Goal: Information Seeking & Learning: Learn about a topic

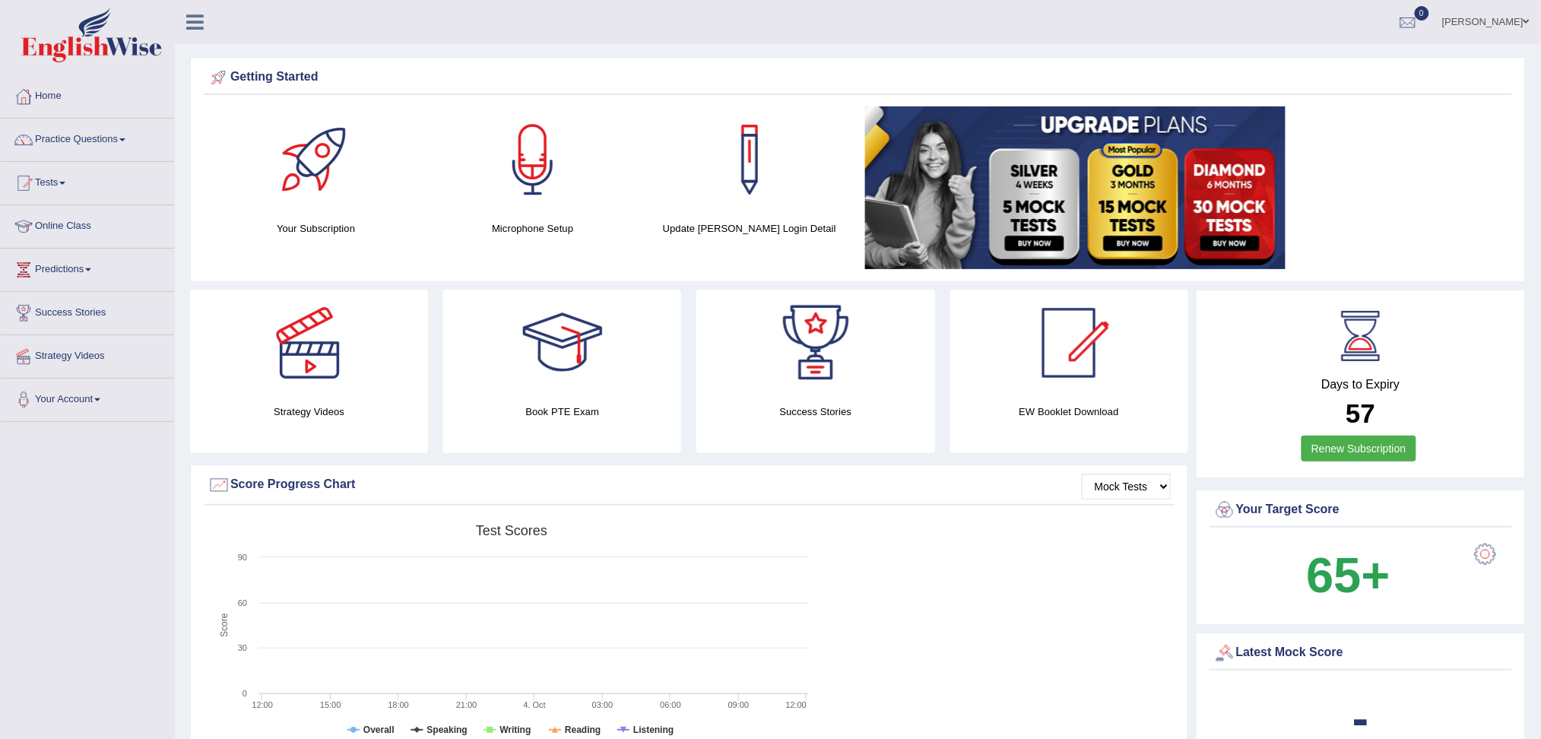
click at [95, 139] on link "Practice Questions" at bounding box center [87, 138] width 173 height 38
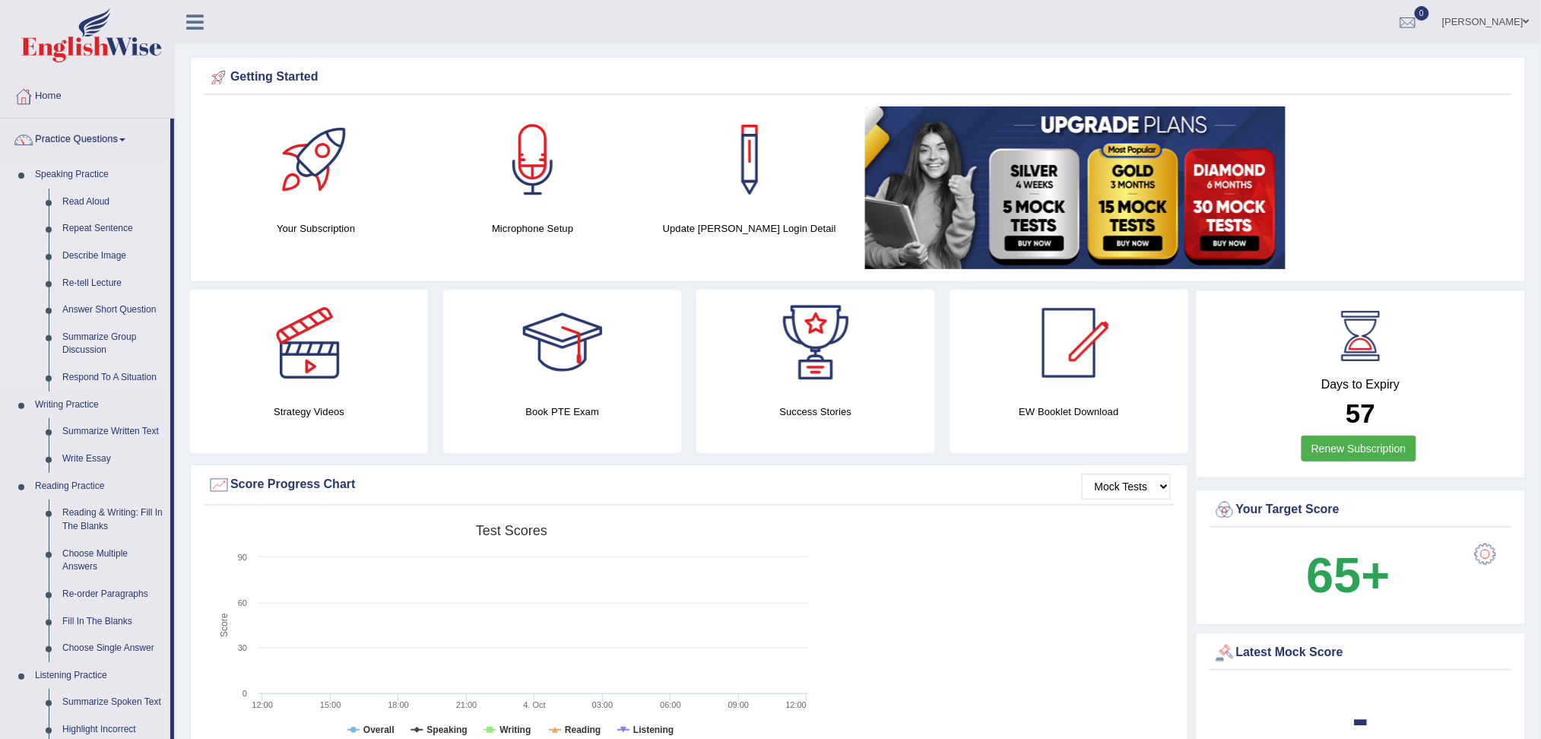
click at [96, 256] on link "Describe Image" at bounding box center [112, 255] width 115 height 27
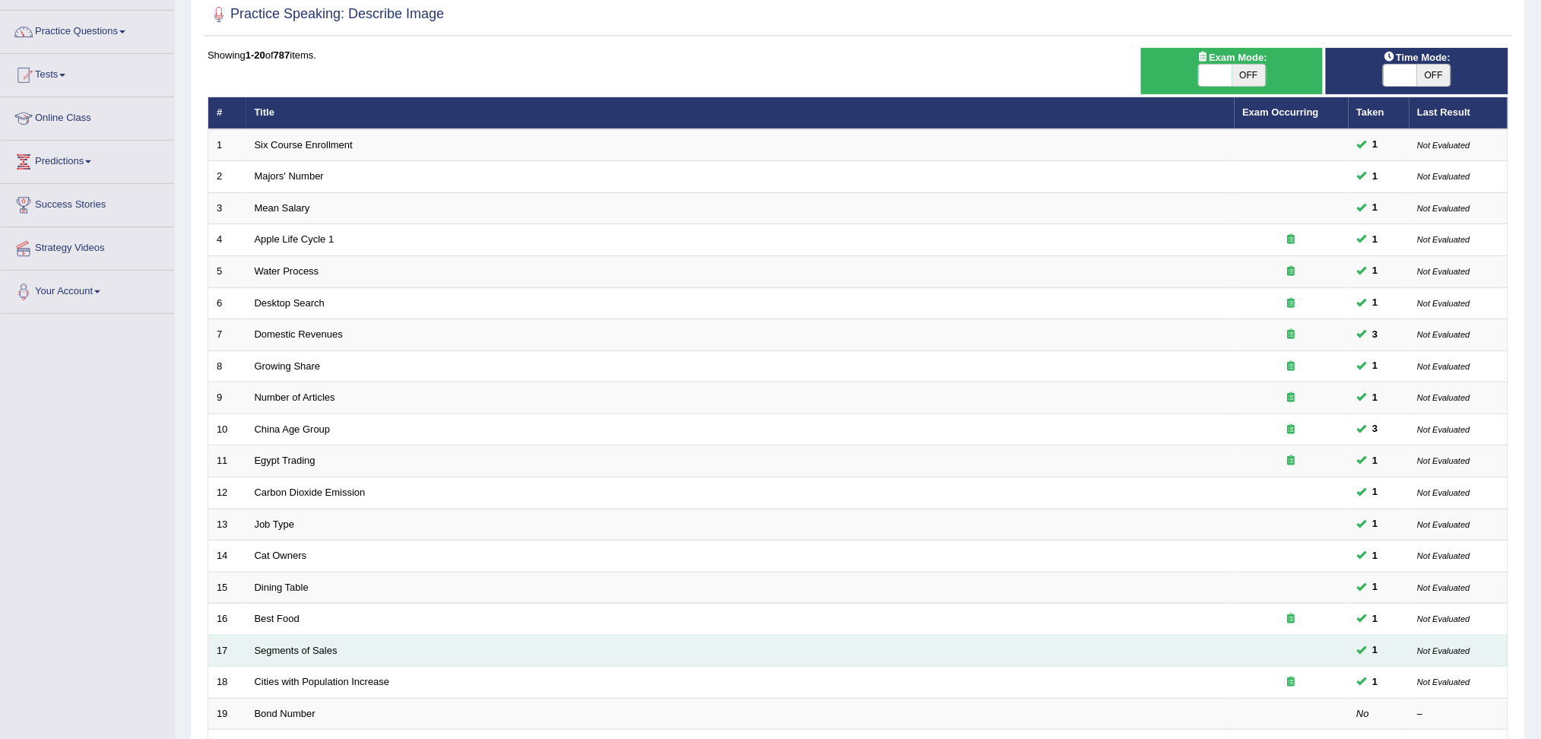
scroll to position [268, 0]
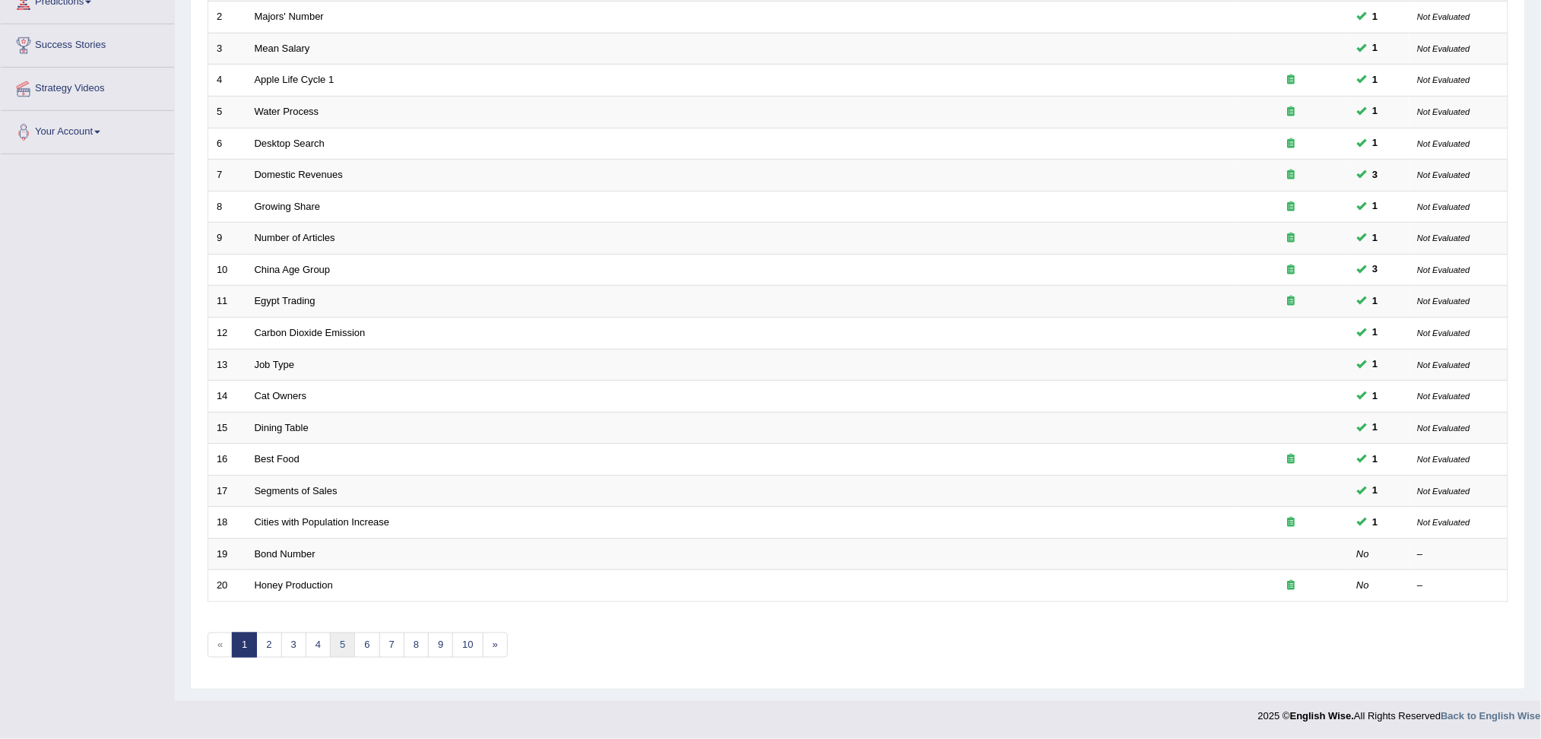
click at [341, 643] on link "5" at bounding box center [342, 644] width 25 height 25
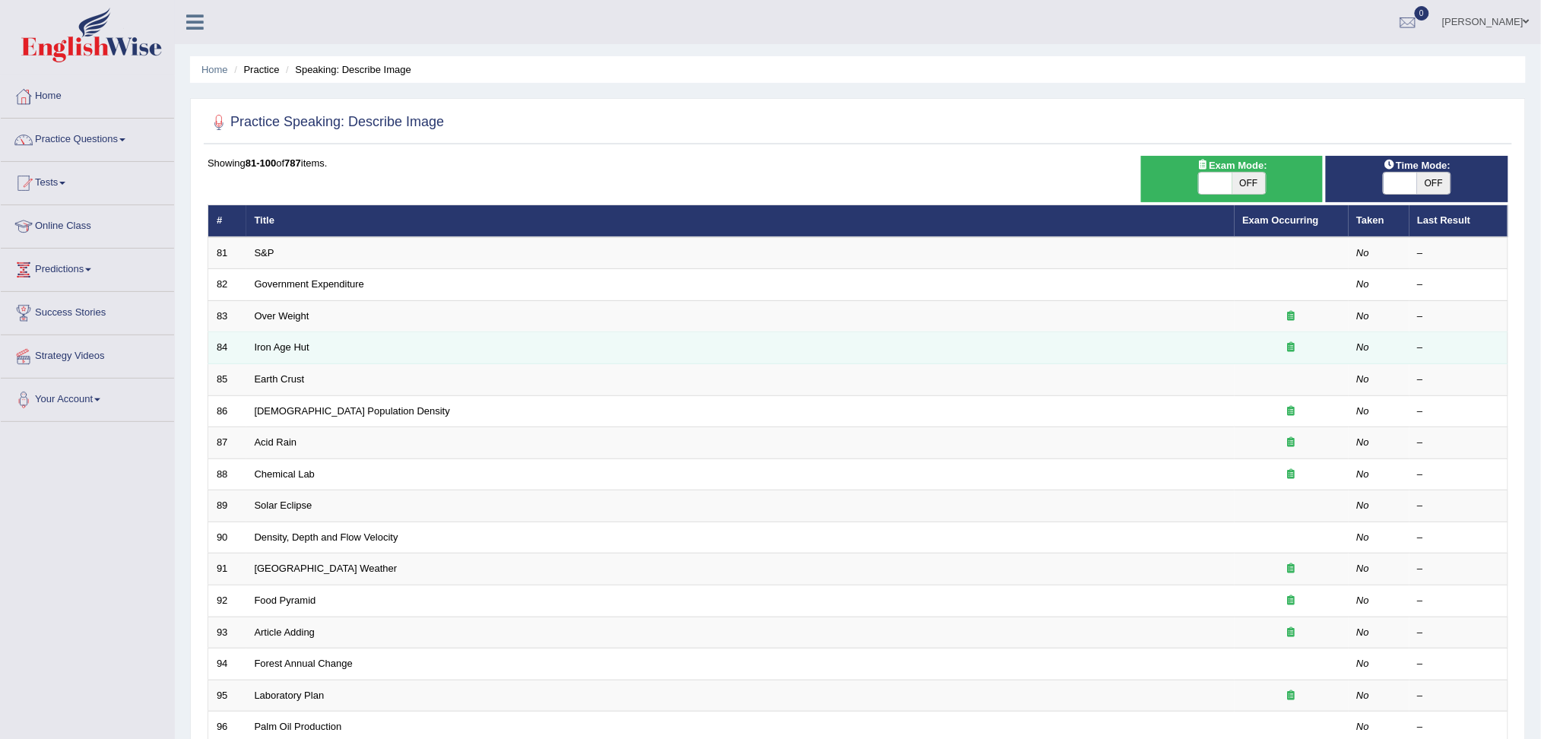
click at [371, 351] on td "Iron Age Hut" at bounding box center [740, 348] width 988 height 32
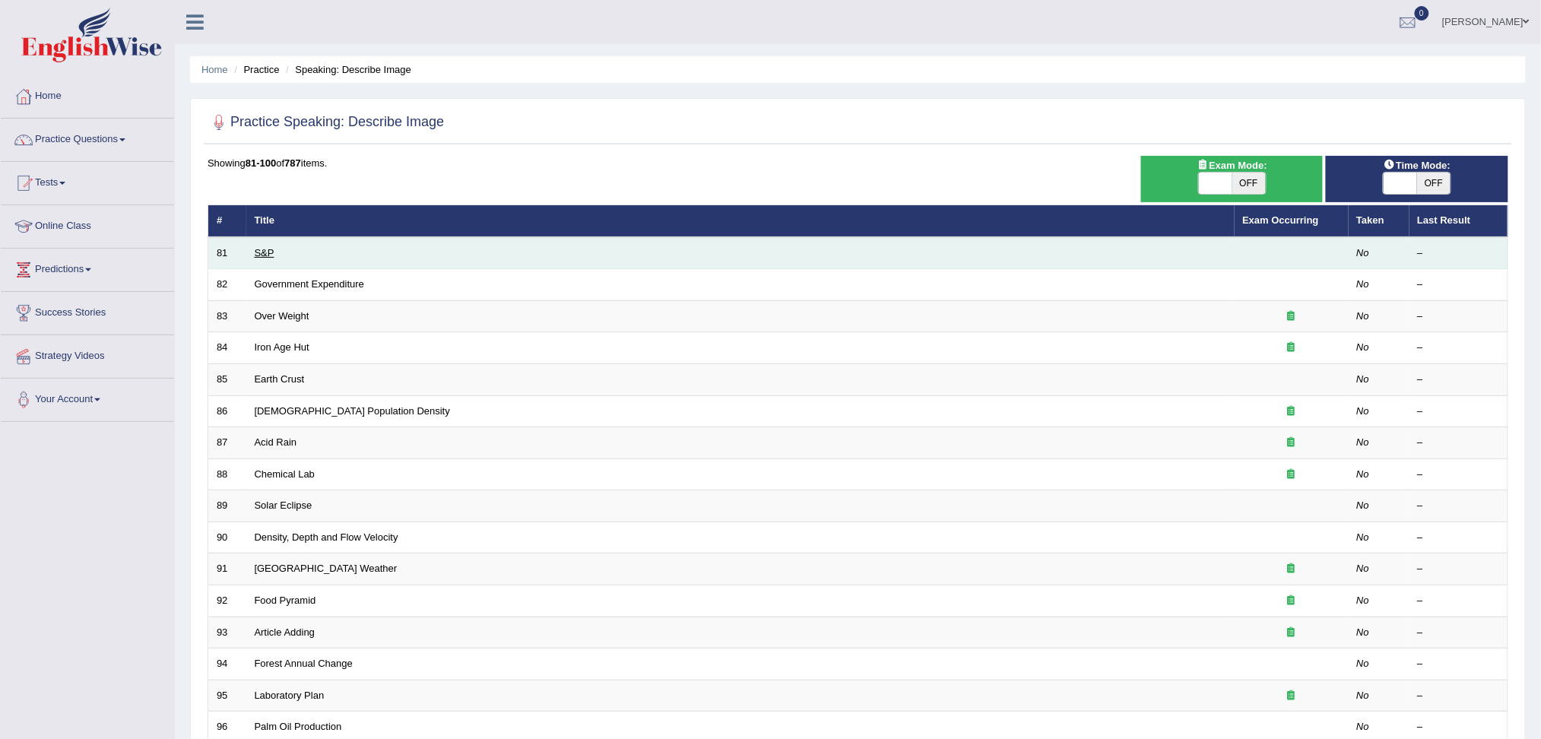
click at [264, 247] on link "S&P" at bounding box center [265, 252] width 20 height 11
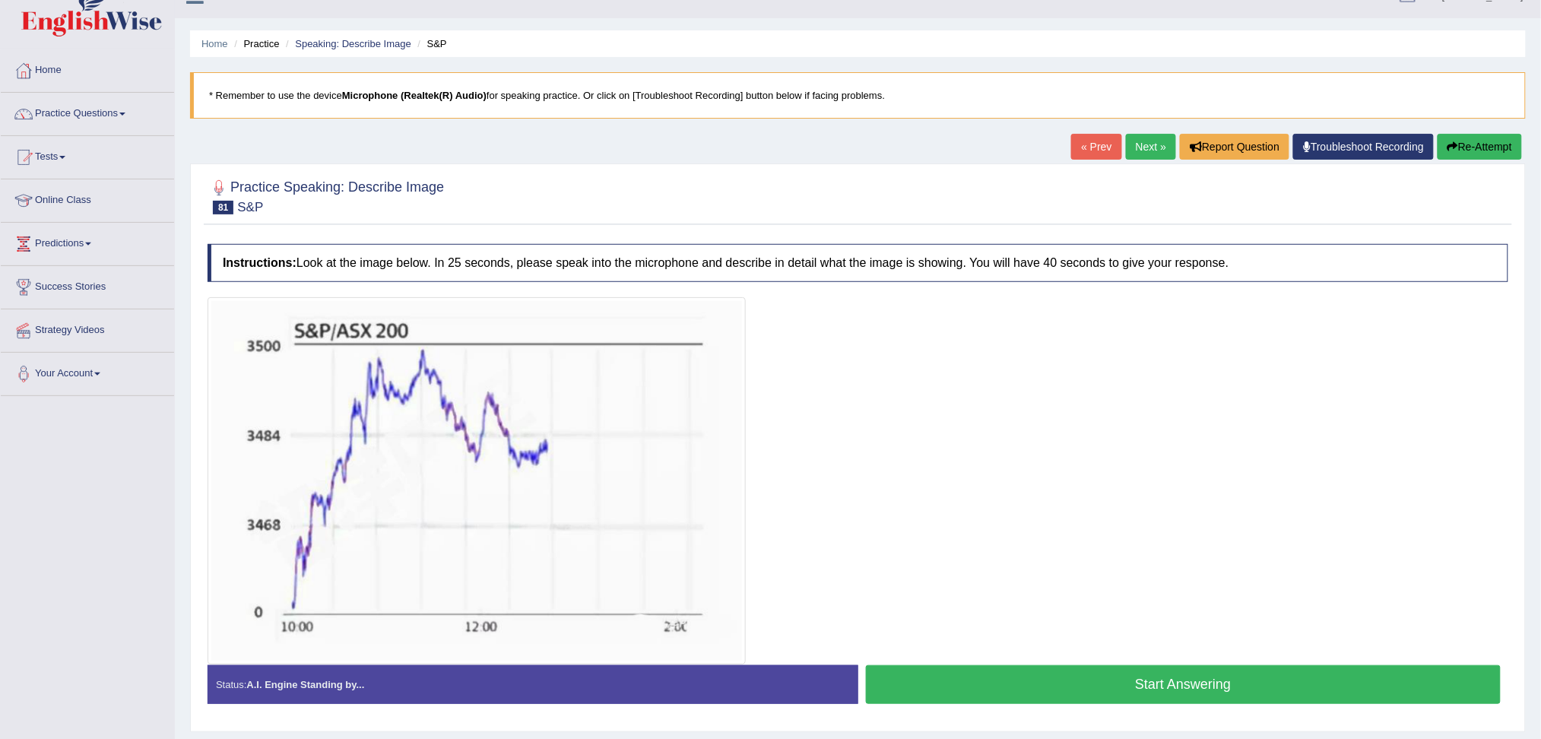
scroll to position [68, 0]
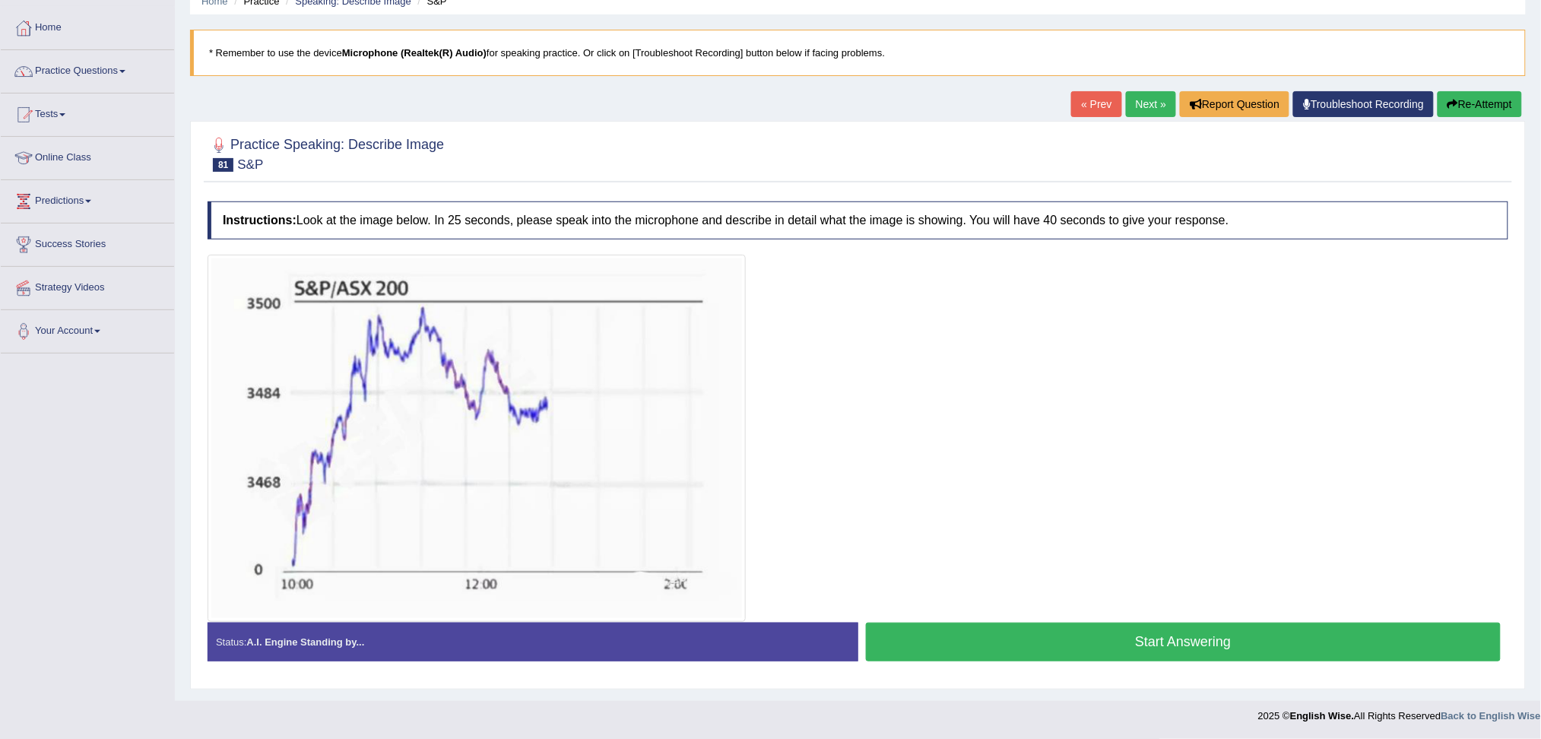
click at [1190, 647] on button "Start Answering" at bounding box center [1183, 641] width 635 height 39
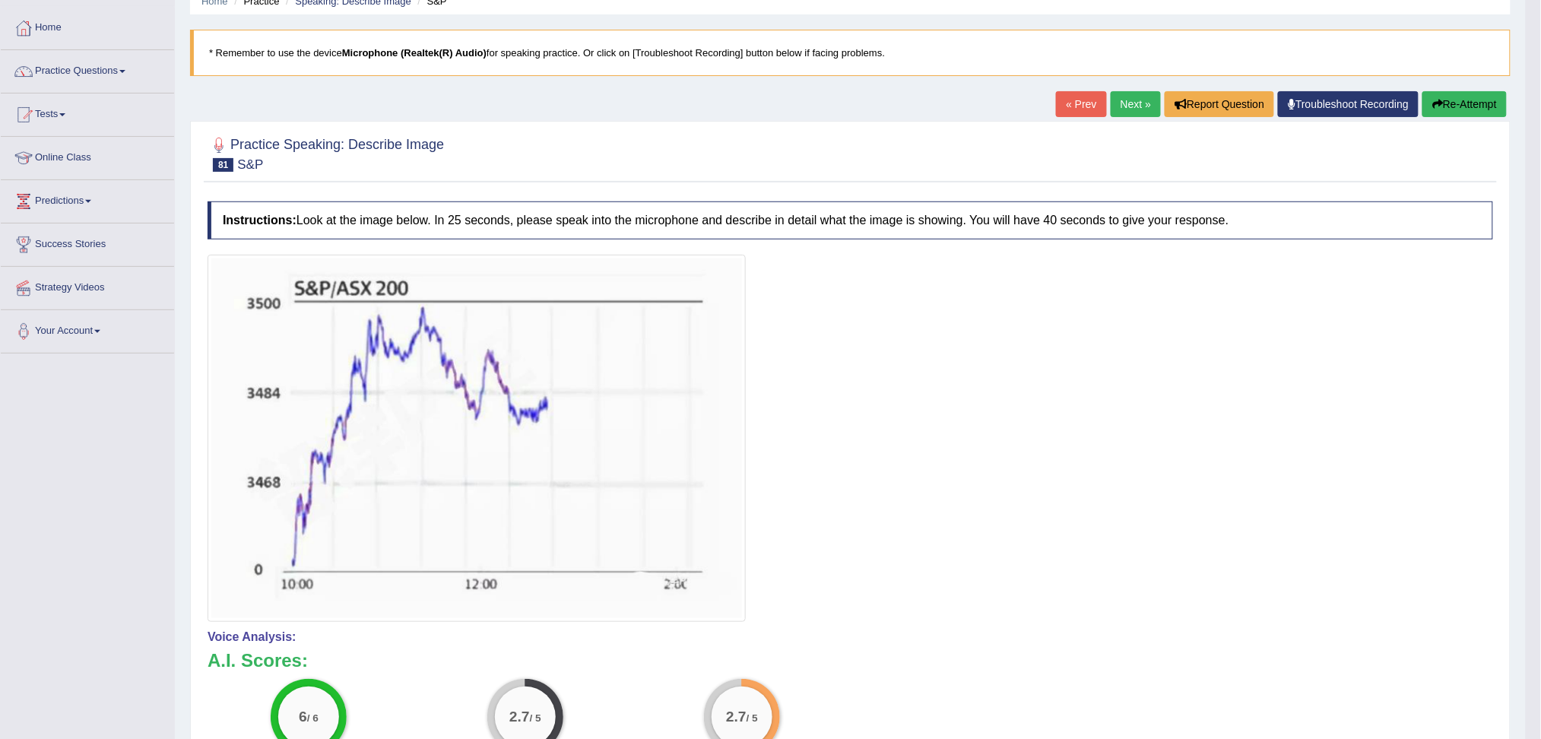
click at [1135, 102] on link "Next »" at bounding box center [1135, 104] width 50 height 26
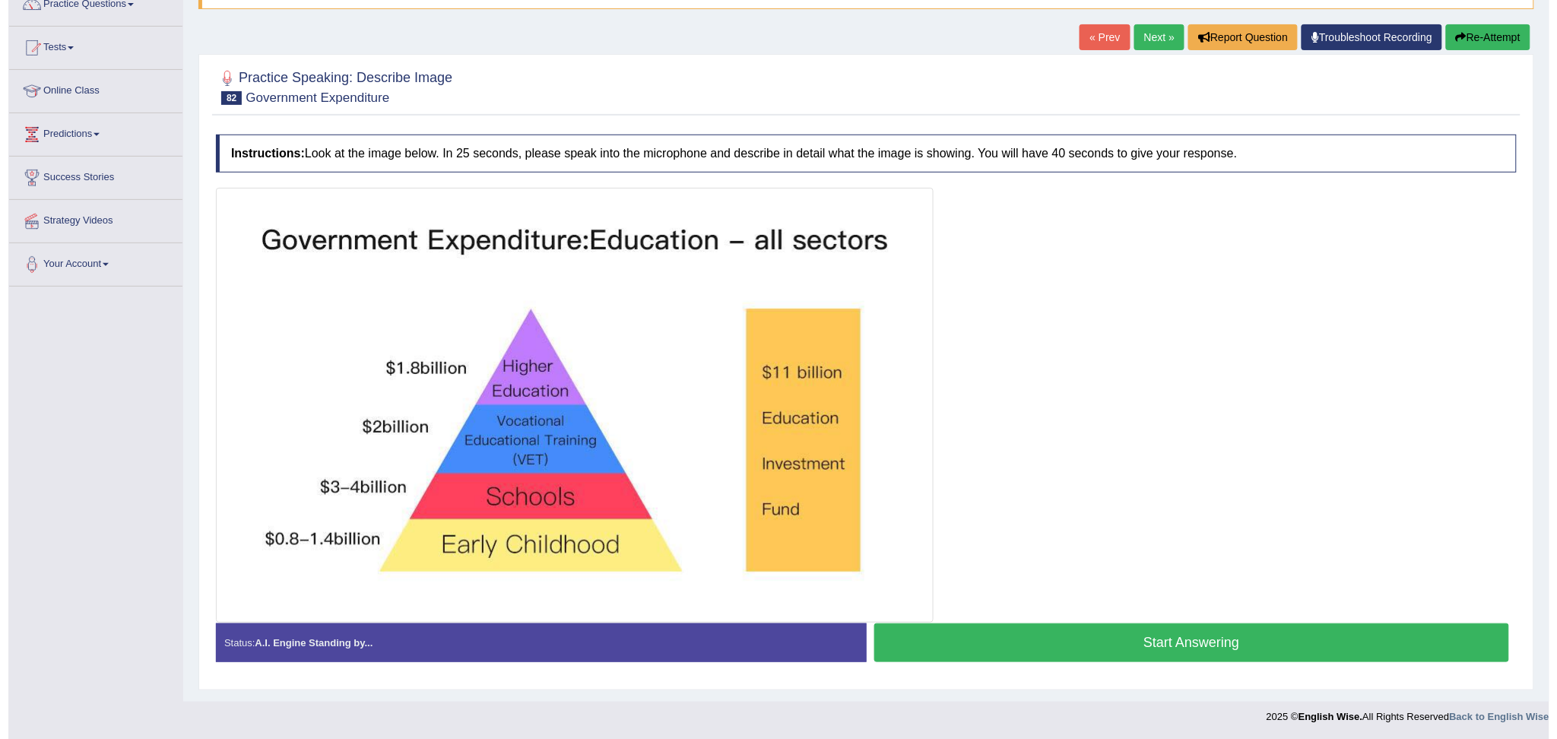
scroll to position [136, 0]
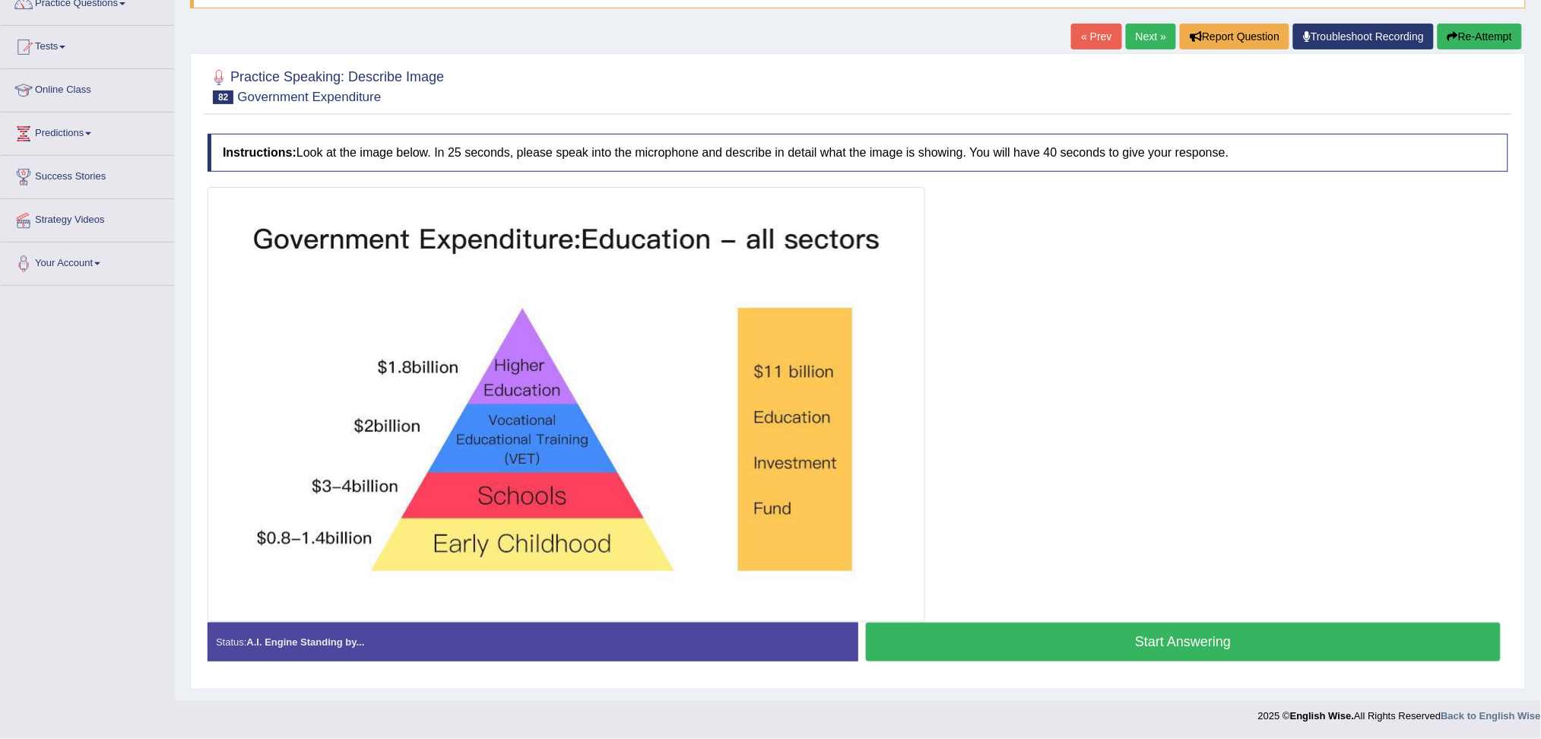
click at [1183, 639] on button "Start Answering" at bounding box center [1183, 641] width 635 height 39
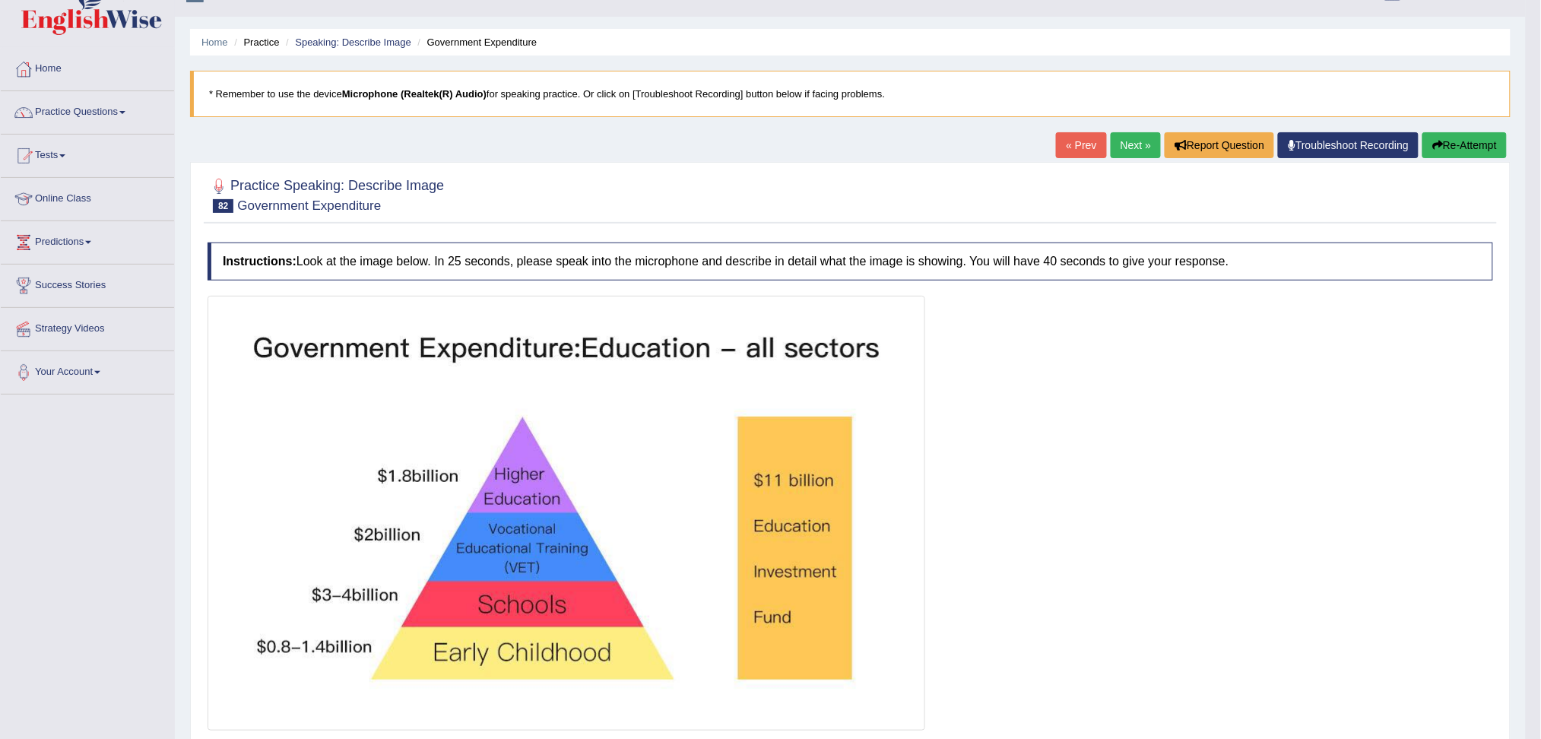
scroll to position [0, 0]
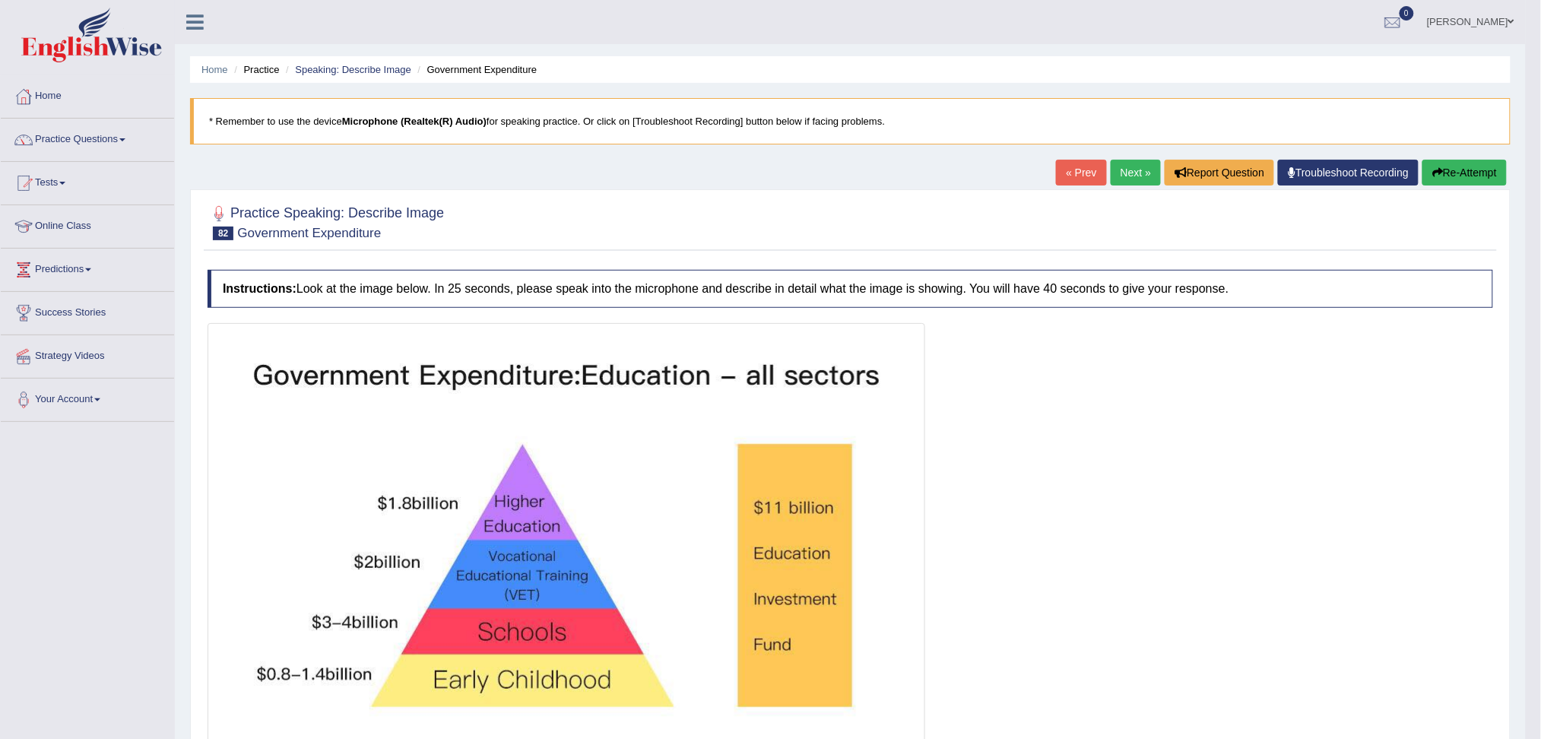
click at [1128, 169] on link "Next »" at bounding box center [1135, 173] width 50 height 26
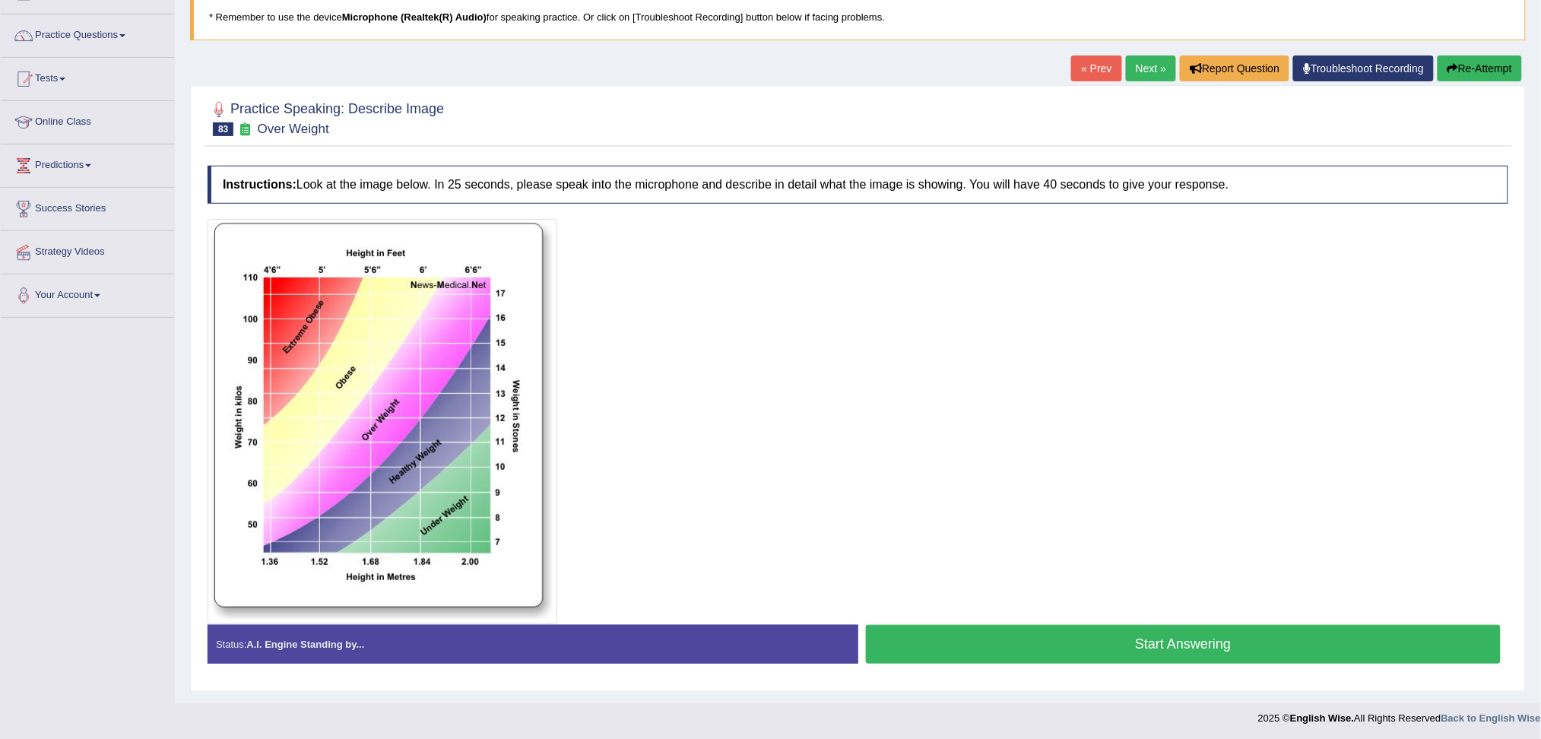
scroll to position [106, 0]
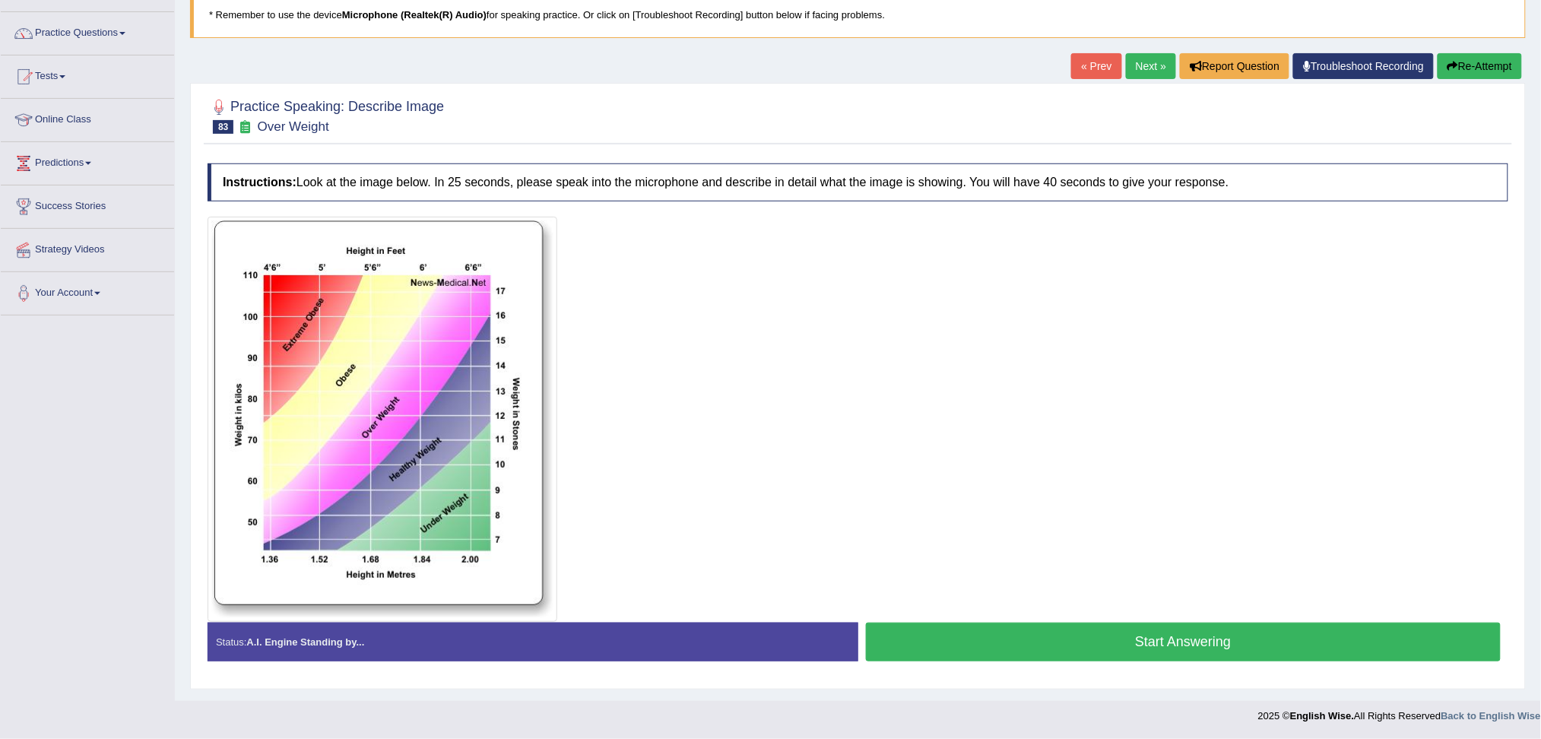
click at [1214, 640] on button "Start Answering" at bounding box center [1183, 641] width 635 height 39
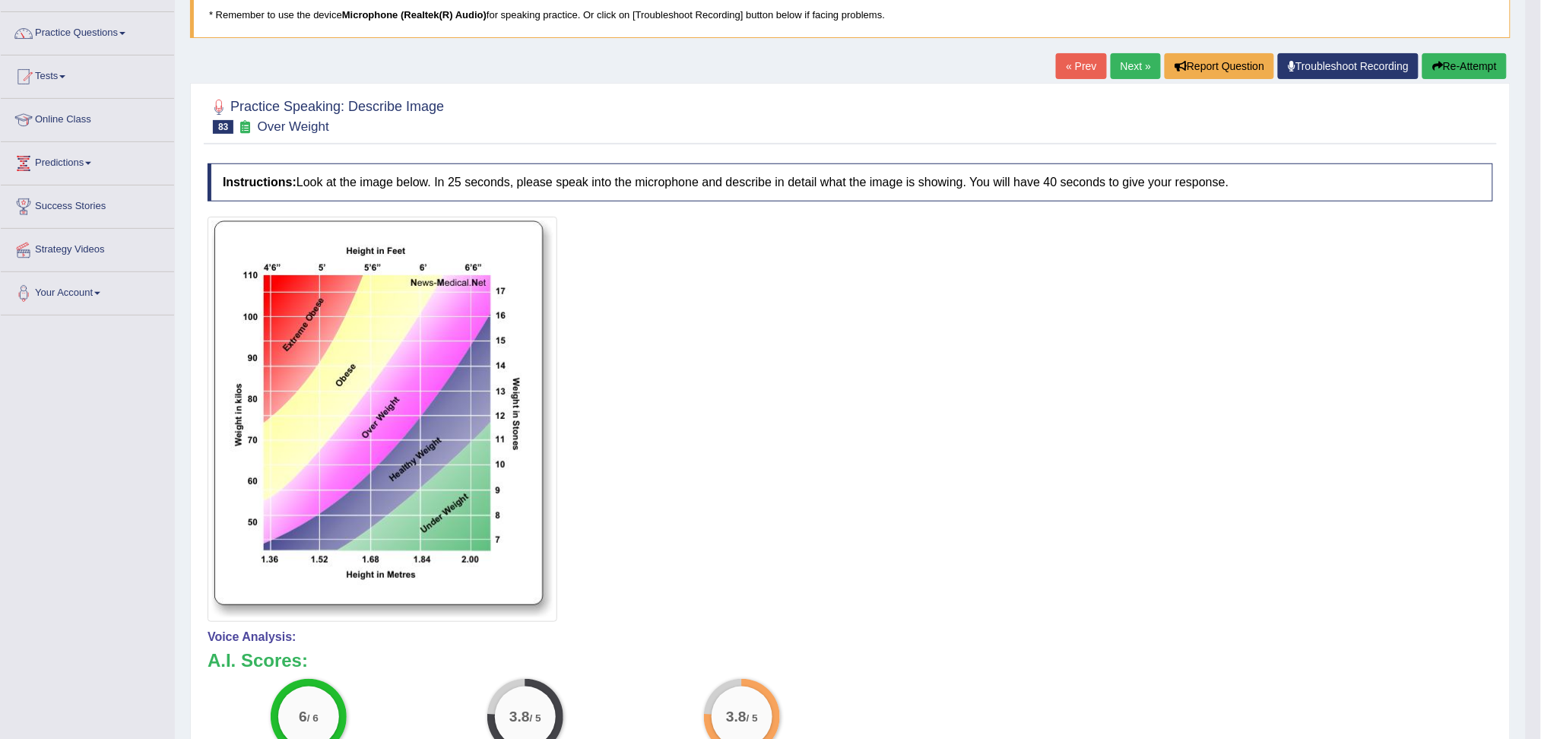
click at [1124, 65] on link "Next »" at bounding box center [1135, 66] width 50 height 26
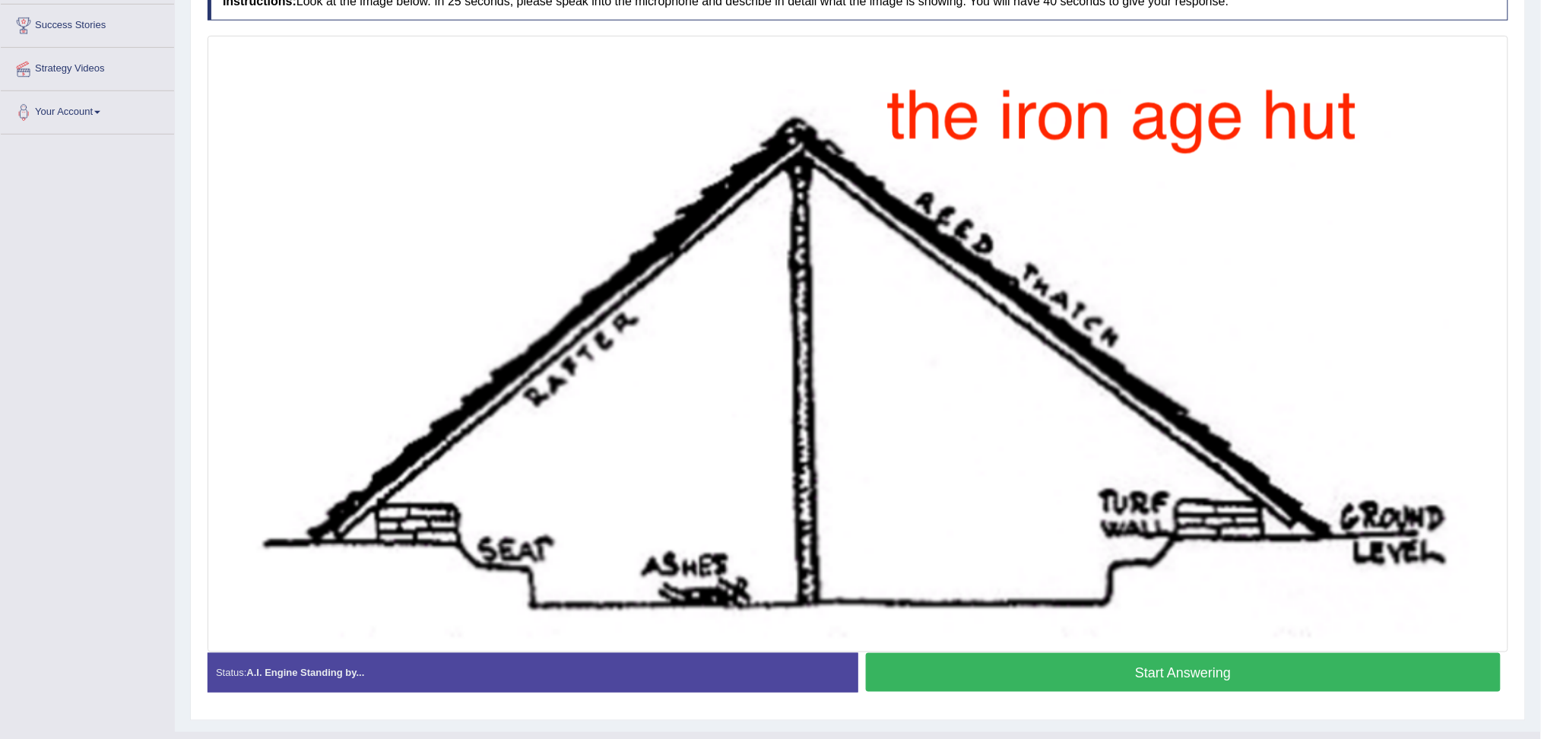
scroll to position [318, 0]
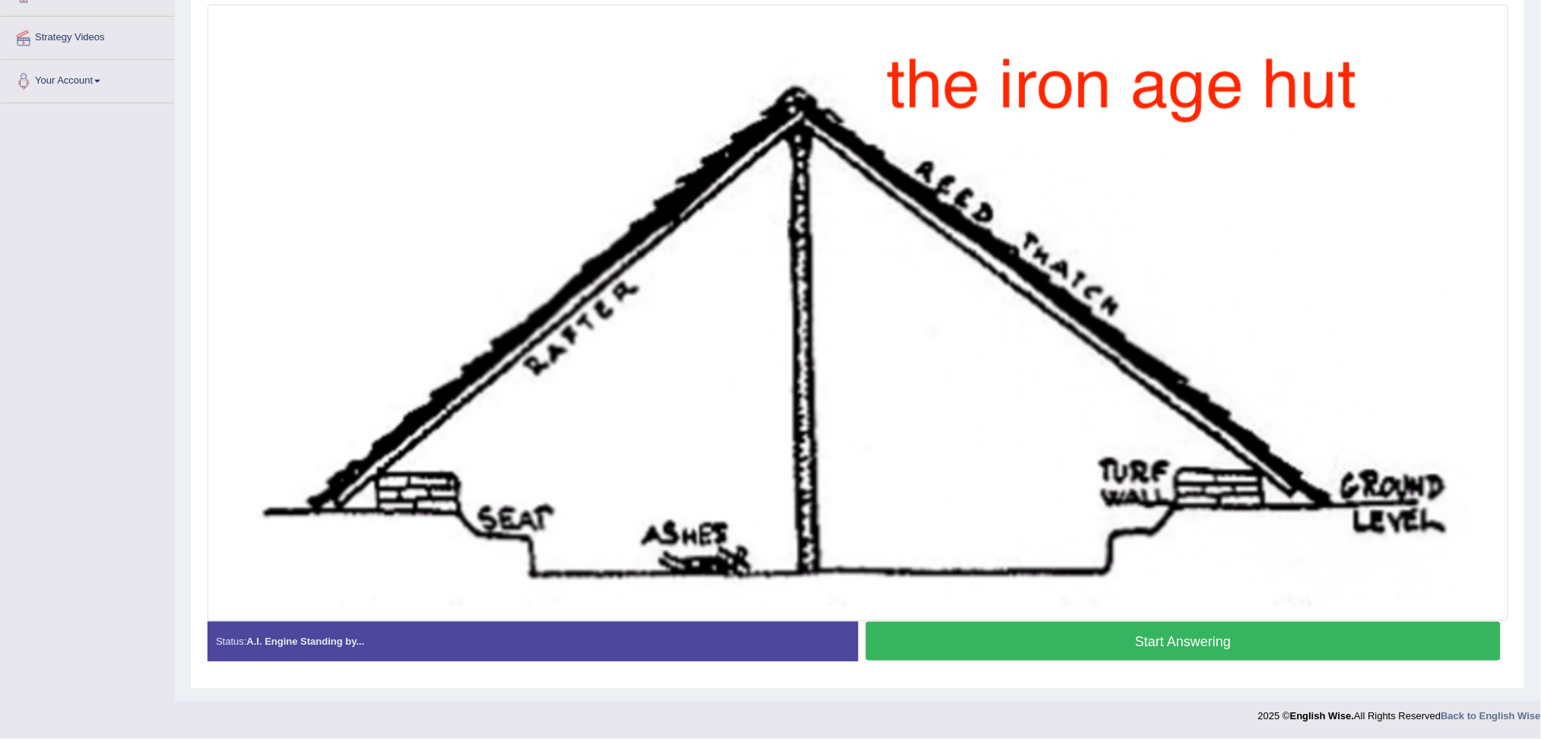
click at [1196, 644] on button "Start Answering" at bounding box center [1183, 641] width 635 height 39
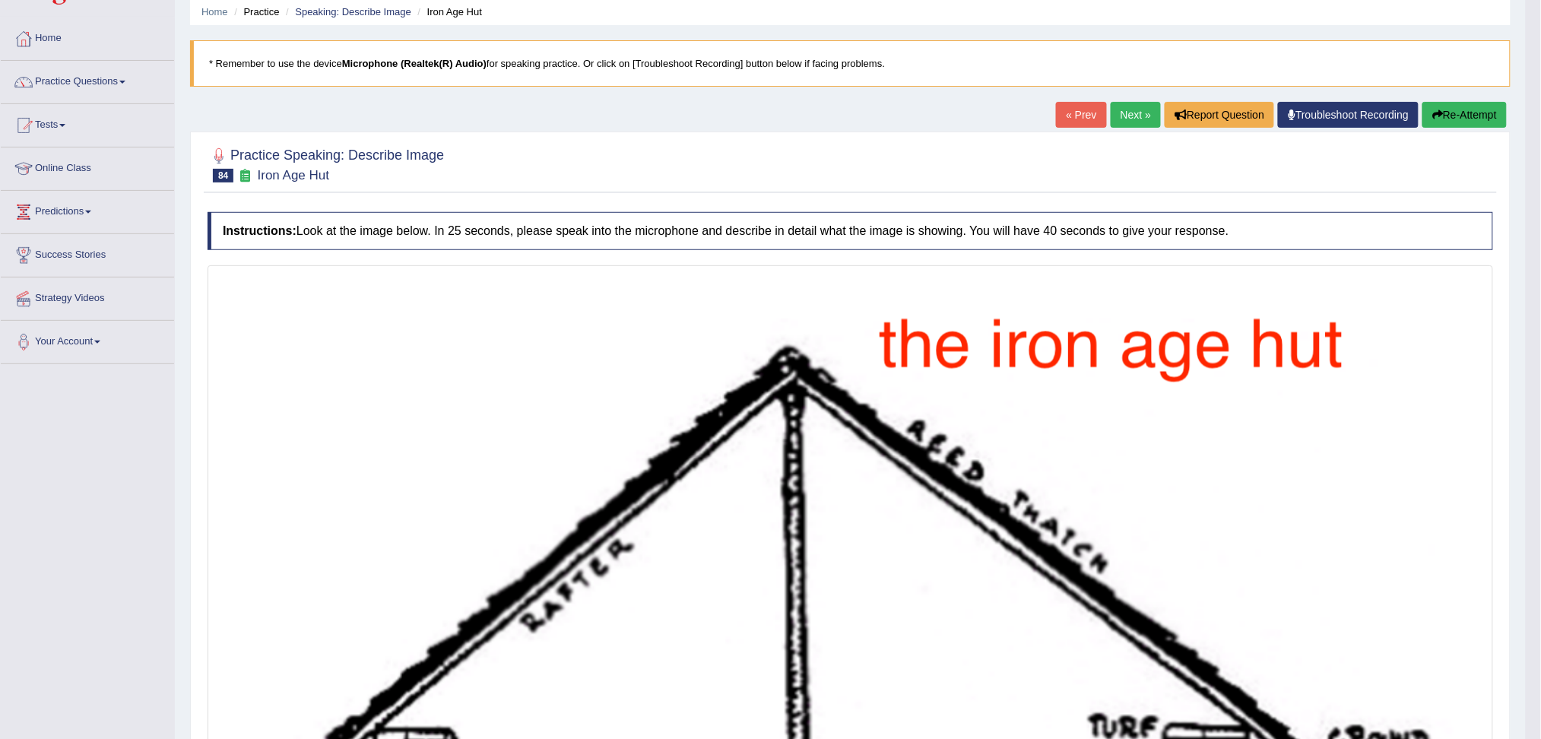
scroll to position [11, 0]
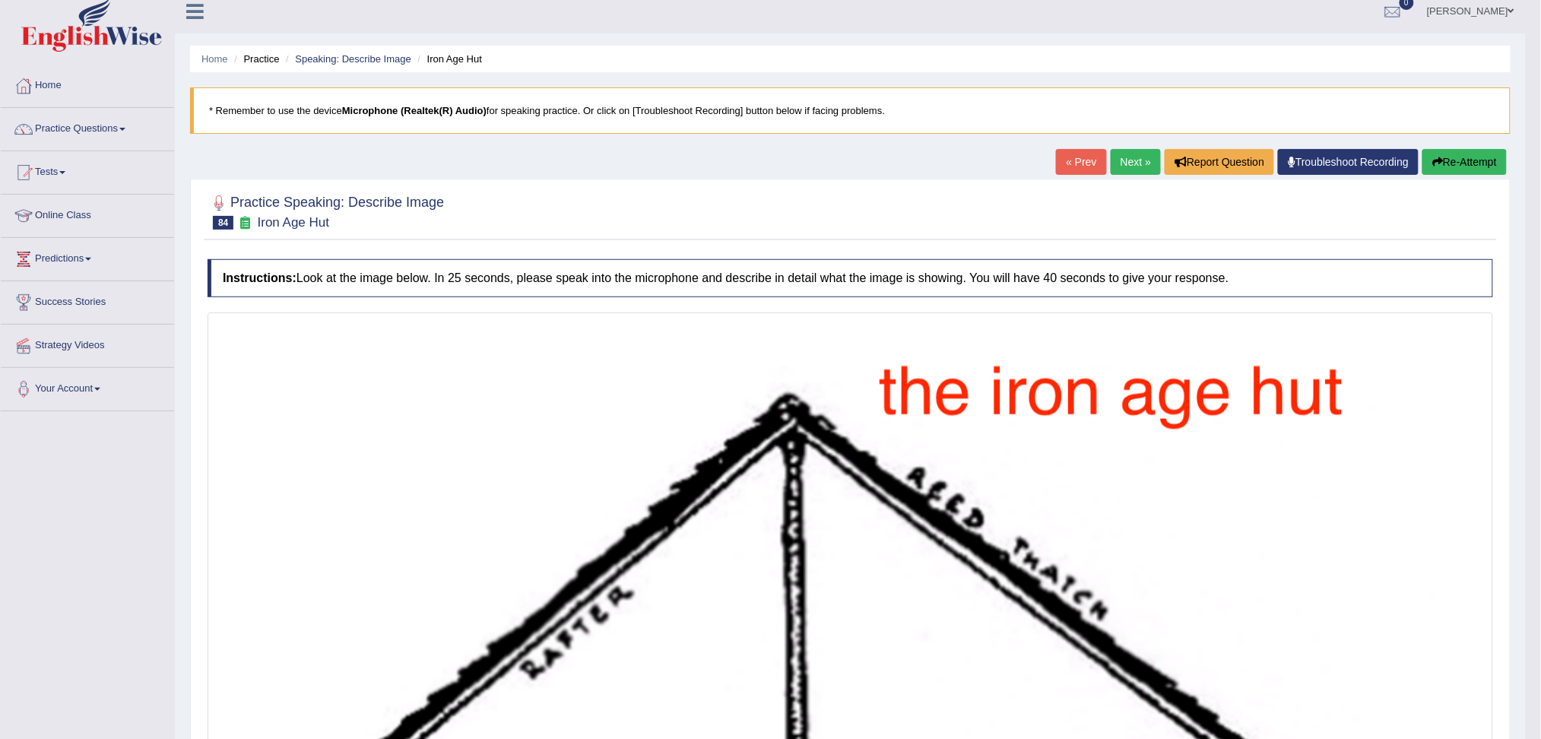
click at [1123, 152] on link "Next »" at bounding box center [1135, 162] width 50 height 26
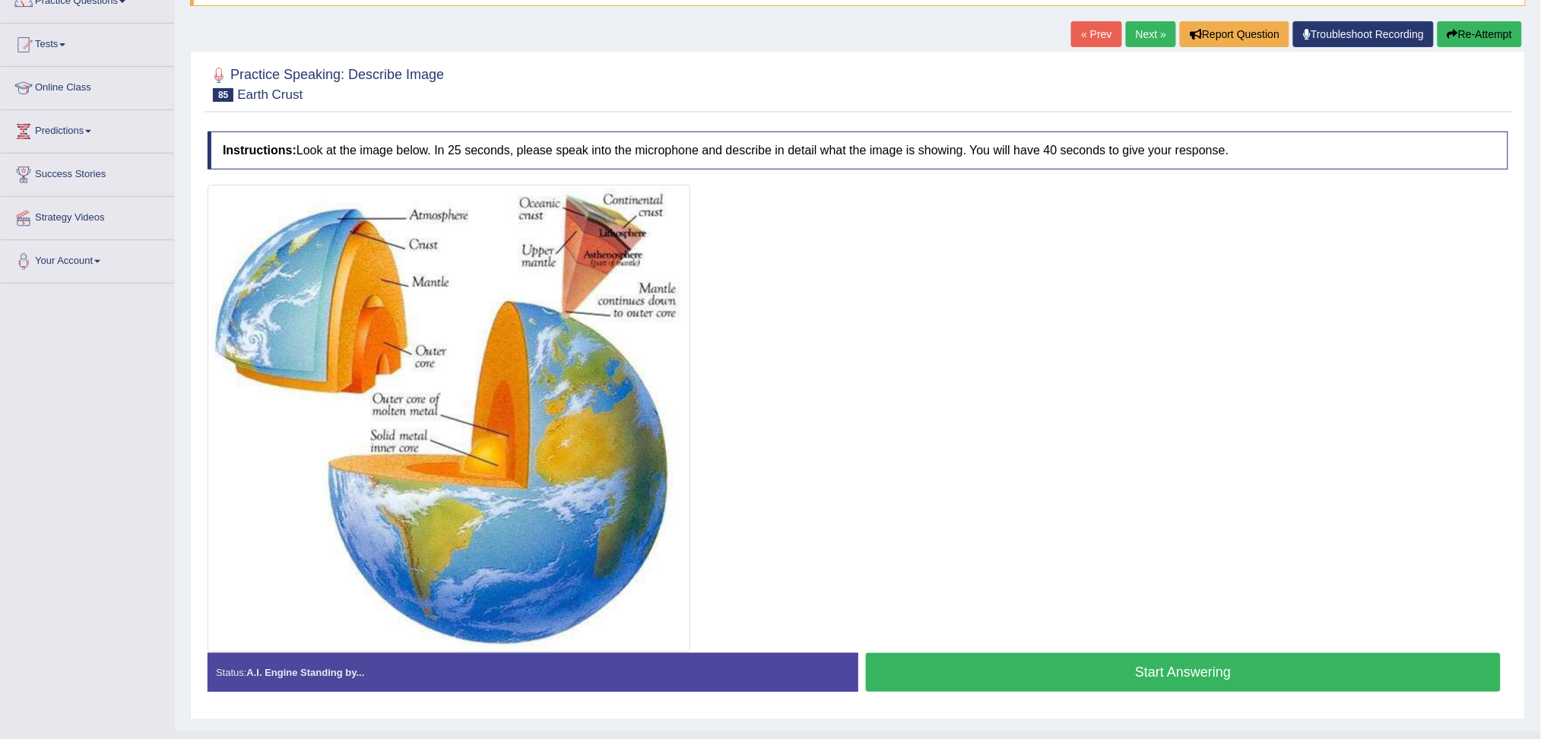
scroll to position [169, 0]
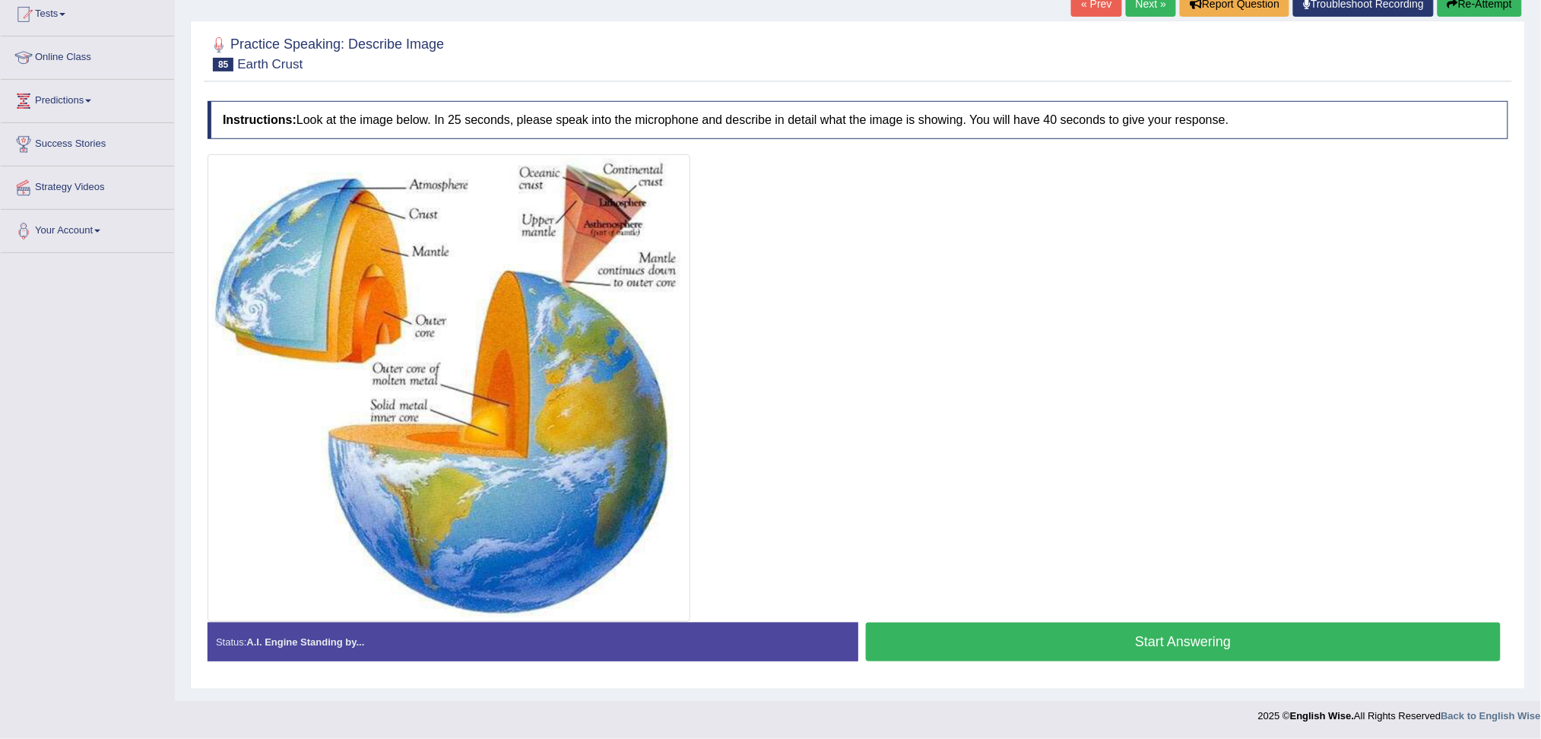
click at [1151, 644] on button "Start Answering" at bounding box center [1183, 641] width 635 height 39
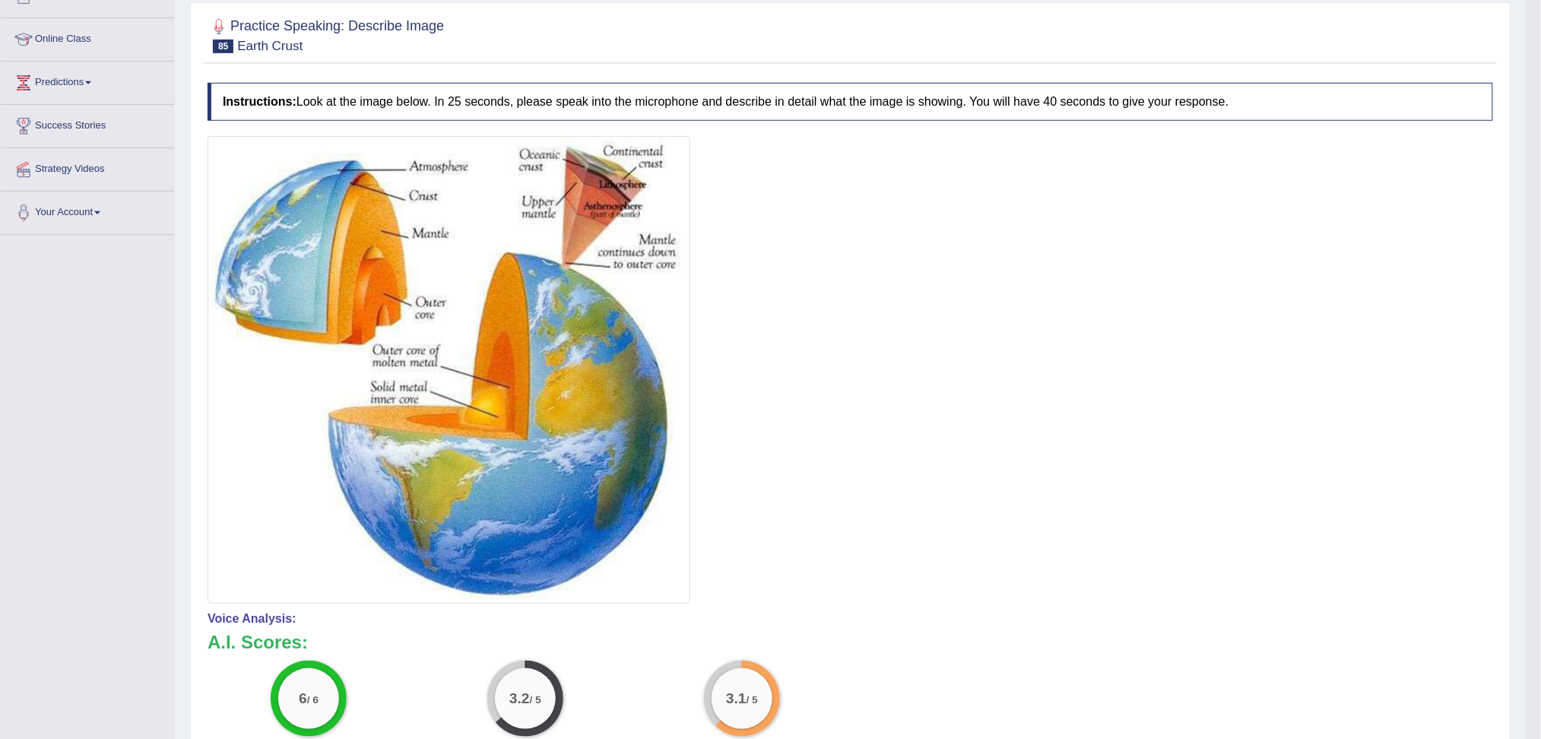
scroll to position [68, 0]
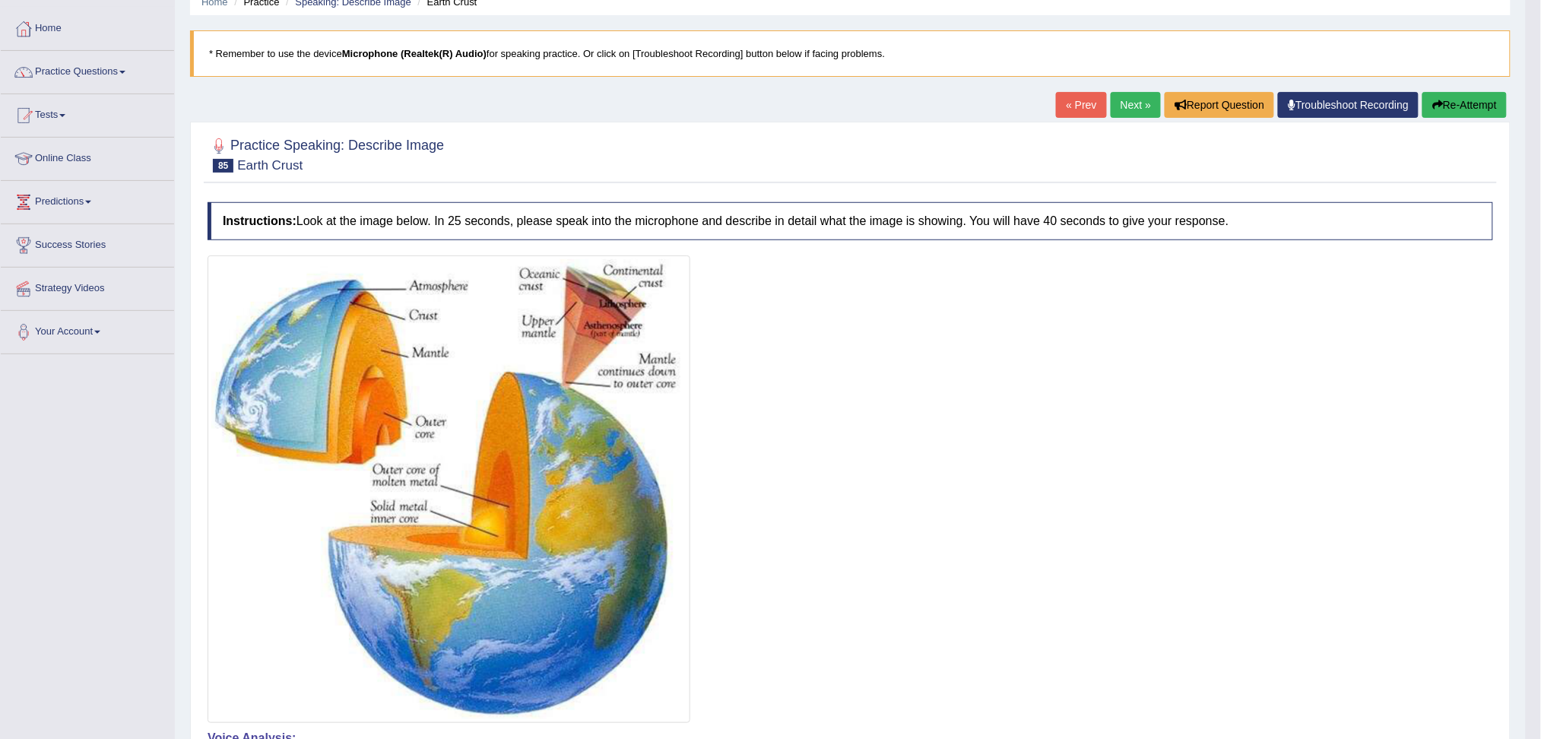
click at [1128, 107] on link "Next »" at bounding box center [1135, 105] width 50 height 26
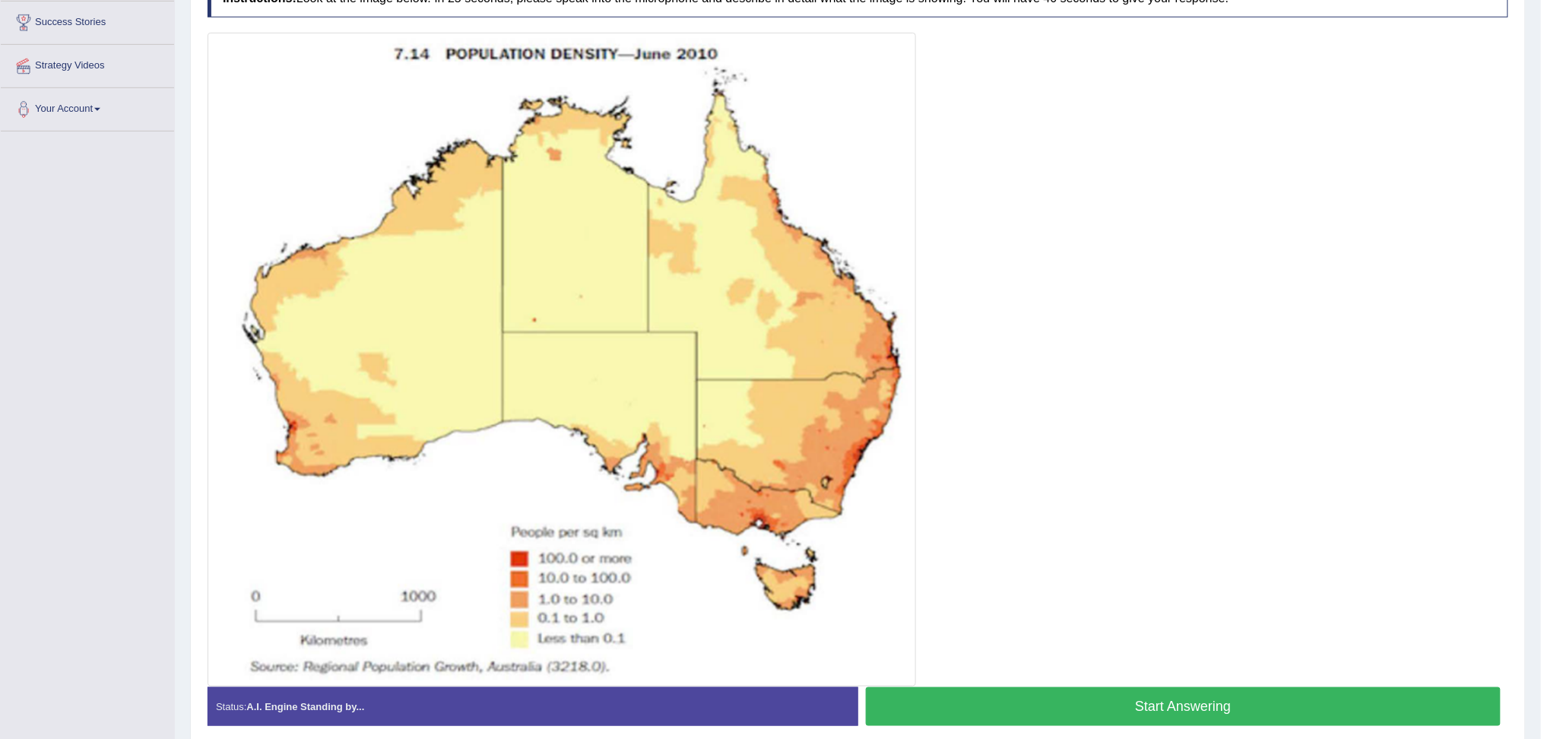
scroll to position [304, 0]
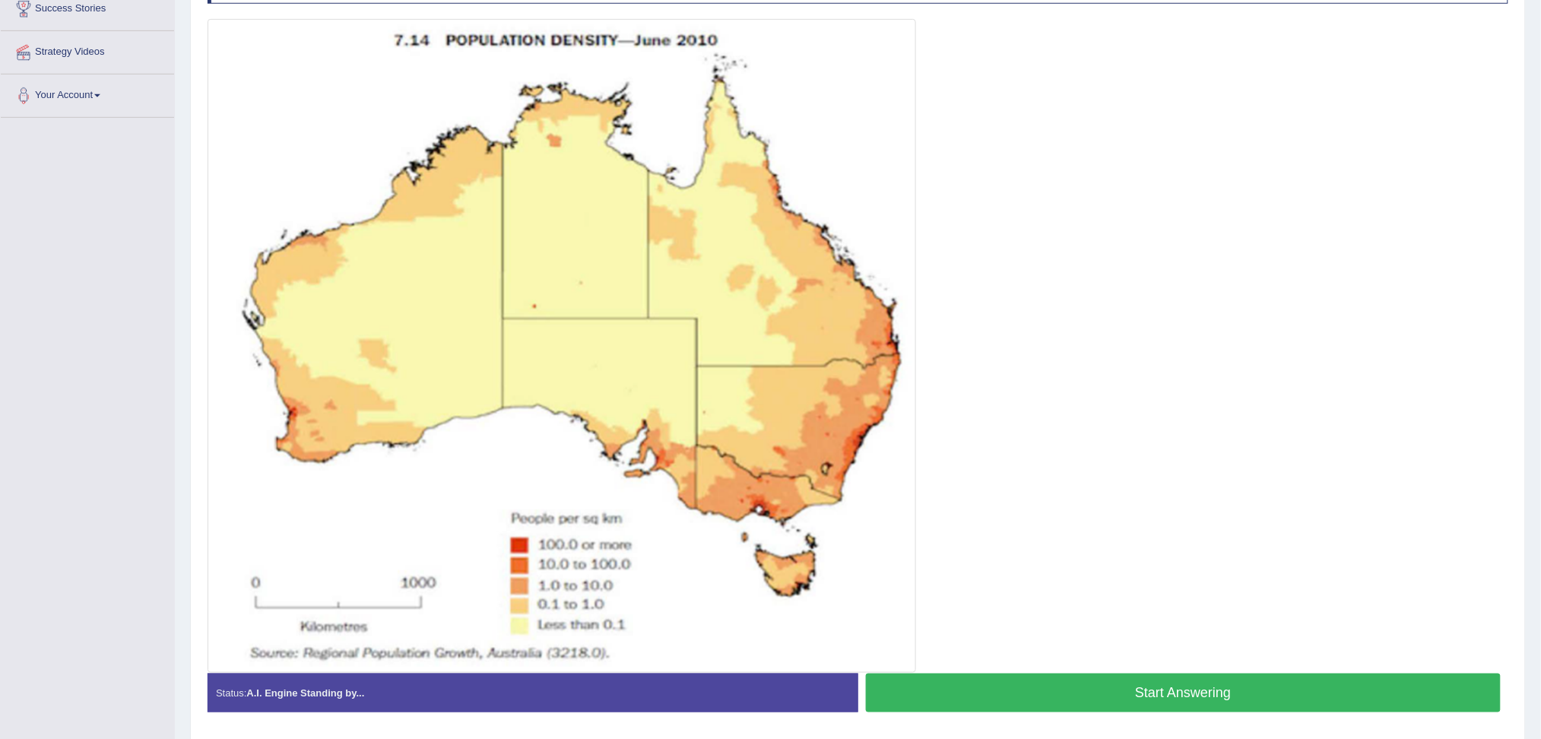
click at [1205, 685] on button "Start Answering" at bounding box center [1183, 692] width 635 height 39
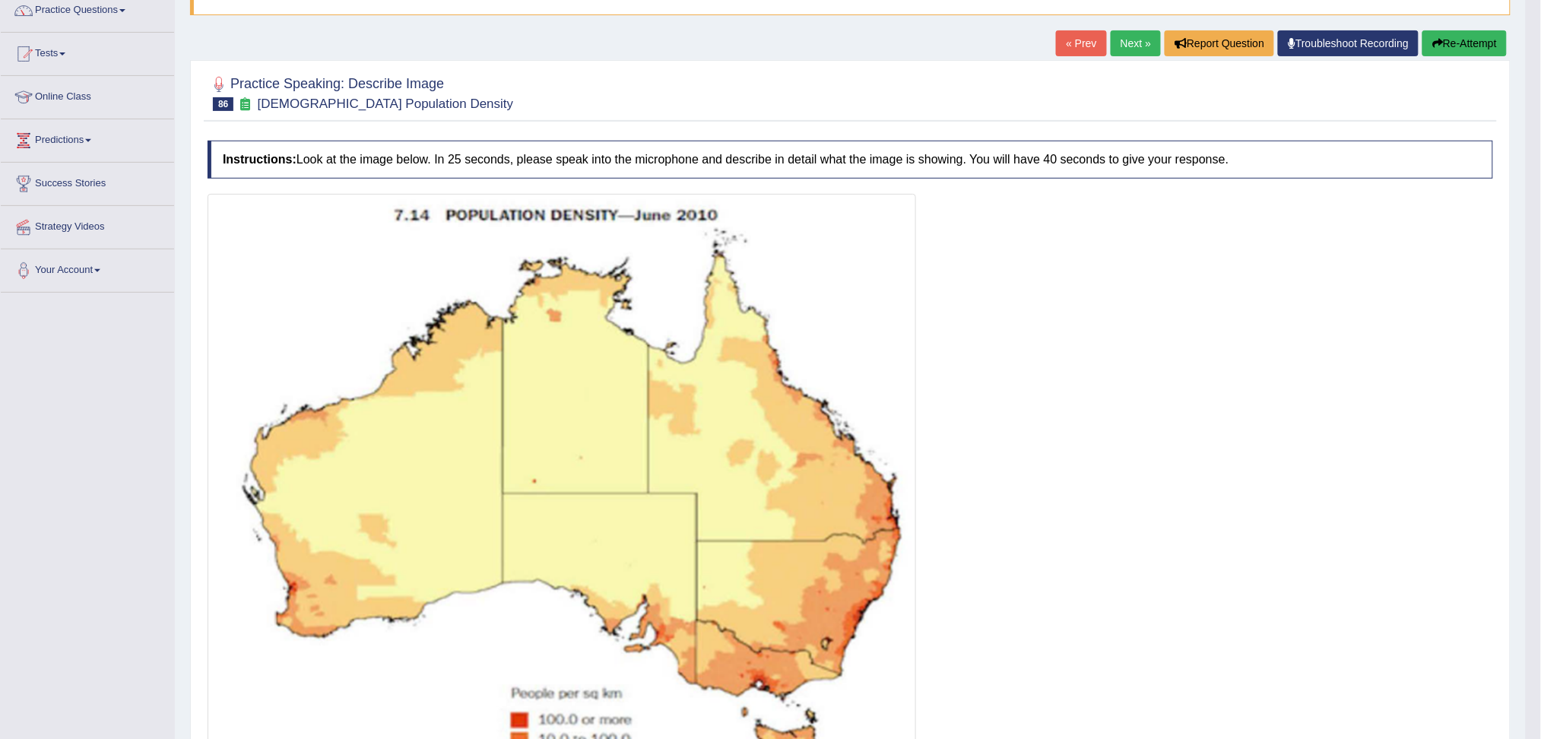
scroll to position [55, 0]
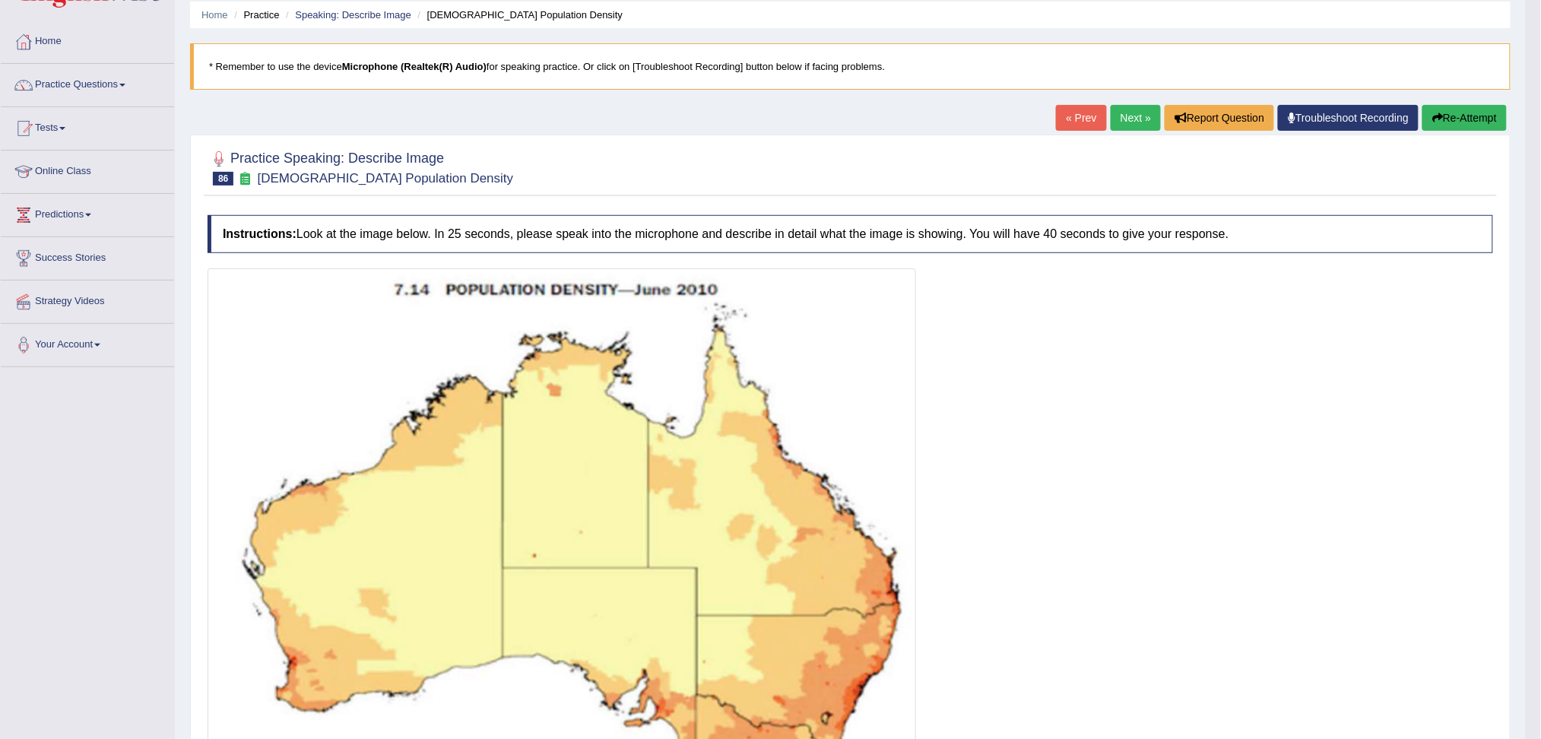
click at [1126, 114] on link "Next »" at bounding box center [1135, 118] width 50 height 26
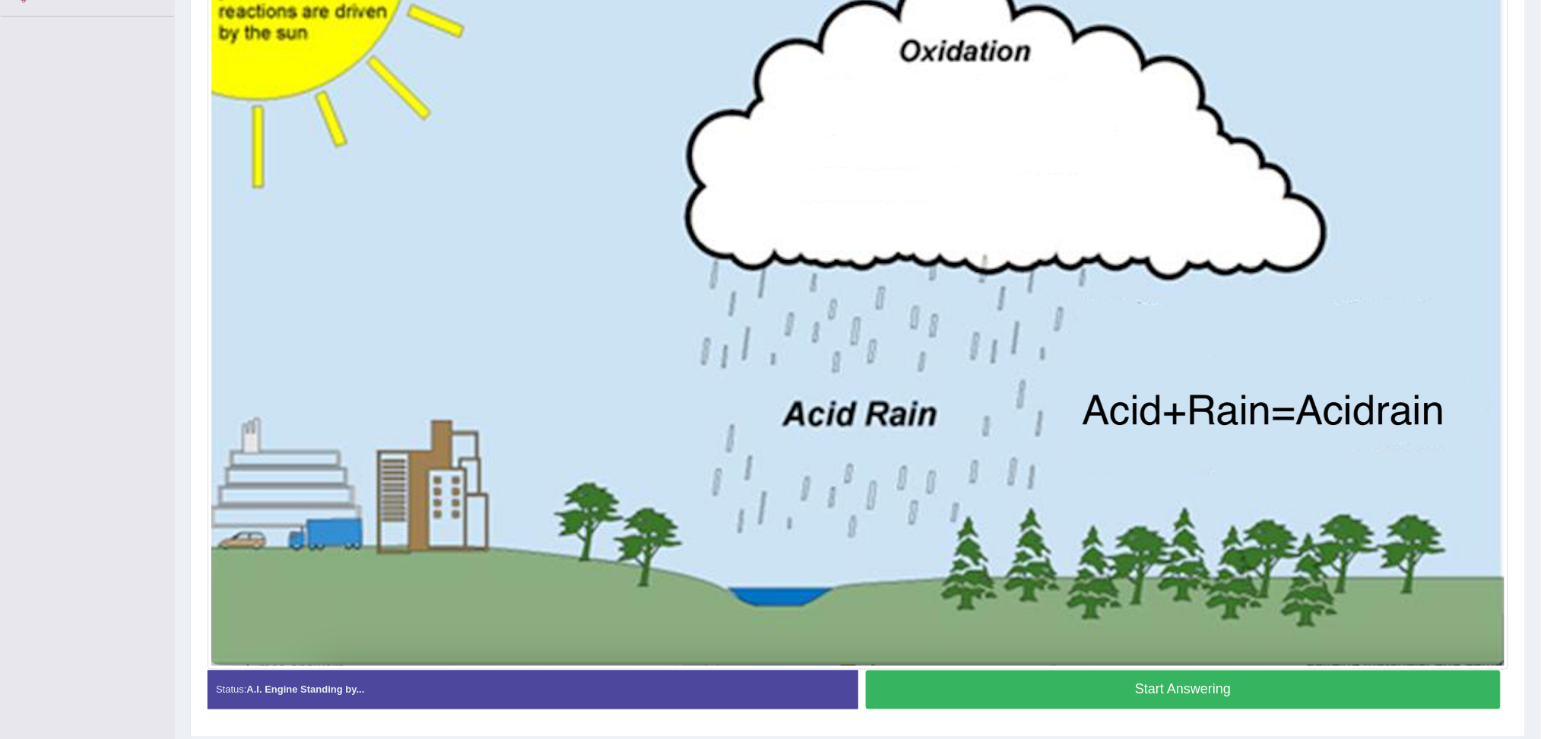
scroll to position [454, 0]
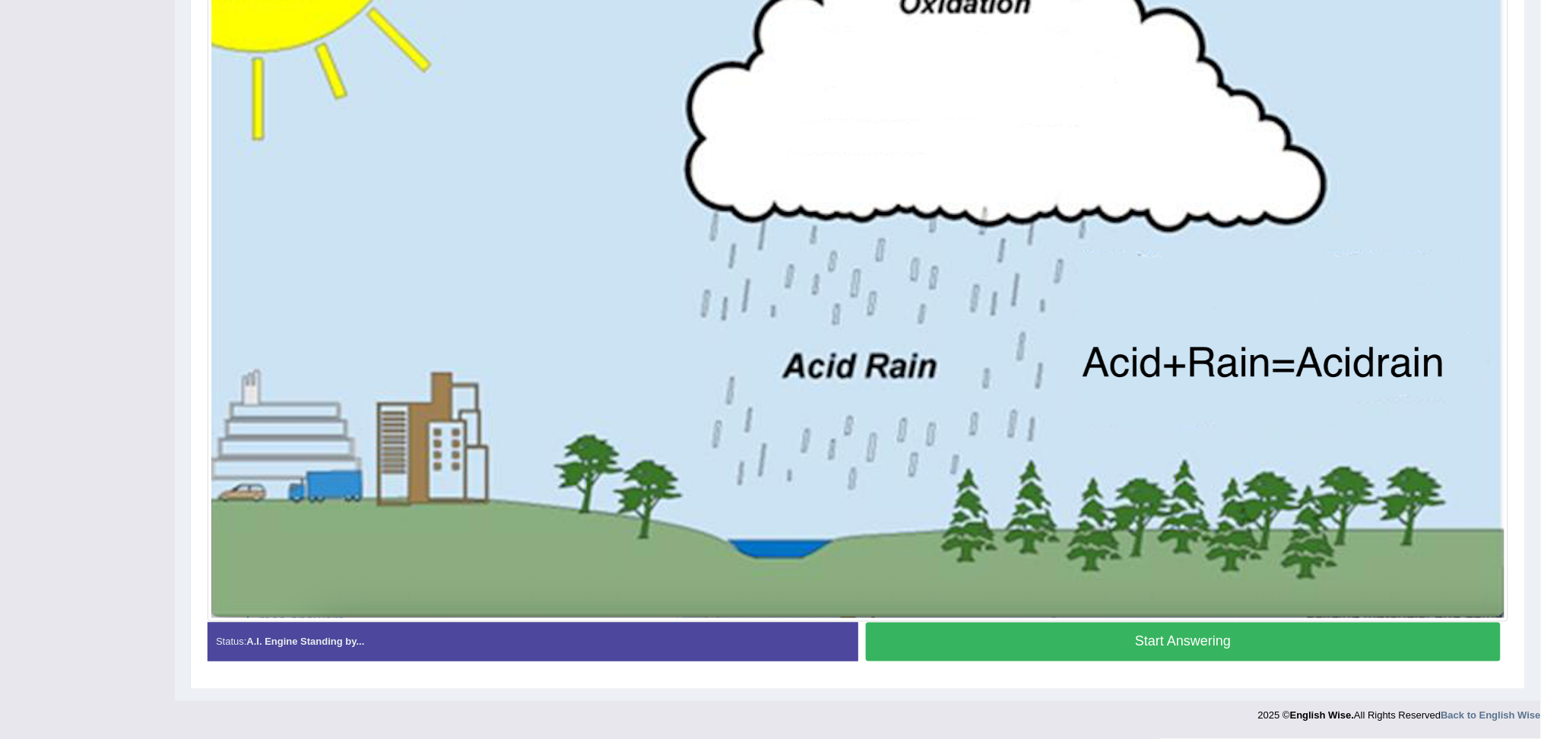
click at [1167, 638] on button "Start Answering" at bounding box center [1183, 641] width 635 height 39
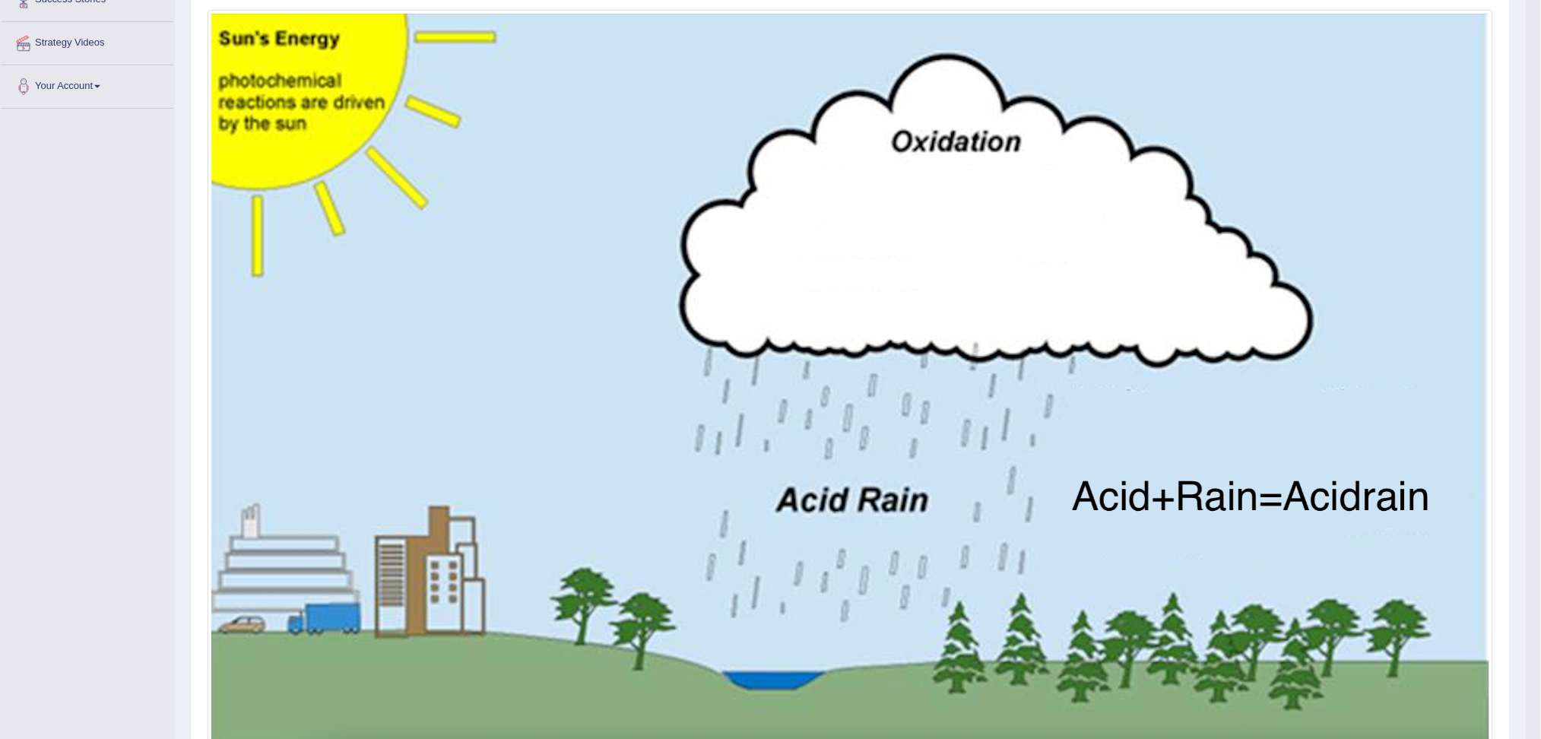
scroll to position [164, 0]
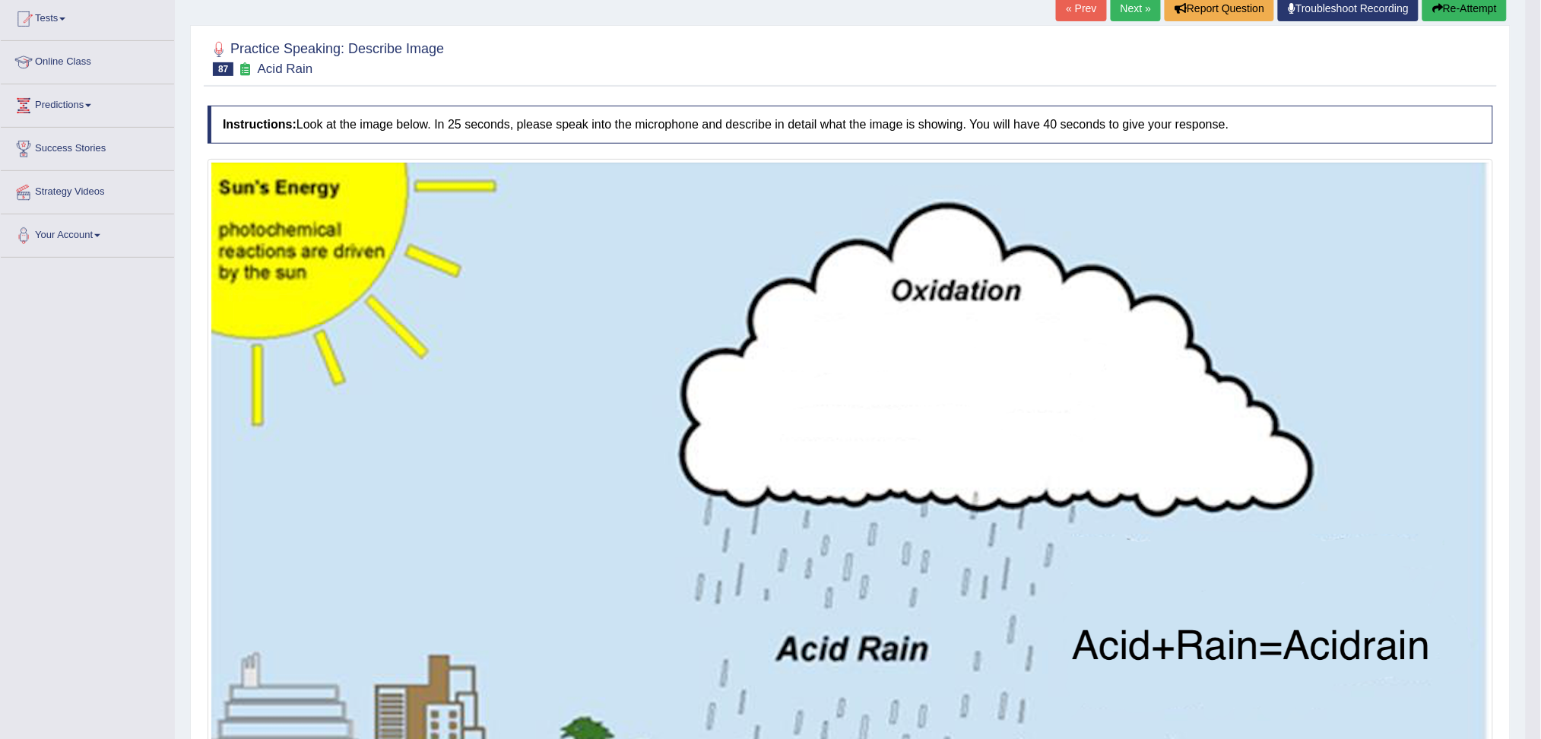
click at [1123, 5] on link "Next »" at bounding box center [1135, 8] width 50 height 26
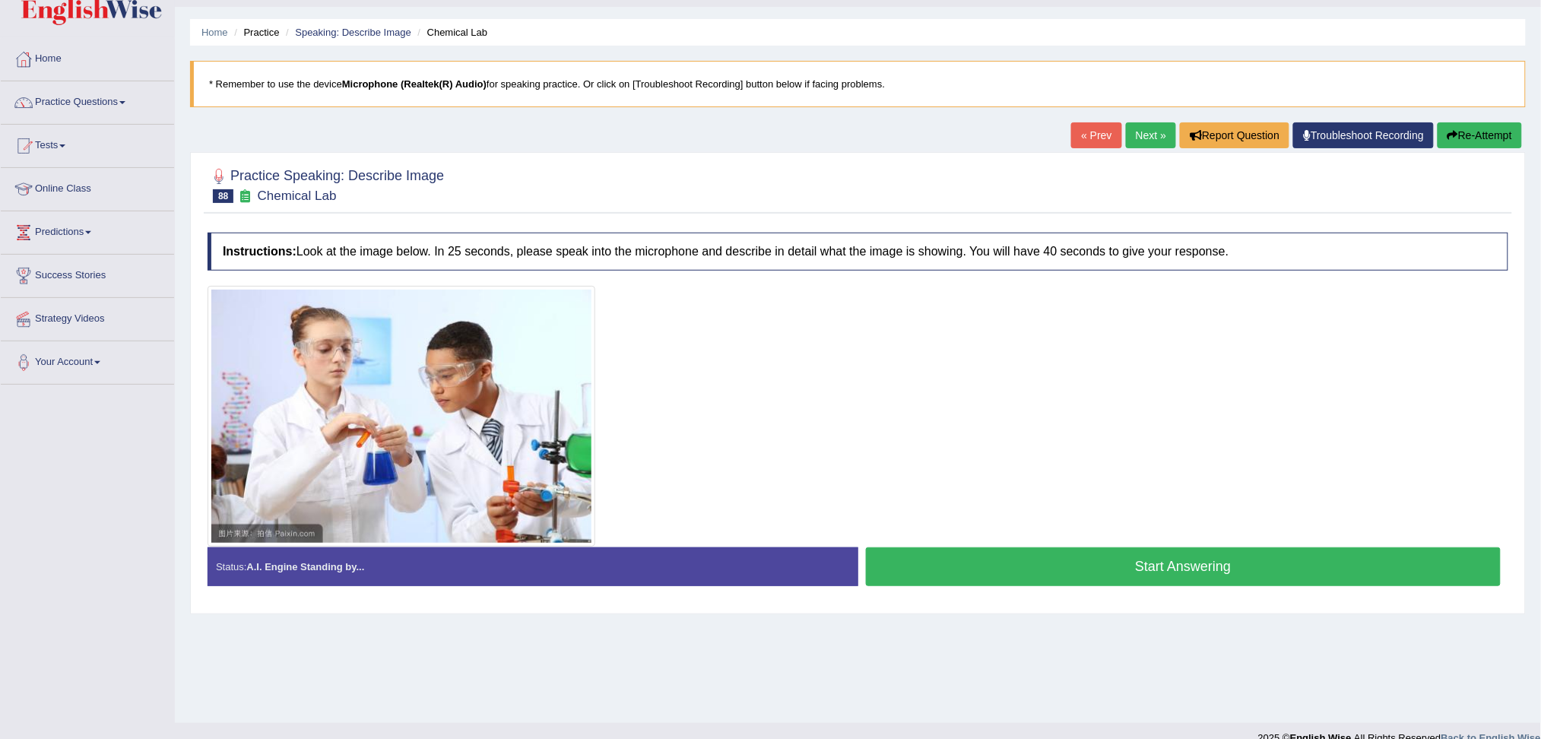
scroll to position [58, 0]
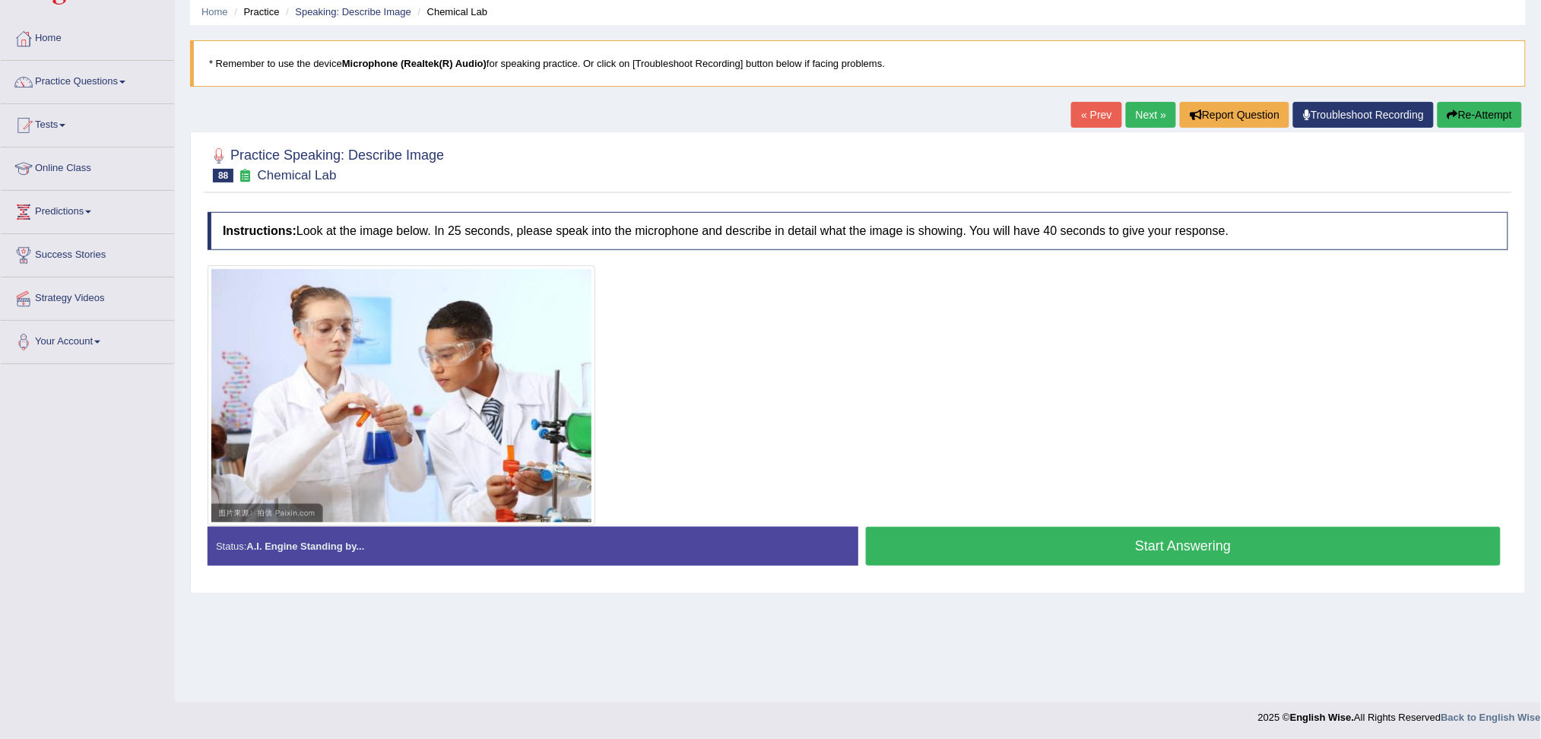
click at [1243, 551] on button "Start Answering" at bounding box center [1183, 546] width 635 height 39
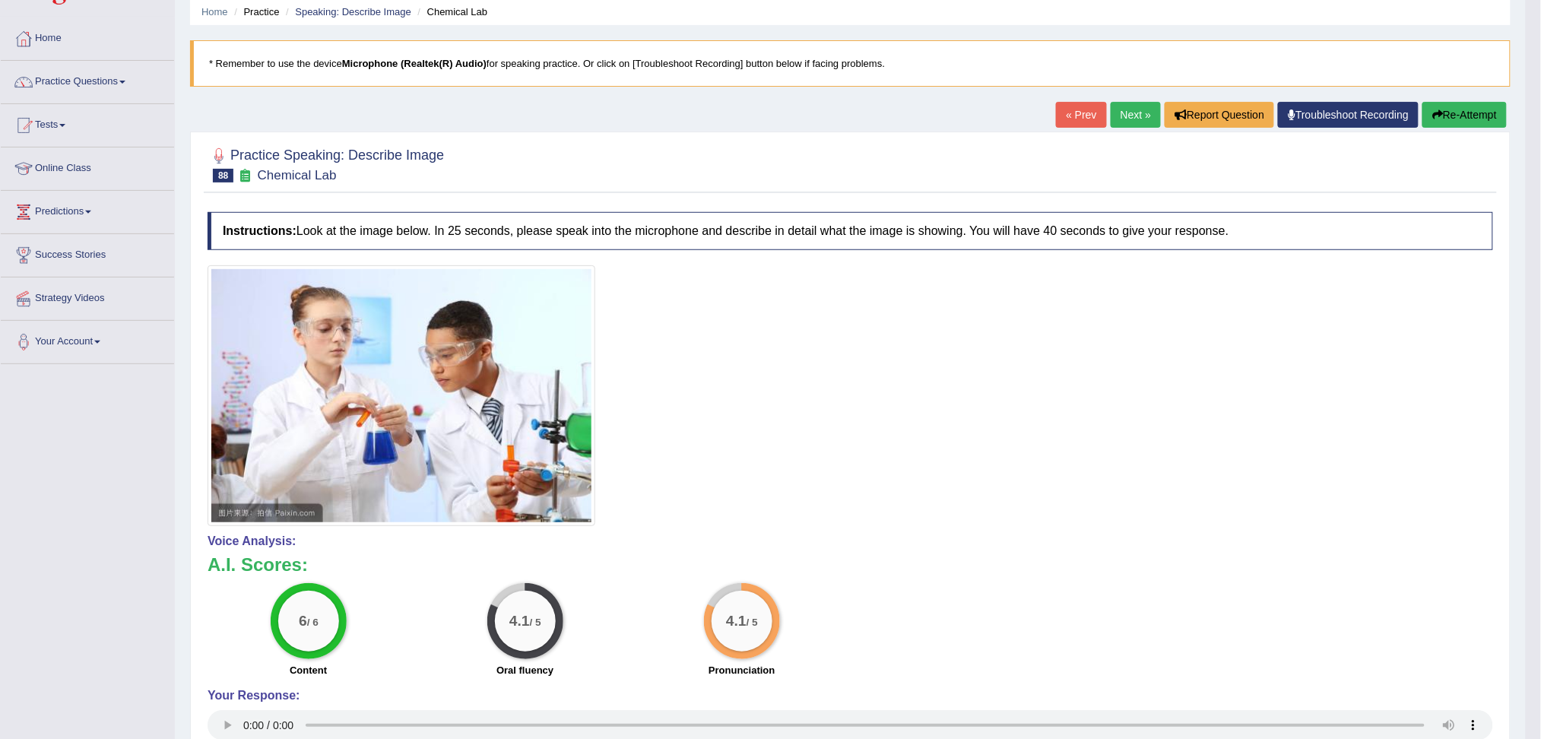
click at [1122, 108] on link "Next »" at bounding box center [1135, 115] width 50 height 26
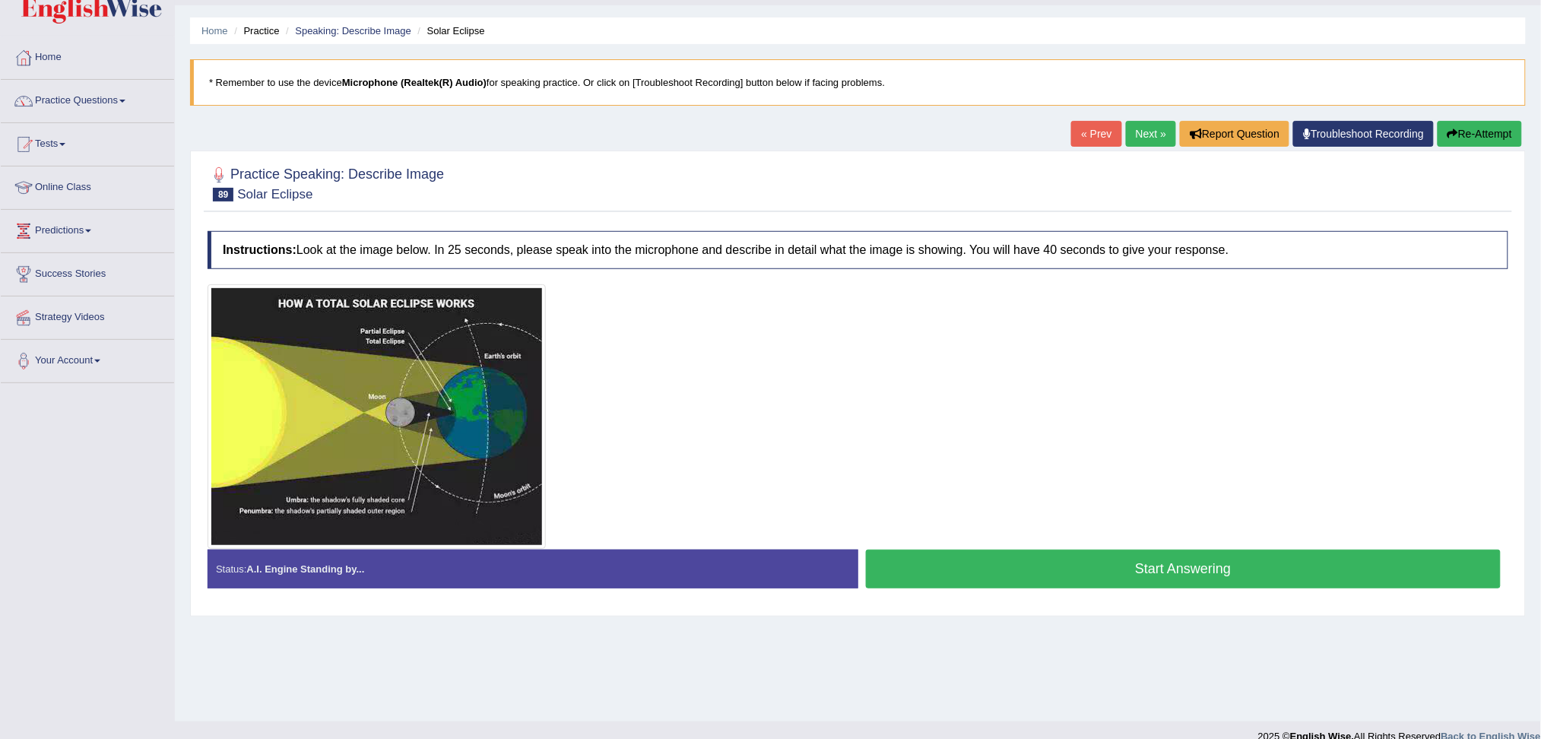
scroll to position [58, 0]
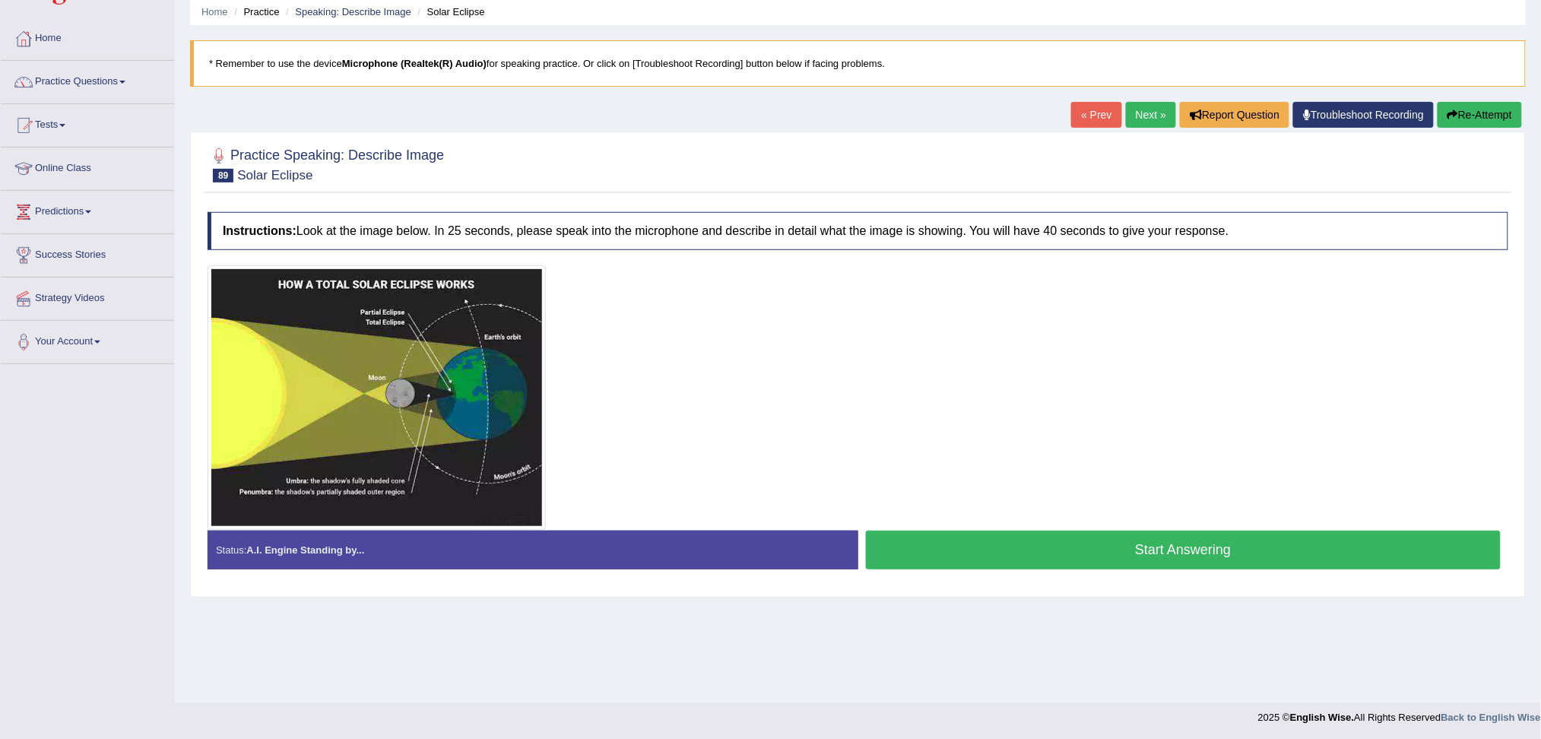
click at [1182, 559] on button "Start Answering" at bounding box center [1183, 550] width 635 height 39
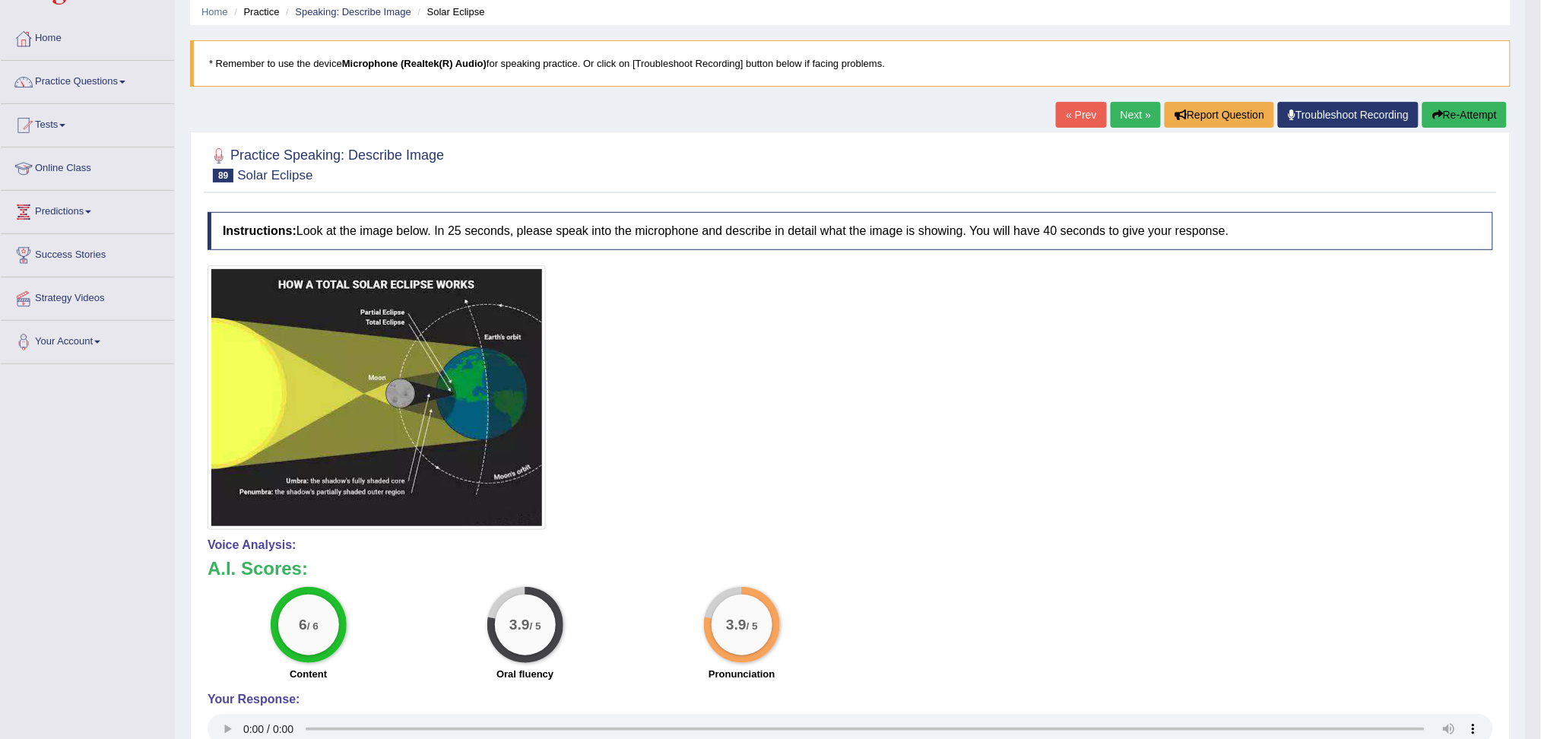
click at [1121, 110] on link "Next »" at bounding box center [1135, 115] width 50 height 26
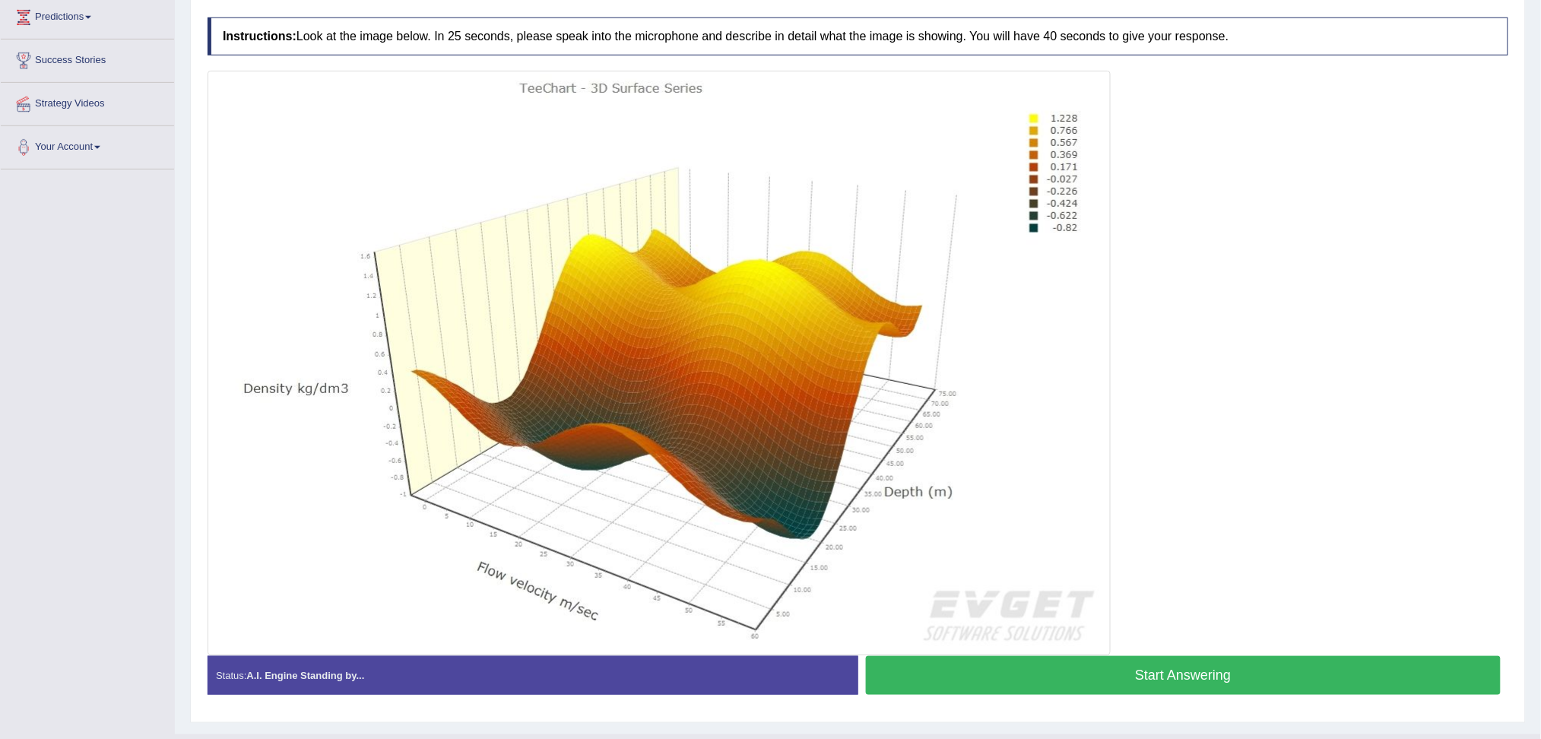
scroll to position [286, 0]
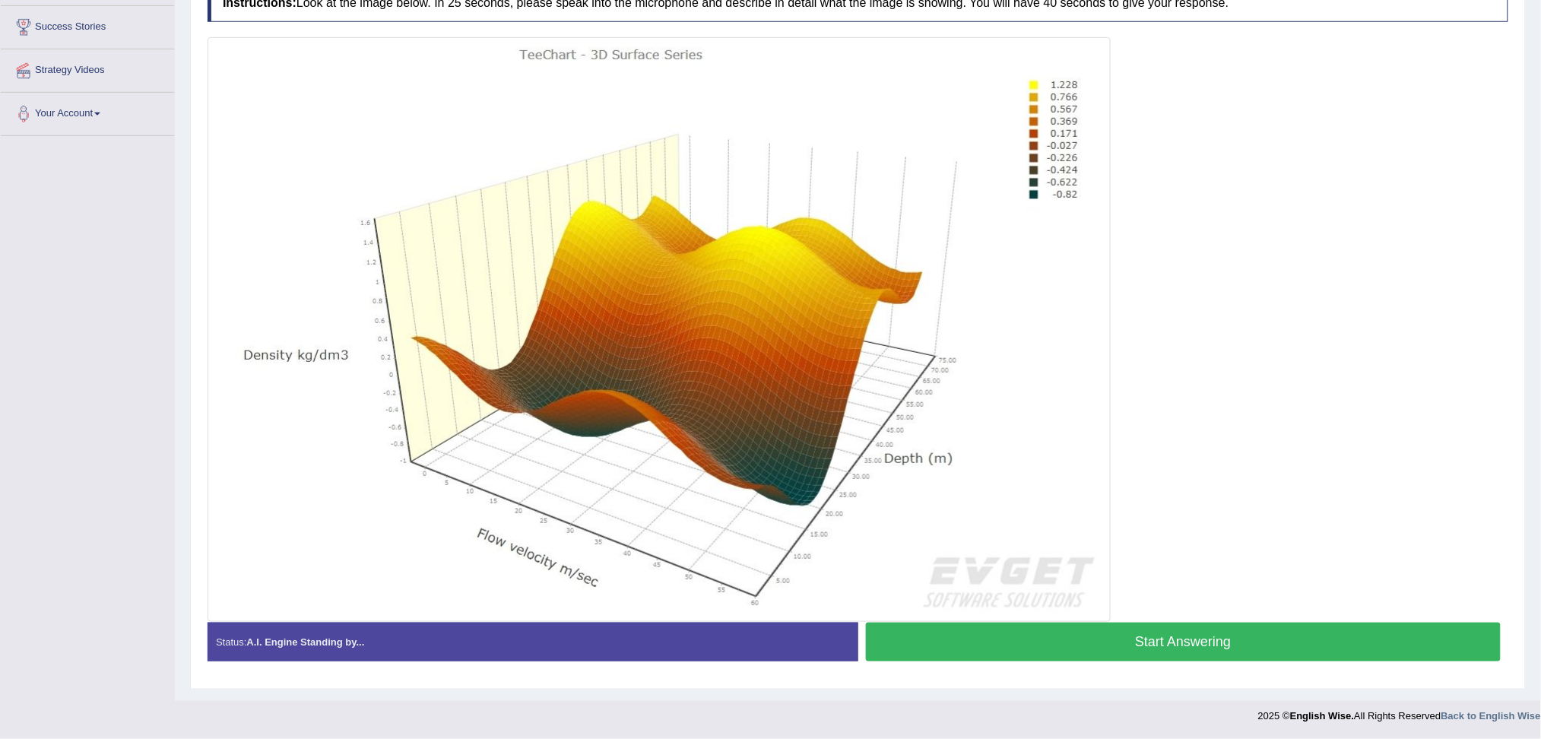
click at [1173, 640] on button "Start Answering" at bounding box center [1183, 641] width 635 height 39
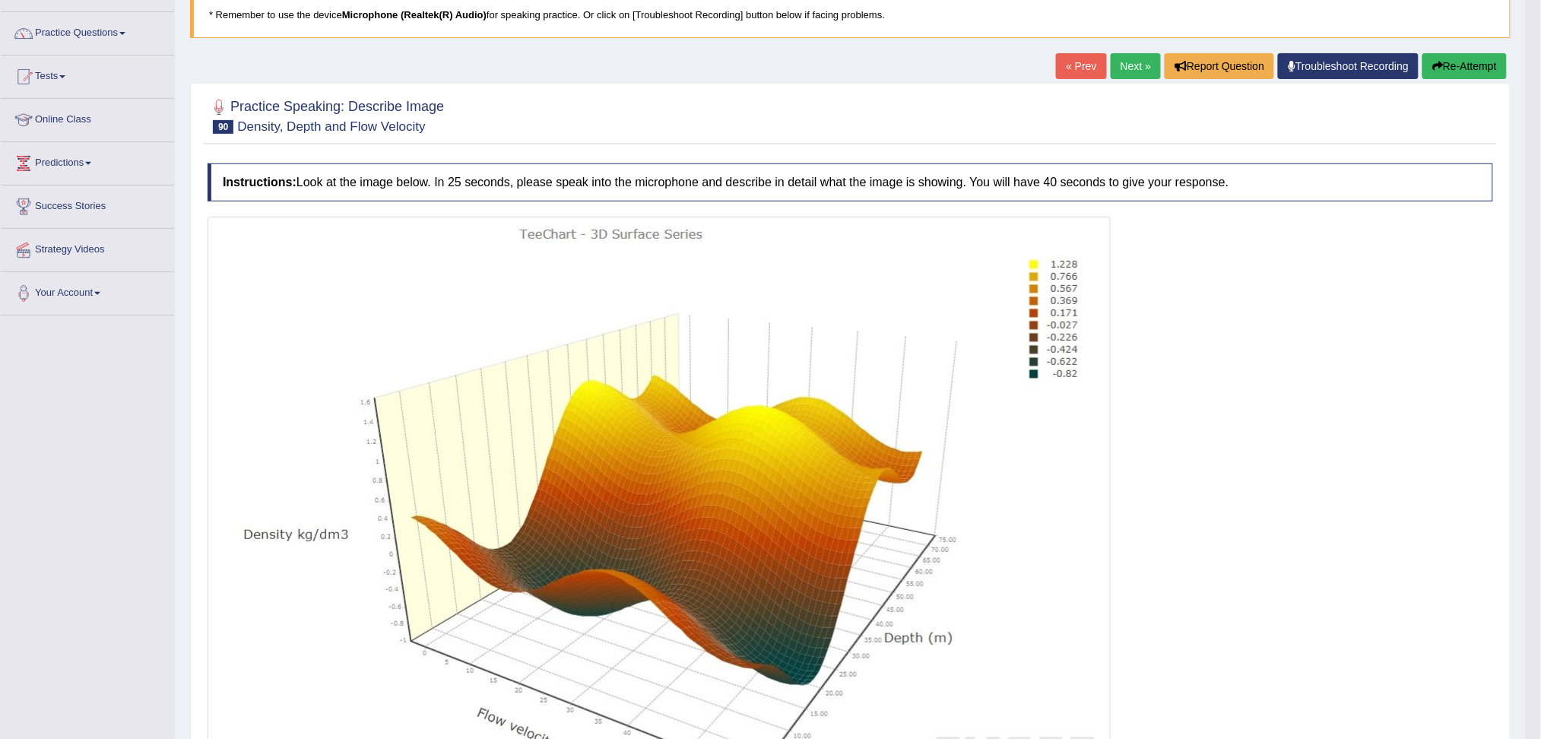
scroll to position [0, 0]
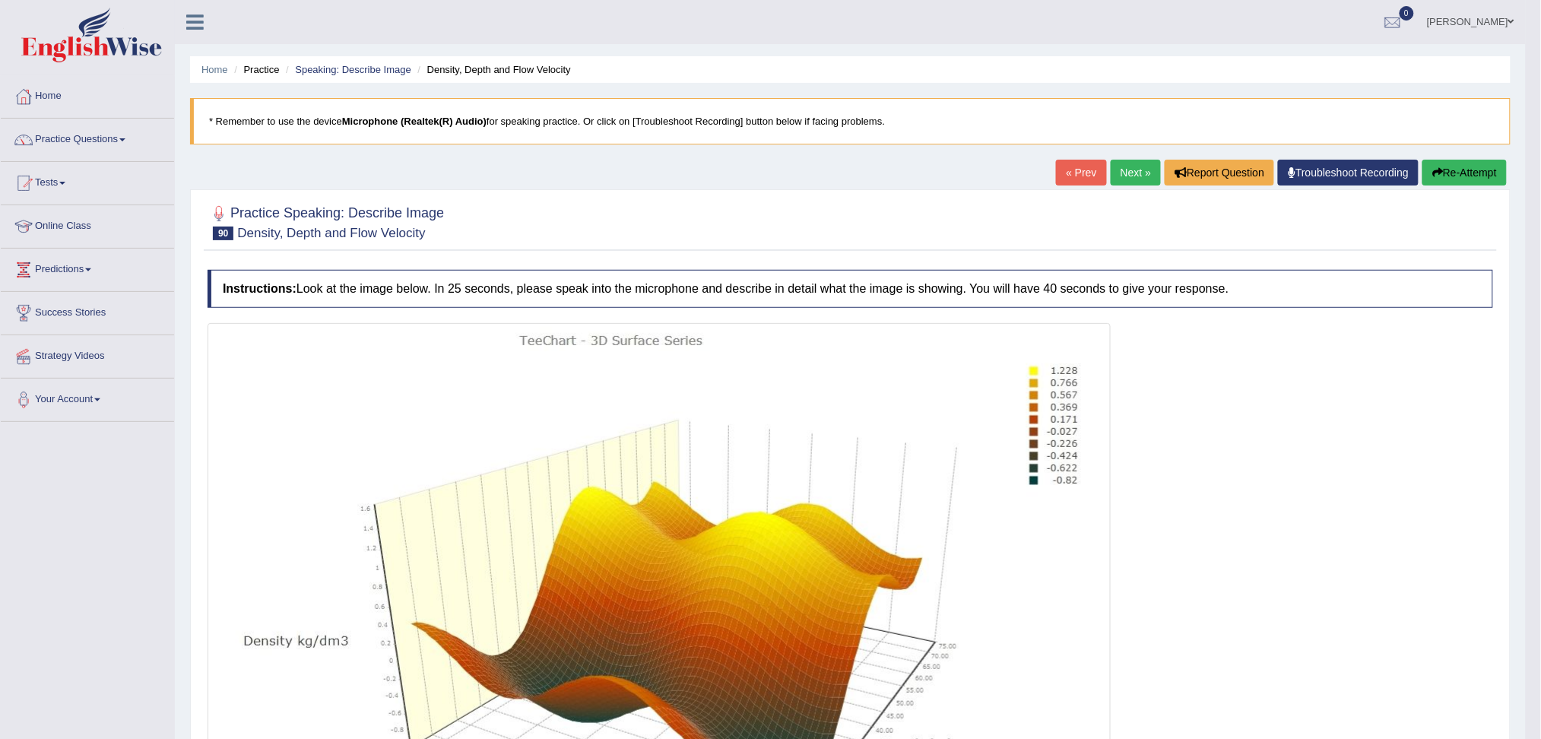
click at [1133, 166] on link "Next »" at bounding box center [1135, 173] width 50 height 26
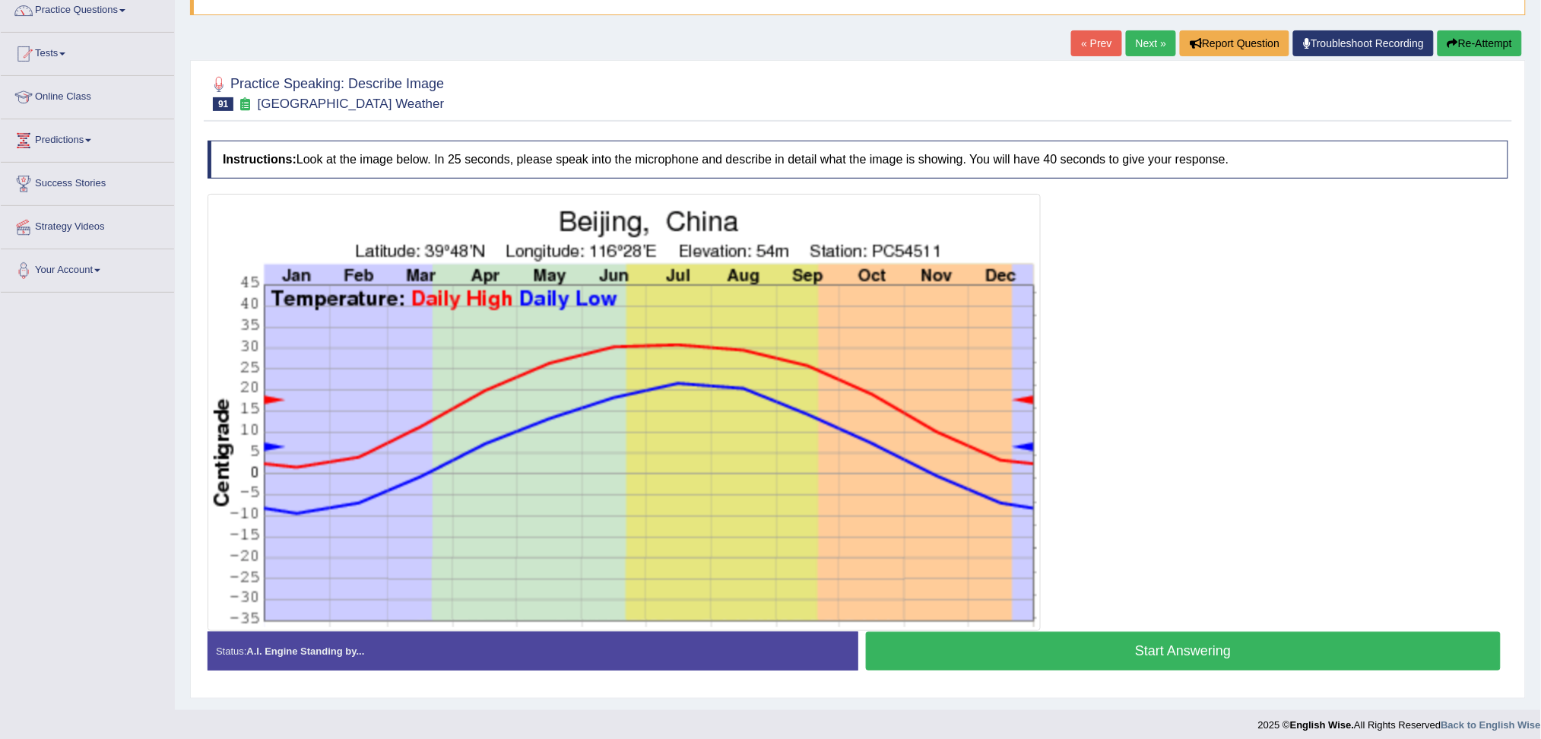
scroll to position [138, 0]
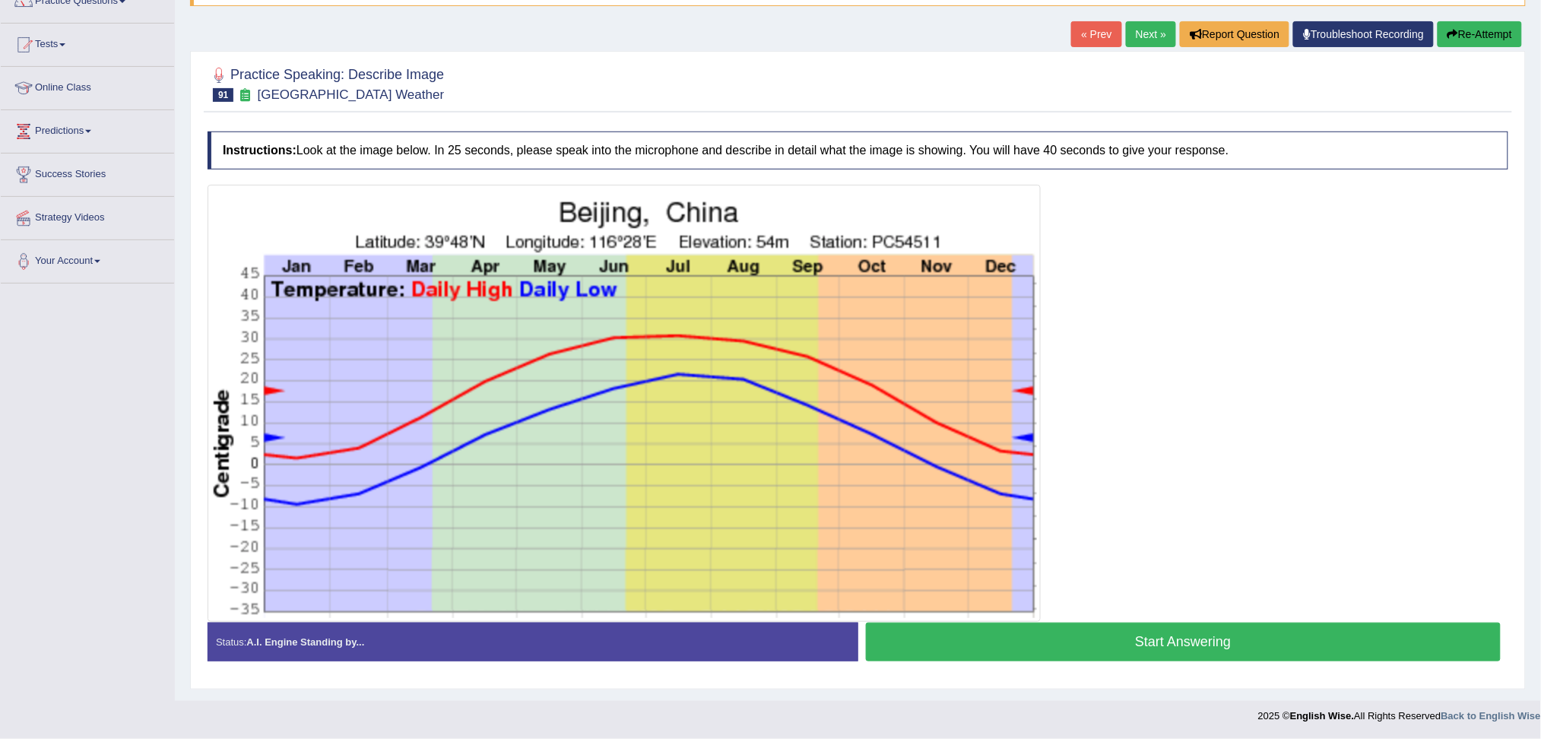
click at [1173, 648] on button "Start Answering" at bounding box center [1183, 641] width 635 height 39
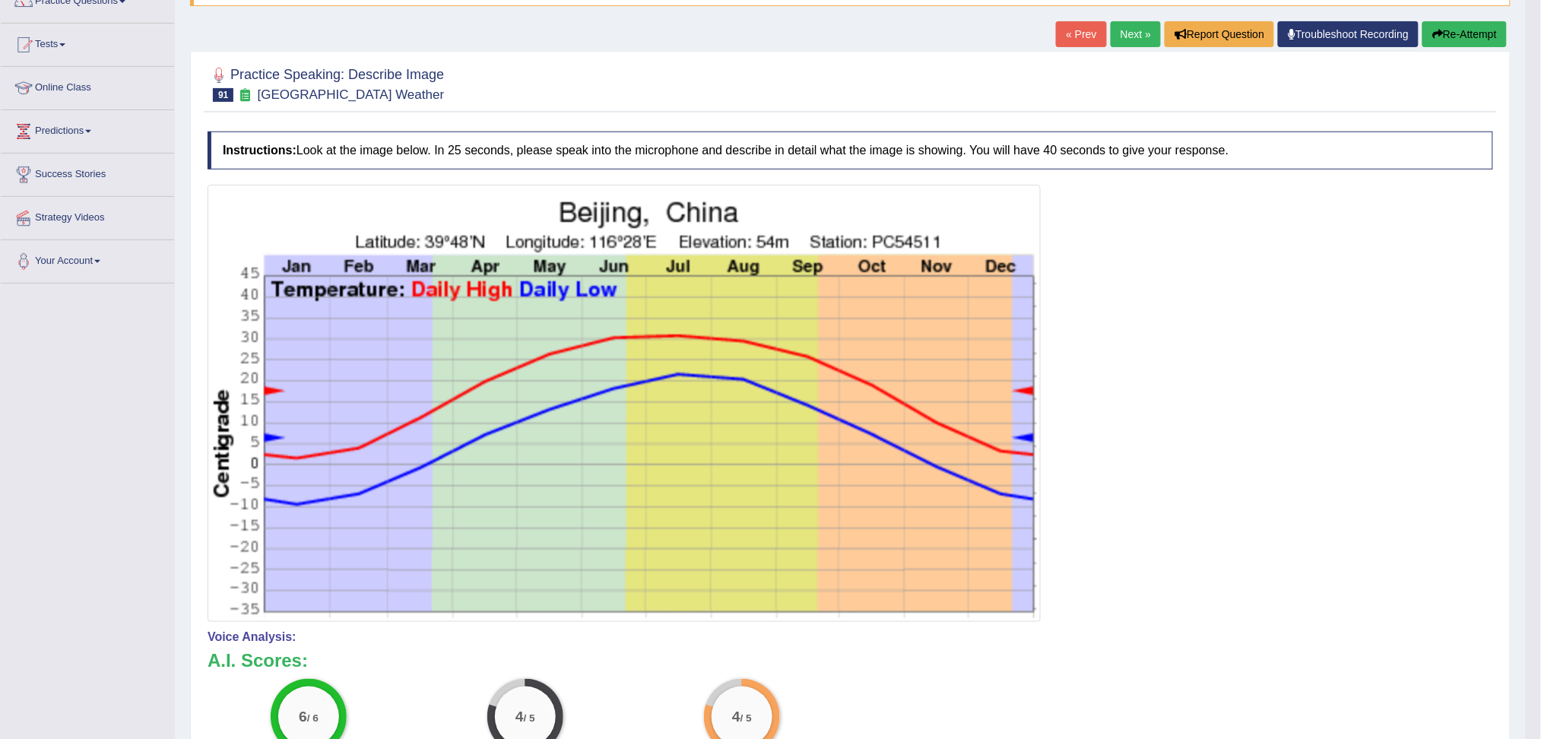
click at [1129, 32] on link "Next »" at bounding box center [1135, 34] width 50 height 26
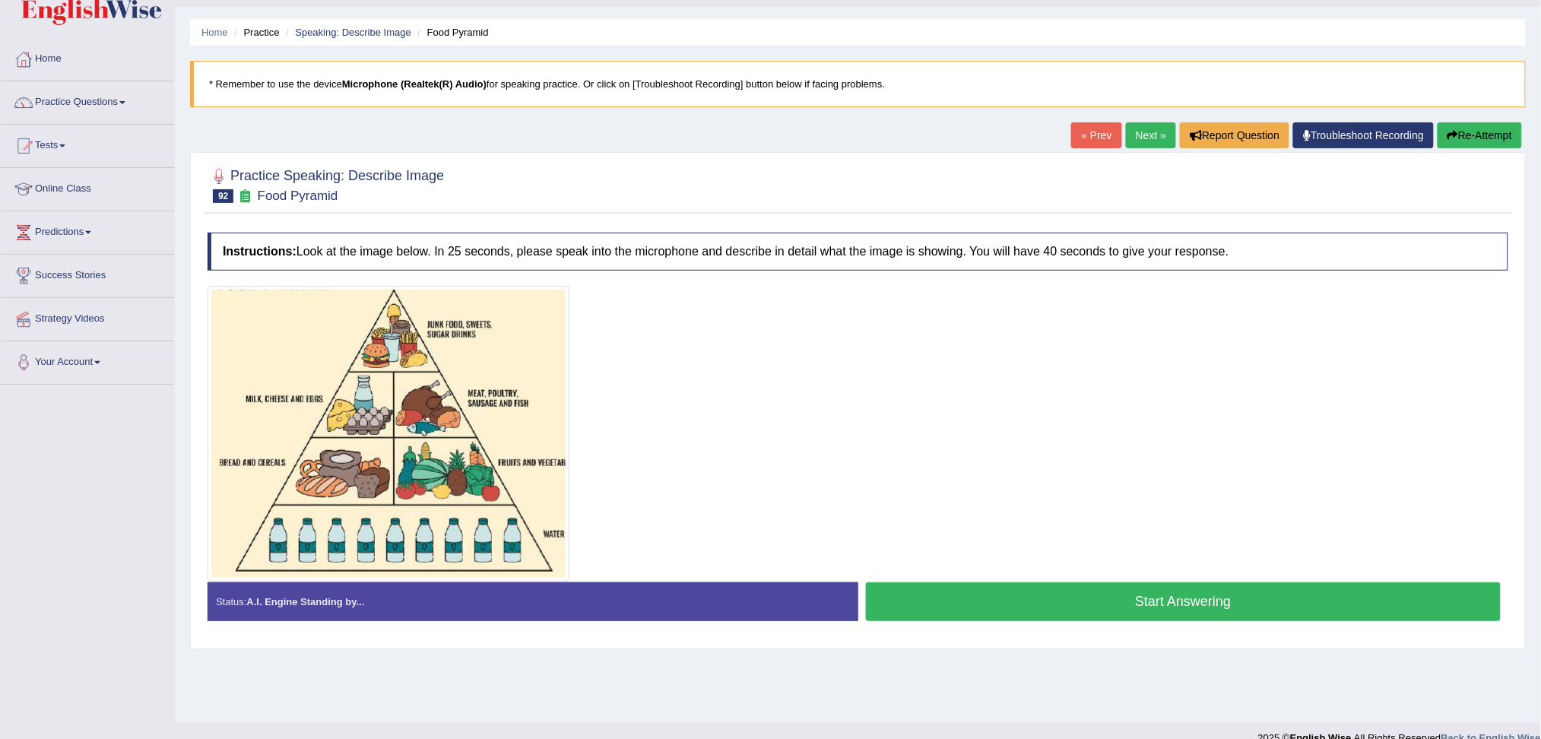
scroll to position [58, 0]
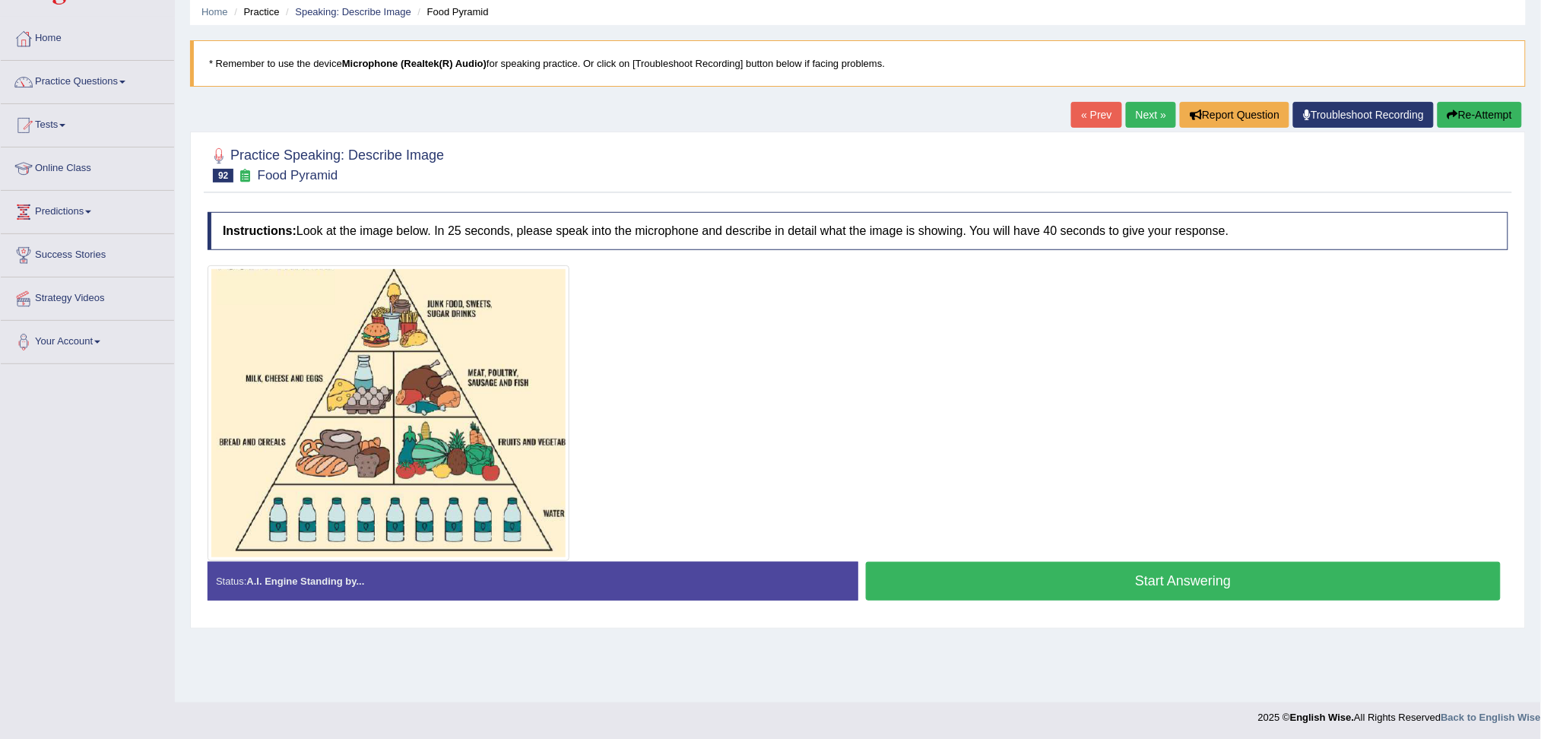
click at [1170, 581] on button "Start Answering" at bounding box center [1183, 581] width 635 height 39
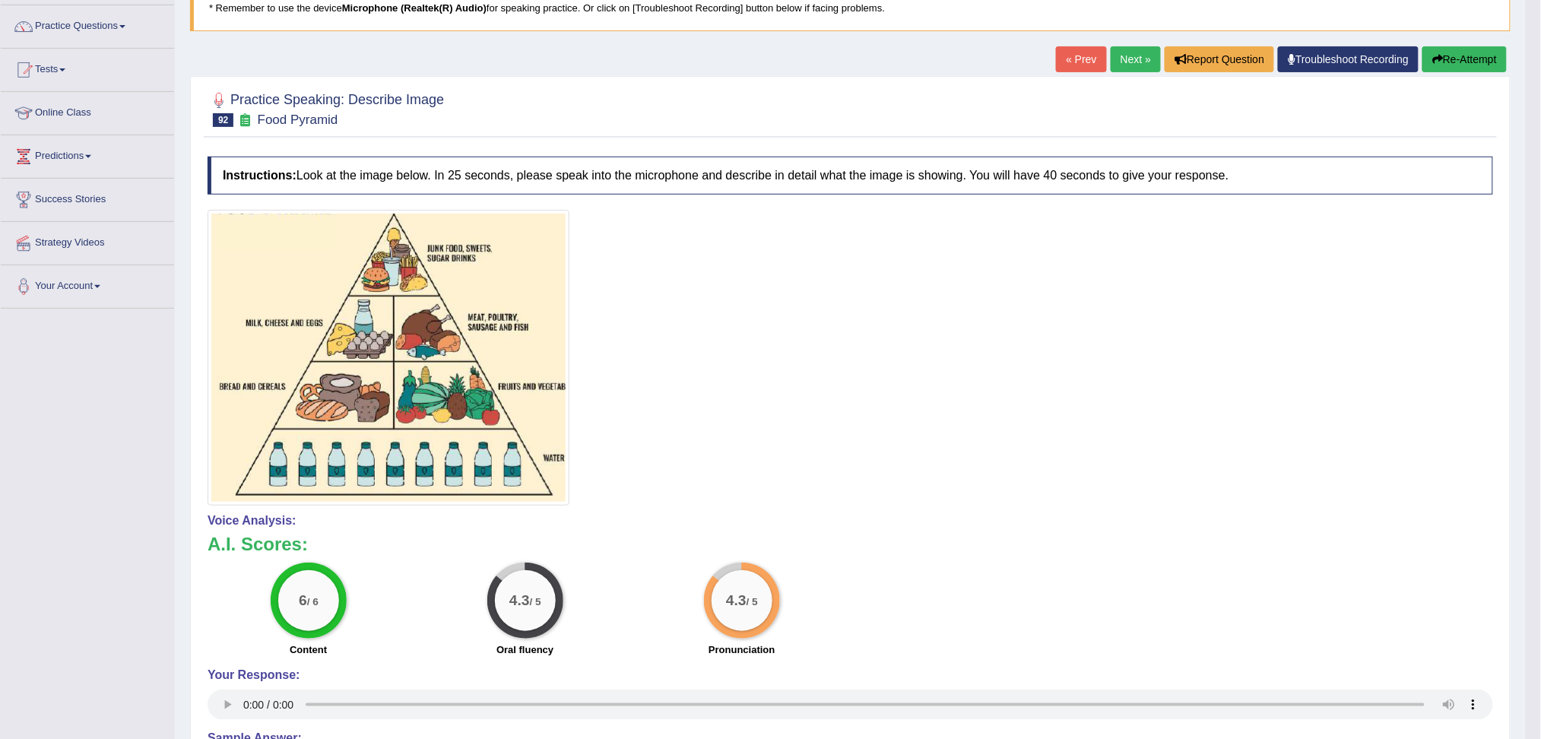
scroll to position [160, 0]
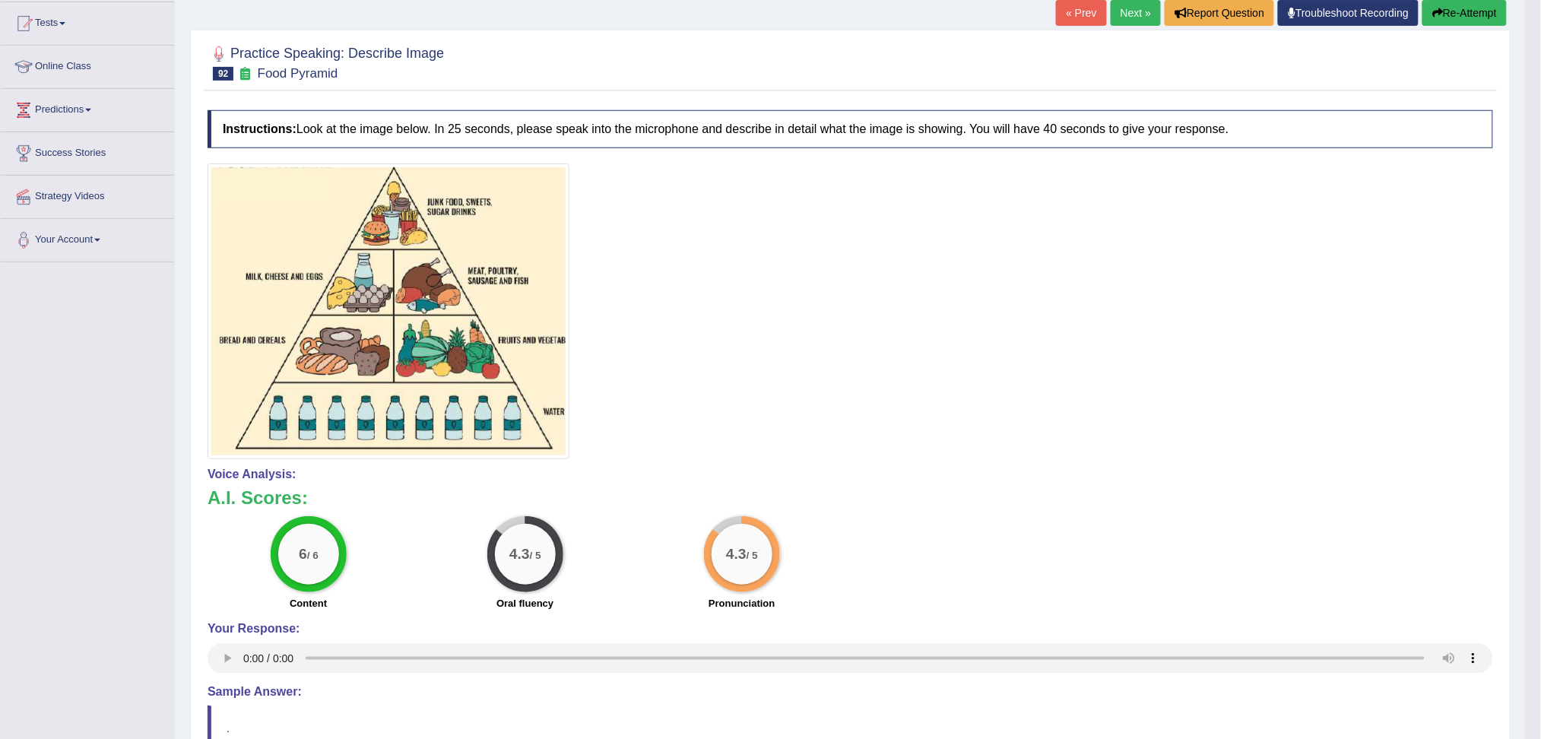
click at [1135, 12] on link "Next »" at bounding box center [1135, 13] width 50 height 26
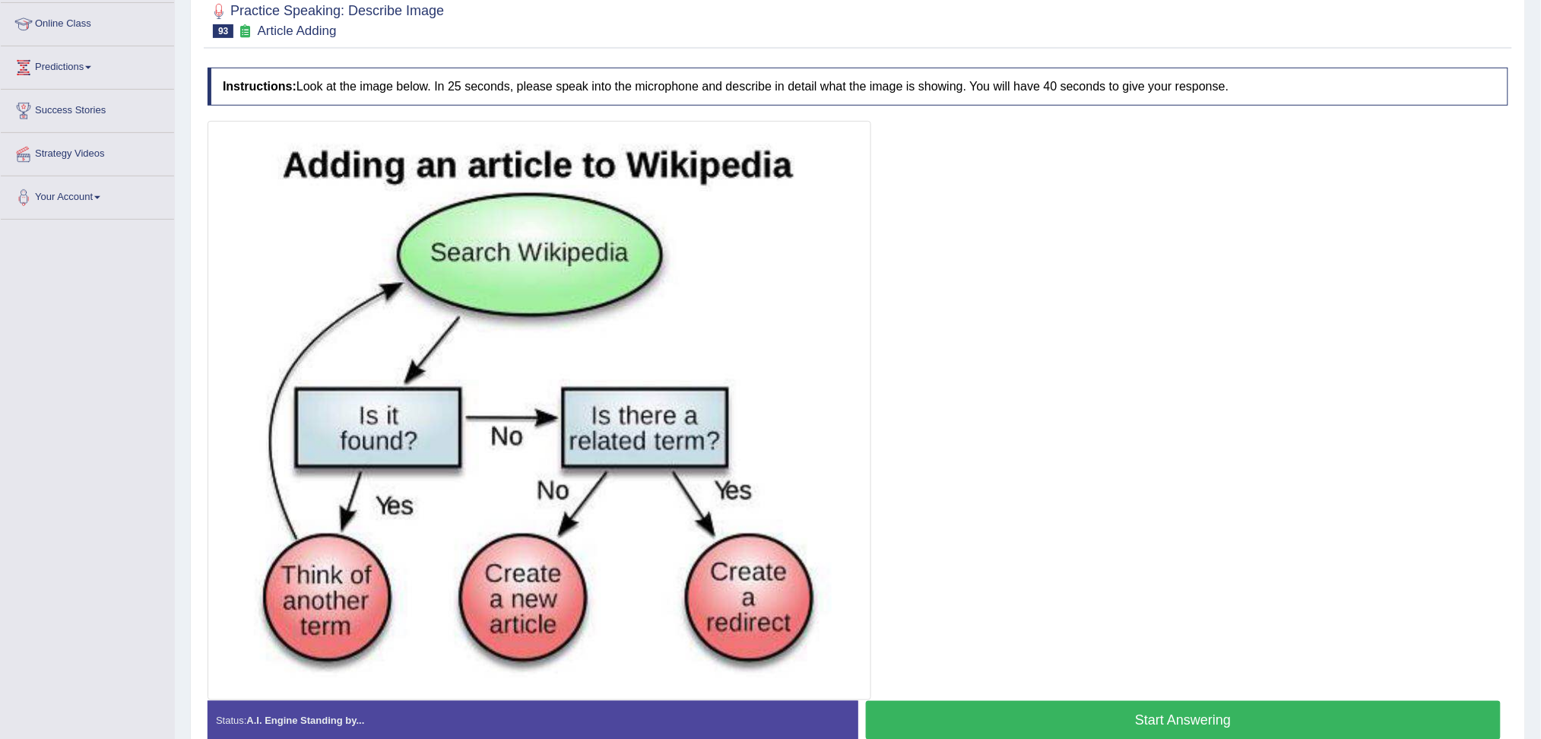
scroll to position [281, 0]
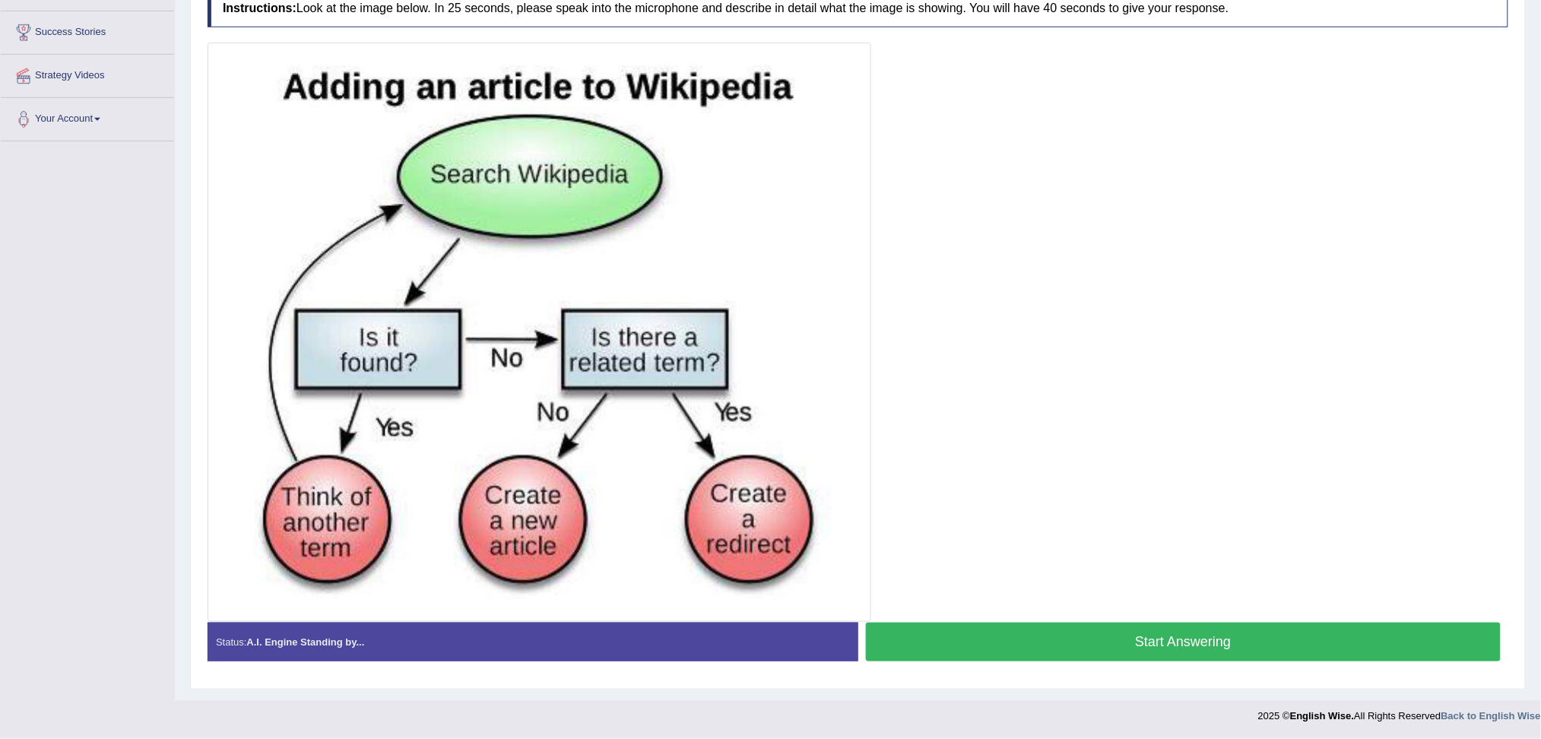
click at [1193, 649] on button "Start Answering" at bounding box center [1183, 641] width 635 height 39
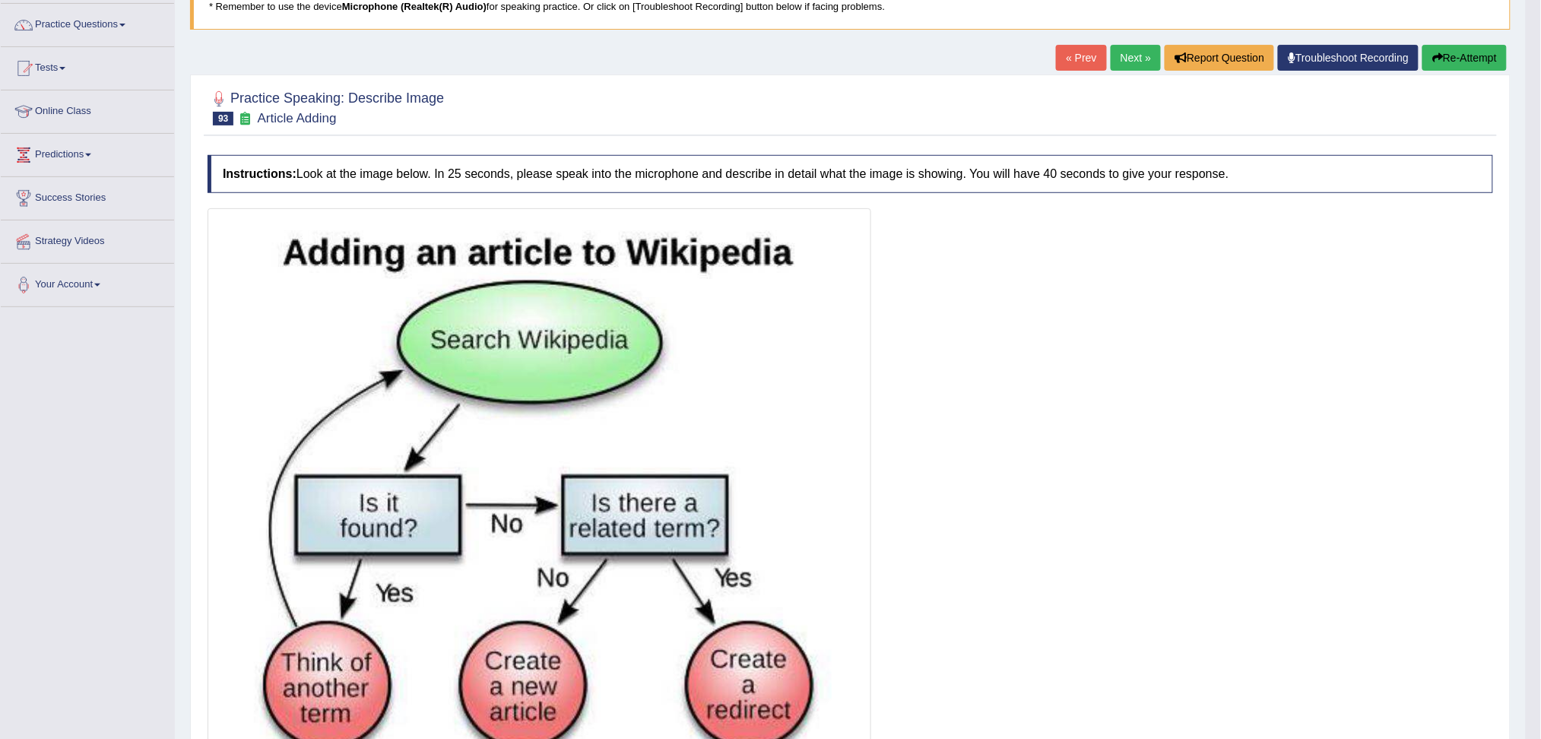
scroll to position [0, 0]
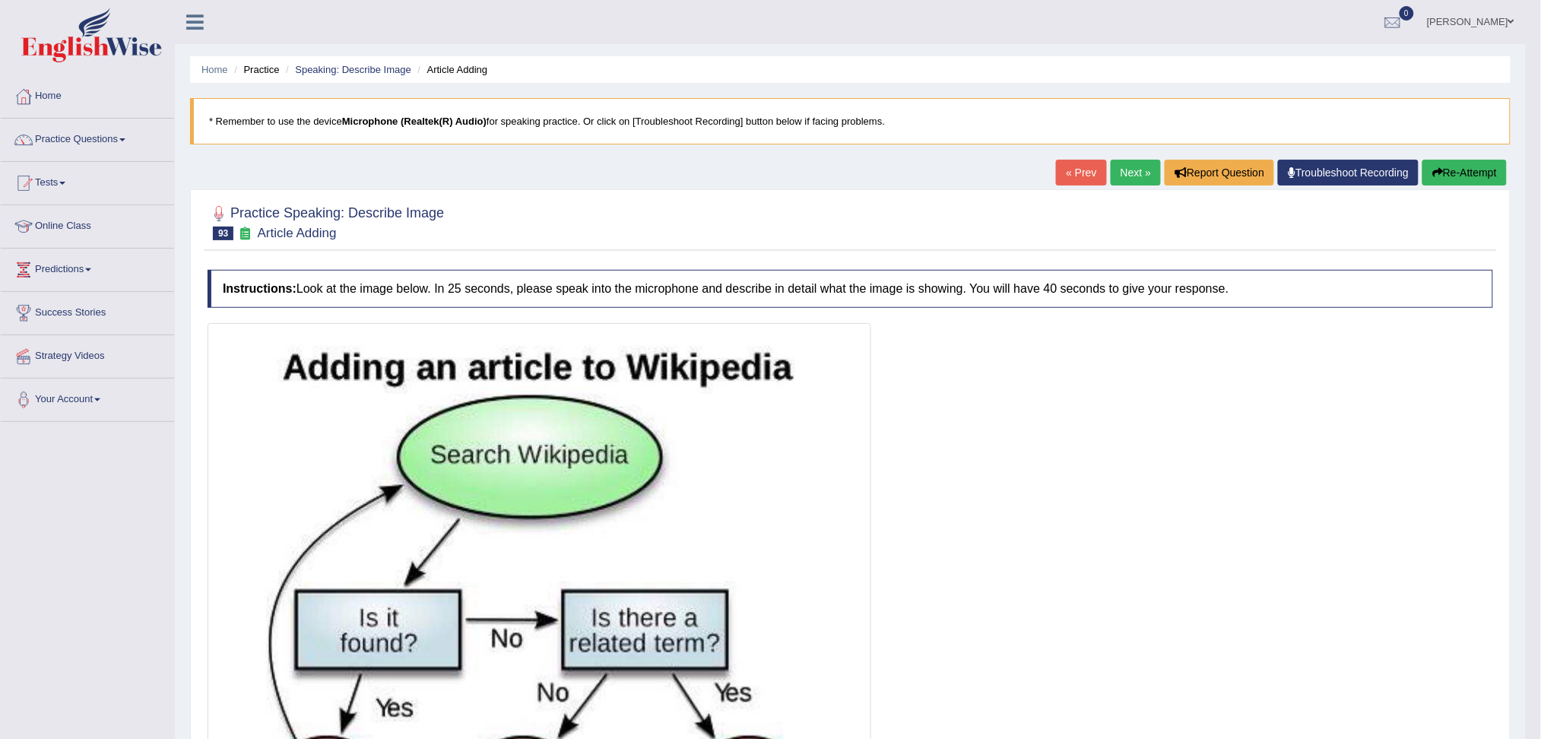
click at [1132, 169] on link "Next »" at bounding box center [1135, 173] width 50 height 26
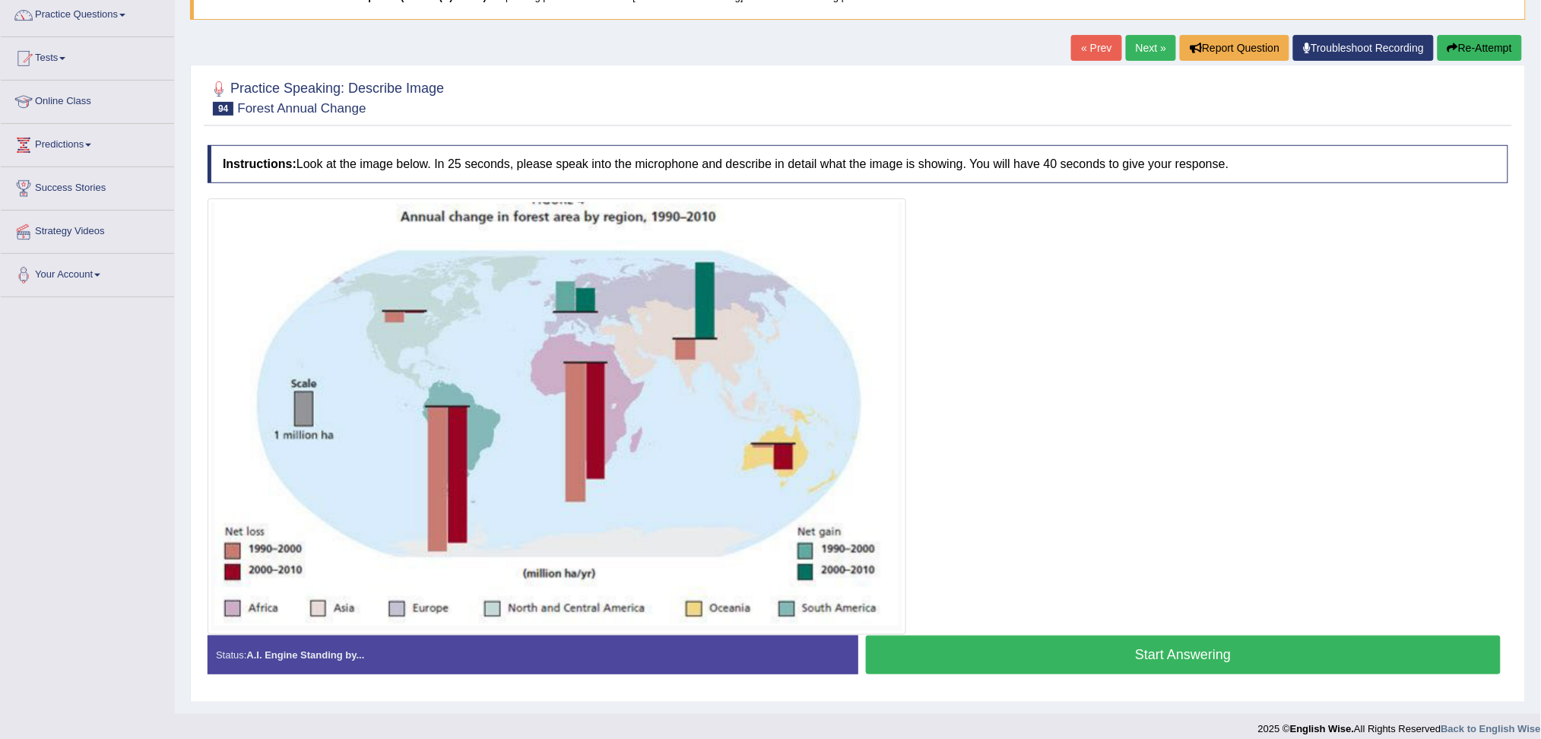
scroll to position [138, 0]
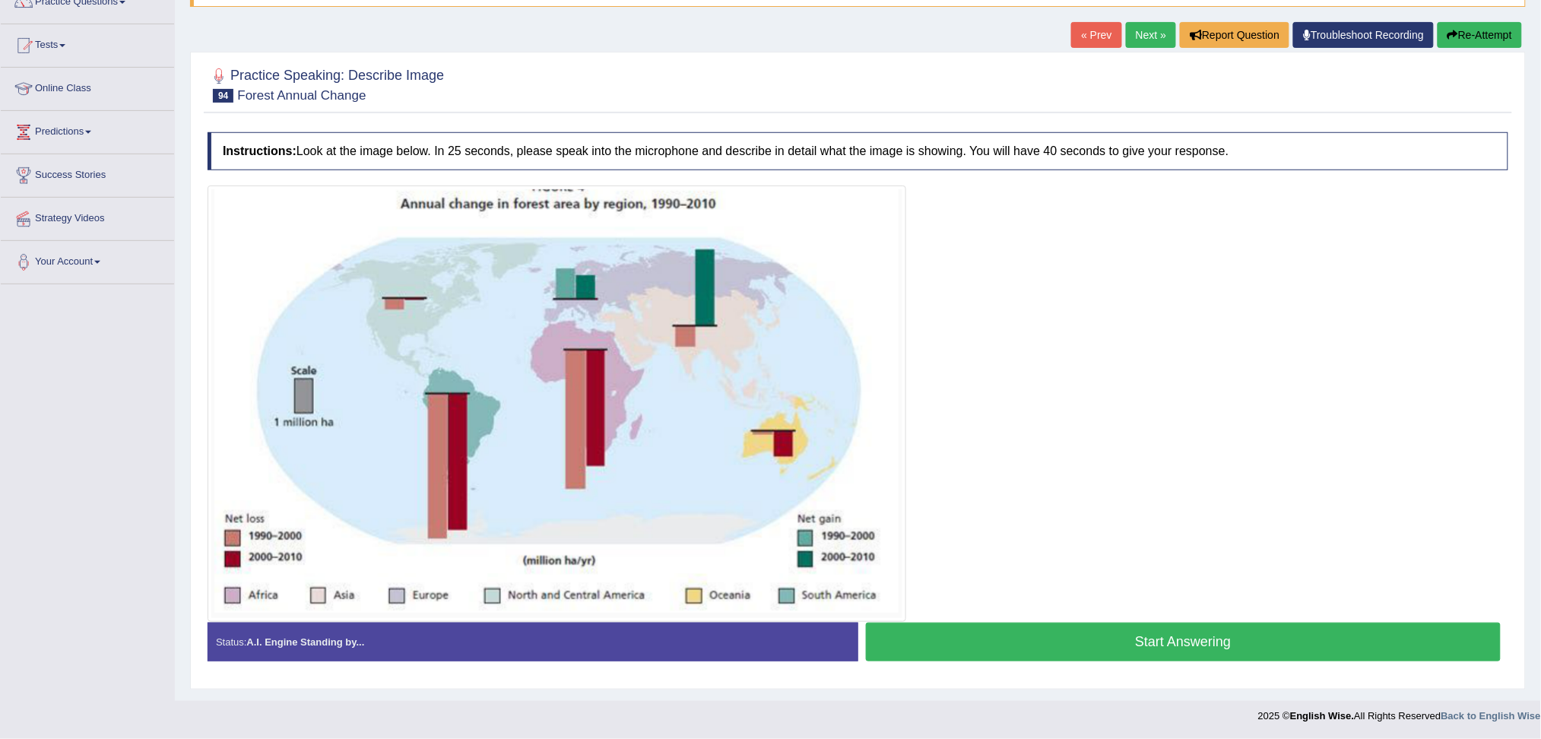
click at [1209, 638] on button "Start Answering" at bounding box center [1183, 641] width 635 height 39
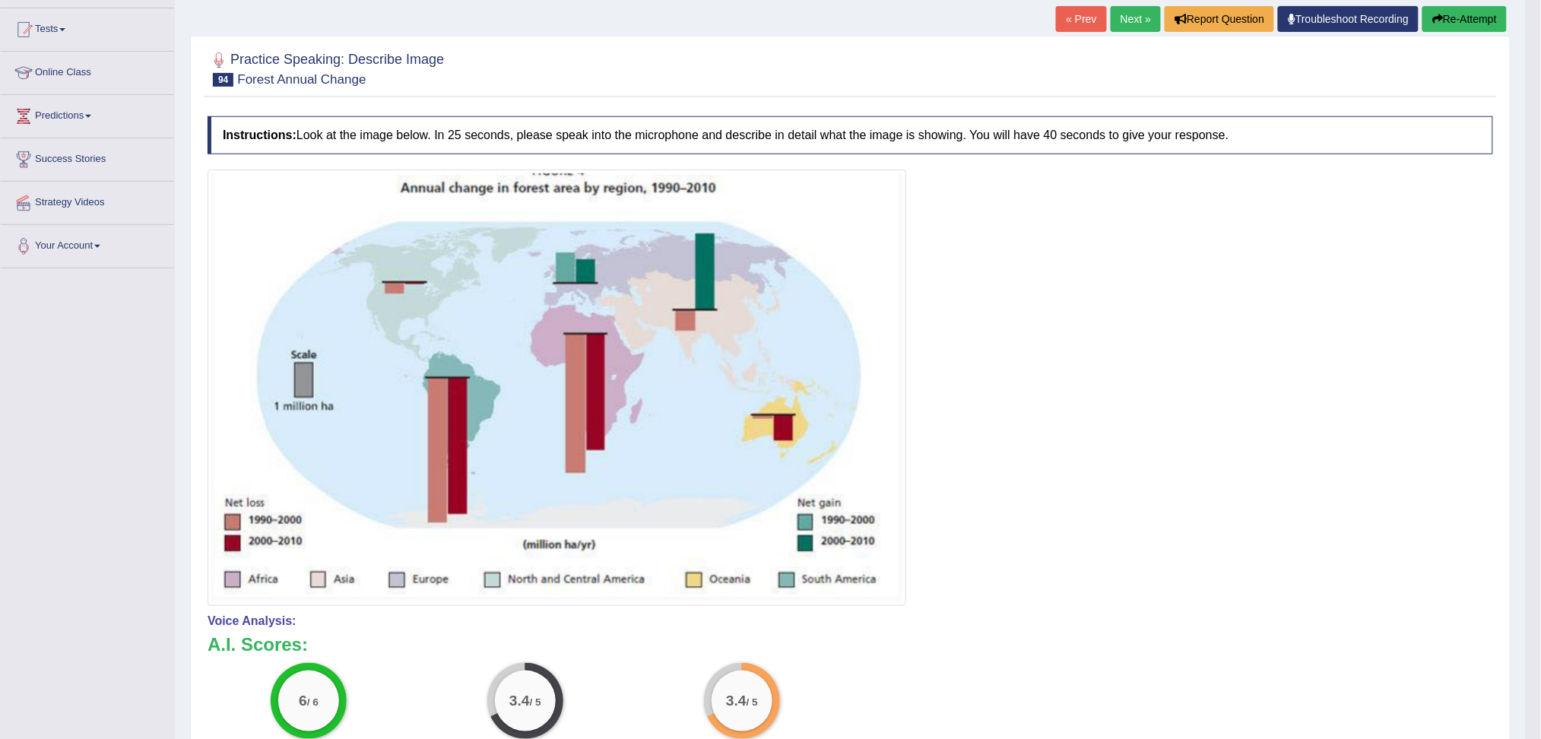
scroll to position [0, 0]
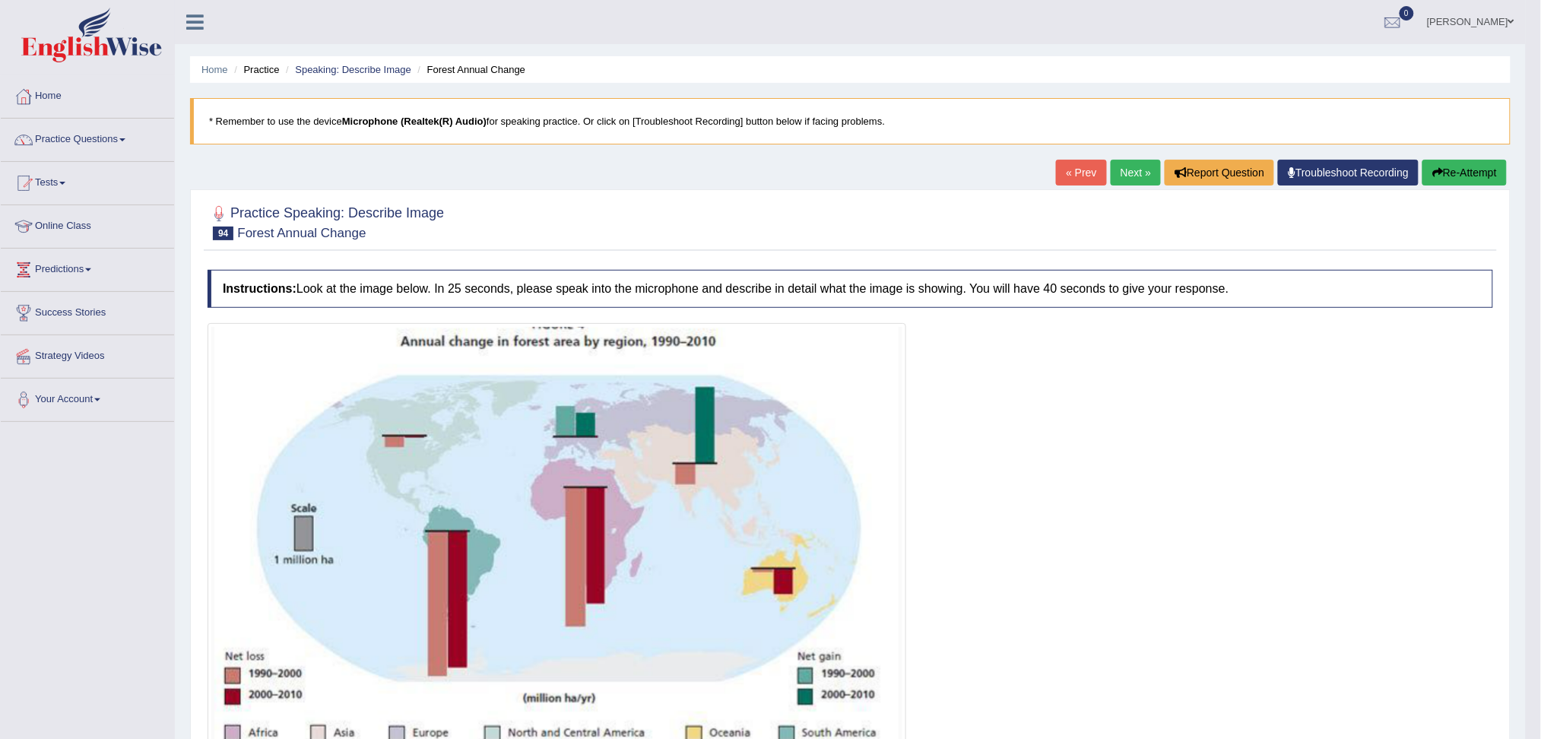
click at [1134, 169] on link "Next »" at bounding box center [1135, 173] width 50 height 26
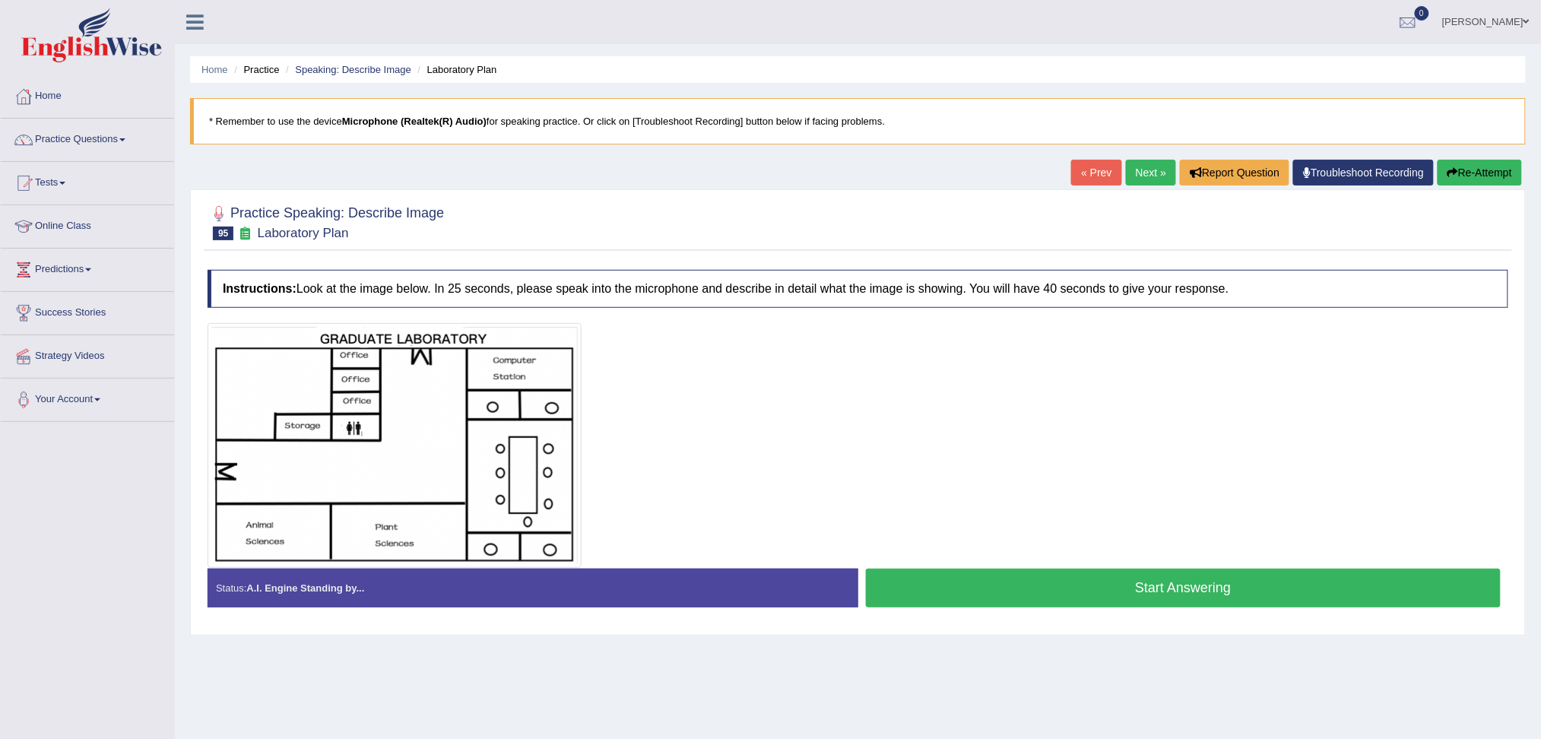
click at [1171, 588] on button "Start Answering" at bounding box center [1183, 588] width 635 height 39
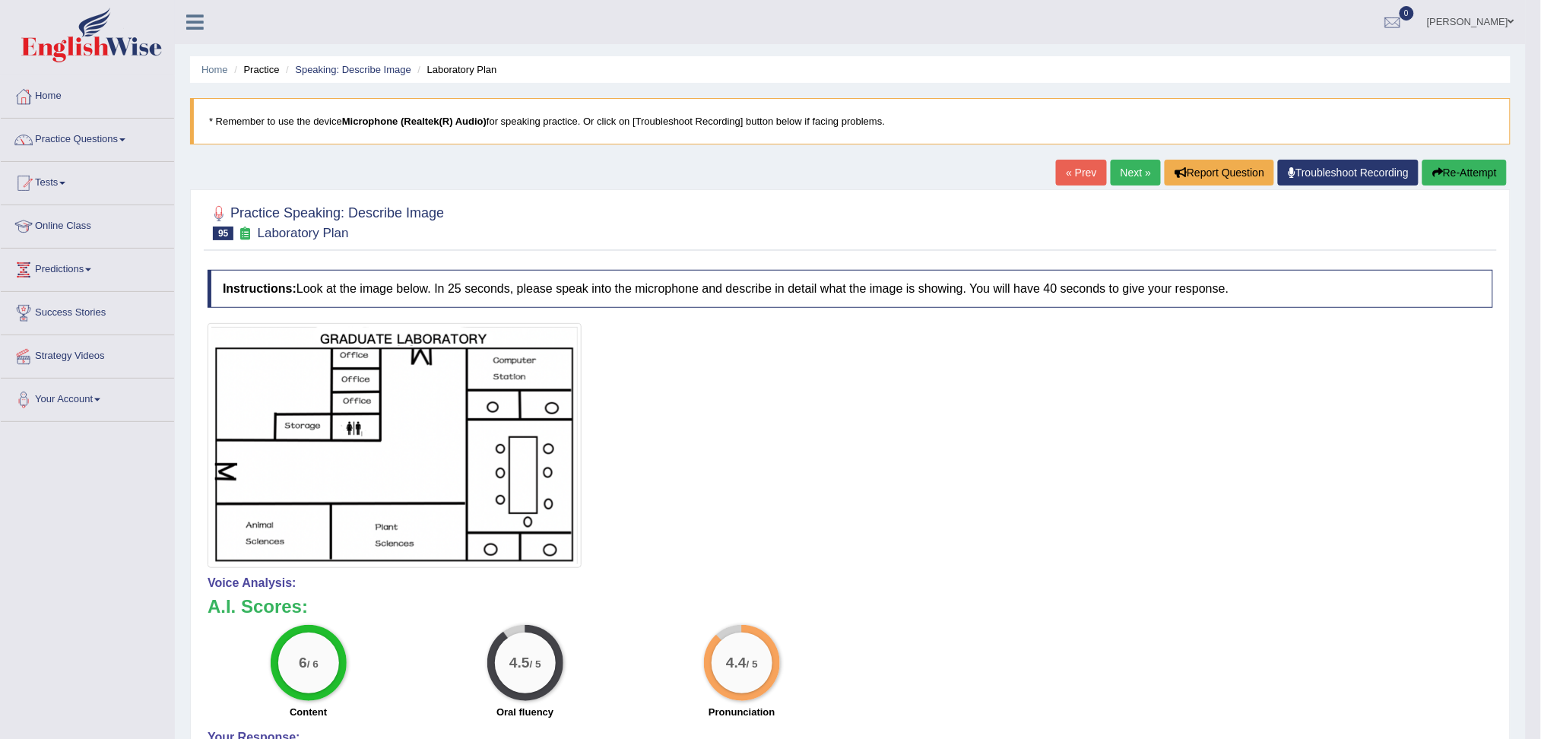
click at [1129, 174] on link "Next »" at bounding box center [1135, 173] width 50 height 26
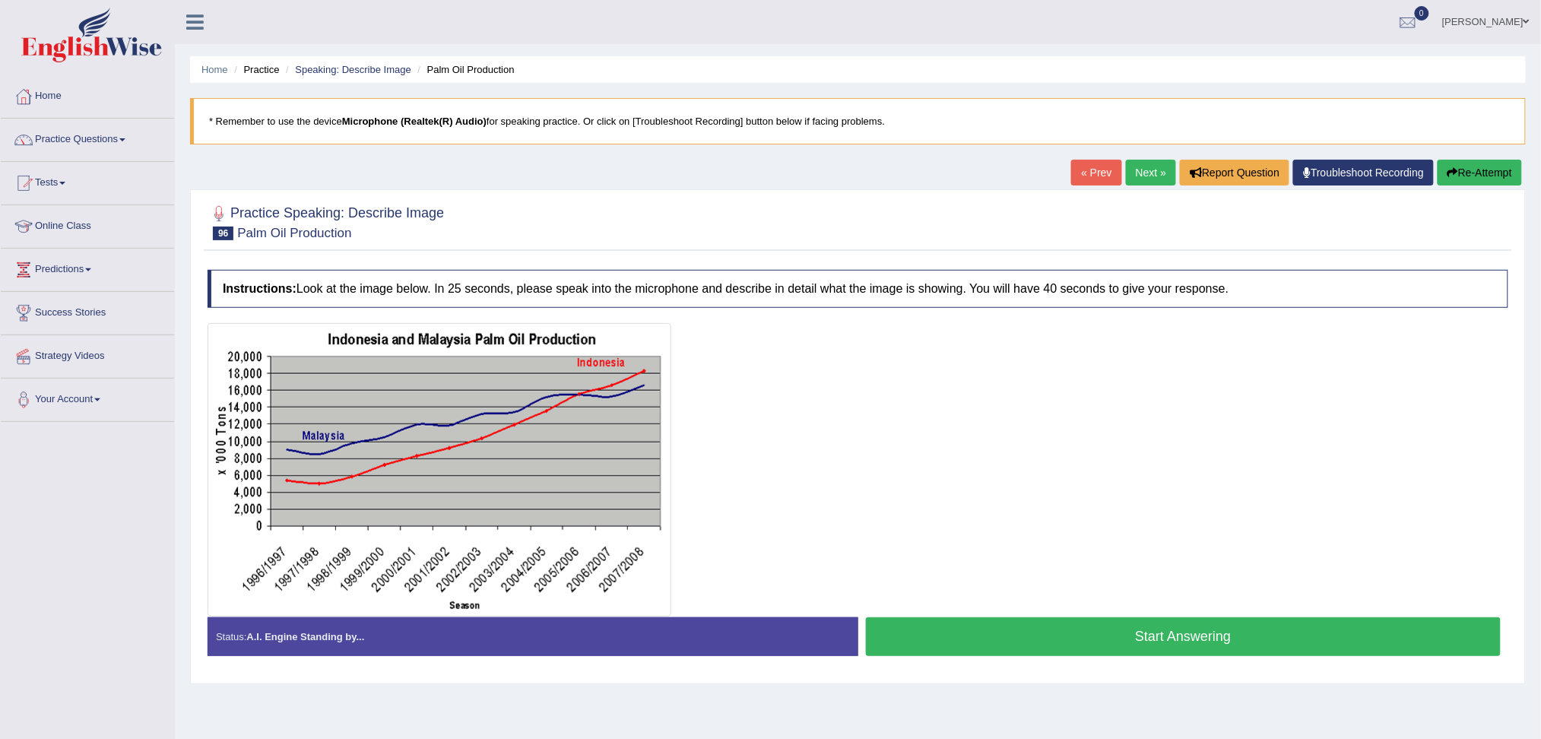
click at [1094, 631] on button "Start Answering" at bounding box center [1183, 636] width 635 height 39
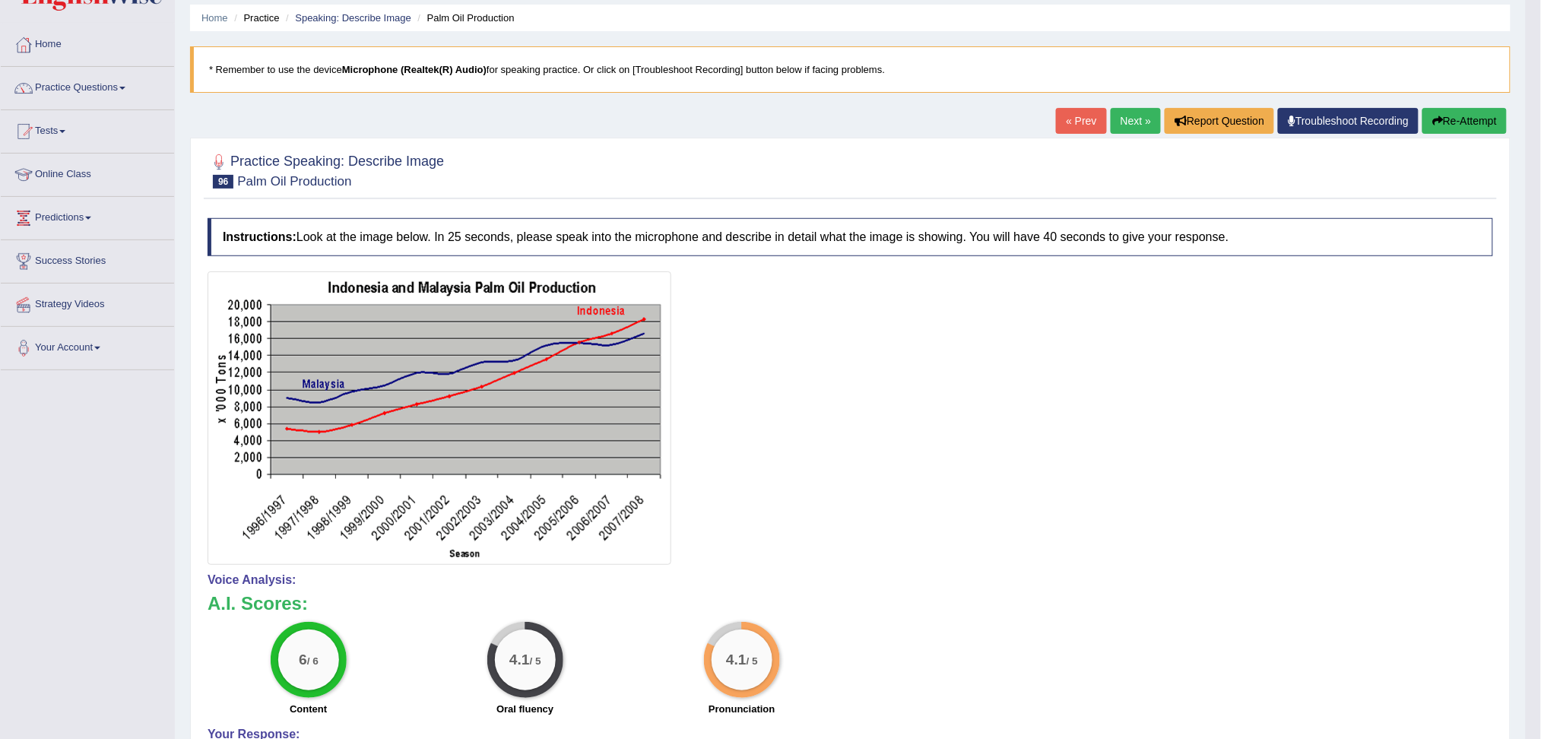
scroll to position [101, 0]
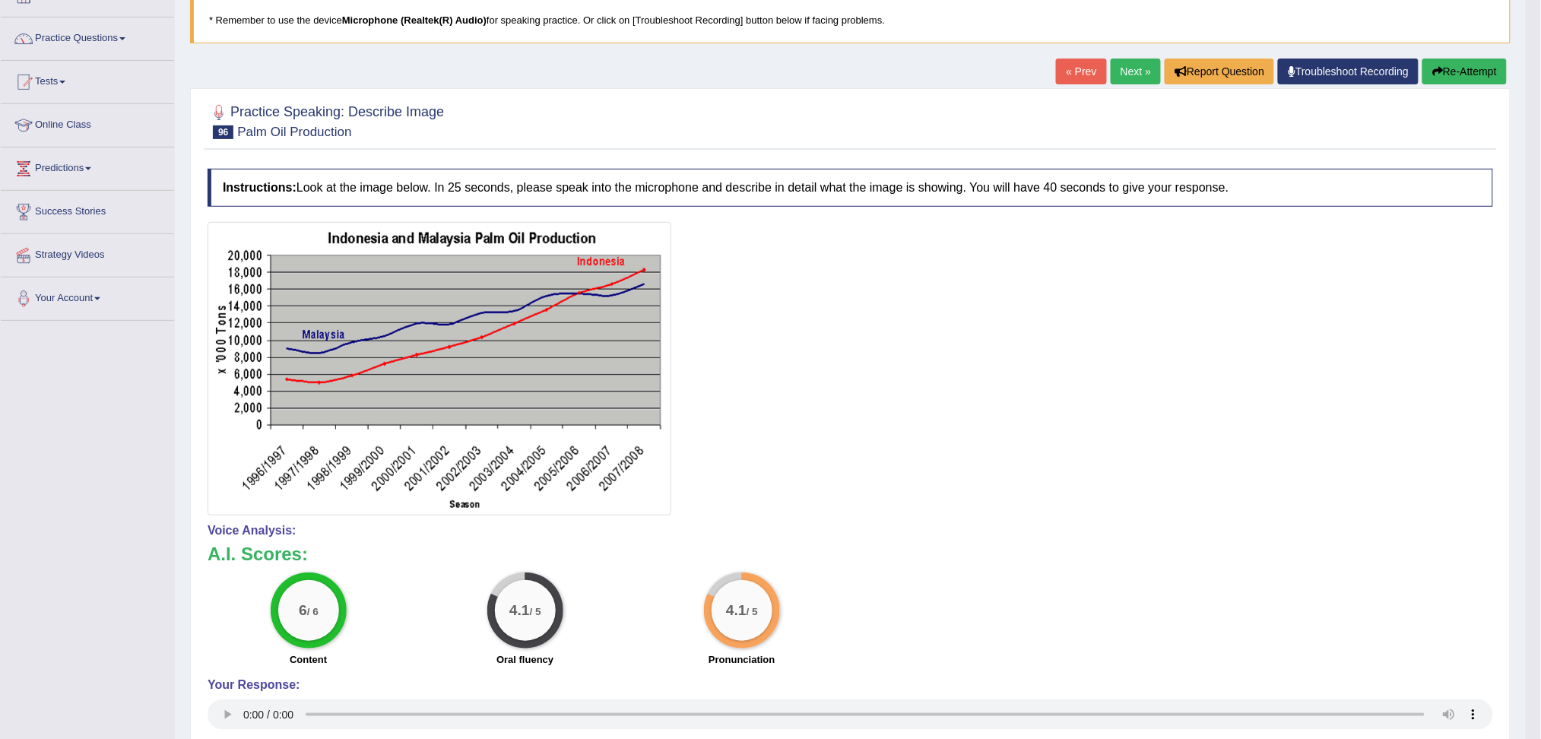
click at [1123, 74] on link "Next »" at bounding box center [1135, 72] width 50 height 26
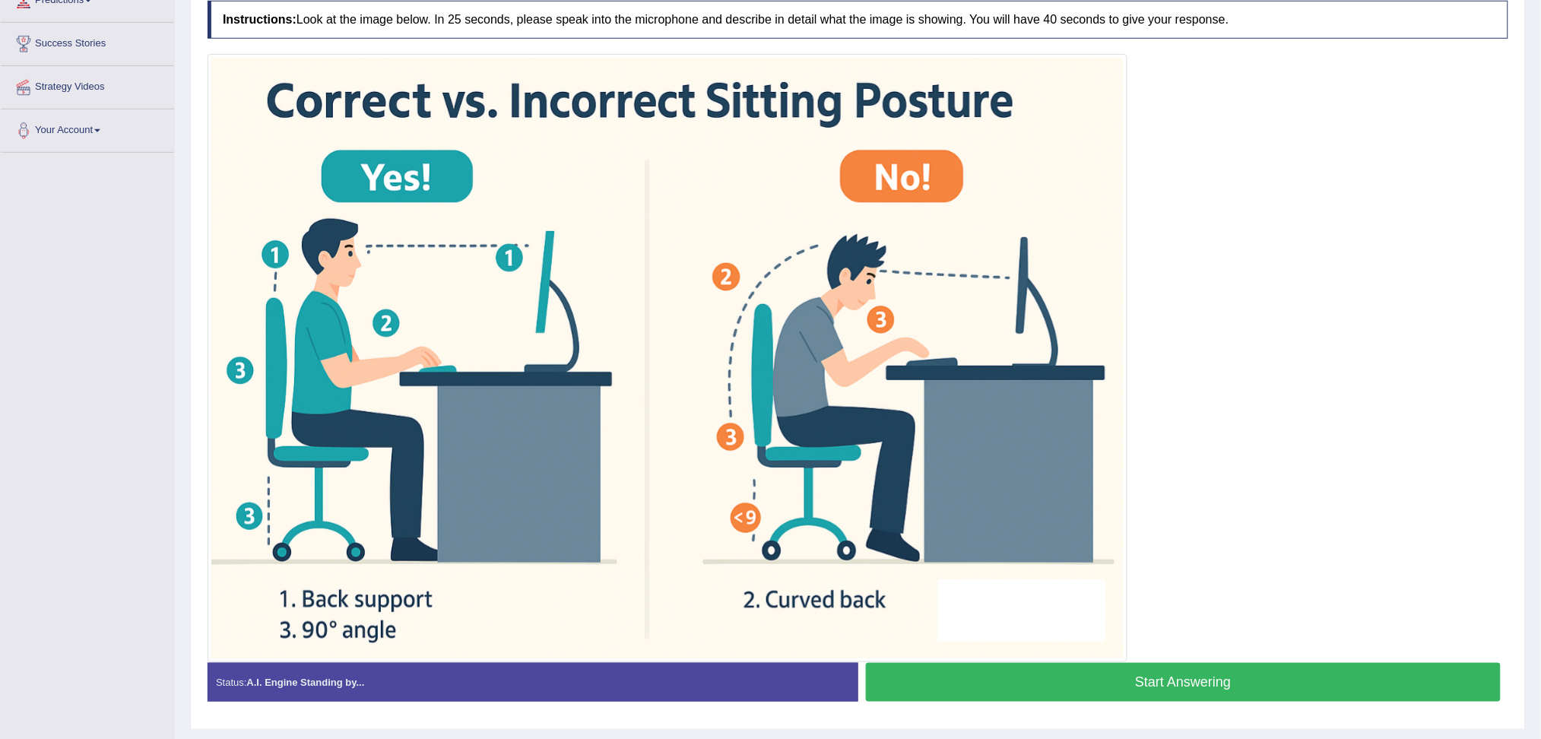
scroll to position [304, 0]
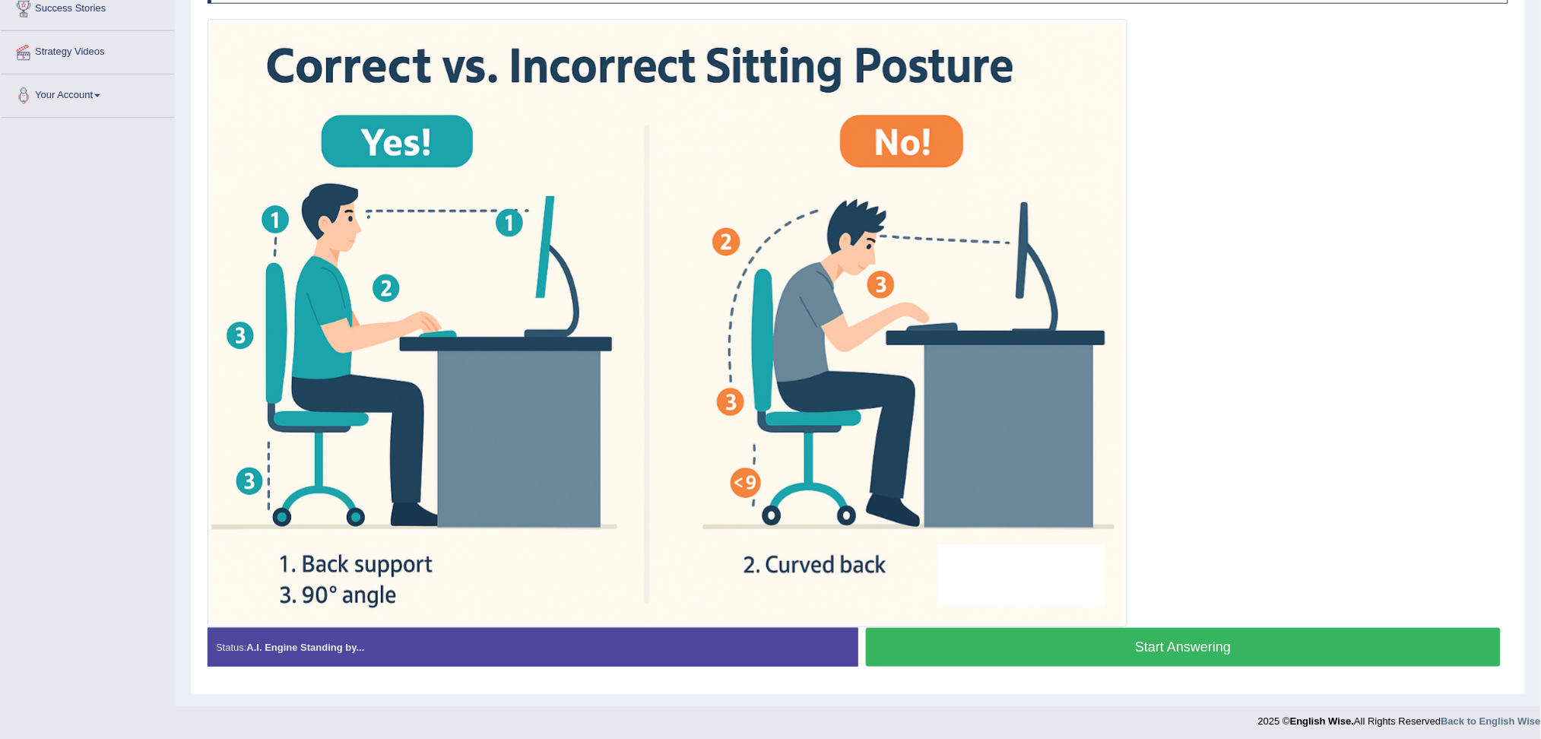
click at [1221, 633] on button "Start Answering" at bounding box center [1183, 647] width 635 height 39
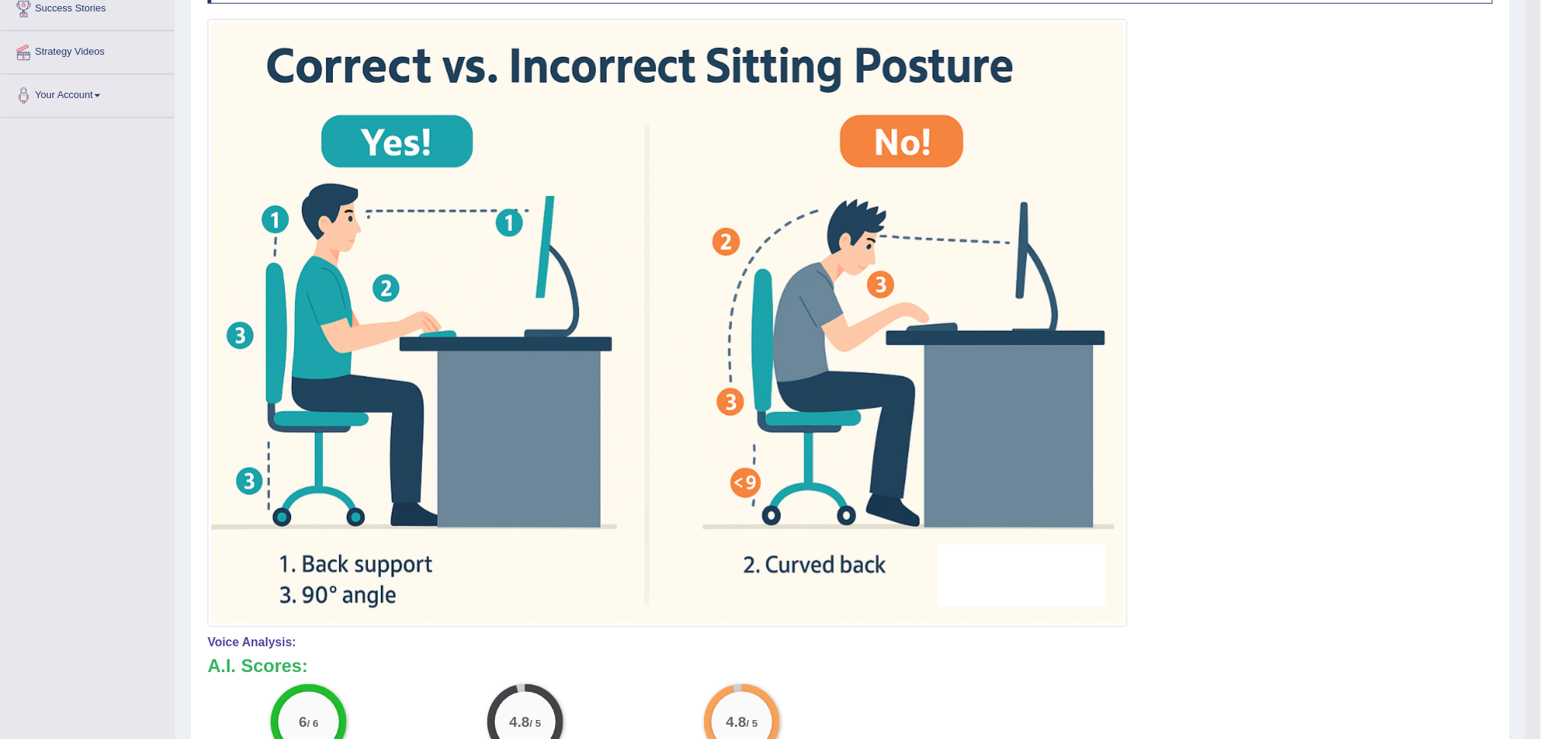
scroll to position [101, 0]
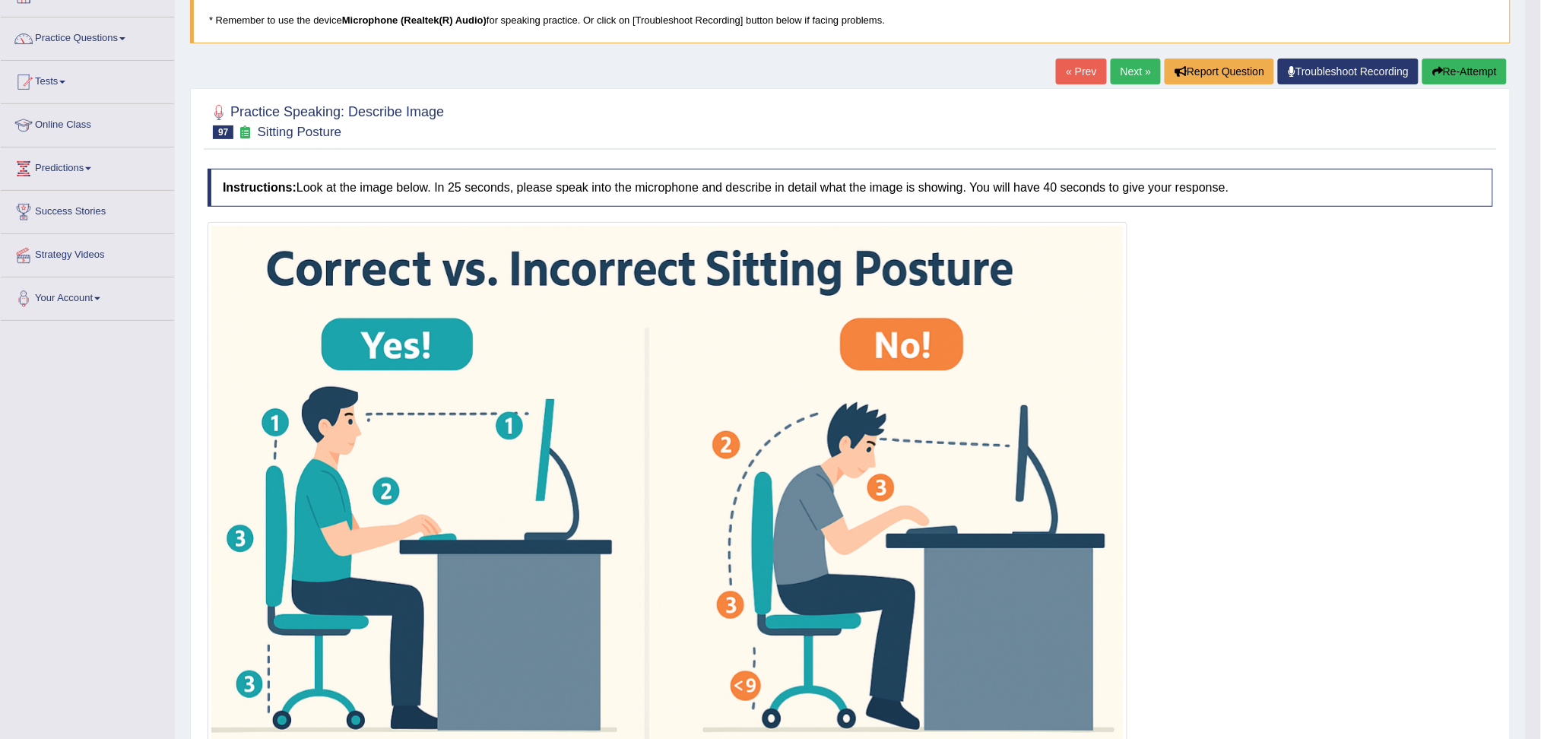
click at [1132, 68] on link "Next »" at bounding box center [1135, 72] width 50 height 26
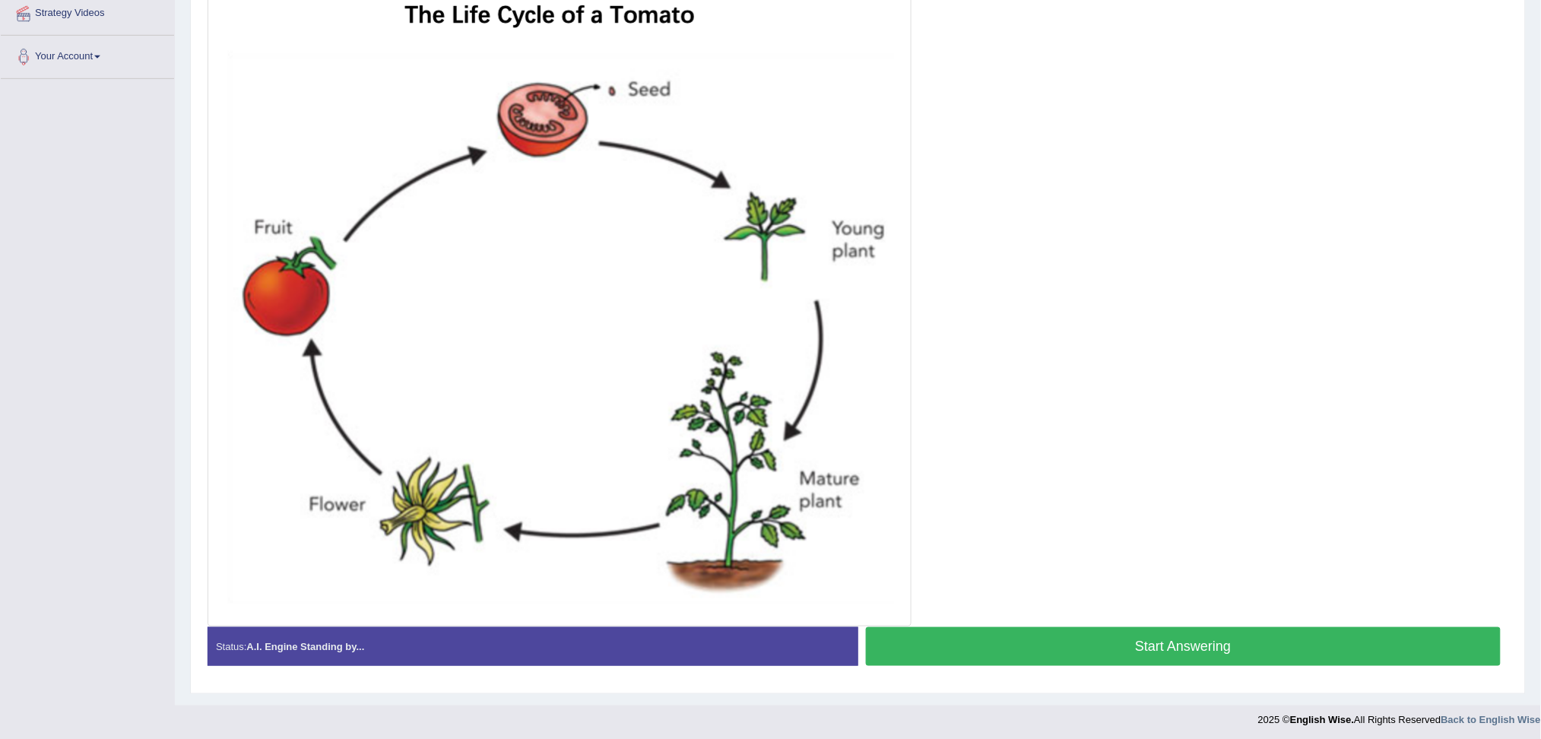
scroll to position [347, 0]
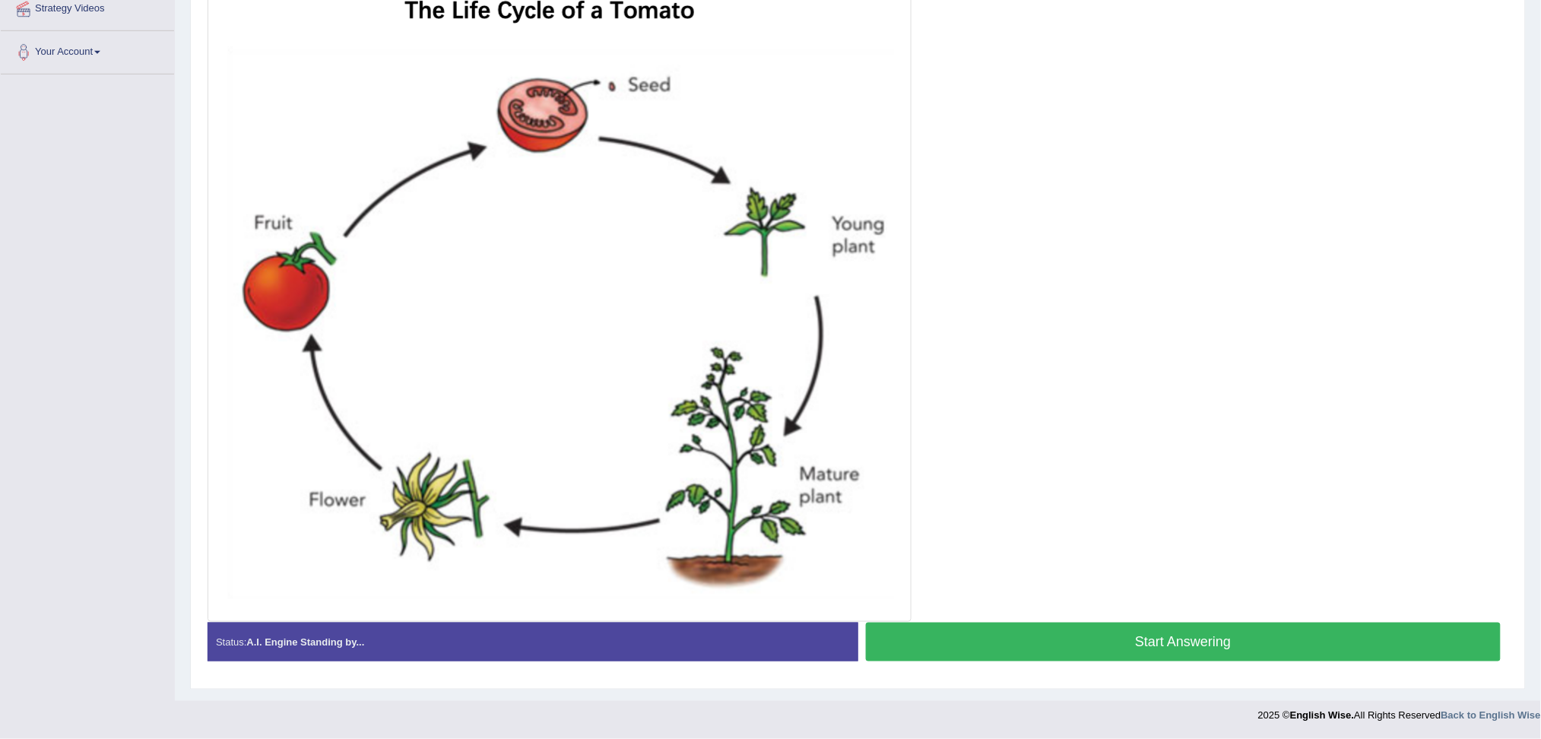
click at [1232, 650] on button "Start Answering" at bounding box center [1183, 641] width 635 height 39
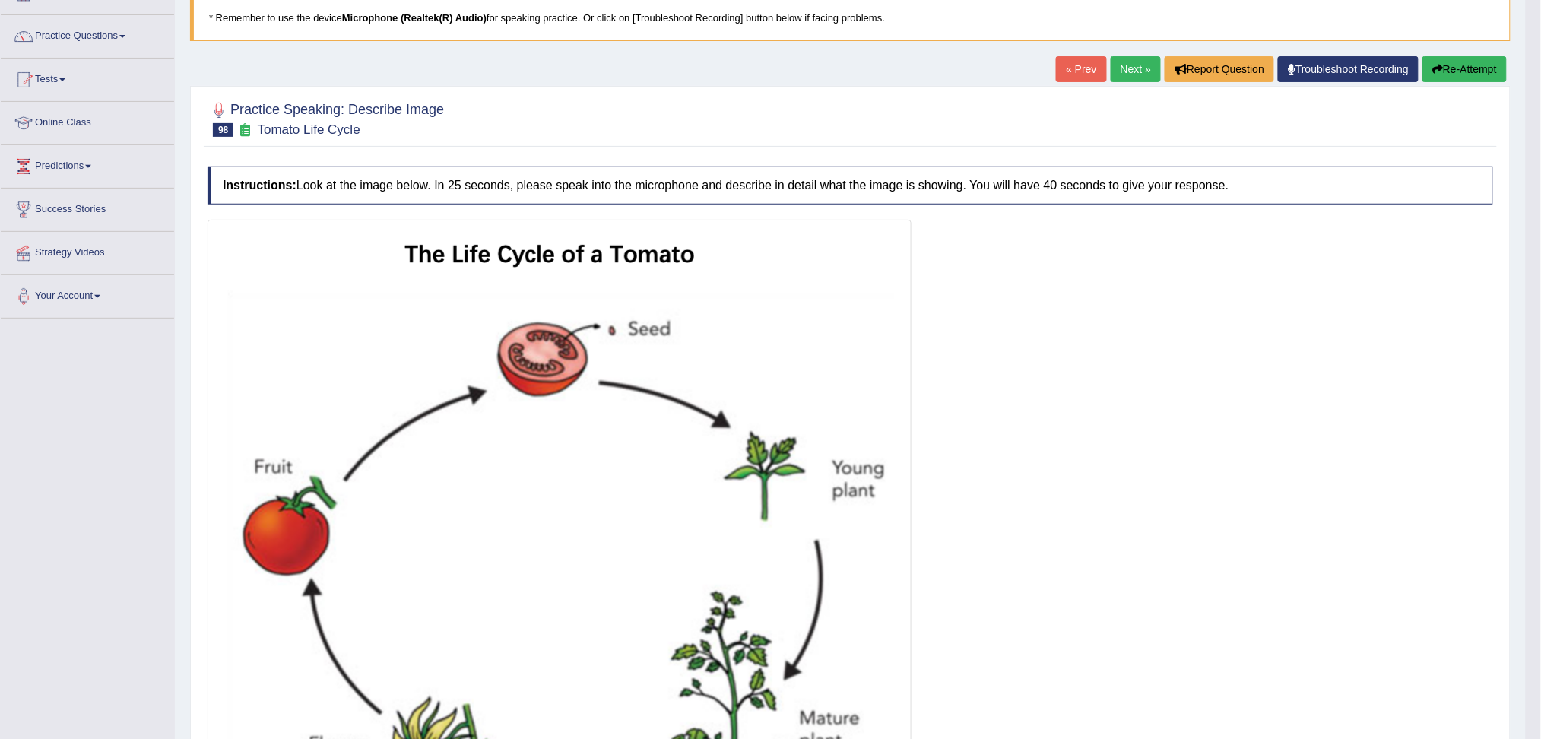
scroll to position [0, 0]
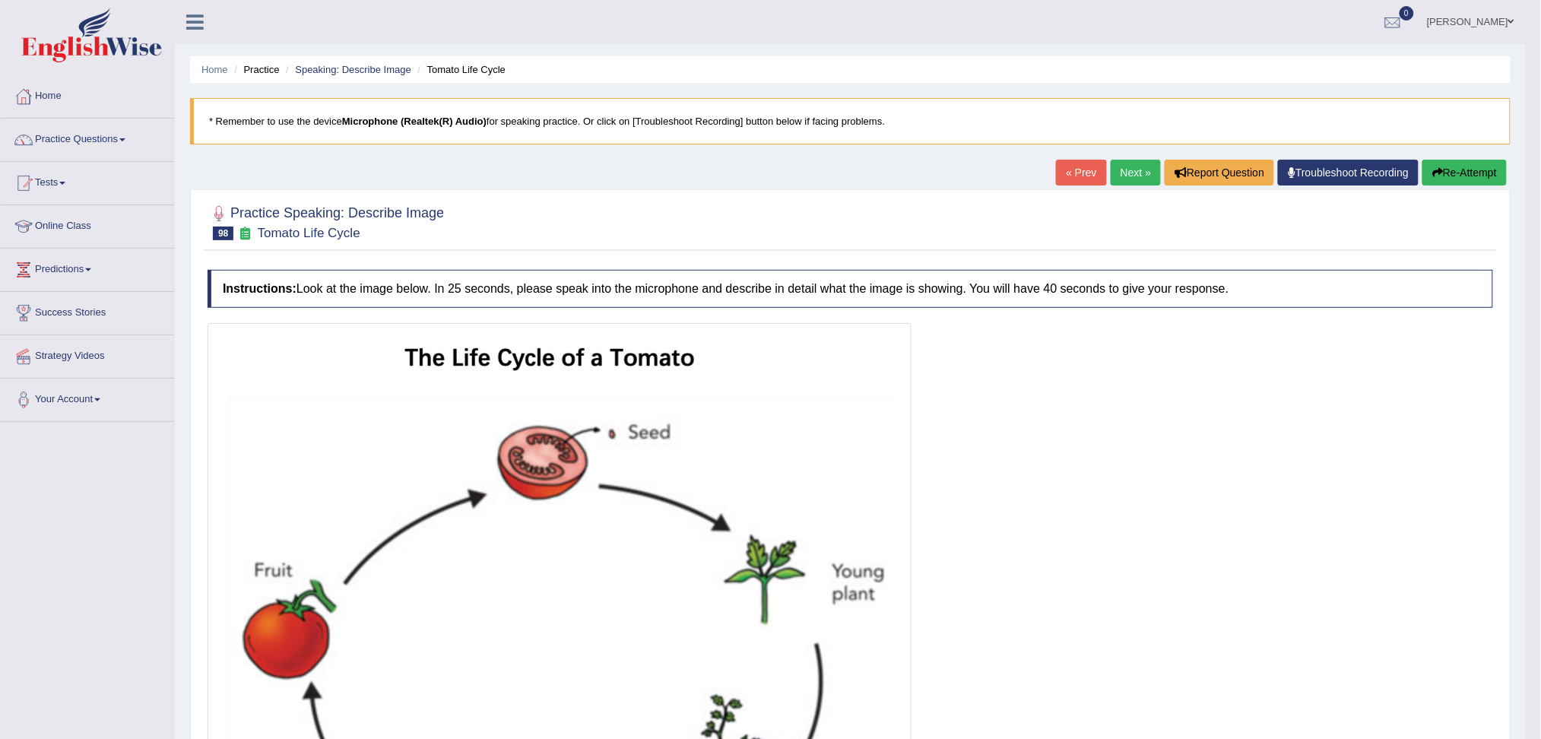
click at [1129, 172] on link "Next »" at bounding box center [1135, 173] width 50 height 26
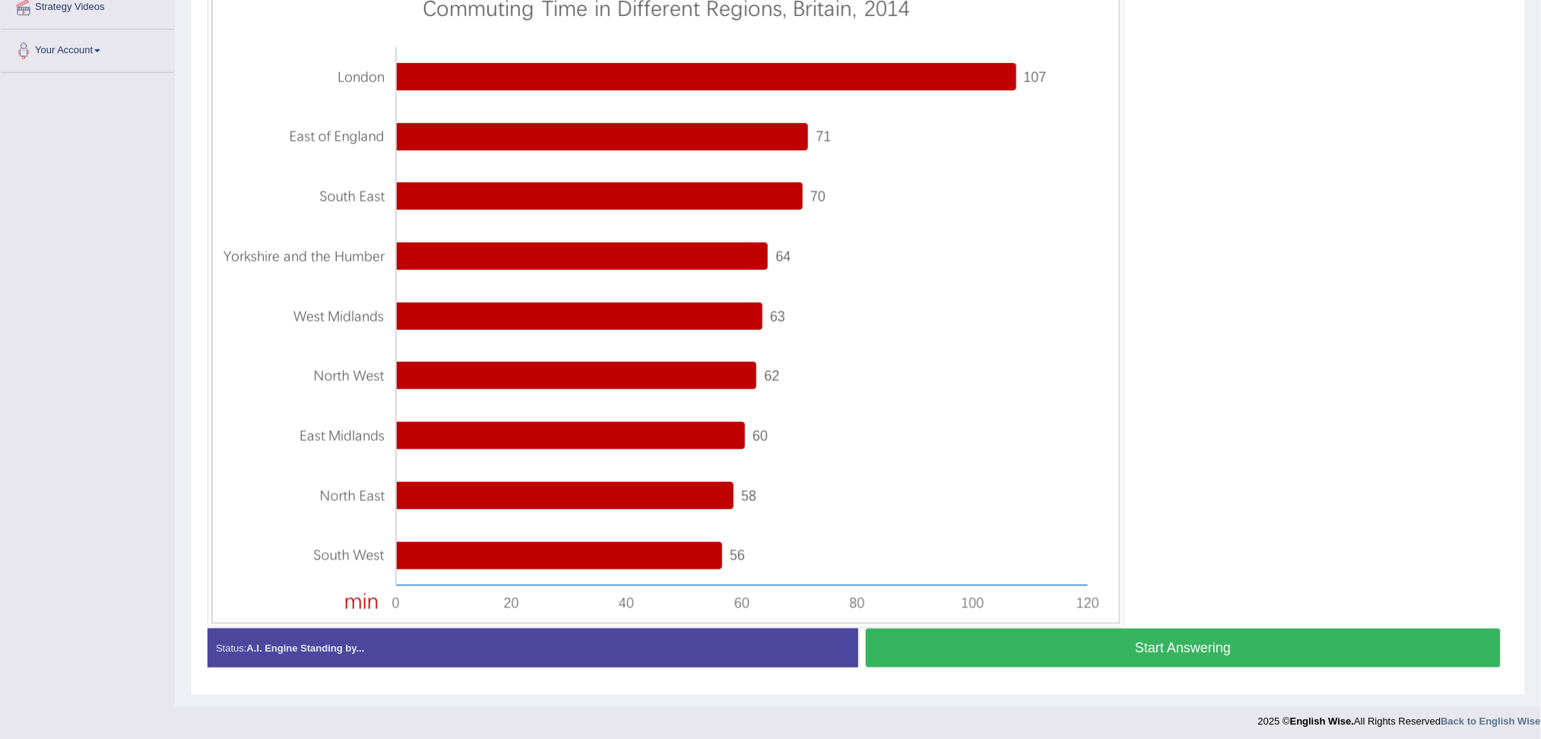
scroll to position [355, 0]
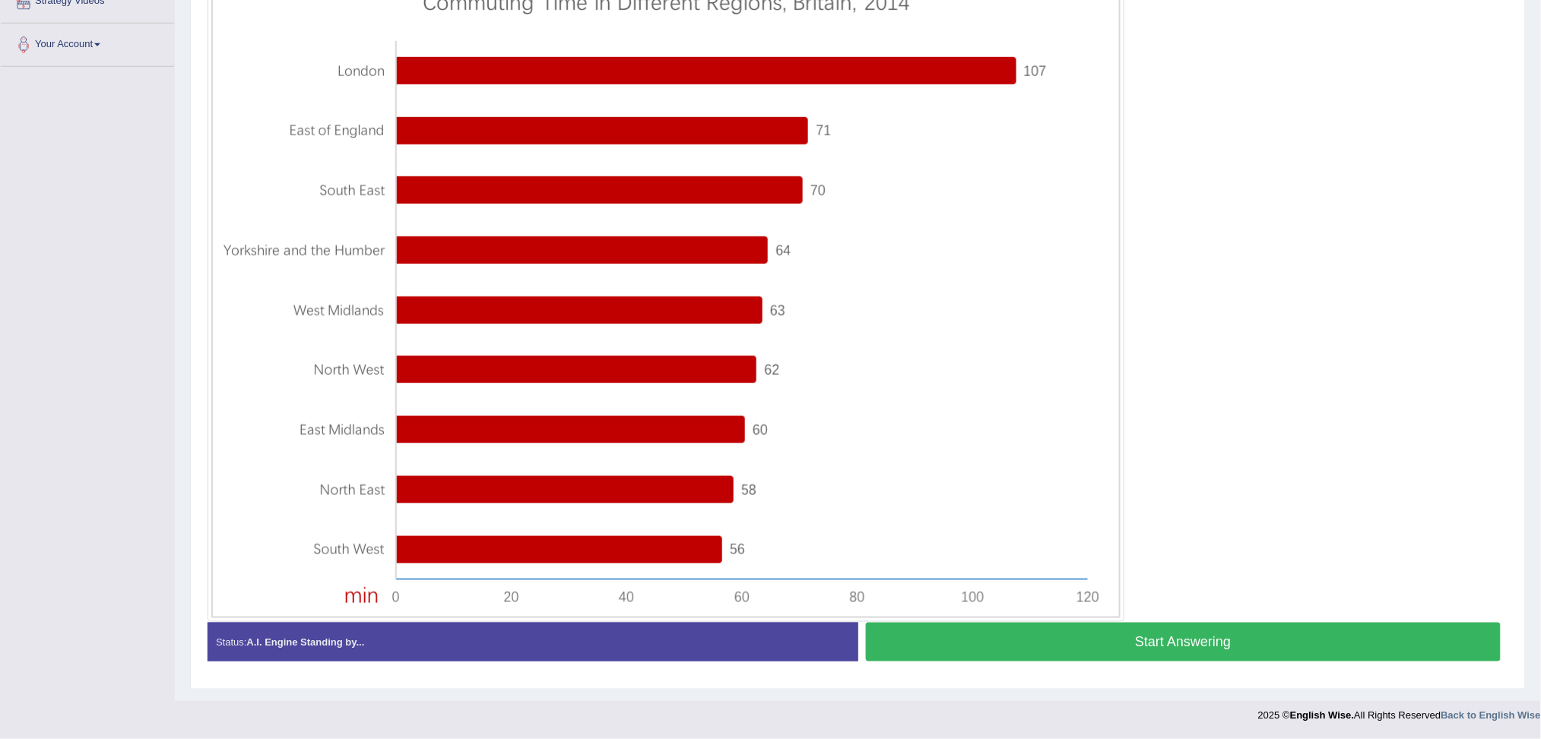
click at [1227, 642] on button "Start Answering" at bounding box center [1183, 641] width 635 height 39
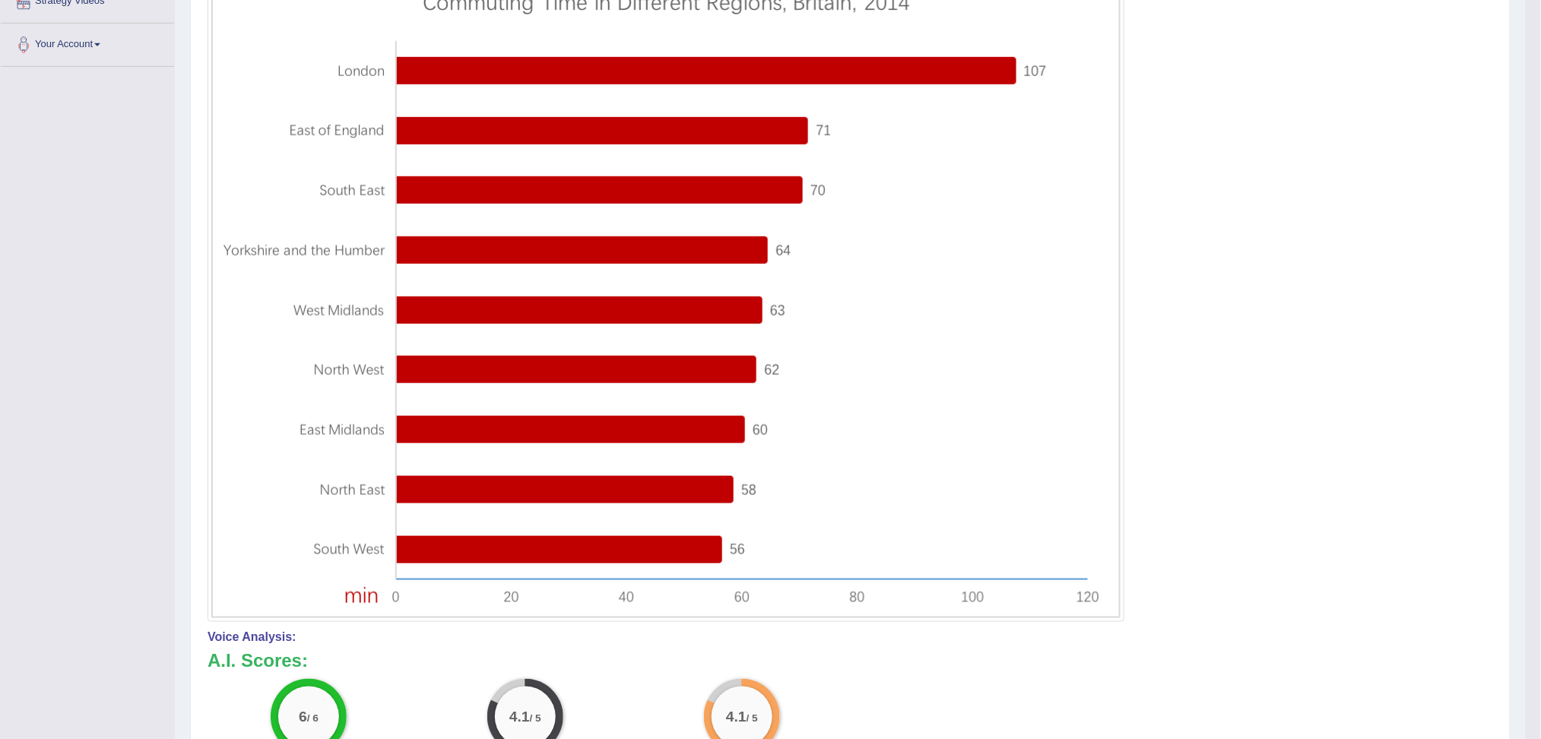
scroll to position [152, 0]
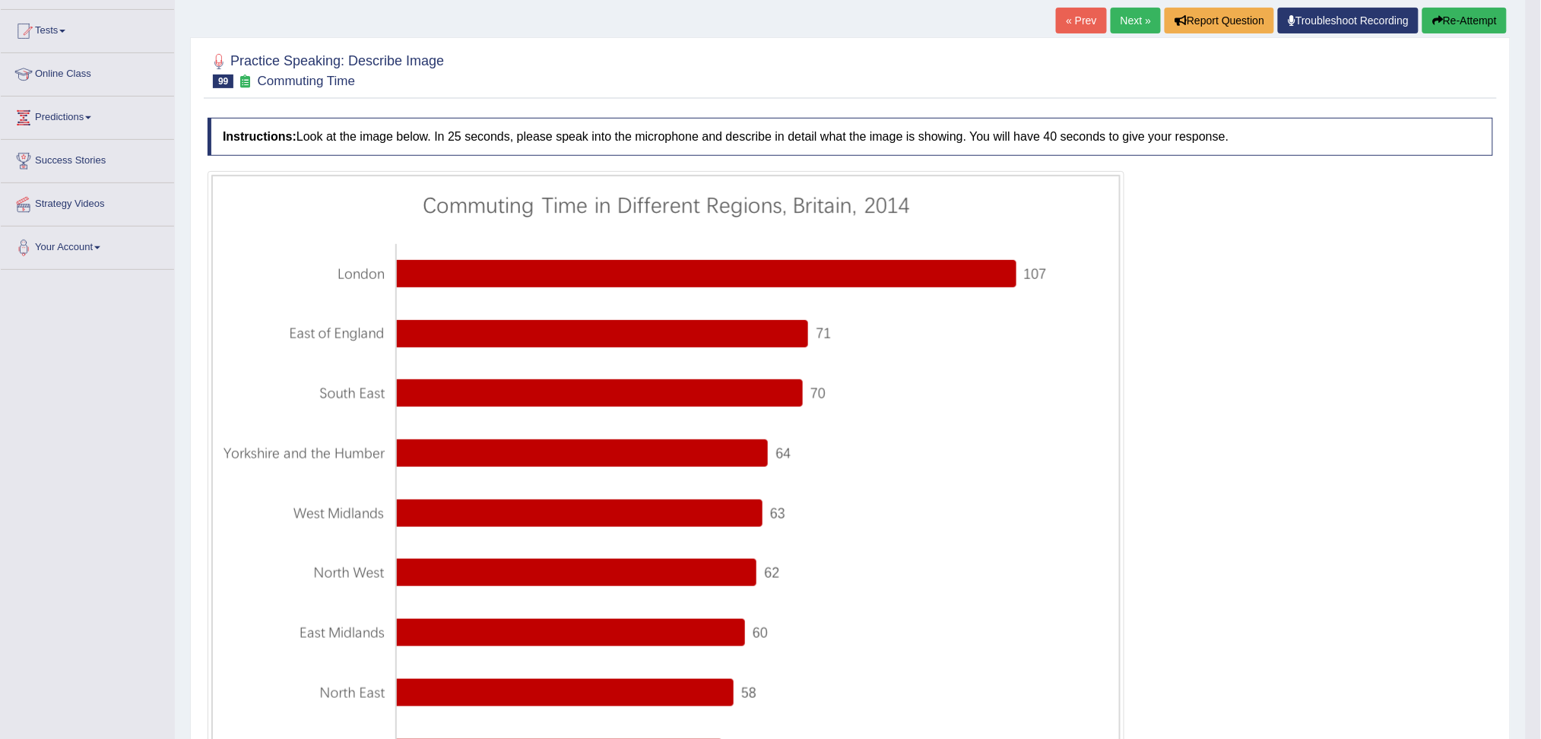
click at [1127, 19] on link "Next »" at bounding box center [1135, 21] width 50 height 26
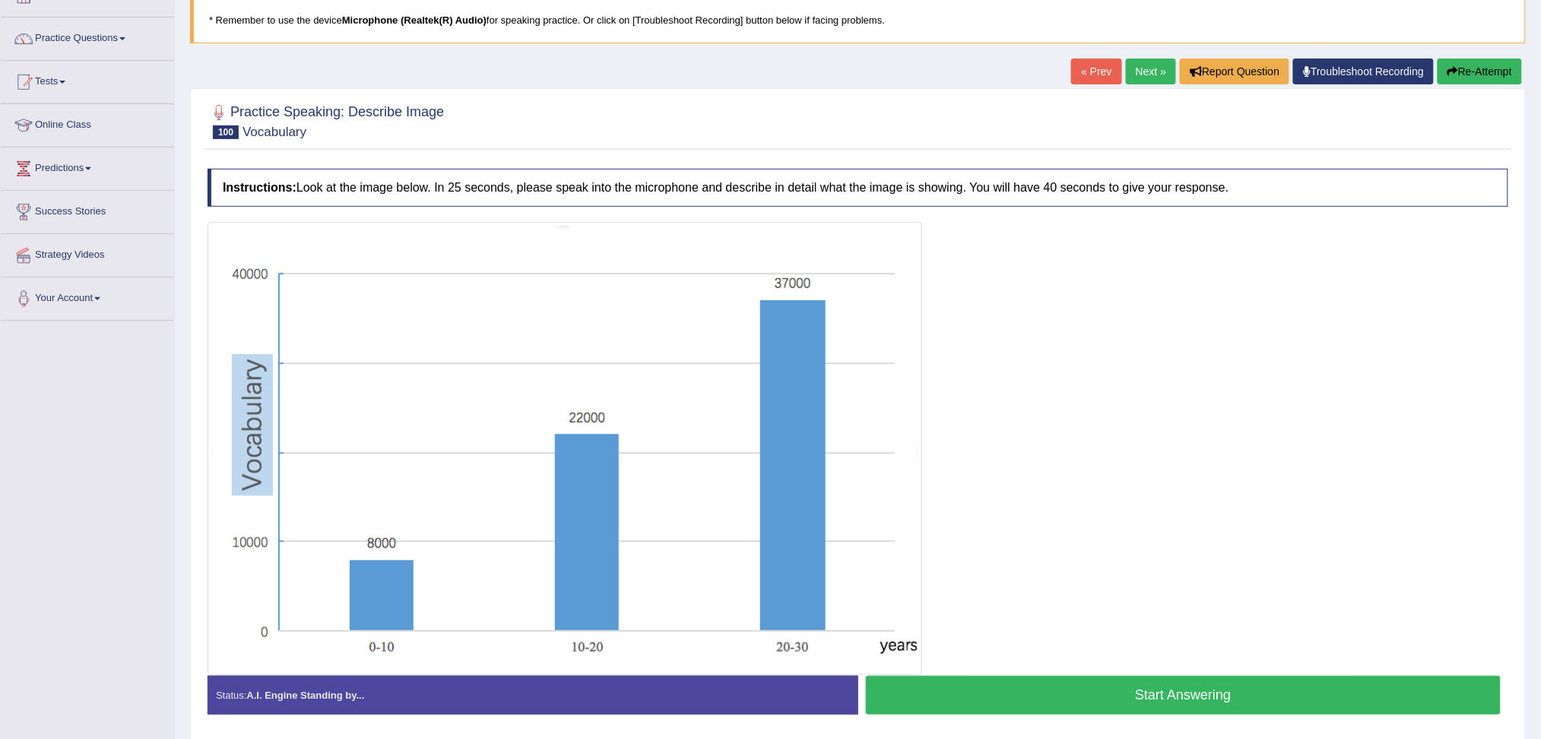
scroll to position [154, 0]
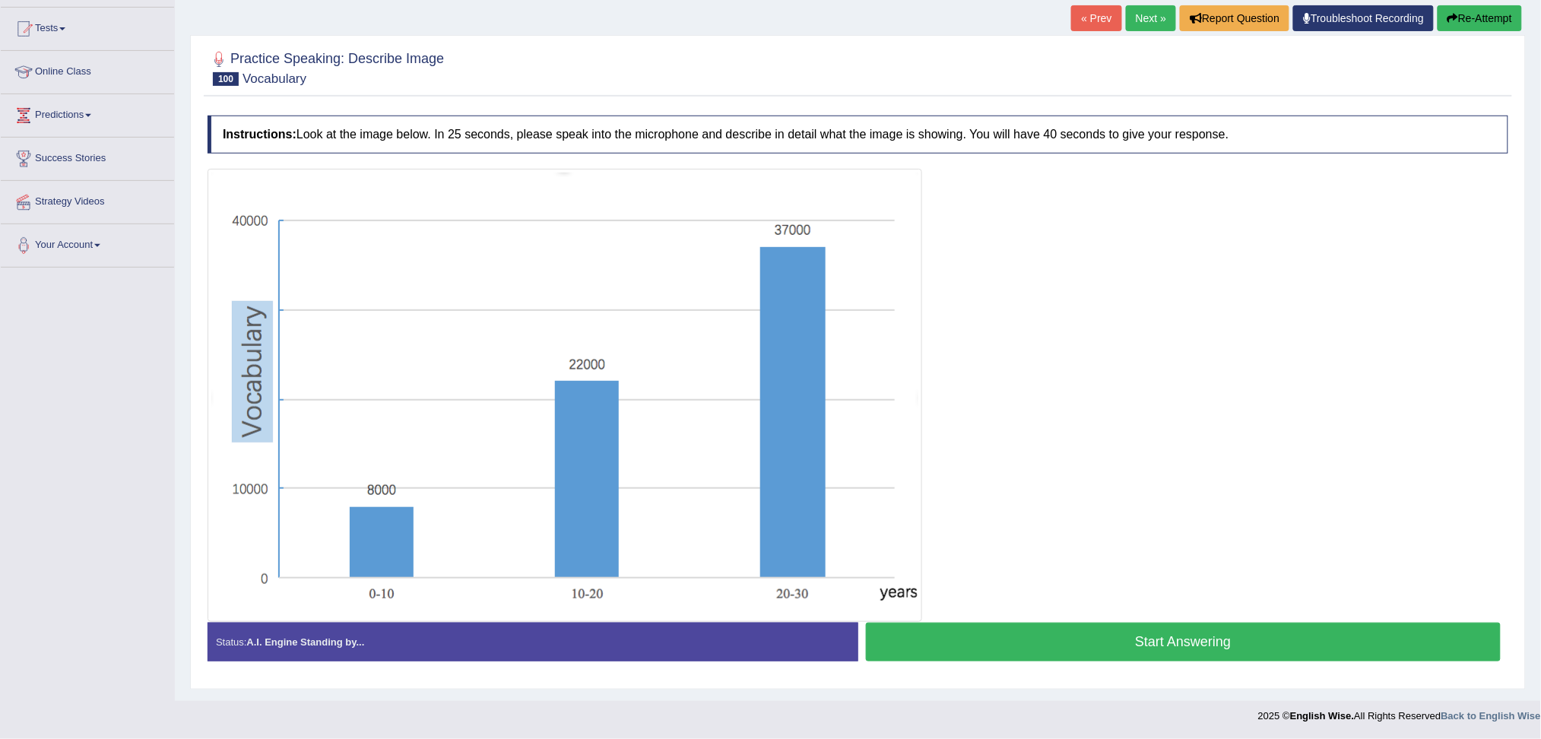
click at [1196, 640] on button "Start Answering" at bounding box center [1183, 641] width 635 height 39
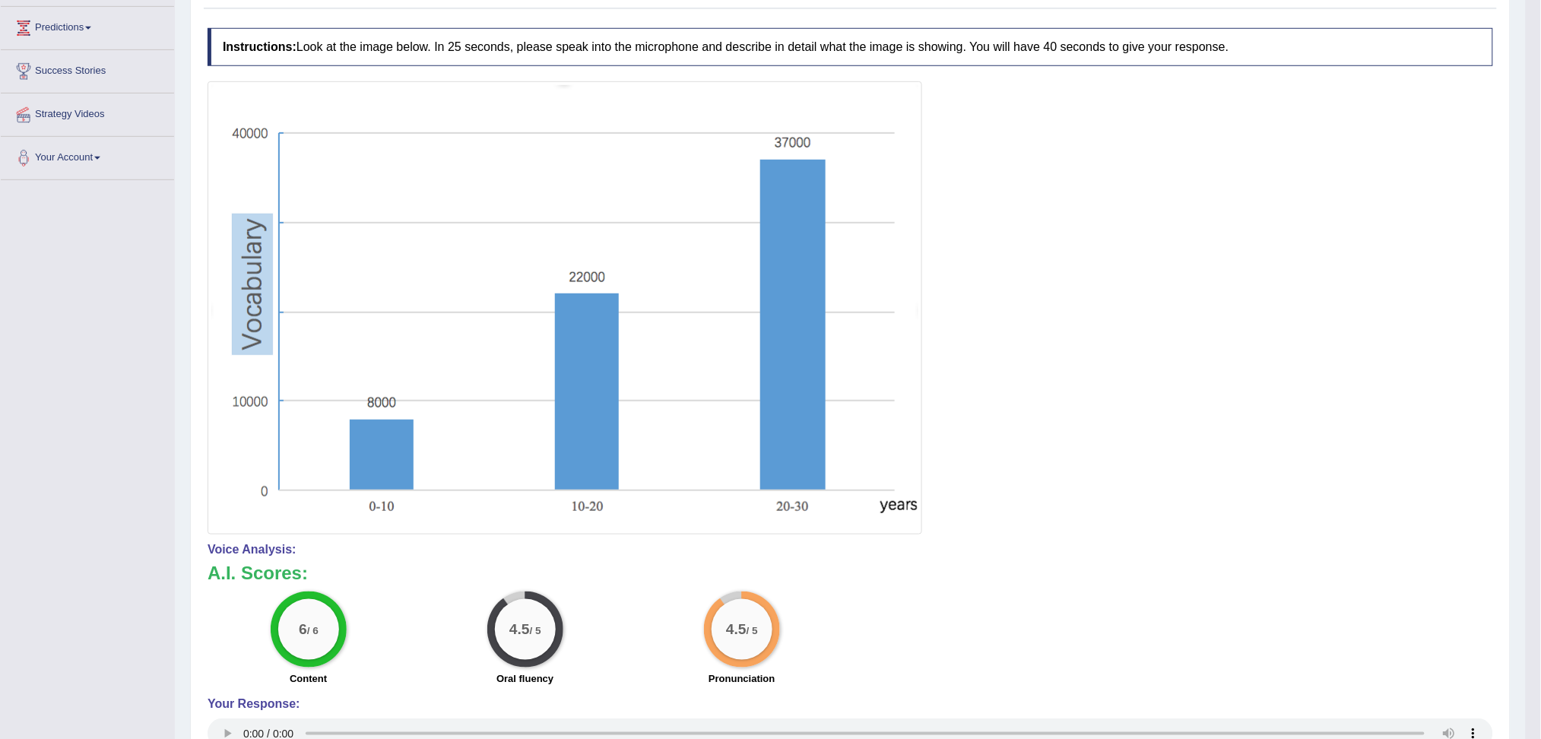
scroll to position [53, 0]
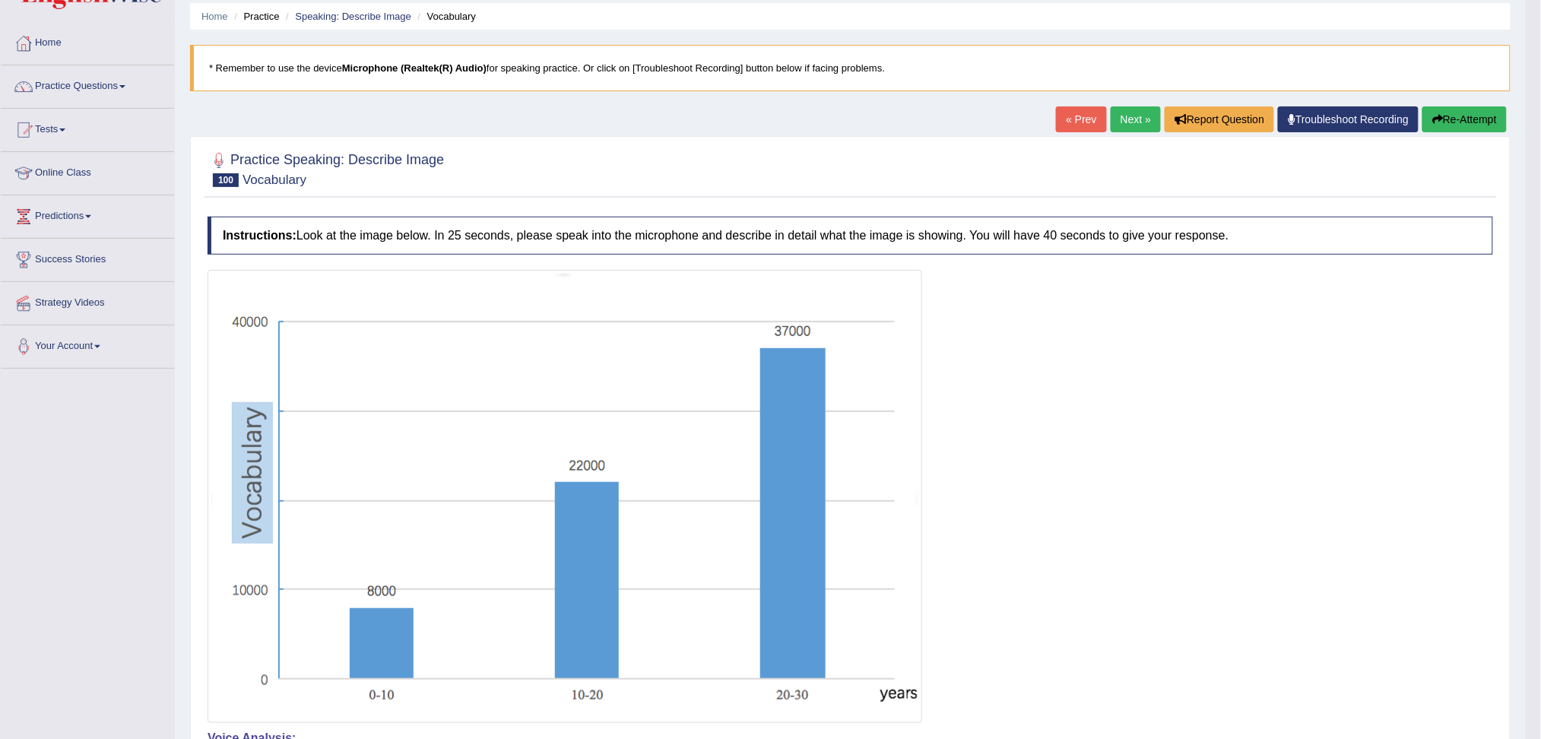
click at [1124, 119] on link "Next »" at bounding box center [1135, 119] width 50 height 26
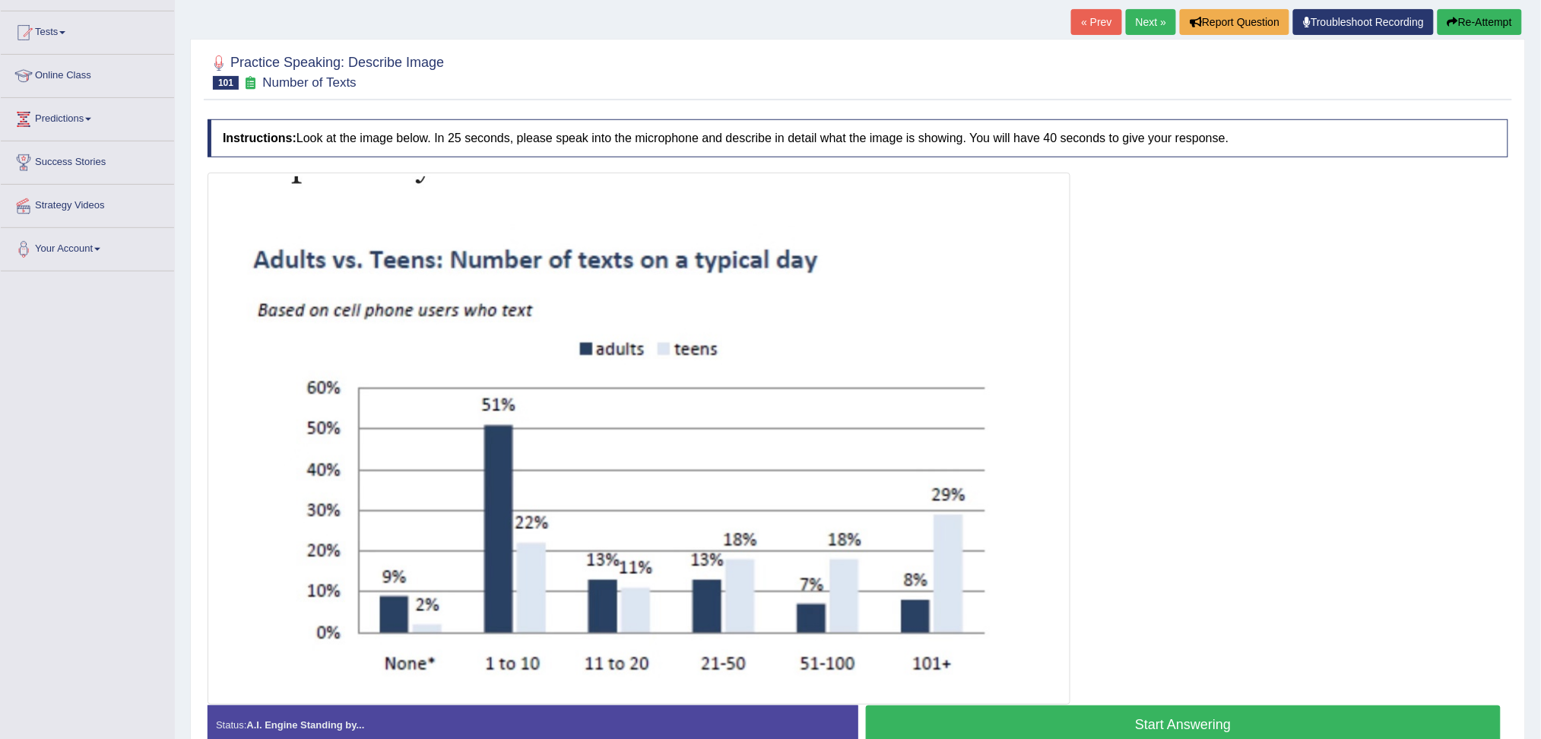
scroll to position [202, 0]
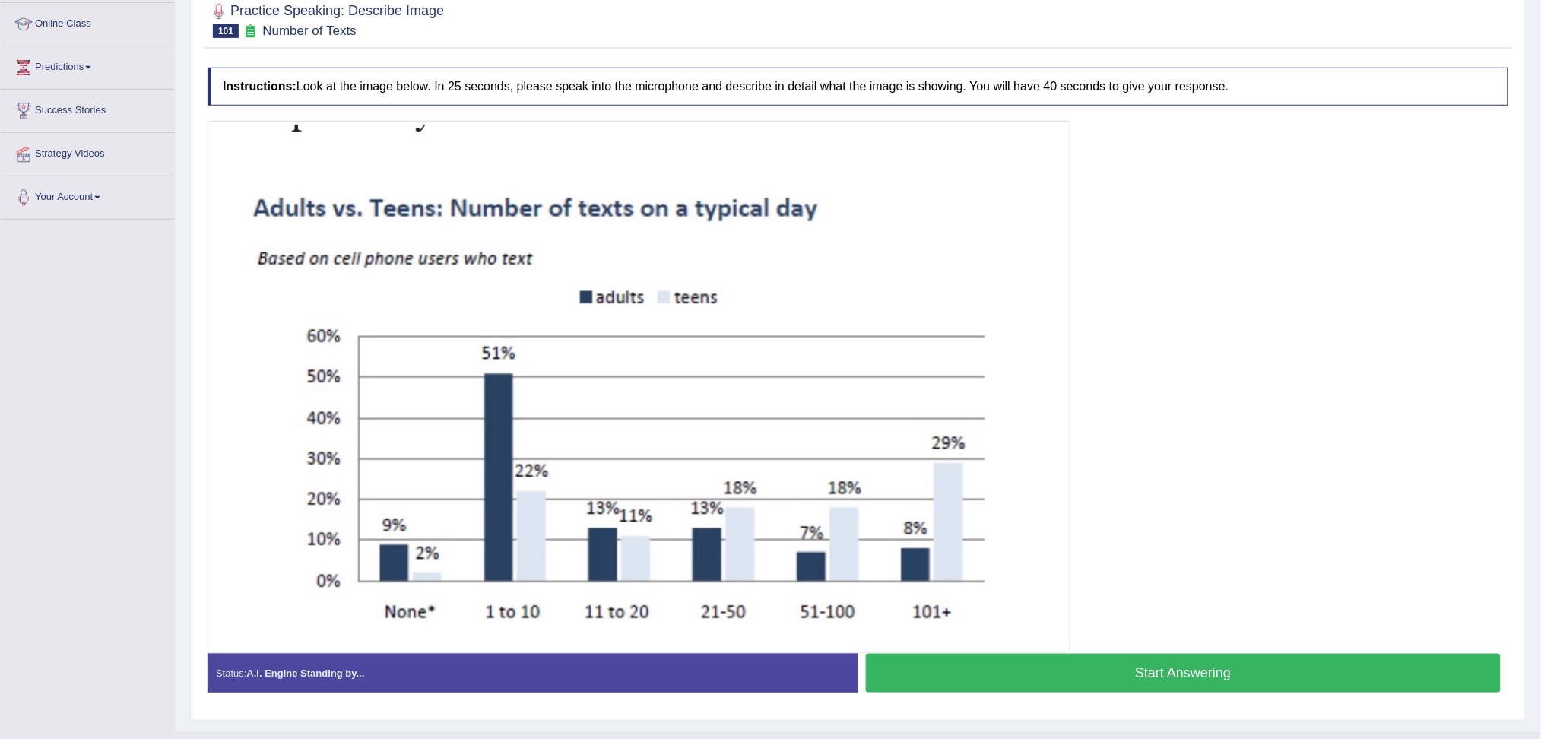
drag, startPoint x: 1224, startPoint y: 679, endPoint x: 1129, endPoint y: 589, distance: 130.1
click at [1223, 678] on button "Start Answering" at bounding box center [1183, 673] width 635 height 39
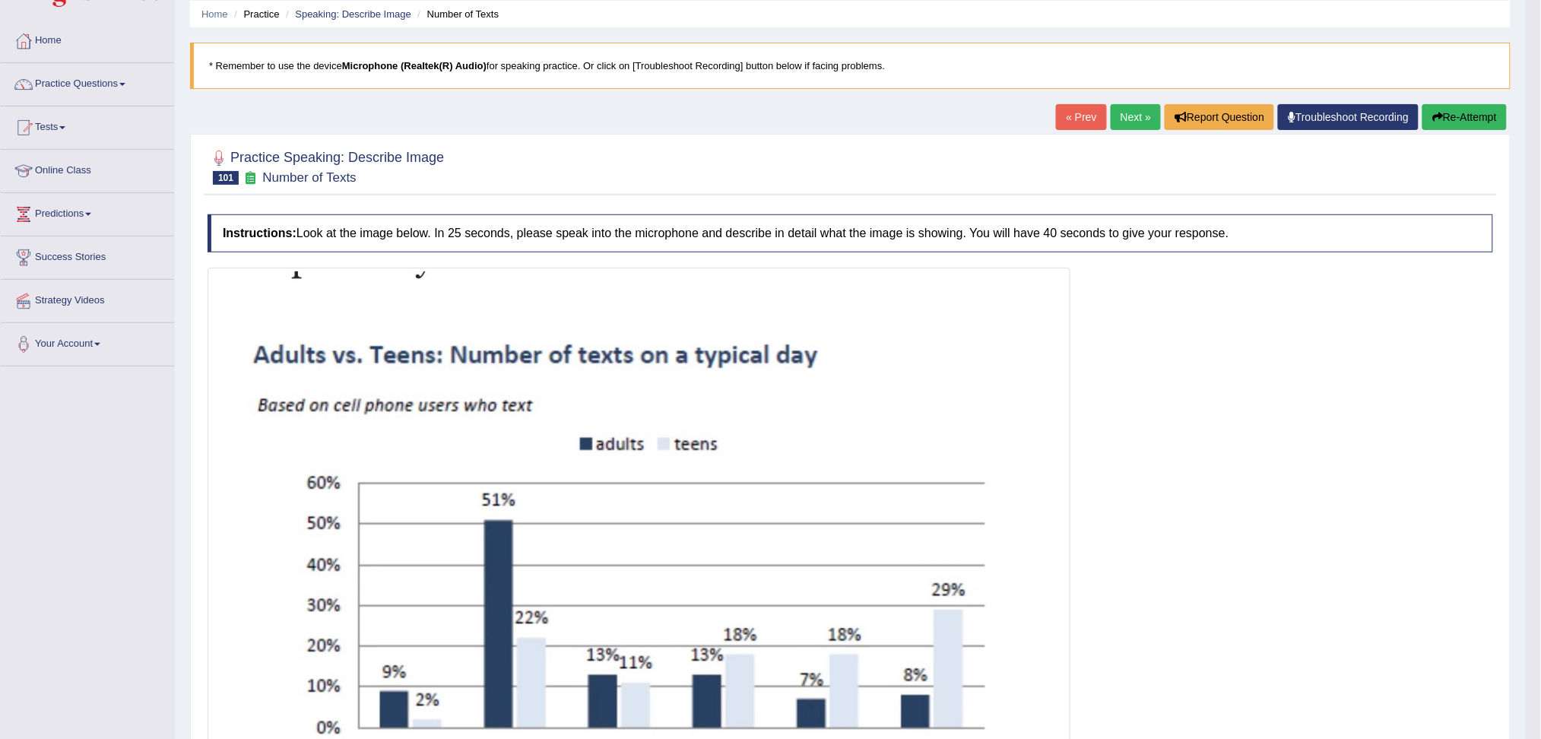
scroll to position [45, 0]
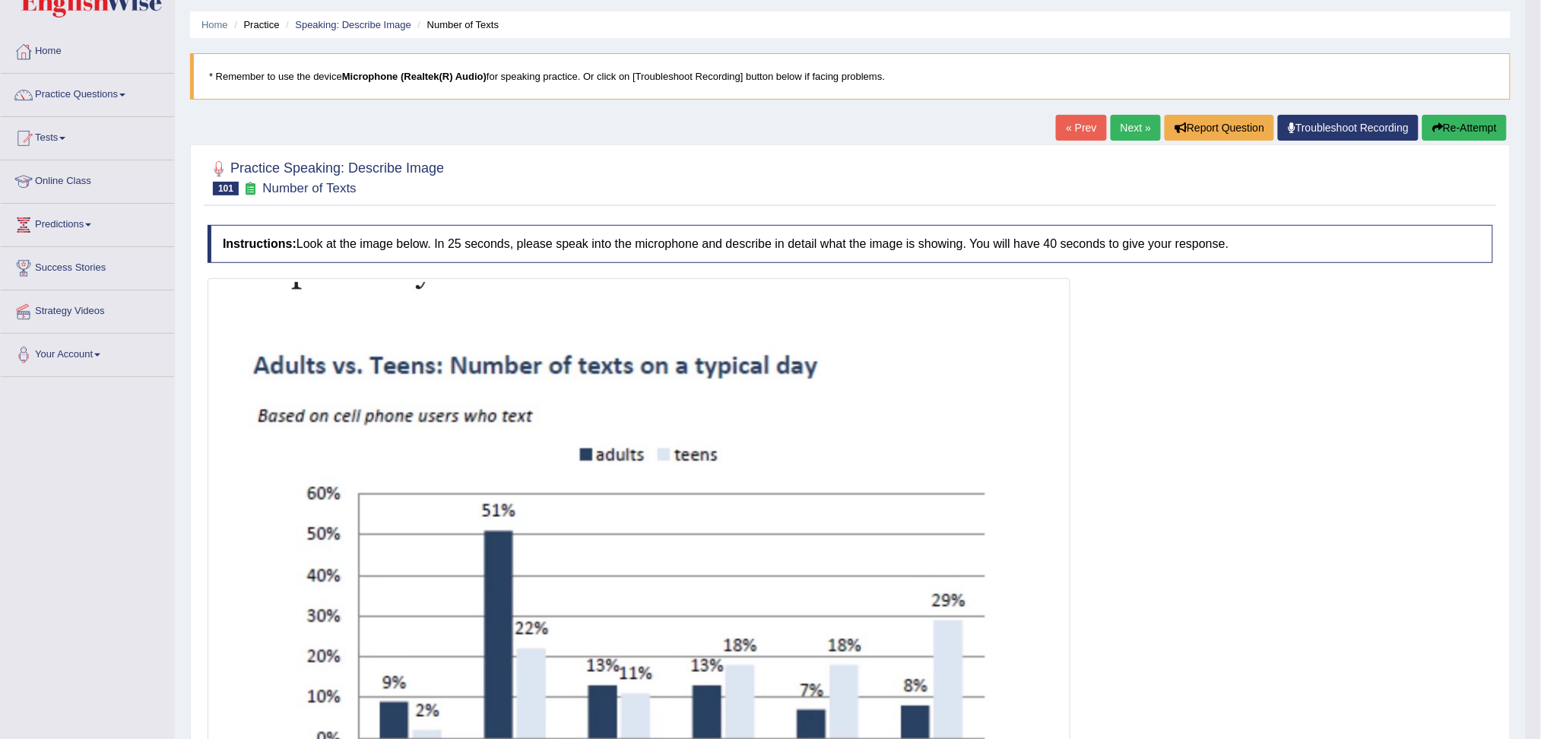
click at [1124, 125] on link "Next »" at bounding box center [1135, 128] width 50 height 26
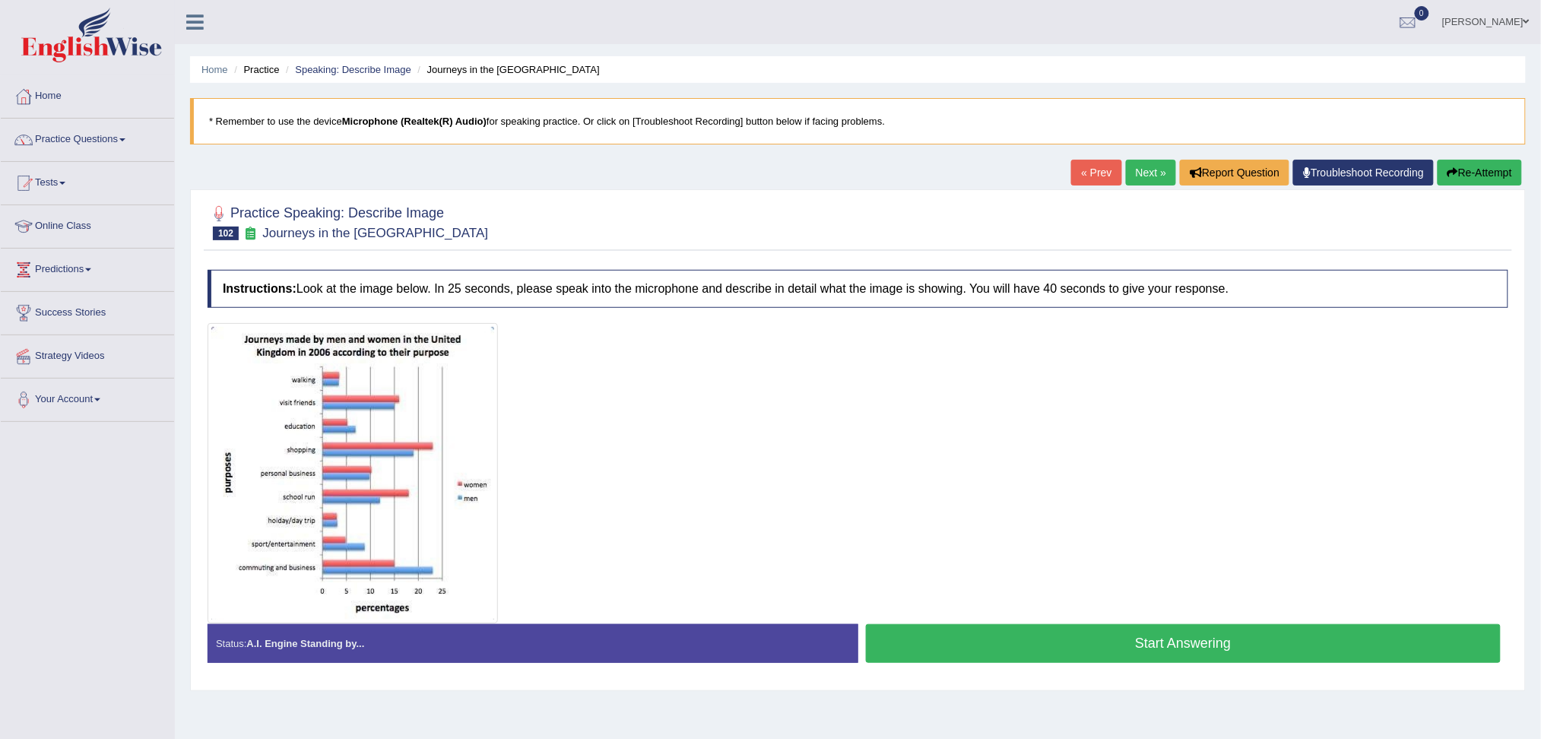
click at [1162, 639] on button "Start Answering" at bounding box center [1183, 643] width 635 height 39
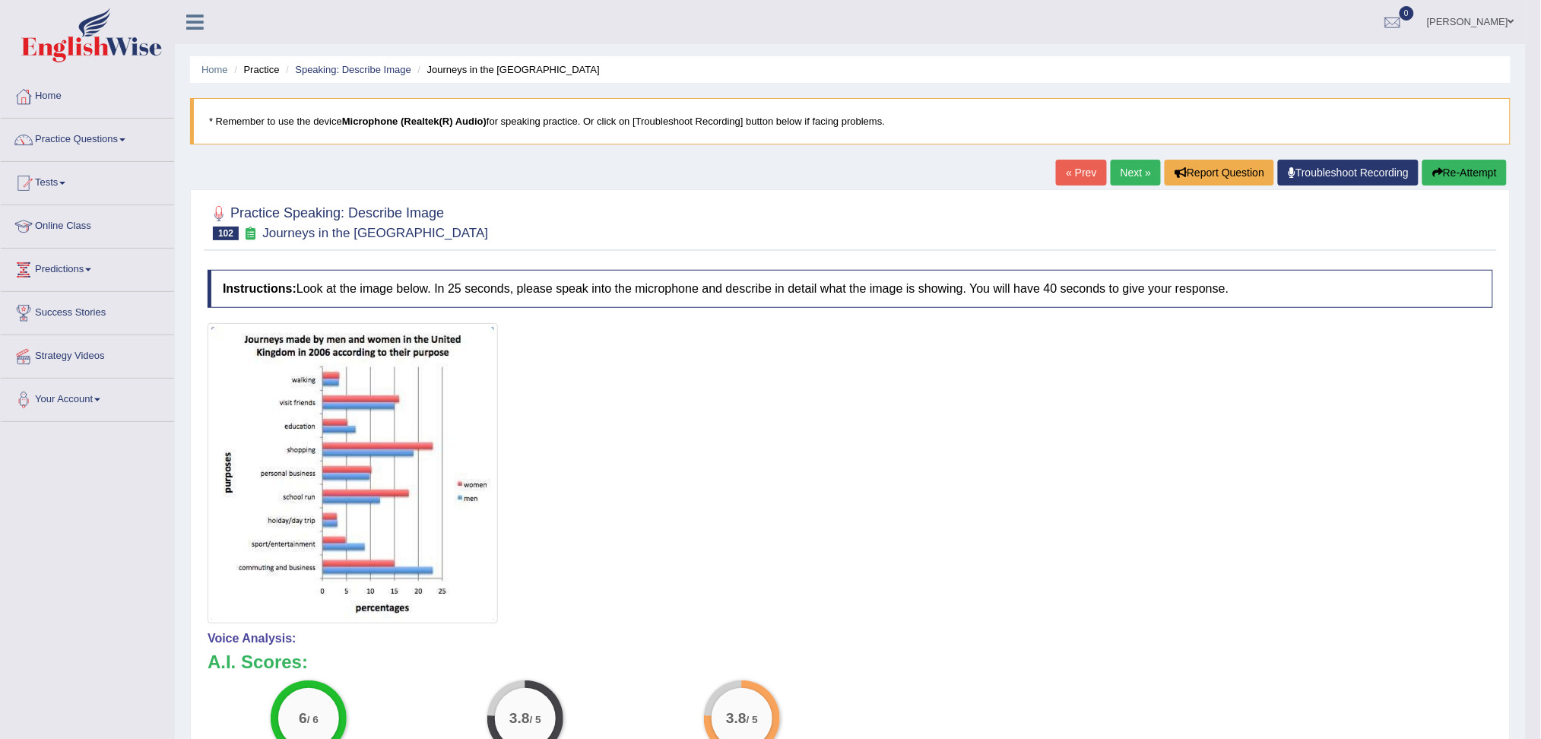
scroll to position [101, 0]
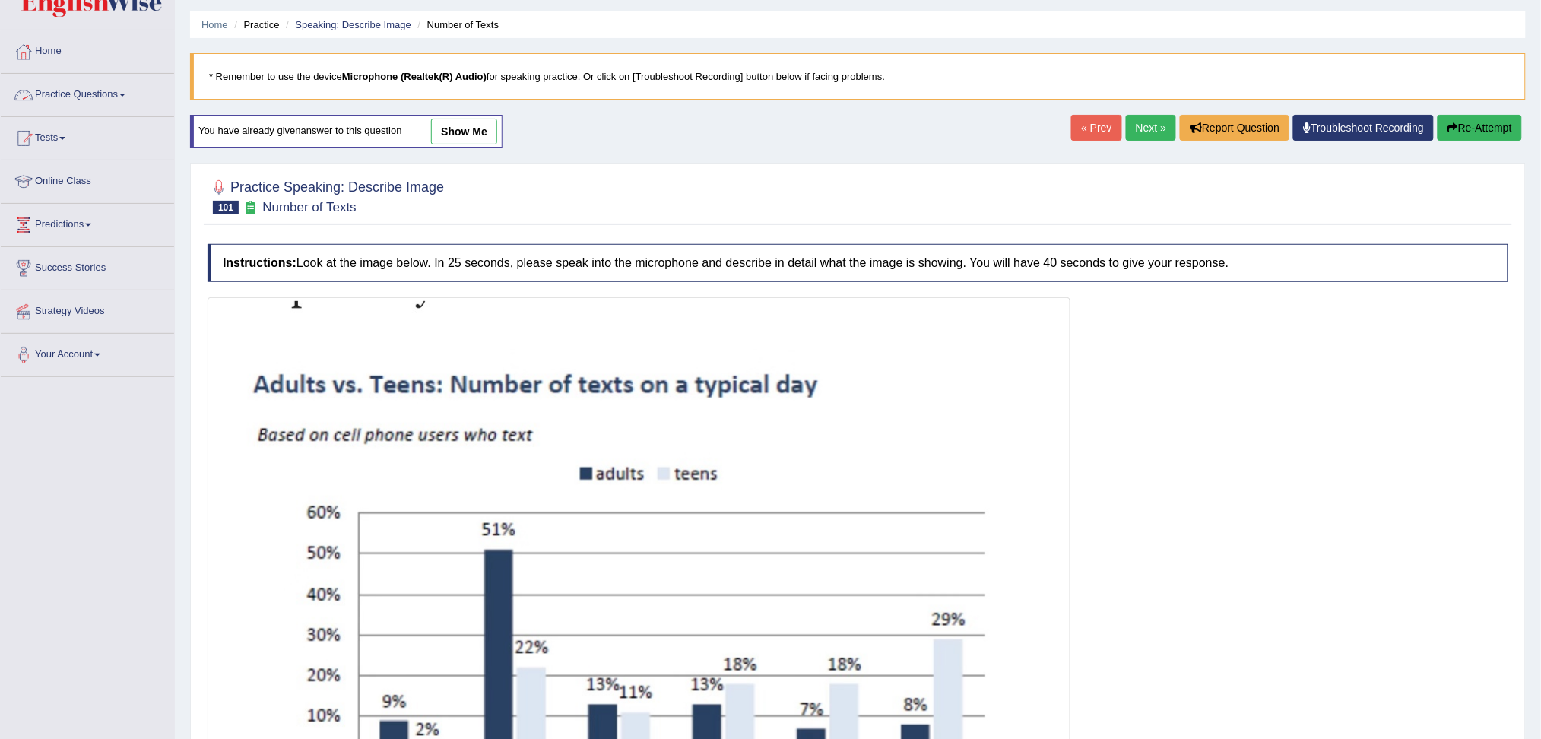
click at [74, 98] on link "Practice Questions" at bounding box center [87, 93] width 173 height 38
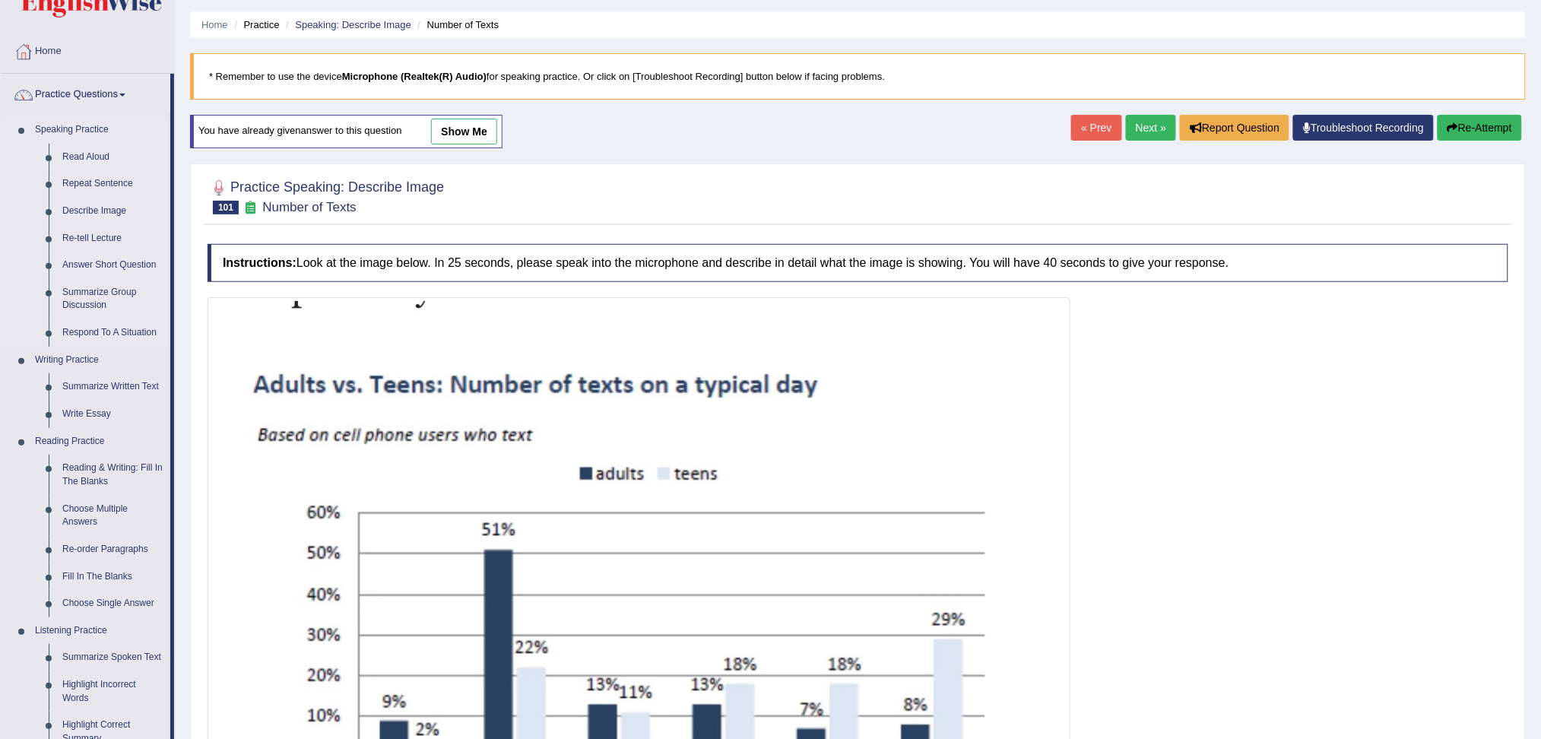
click at [91, 159] on link "Read Aloud" at bounding box center [112, 157] width 115 height 27
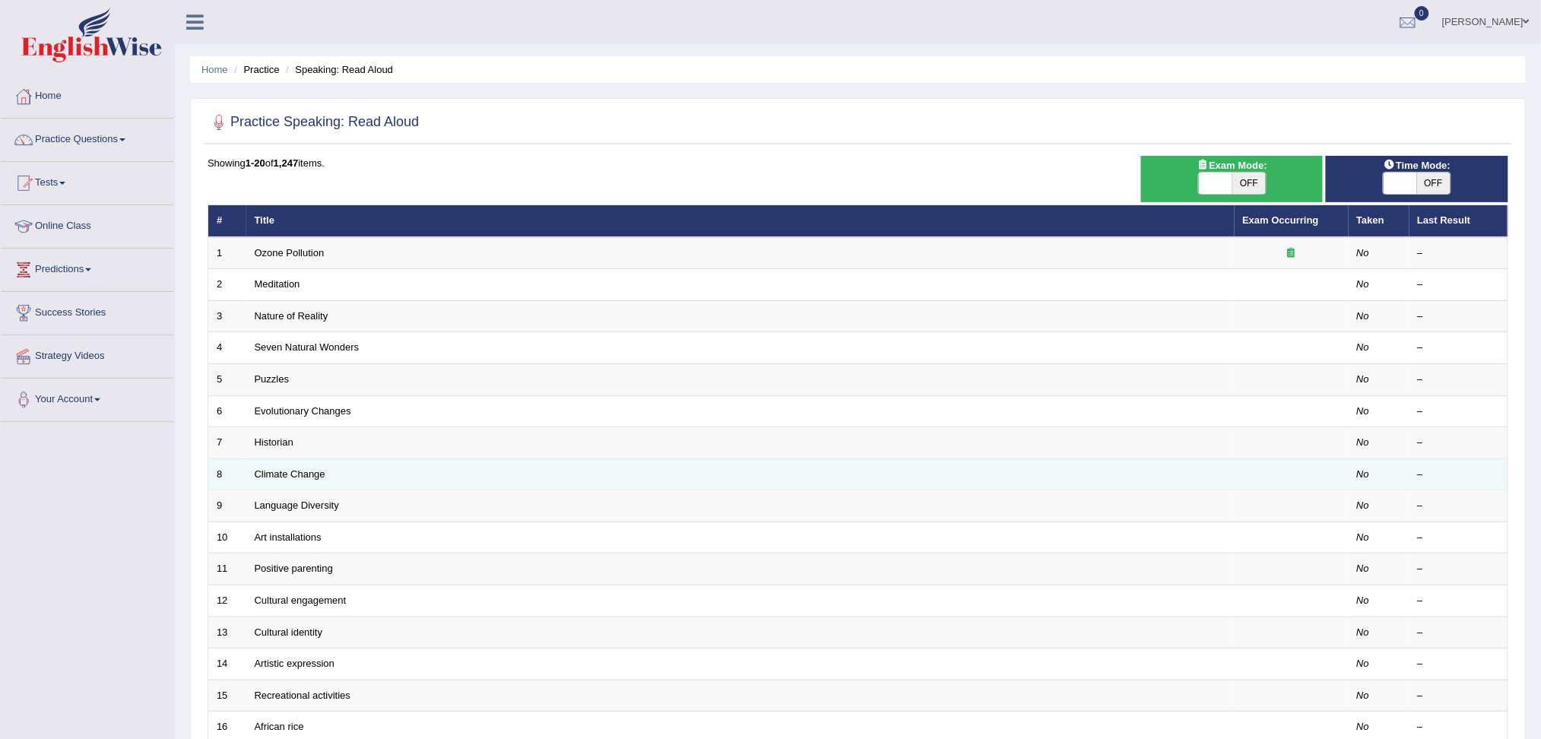
scroll to position [268, 0]
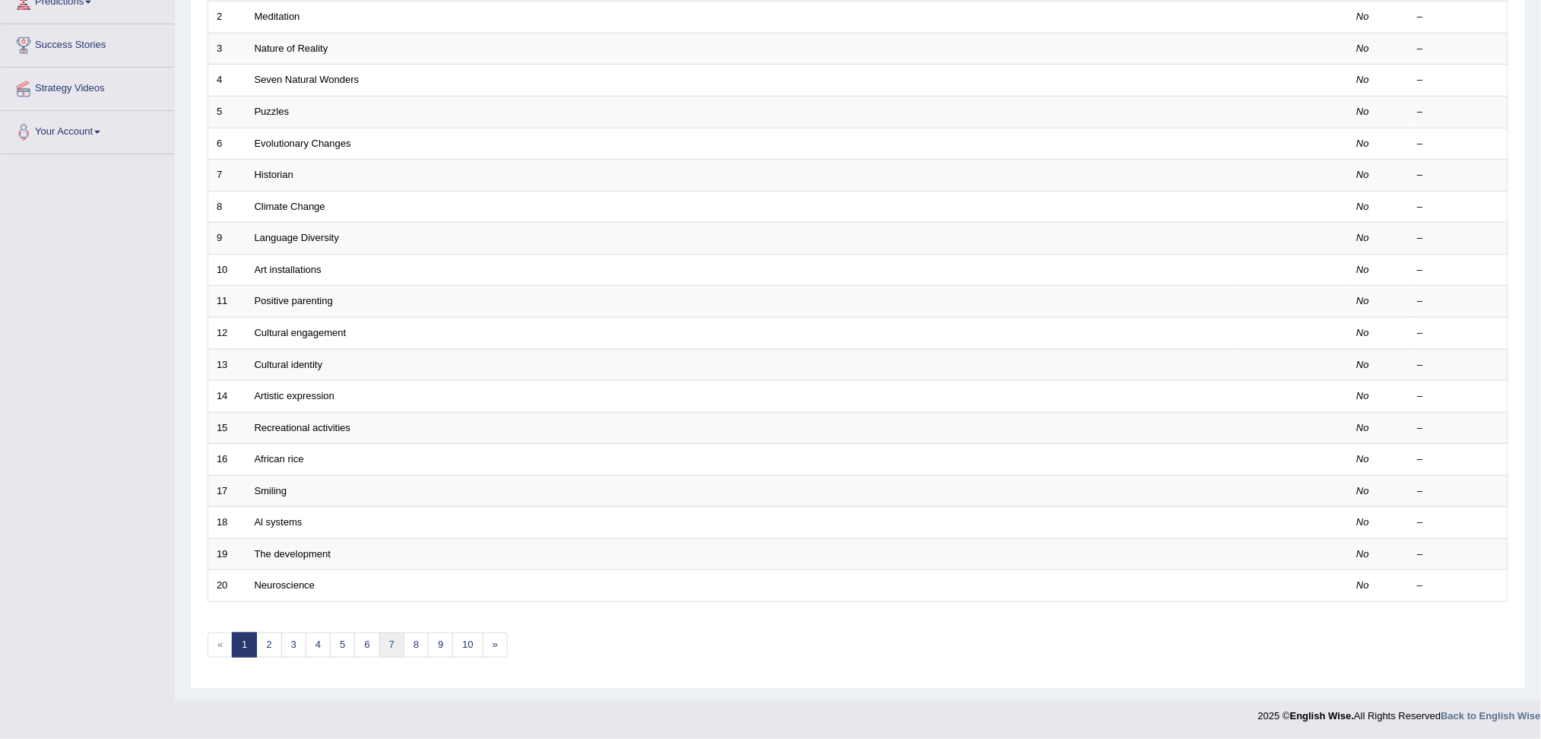
click at [390, 643] on link "7" at bounding box center [391, 644] width 25 height 25
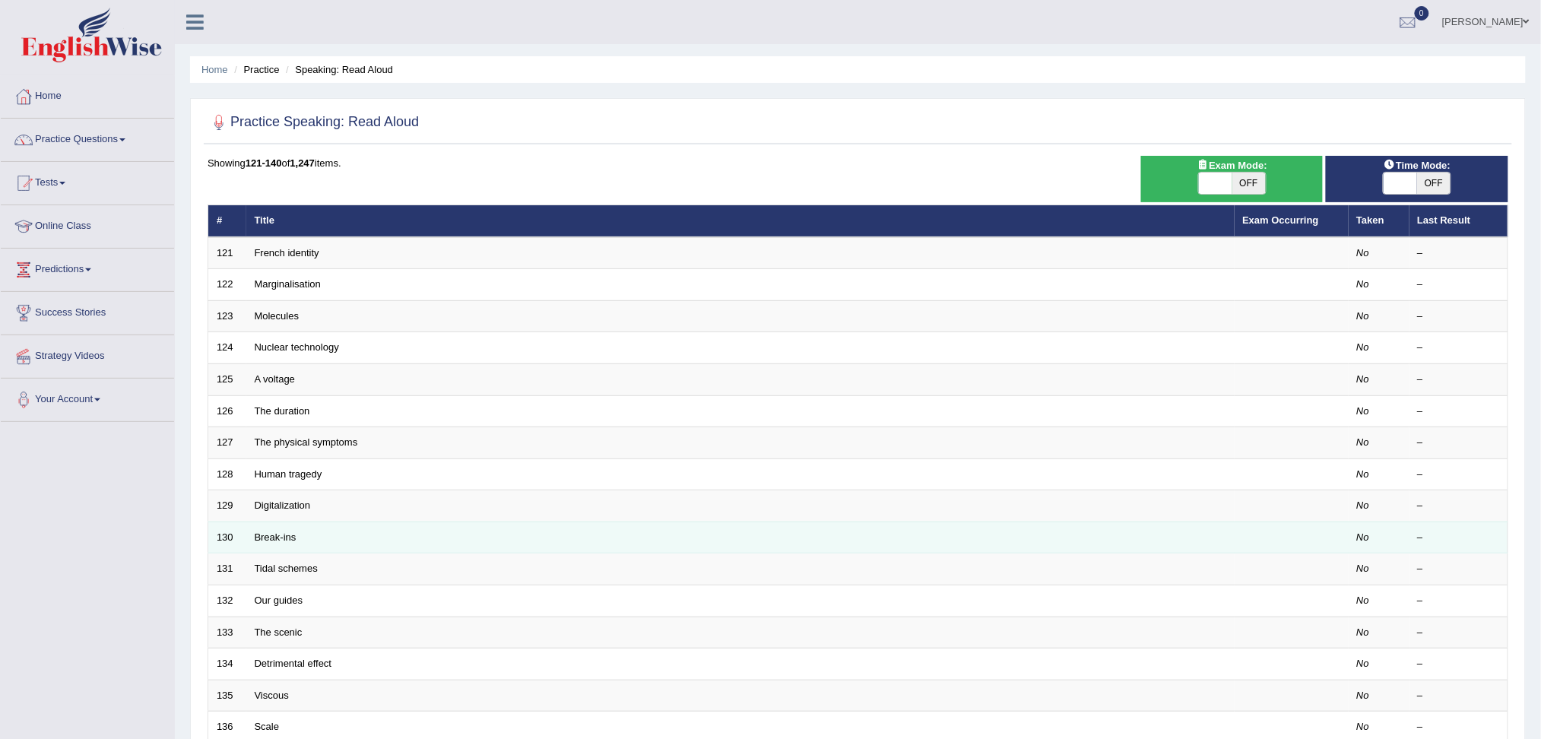
click at [322, 541] on td "Break-ins" at bounding box center [740, 537] width 988 height 32
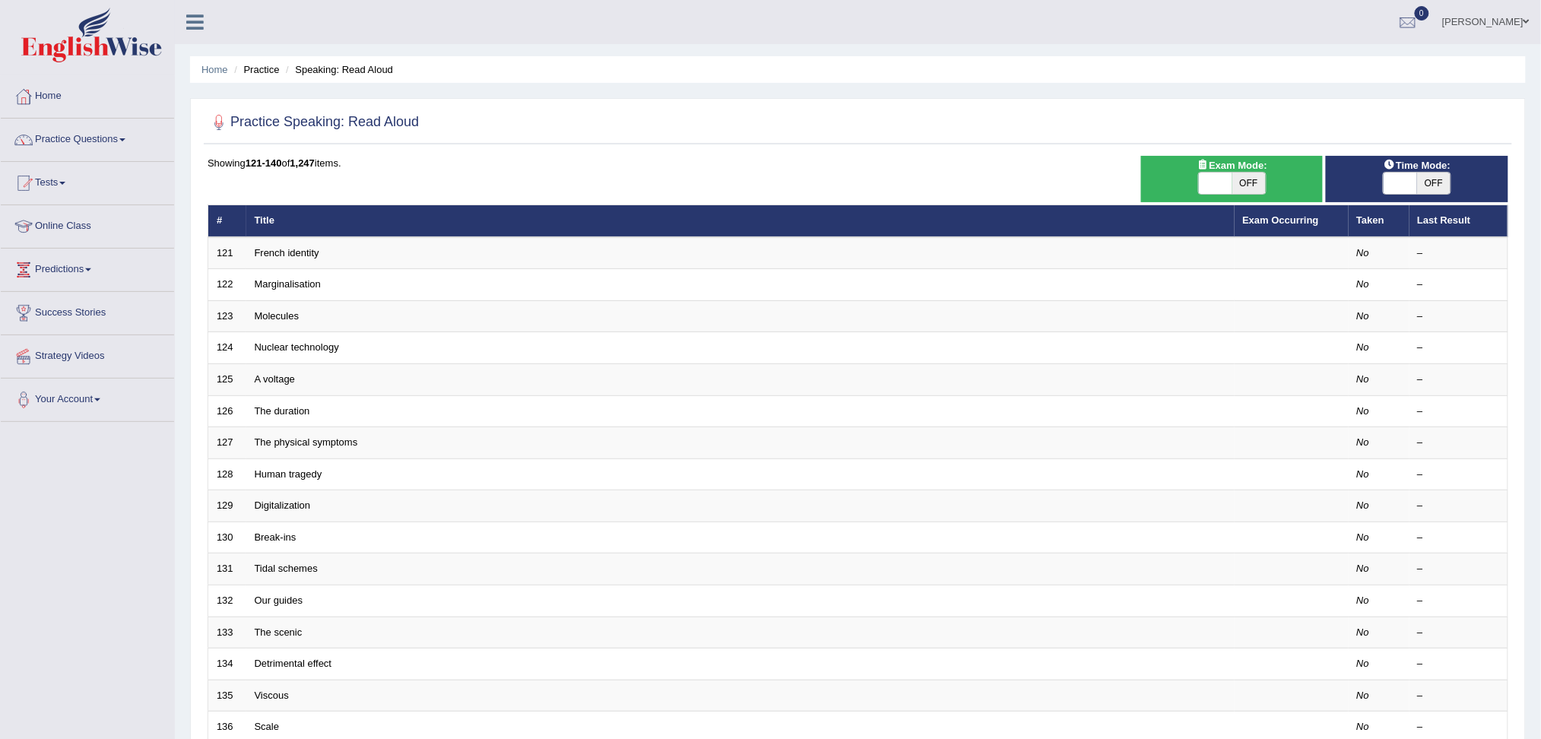
click at [1250, 188] on span "OFF" at bounding box center [1248, 183] width 33 height 21
checkbox input "true"
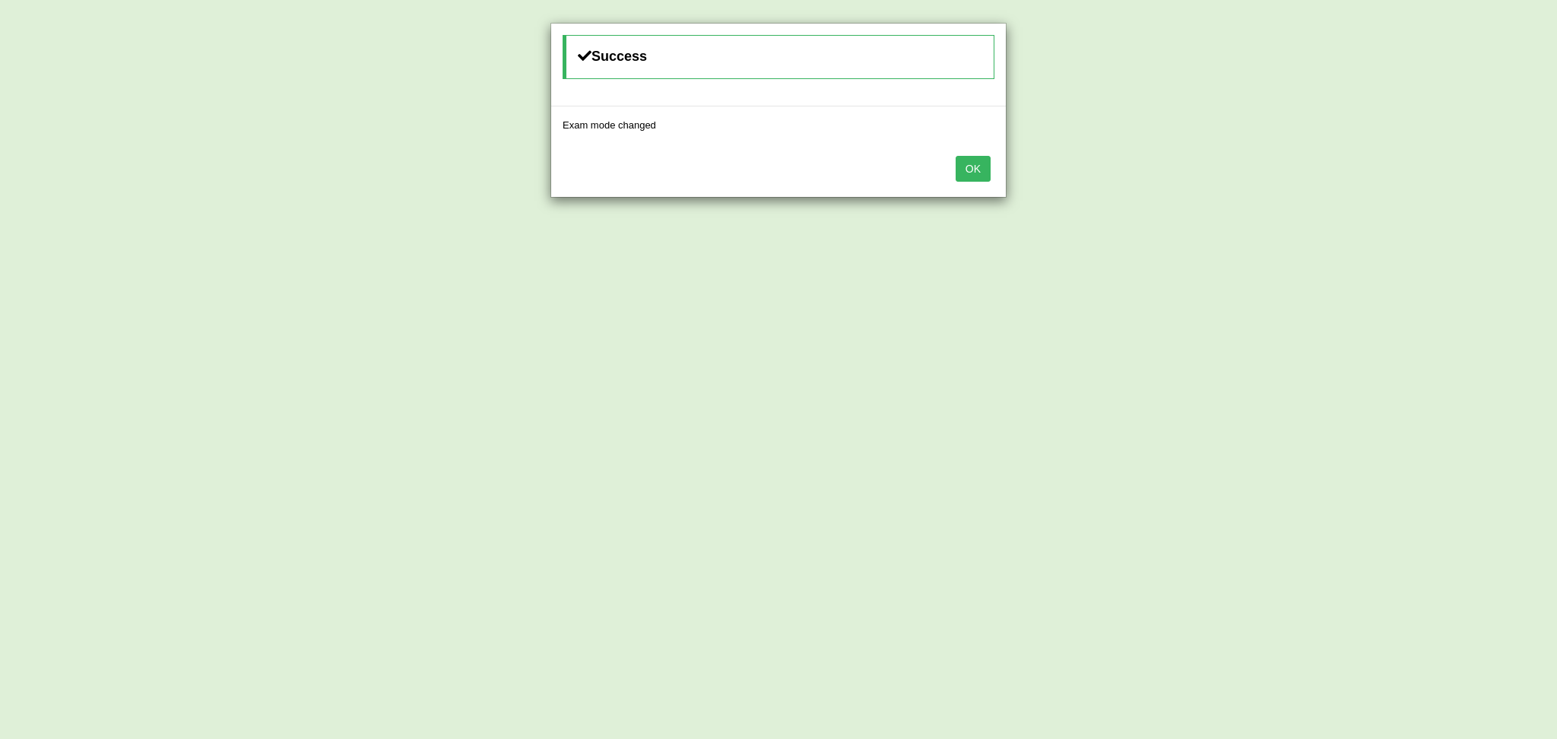
click at [974, 174] on button "OK" at bounding box center [972, 169] width 35 height 26
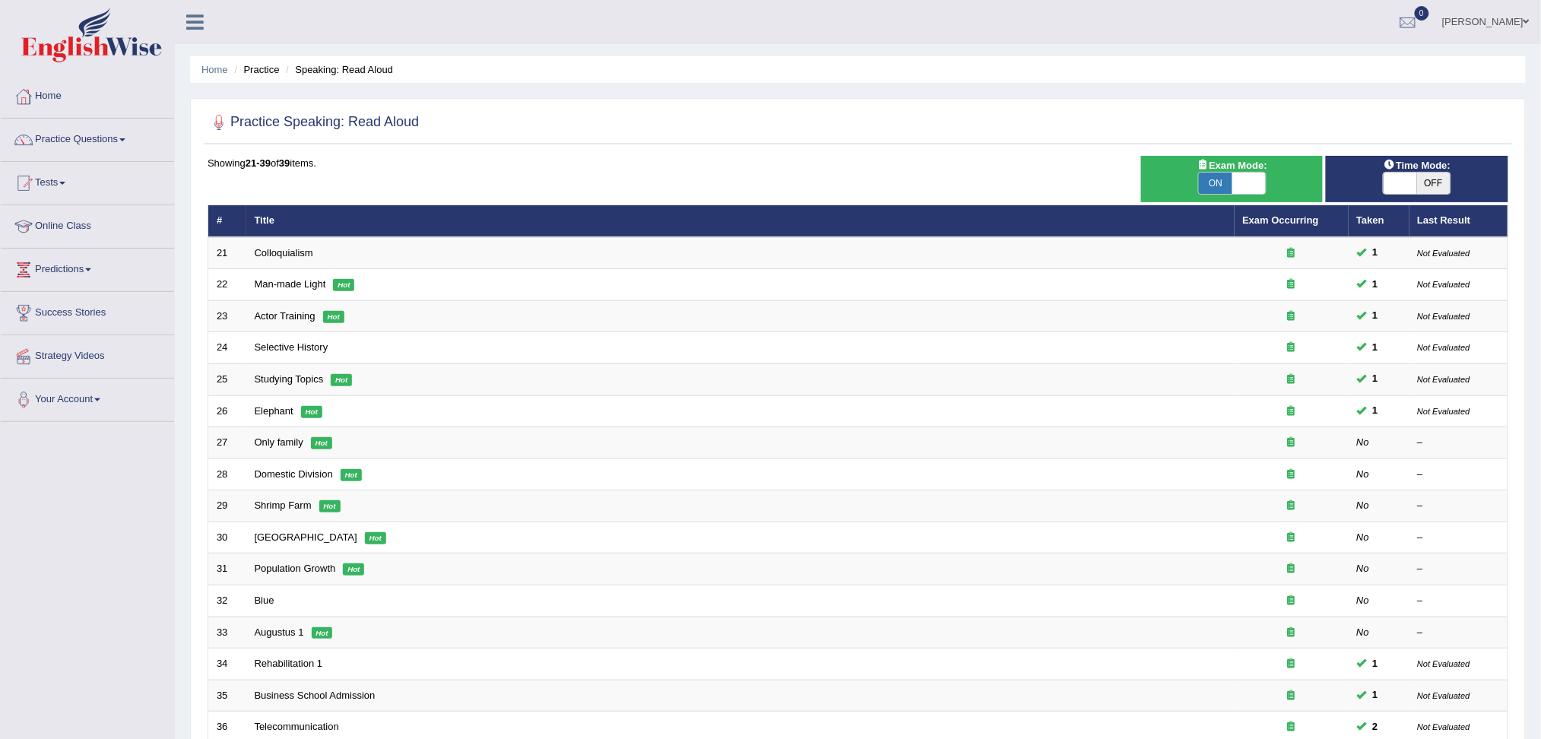
click at [1426, 187] on span "OFF" at bounding box center [1433, 183] width 33 height 21
checkbox input "true"
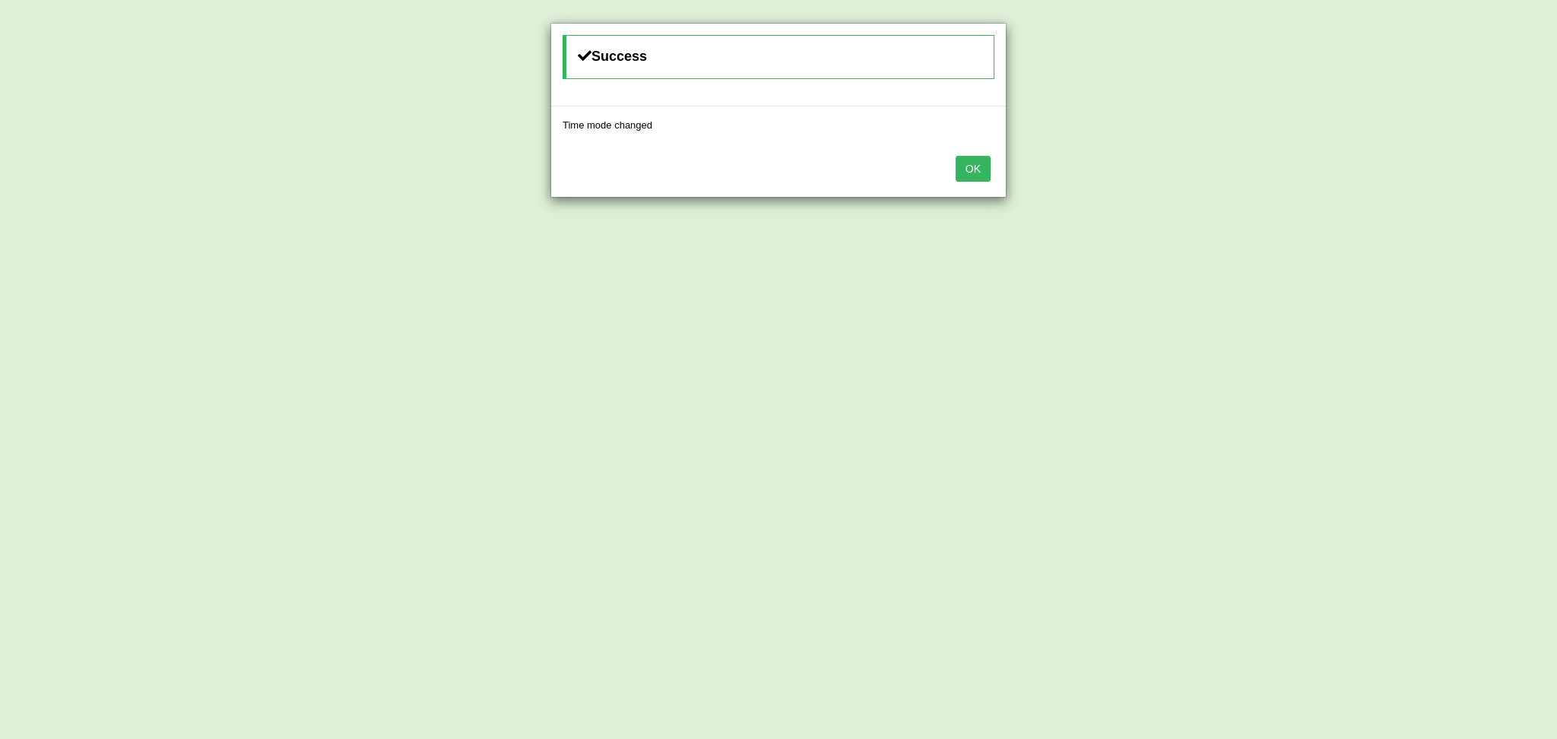
click at [980, 173] on button "OK" at bounding box center [972, 169] width 35 height 26
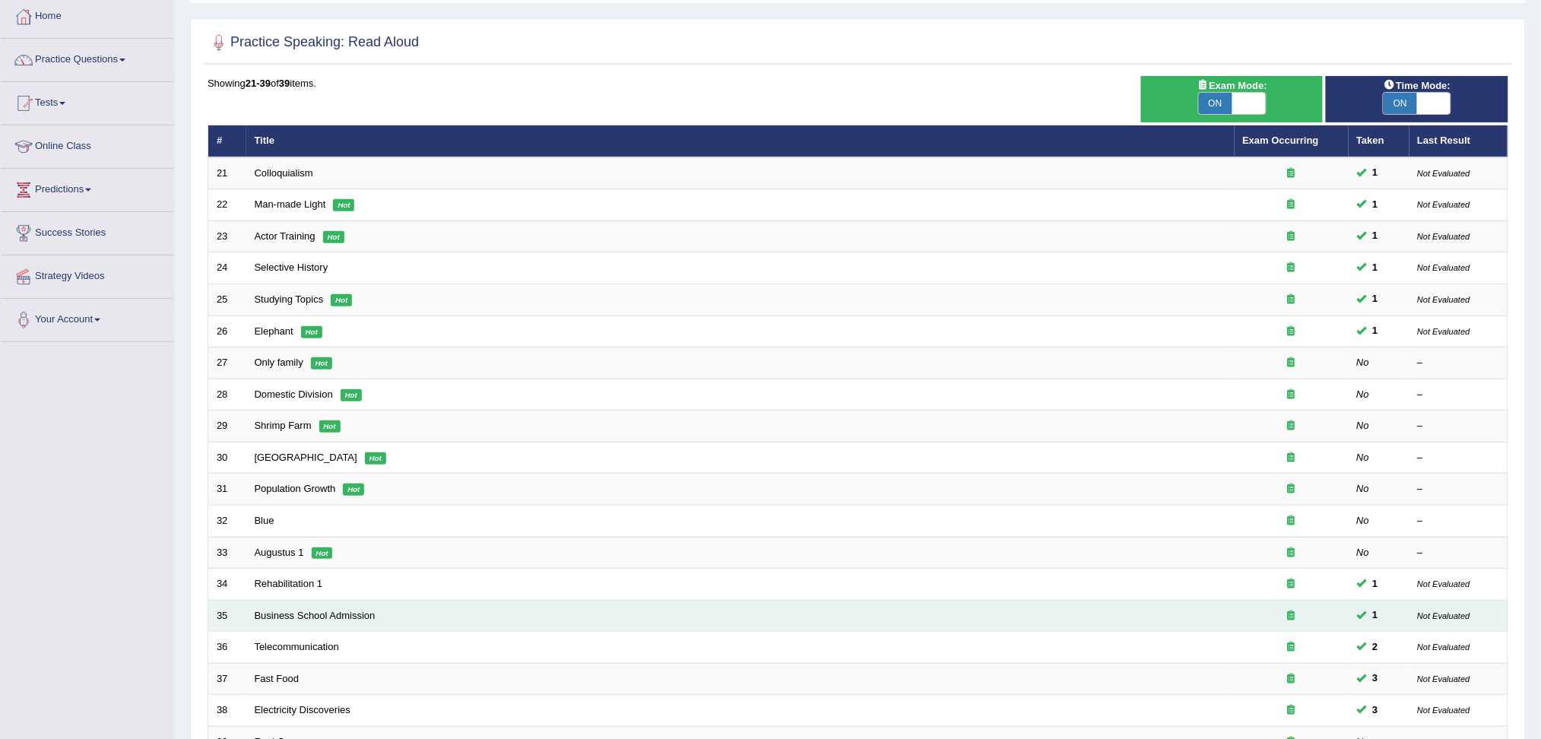
scroll to position [236, 0]
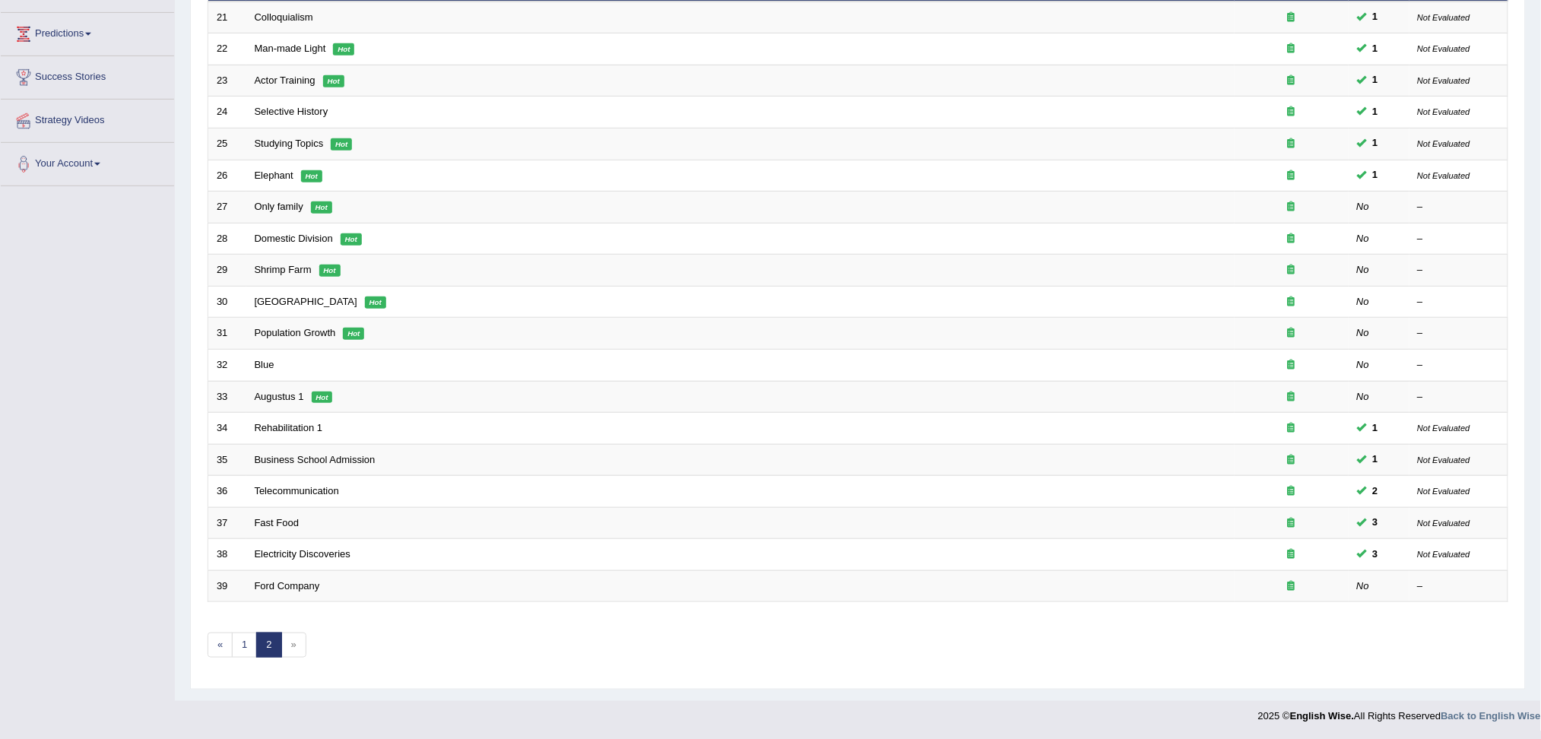
click at [268, 638] on link "2" at bounding box center [268, 644] width 25 height 25
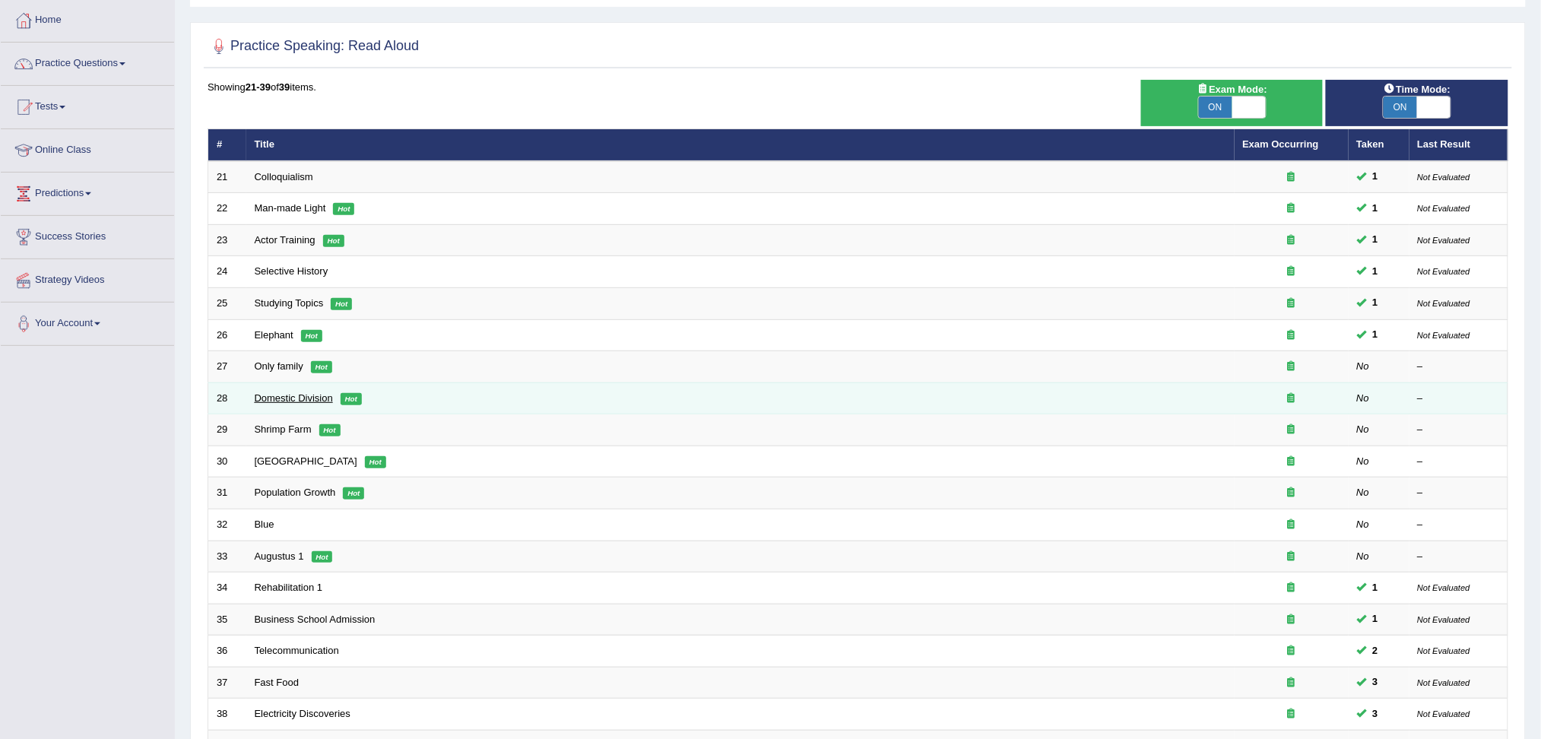
scroll to position [33, 0]
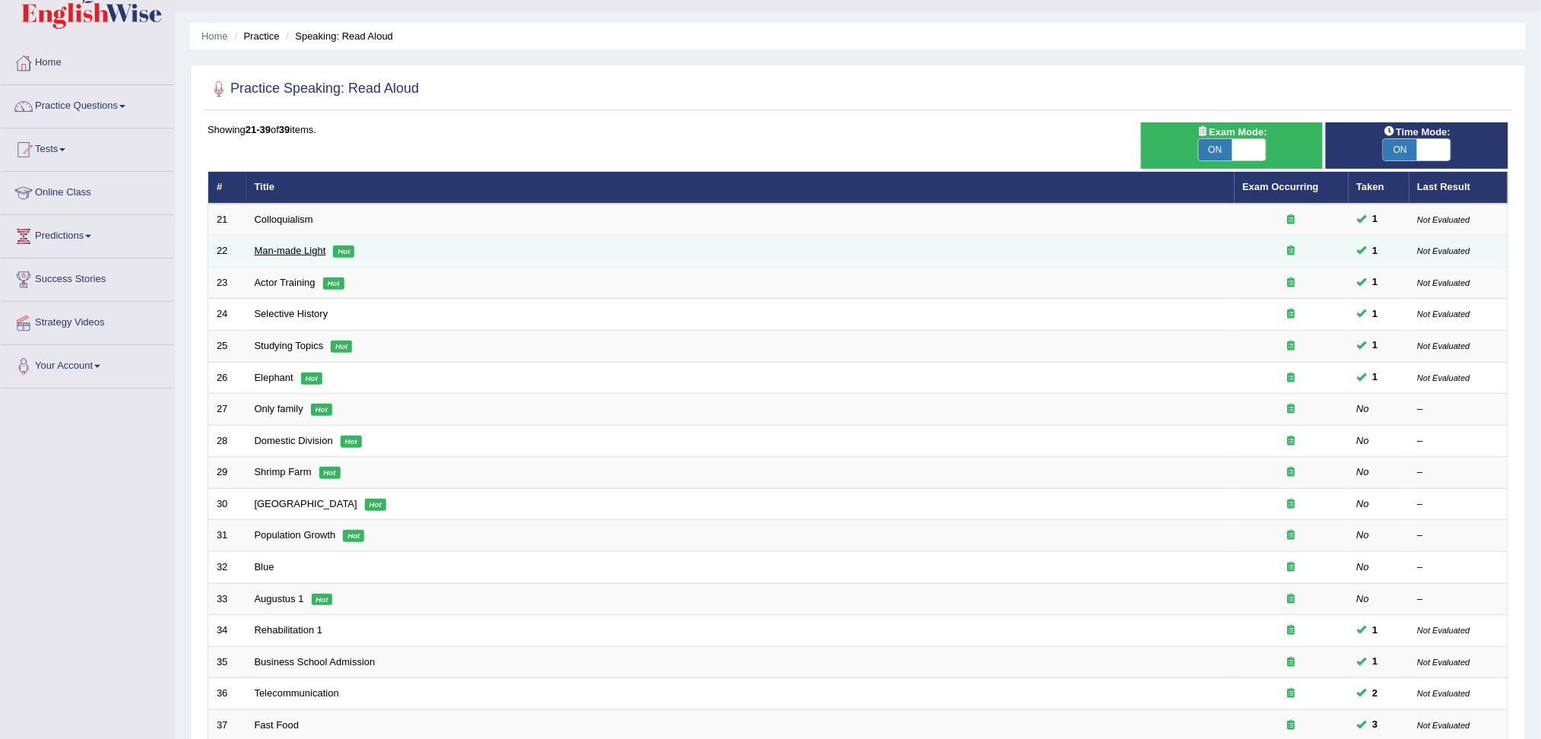
click at [286, 248] on link "Man-made Light" at bounding box center [290, 250] width 71 height 11
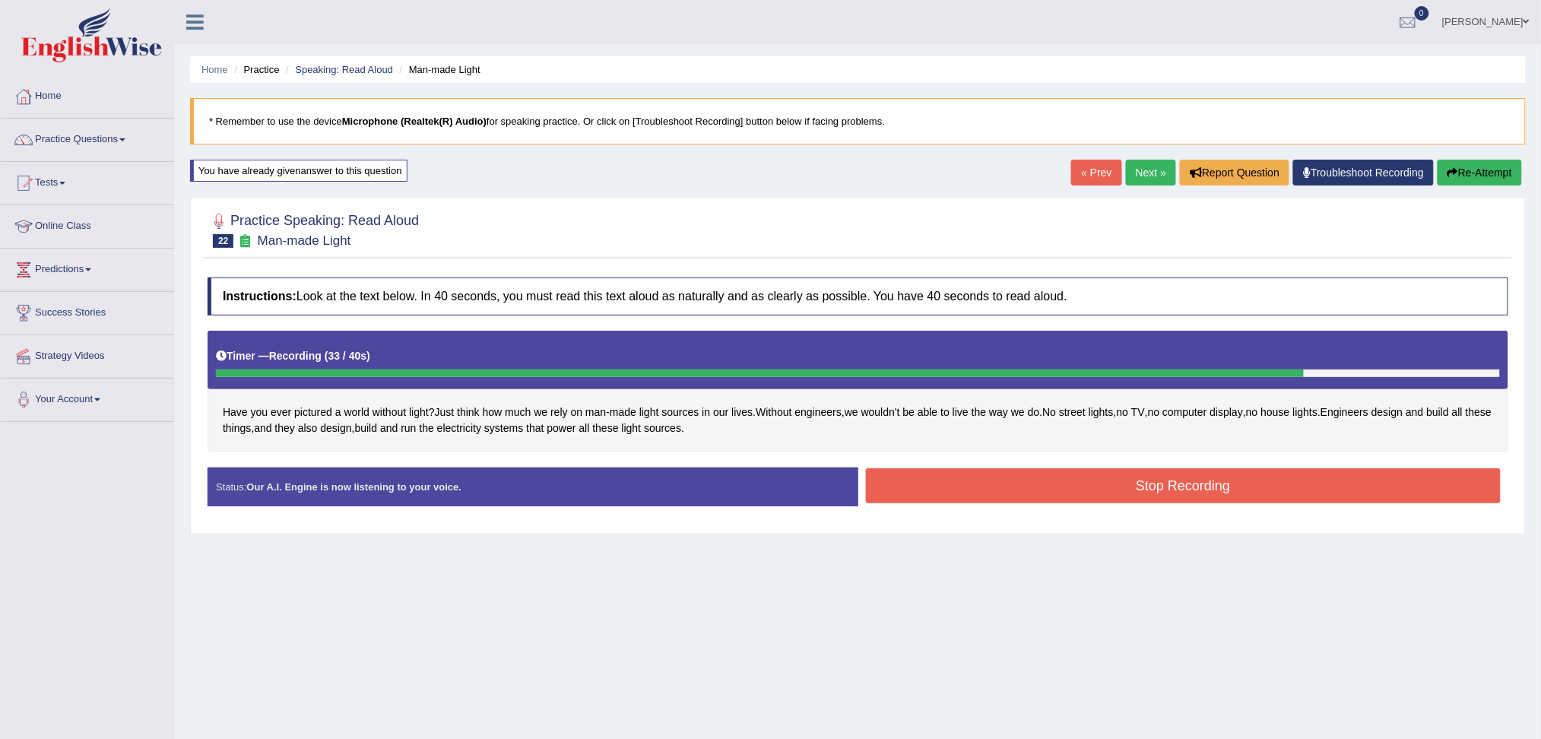
click at [1218, 481] on button "Stop Recording" at bounding box center [1183, 485] width 635 height 35
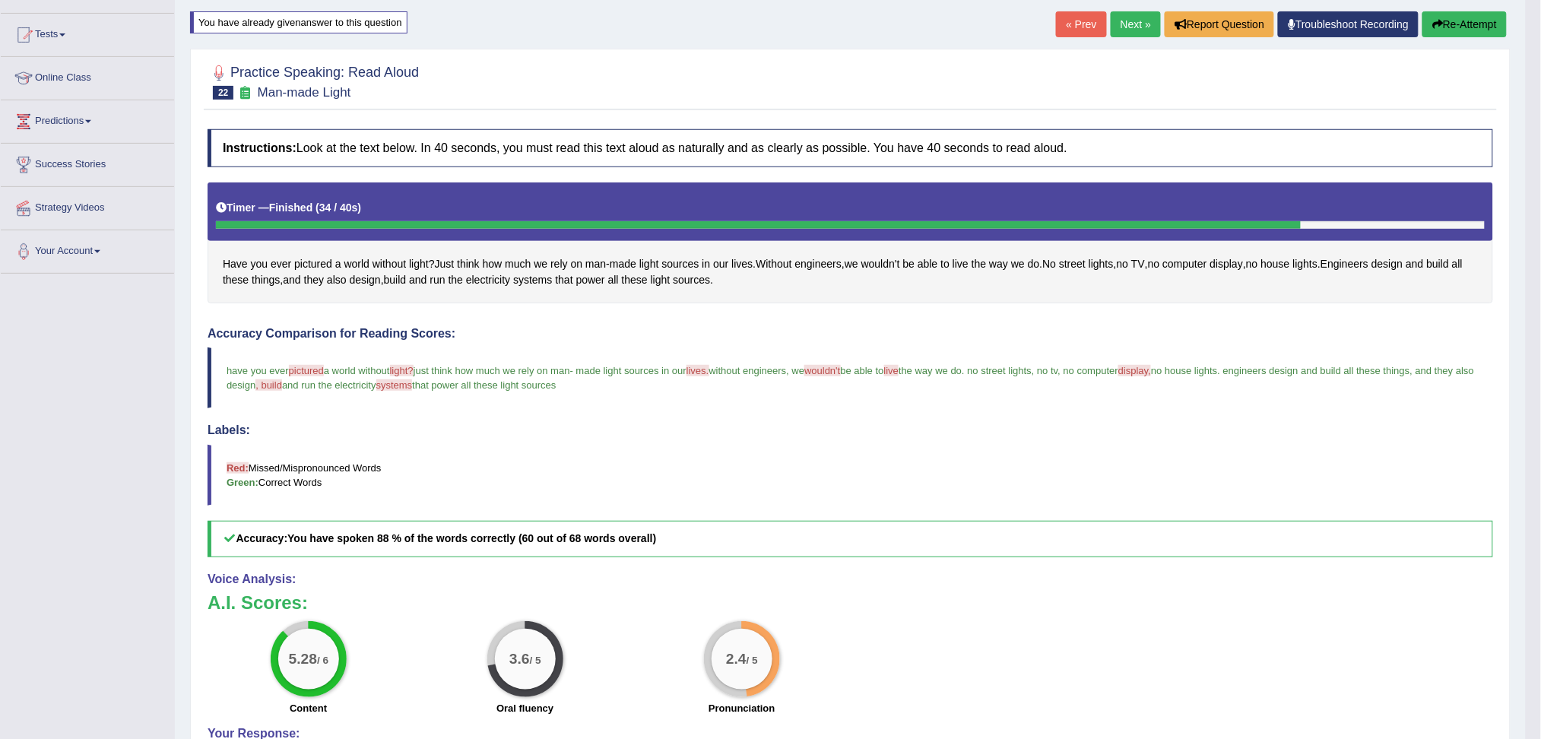
scroll to position [101, 0]
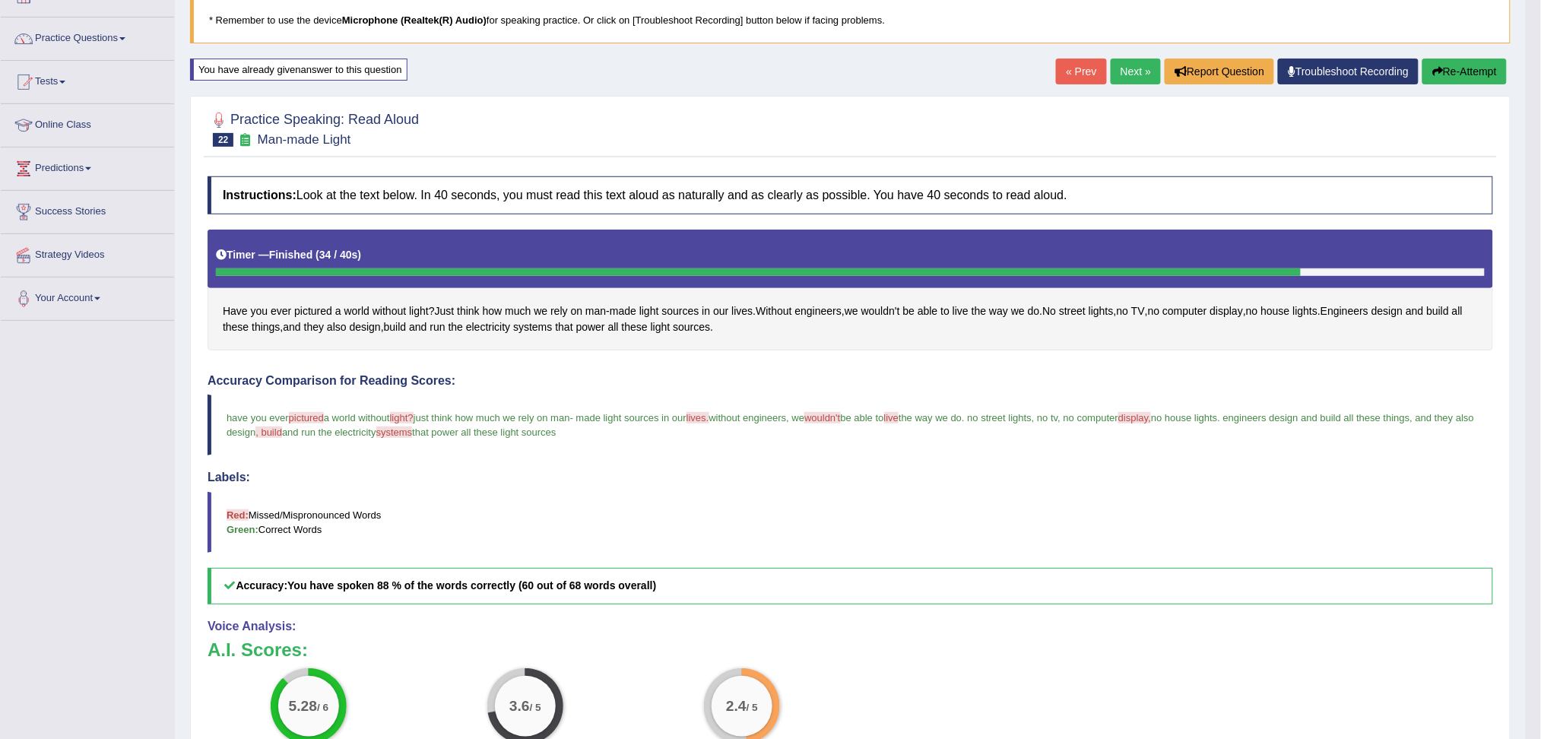
click at [1139, 73] on link "Next »" at bounding box center [1135, 72] width 50 height 26
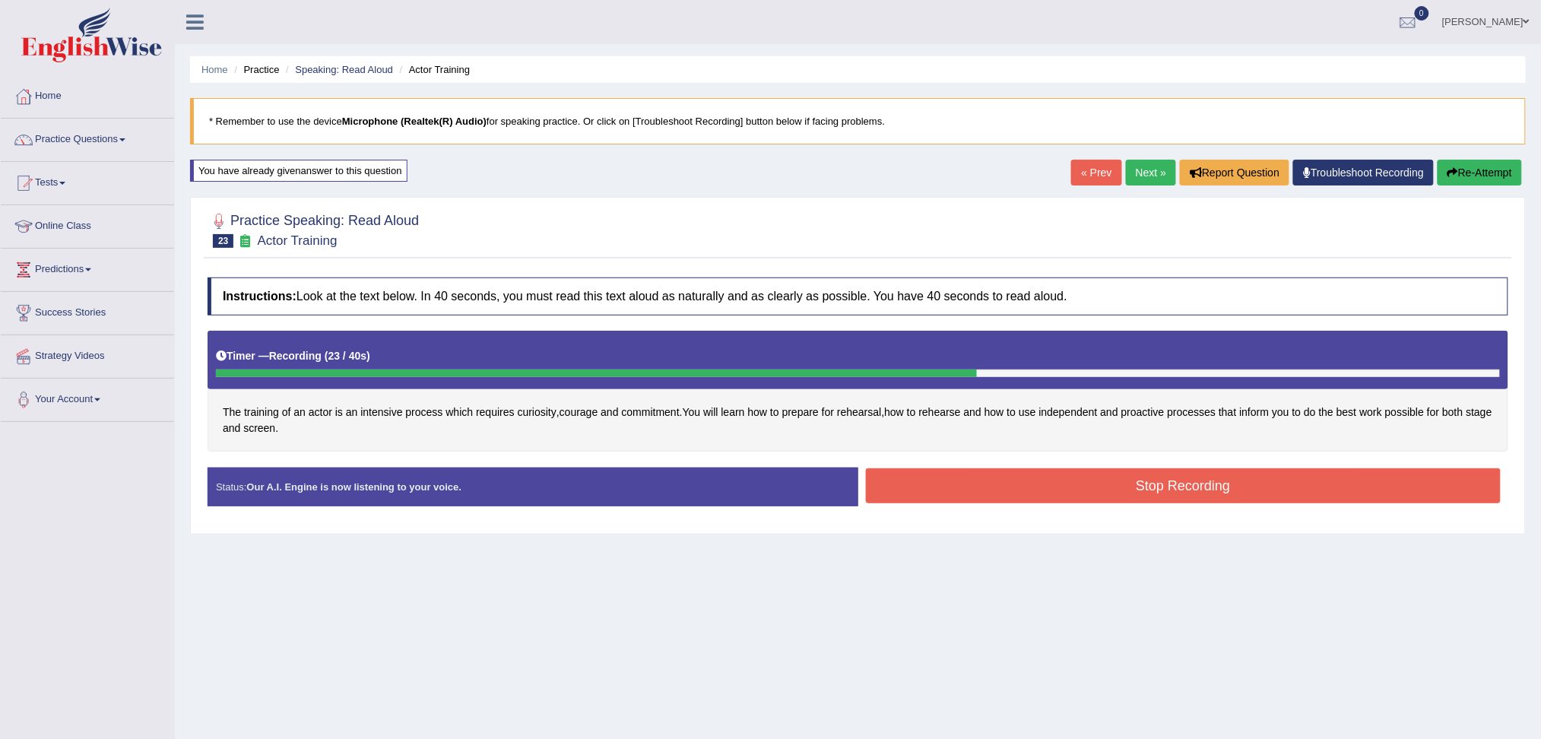
click at [1219, 477] on button "Stop Recording" at bounding box center [1183, 485] width 635 height 35
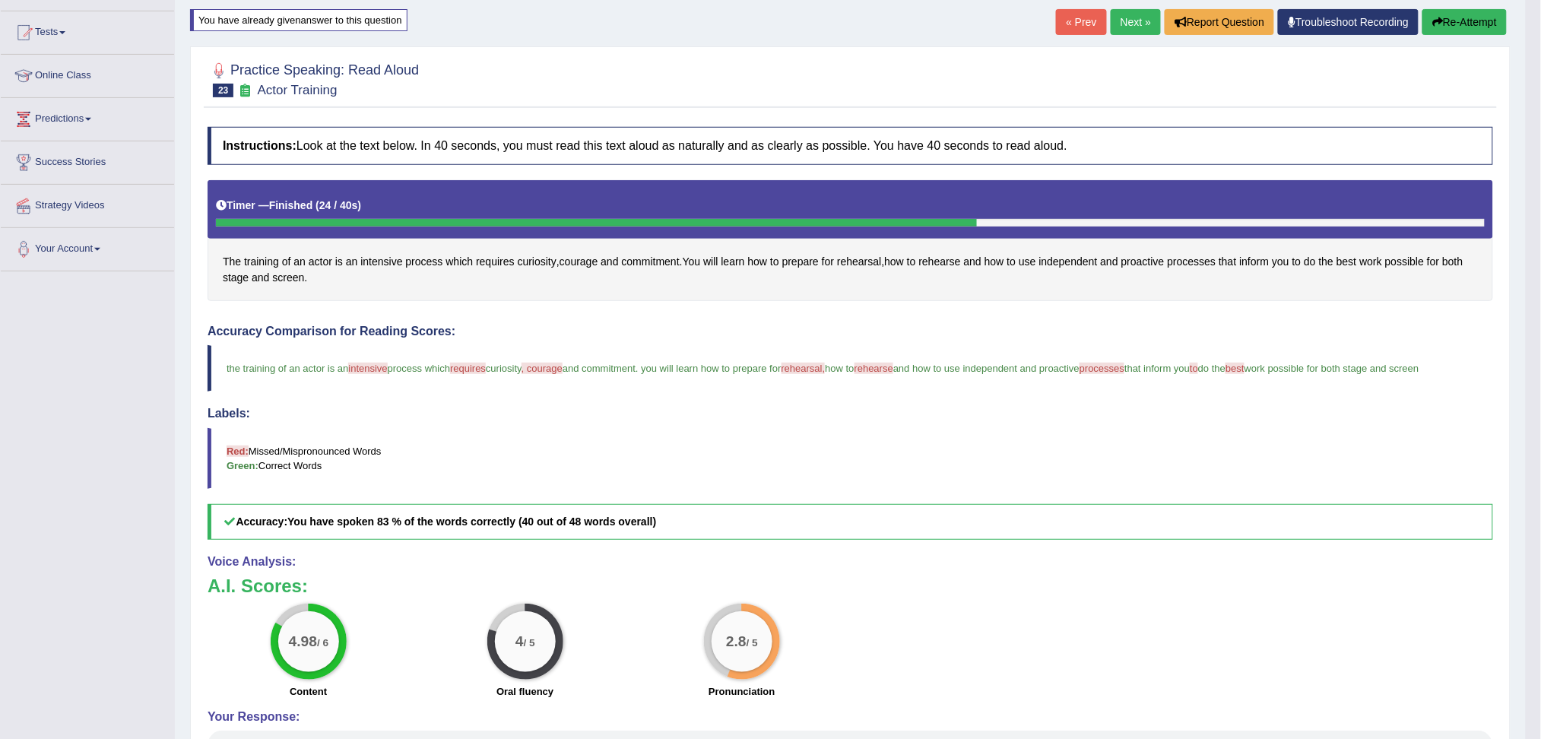
scroll to position [101, 0]
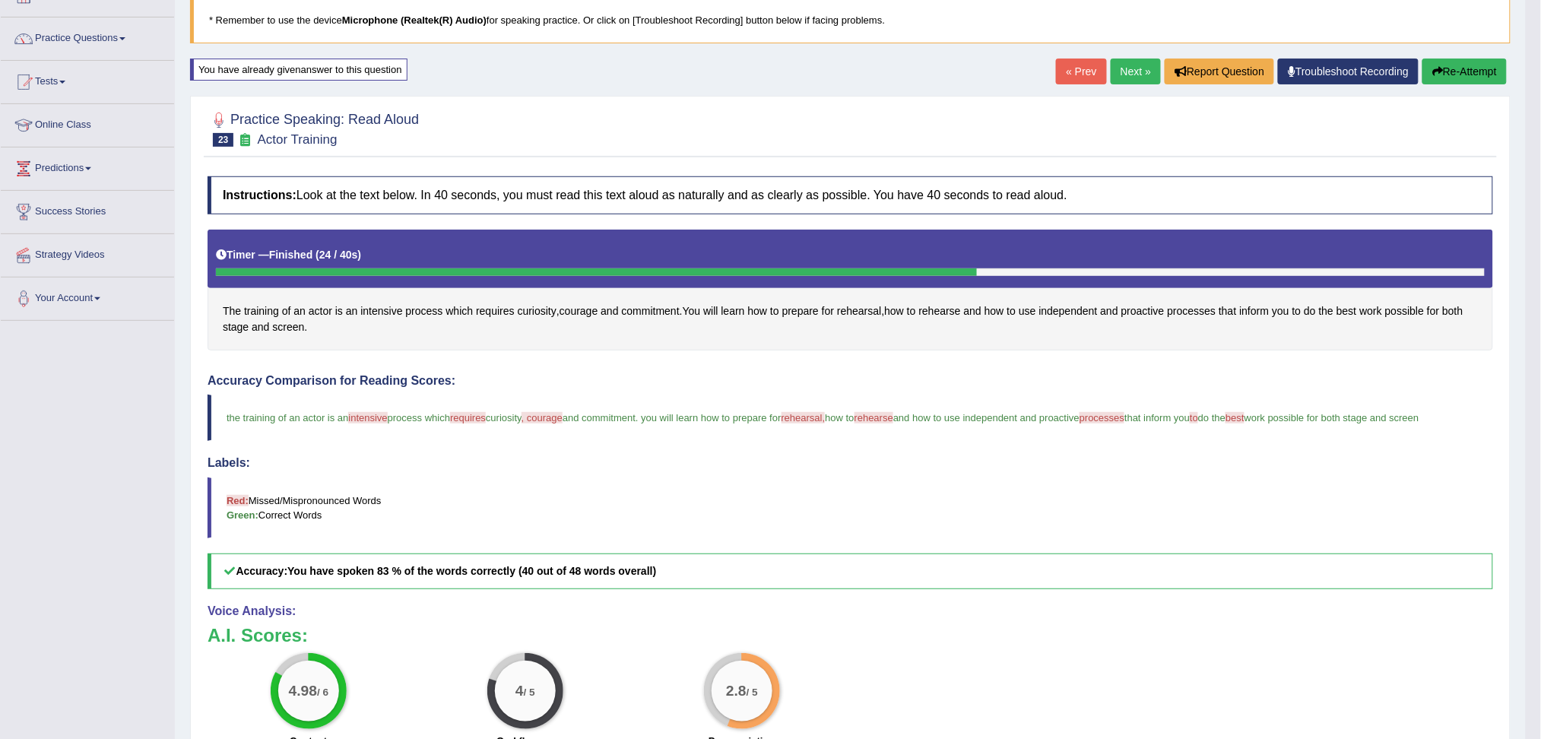
click at [1117, 74] on link "Next »" at bounding box center [1135, 72] width 50 height 26
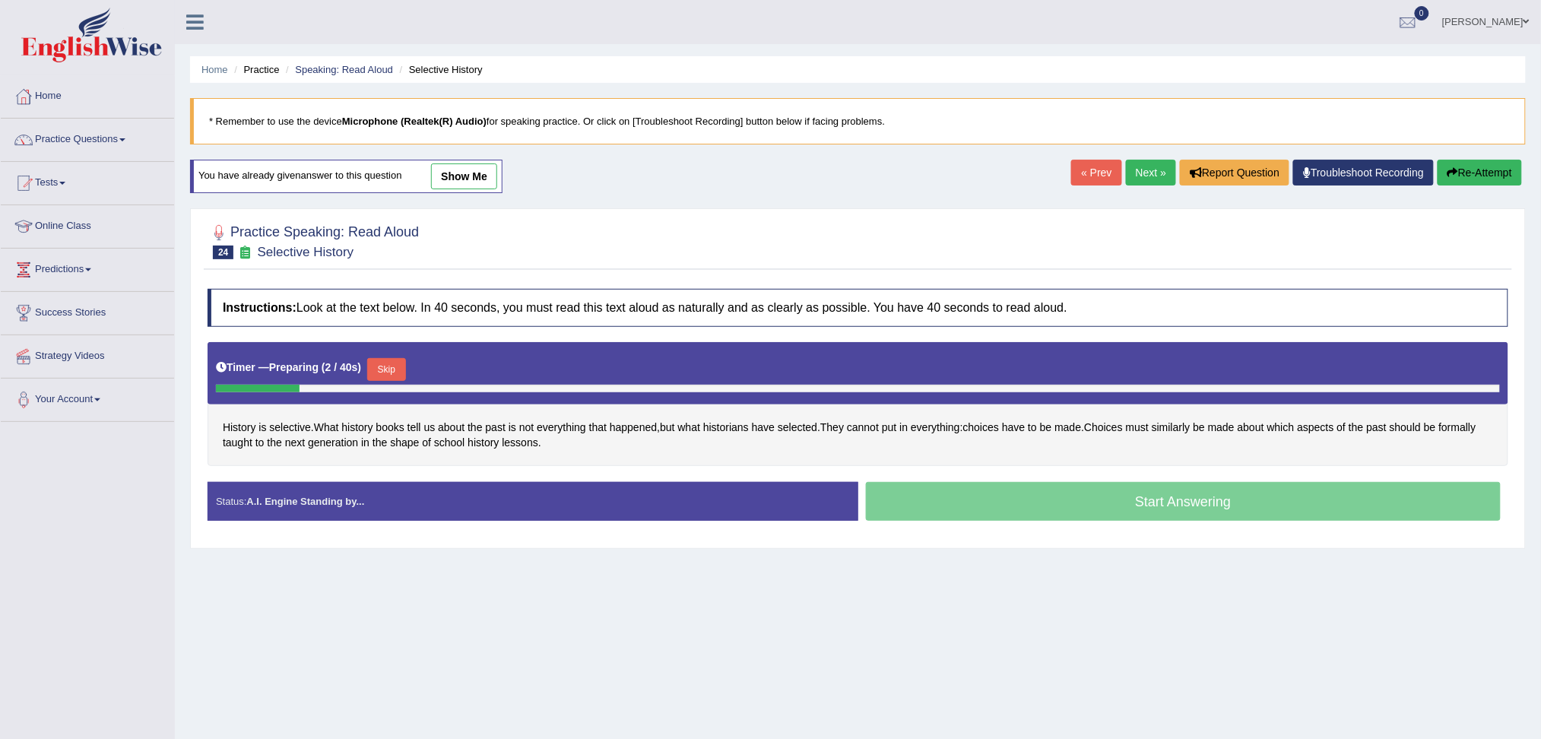
click at [1064, 499] on div "Start Answering" at bounding box center [1183, 503] width 651 height 43
click at [391, 371] on button "Skip" at bounding box center [386, 369] width 38 height 23
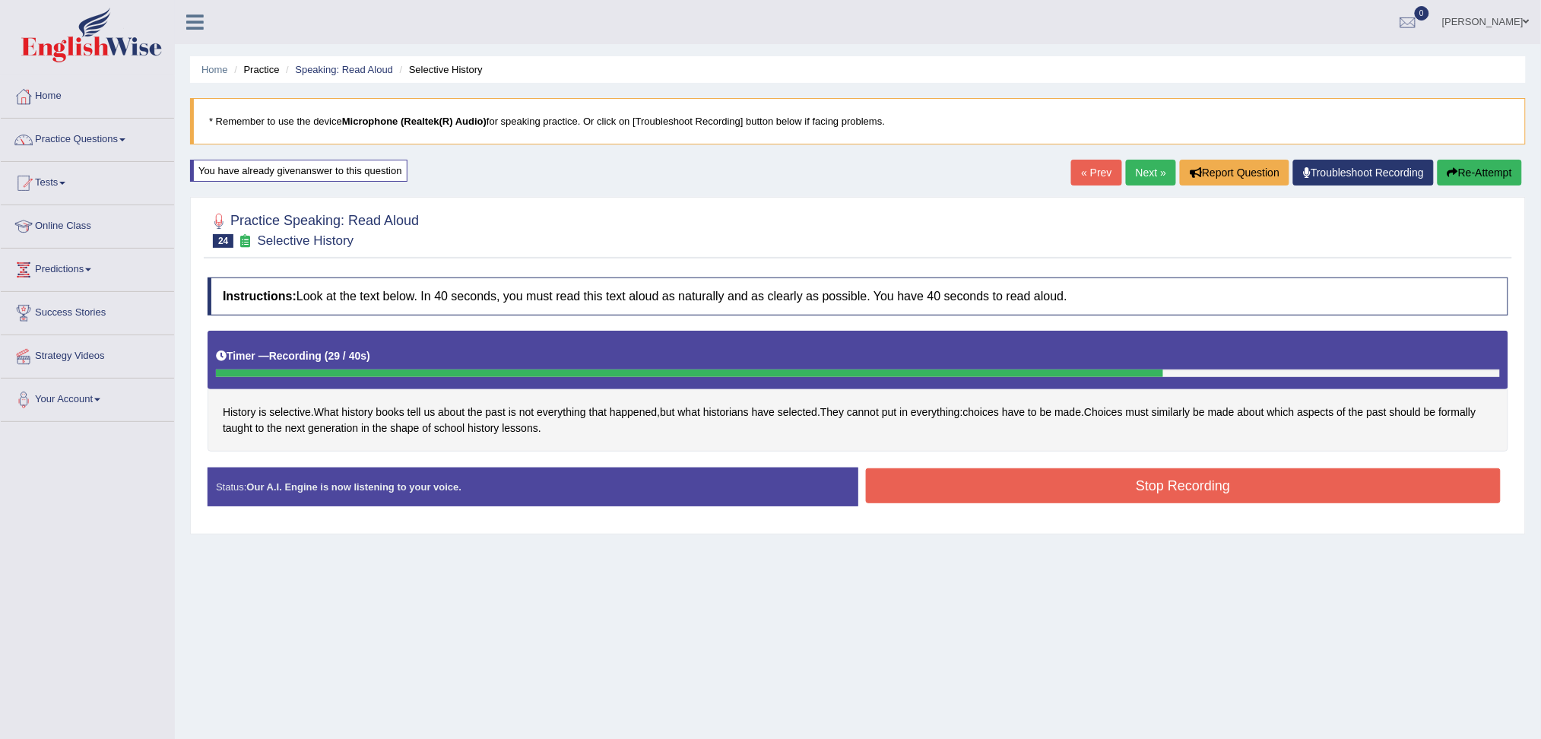
click at [1120, 486] on button "Stop Recording" at bounding box center [1183, 485] width 635 height 35
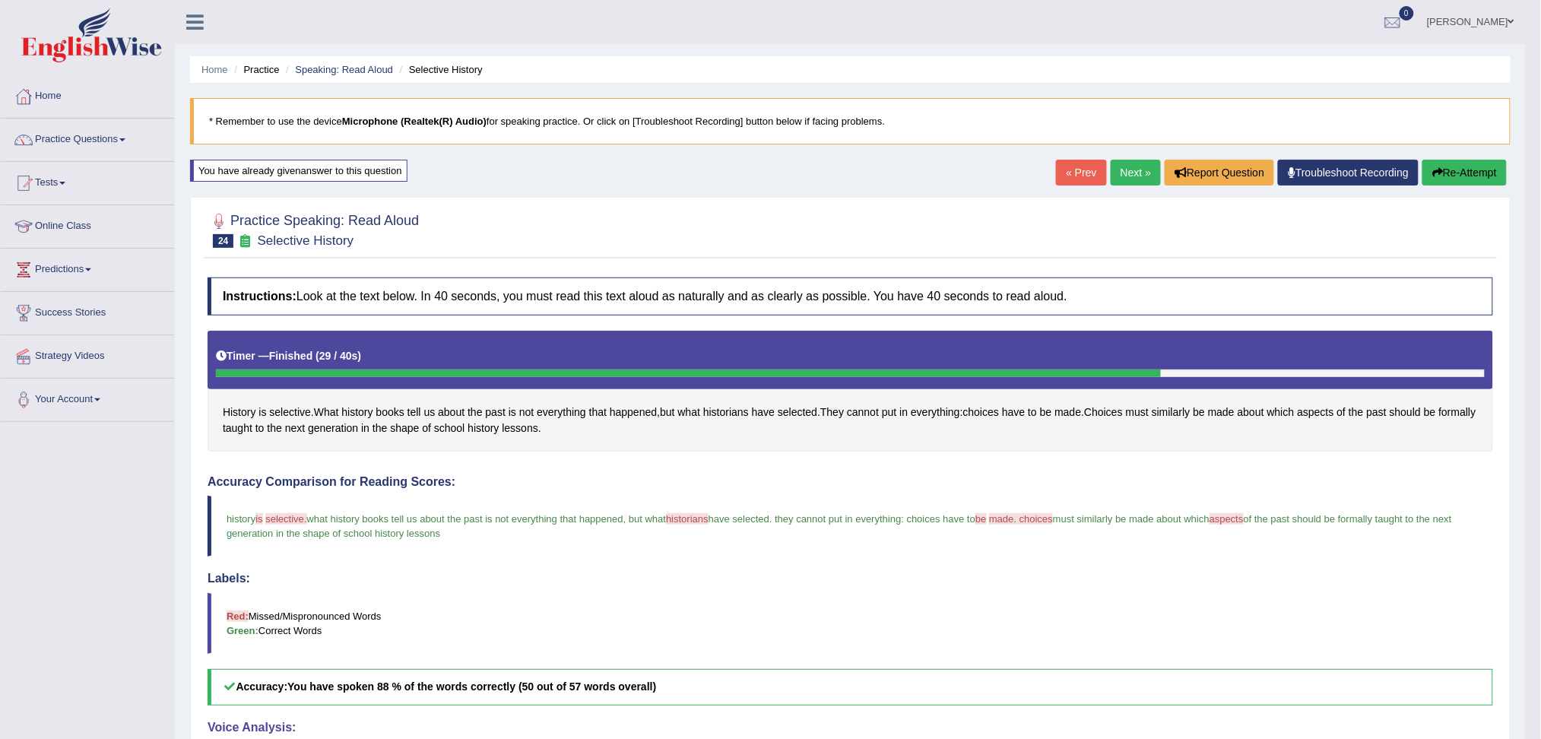
click at [1121, 166] on link "Next »" at bounding box center [1135, 173] width 50 height 26
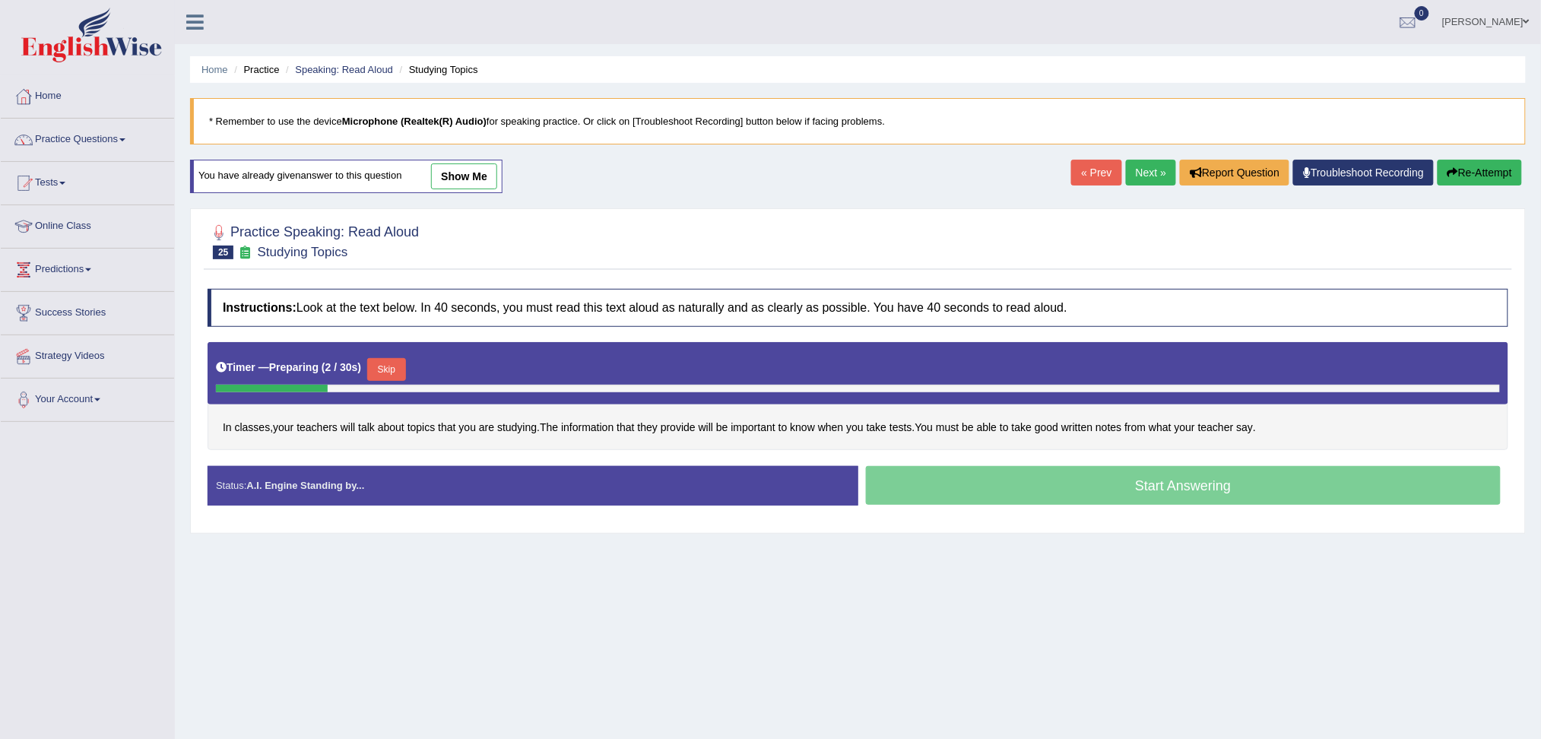
click at [399, 366] on button "Skip" at bounding box center [386, 369] width 38 height 23
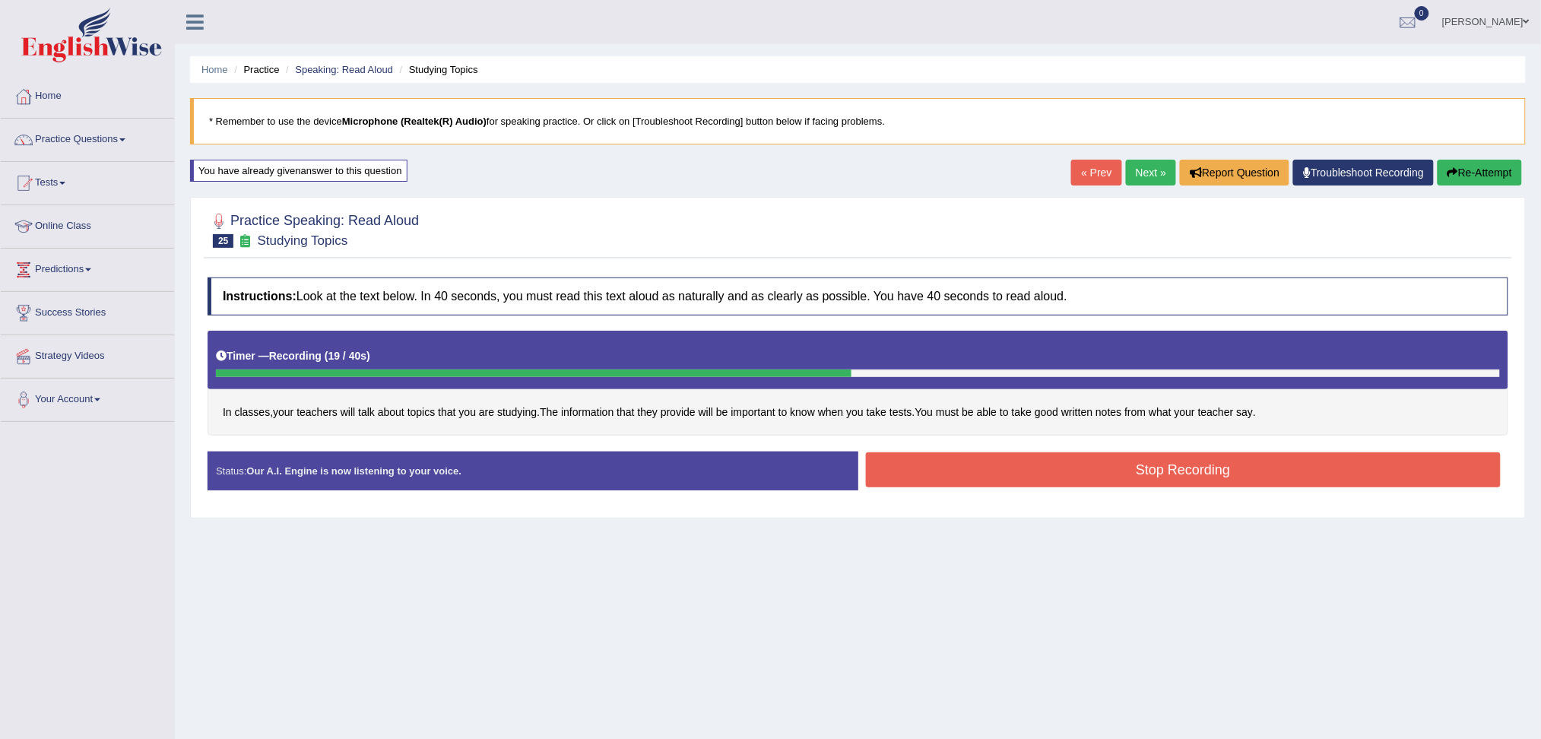
click at [1186, 474] on button "Stop Recording" at bounding box center [1183, 469] width 635 height 35
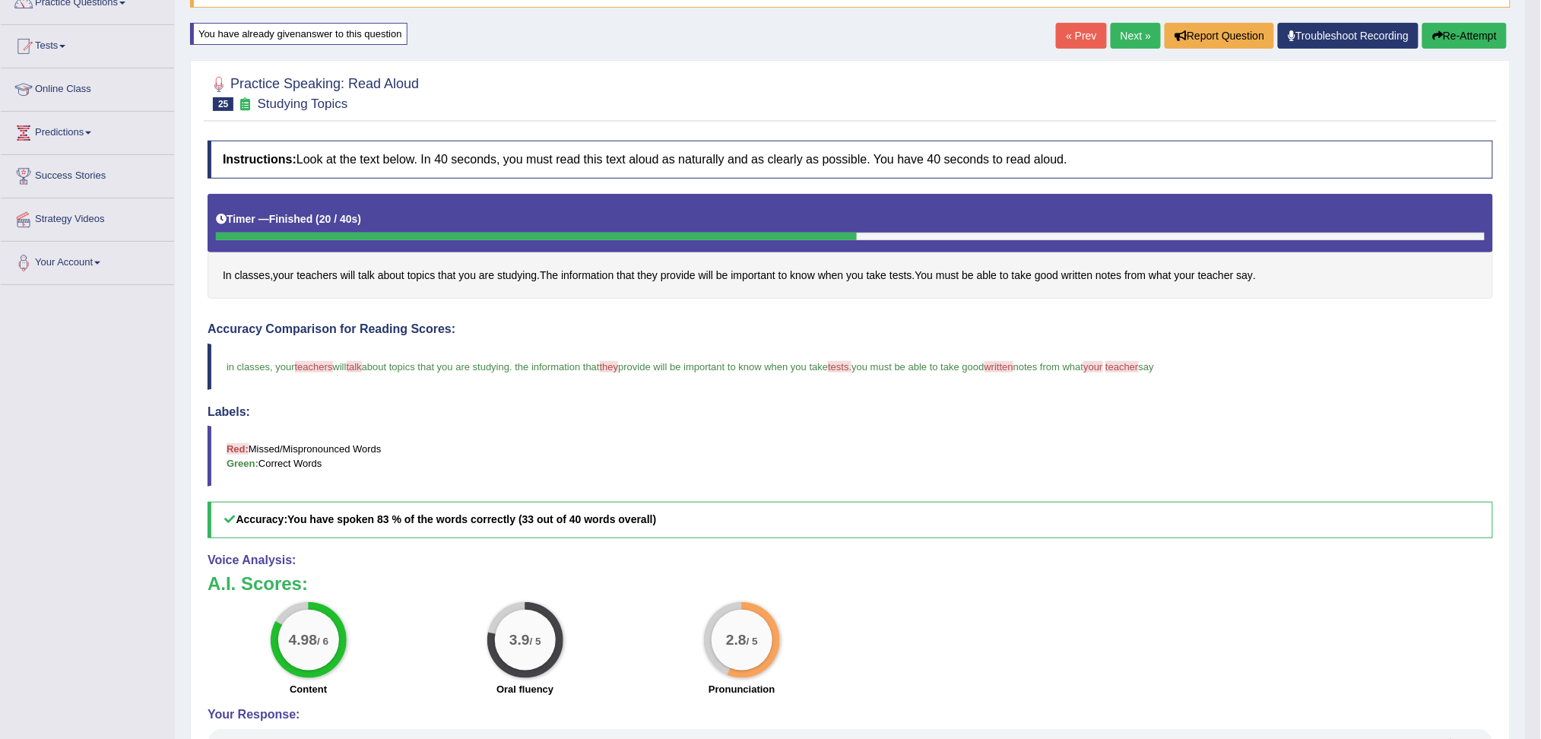
scroll to position [101, 0]
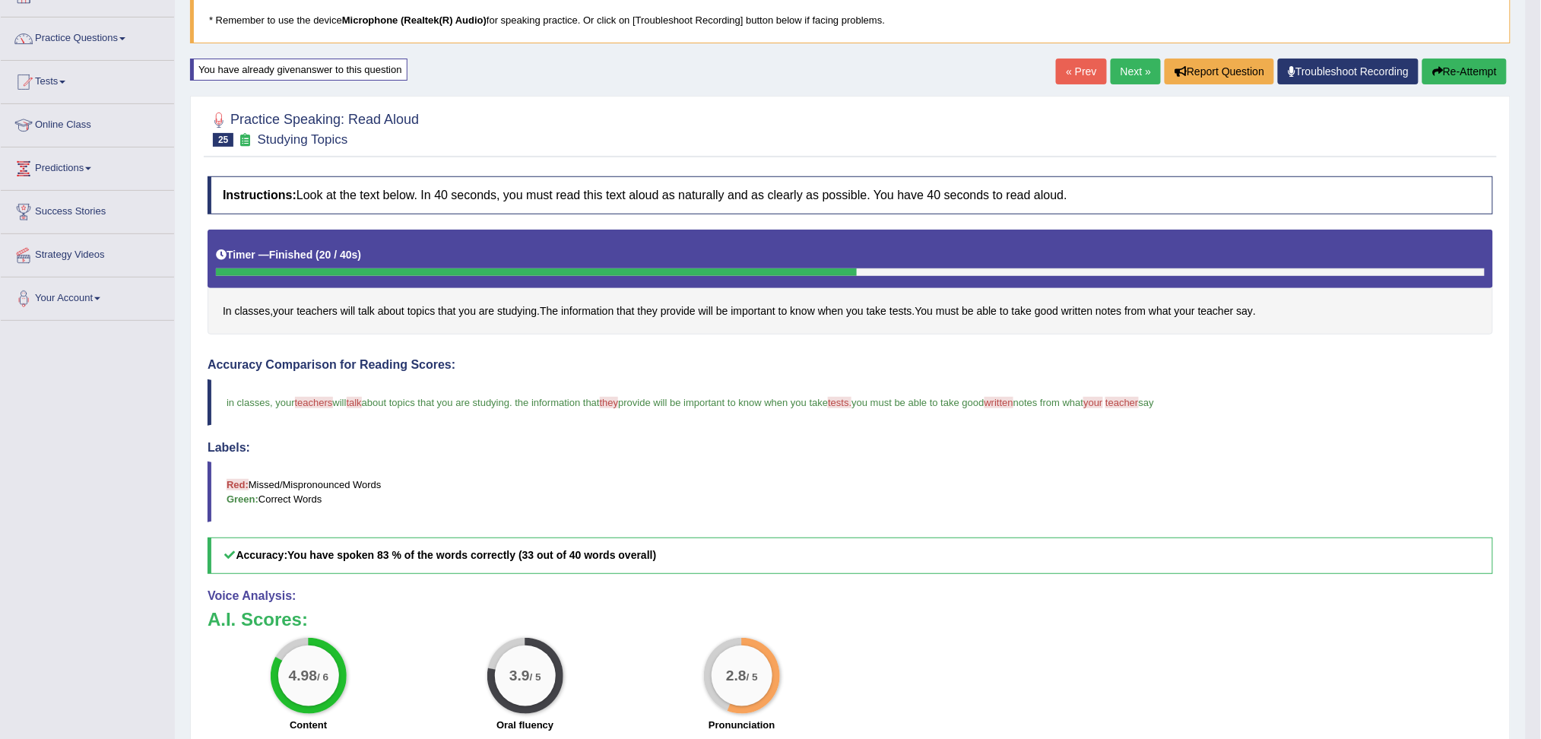
click at [1466, 74] on button "Re-Attempt" at bounding box center [1464, 72] width 84 height 26
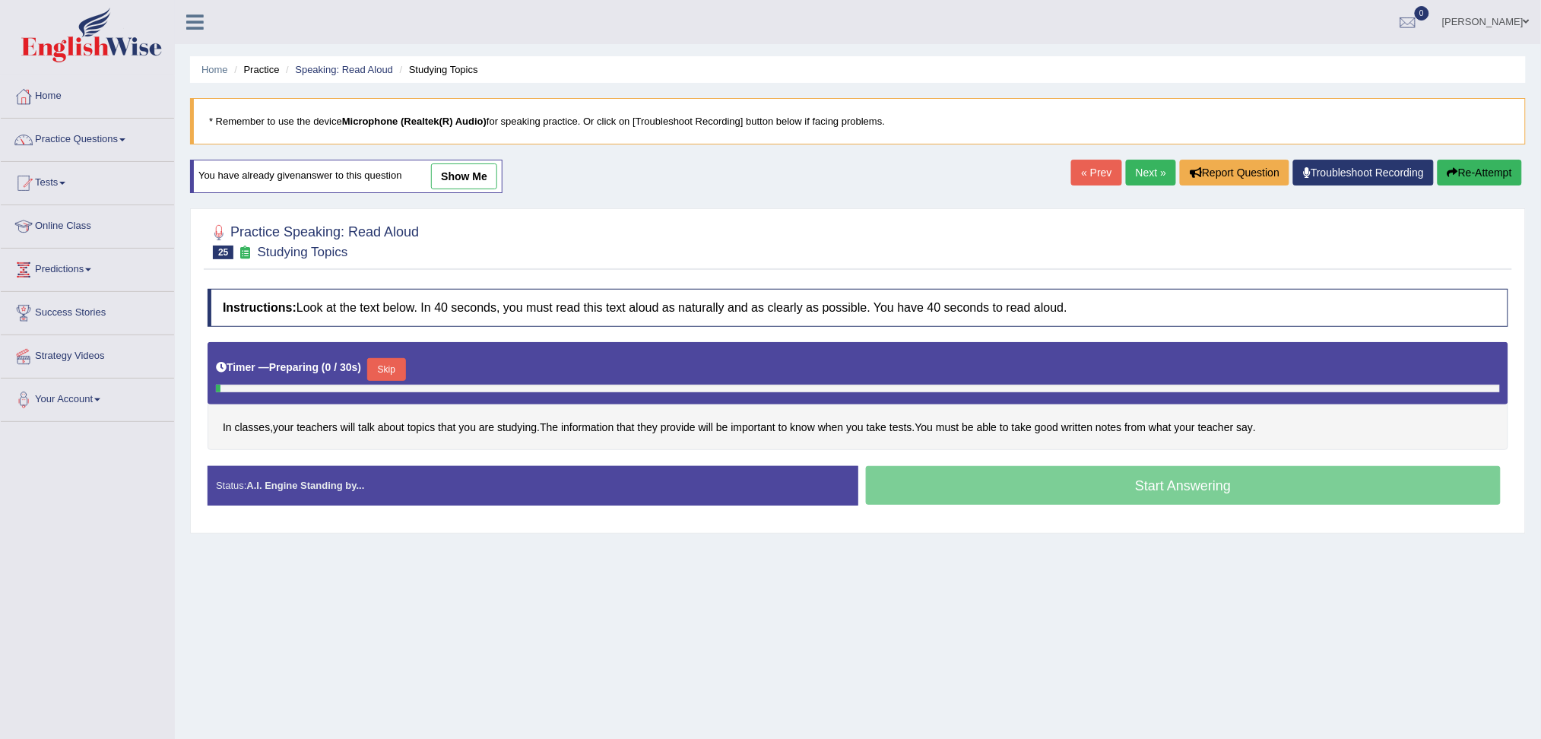
scroll to position [58, 0]
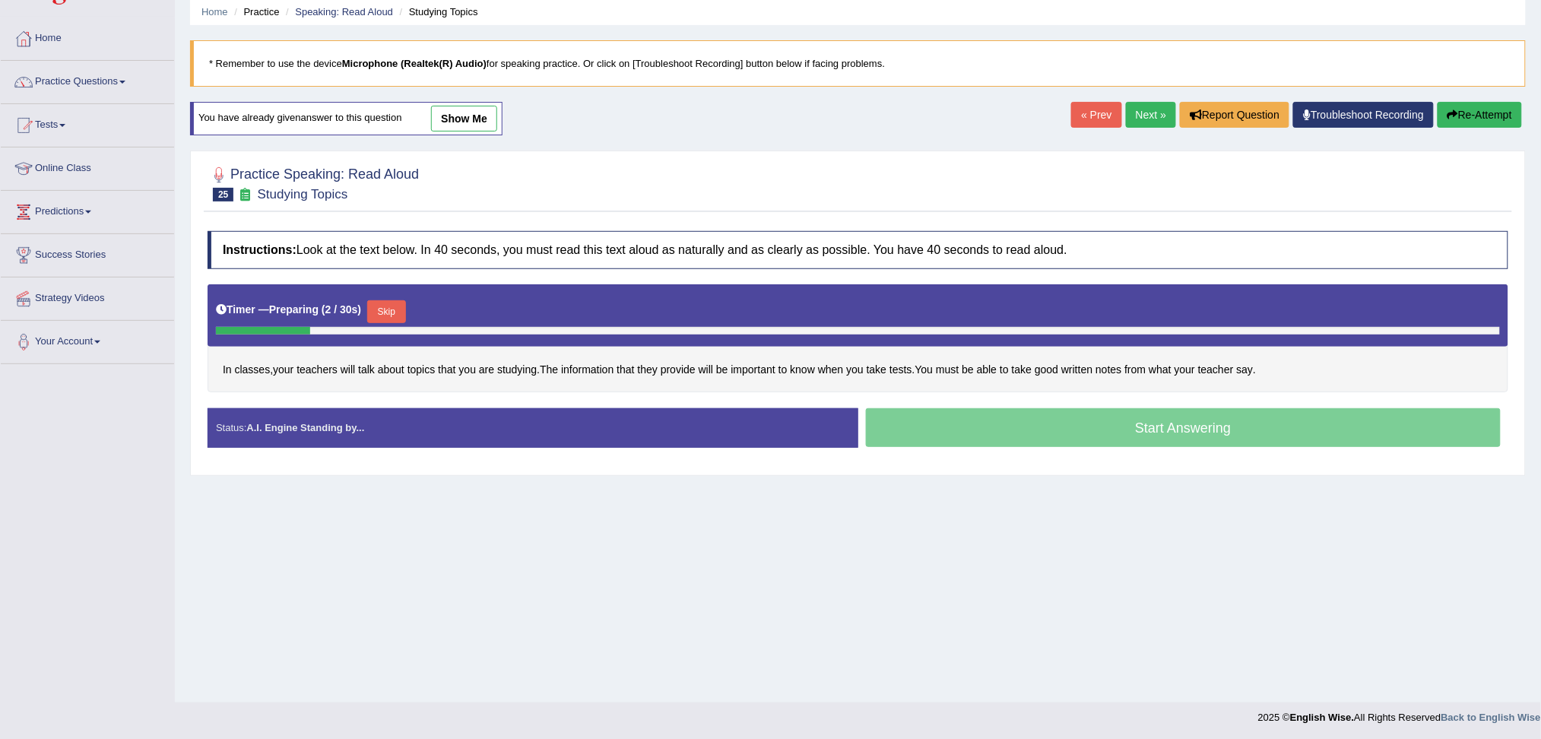
click at [397, 304] on button "Skip" at bounding box center [386, 311] width 38 height 23
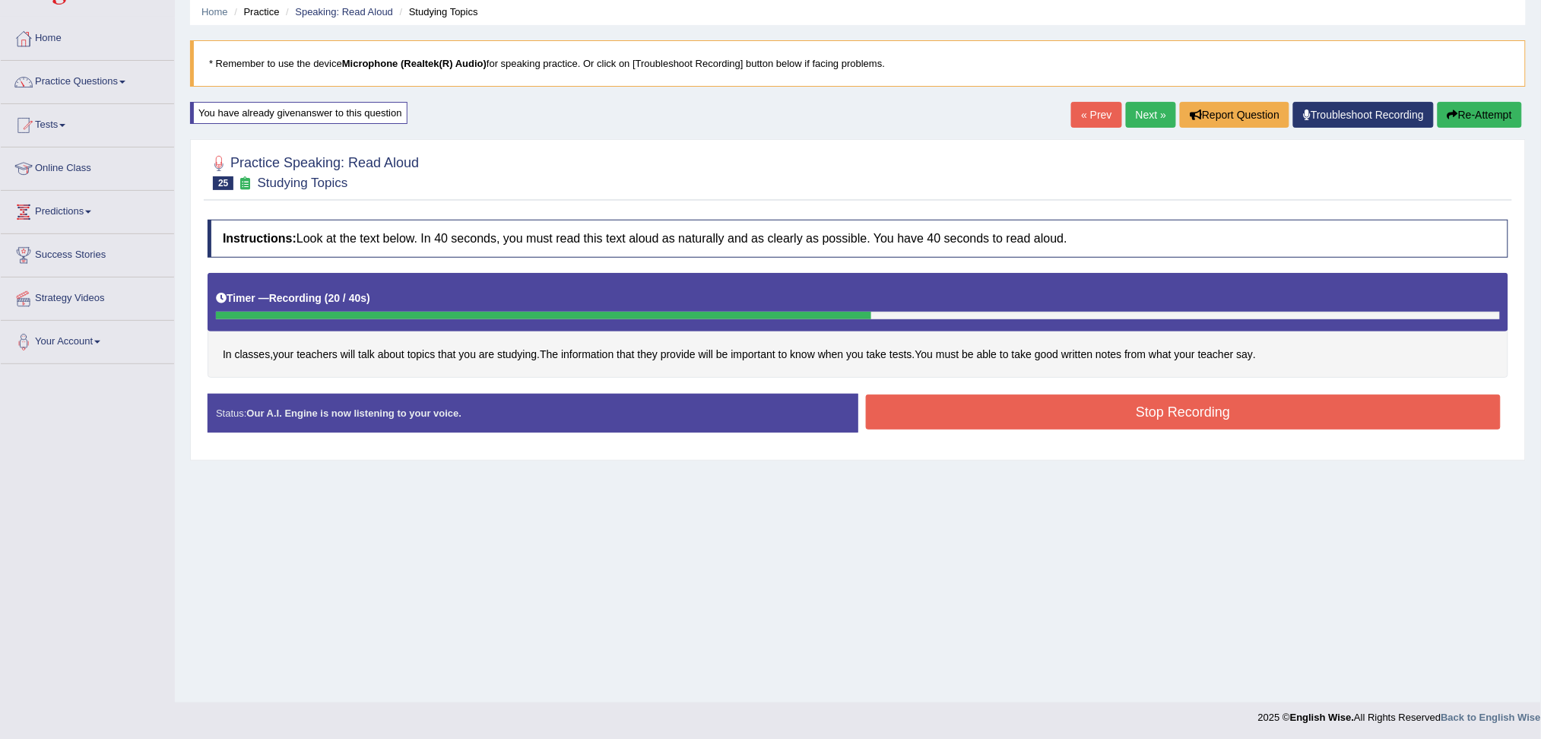
click at [1115, 417] on button "Stop Recording" at bounding box center [1183, 411] width 635 height 35
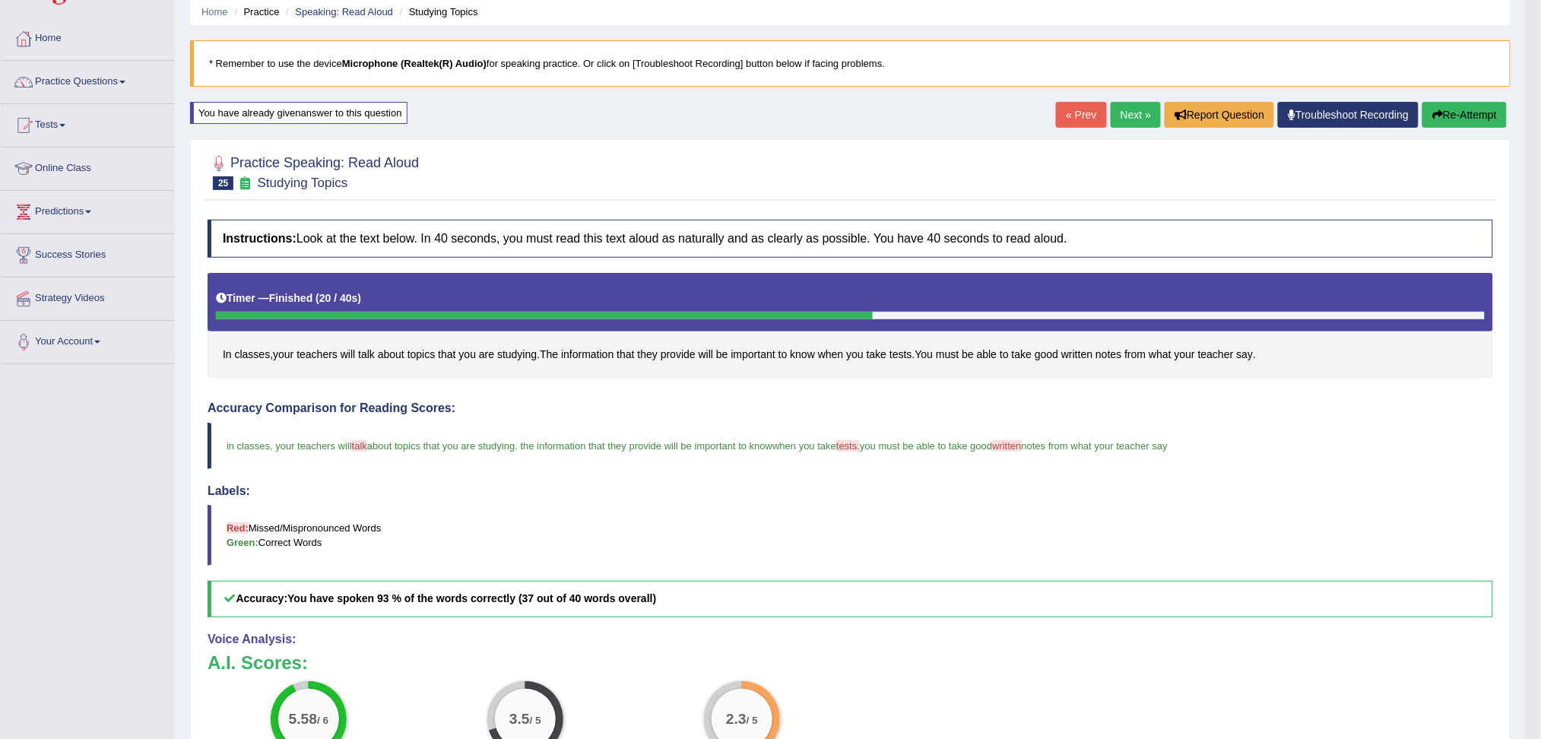
click at [1126, 112] on link "Next »" at bounding box center [1135, 115] width 50 height 26
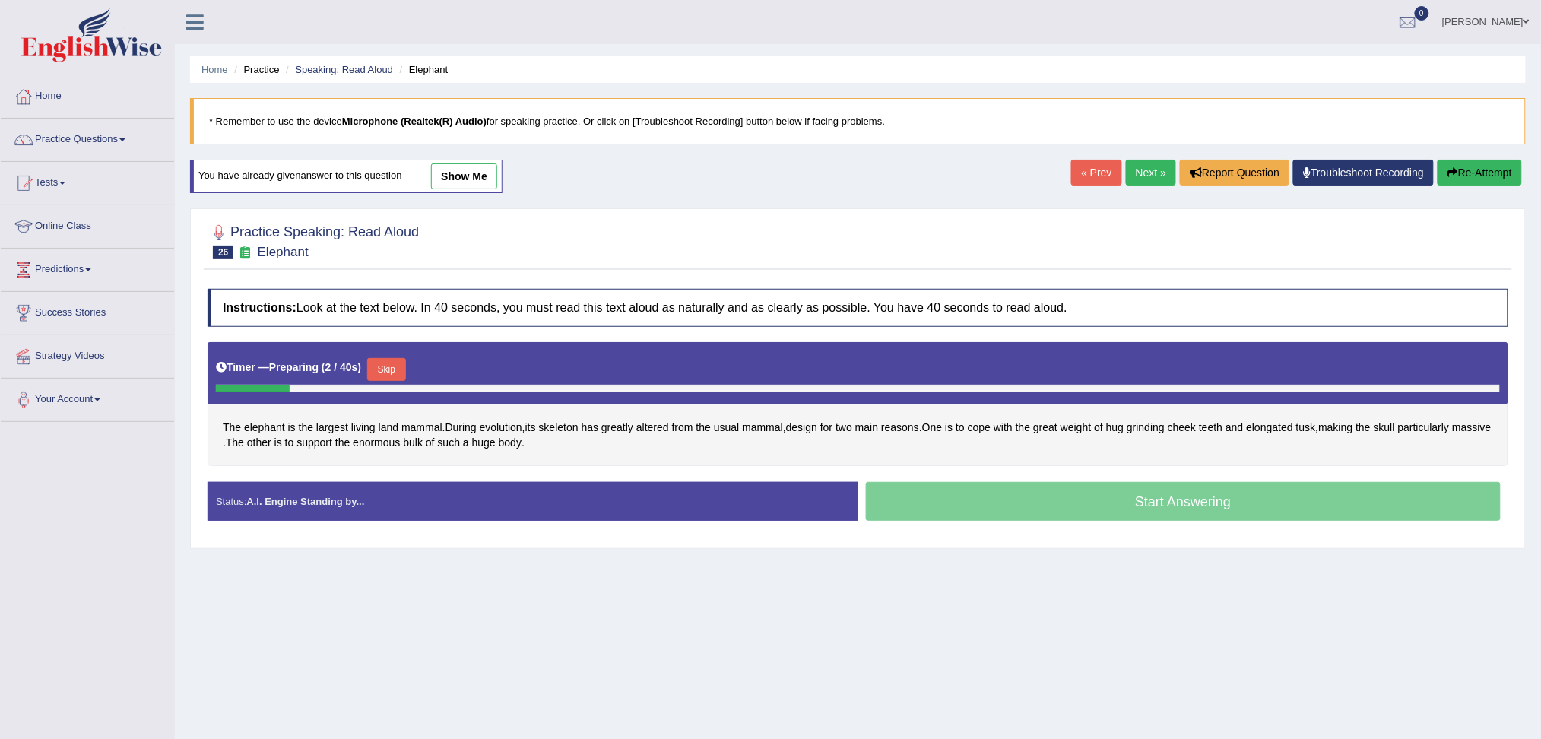
click at [1144, 161] on link "Next »" at bounding box center [1151, 173] width 50 height 26
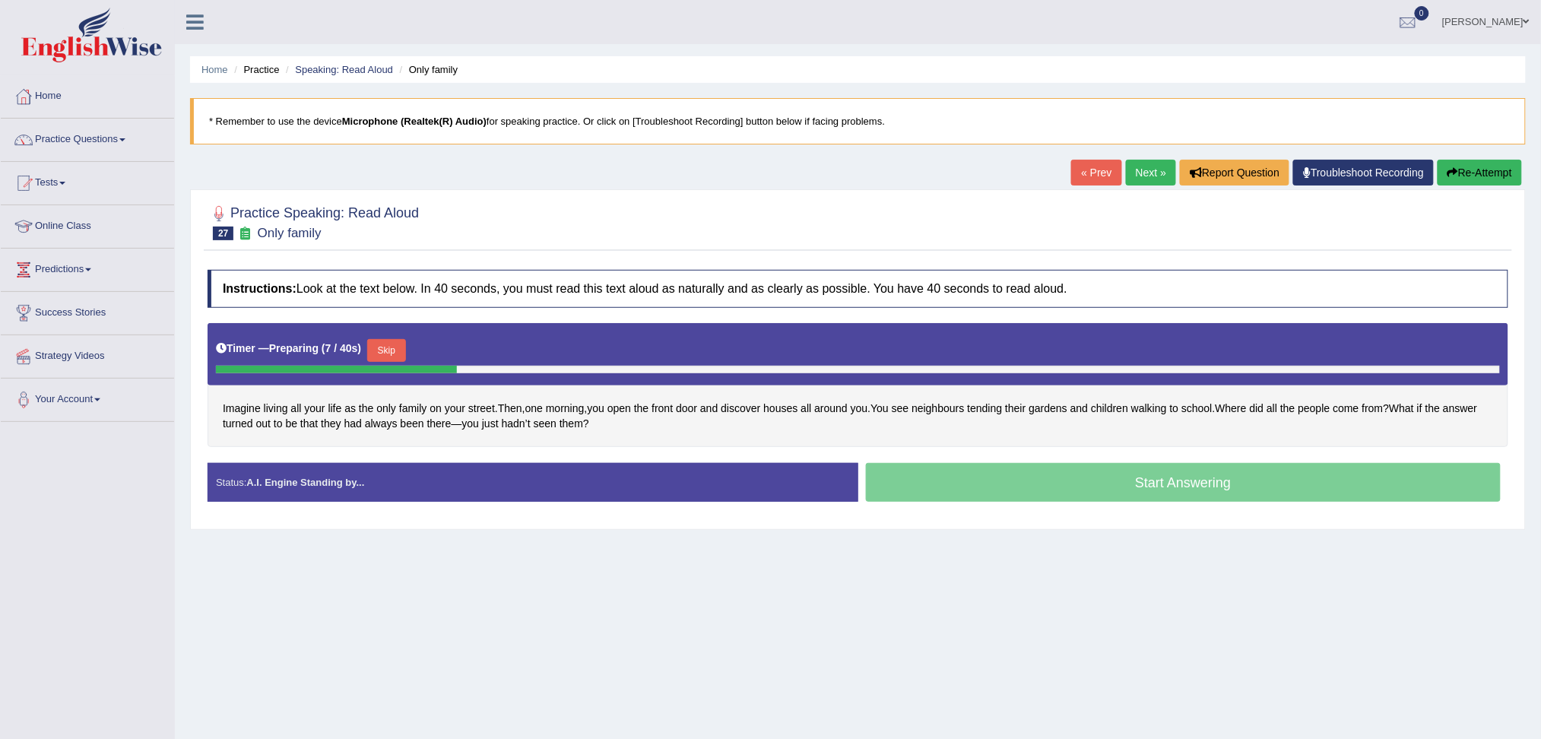
click at [384, 344] on button "Skip" at bounding box center [386, 350] width 38 height 23
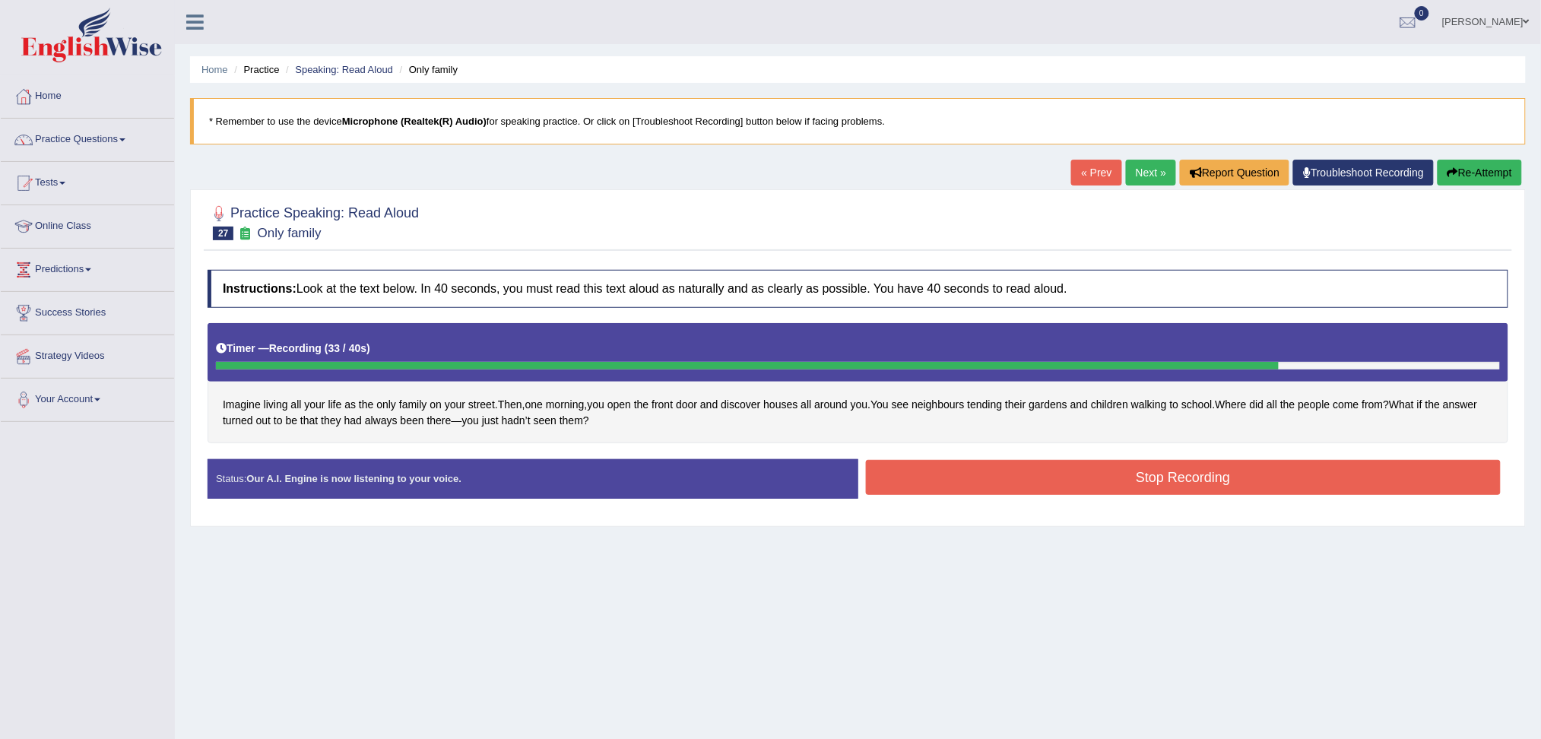
click at [1237, 474] on button "Stop Recording" at bounding box center [1183, 477] width 635 height 35
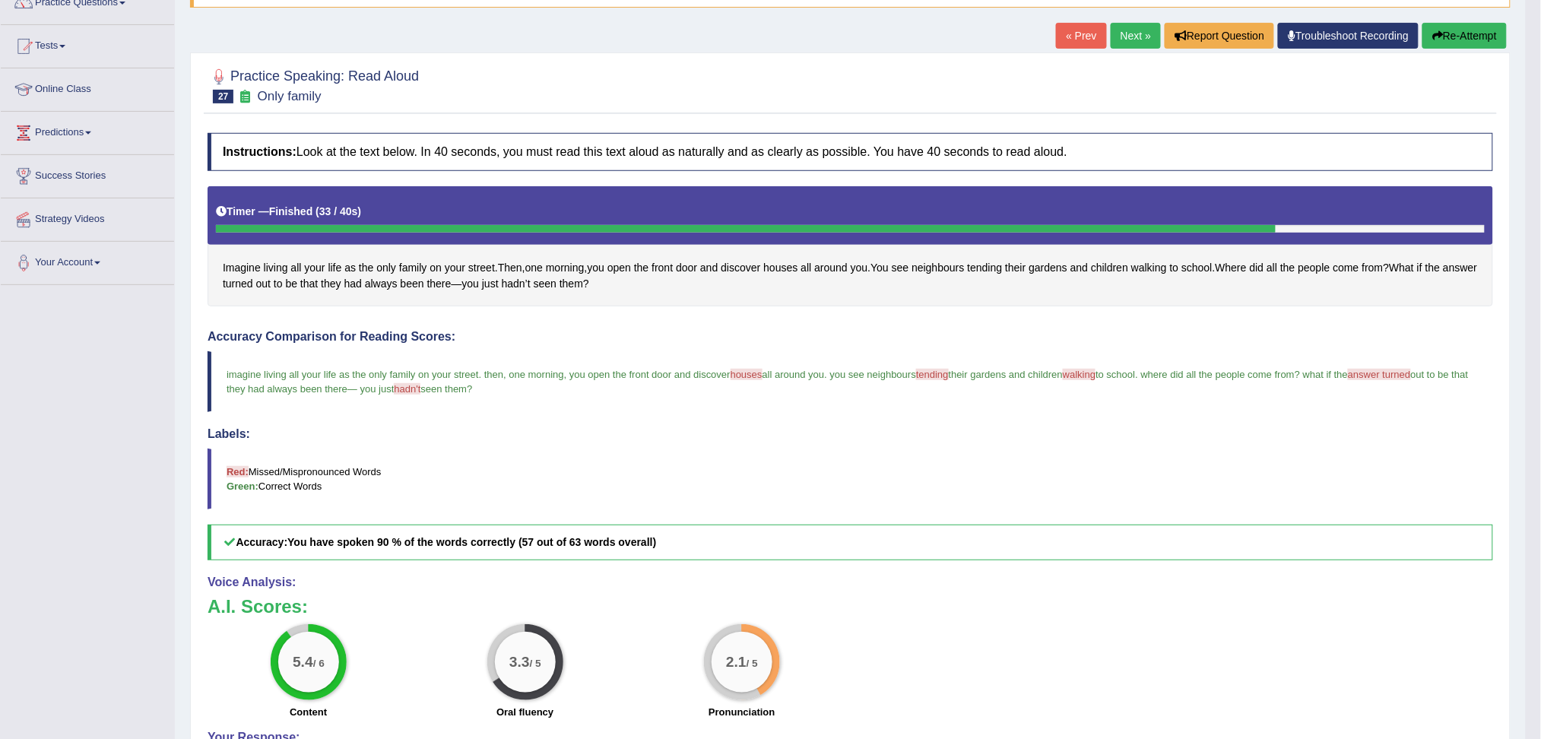
scroll to position [101, 0]
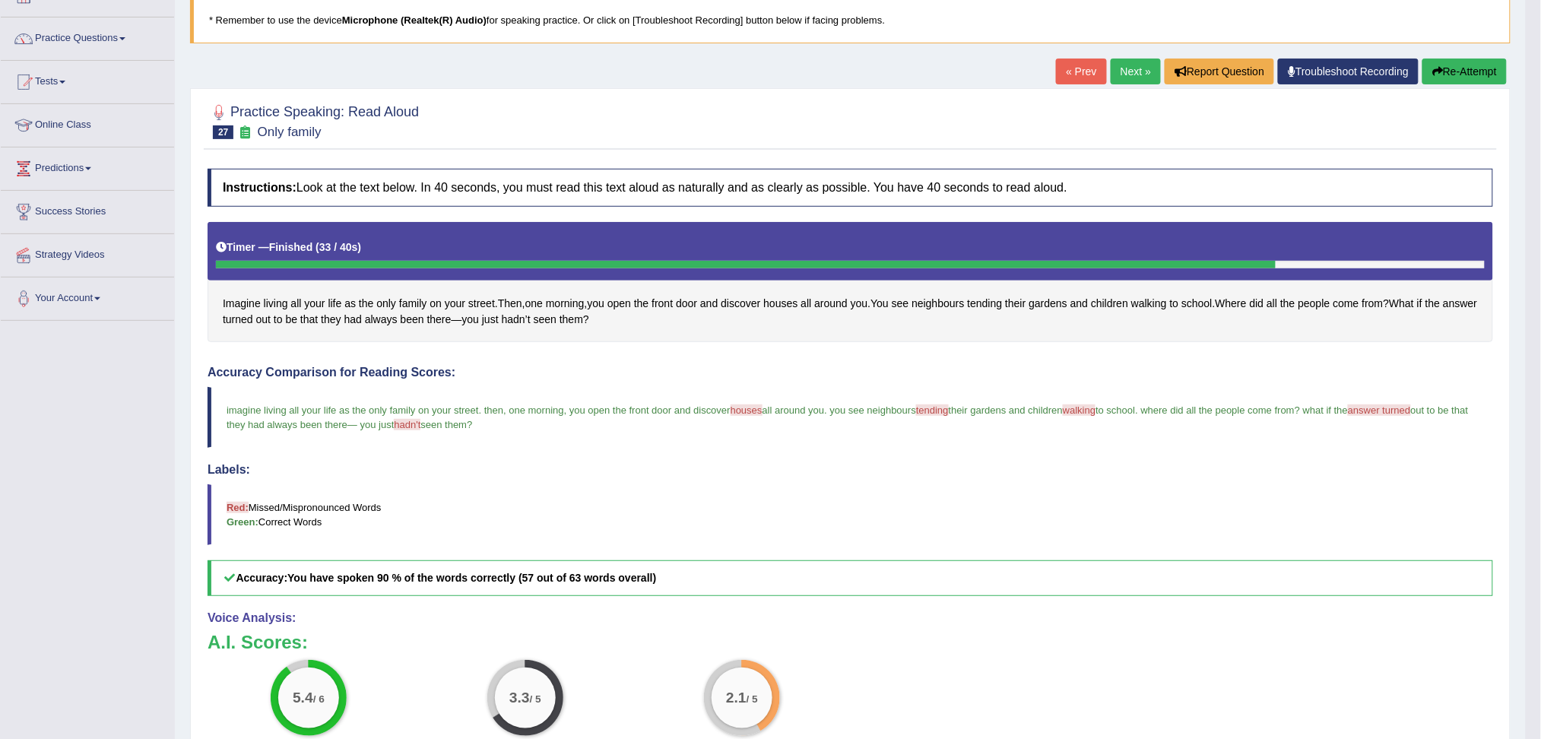
click at [1121, 65] on link "Next »" at bounding box center [1135, 72] width 50 height 26
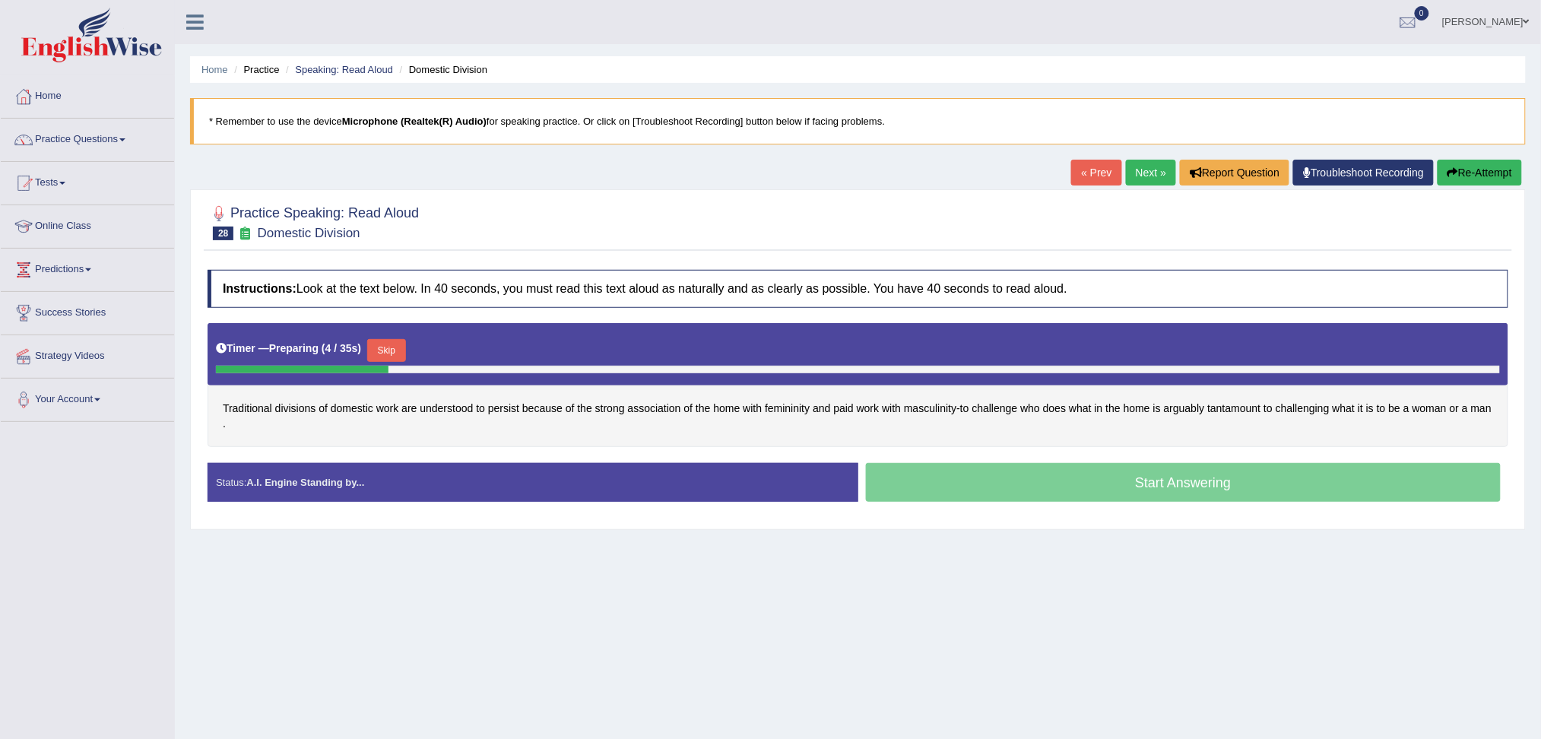
click at [389, 348] on button "Skip" at bounding box center [386, 350] width 38 height 23
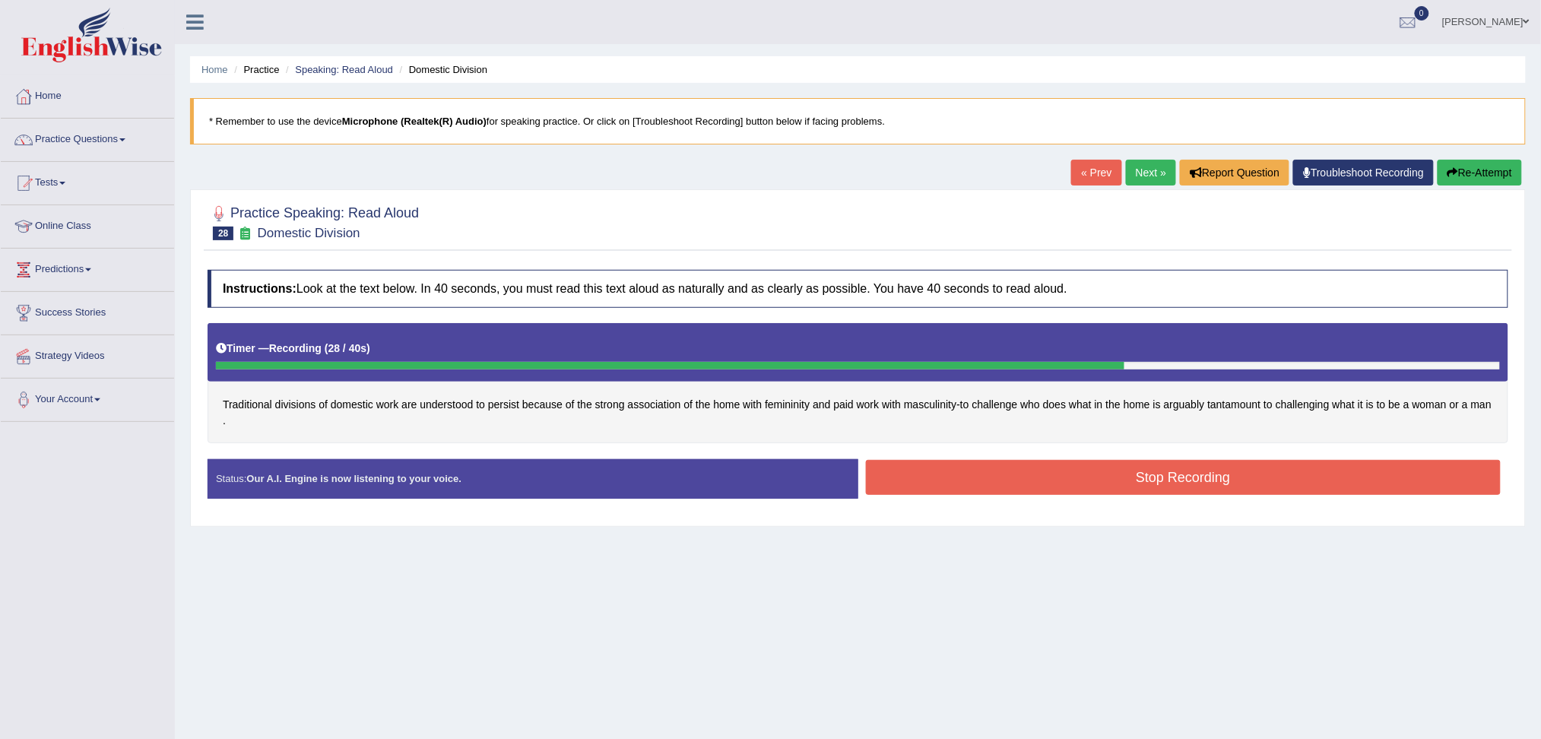
click at [1158, 470] on button "Stop Recording" at bounding box center [1183, 477] width 635 height 35
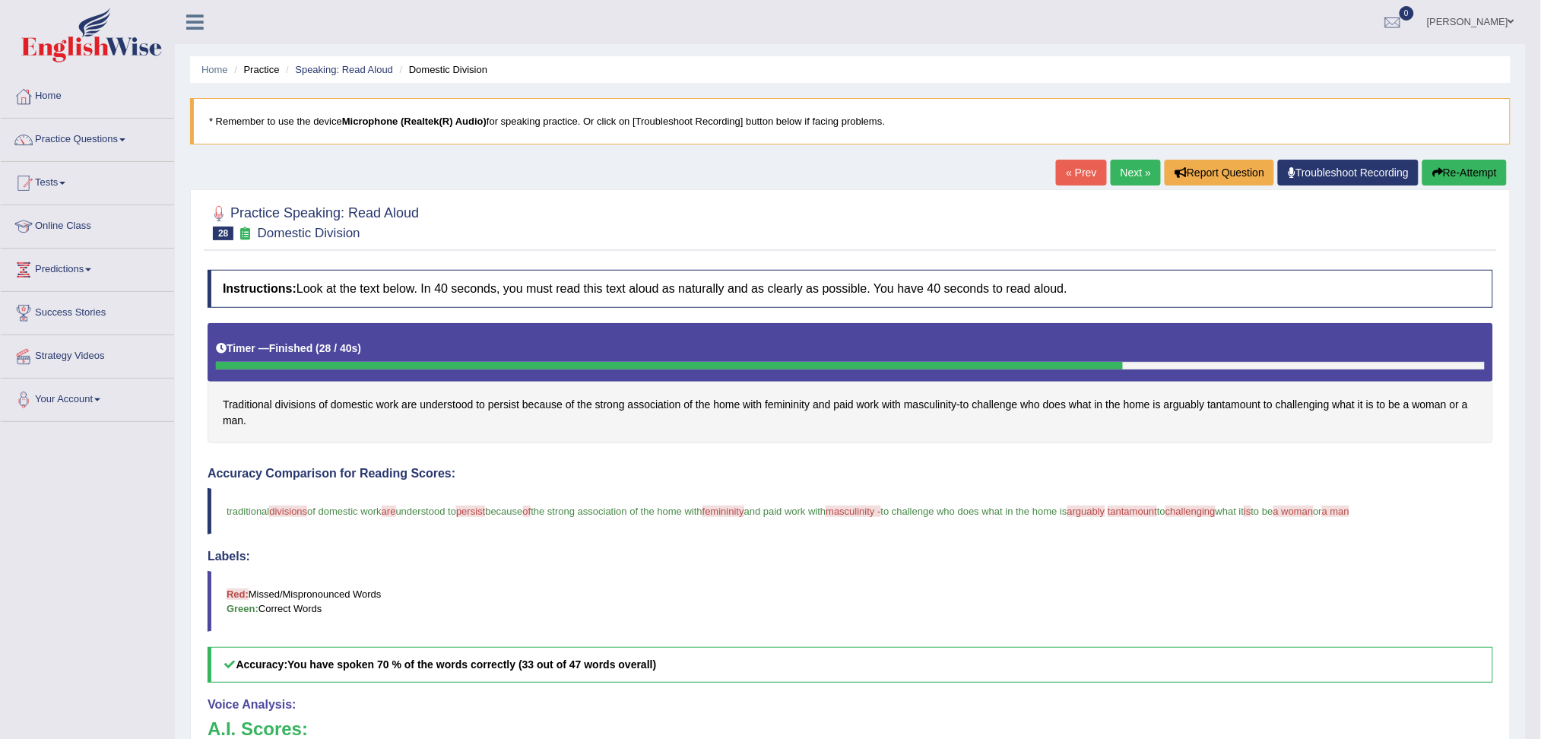
click at [1117, 173] on link "Next »" at bounding box center [1135, 173] width 50 height 26
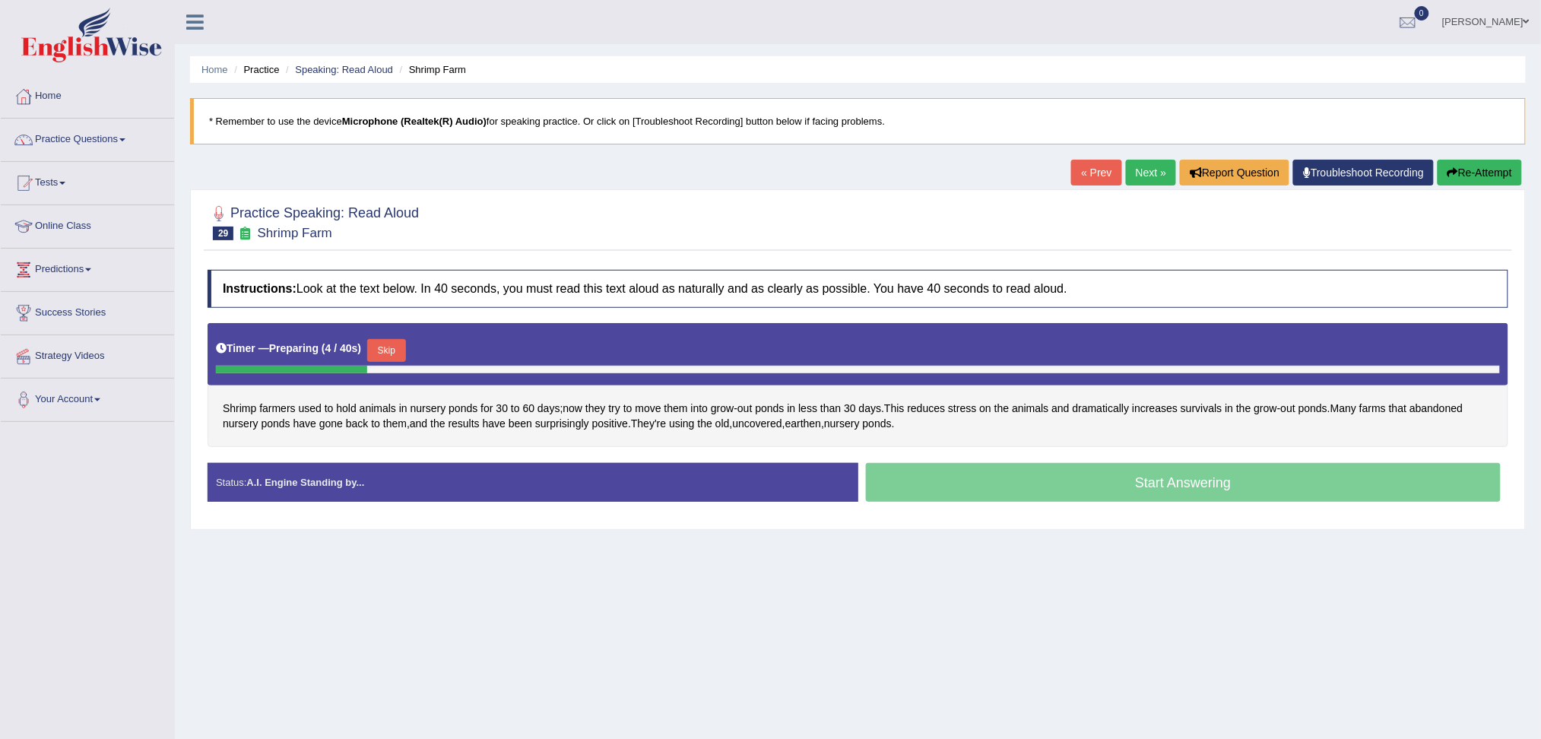
click at [394, 347] on button "Skip" at bounding box center [386, 350] width 38 height 23
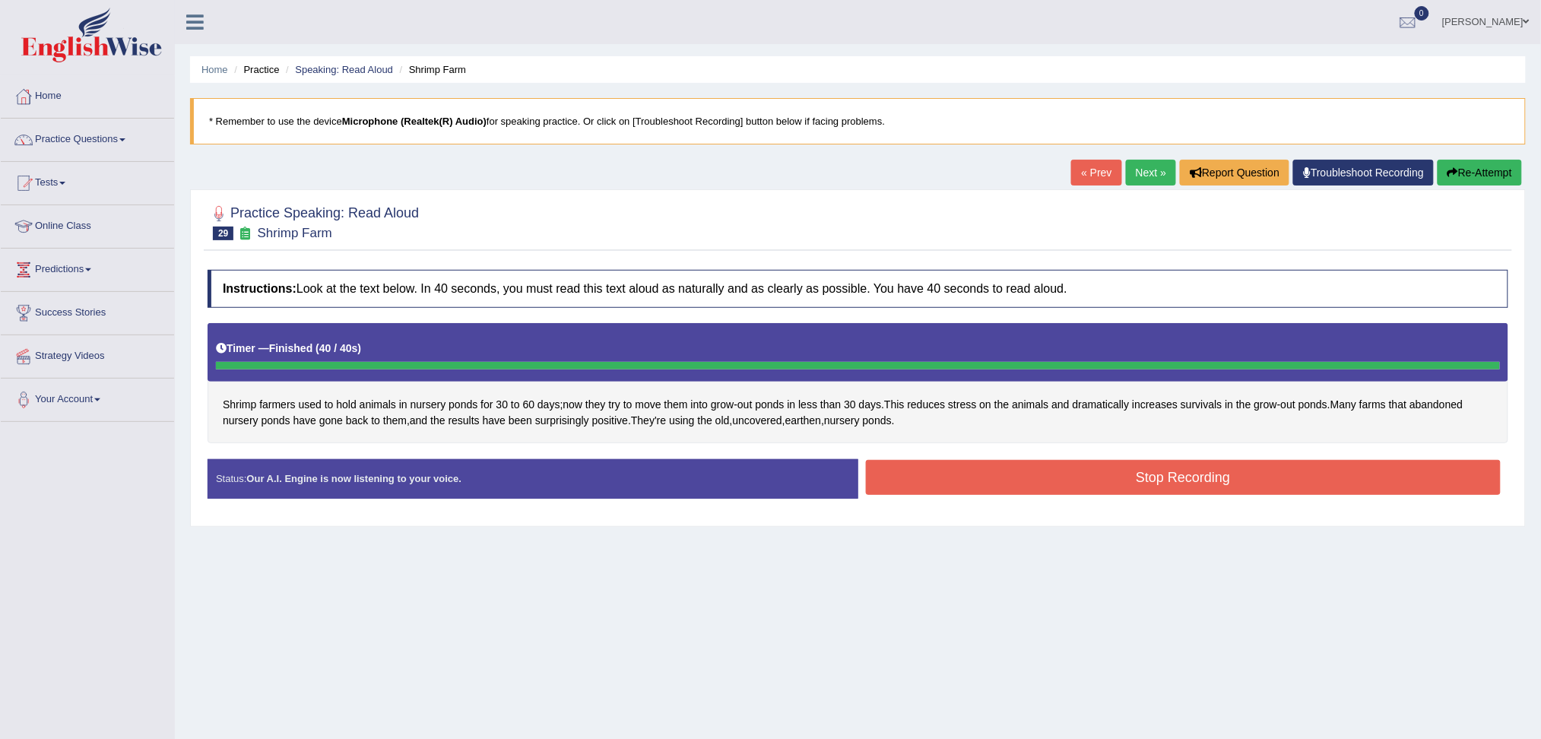
click at [1007, 482] on button "Stop Recording" at bounding box center [1183, 477] width 635 height 35
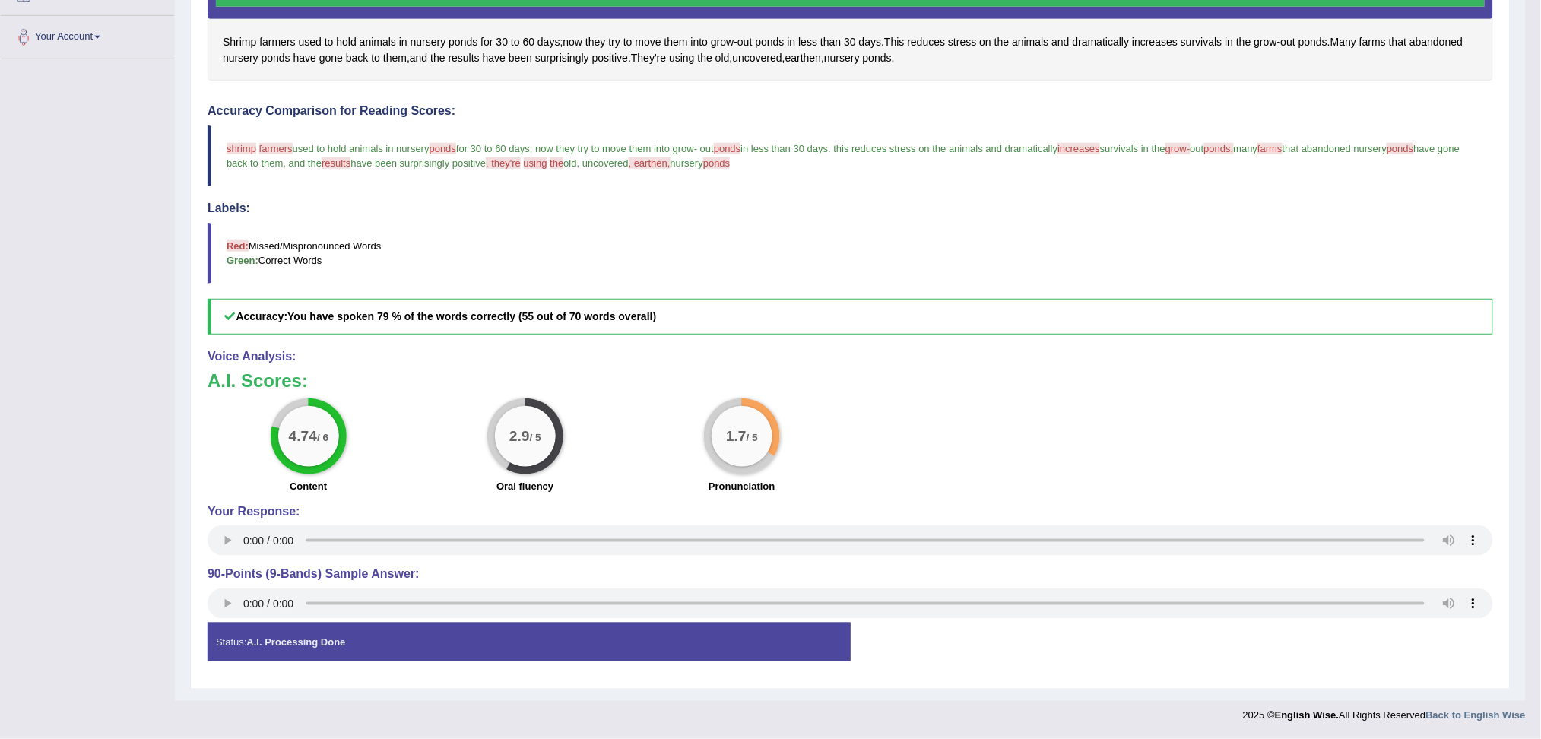
scroll to position [163, 0]
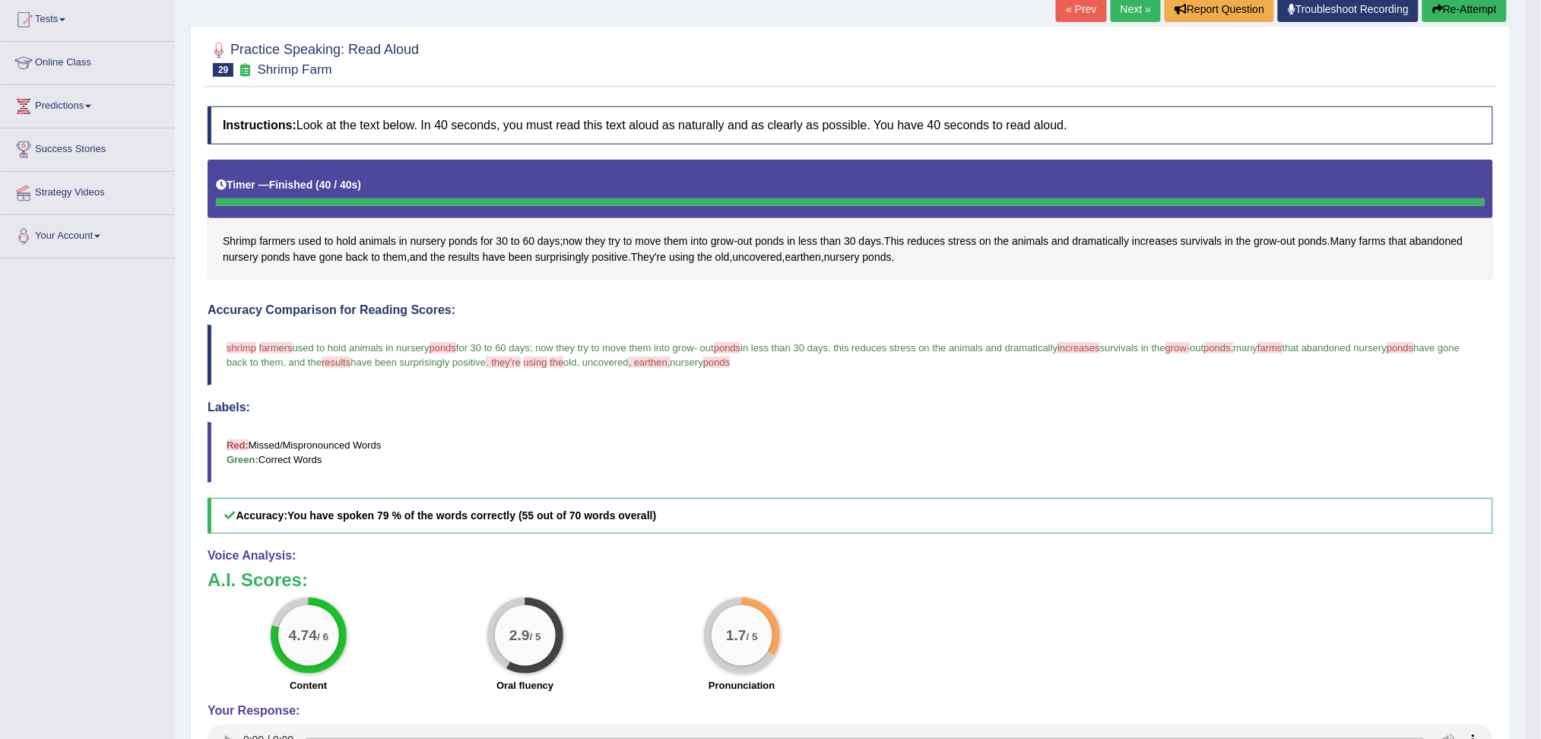
click at [1123, 8] on link "Next »" at bounding box center [1135, 9] width 50 height 26
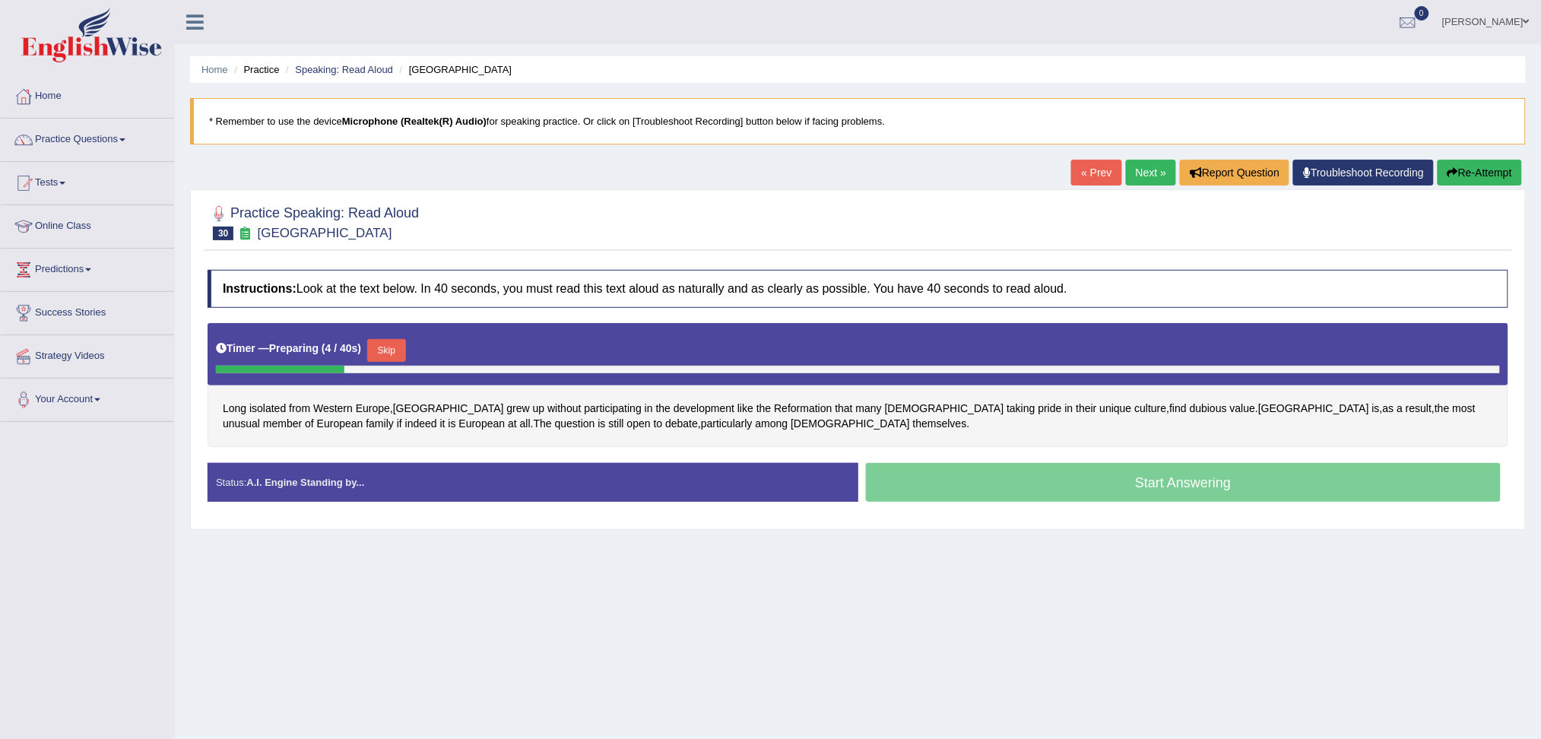
click at [398, 350] on button "Skip" at bounding box center [386, 350] width 38 height 23
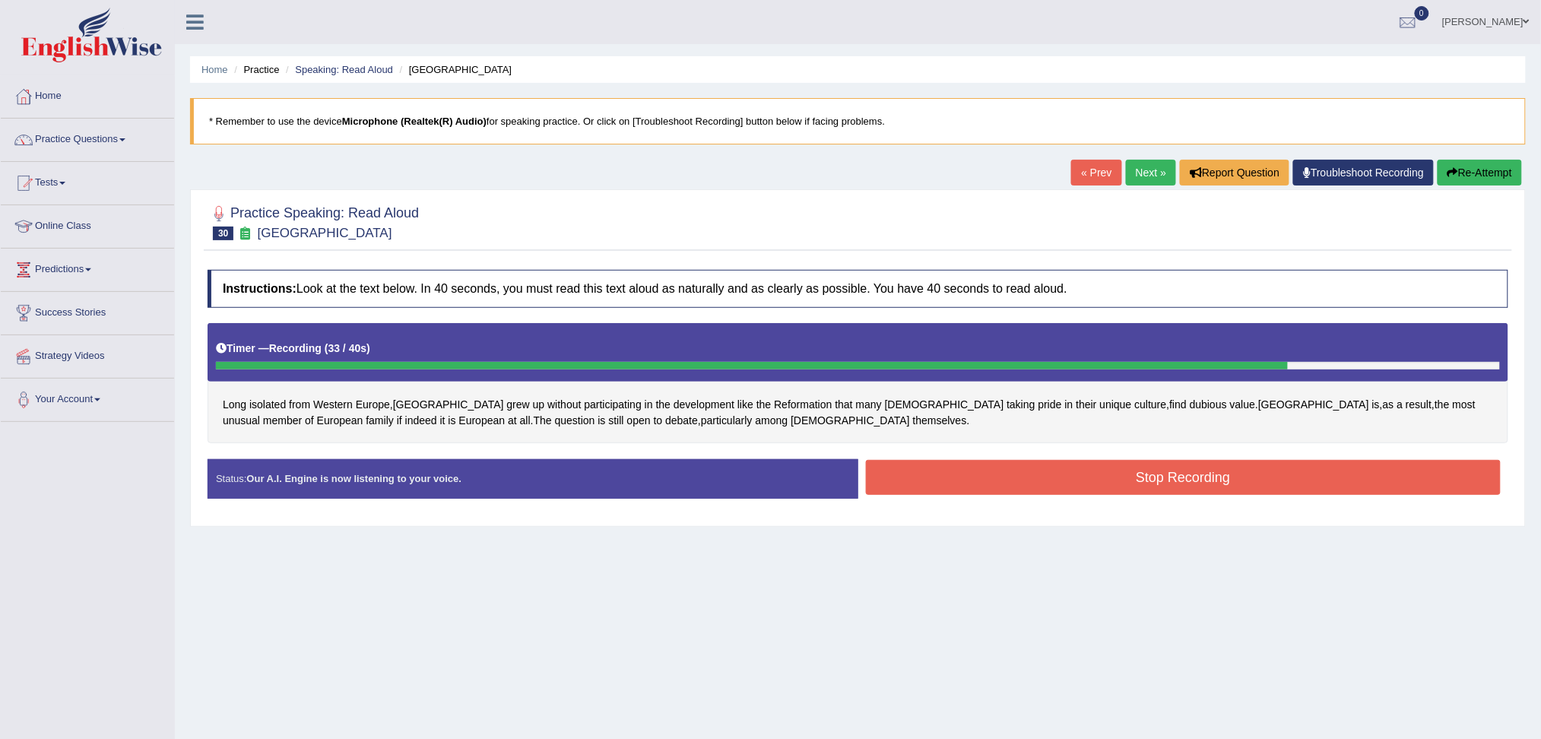
click at [1253, 485] on button "Stop Recording" at bounding box center [1183, 477] width 635 height 35
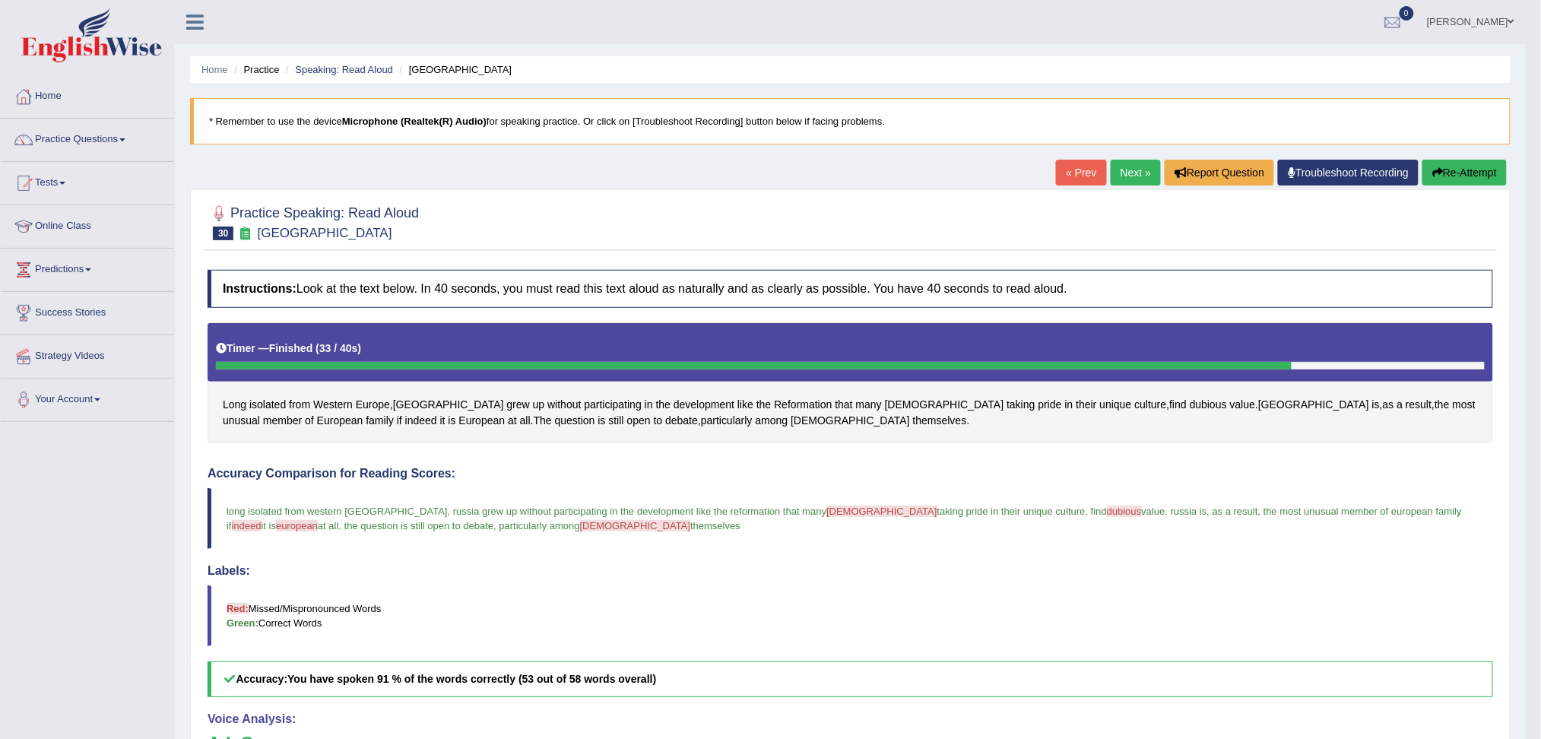
click at [81, 141] on link "Practice Questions" at bounding box center [87, 138] width 173 height 38
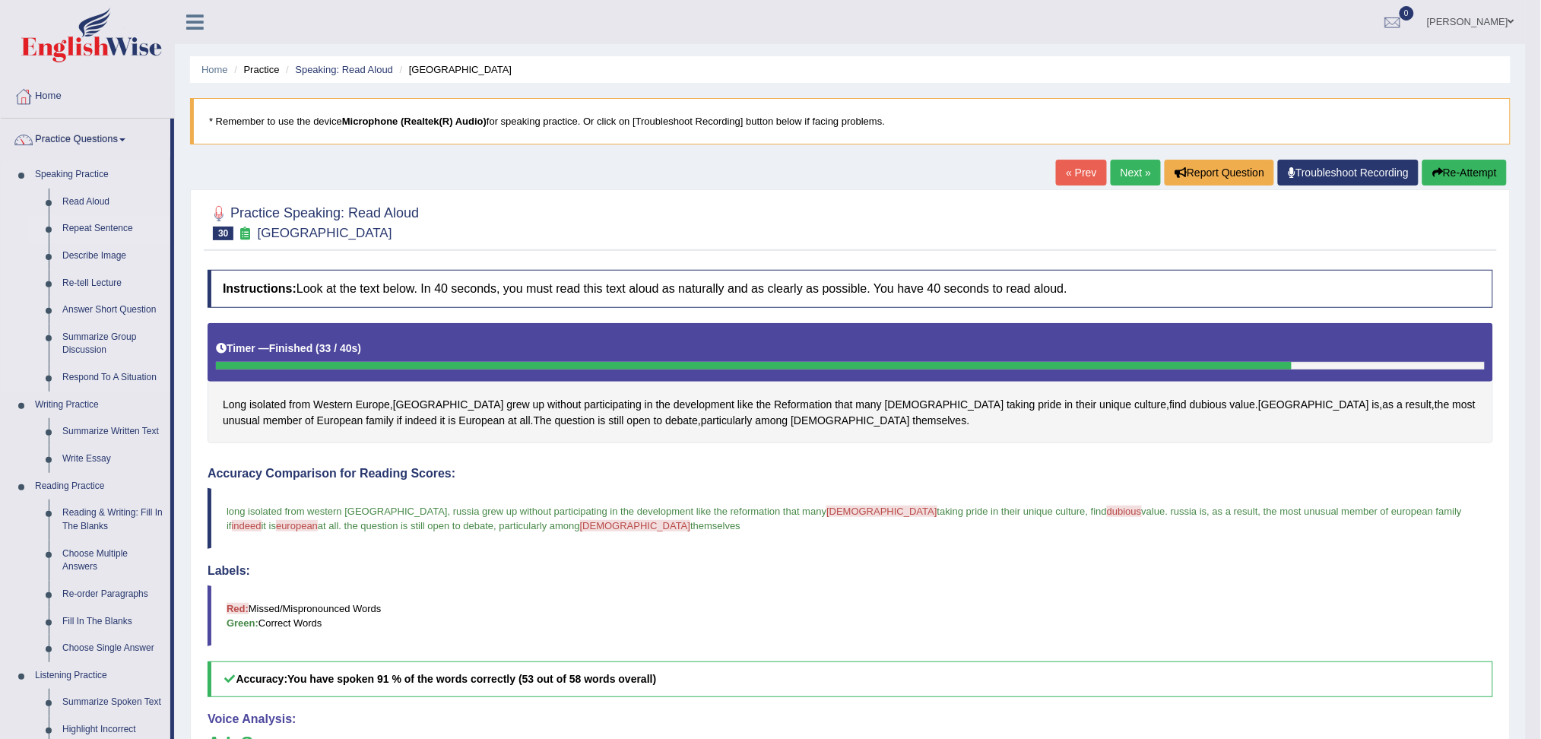
click at [118, 224] on link "Repeat Sentence" at bounding box center [112, 228] width 115 height 27
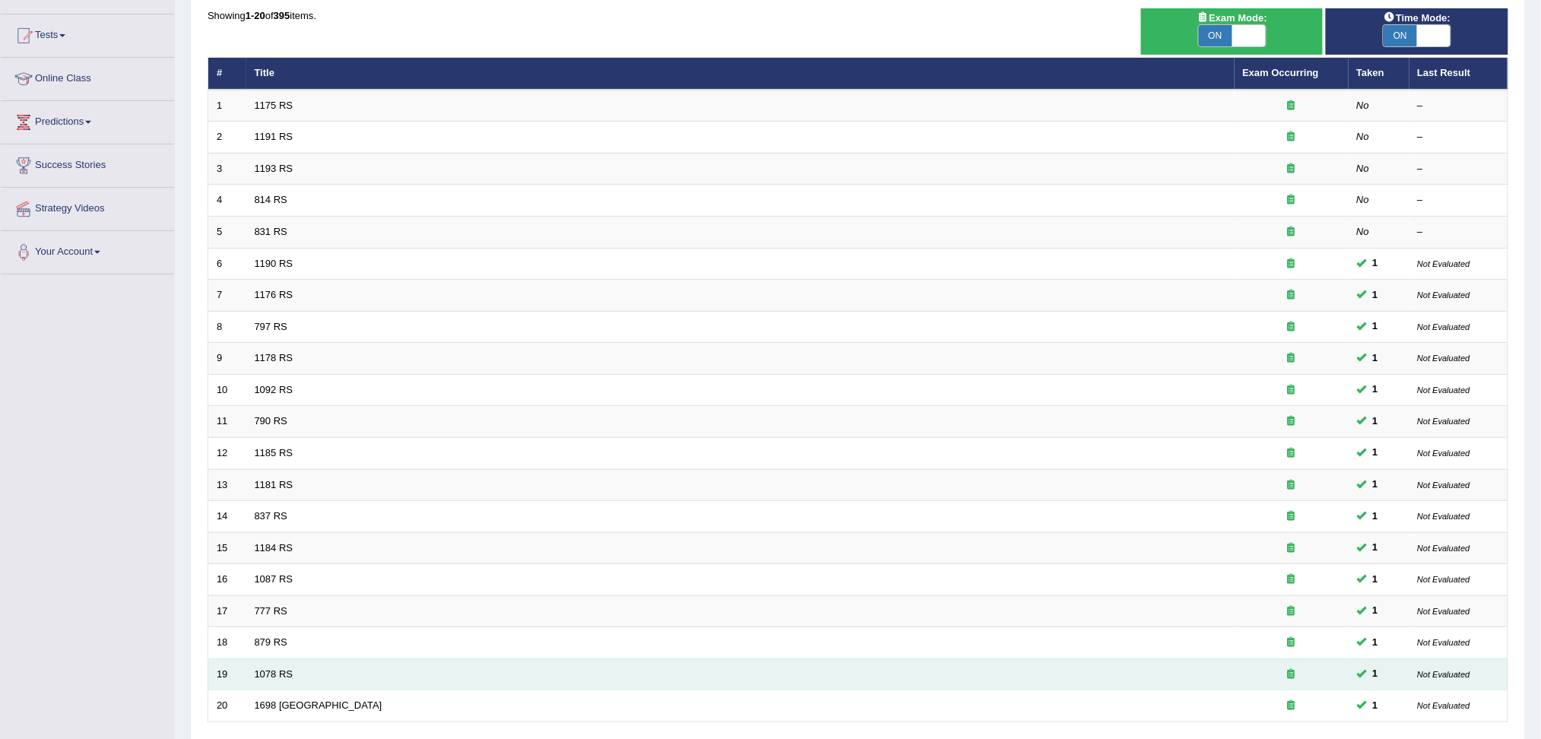
scroll to position [268, 0]
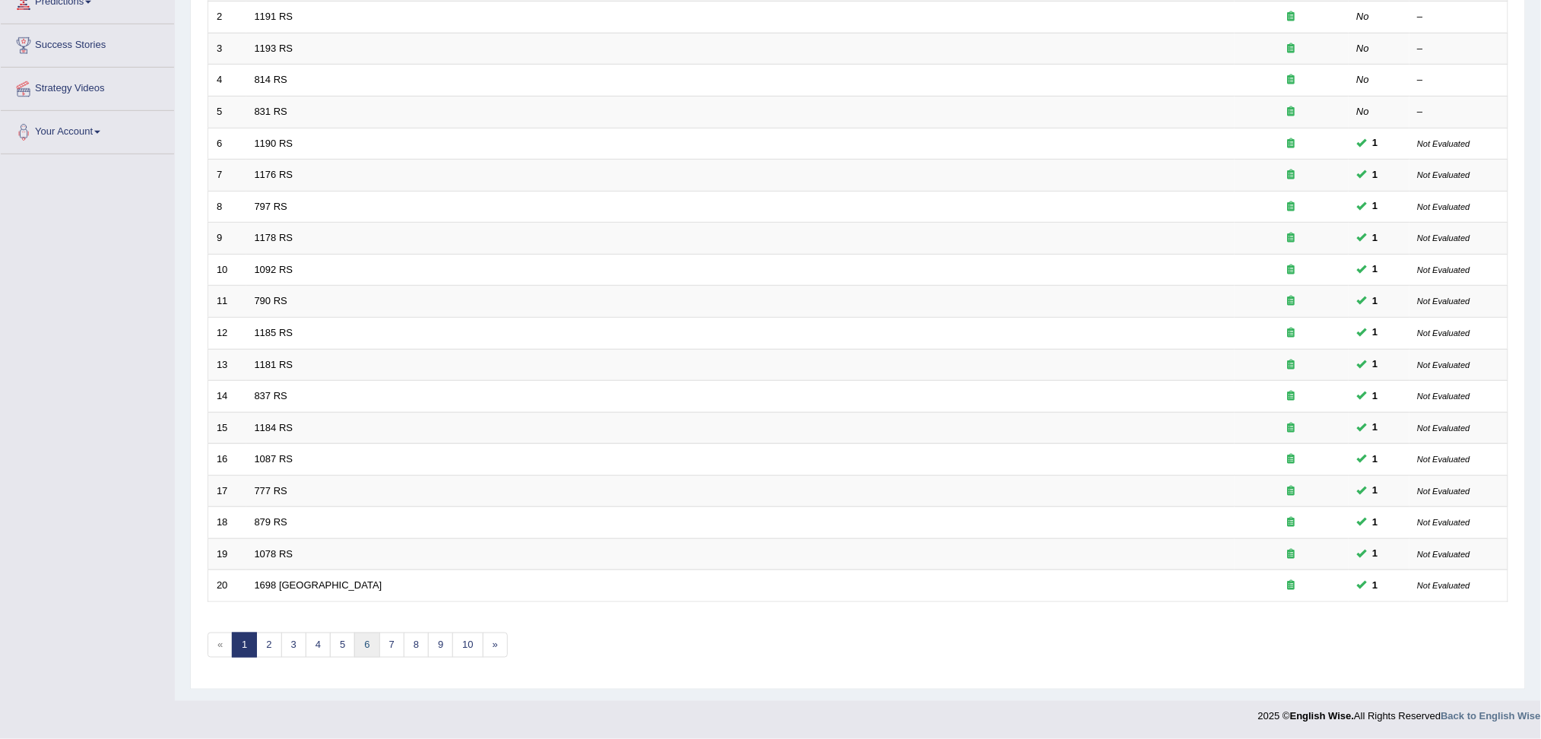
click at [367, 640] on link "6" at bounding box center [366, 644] width 25 height 25
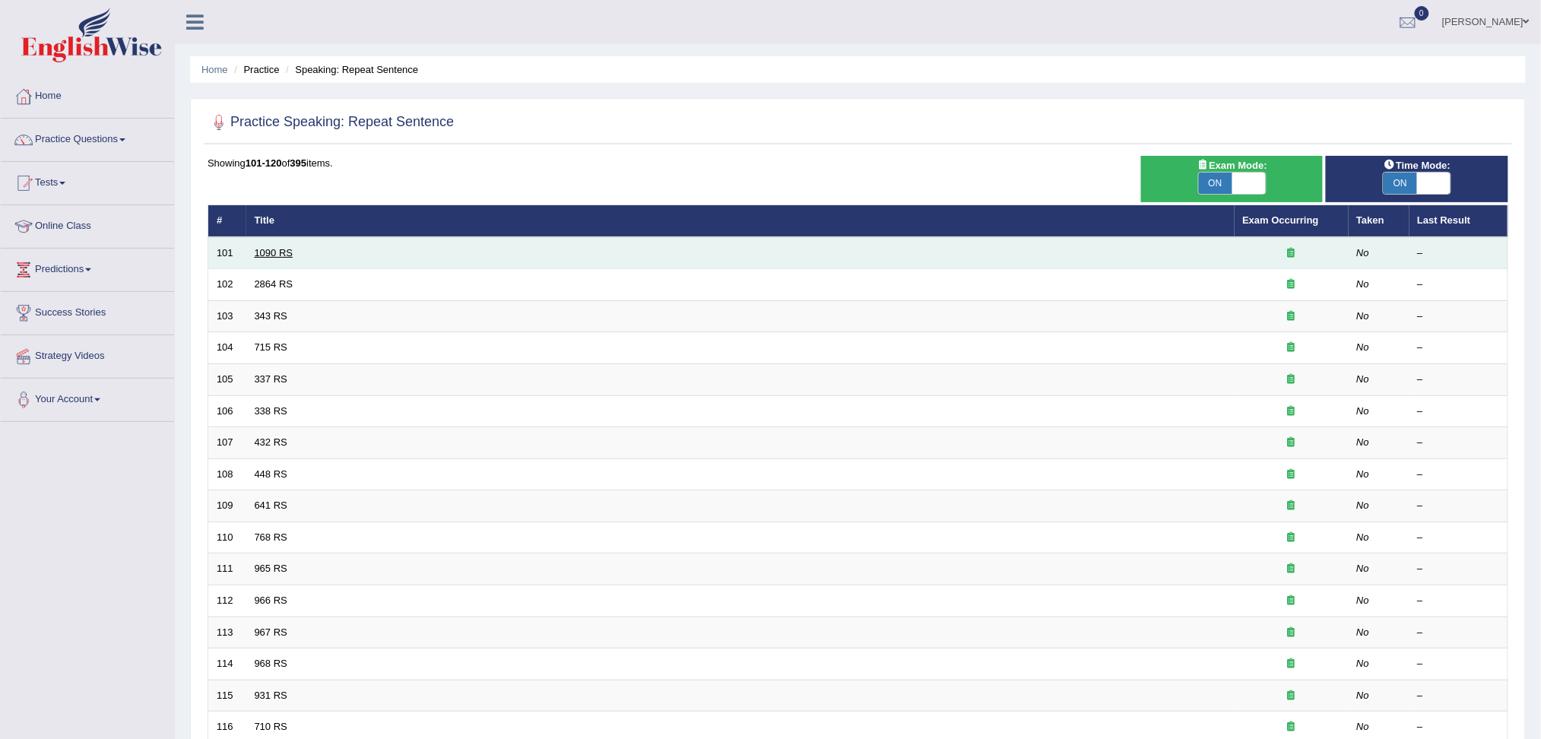
click at [264, 247] on link "1090 RS" at bounding box center [274, 252] width 39 height 11
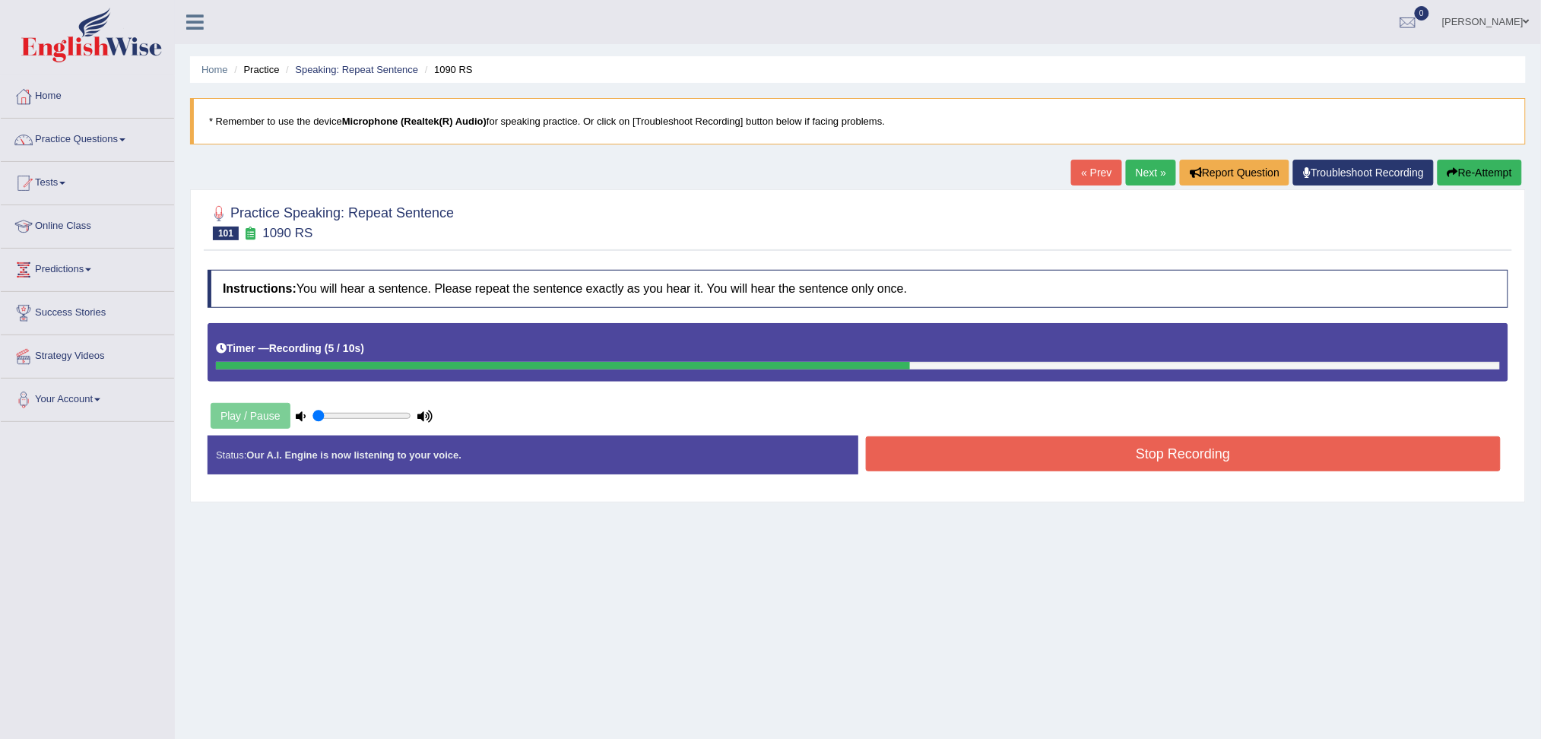
click at [1183, 462] on button "Stop Recording" at bounding box center [1183, 453] width 635 height 35
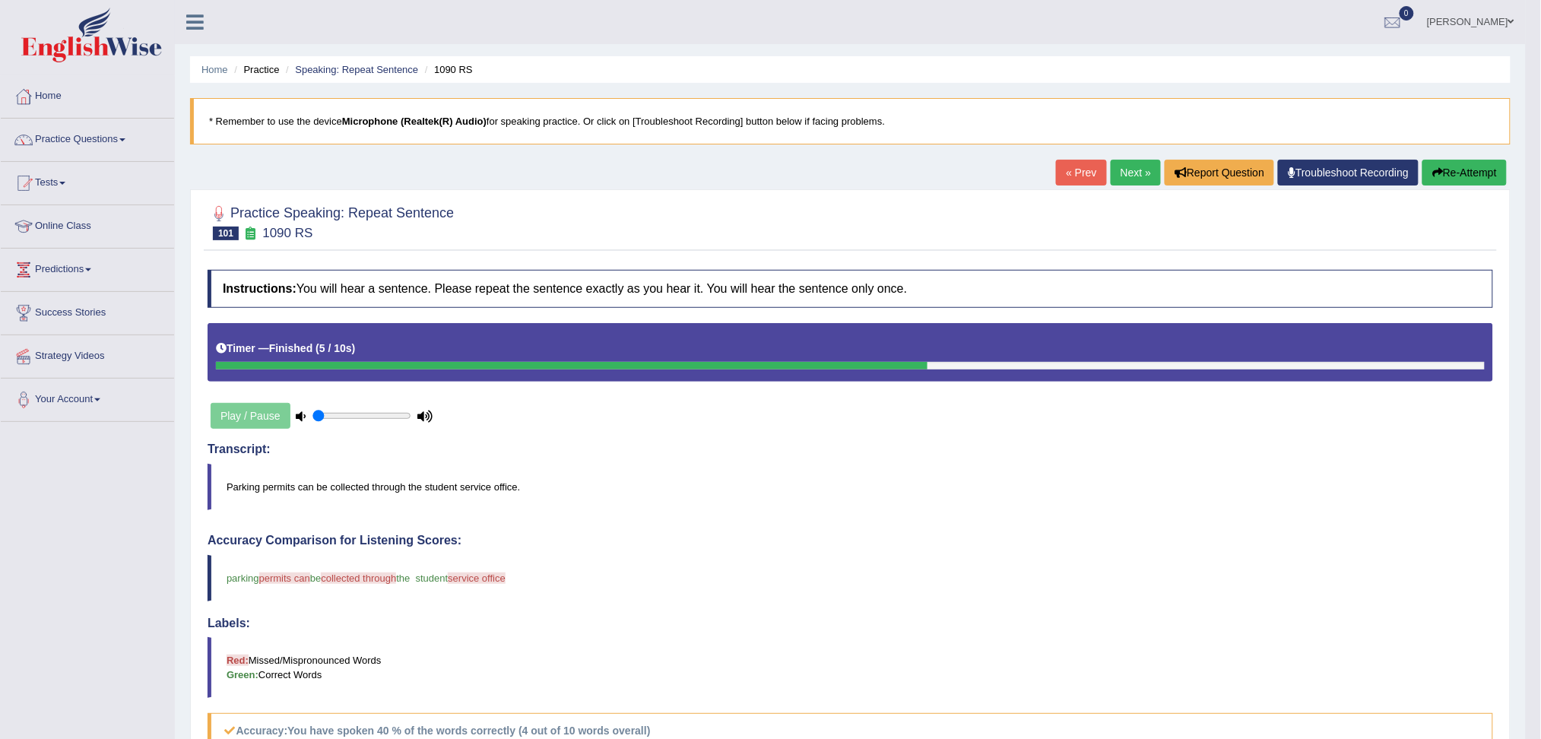
click at [1134, 173] on link "Next »" at bounding box center [1135, 173] width 50 height 26
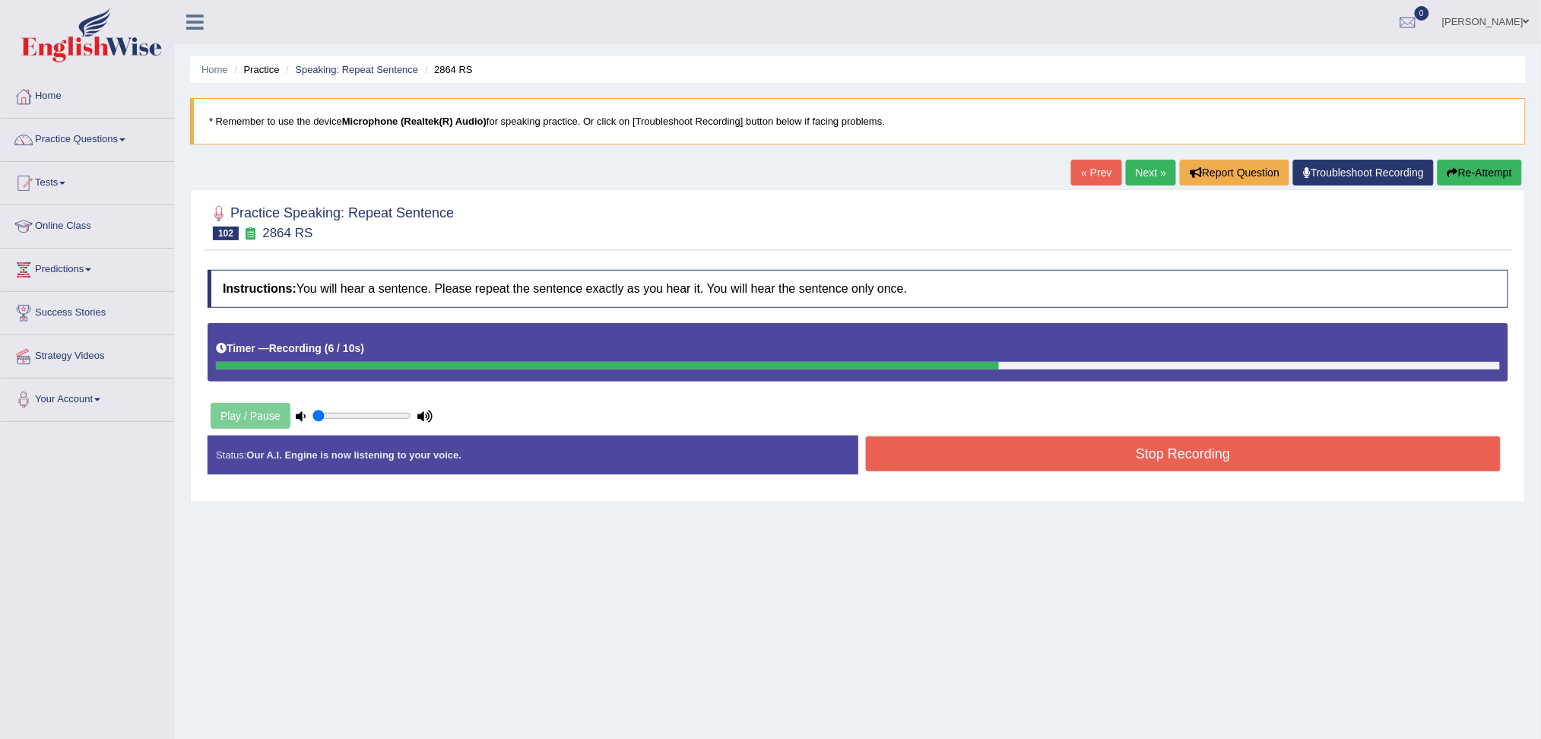
click at [1243, 463] on button "Stop Recording" at bounding box center [1183, 453] width 635 height 35
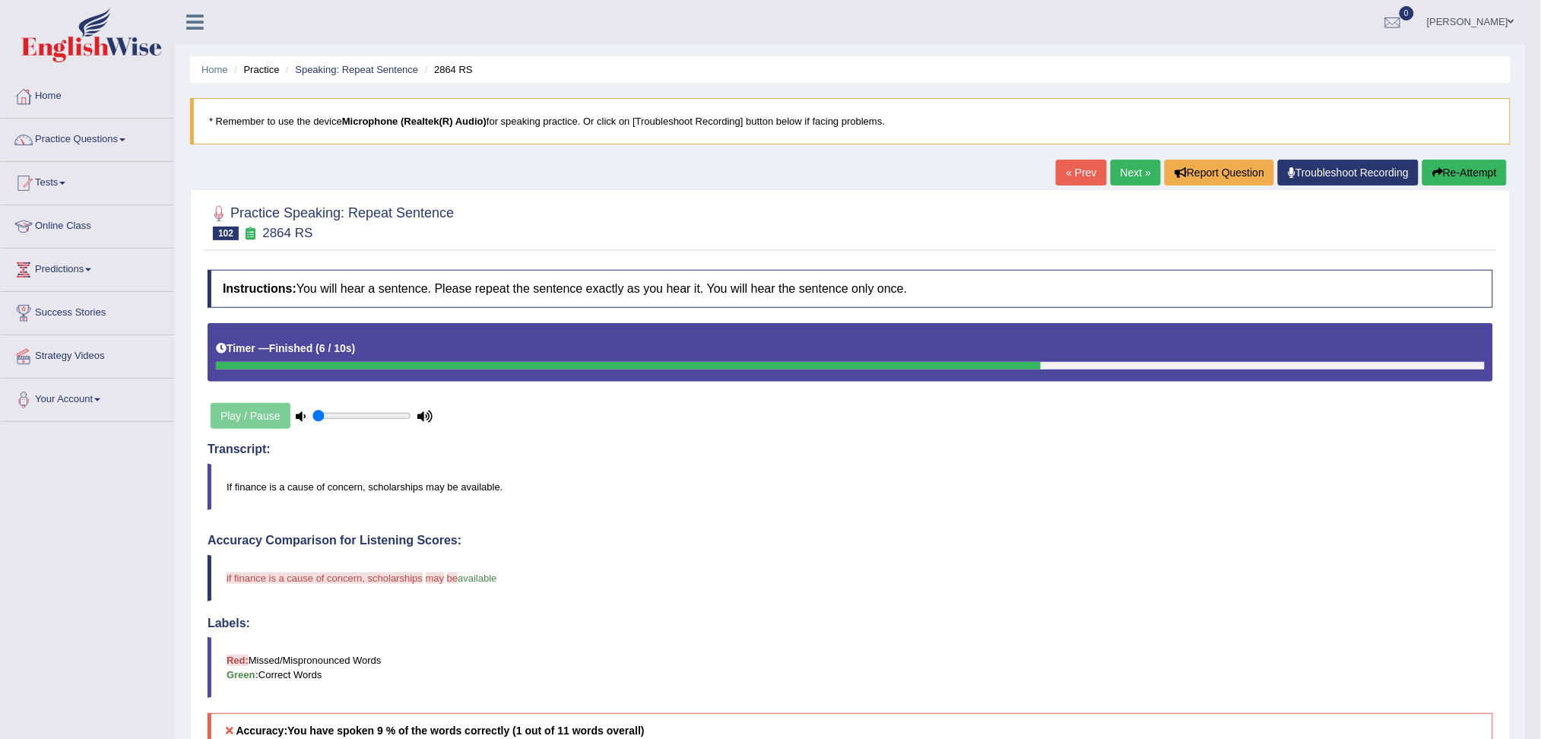
click at [1464, 173] on button "Re-Attempt" at bounding box center [1464, 173] width 84 height 26
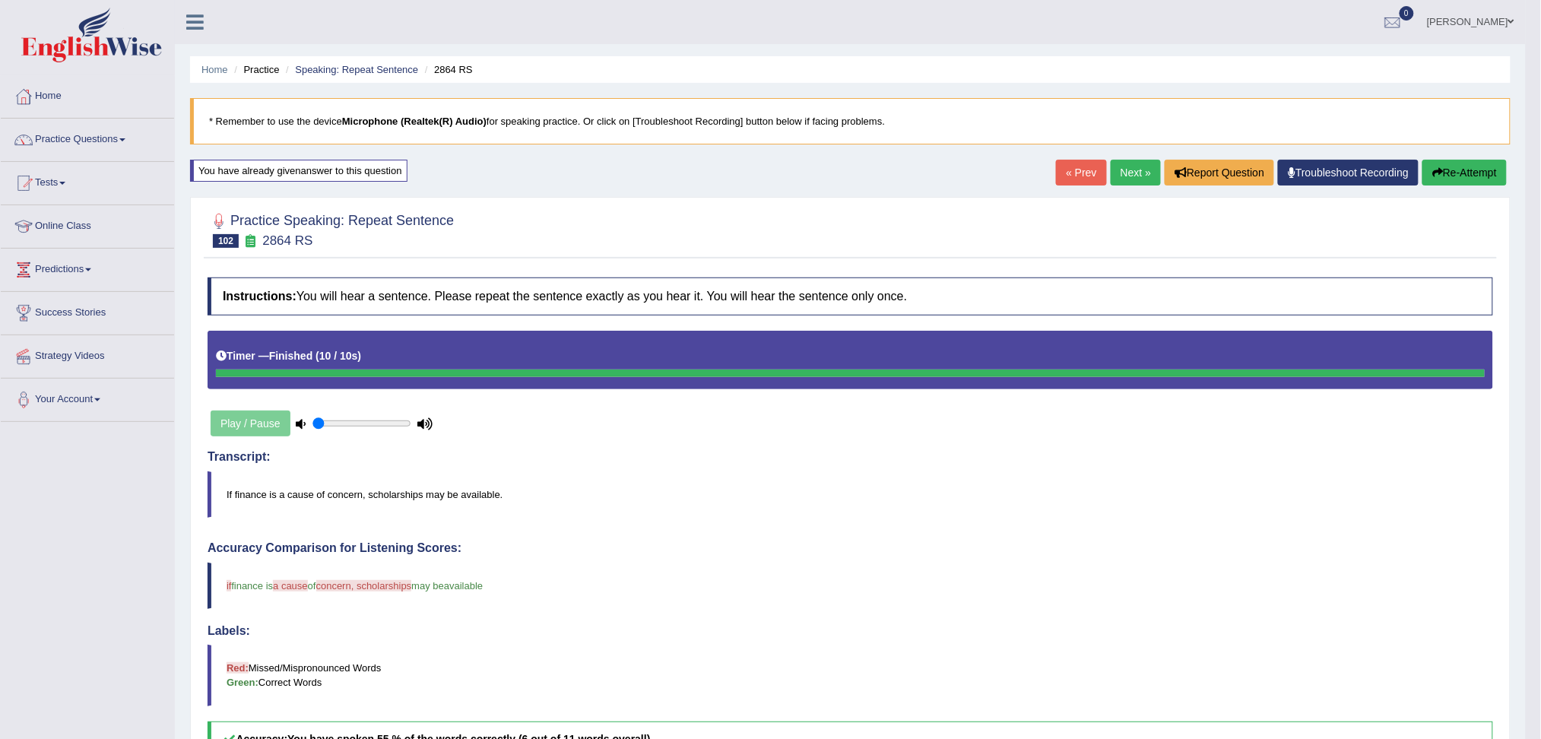
click at [1129, 167] on link "Next »" at bounding box center [1135, 173] width 50 height 26
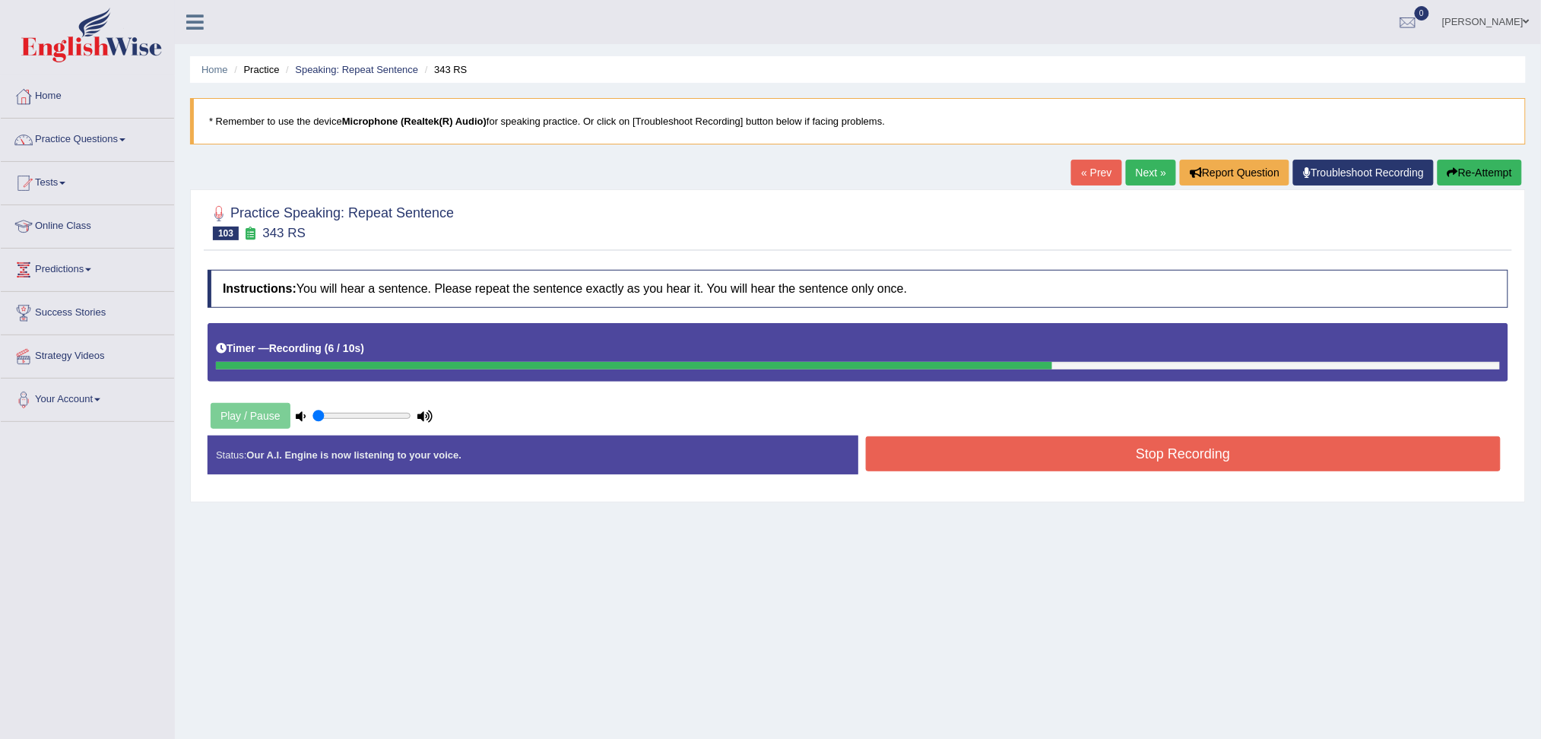
click at [1294, 445] on button "Stop Recording" at bounding box center [1183, 453] width 635 height 35
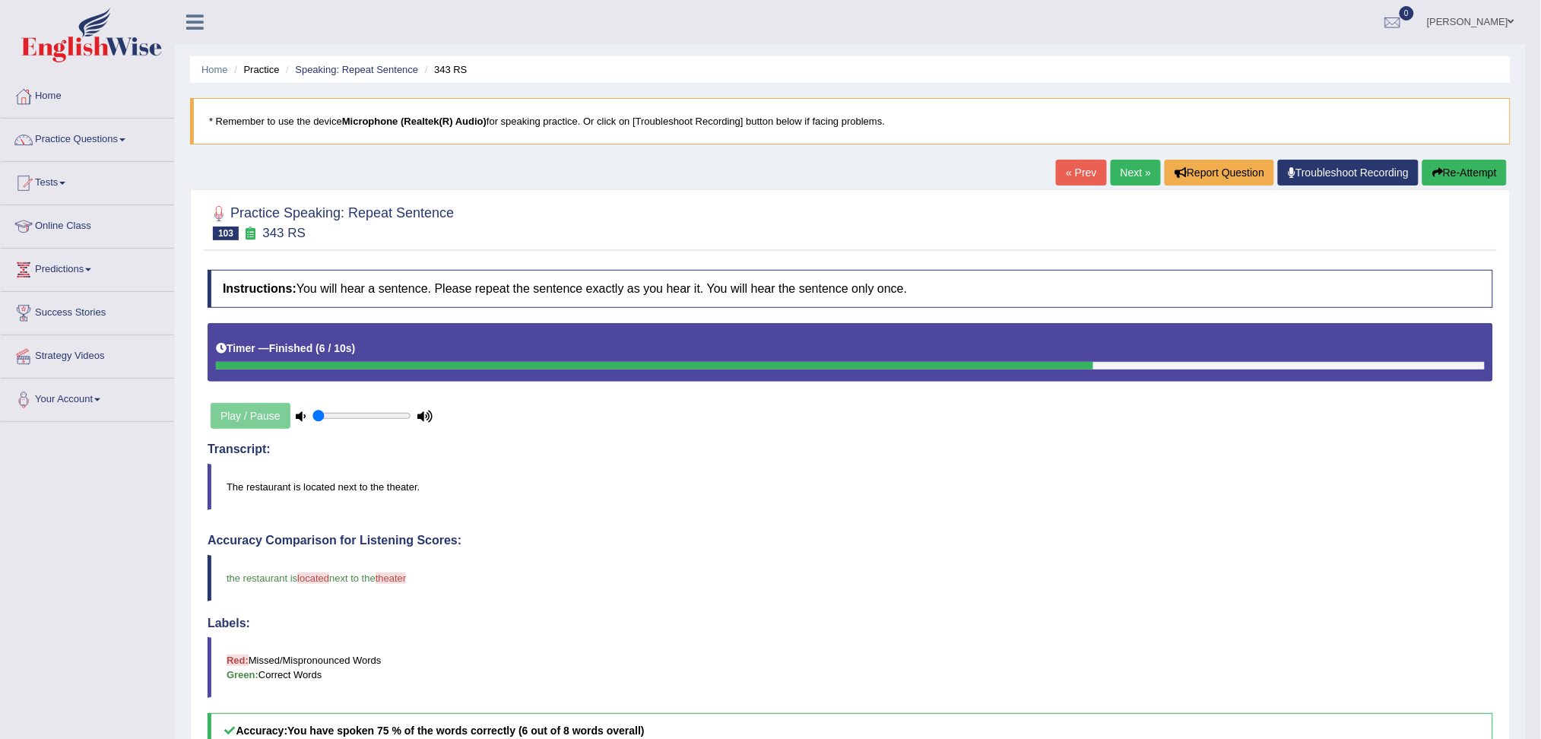
click at [1126, 173] on link "Next »" at bounding box center [1135, 173] width 50 height 26
click at [1126, 169] on link "Next »" at bounding box center [1135, 173] width 50 height 26
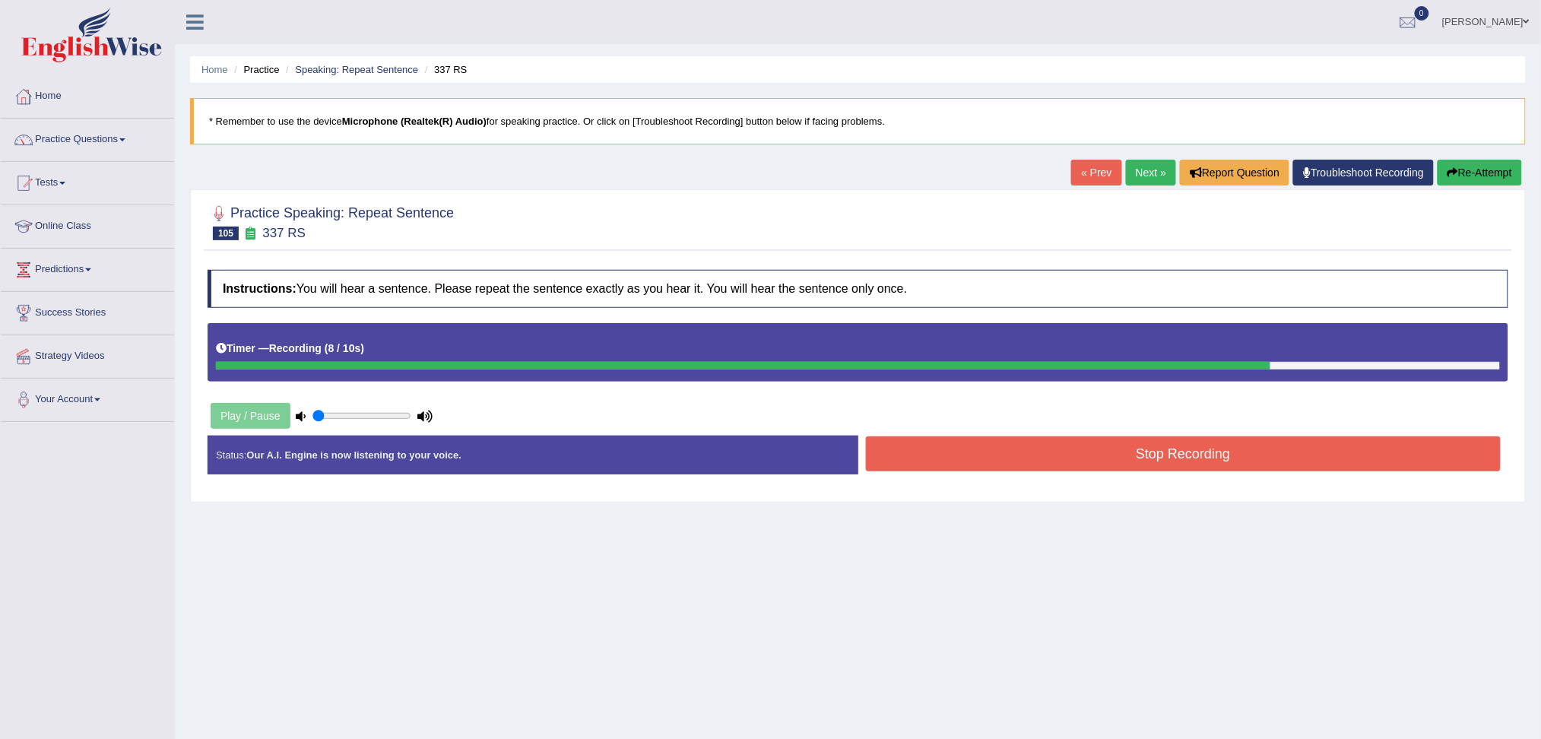
click at [1292, 460] on button "Stop Recording" at bounding box center [1183, 453] width 635 height 35
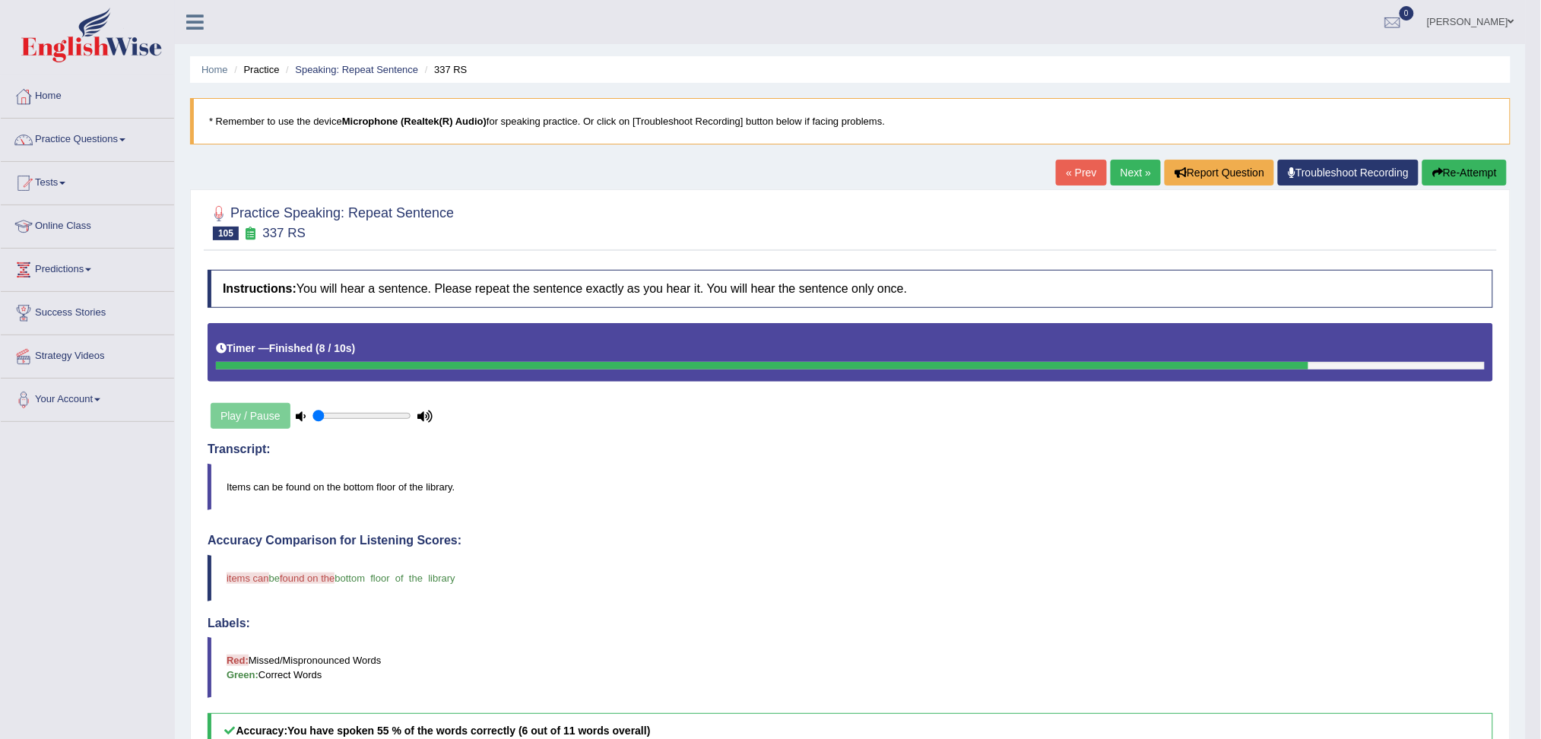
click at [1139, 166] on link "Next »" at bounding box center [1135, 173] width 50 height 26
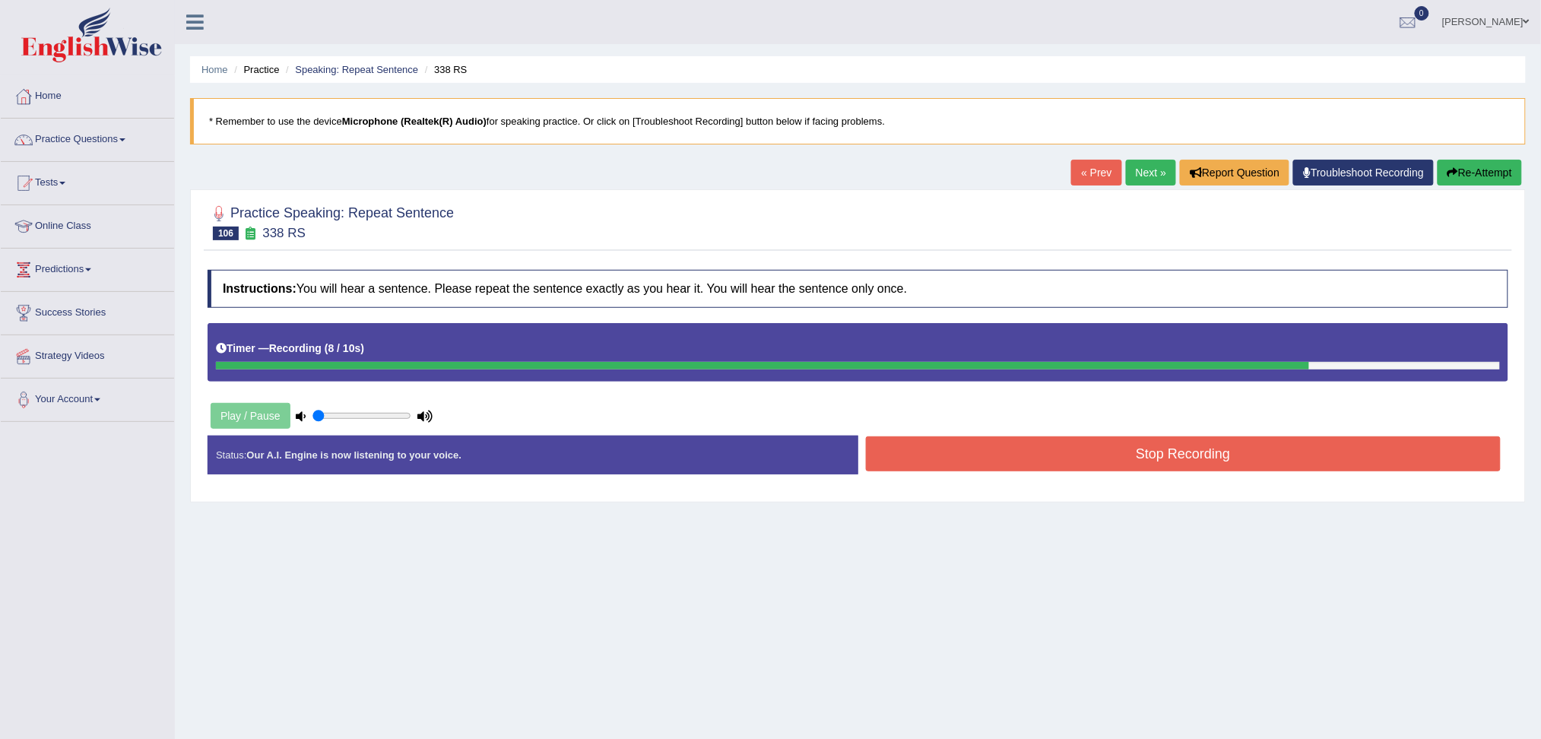
click at [1183, 464] on button "Stop Recording" at bounding box center [1183, 453] width 635 height 35
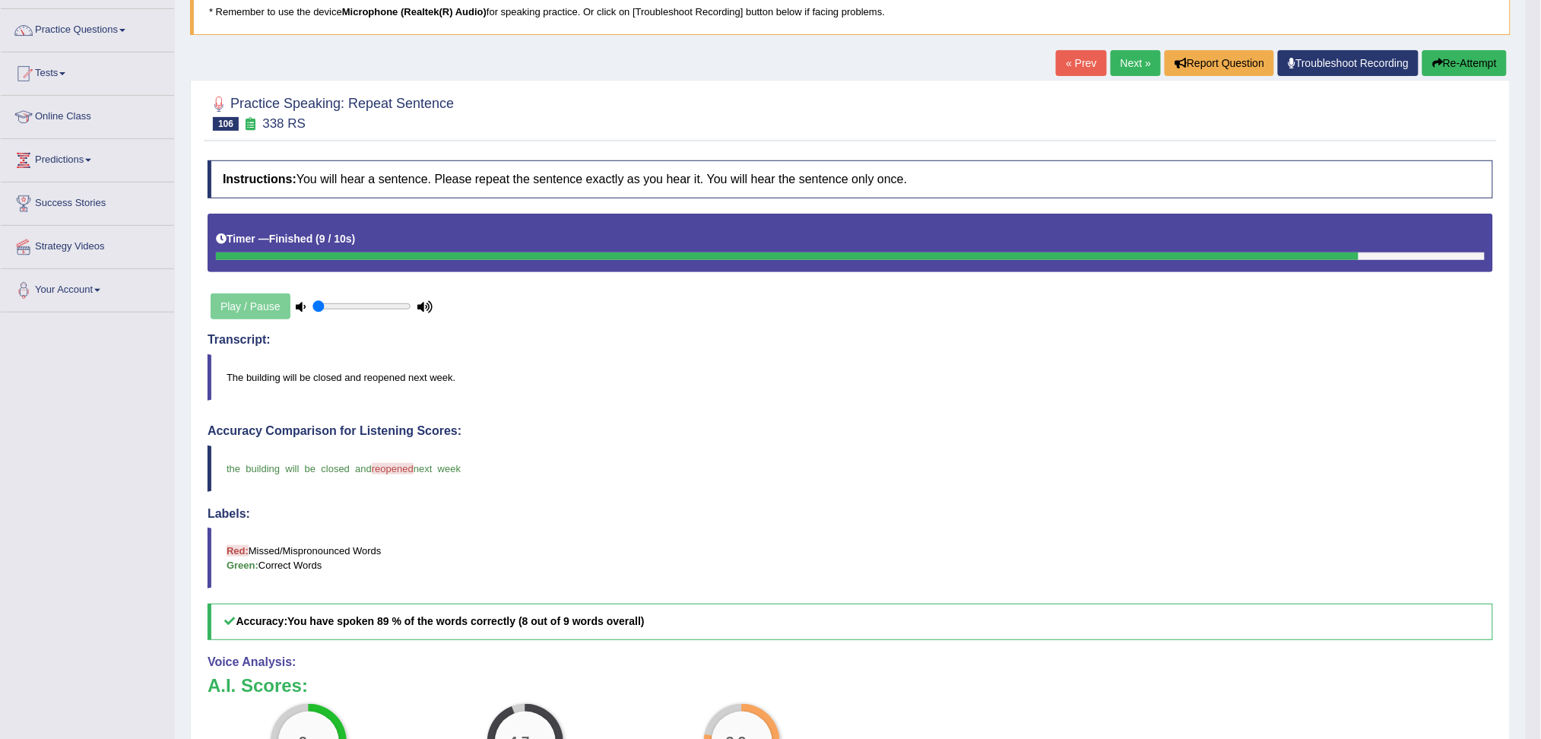
scroll to position [101, 0]
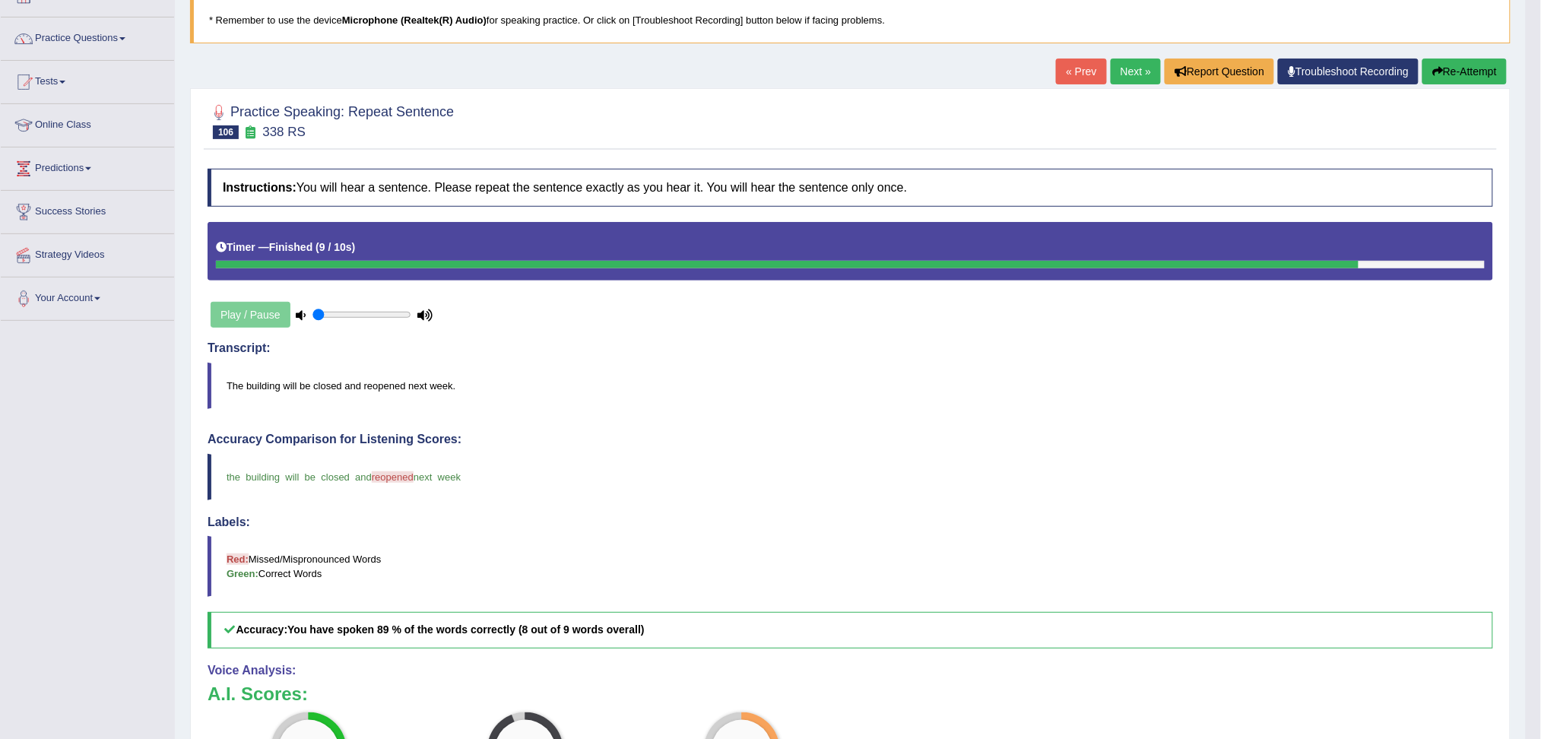
click at [1132, 73] on link "Next »" at bounding box center [1135, 72] width 50 height 26
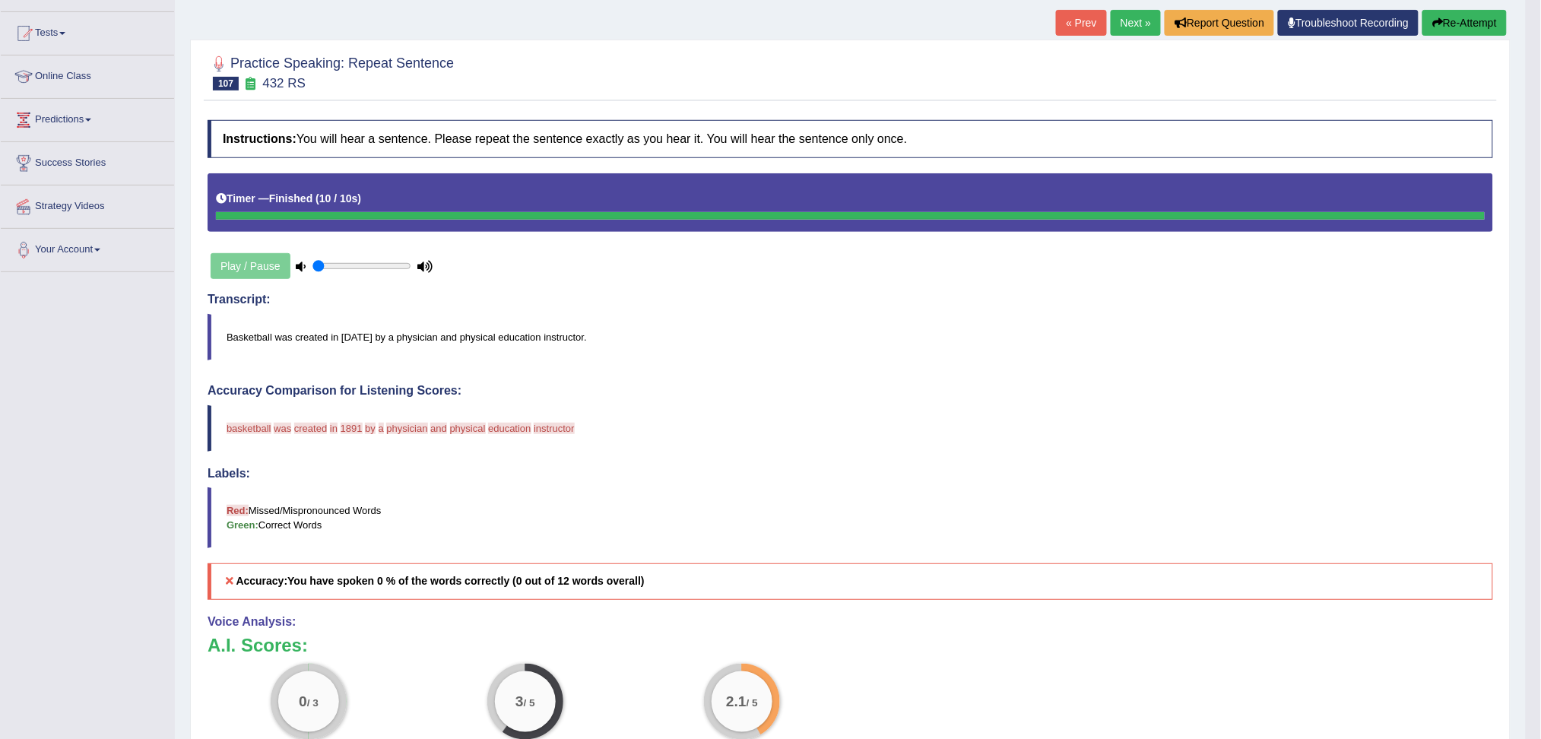
scroll to position [101, 0]
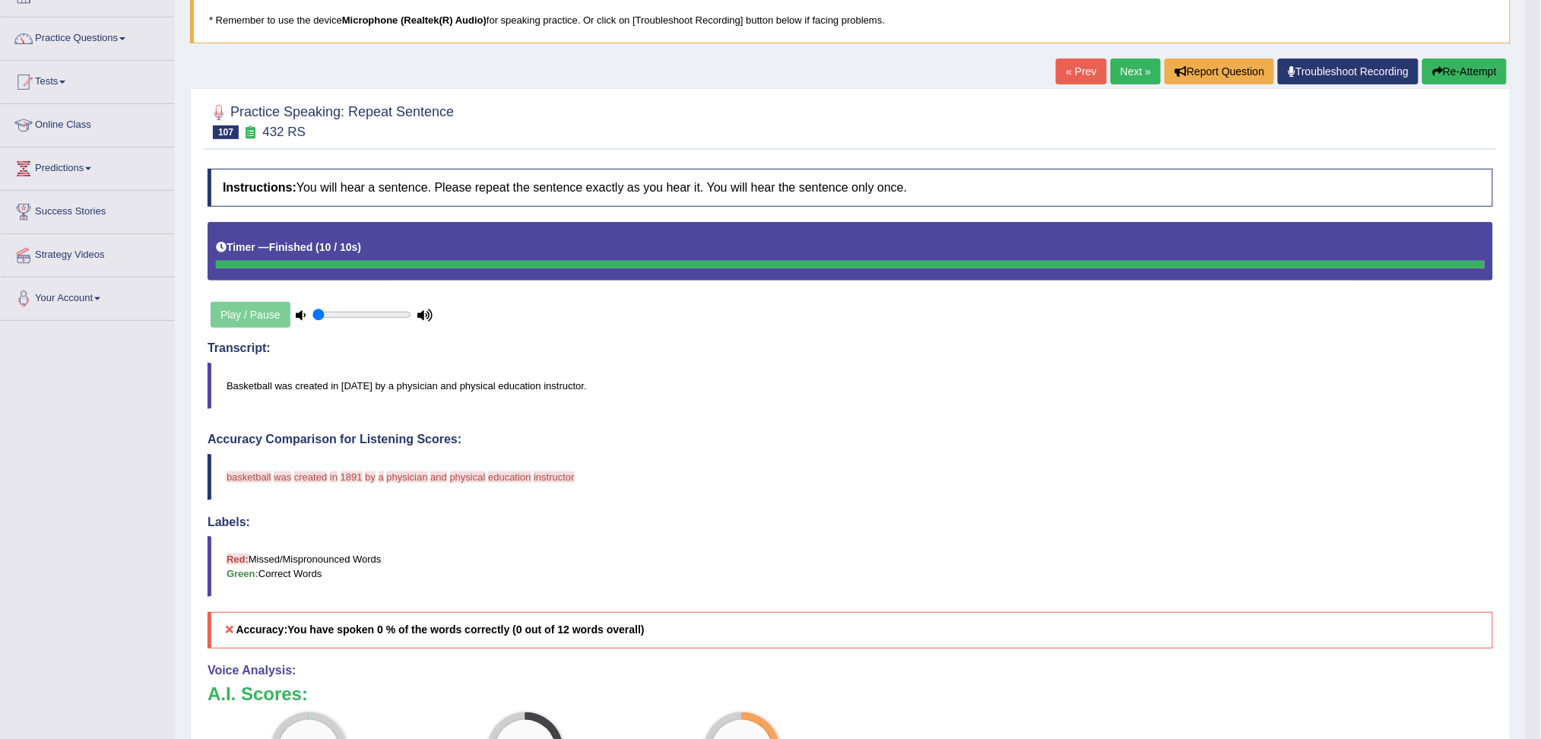
click at [1456, 74] on button "Re-Attempt" at bounding box center [1464, 72] width 84 height 26
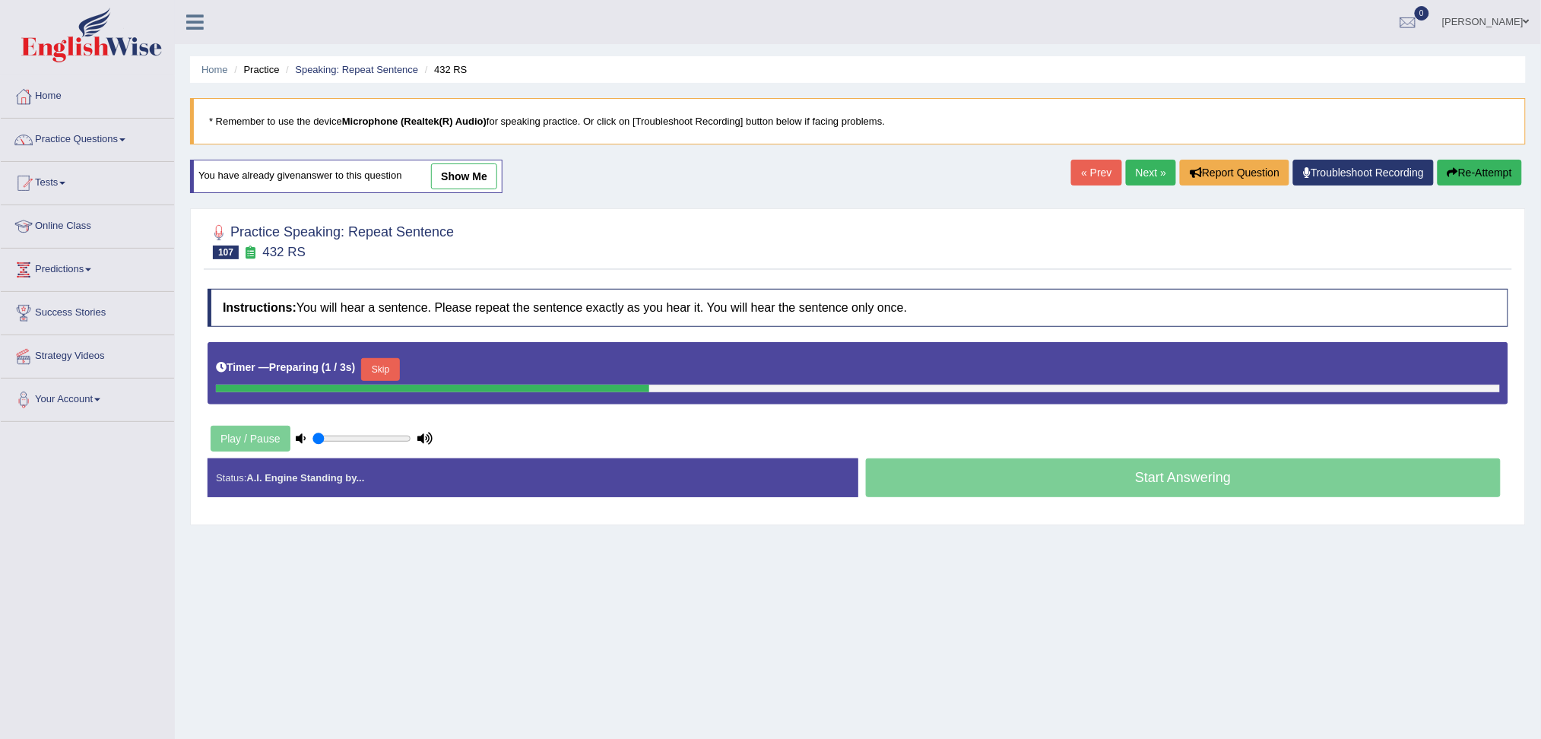
scroll to position [58, 0]
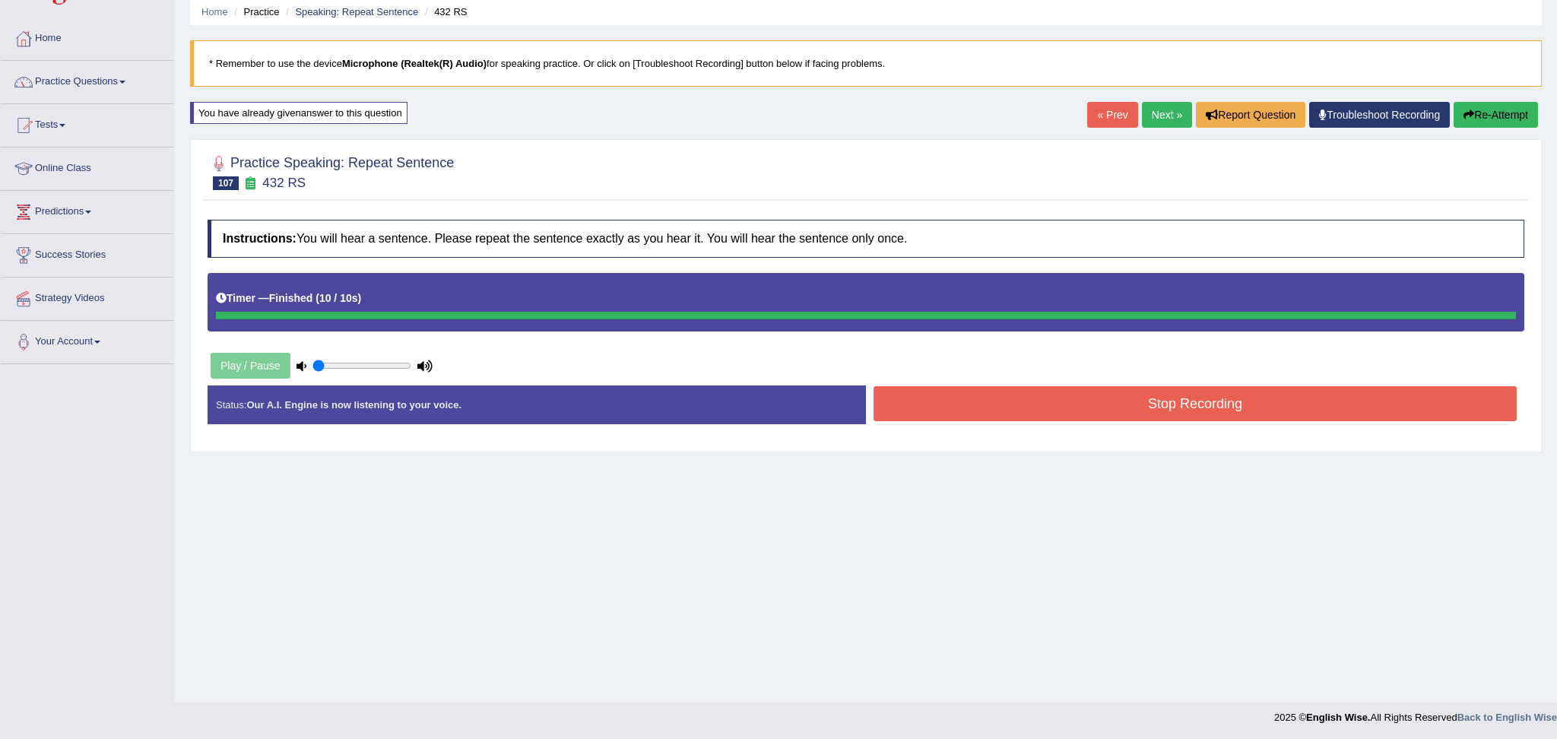
click at [1050, 396] on div "Instructions: You will hear a sentence. Please repeat the sentence exactly as y…" at bounding box center [866, 328] width 1324 height 232
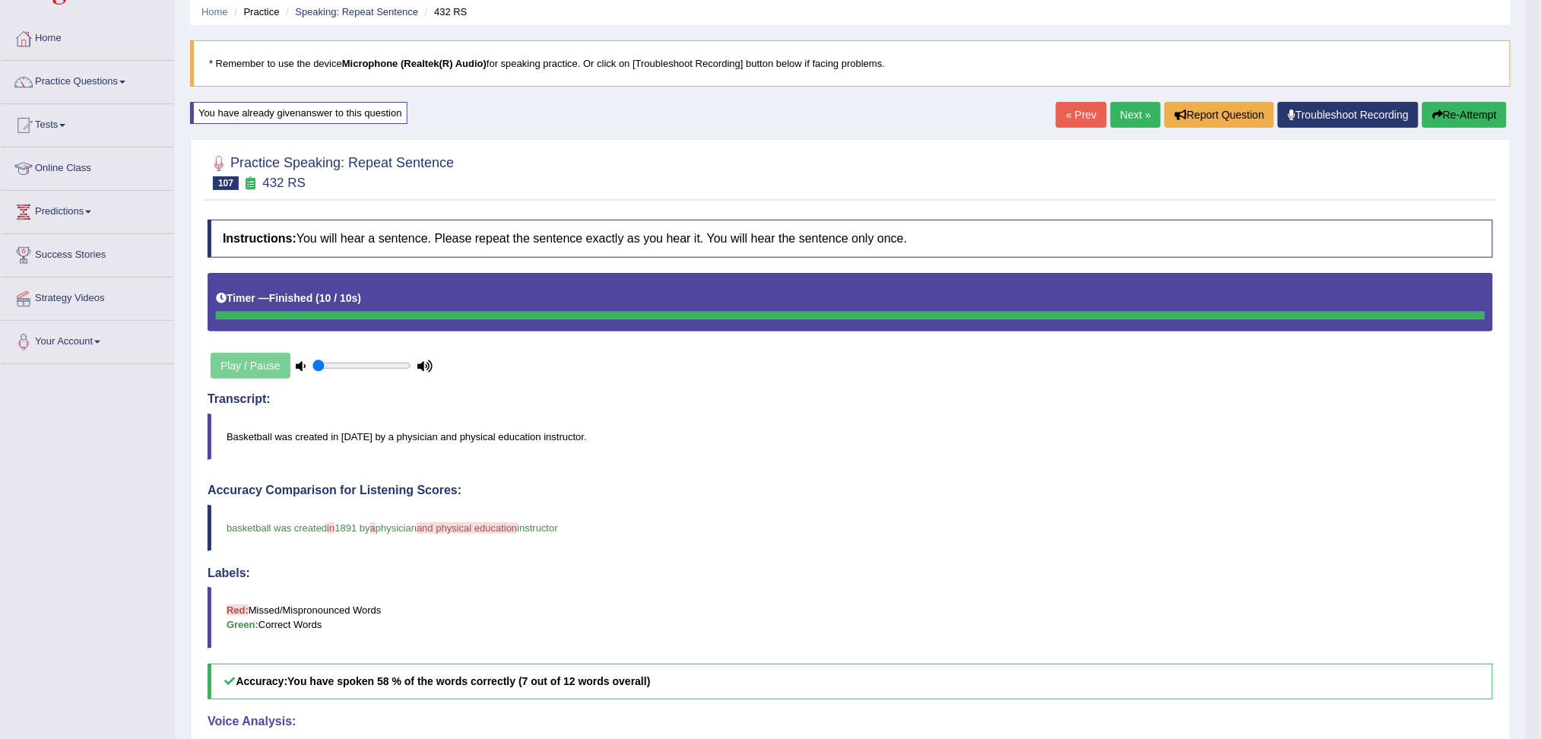
click at [1126, 113] on link "Next »" at bounding box center [1135, 115] width 50 height 26
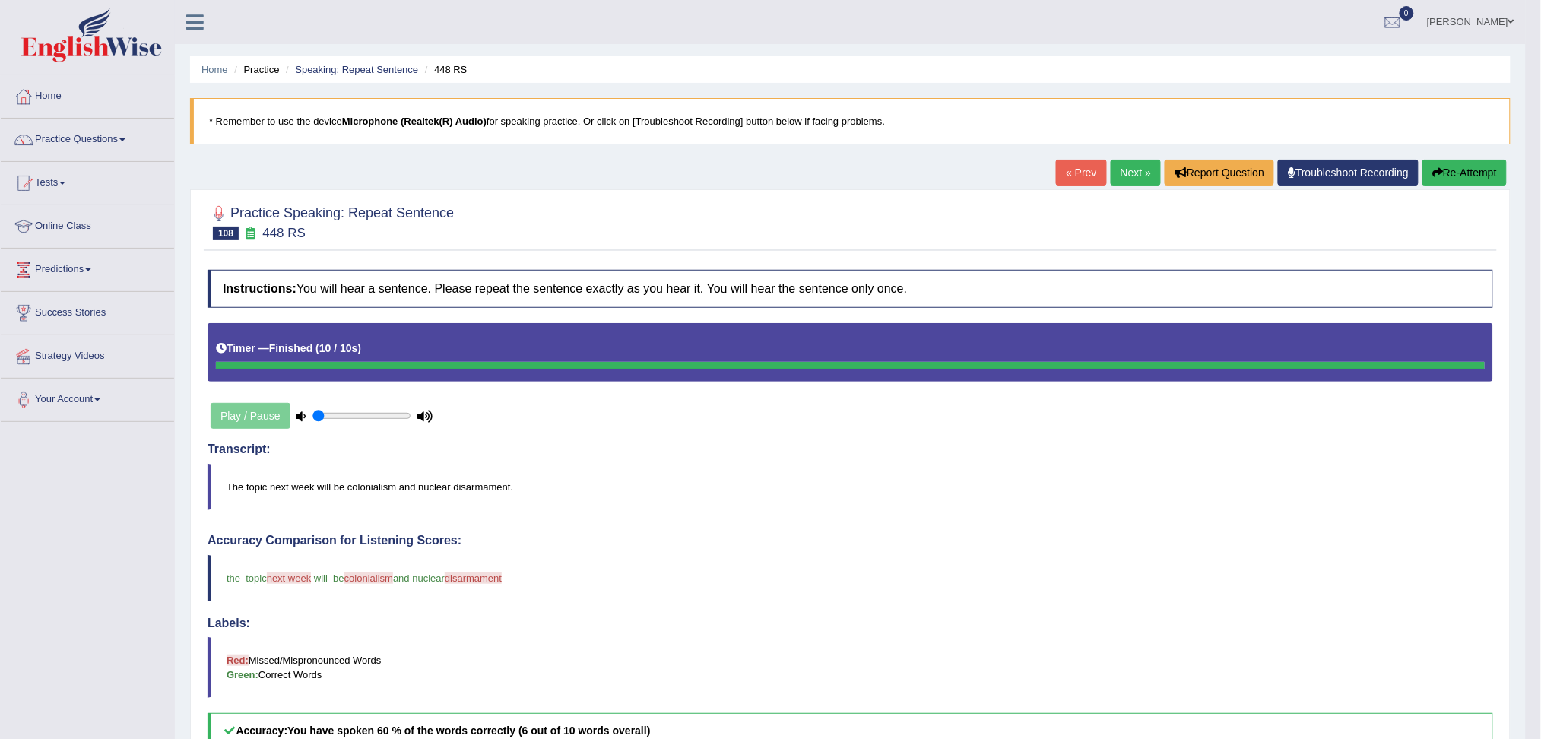
click at [1135, 169] on link "Next »" at bounding box center [1135, 173] width 50 height 26
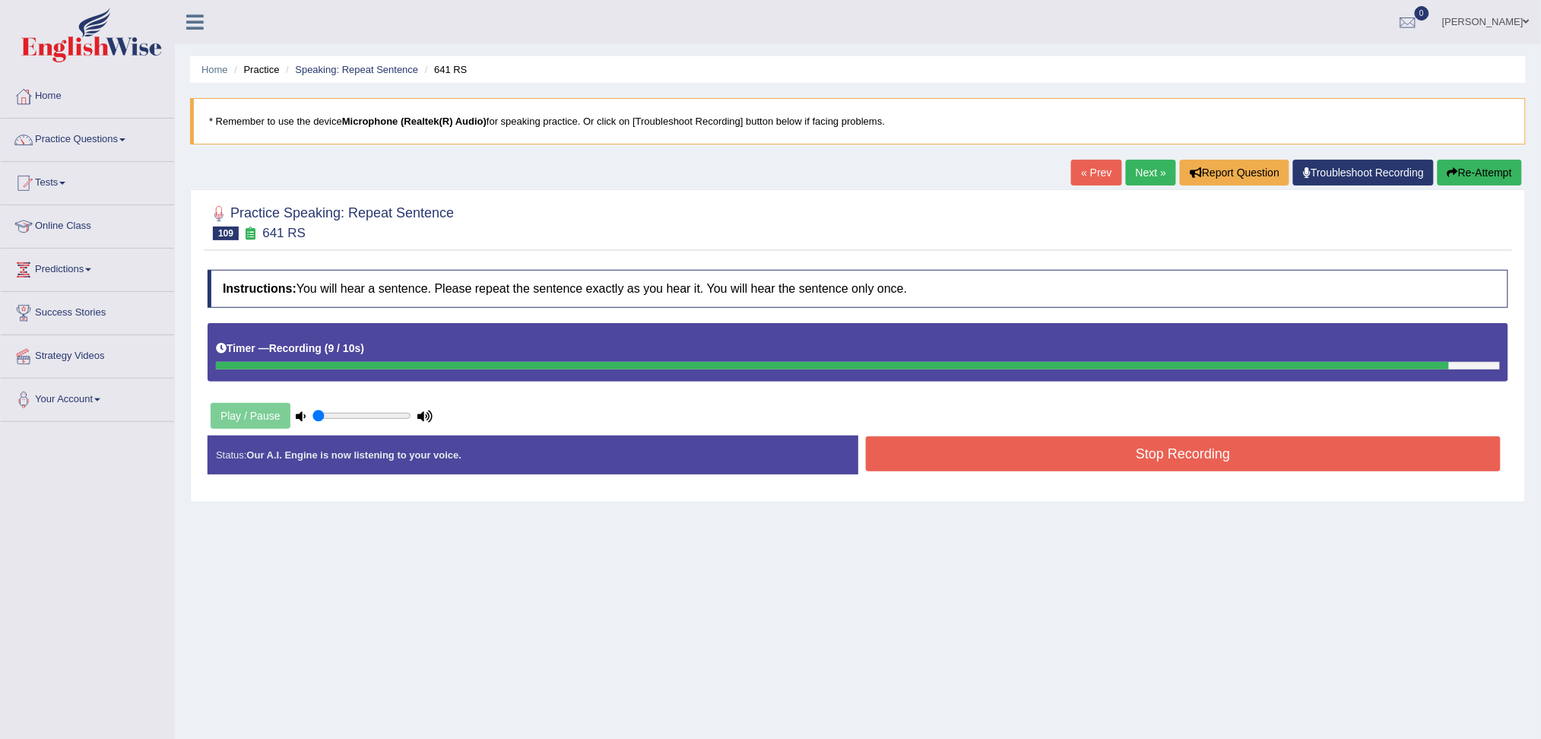
click at [1073, 454] on button "Stop Recording" at bounding box center [1183, 453] width 635 height 35
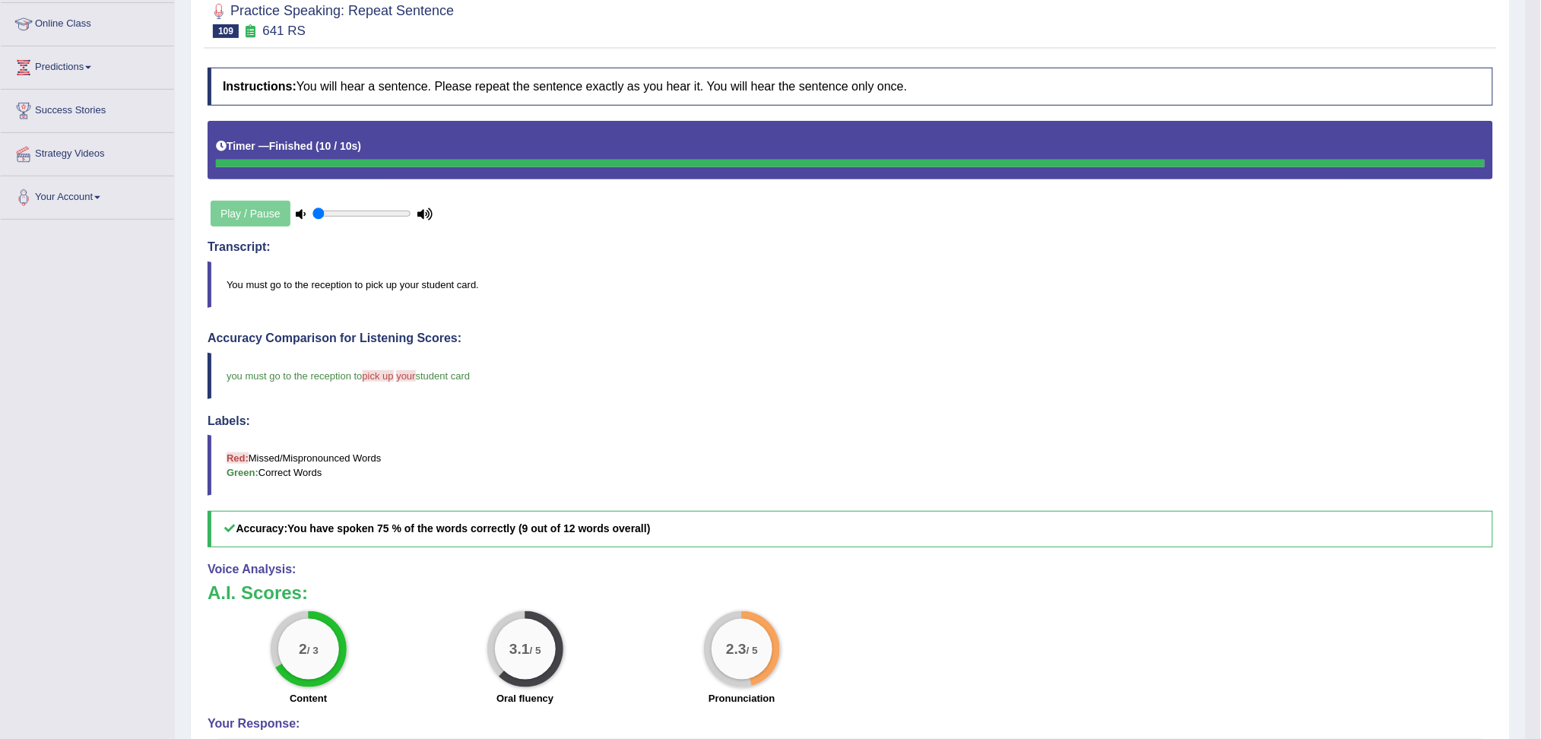
scroll to position [101, 0]
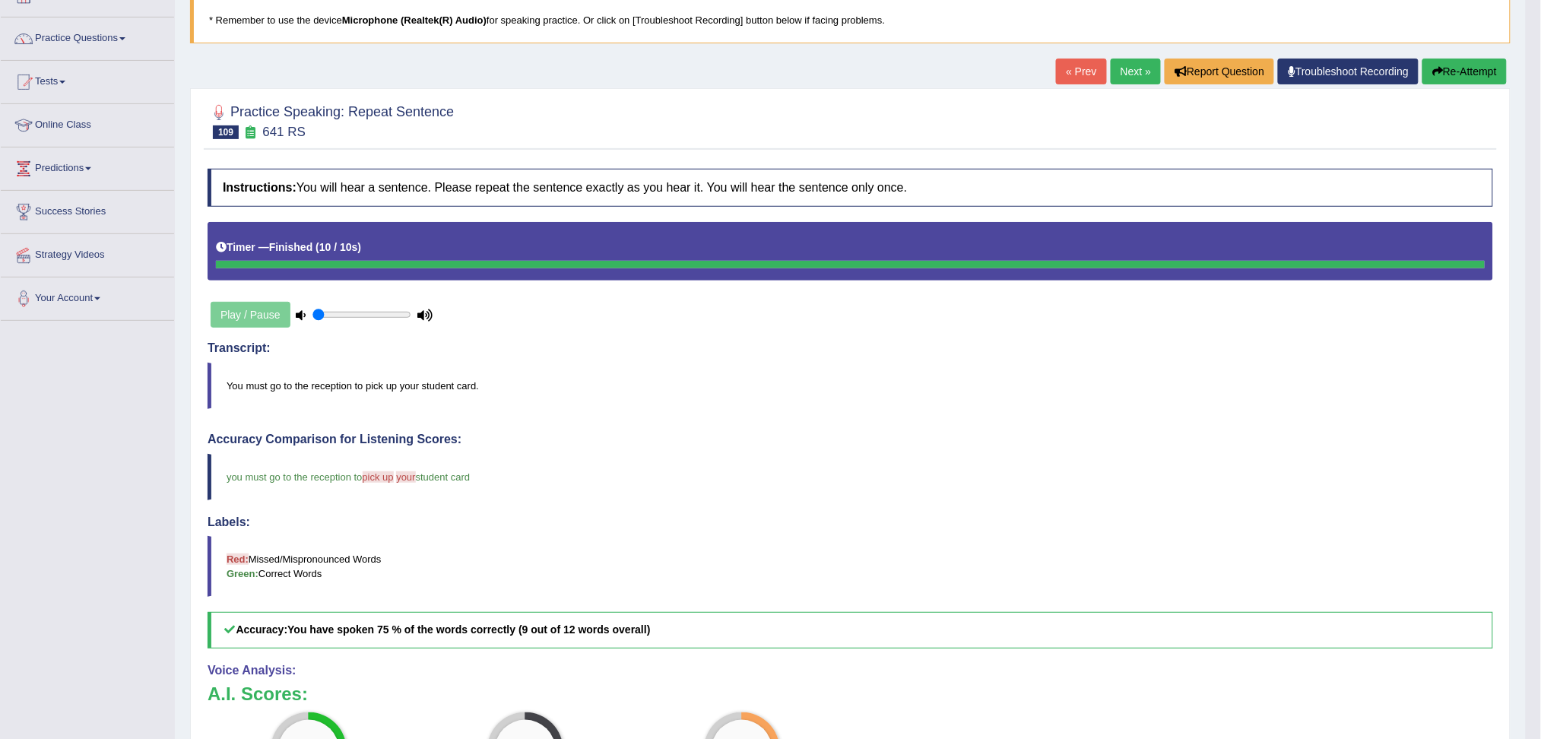
click at [1120, 72] on link "Next »" at bounding box center [1135, 72] width 50 height 26
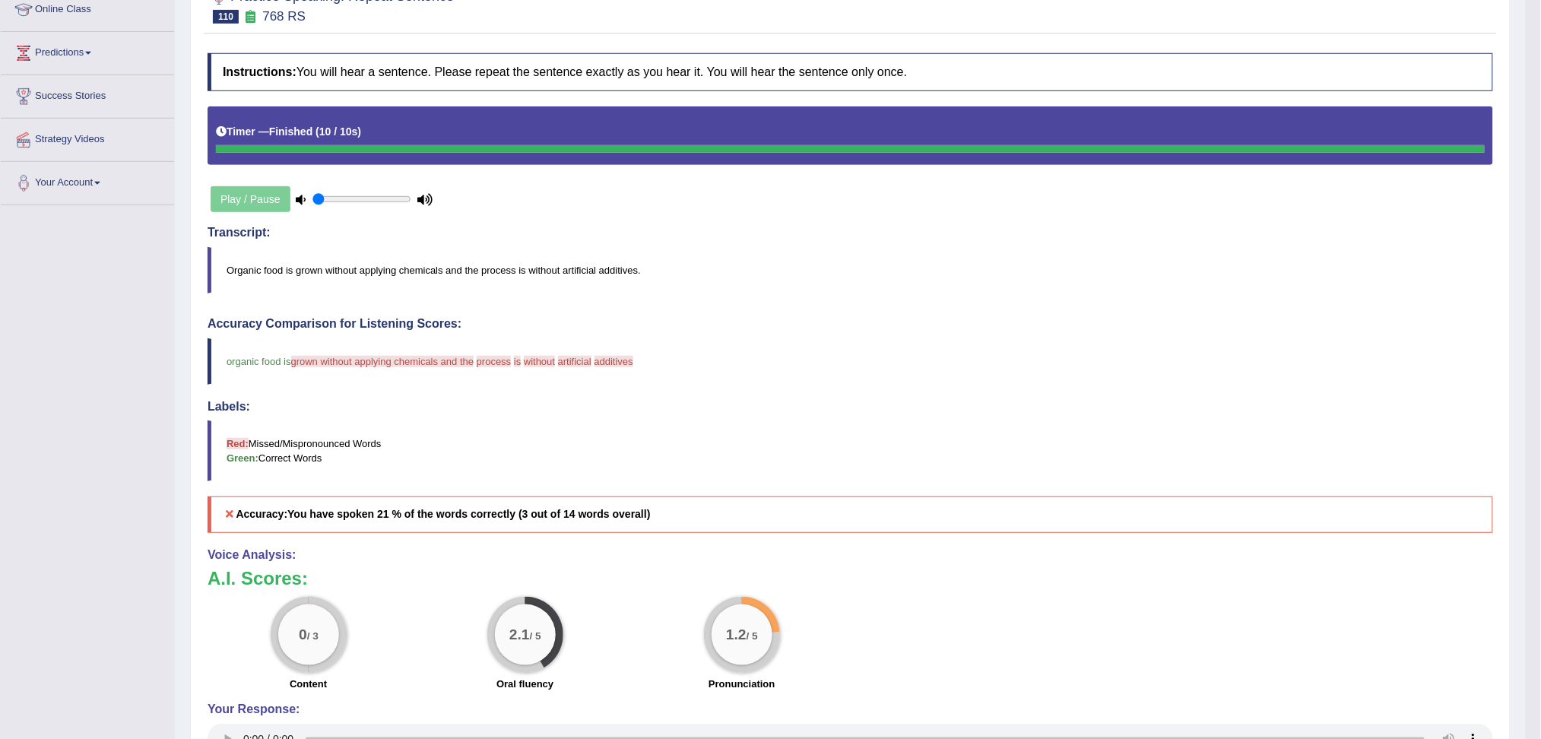
scroll to position [101, 0]
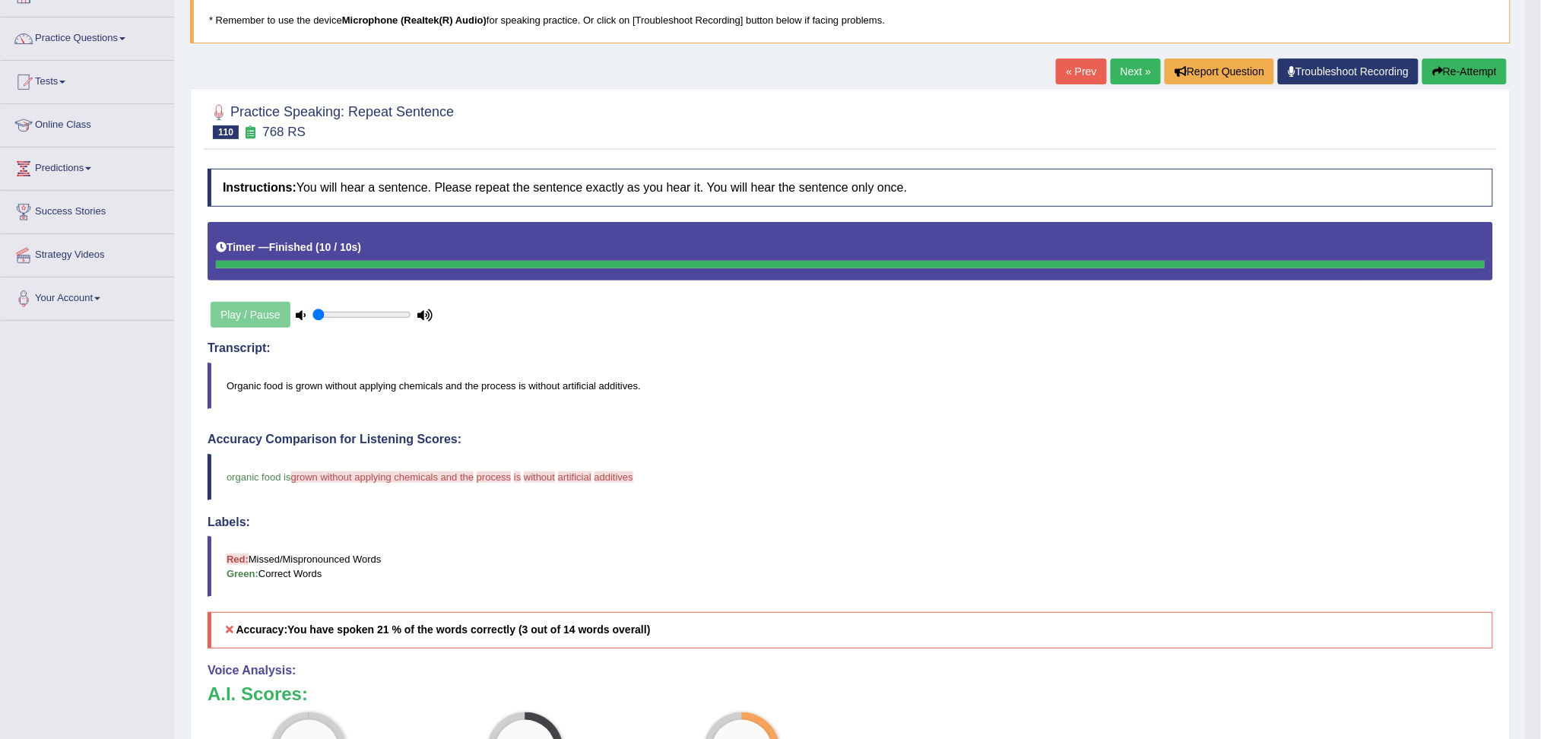
click at [1124, 72] on link "Next »" at bounding box center [1135, 72] width 50 height 26
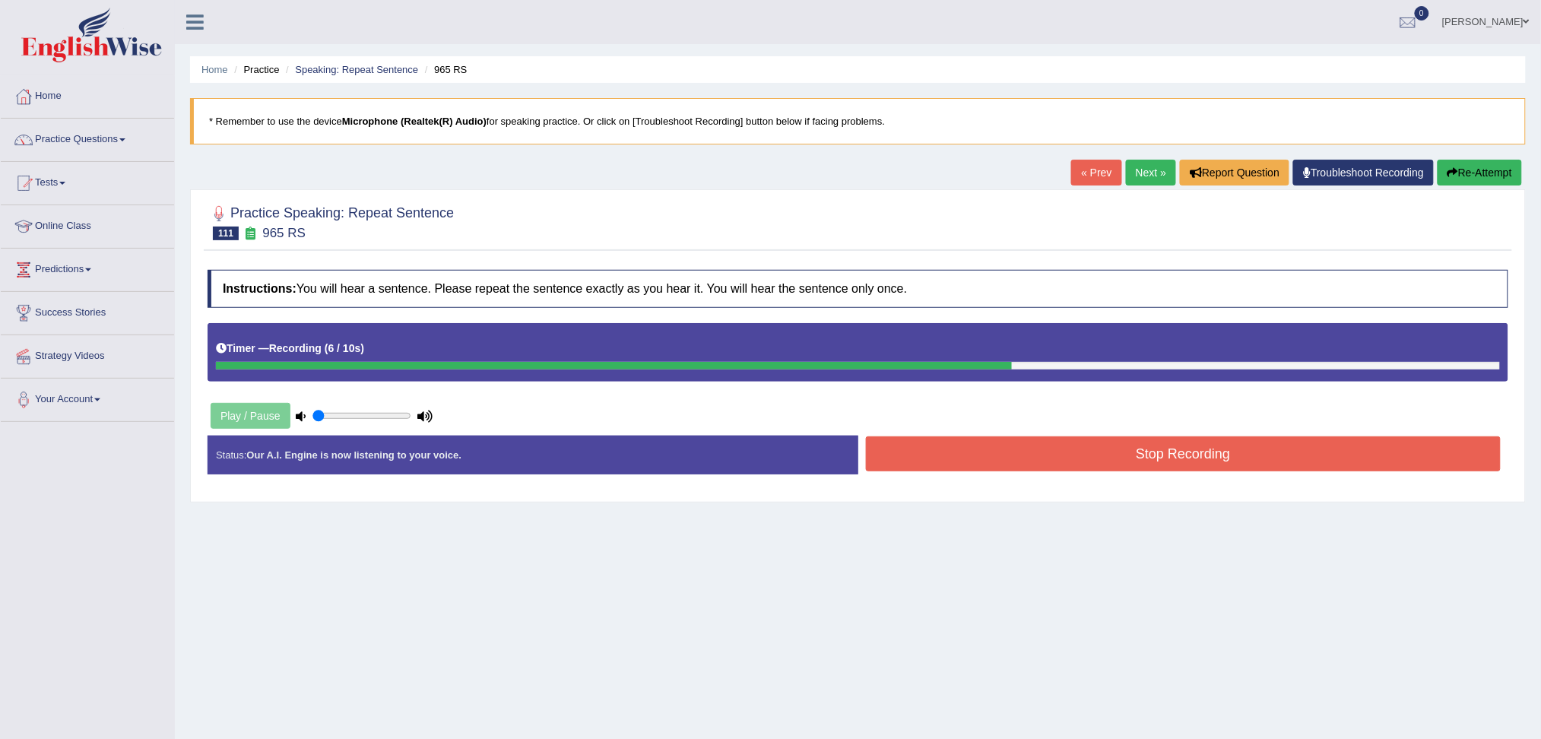
click at [1339, 471] on div "Stop Recording" at bounding box center [1183, 455] width 651 height 39
click at [1284, 461] on button "Stop Recording" at bounding box center [1183, 453] width 635 height 35
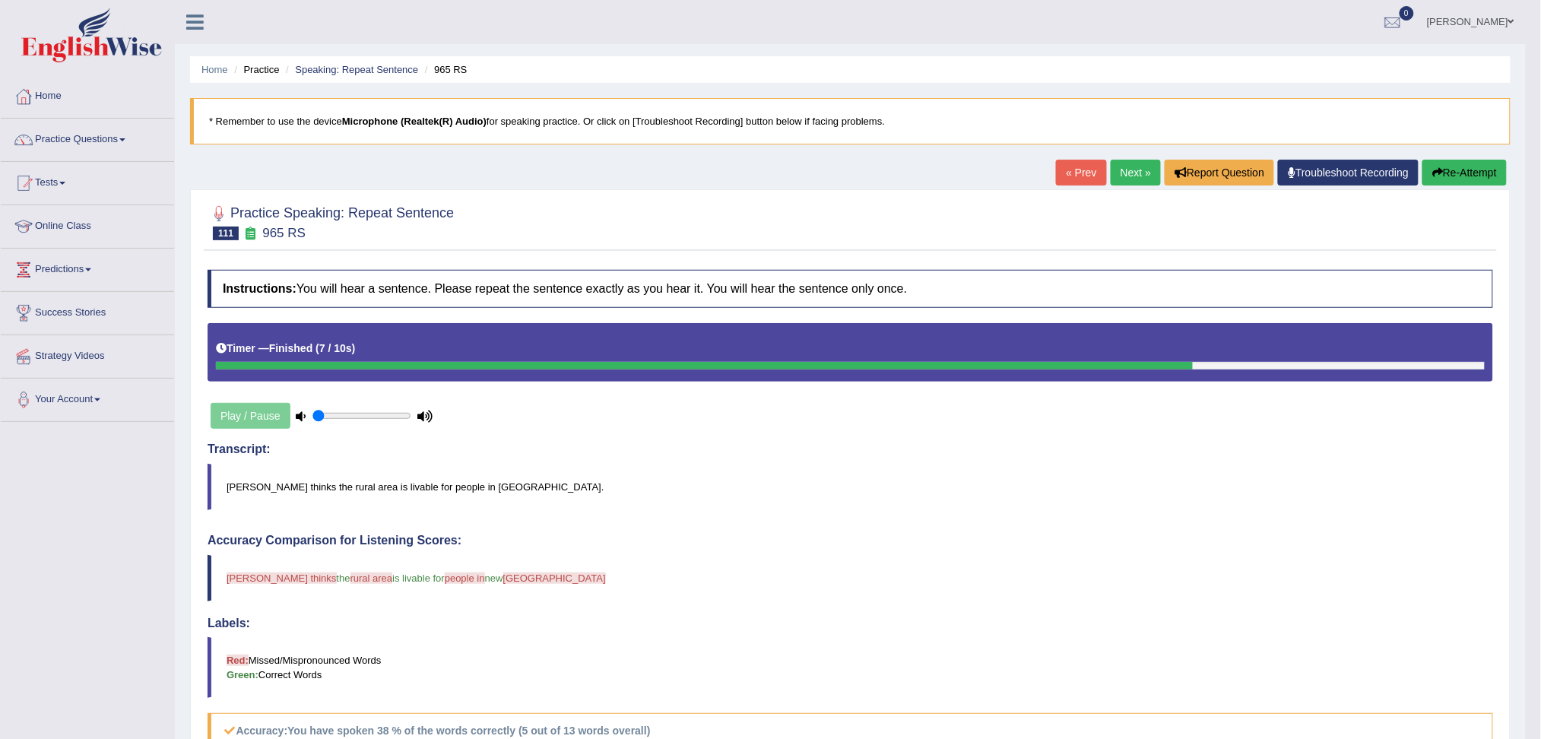
click at [1121, 169] on link "Next »" at bounding box center [1135, 173] width 50 height 26
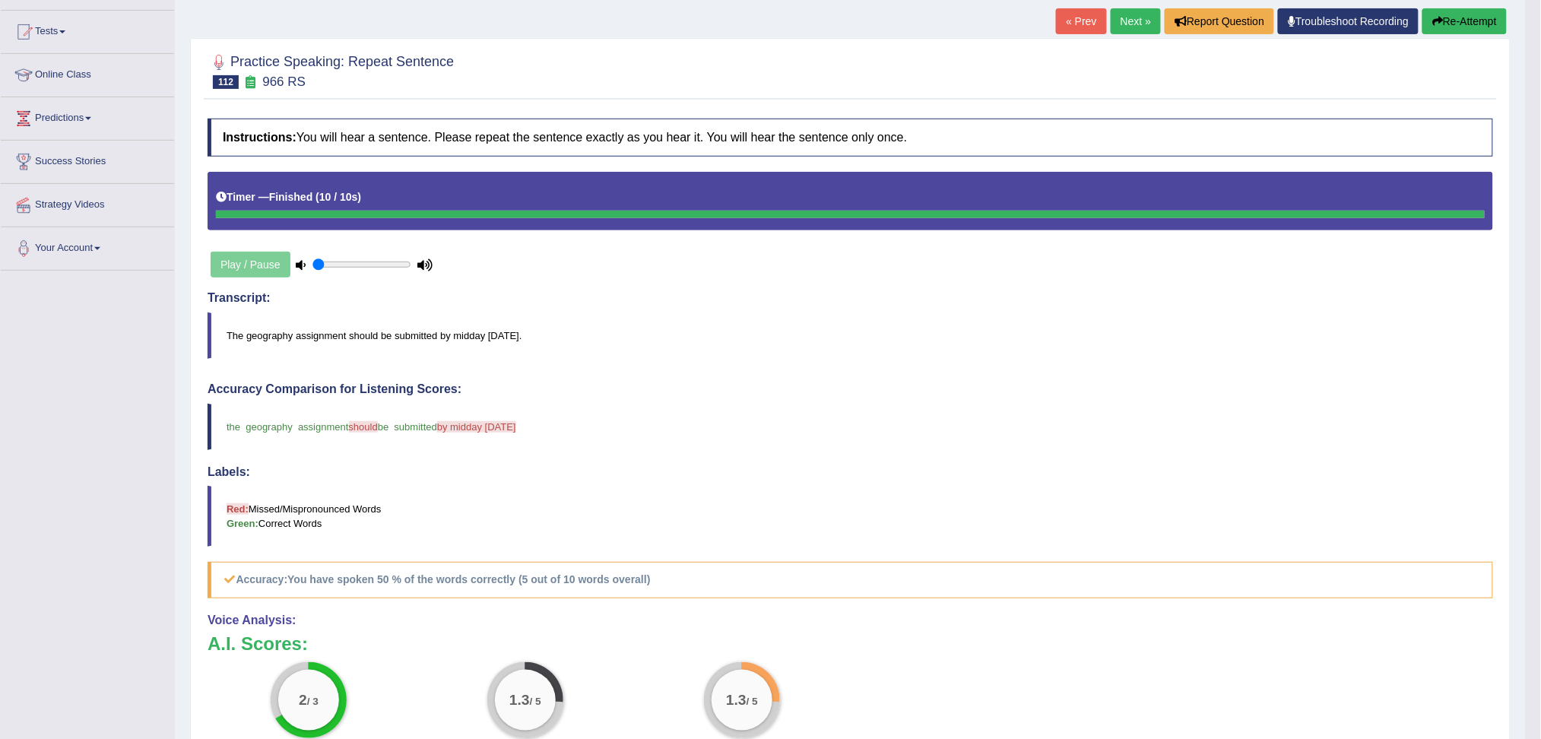
scroll to position [50, 0]
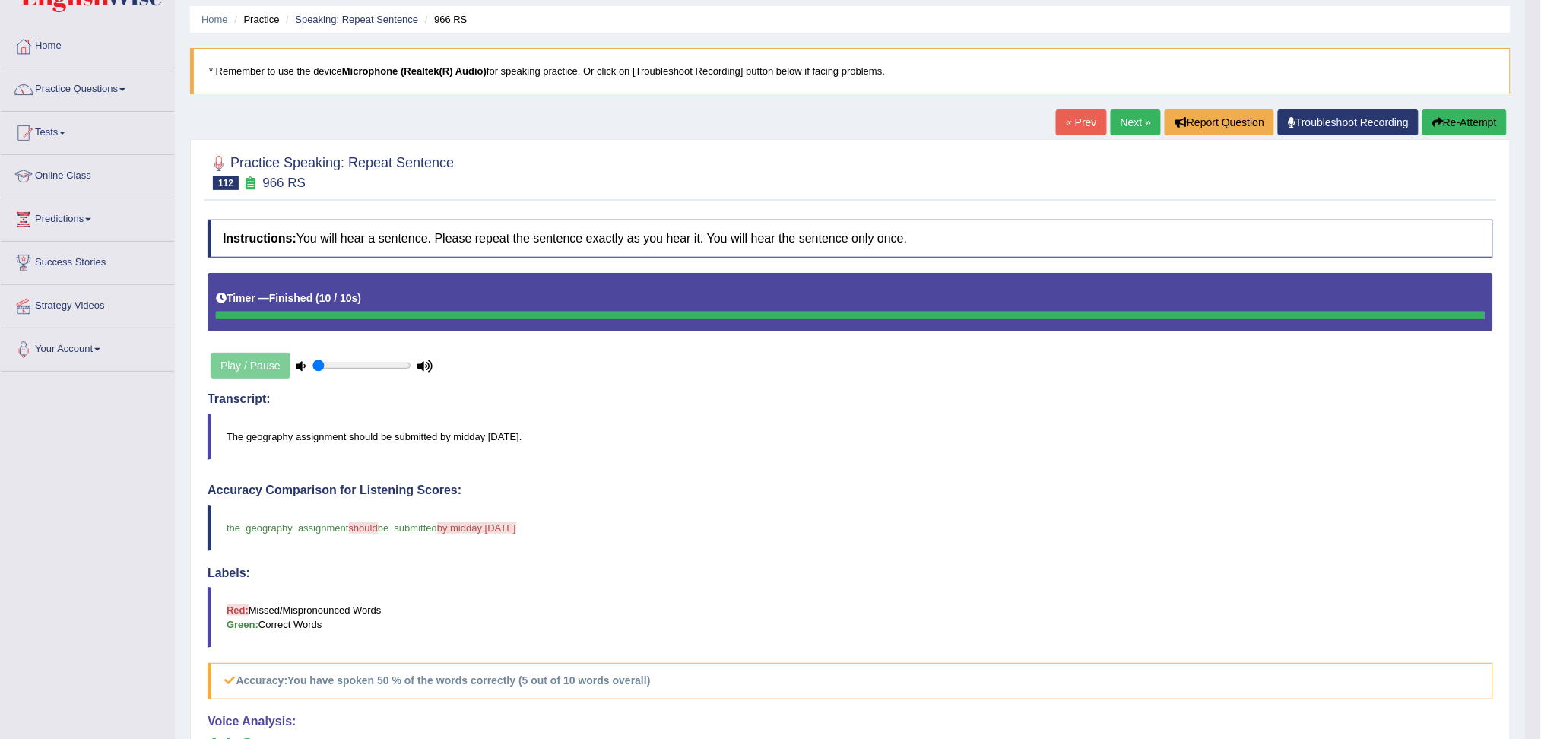
click at [1135, 121] on link "Next »" at bounding box center [1135, 122] width 50 height 26
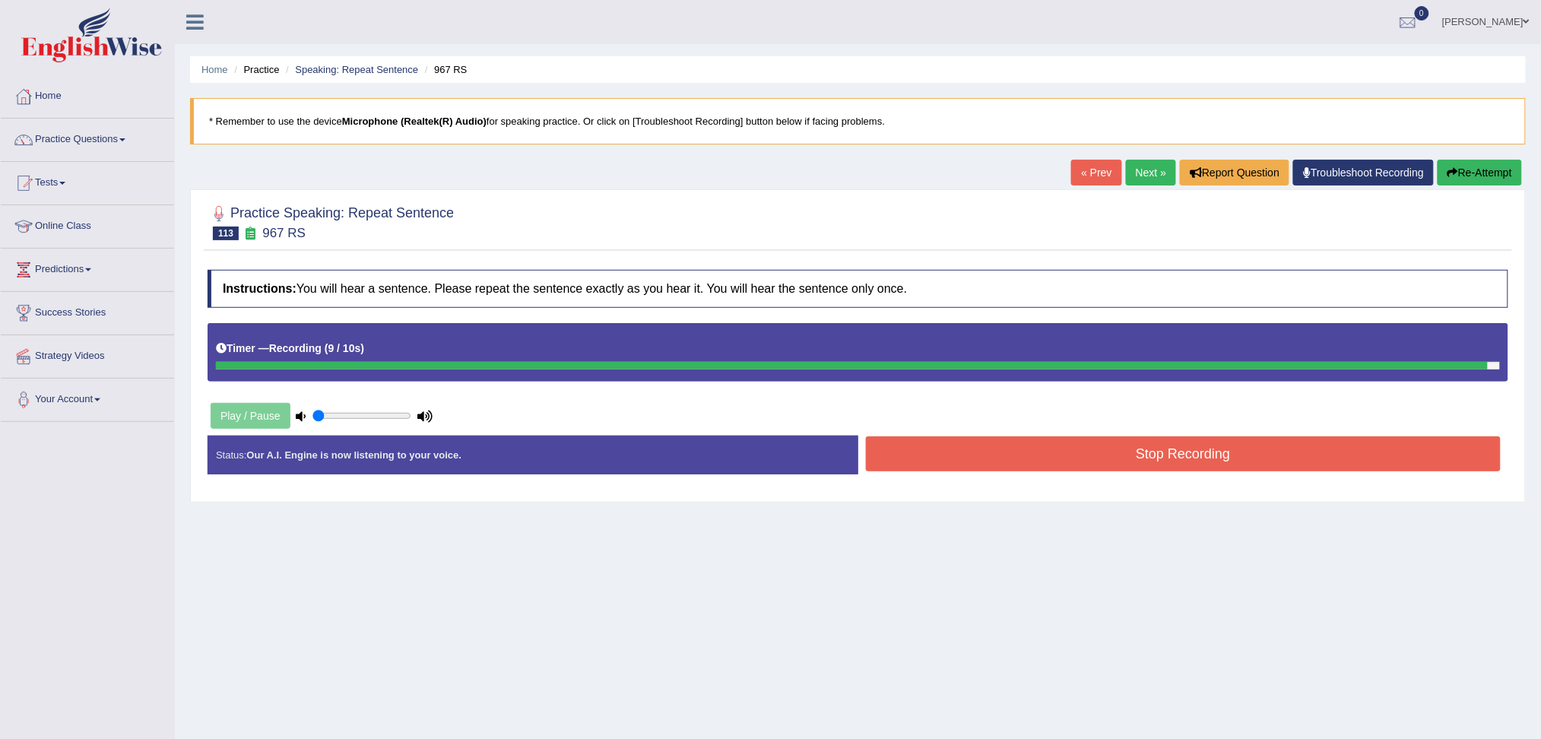
click at [1186, 463] on button "Stop Recording" at bounding box center [1183, 453] width 635 height 35
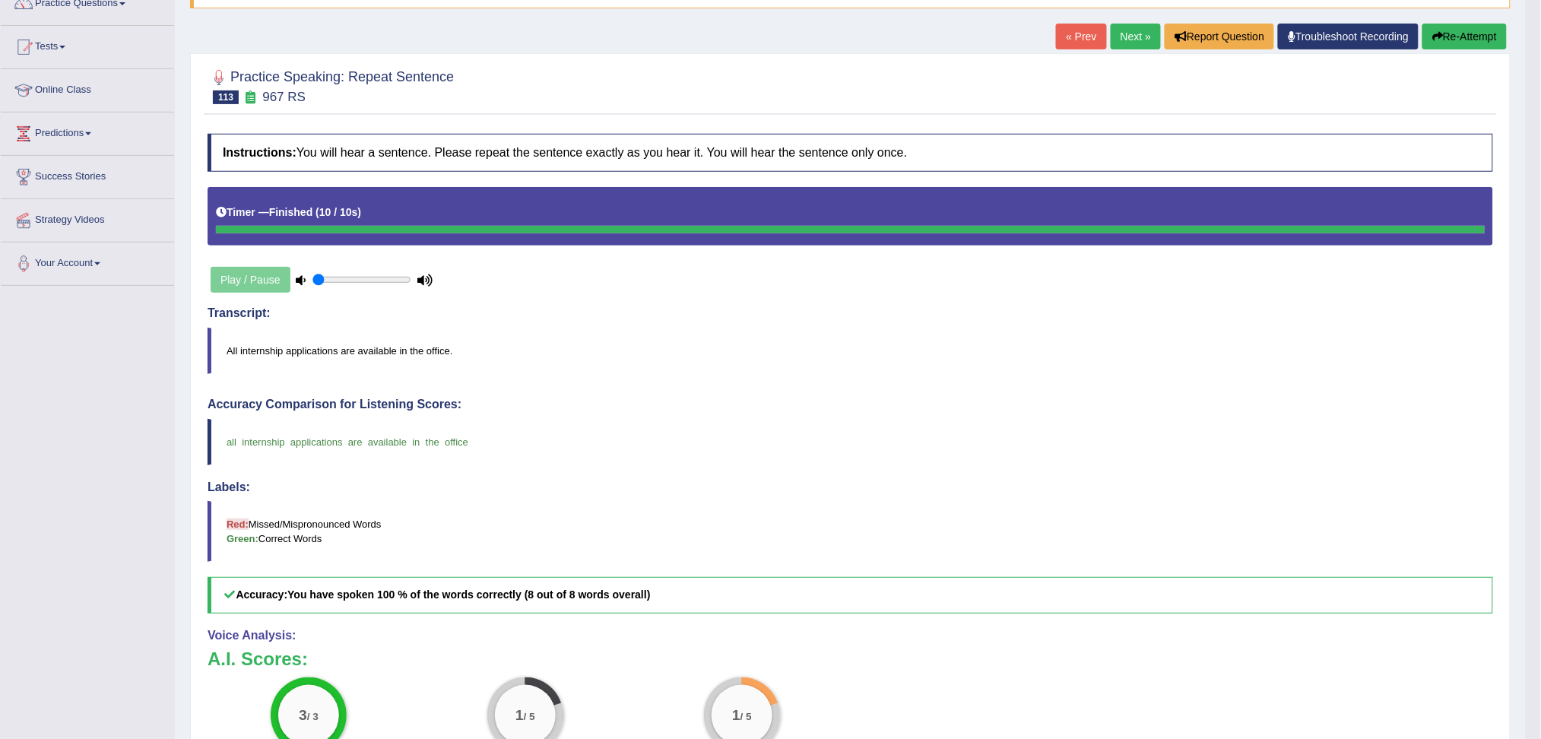
scroll to position [101, 0]
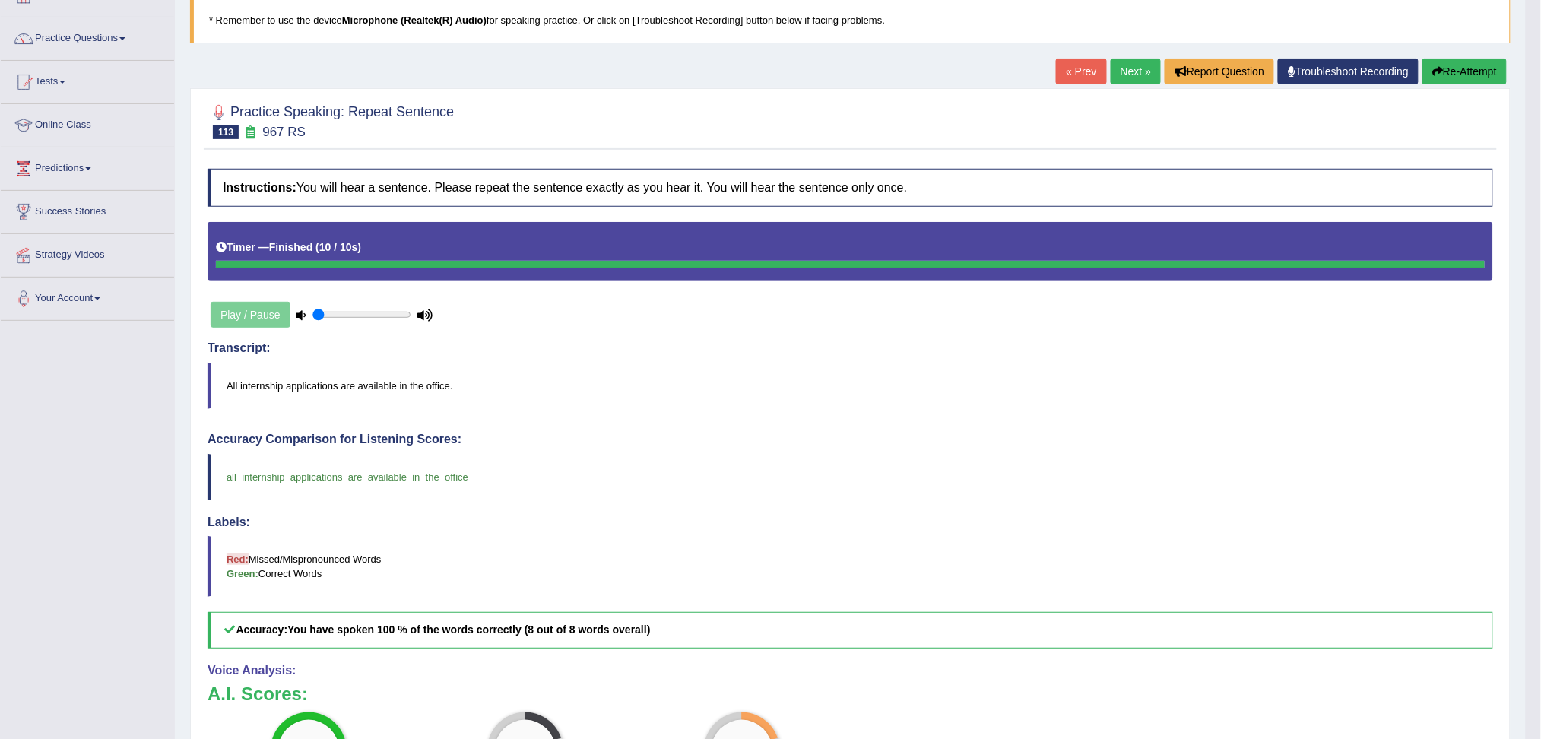
click at [1122, 70] on link "Next »" at bounding box center [1135, 72] width 50 height 26
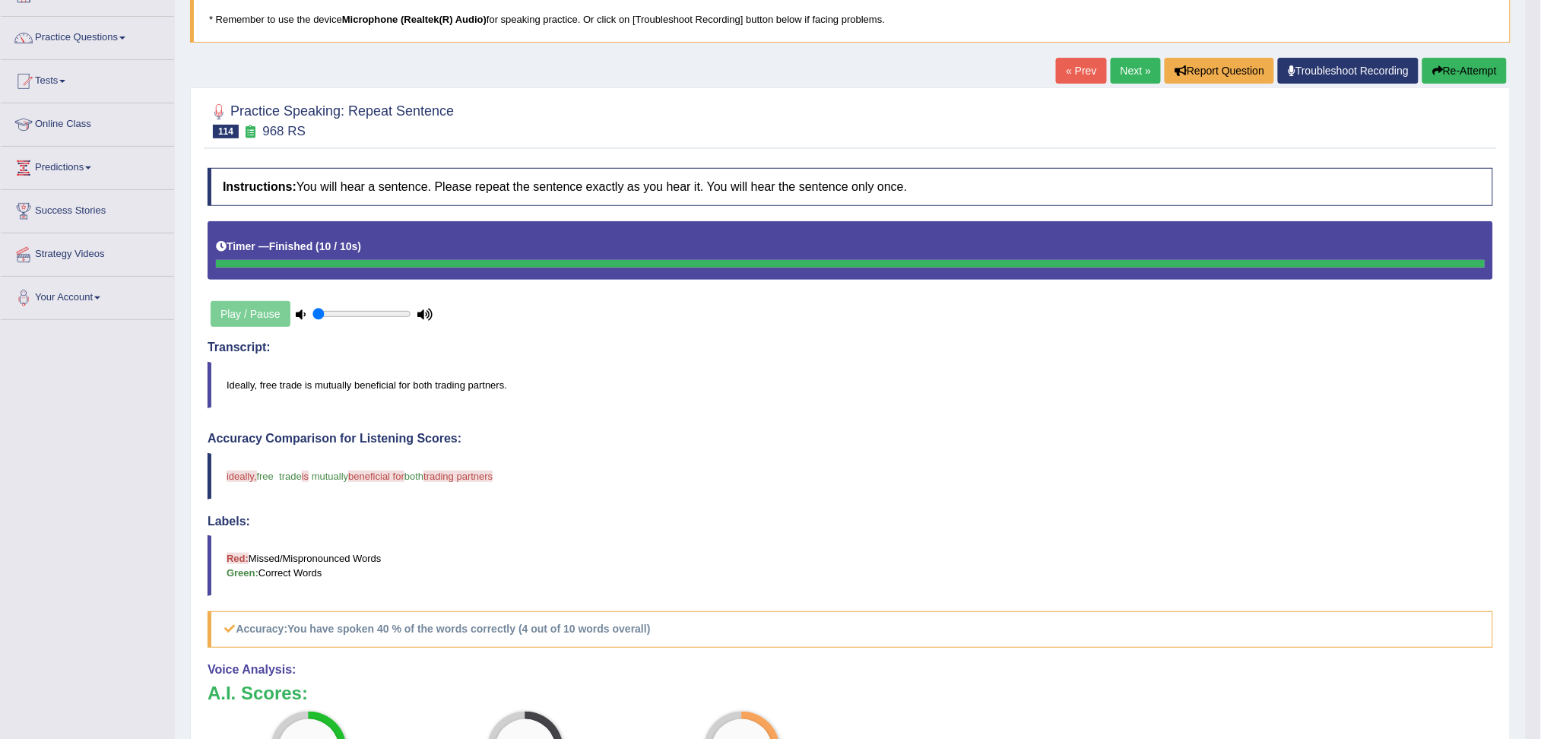
scroll to position [101, 0]
click at [1131, 71] on link "Next »" at bounding box center [1135, 72] width 50 height 26
click at [1122, 73] on link "Next »" at bounding box center [1135, 72] width 50 height 26
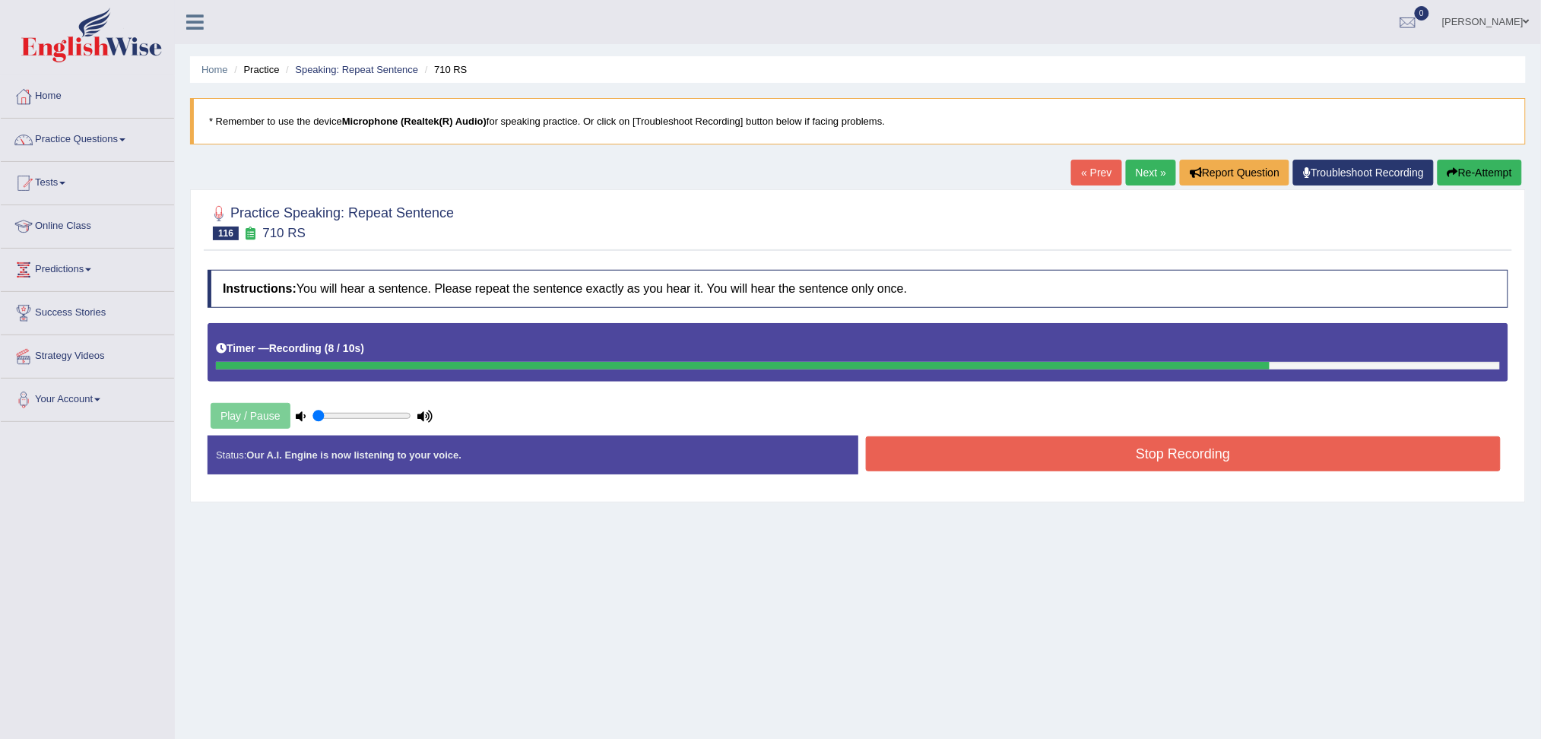
click at [1202, 461] on button "Stop Recording" at bounding box center [1183, 453] width 635 height 35
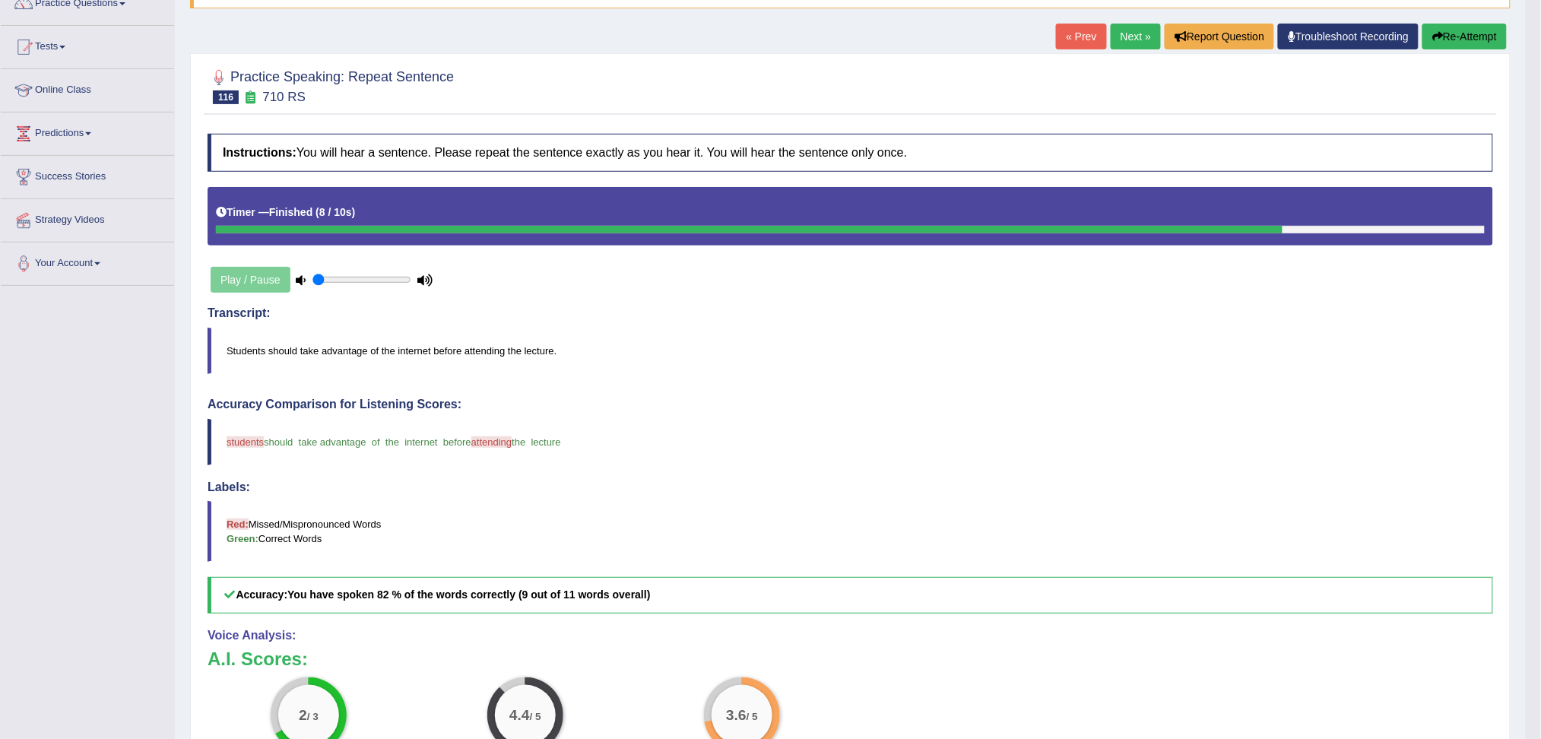
scroll to position [101, 0]
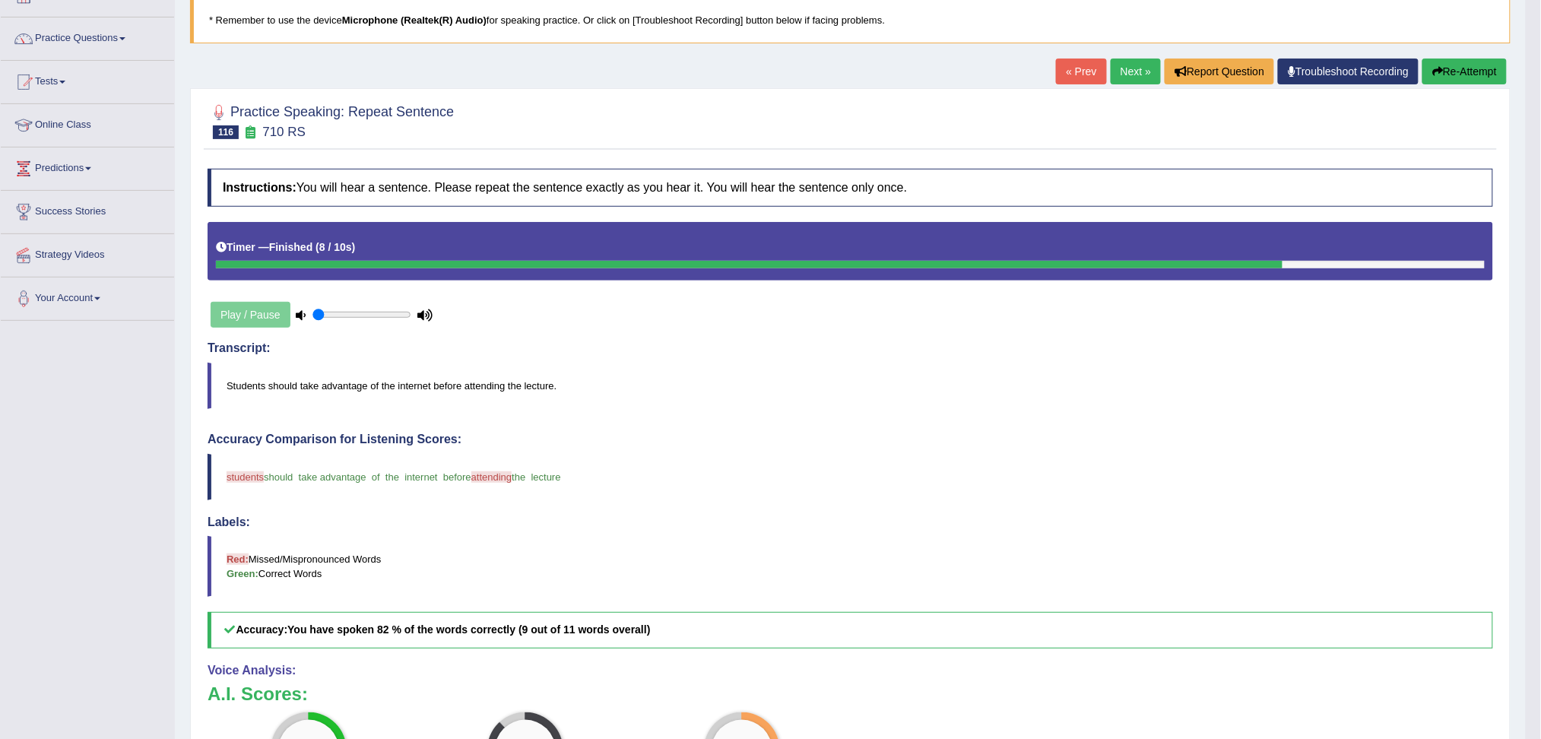
click at [1120, 75] on link "Next »" at bounding box center [1135, 72] width 50 height 26
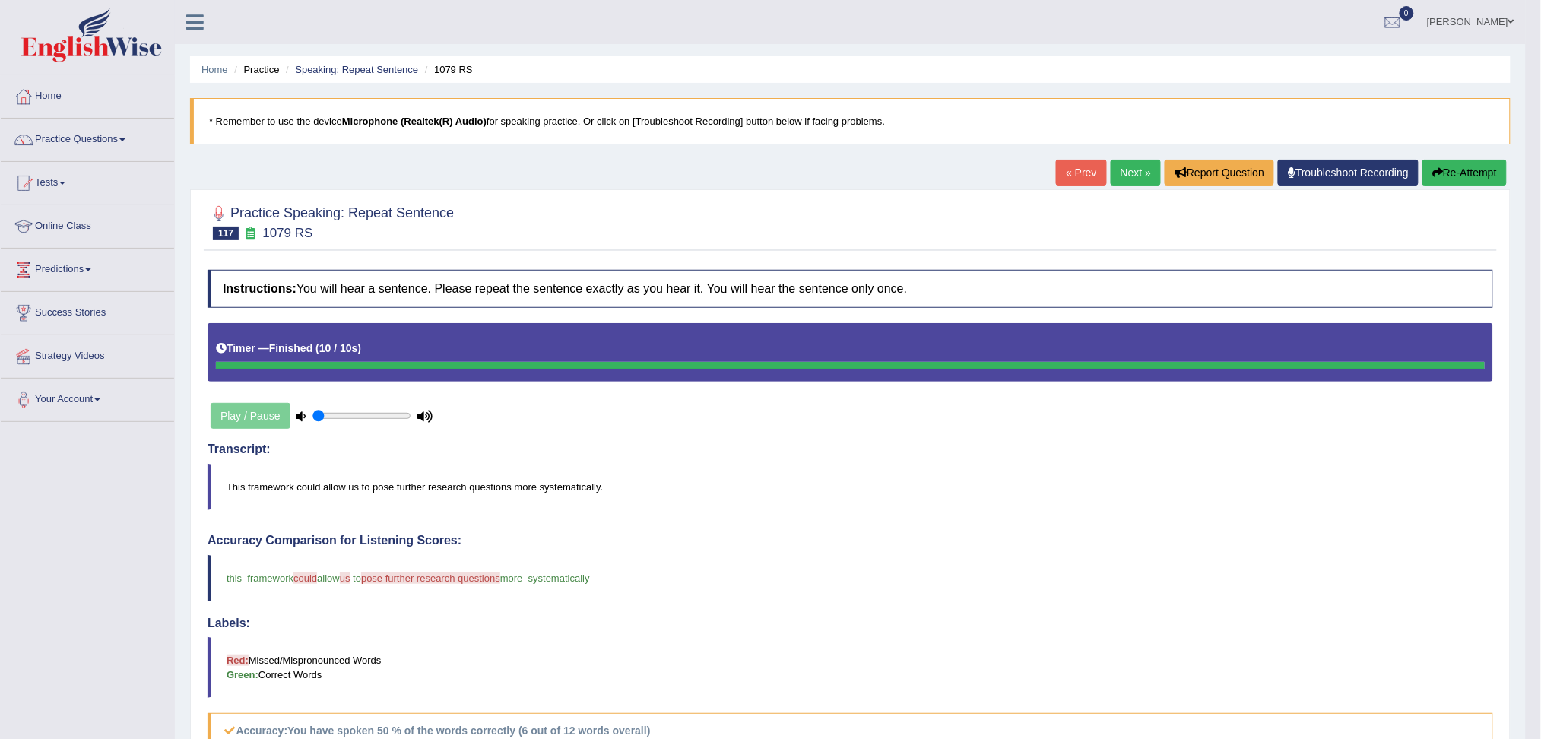
click at [1126, 176] on link "Next »" at bounding box center [1135, 173] width 50 height 26
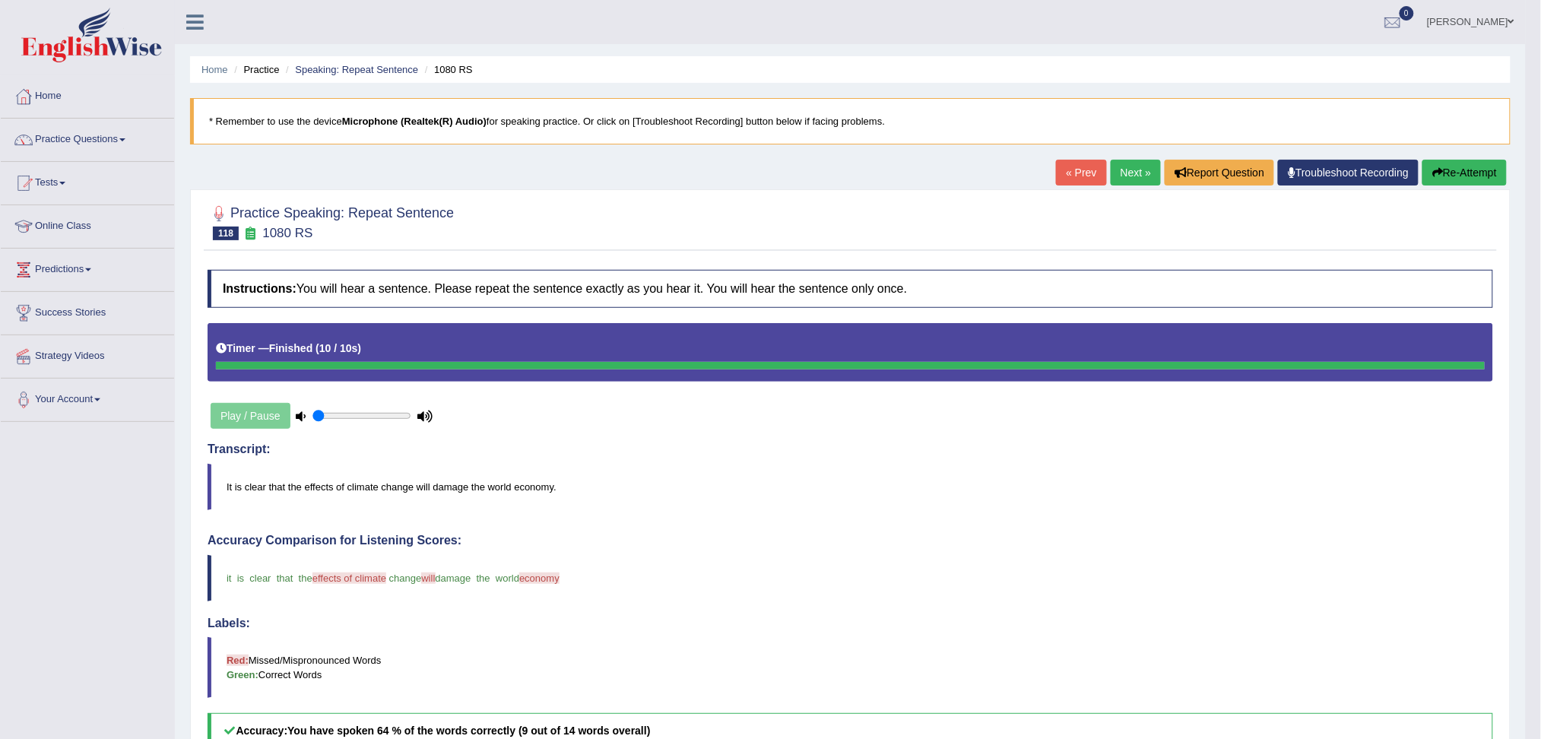
click at [1128, 174] on link "Next »" at bounding box center [1135, 173] width 50 height 26
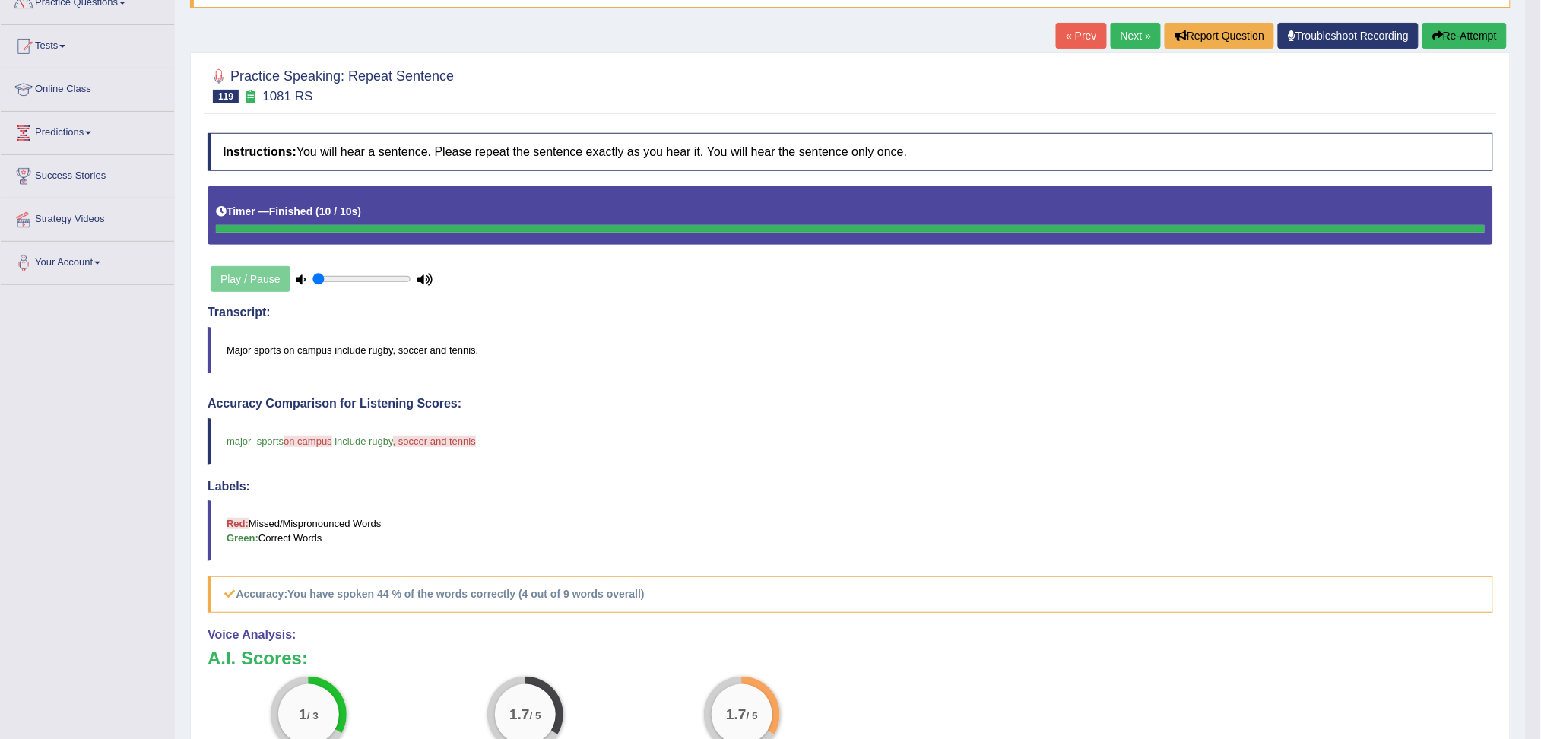
scroll to position [101, 0]
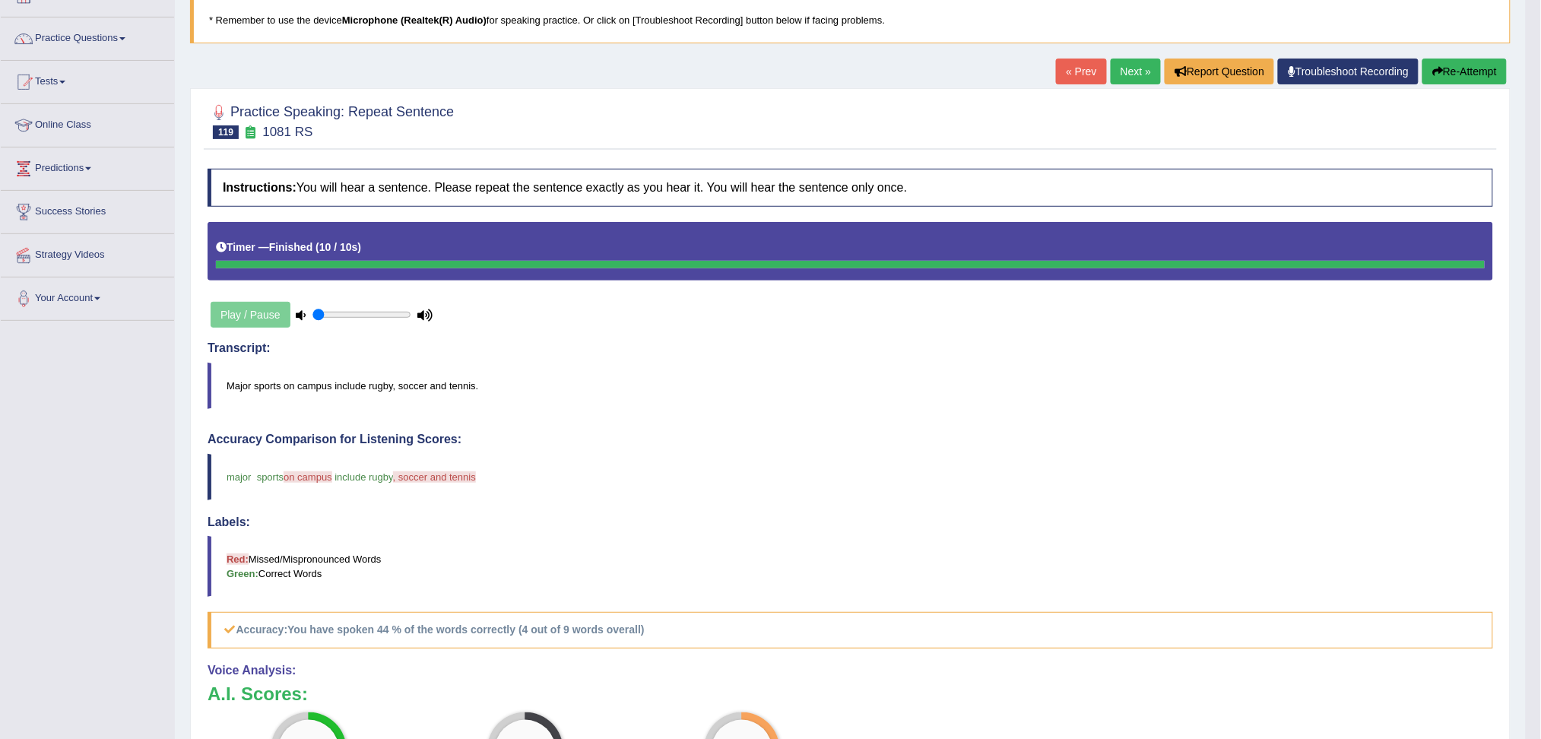
click at [1455, 65] on button "Re-Attempt" at bounding box center [1464, 72] width 84 height 26
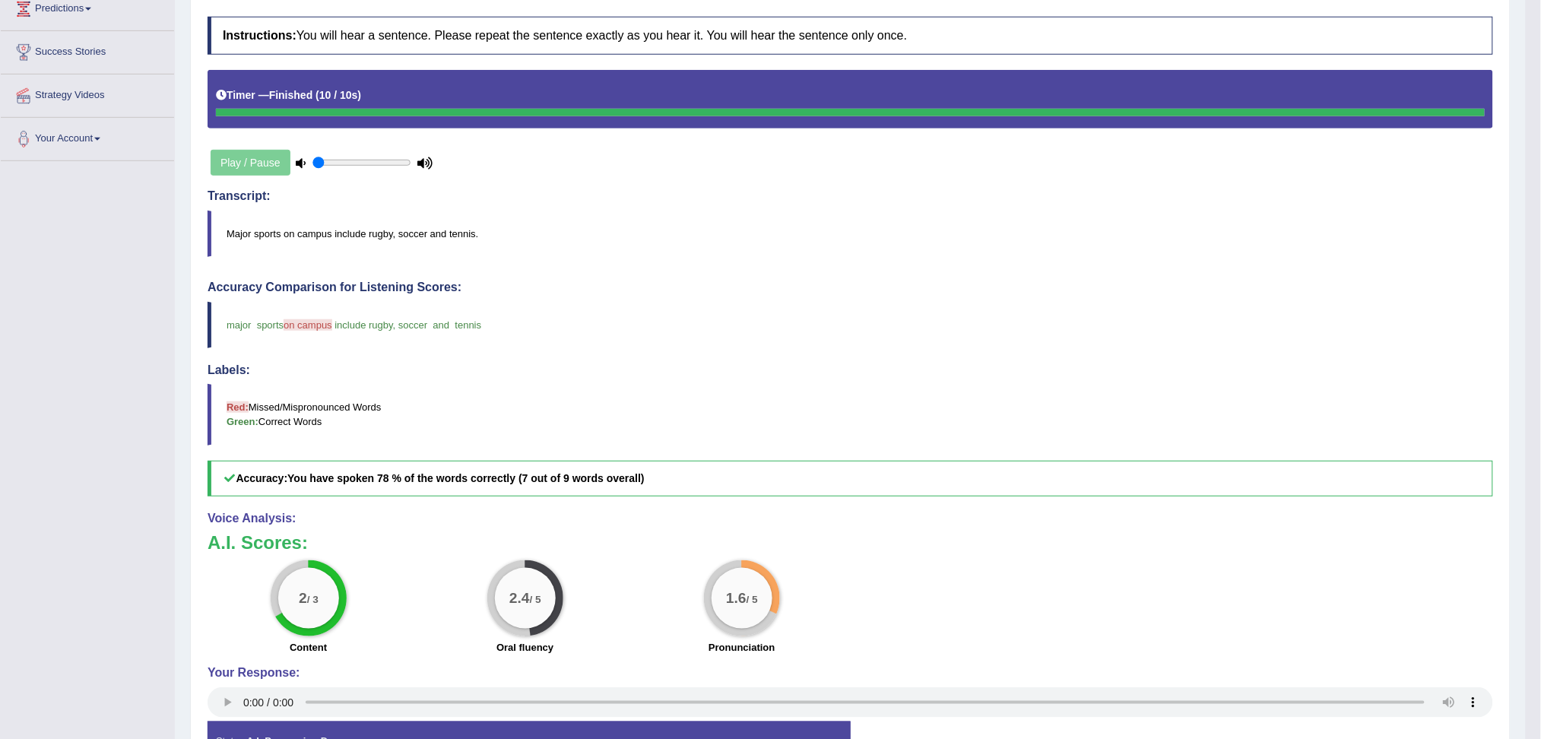
scroll to position [58, 0]
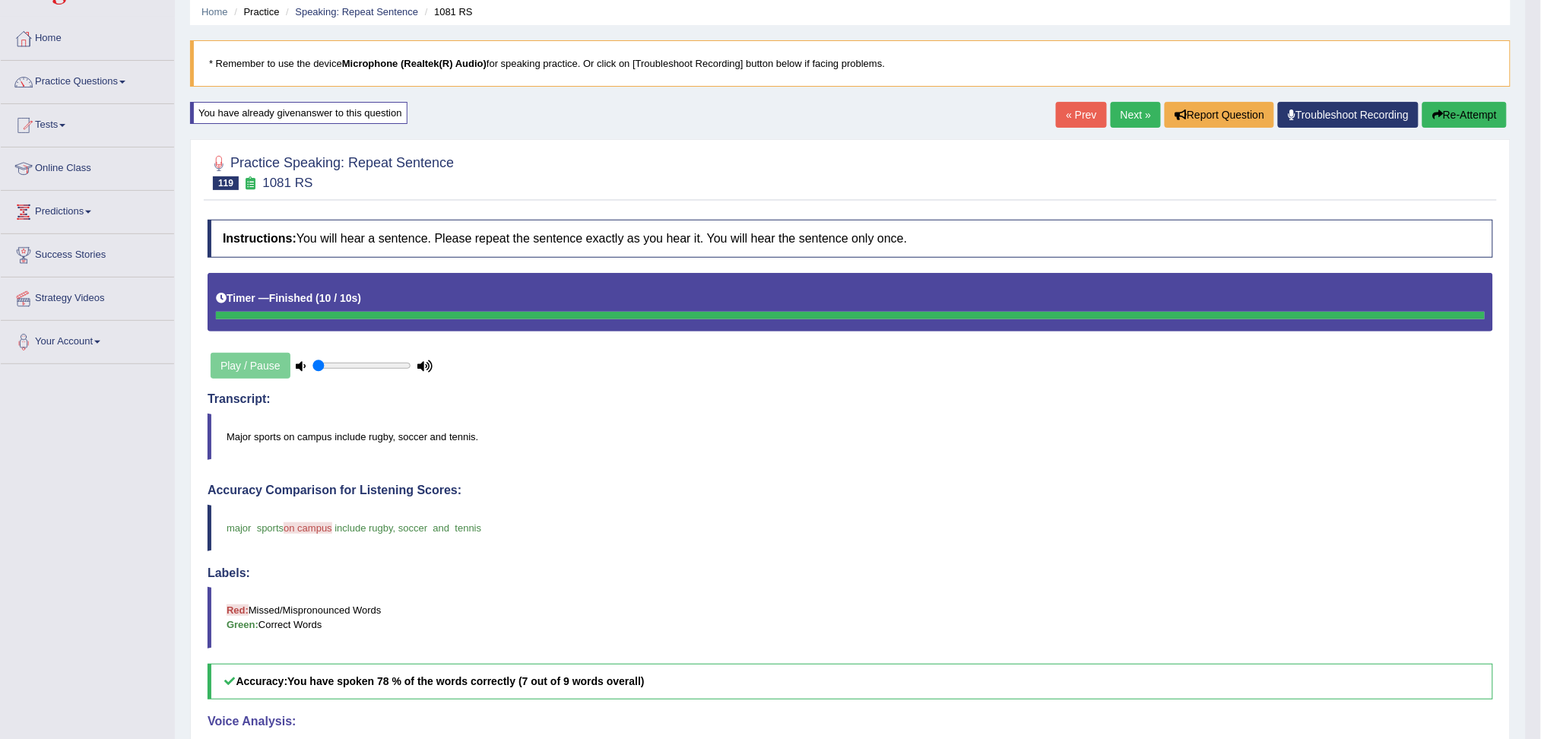
click at [1132, 116] on link "Next »" at bounding box center [1135, 115] width 50 height 26
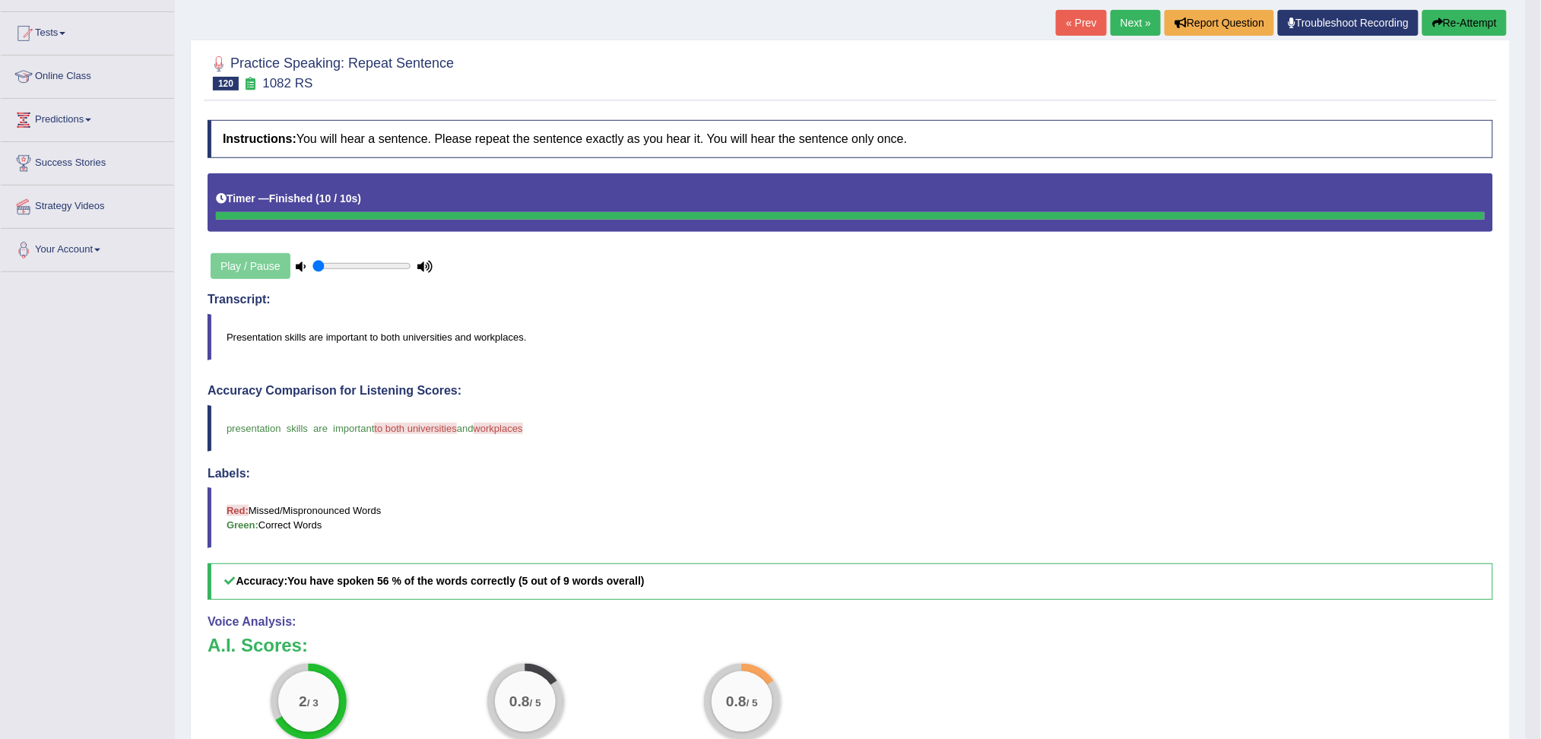
scroll to position [101, 0]
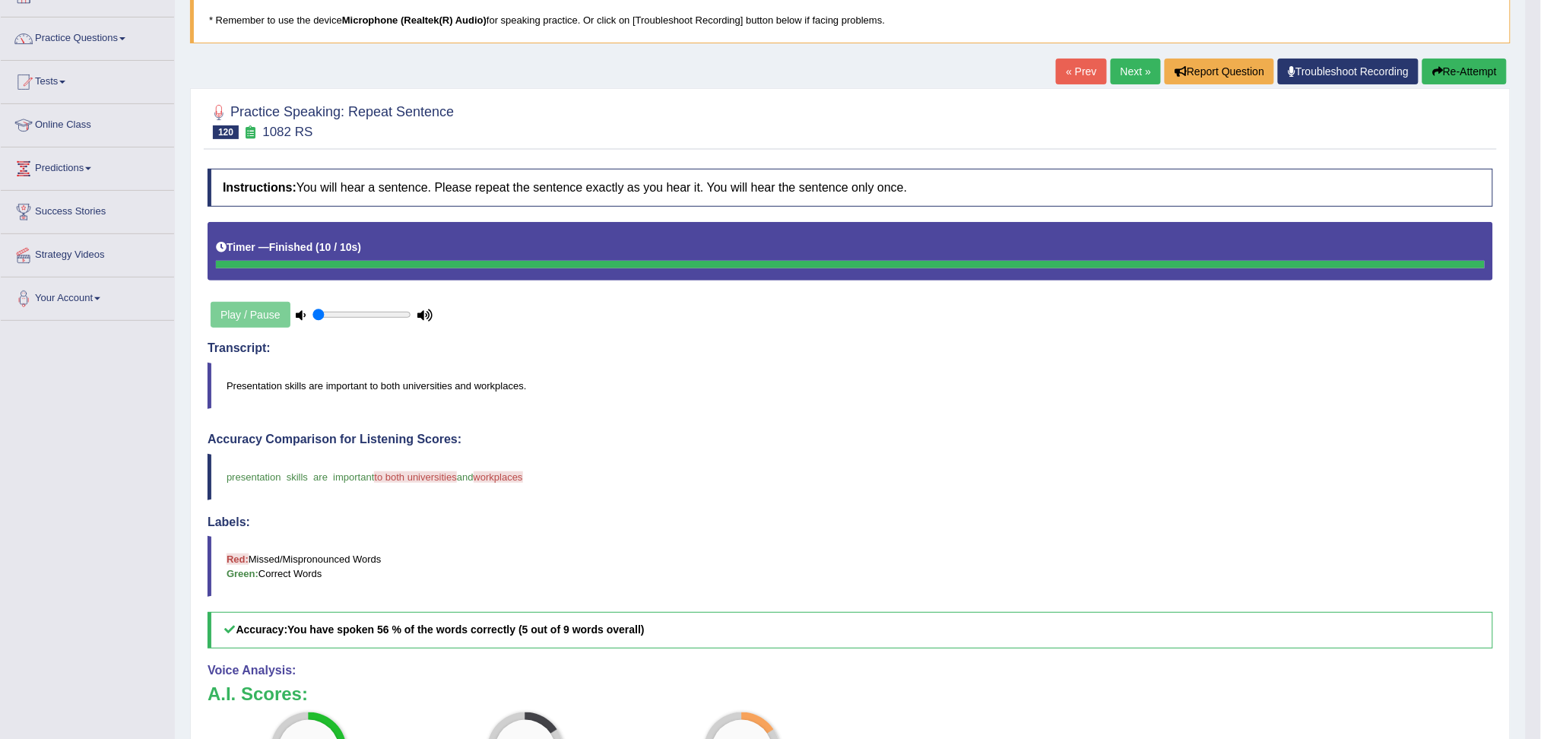
click at [1129, 72] on link "Next »" at bounding box center [1135, 72] width 50 height 26
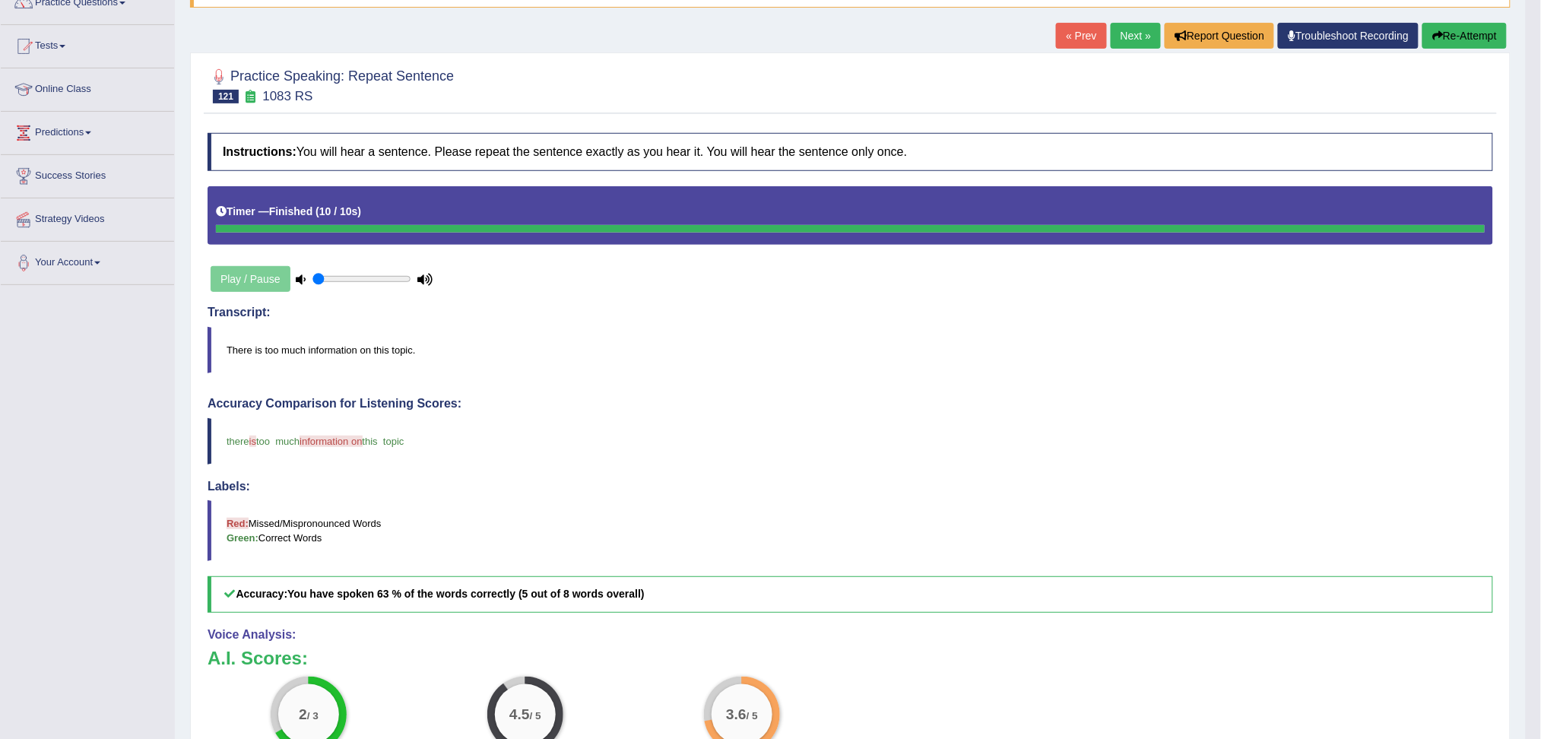
scroll to position [101, 0]
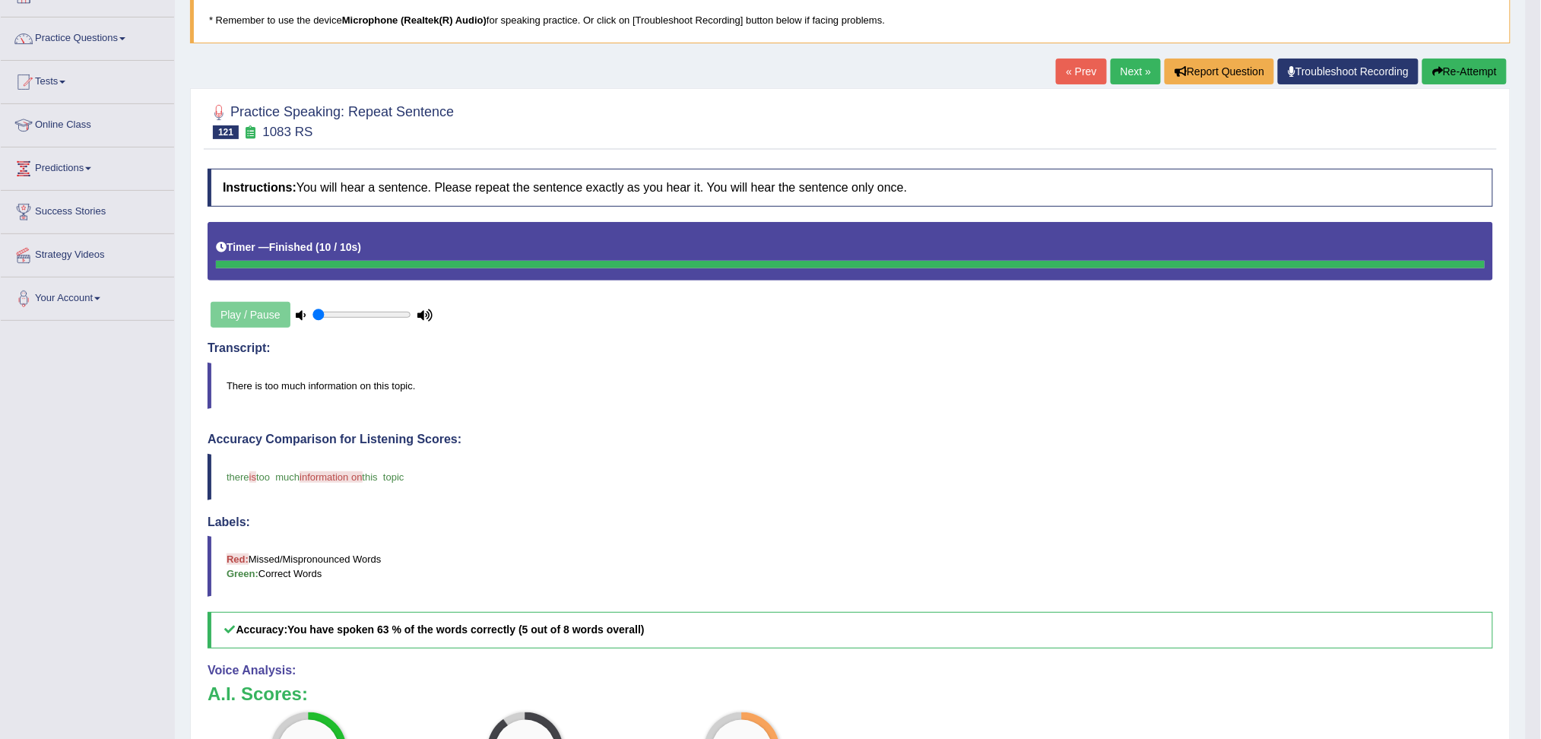
click at [1126, 70] on link "Next »" at bounding box center [1135, 72] width 50 height 26
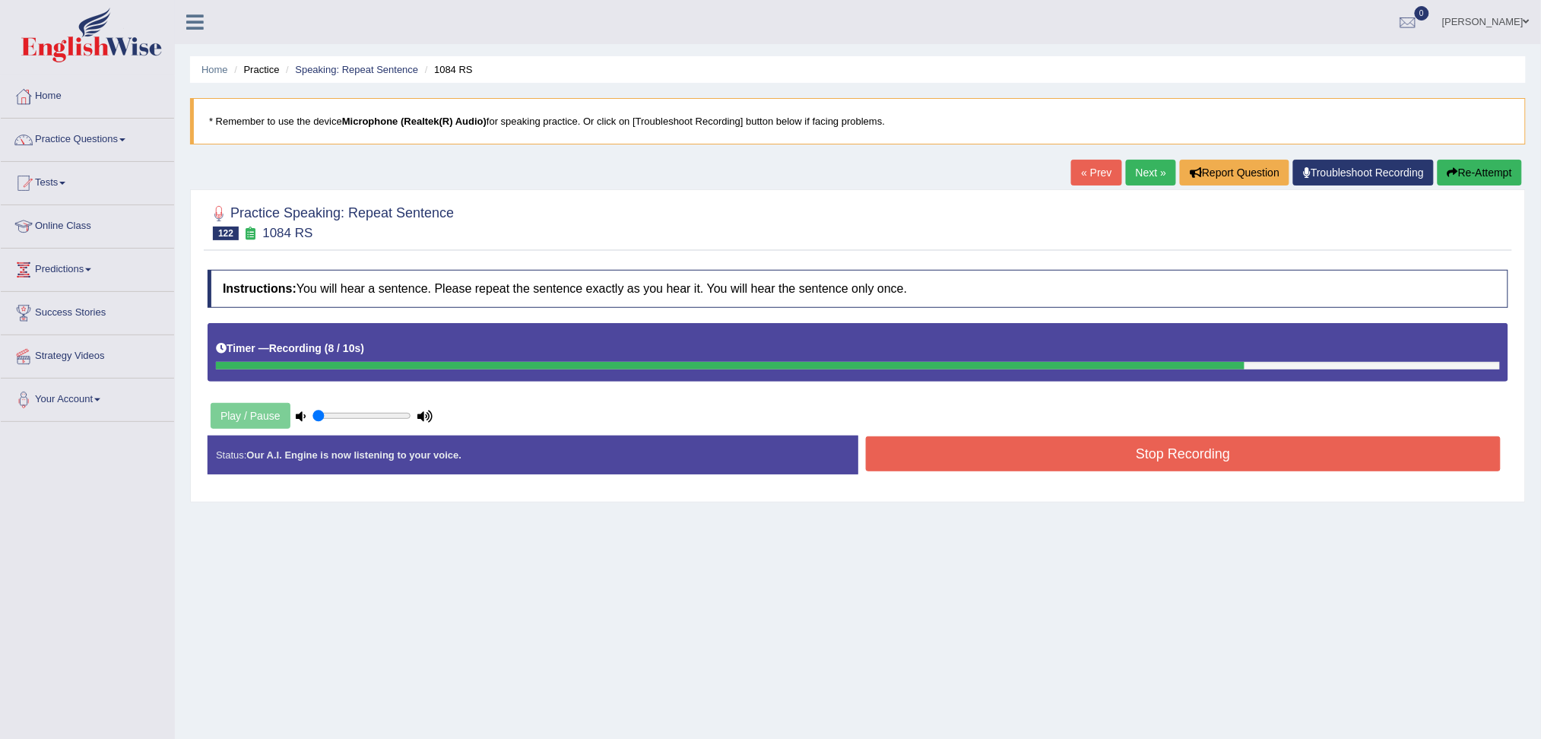
click at [1225, 451] on button "Stop Recording" at bounding box center [1183, 453] width 635 height 35
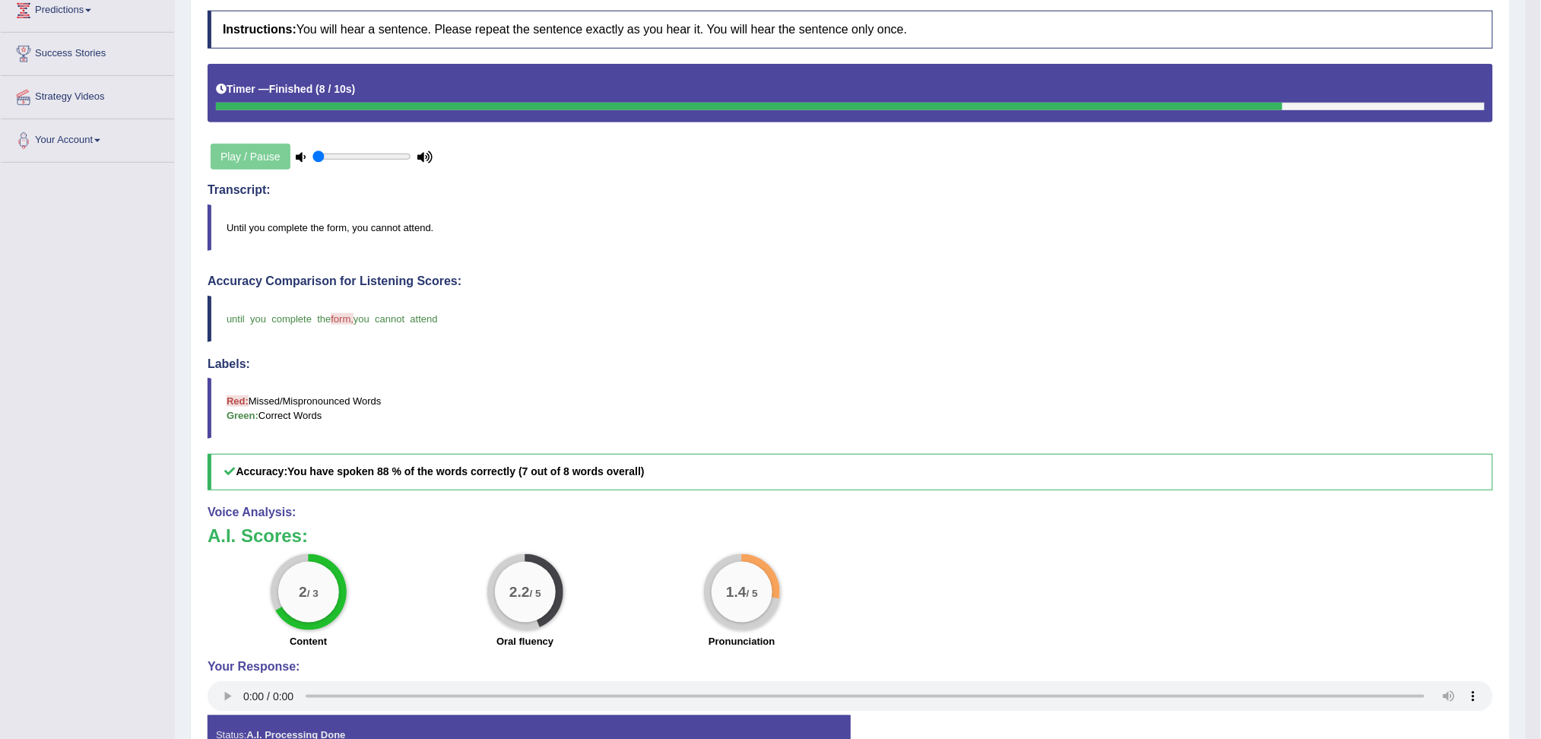
scroll to position [151, 0]
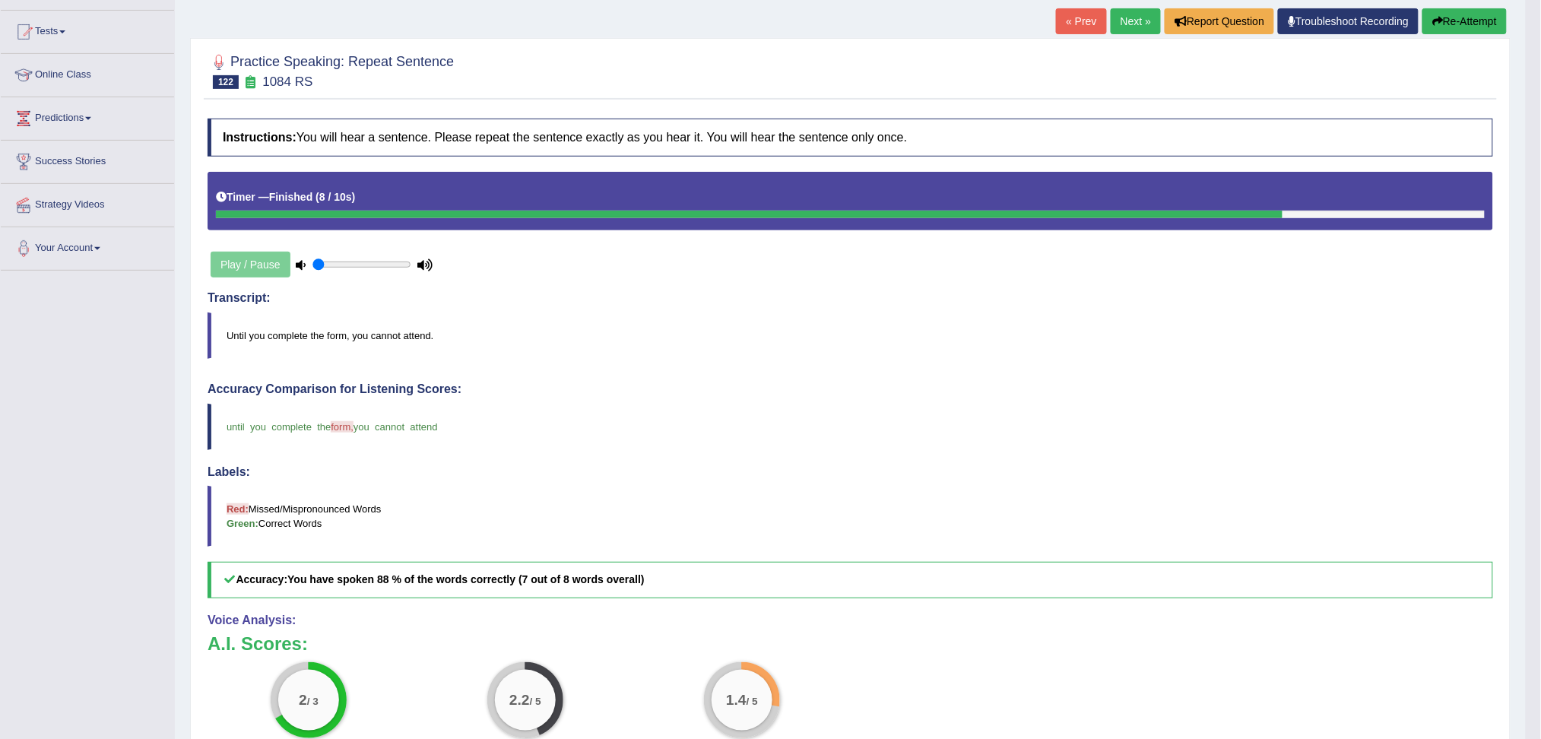
click at [1128, 22] on link "Next »" at bounding box center [1135, 21] width 50 height 26
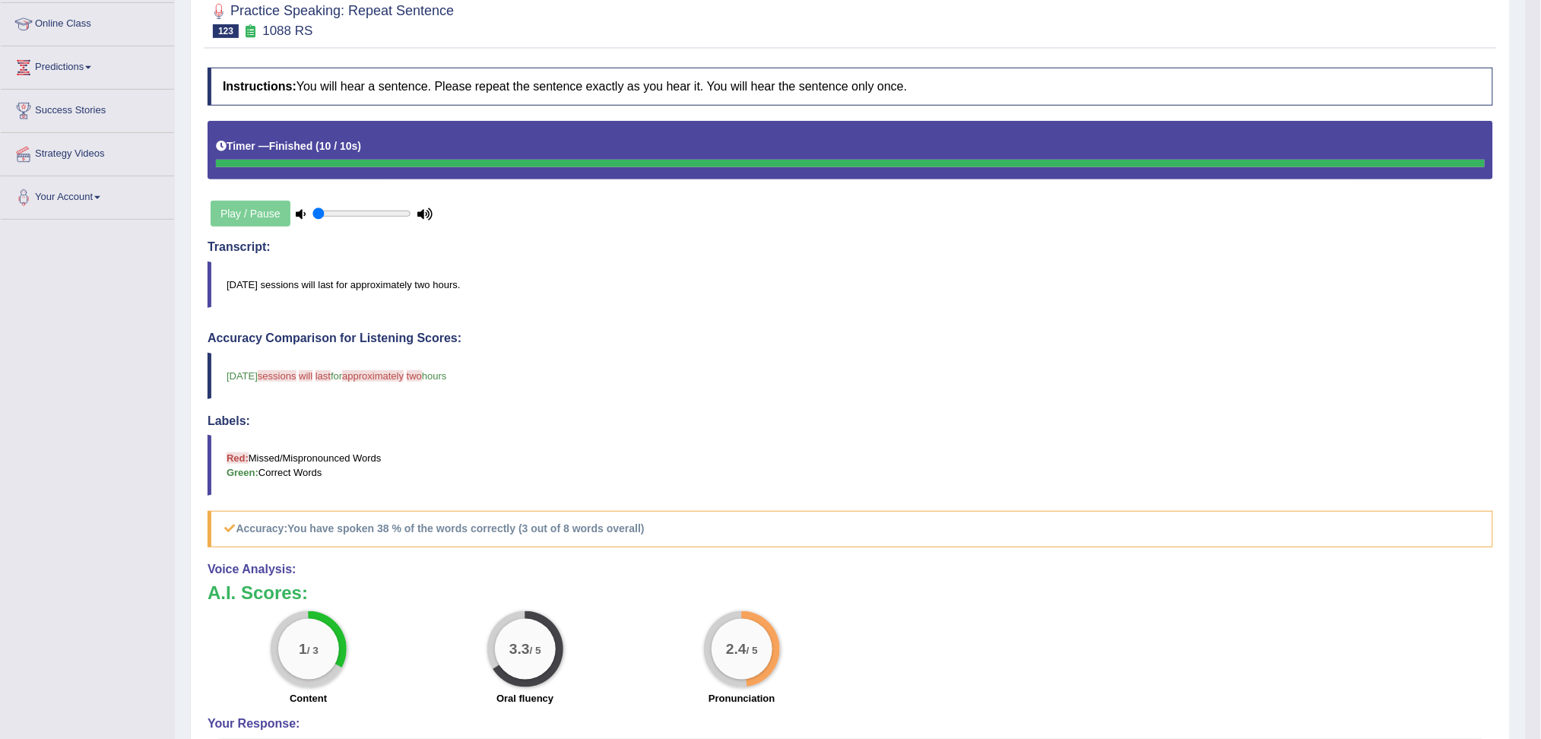
scroll to position [101, 0]
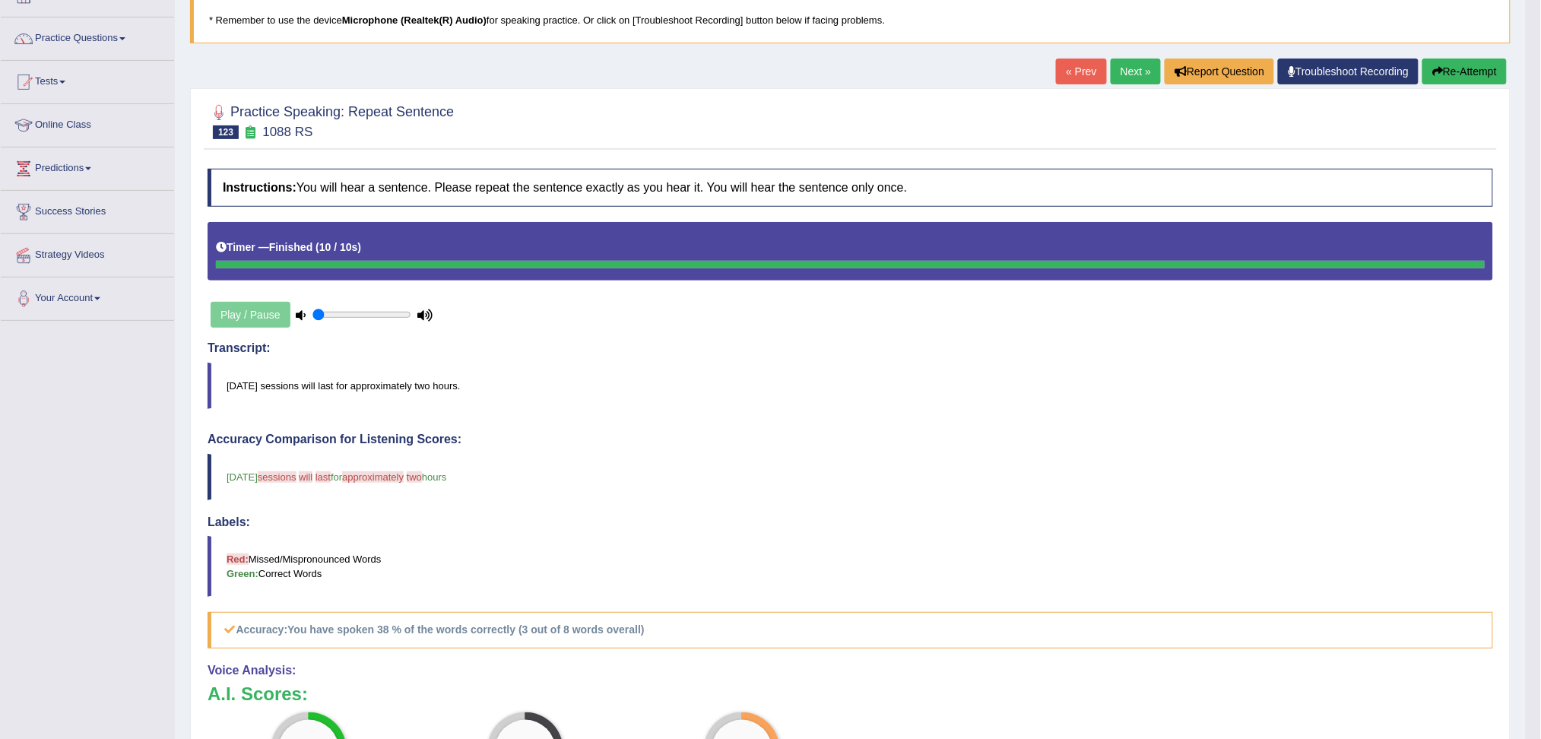
click at [1138, 74] on link "Next »" at bounding box center [1135, 72] width 50 height 26
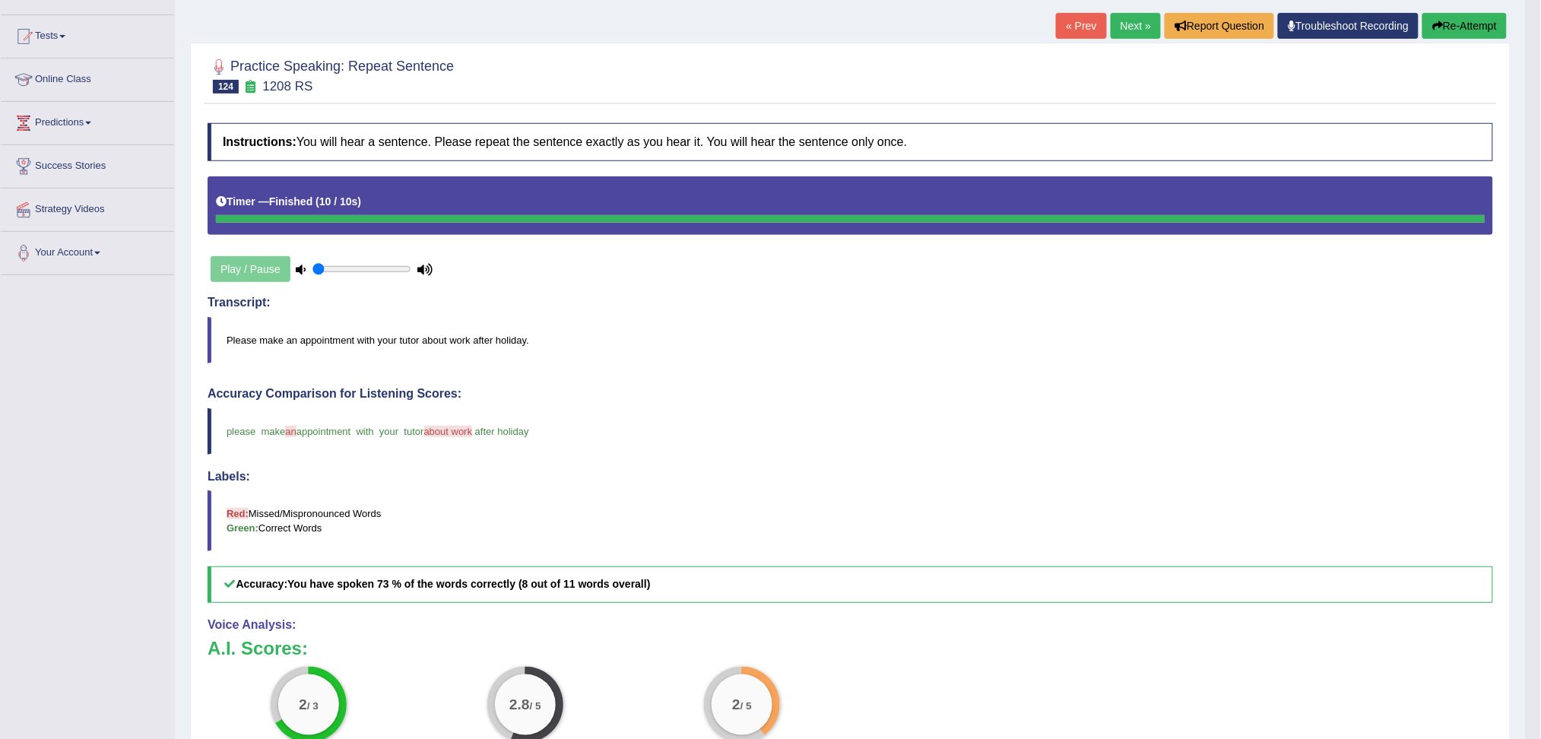
scroll to position [101, 0]
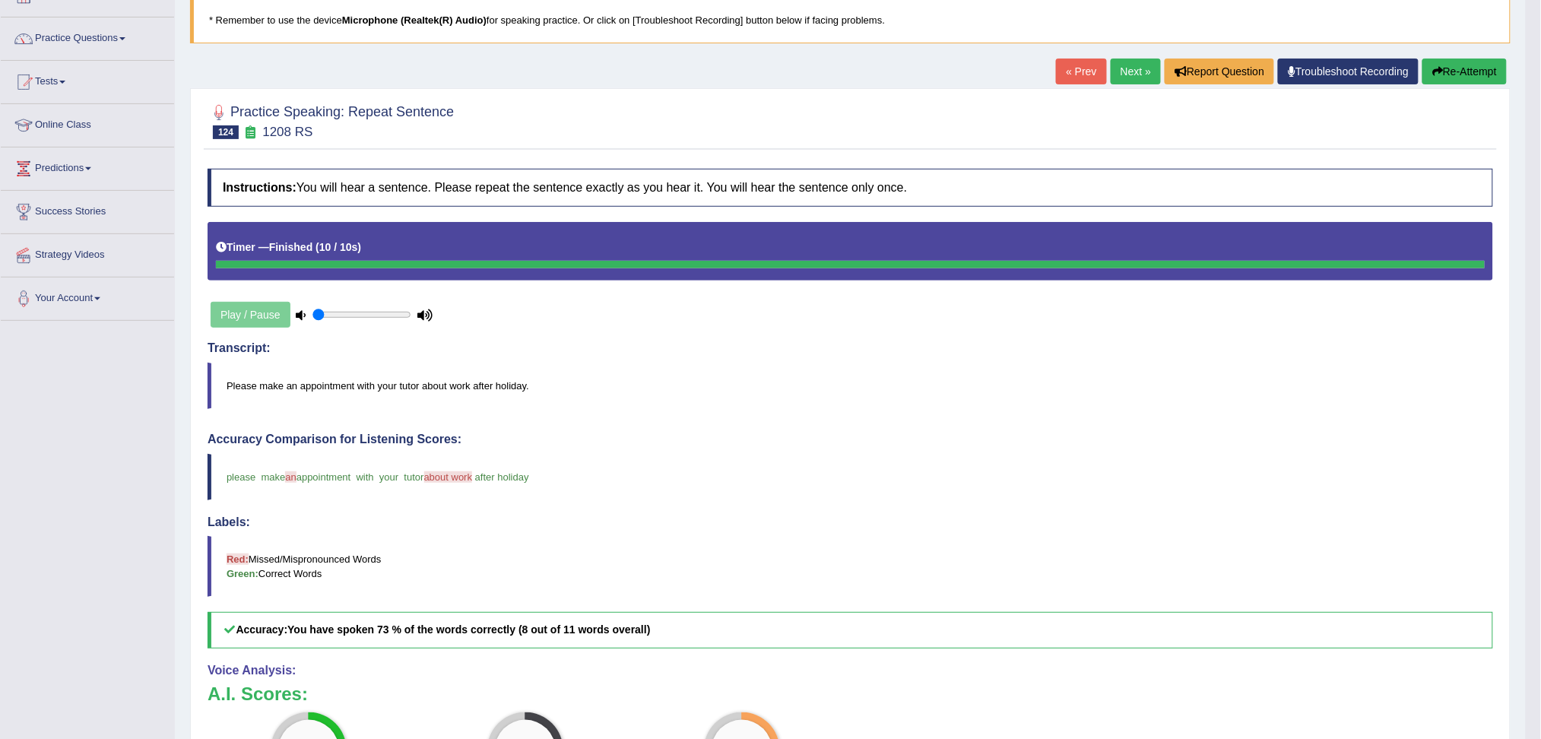
click at [1135, 68] on link "Next »" at bounding box center [1135, 72] width 50 height 26
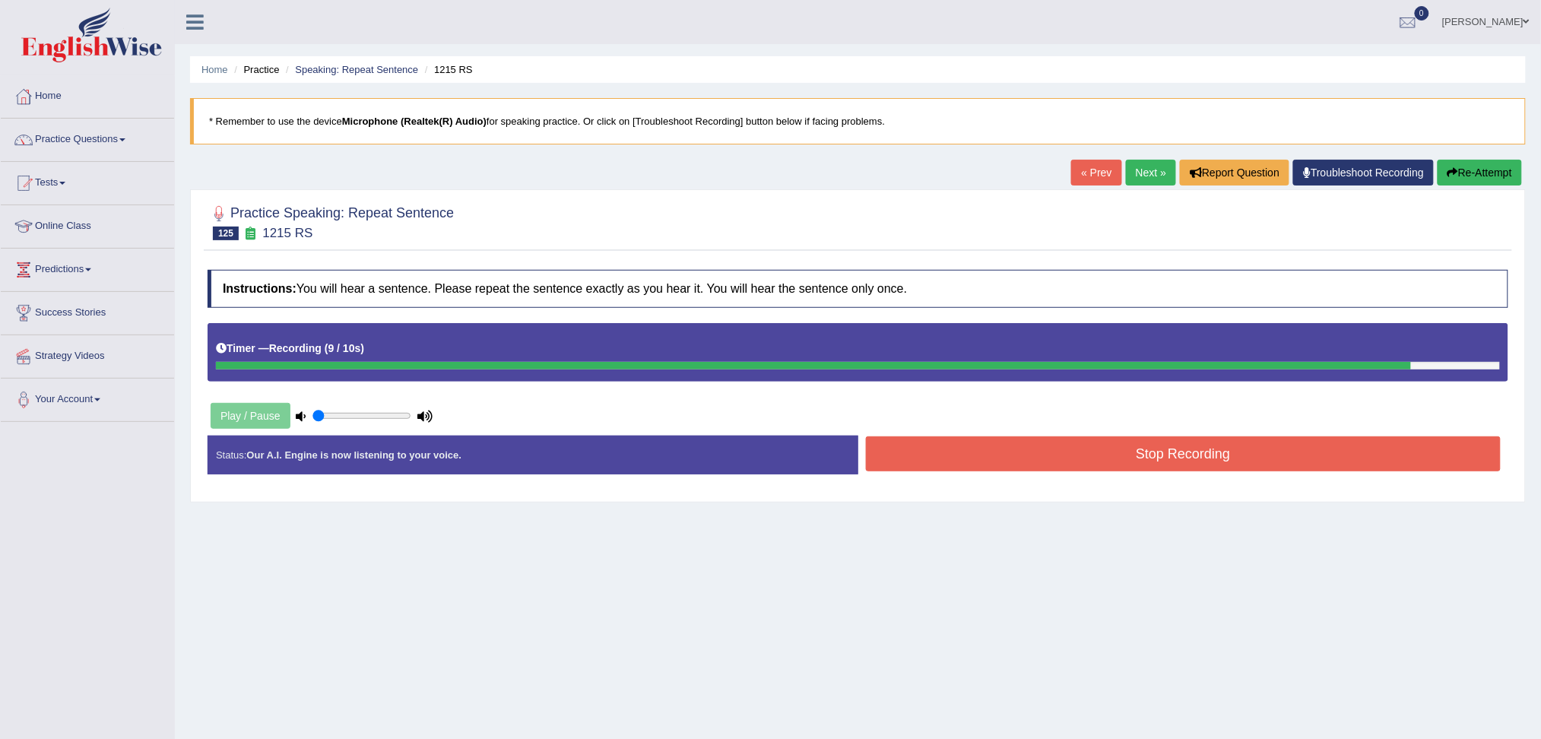
click at [1237, 461] on button "Stop Recording" at bounding box center [1183, 453] width 635 height 35
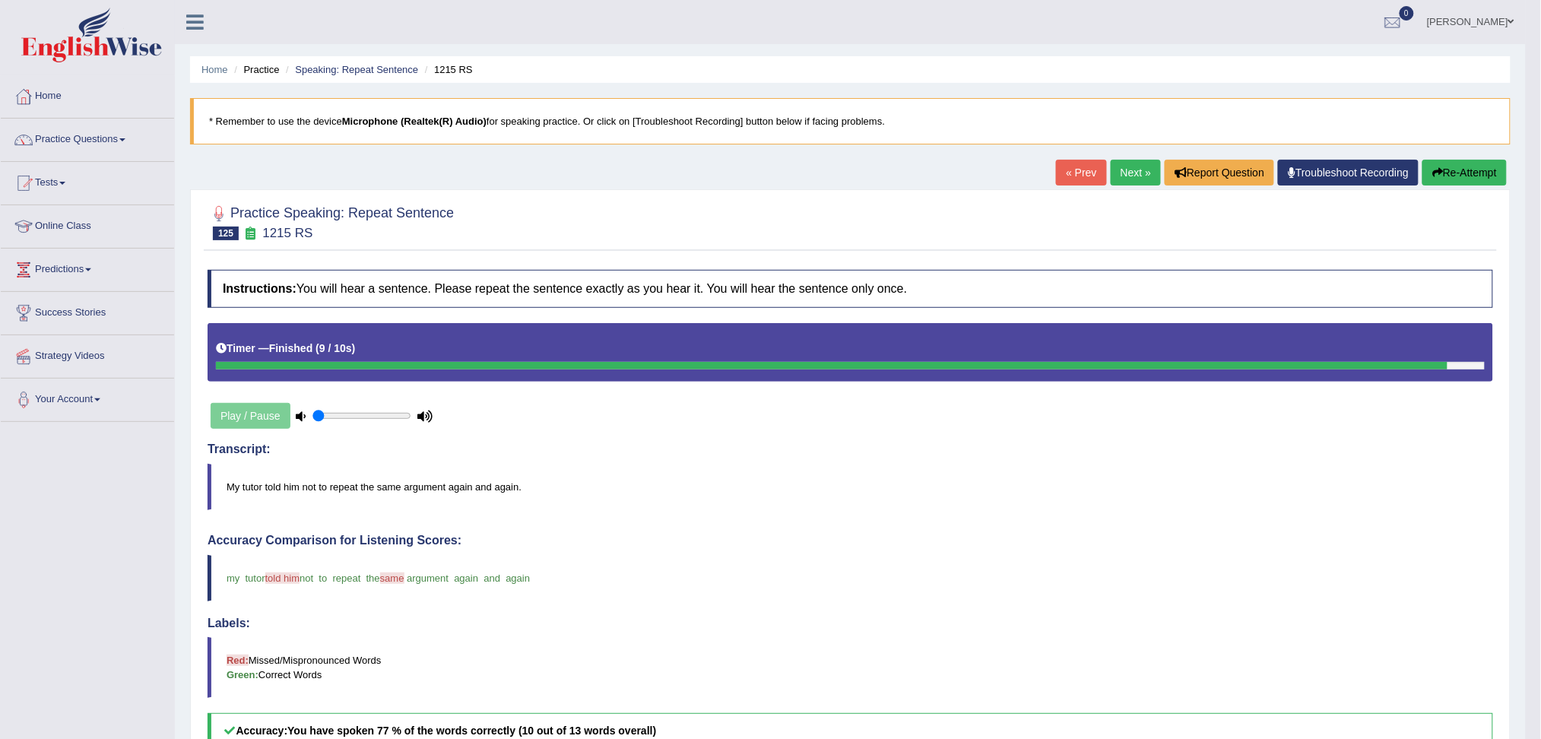
click at [1120, 174] on link "Next »" at bounding box center [1135, 173] width 50 height 26
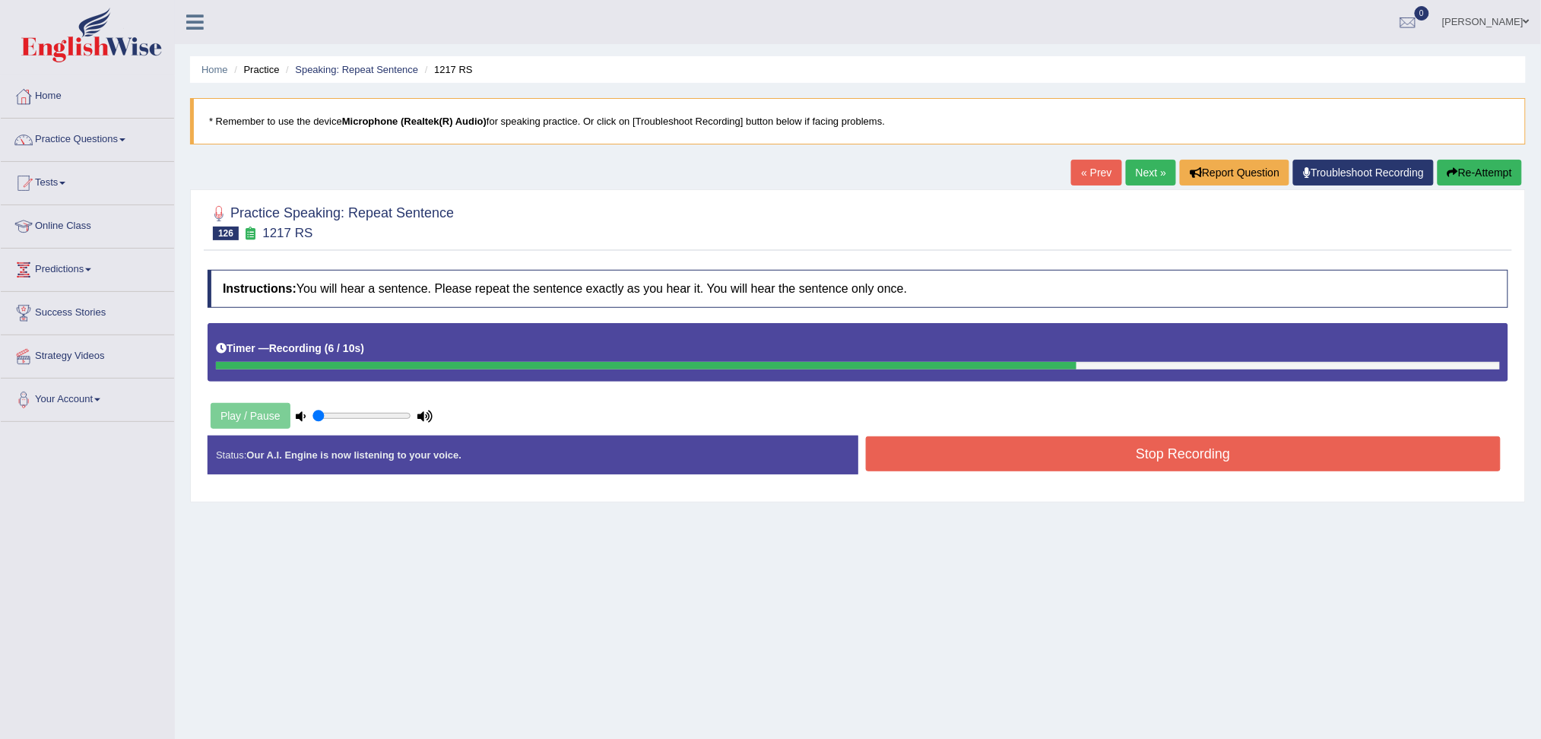
click at [1237, 449] on button "Stop Recording" at bounding box center [1183, 453] width 635 height 35
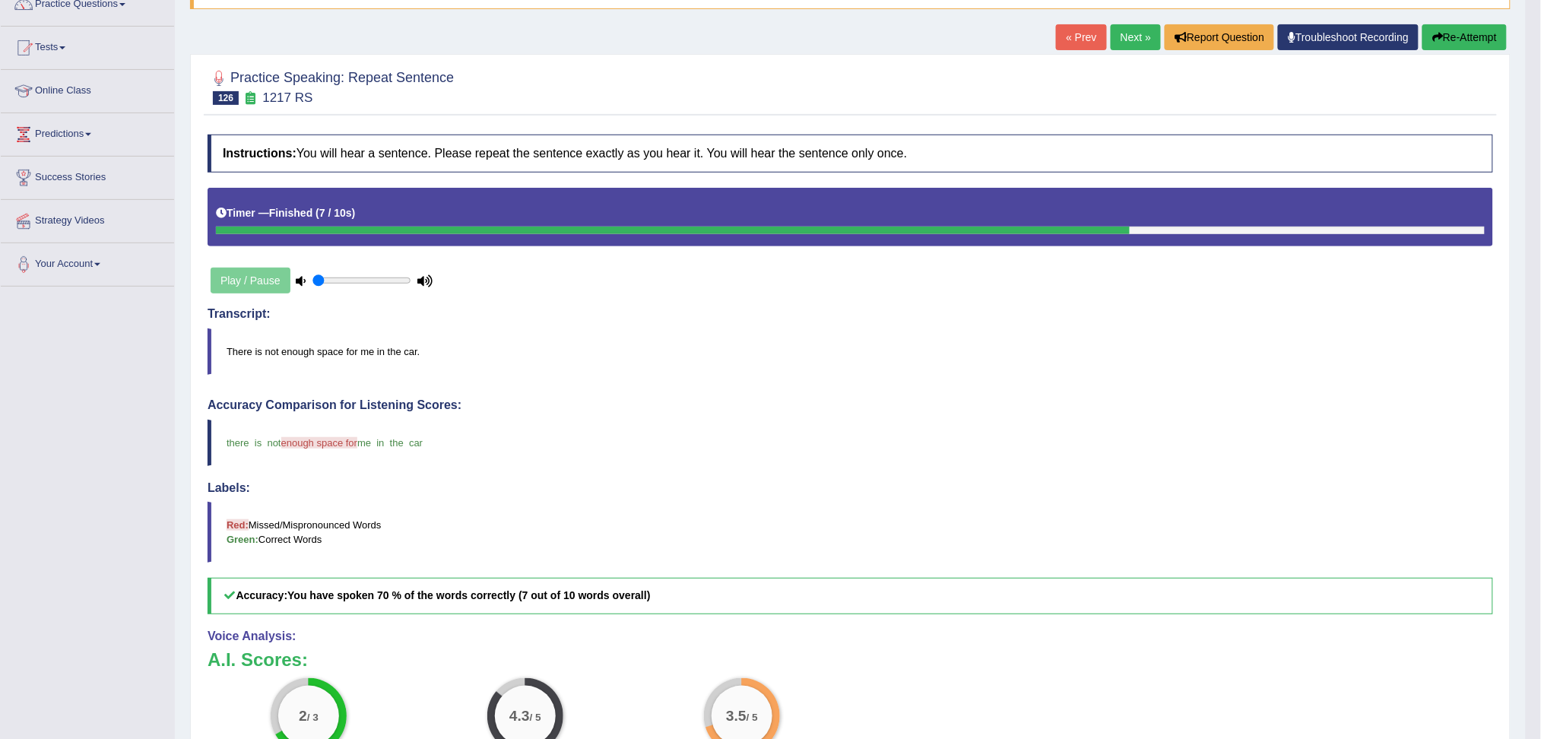
scroll to position [101, 0]
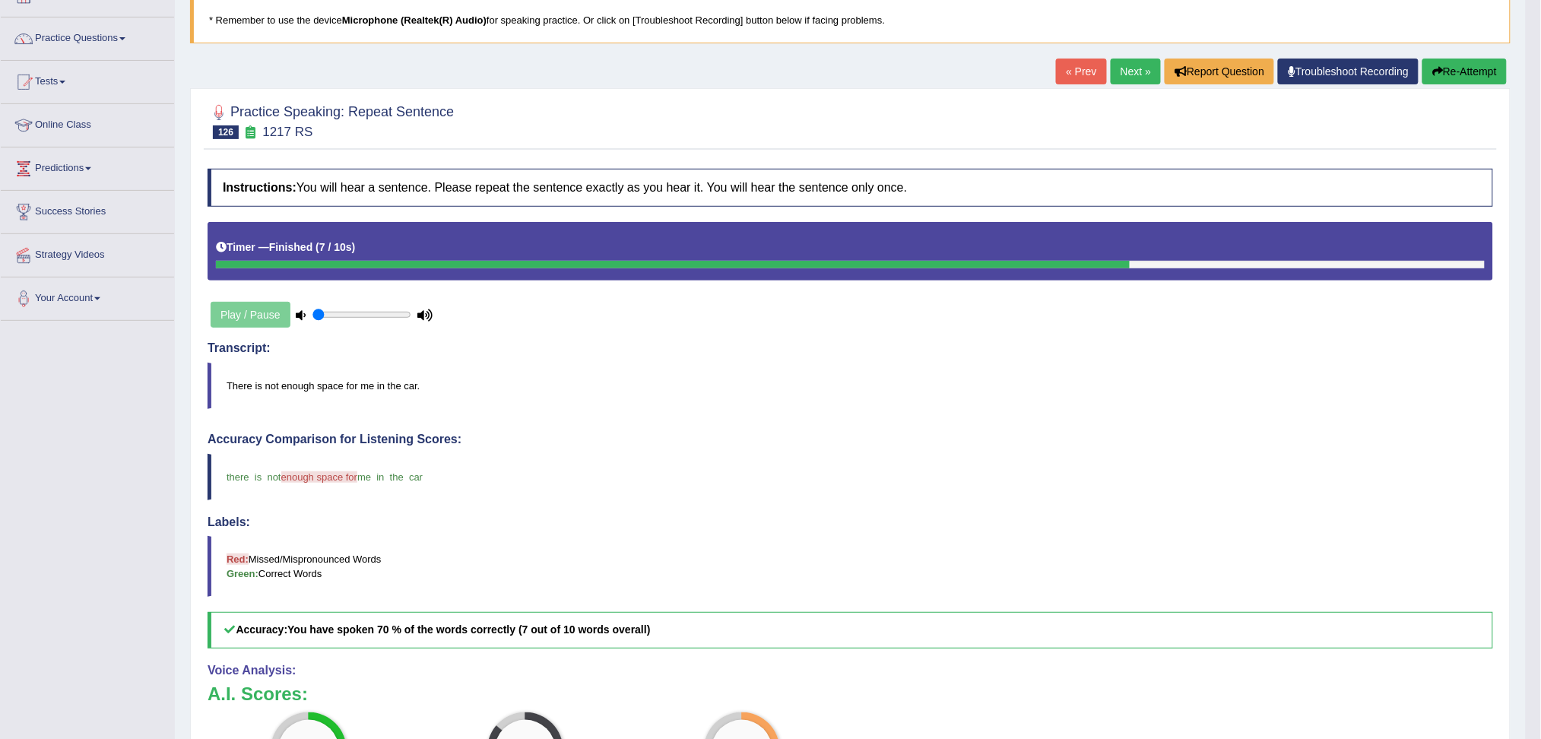
click at [1132, 74] on link "Next »" at bounding box center [1135, 72] width 50 height 26
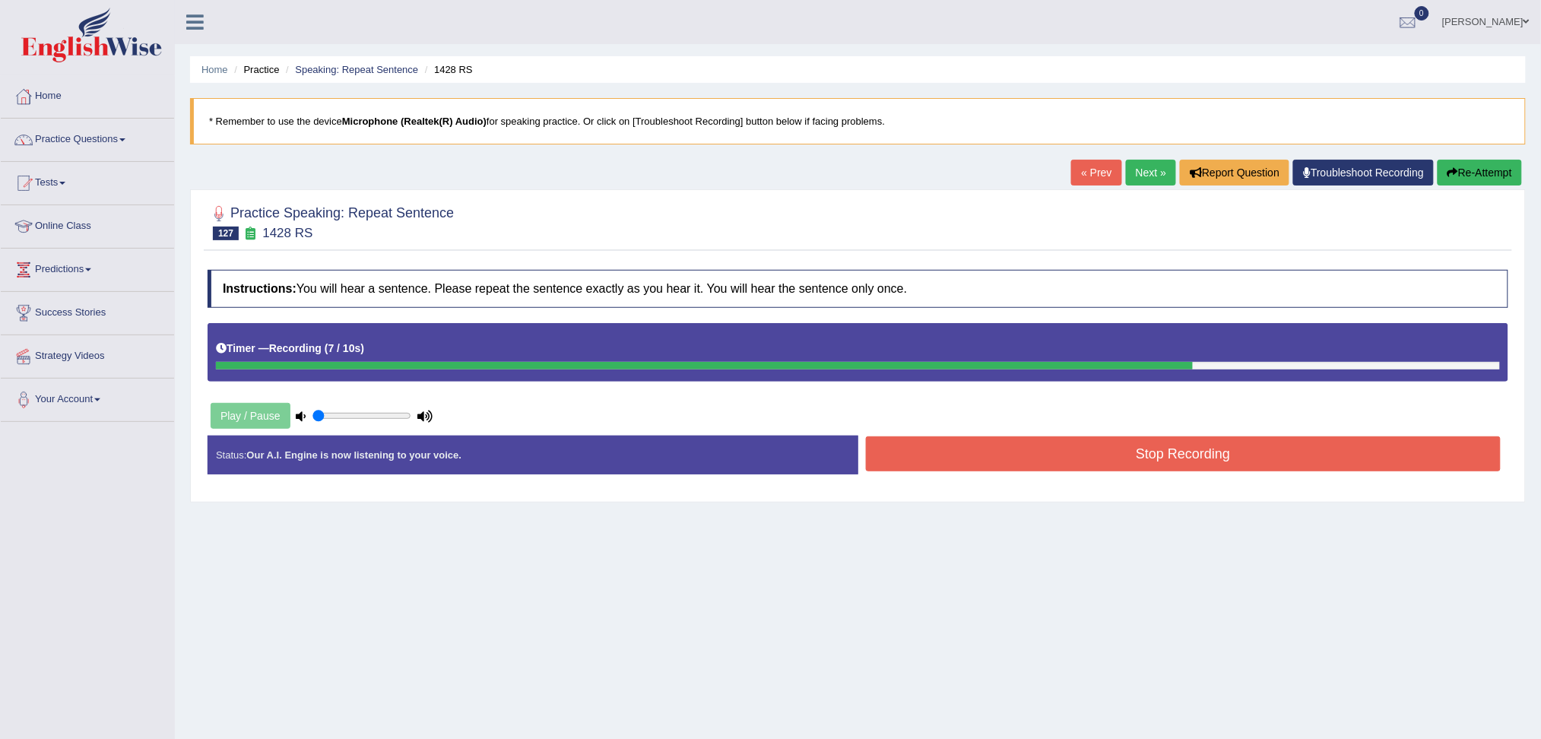
click at [1145, 449] on button "Stop Recording" at bounding box center [1183, 453] width 635 height 35
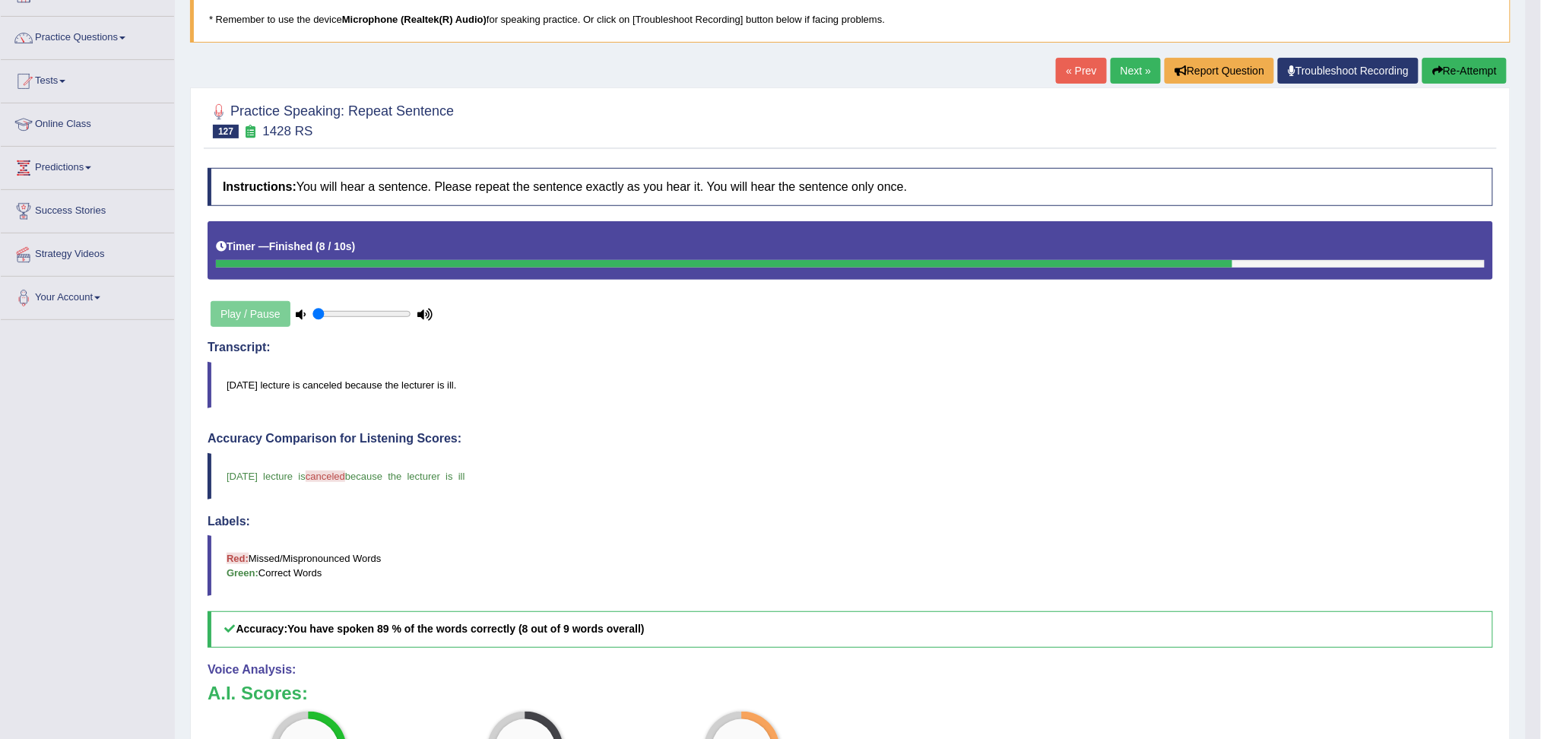
scroll to position [101, 0]
click at [1116, 70] on link "Next »" at bounding box center [1135, 72] width 50 height 26
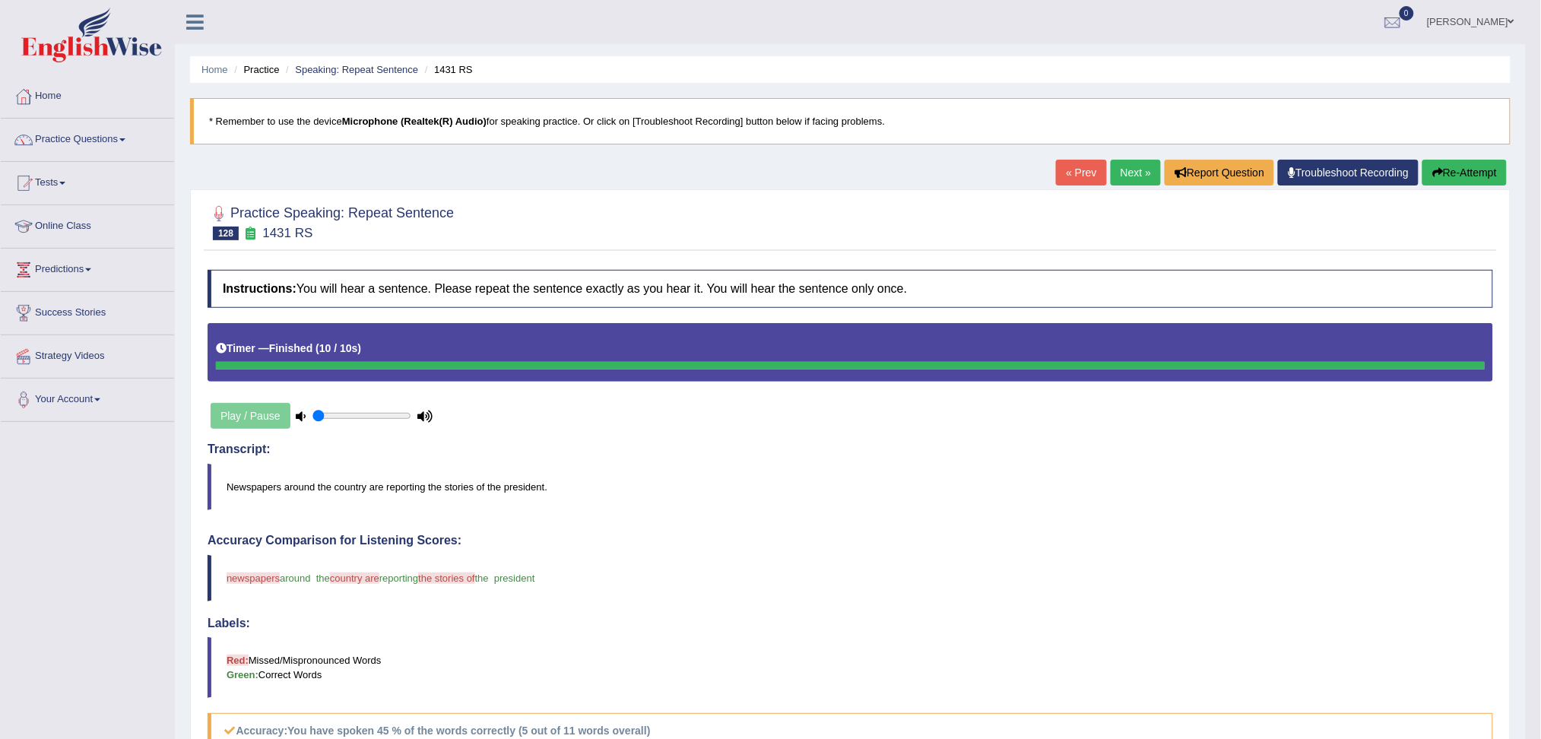
click at [1129, 169] on link "Next »" at bounding box center [1135, 173] width 50 height 26
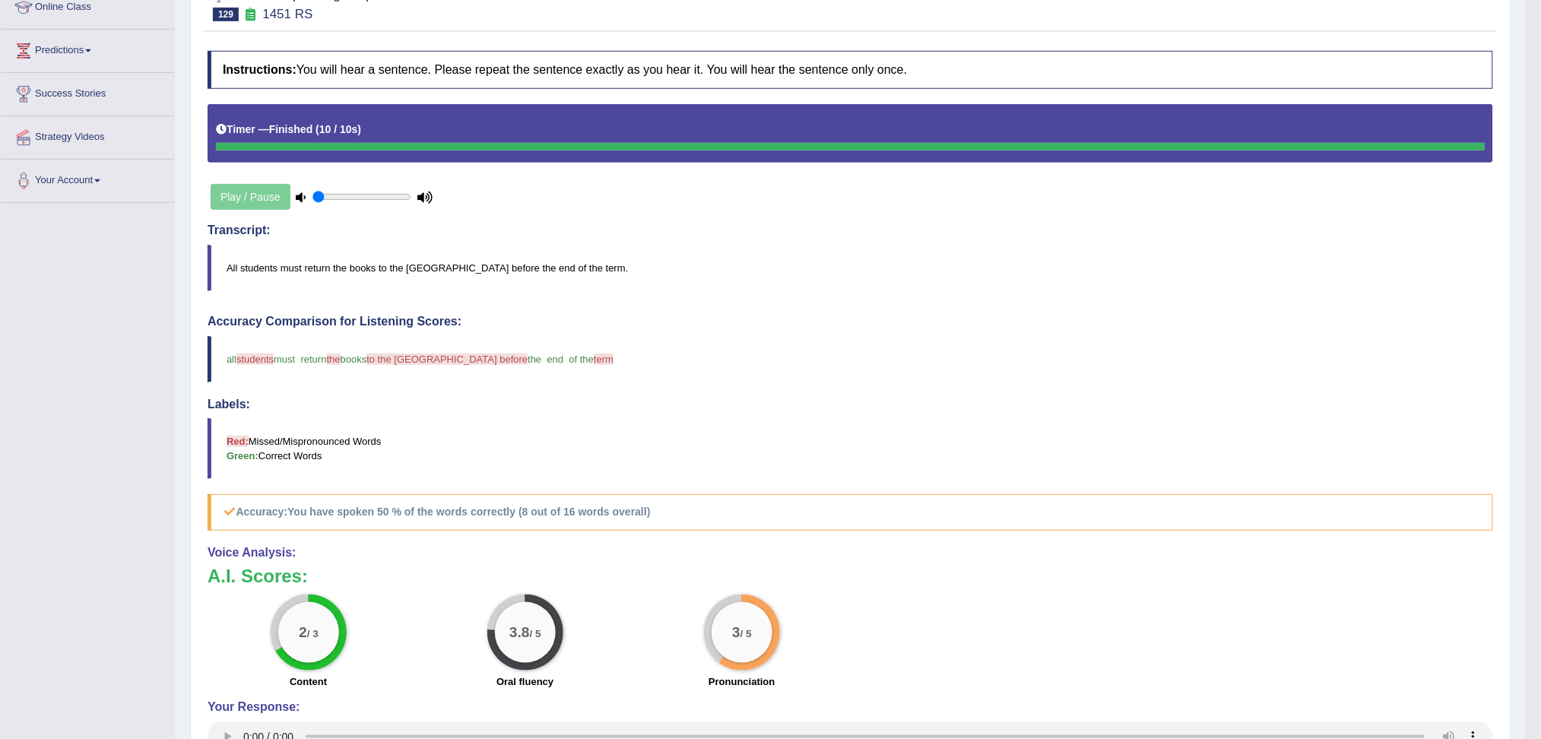
scroll to position [101, 0]
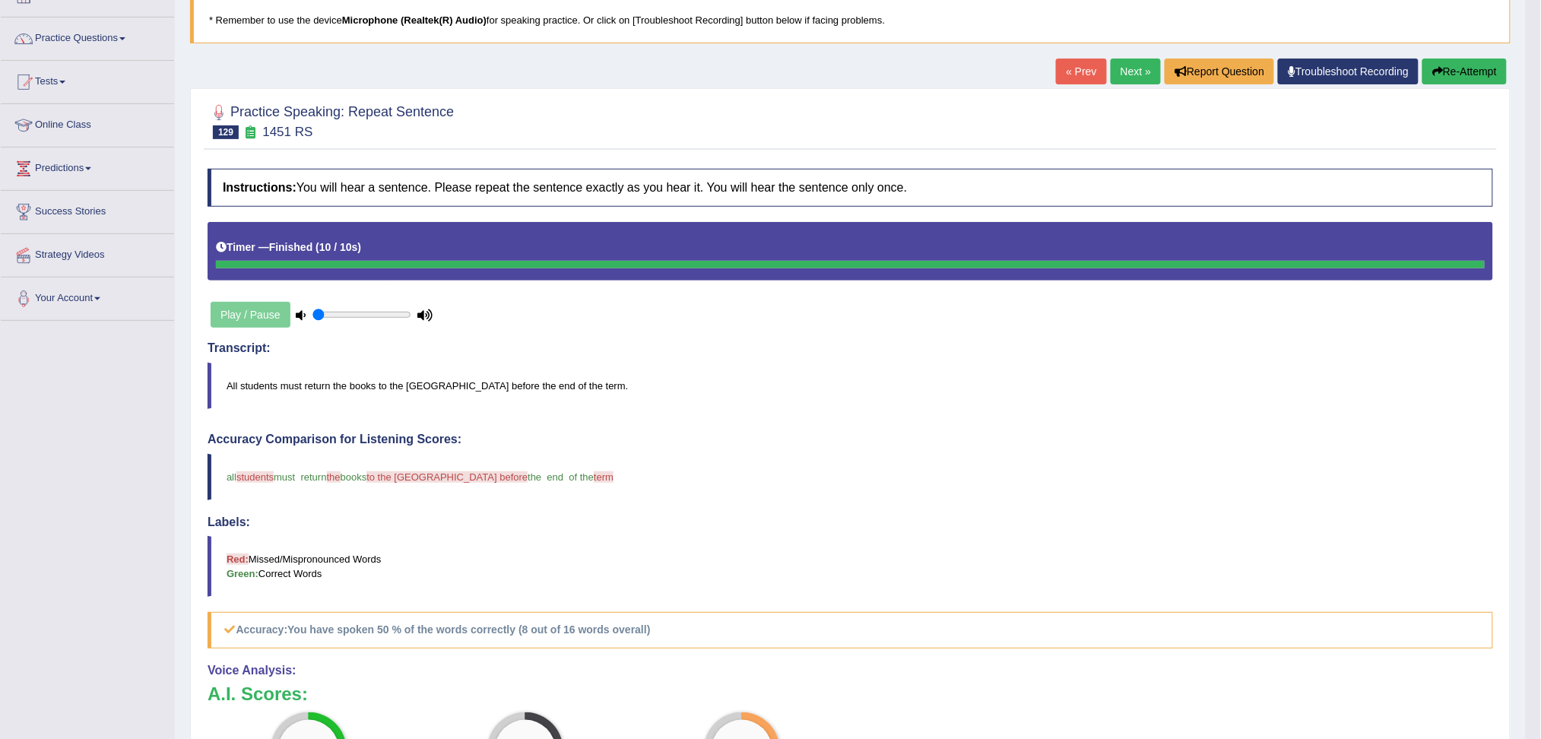
click at [1126, 71] on link "Next »" at bounding box center [1135, 72] width 50 height 26
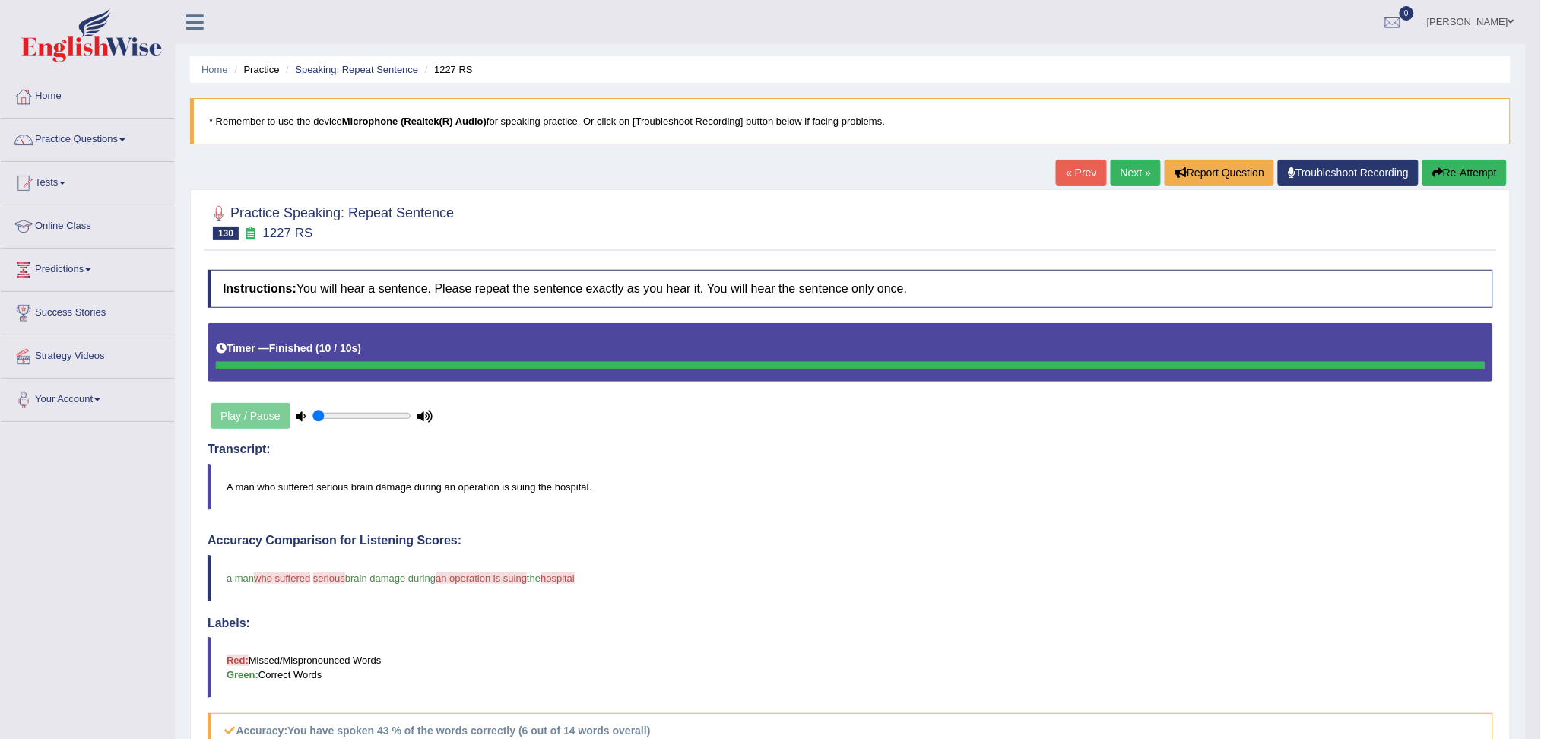
click at [1126, 170] on link "Next »" at bounding box center [1135, 173] width 50 height 26
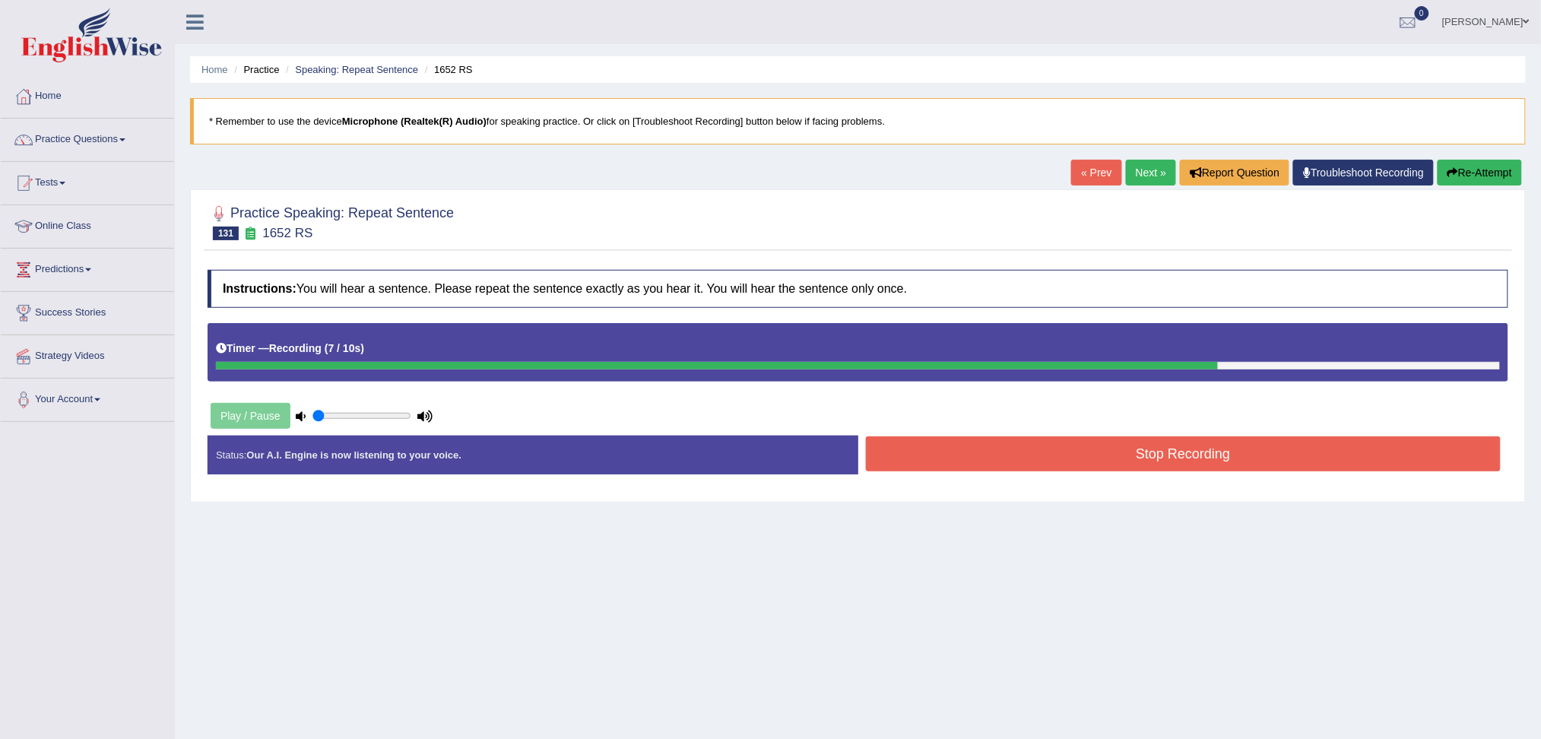
click at [1184, 456] on button "Stop Recording" at bounding box center [1183, 453] width 635 height 35
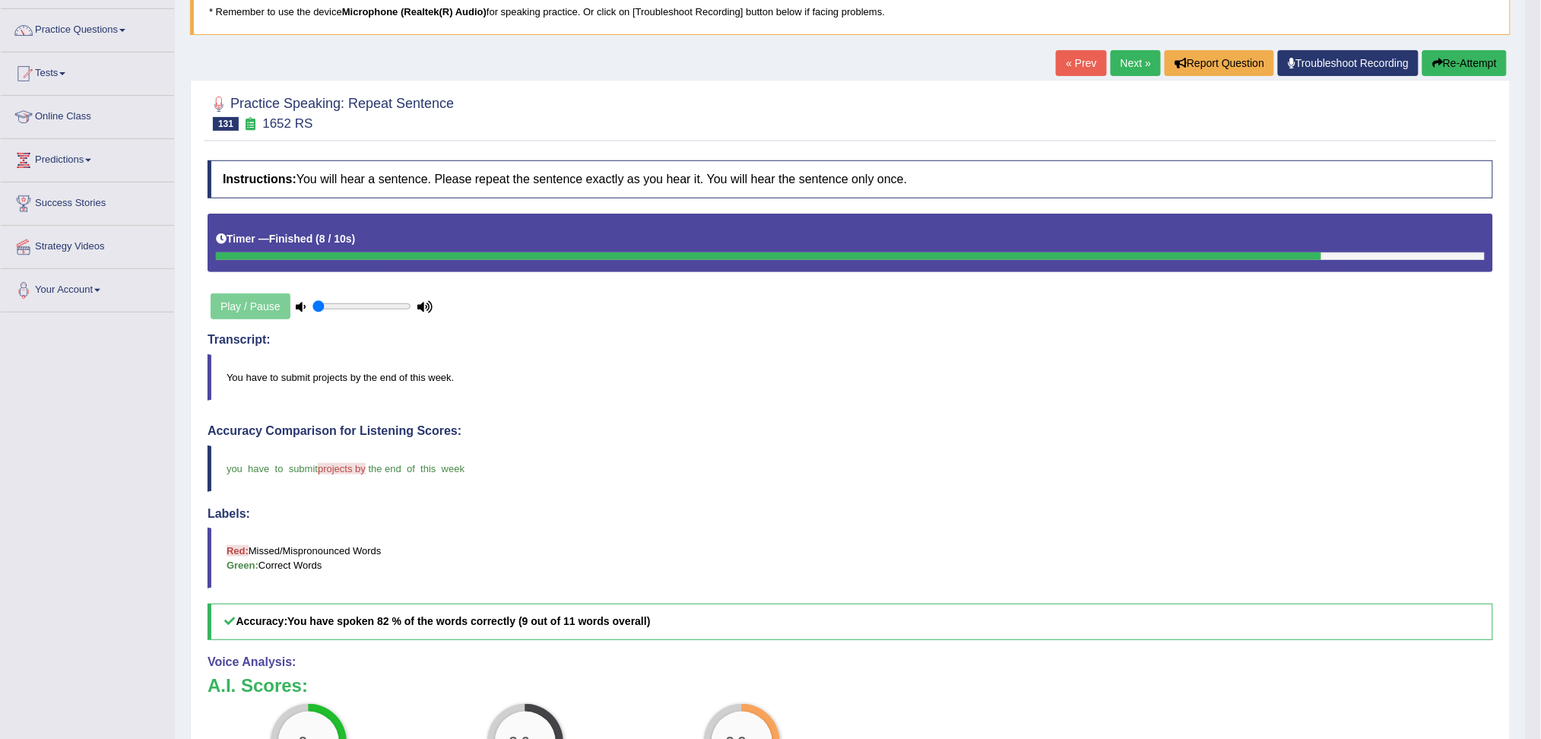
scroll to position [101, 0]
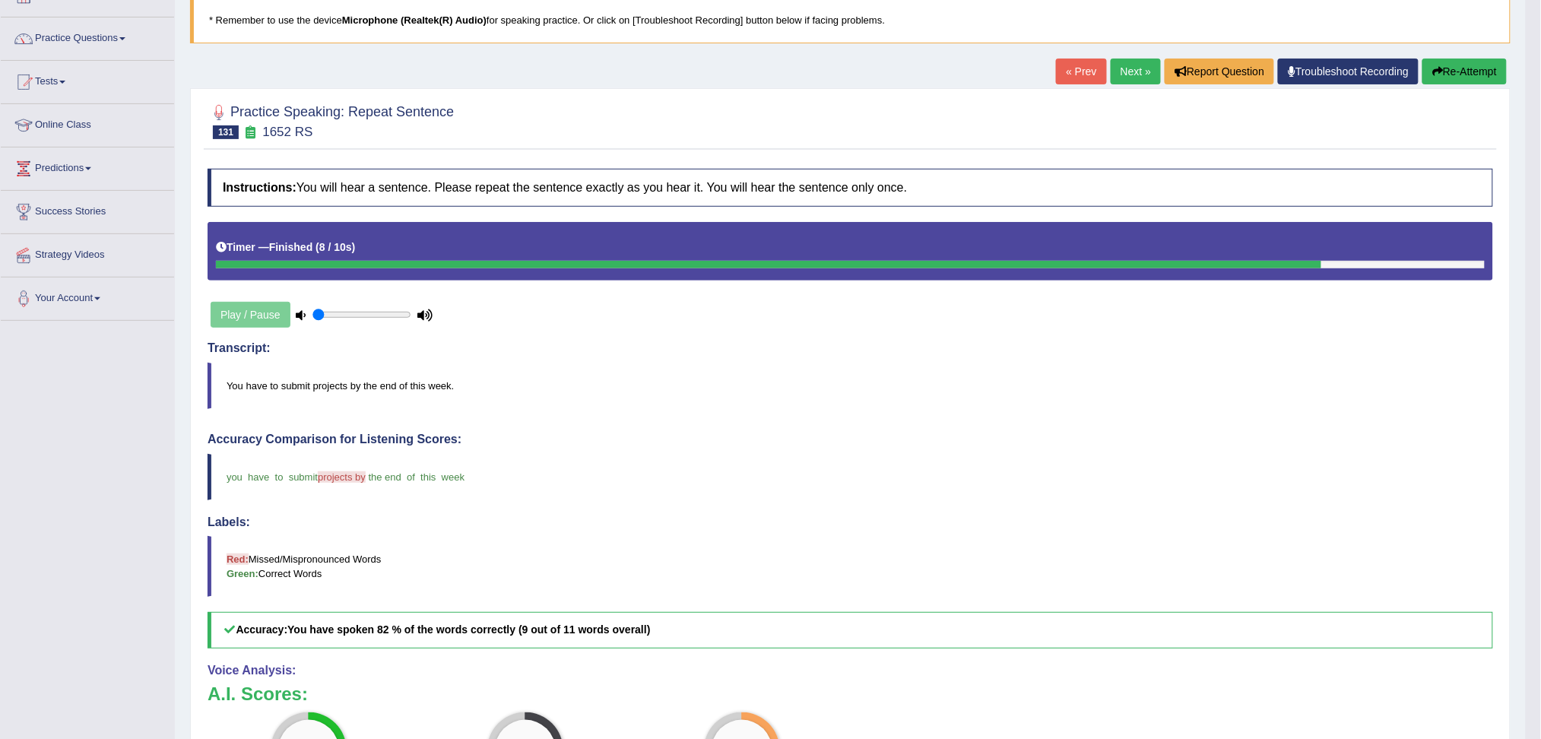
click at [1129, 76] on link "Next »" at bounding box center [1135, 72] width 50 height 26
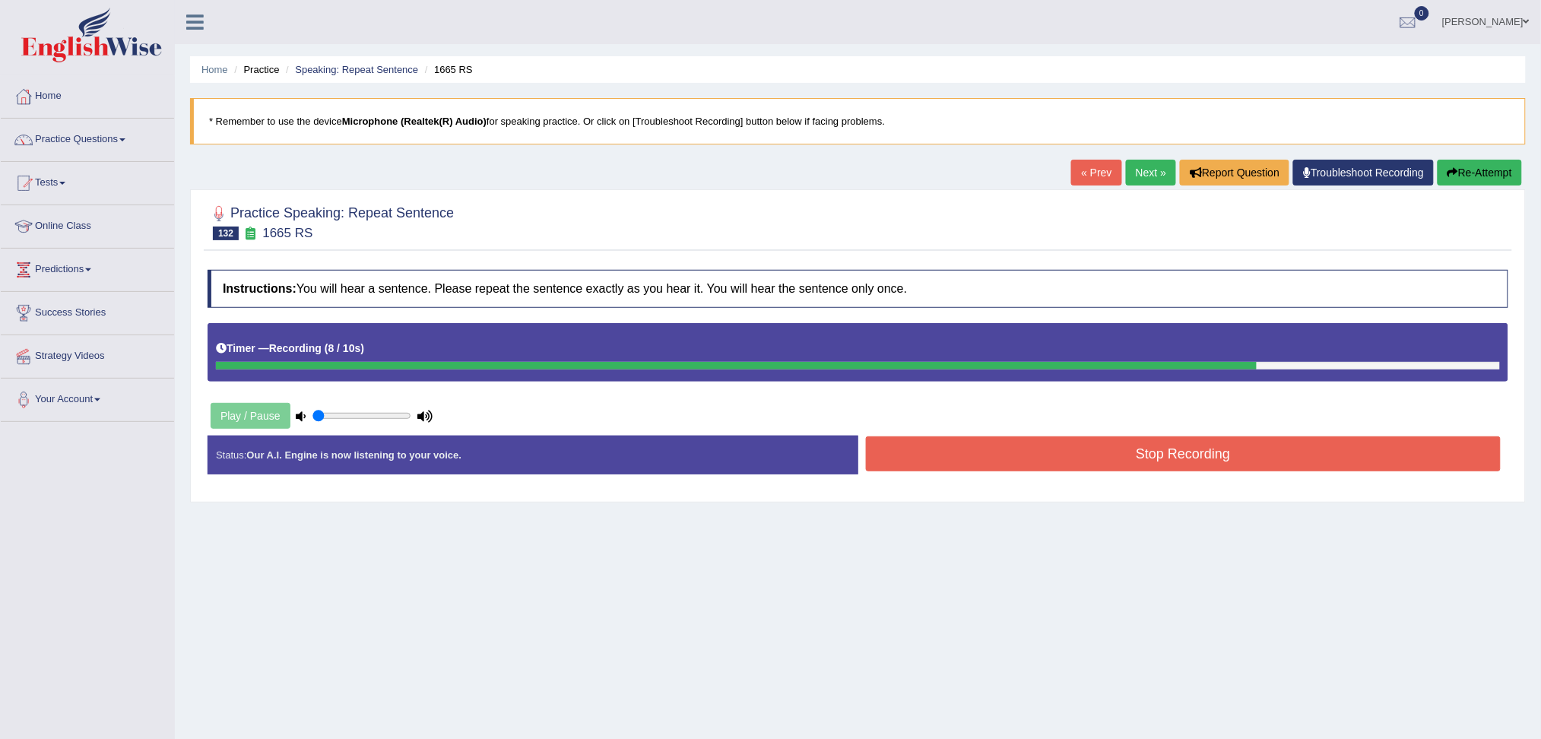
click at [1228, 466] on button "Stop Recording" at bounding box center [1183, 453] width 635 height 35
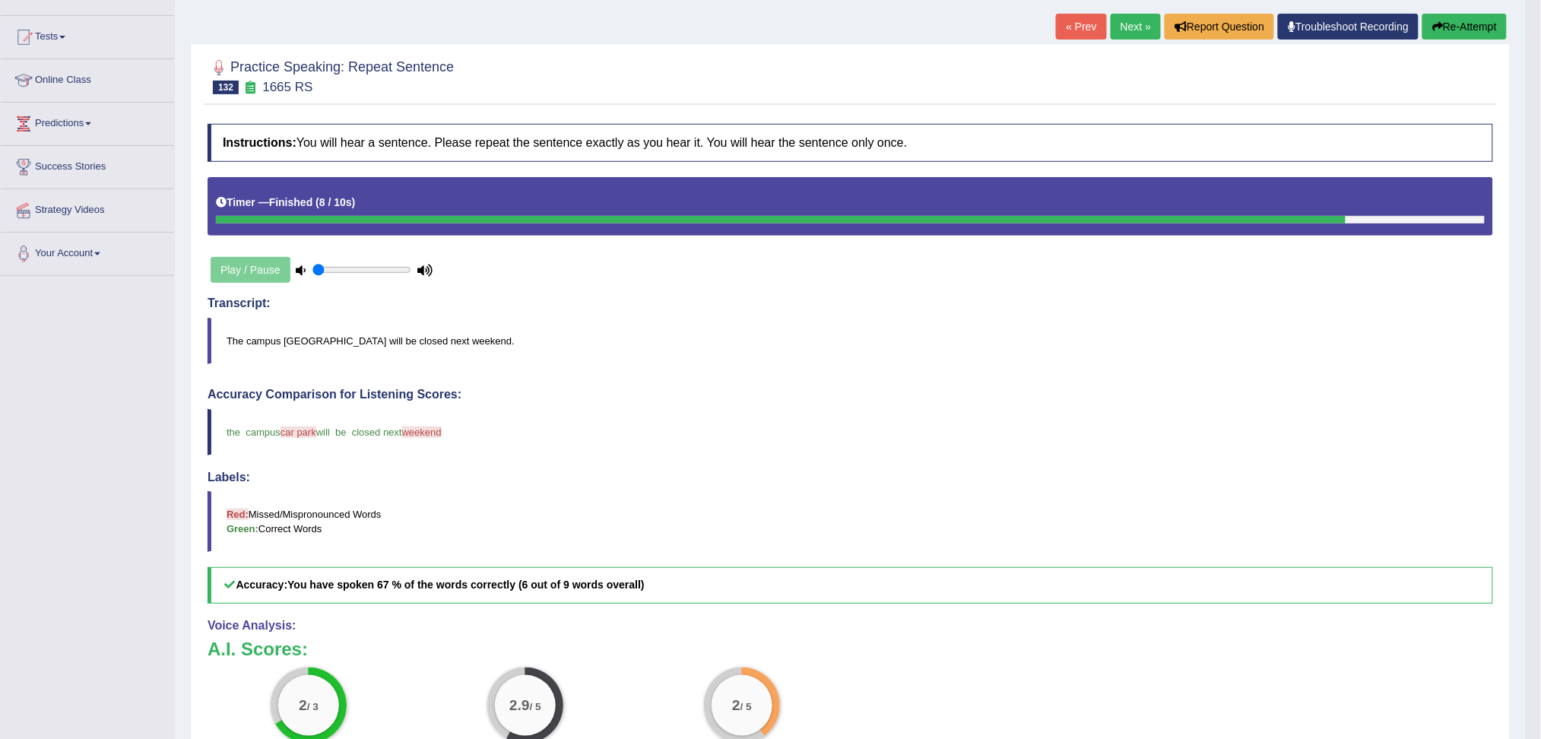
scroll to position [101, 0]
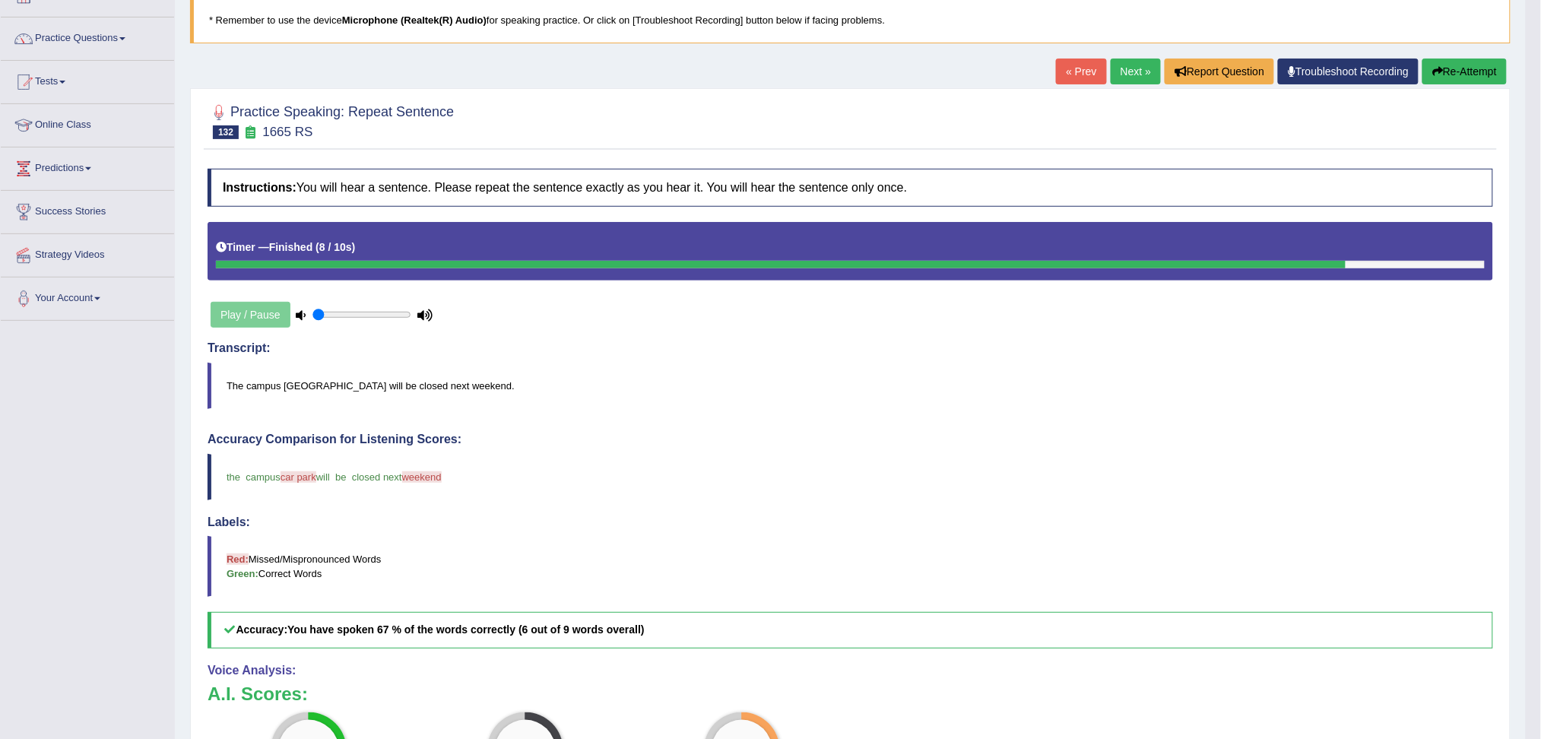
click at [1462, 71] on button "Re-Attempt" at bounding box center [1464, 72] width 84 height 26
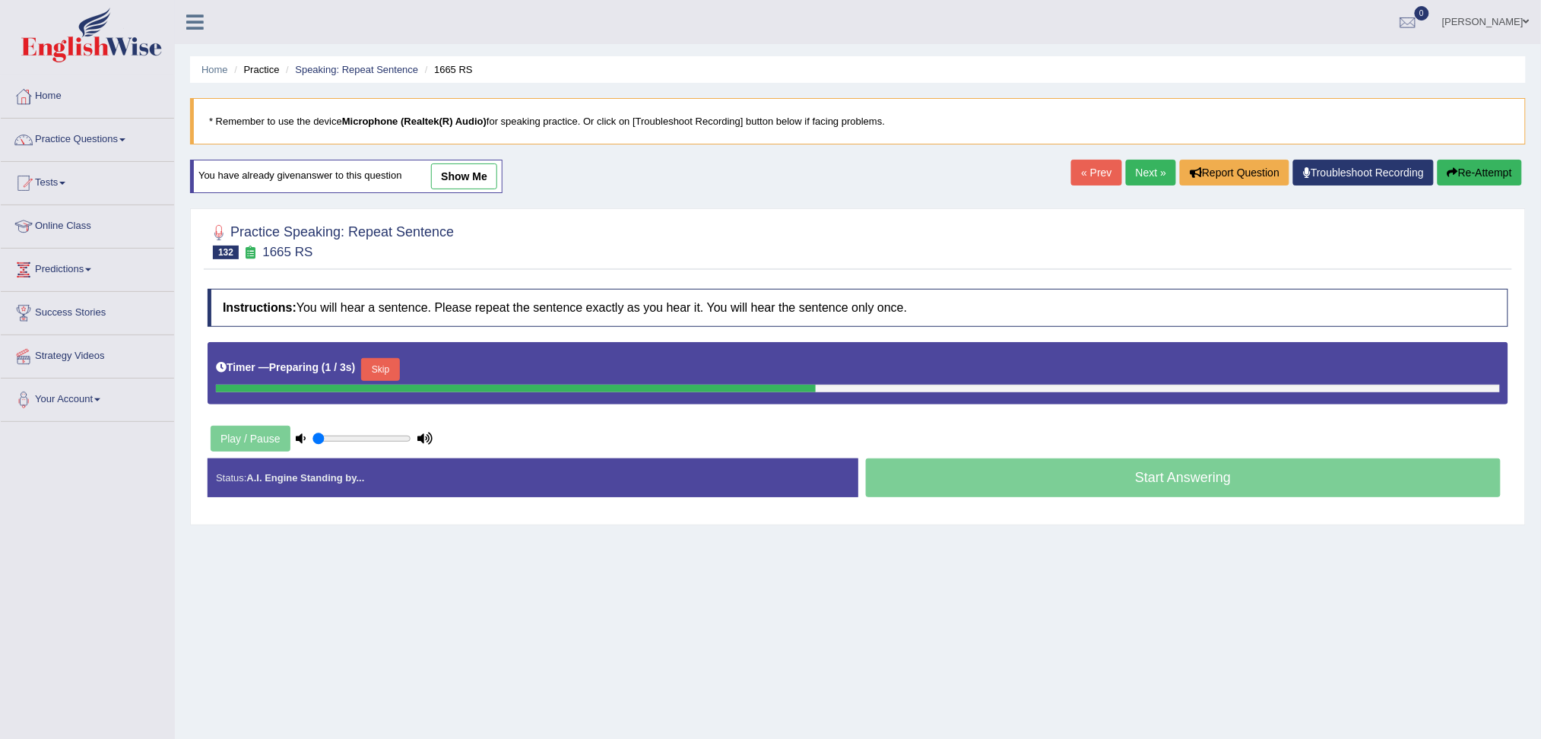
click at [388, 369] on button "Skip" at bounding box center [380, 369] width 38 height 23
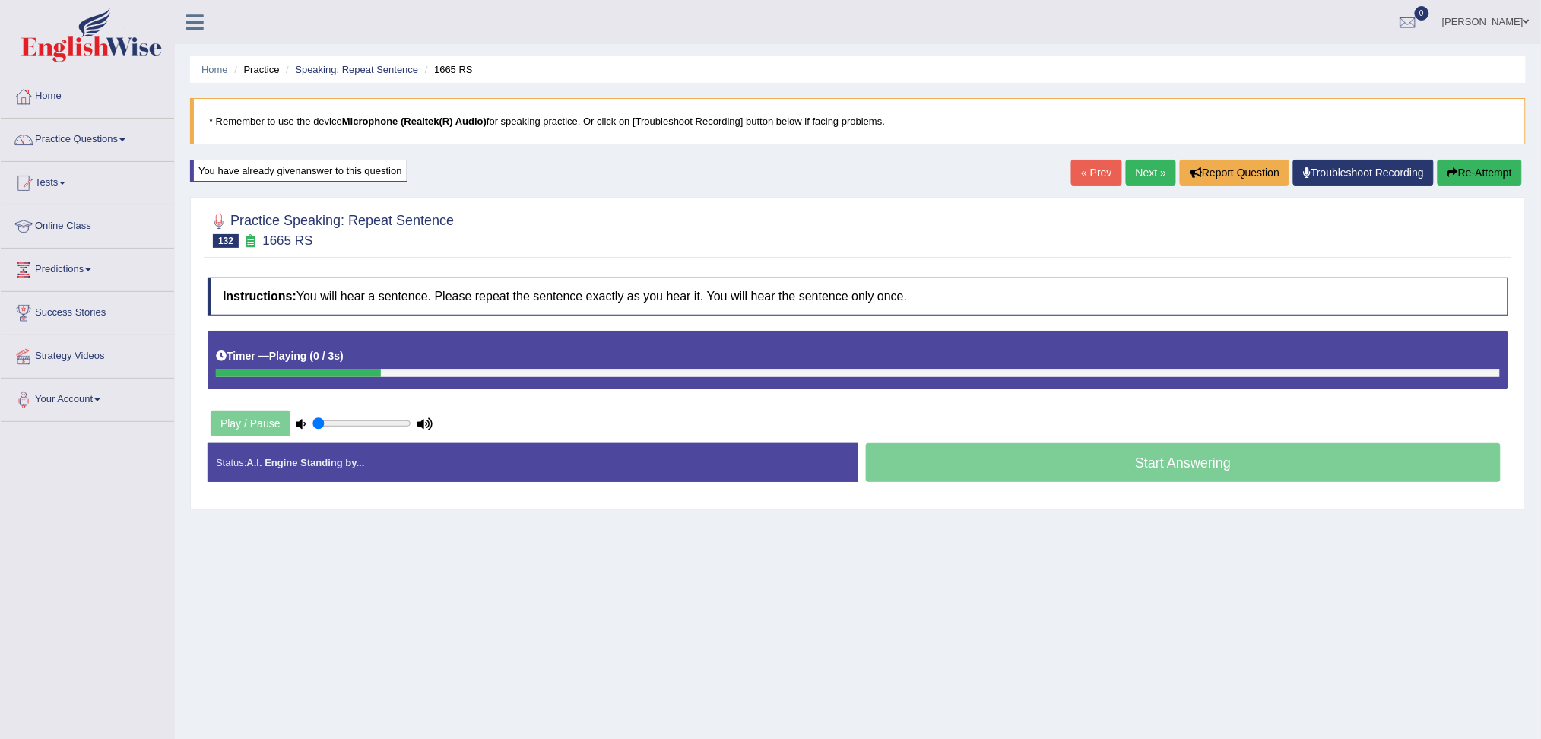
scroll to position [58, 0]
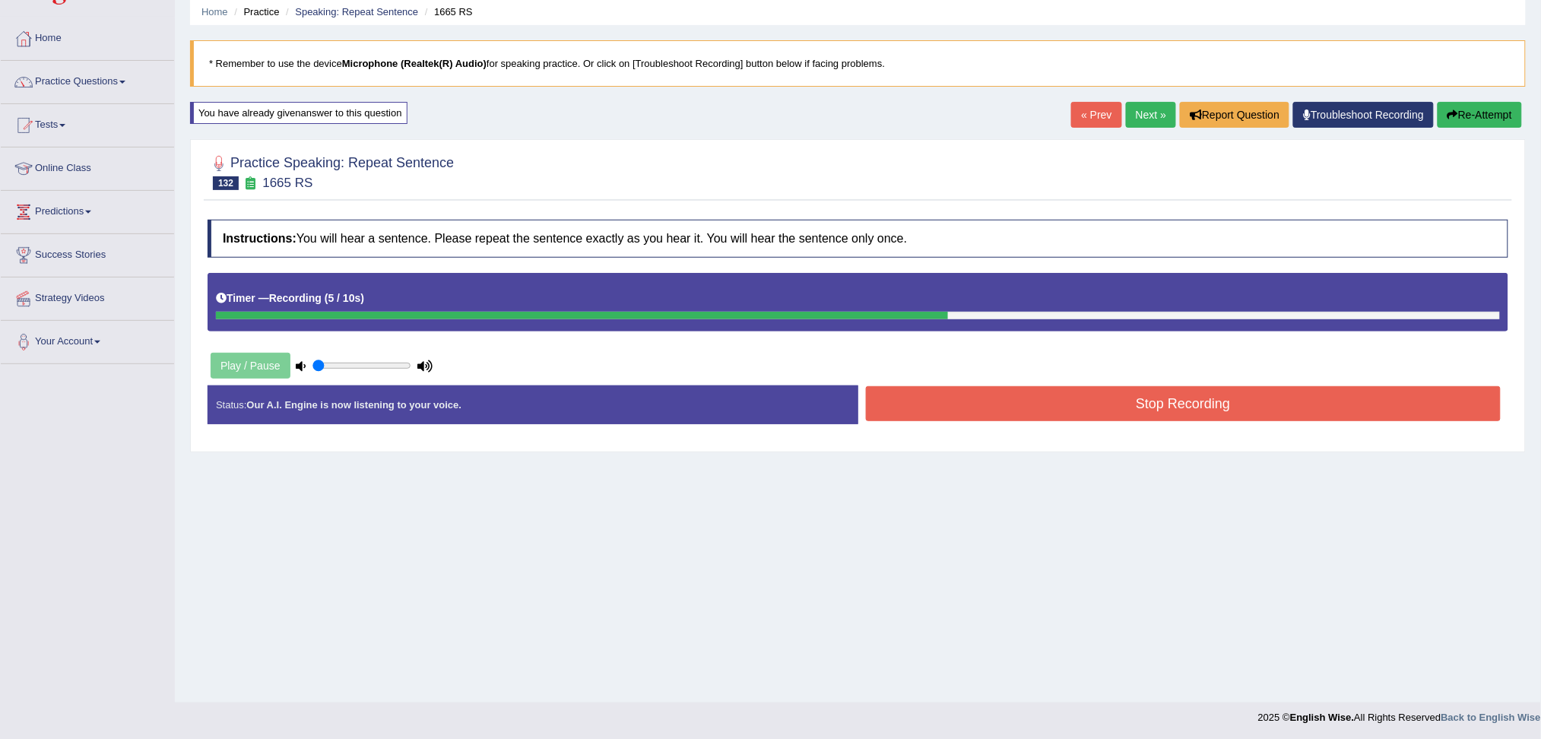
click at [1229, 401] on button "Stop Recording" at bounding box center [1183, 403] width 635 height 35
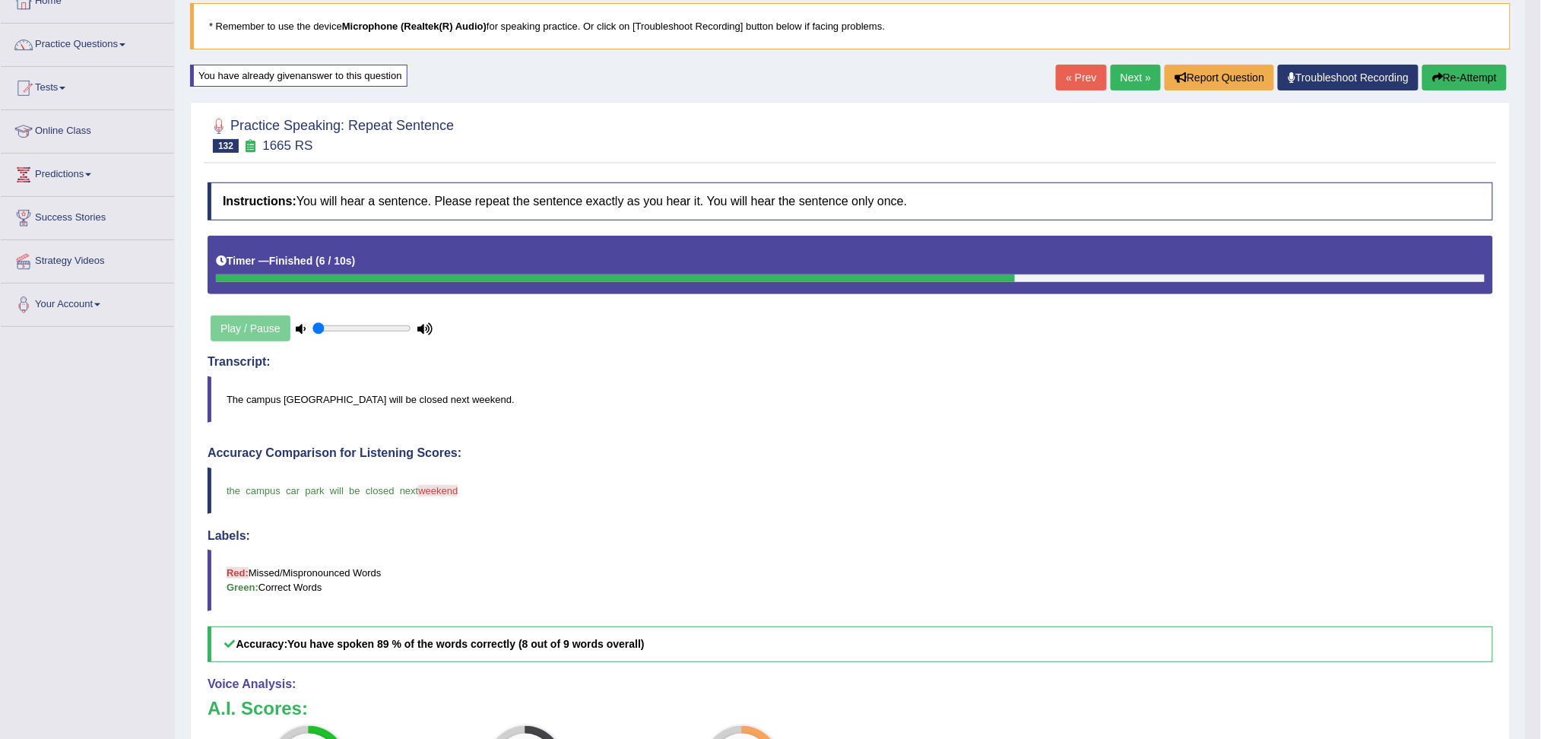
scroll to position [160, 0]
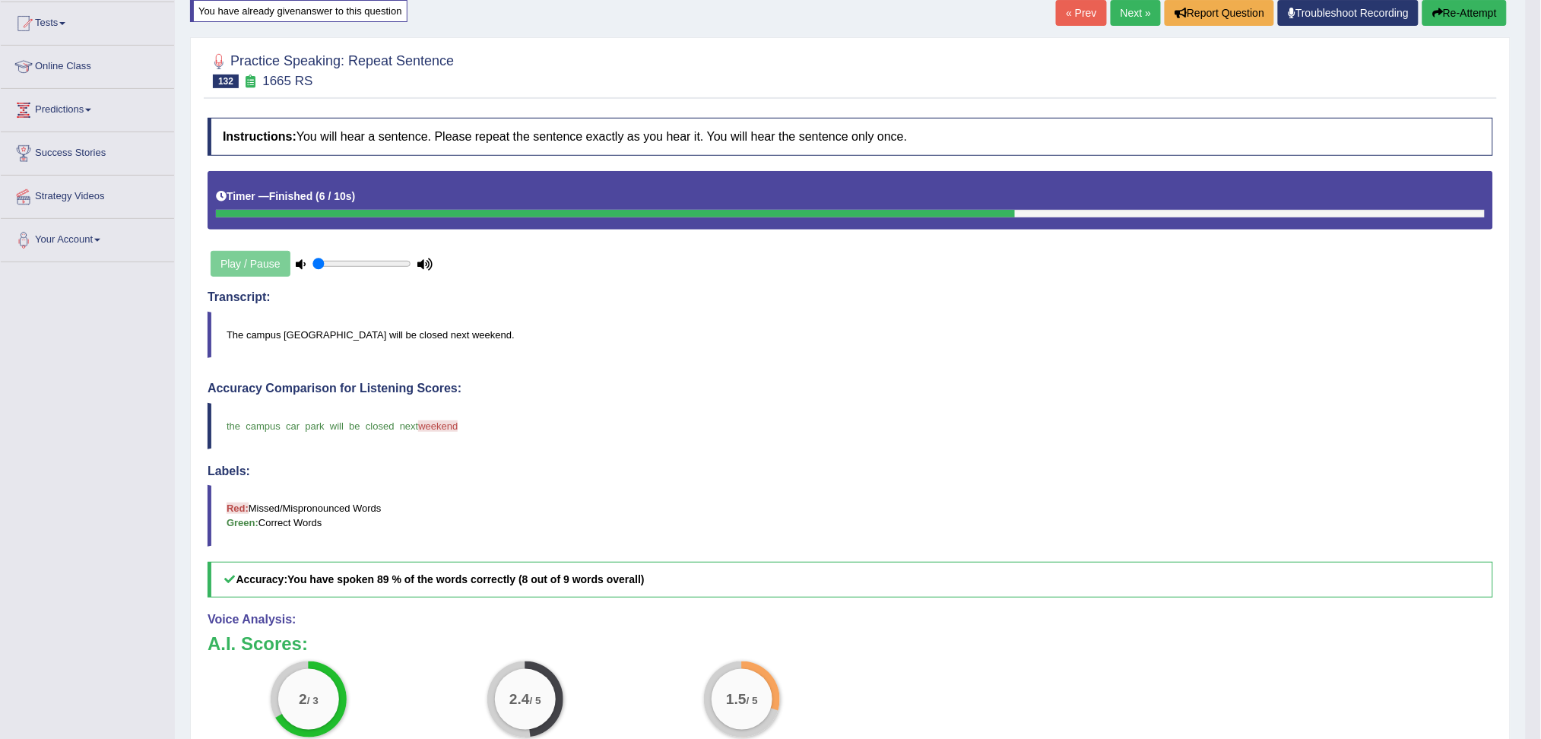
click at [1465, 8] on button "Re-Attempt" at bounding box center [1464, 13] width 84 height 26
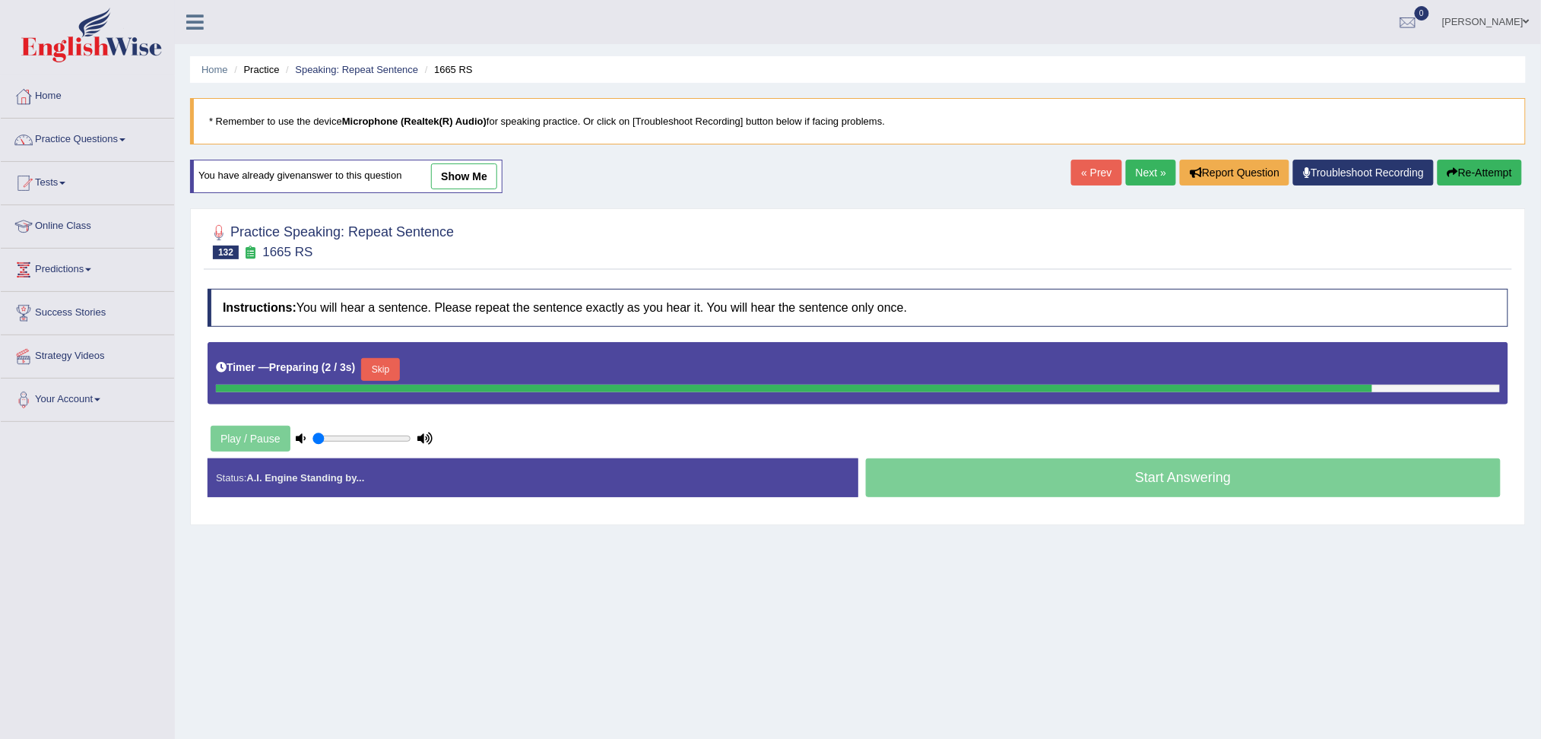
scroll to position [58, 0]
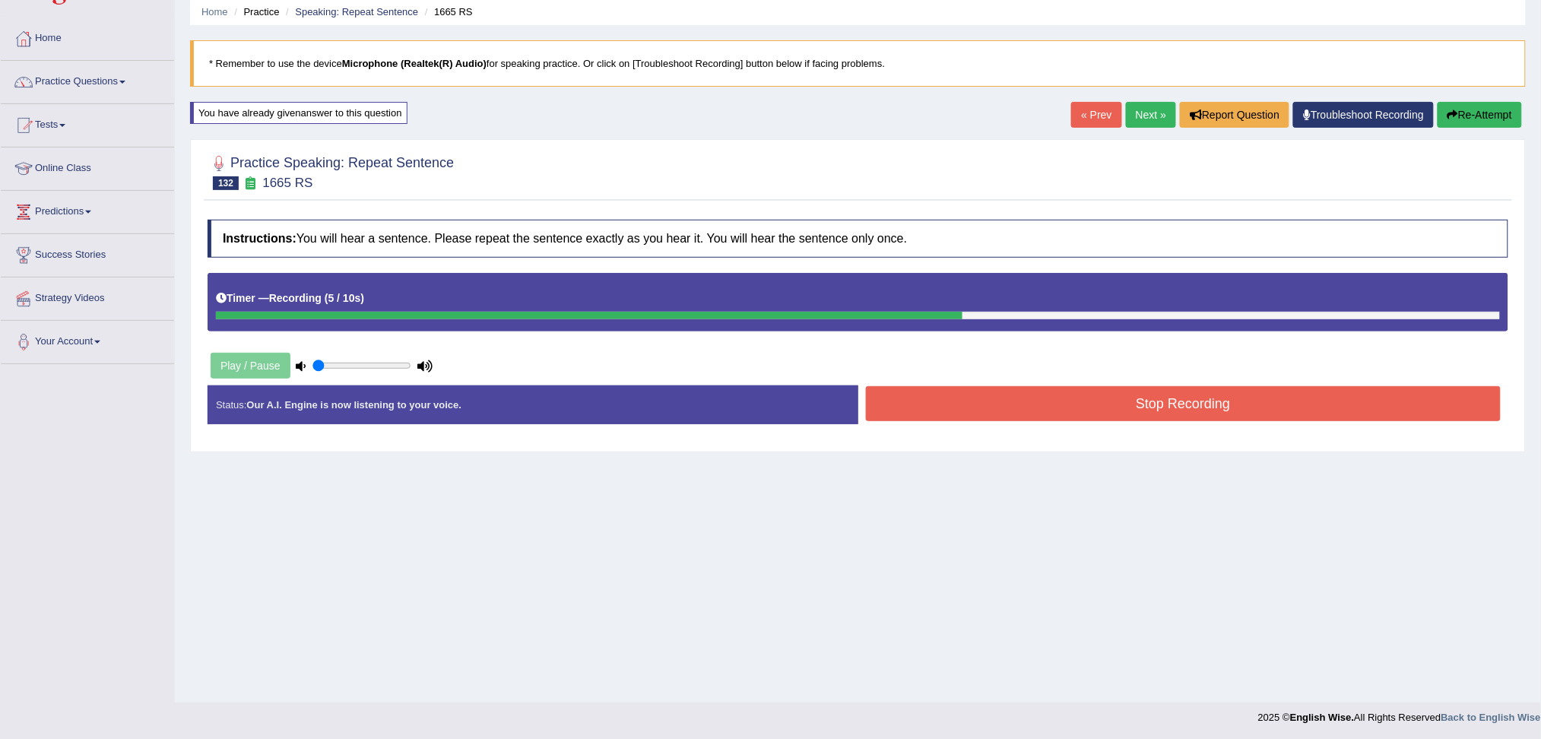
click at [1210, 398] on button "Stop Recording" at bounding box center [1183, 403] width 635 height 35
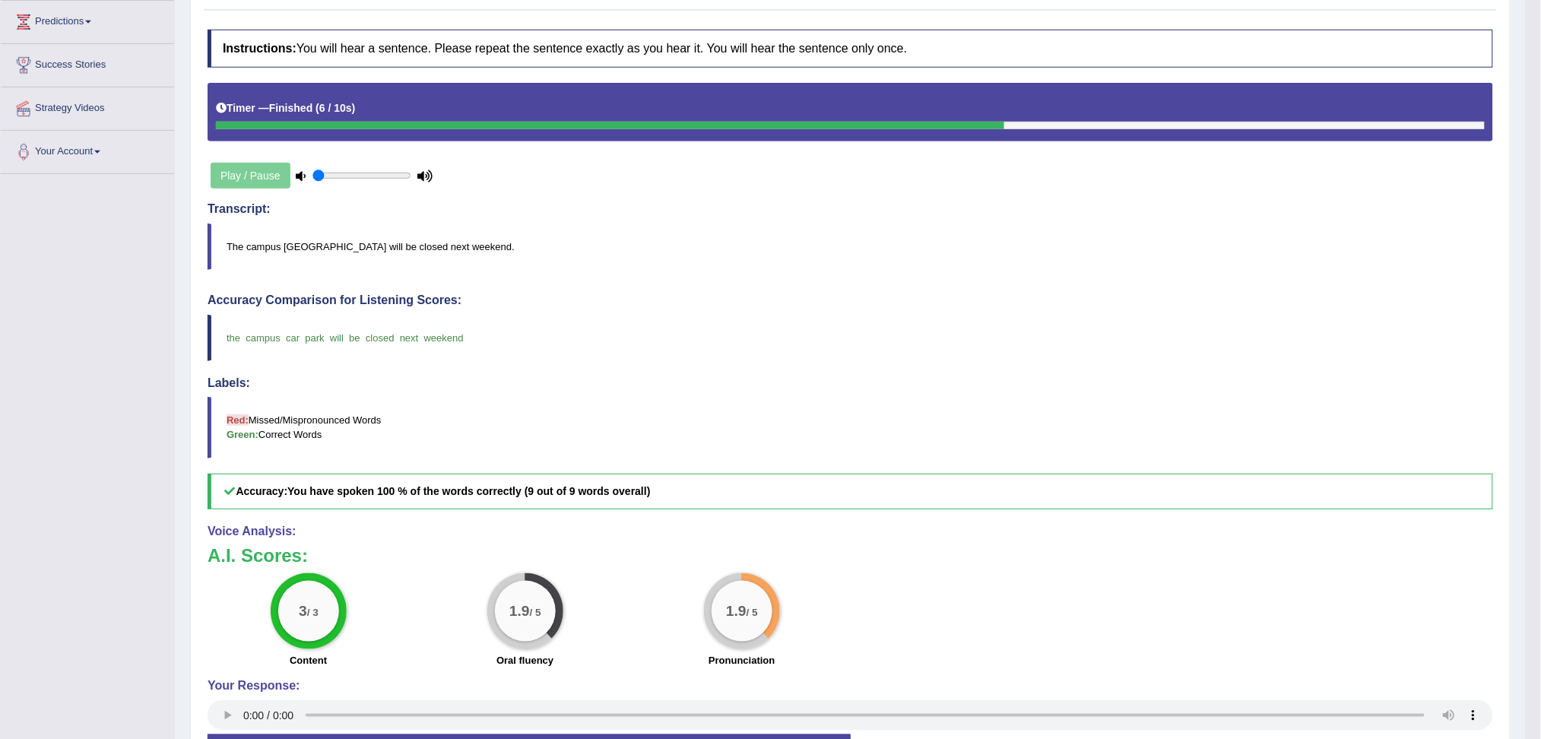
scroll to position [261, 0]
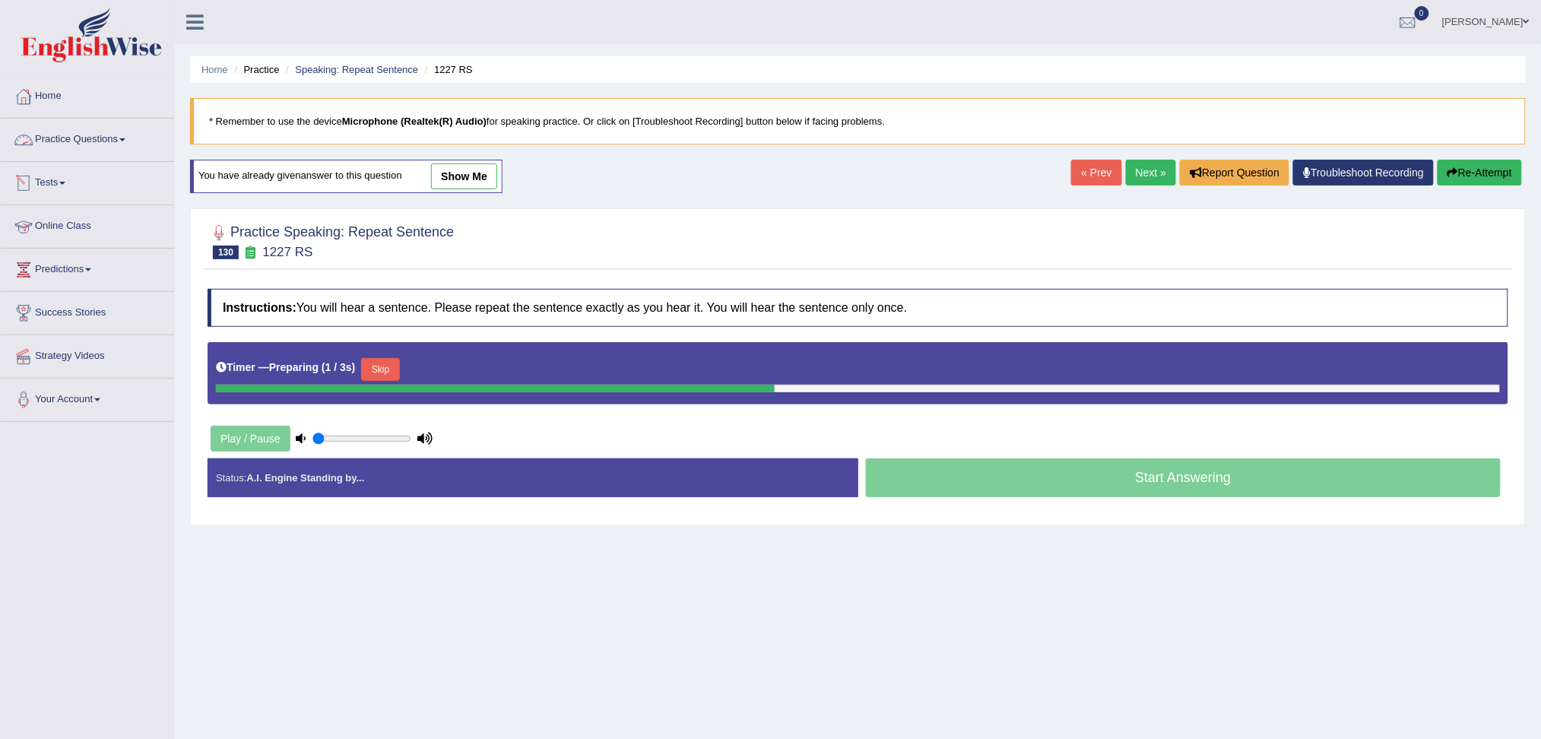
click at [96, 136] on link "Practice Questions" at bounding box center [87, 138] width 173 height 38
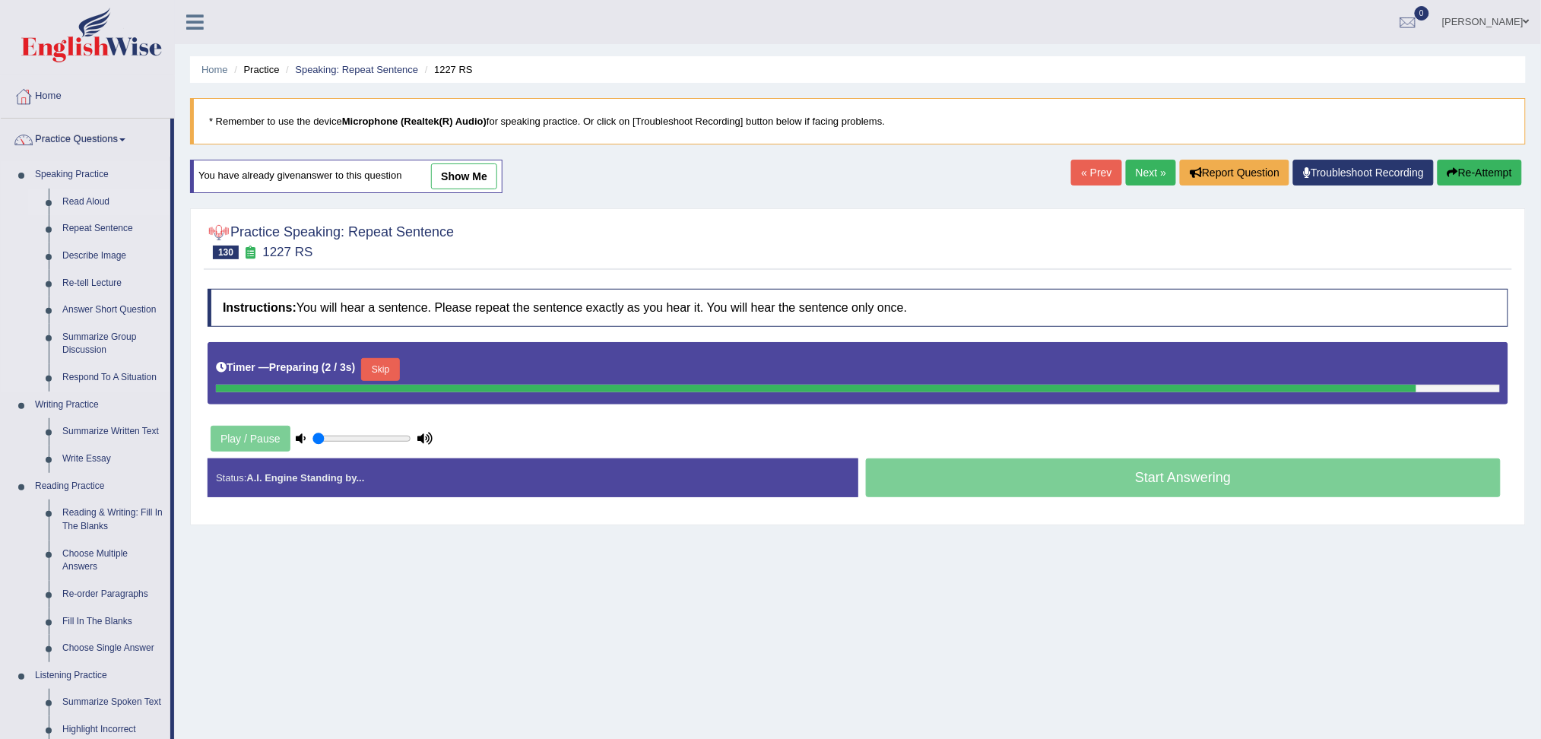
click at [99, 201] on link "Read Aloud" at bounding box center [112, 201] width 115 height 27
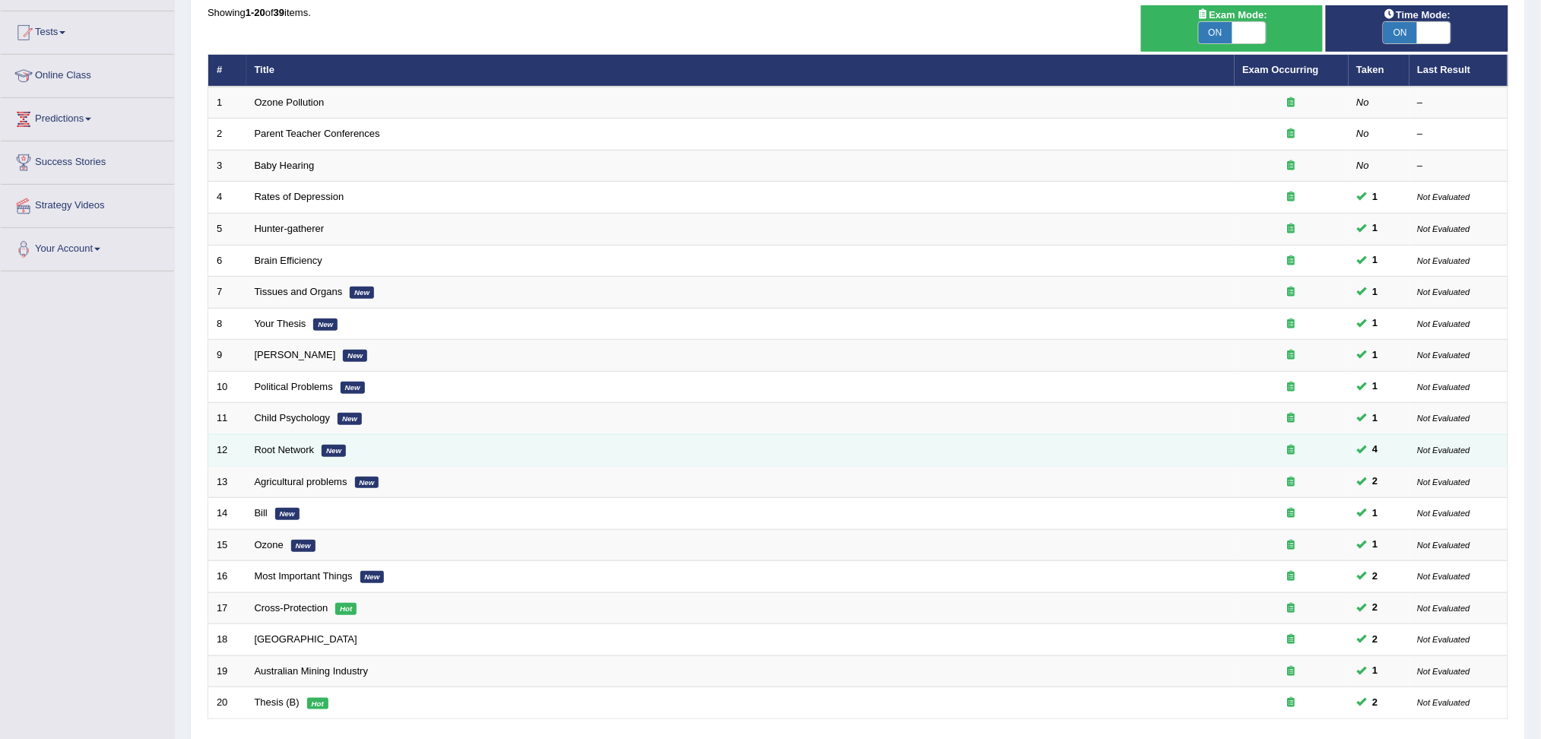
scroll to position [65, 0]
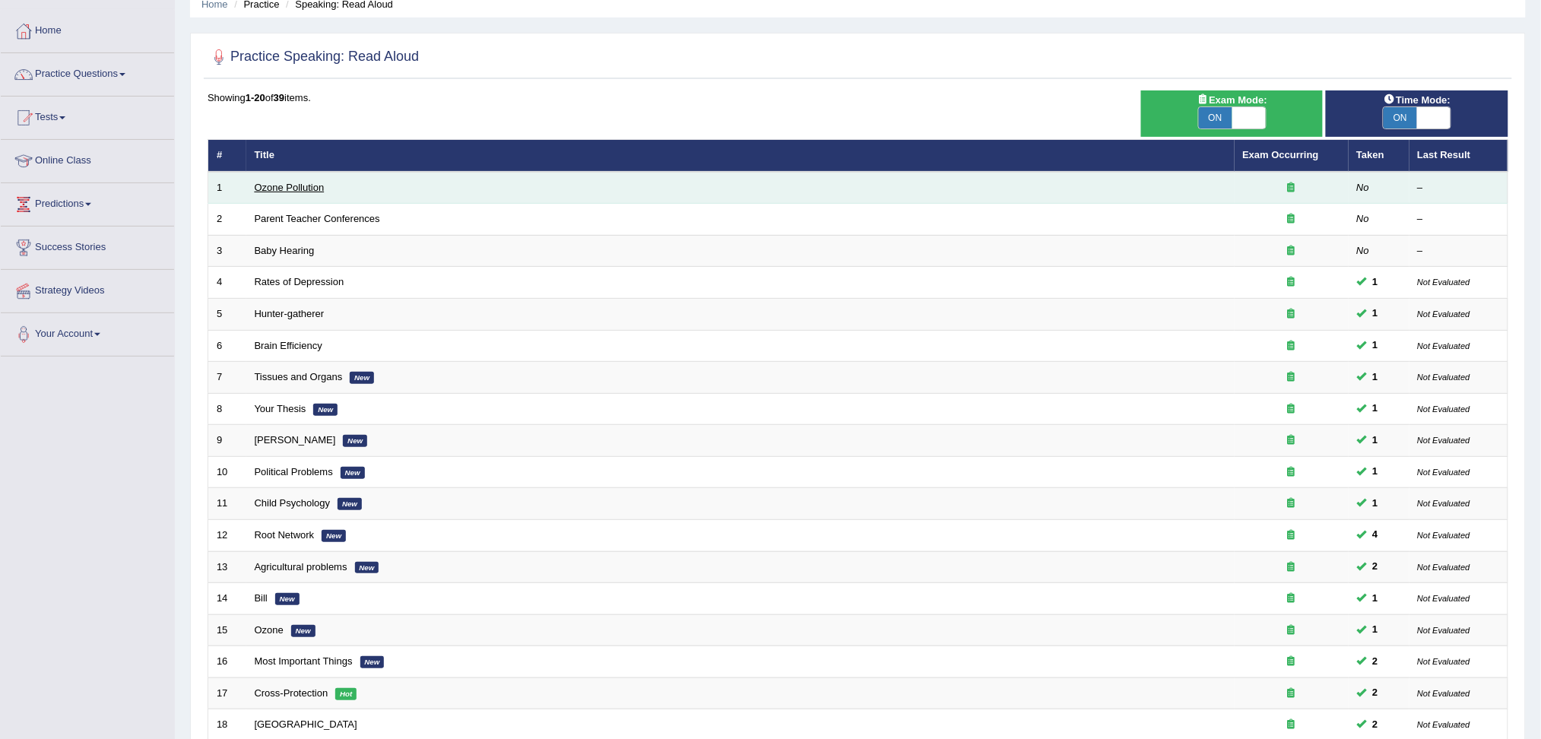
click at [323, 187] on link "Ozone Pollution" at bounding box center [290, 187] width 70 height 11
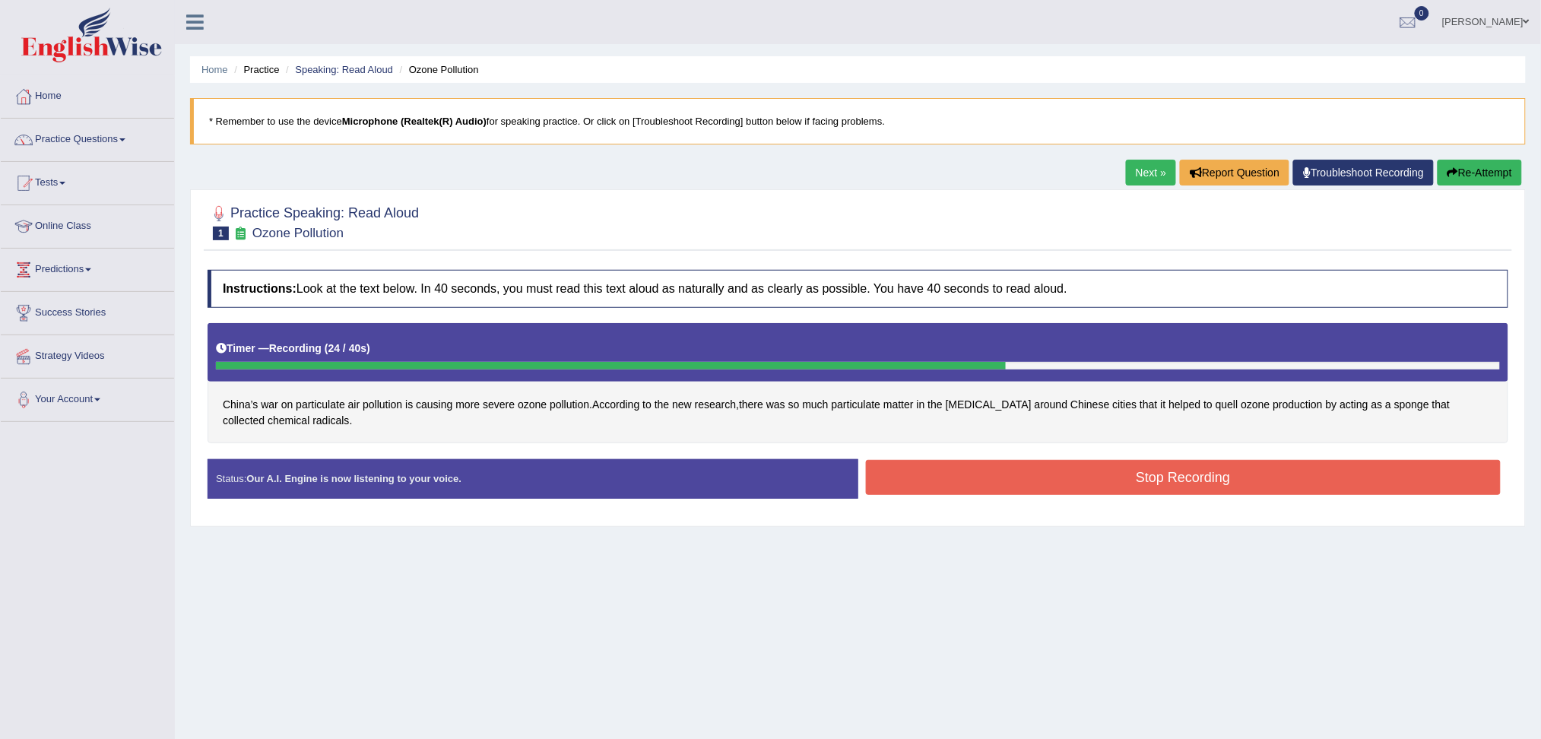
click at [1207, 482] on button "Stop Recording" at bounding box center [1183, 477] width 635 height 35
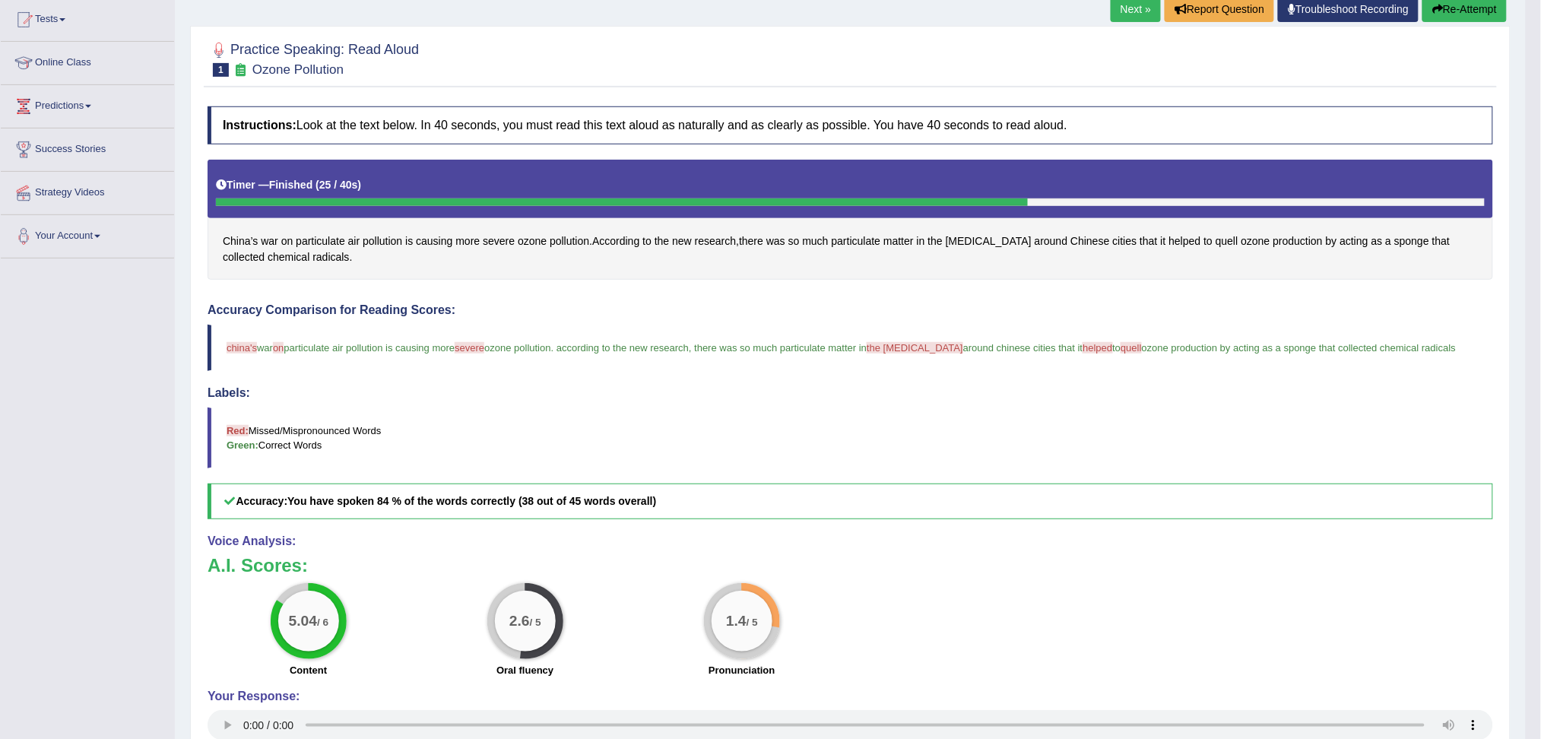
scroll to position [101, 0]
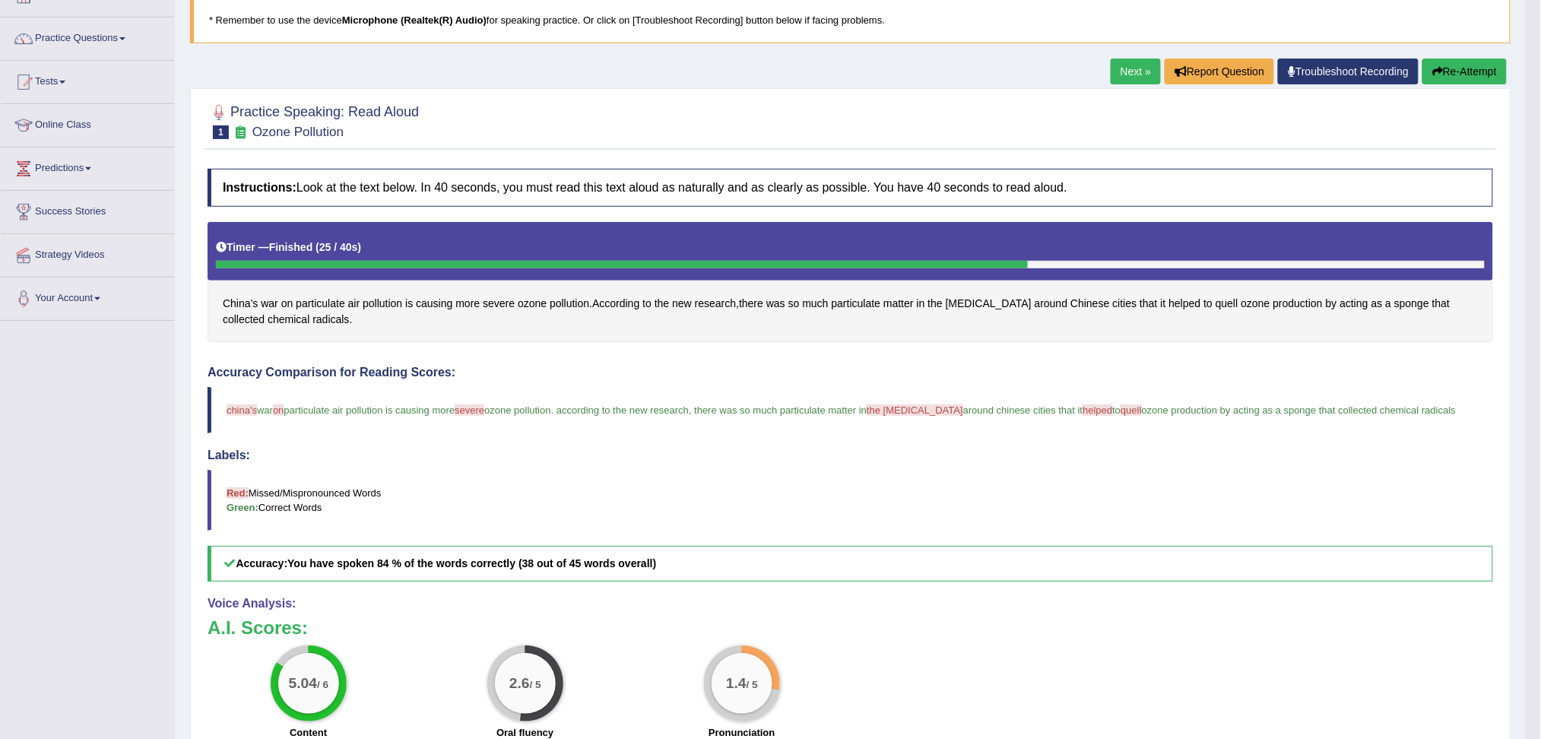
click at [1127, 68] on link "Next »" at bounding box center [1135, 72] width 50 height 26
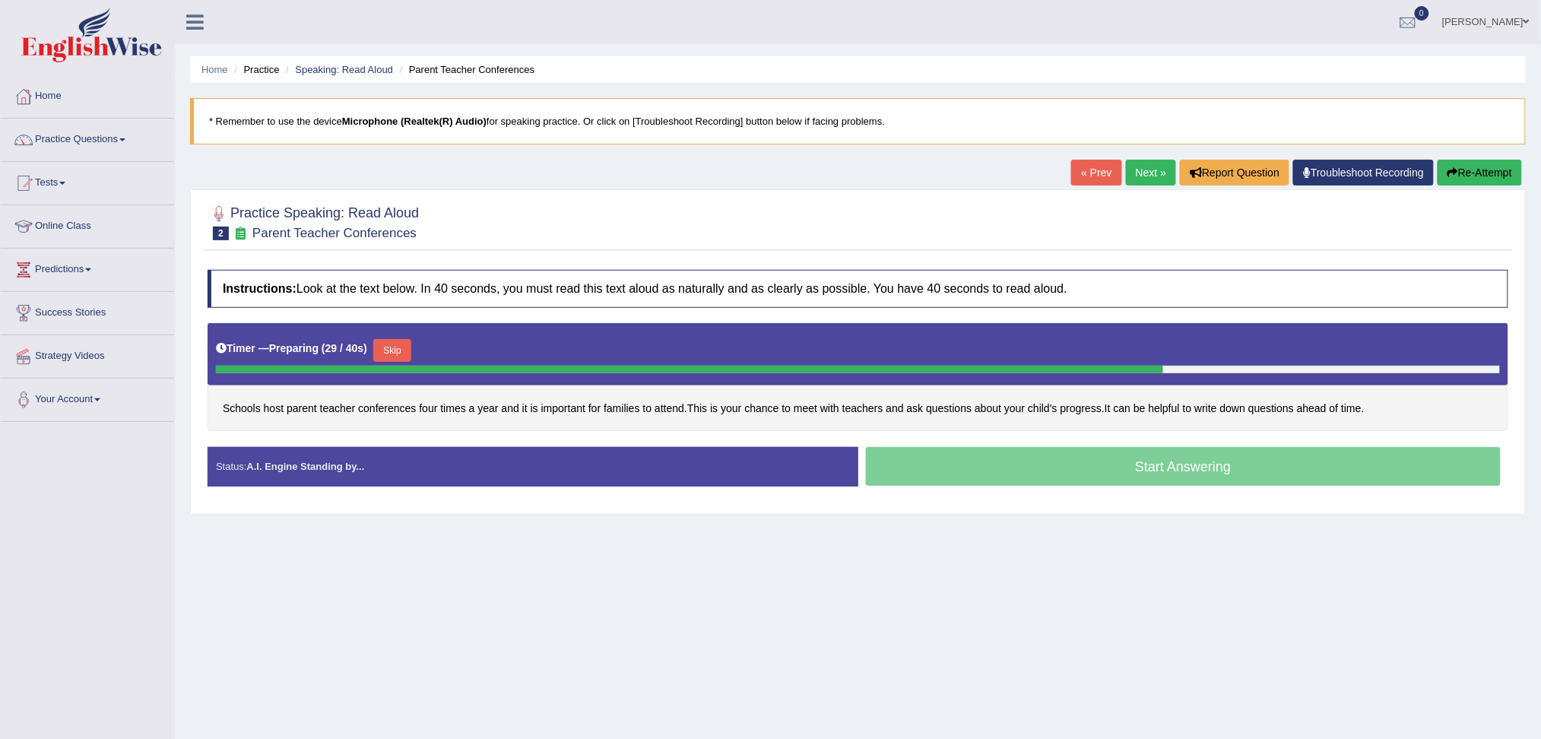
click at [1253, 465] on div "Start Answering" at bounding box center [1183, 468] width 651 height 43
click at [396, 347] on button "Skip" at bounding box center [392, 350] width 38 height 23
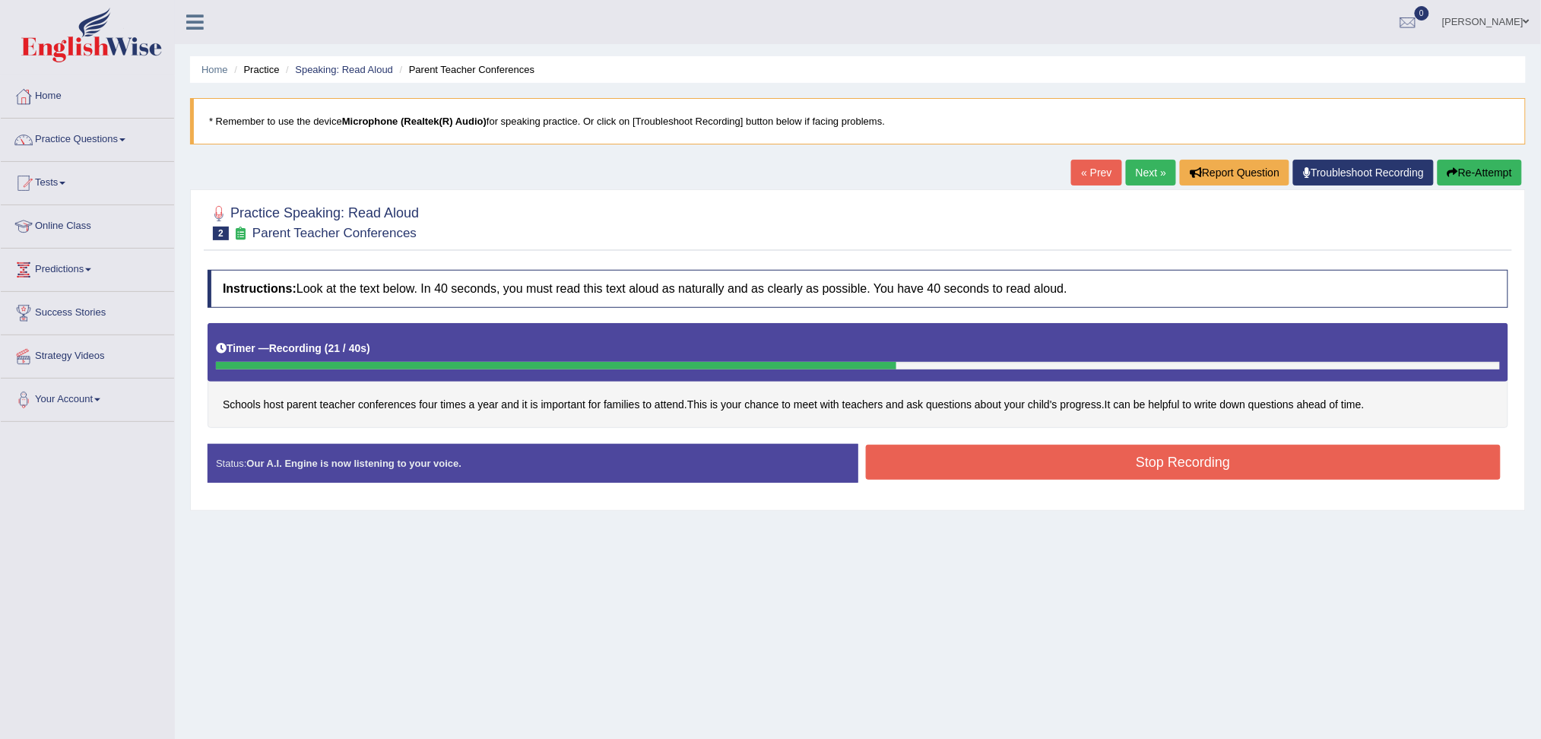
click at [1217, 454] on button "Stop Recording" at bounding box center [1183, 462] width 635 height 35
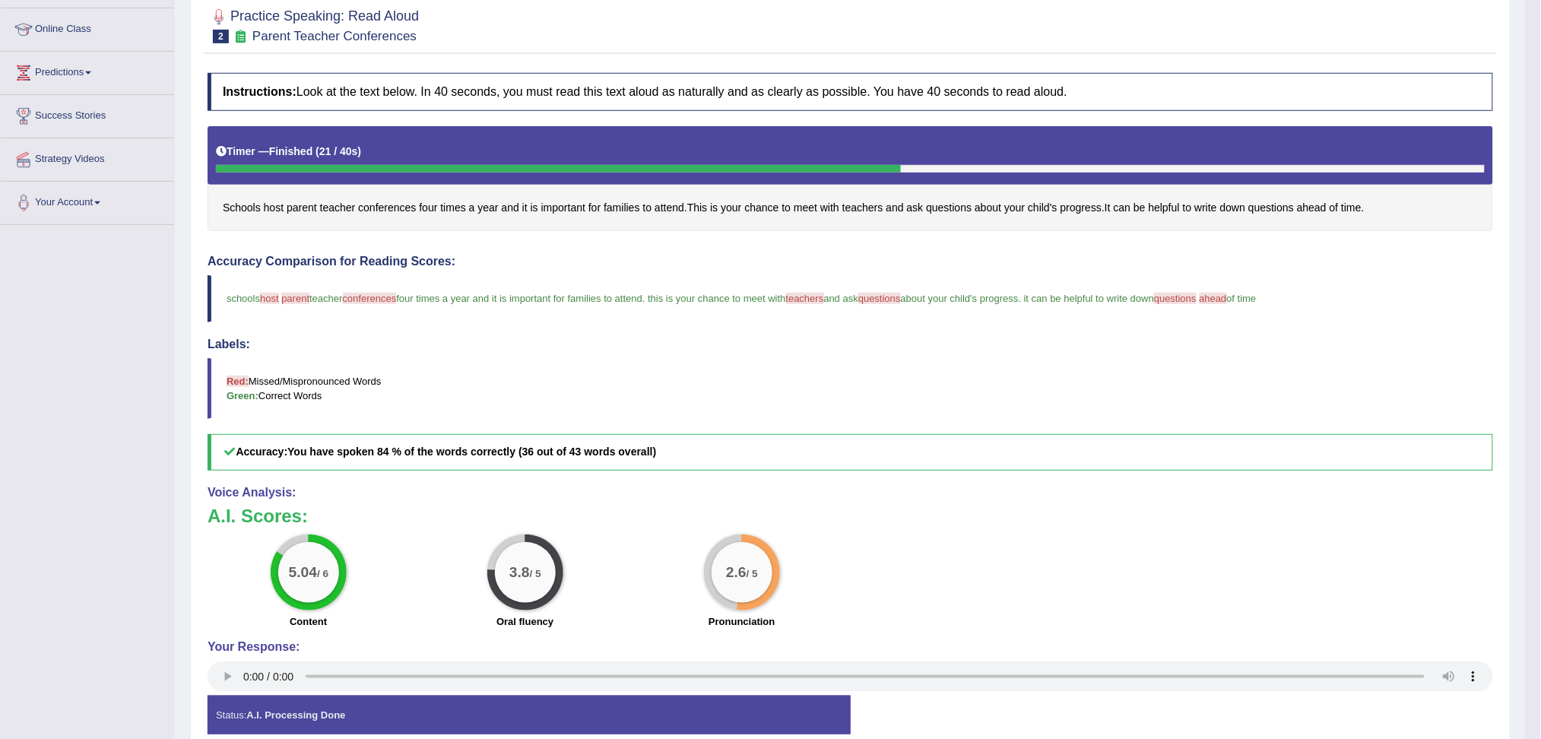
scroll to position [69, 0]
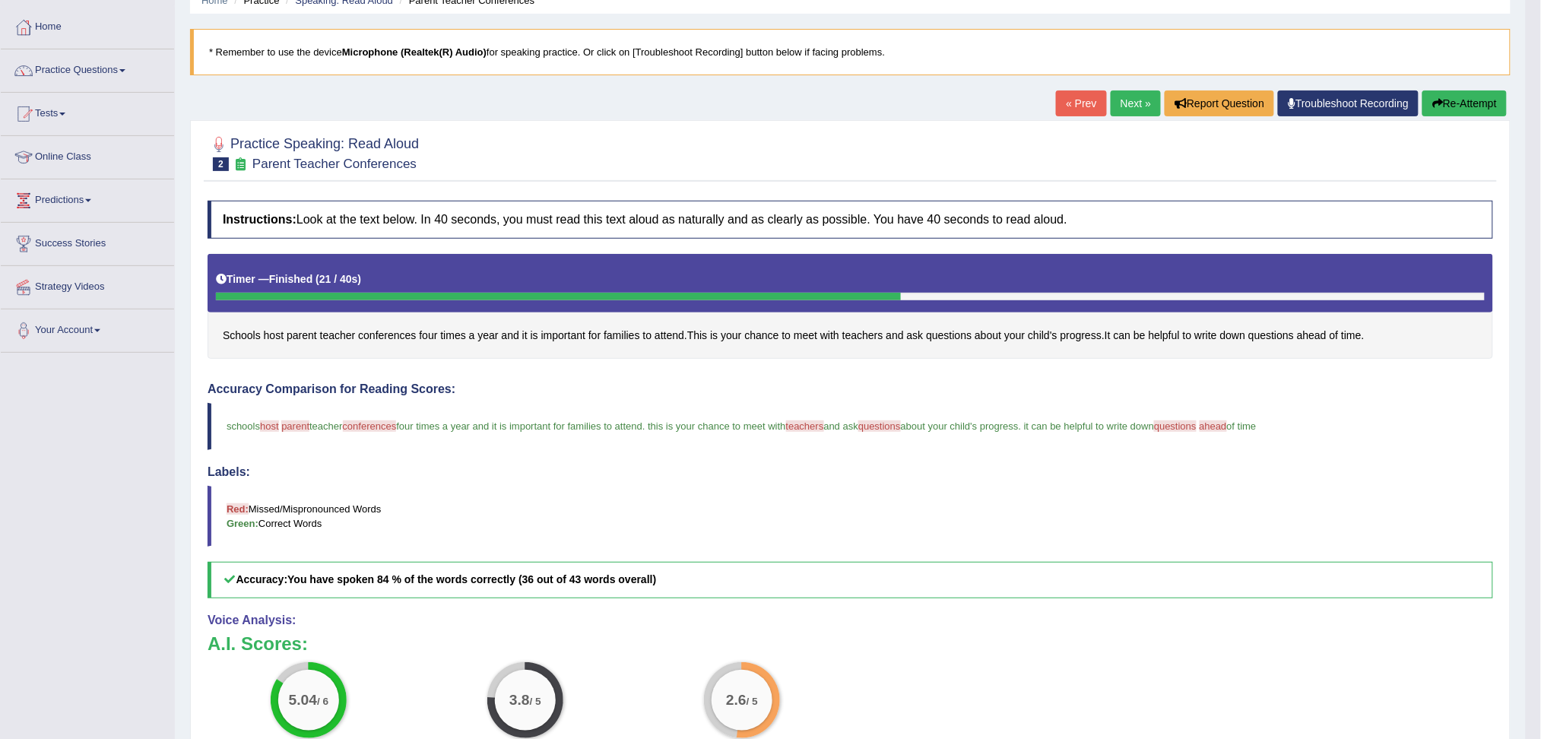
click at [1452, 98] on button "Re-Attempt" at bounding box center [1464, 103] width 84 height 26
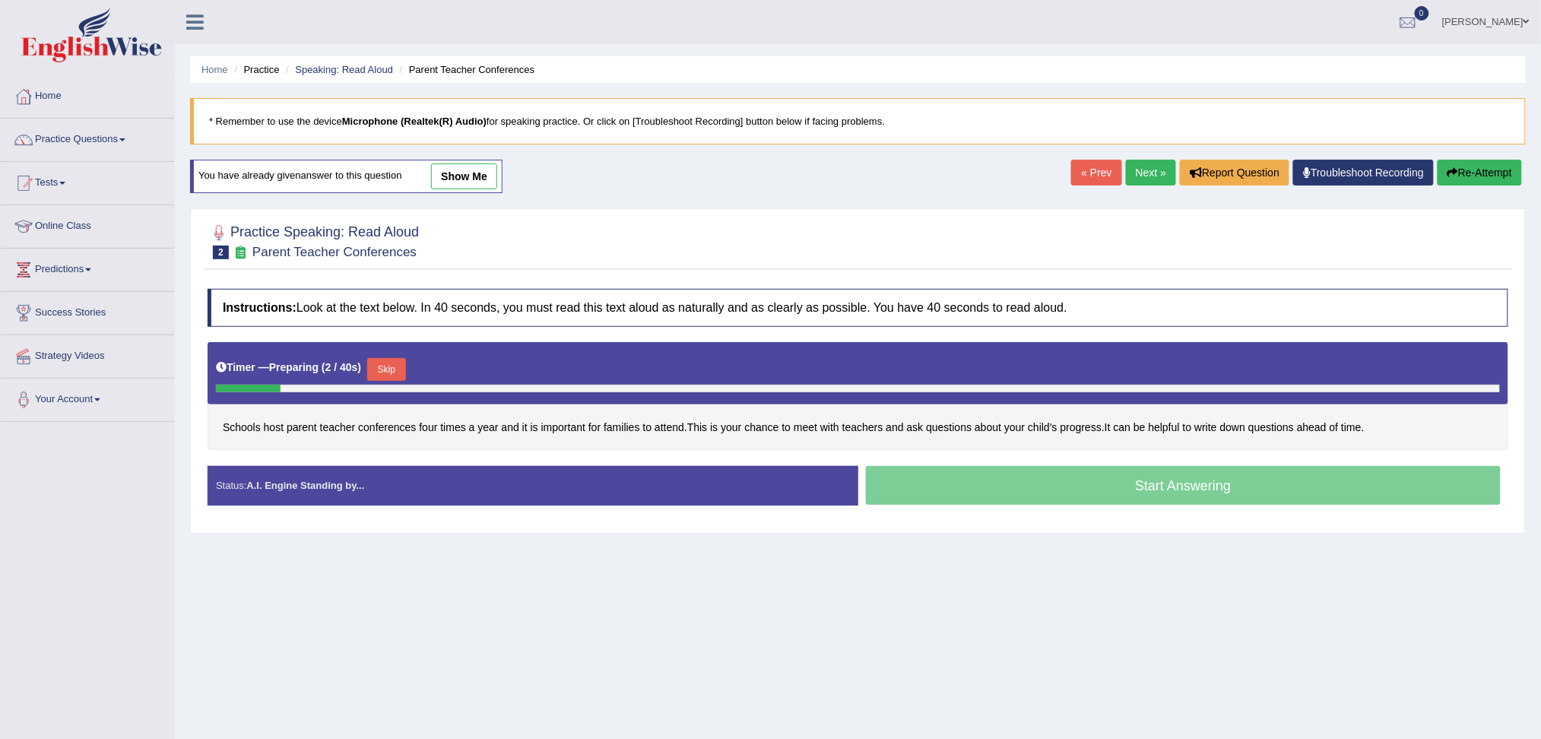
click at [394, 369] on button "Skip" at bounding box center [386, 369] width 38 height 23
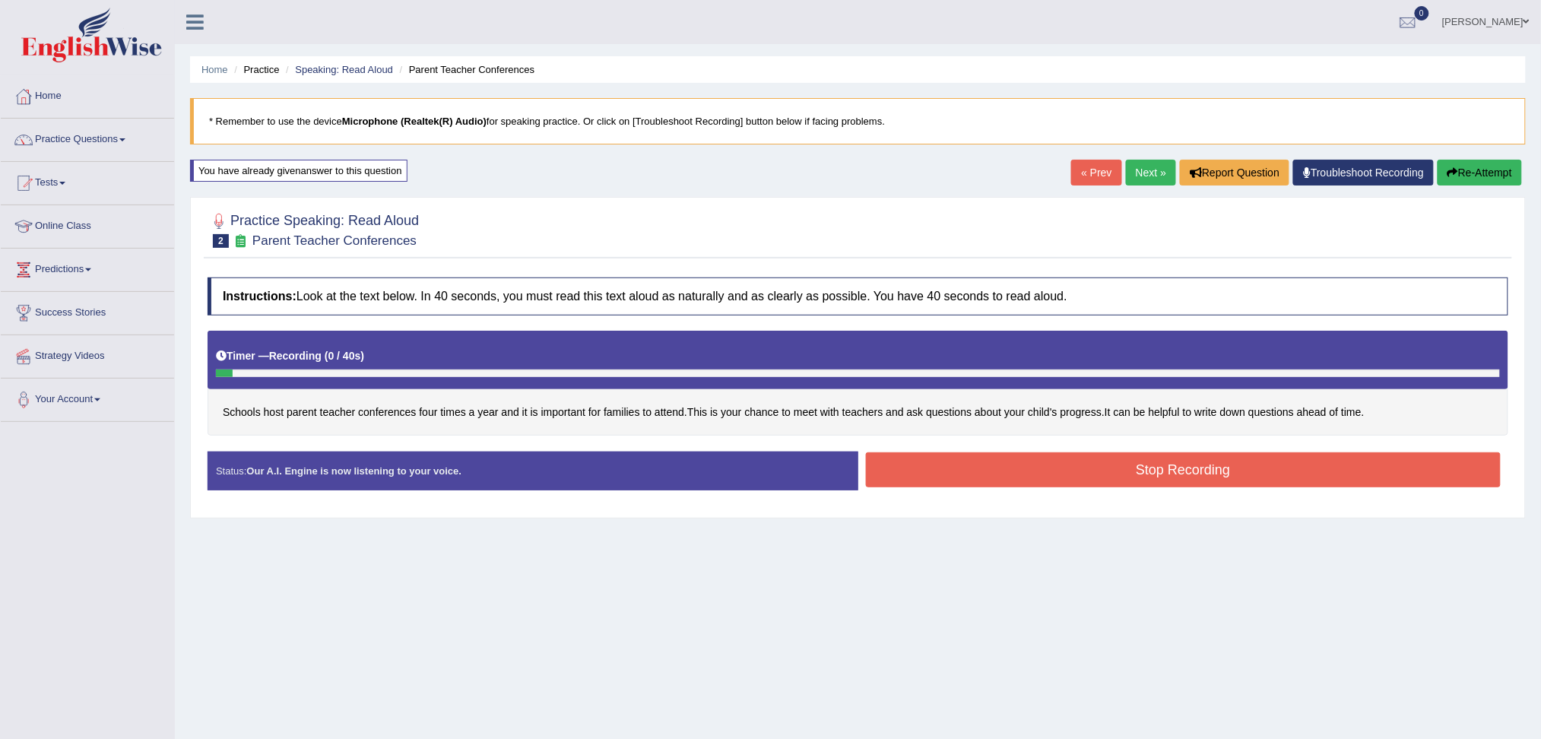
scroll to position [58, 0]
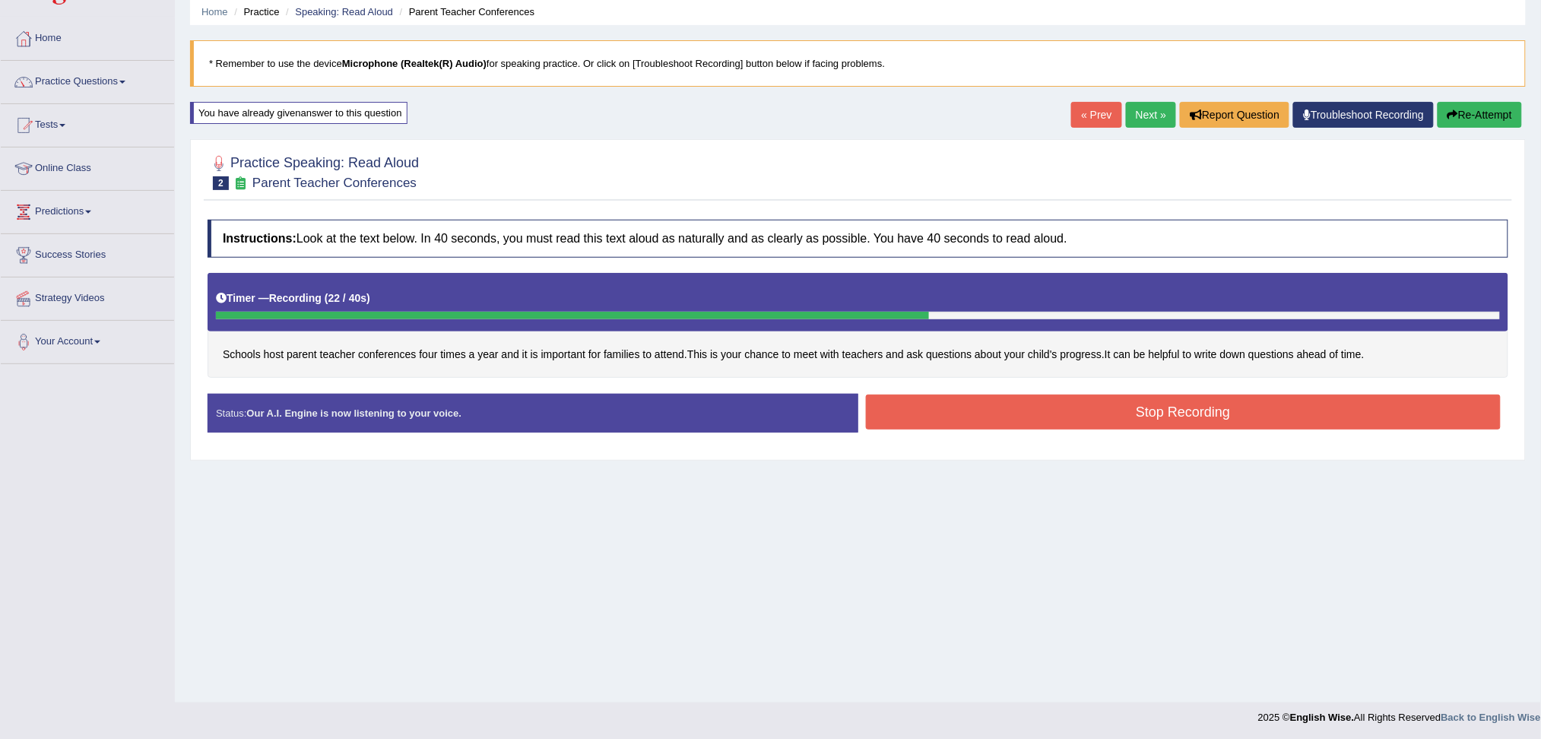
click at [1230, 420] on button "Stop Recording" at bounding box center [1183, 411] width 635 height 35
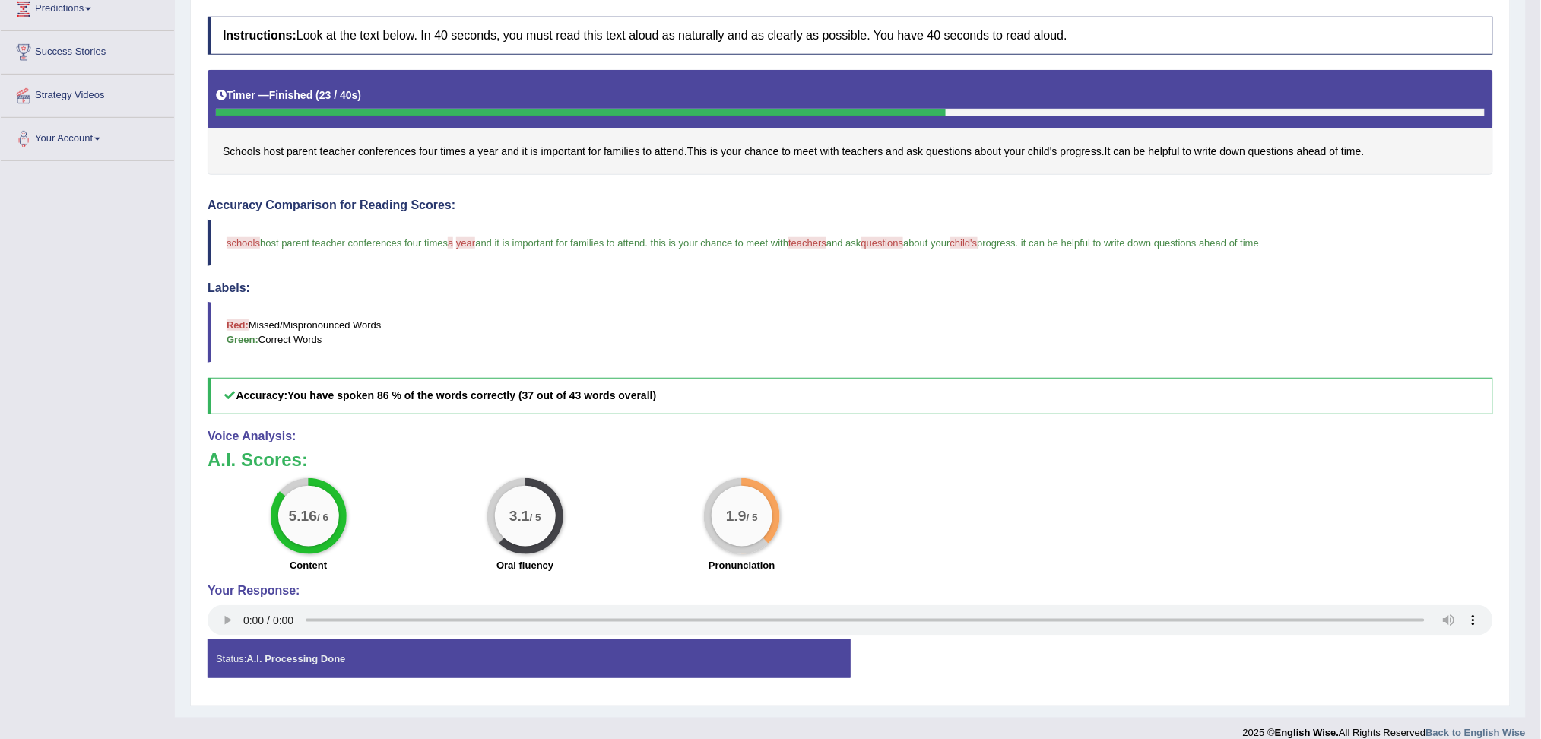
scroll to position [160, 0]
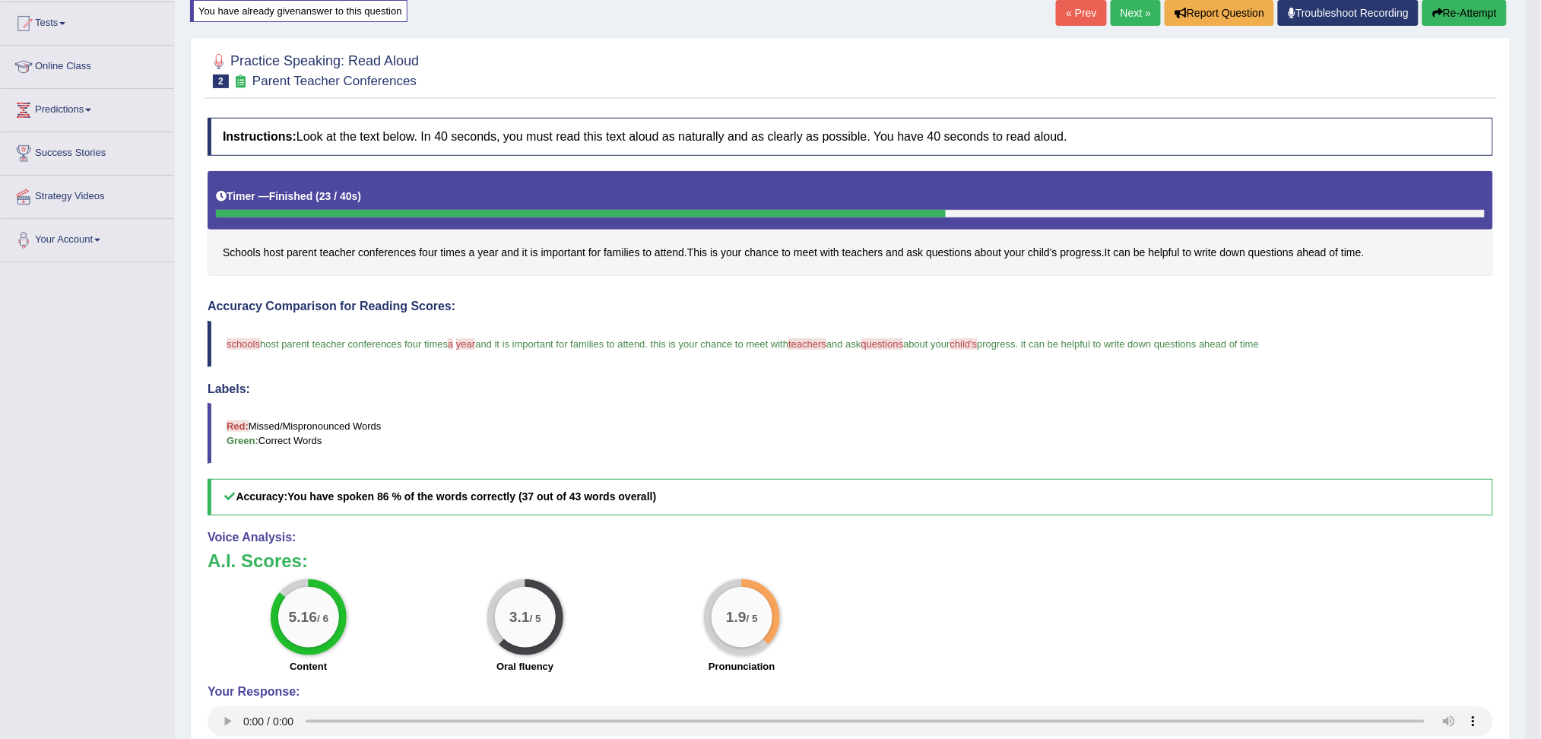
click at [1126, 14] on link "Next »" at bounding box center [1135, 13] width 50 height 26
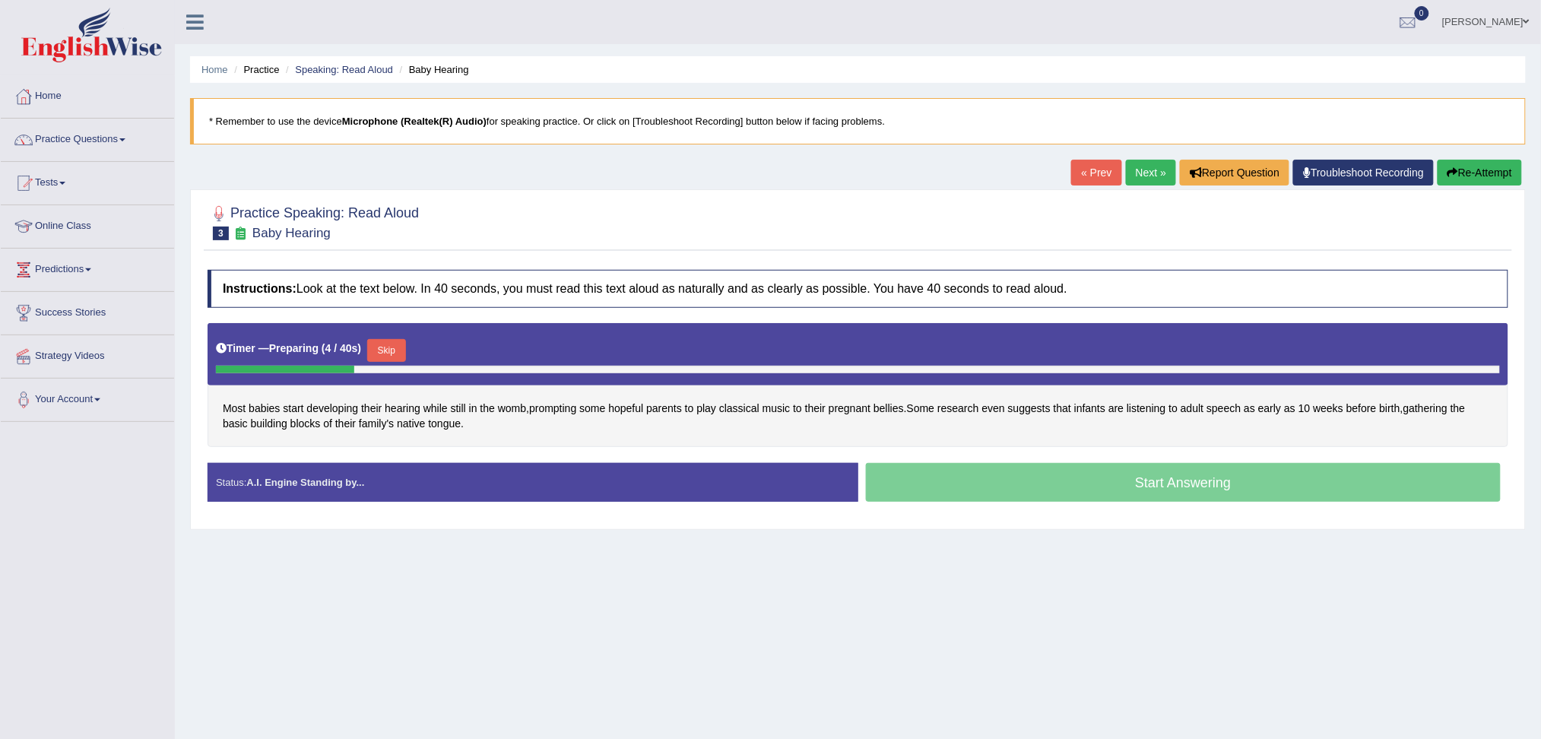
click at [393, 344] on button "Skip" at bounding box center [386, 350] width 38 height 23
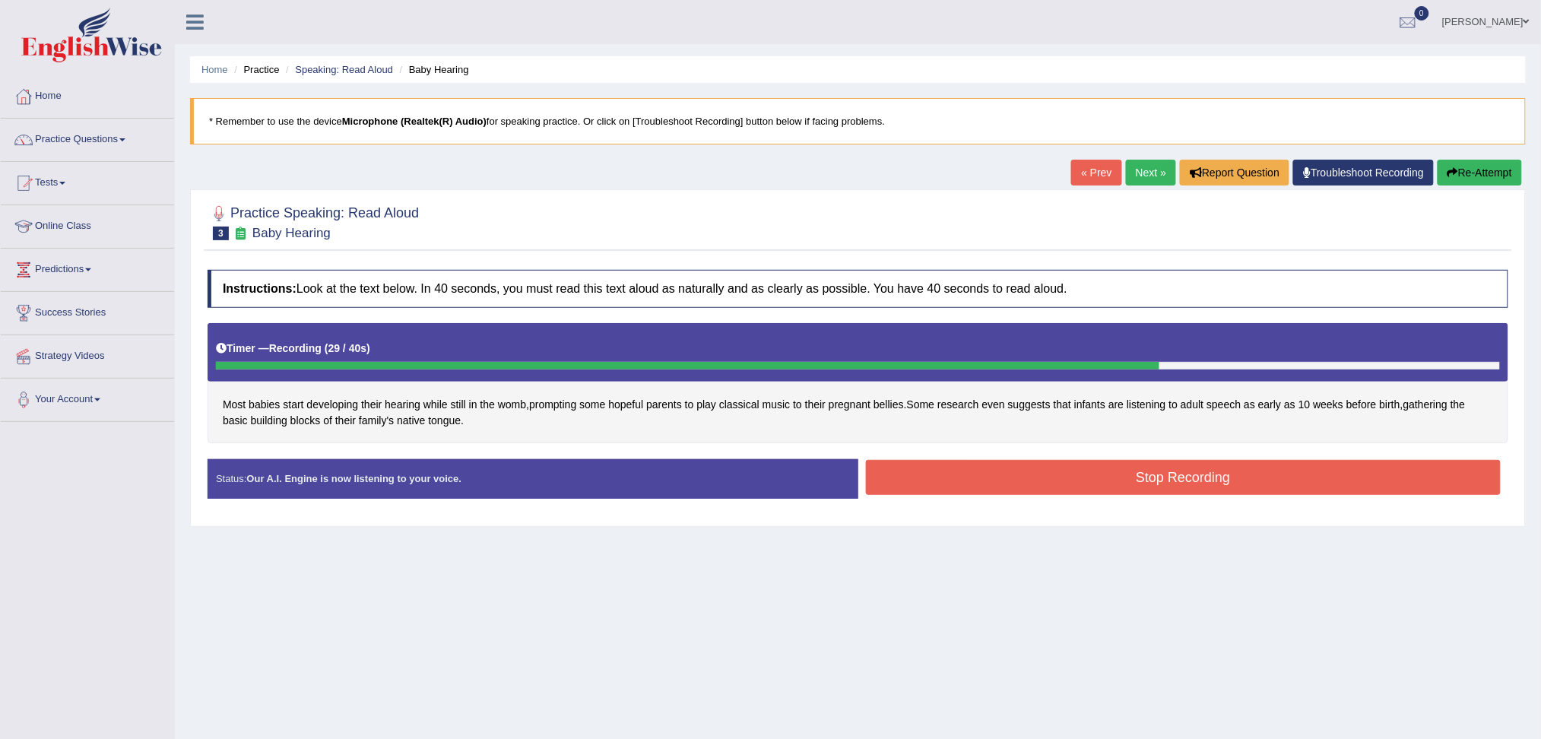
click at [1196, 480] on button "Stop Recording" at bounding box center [1183, 477] width 635 height 35
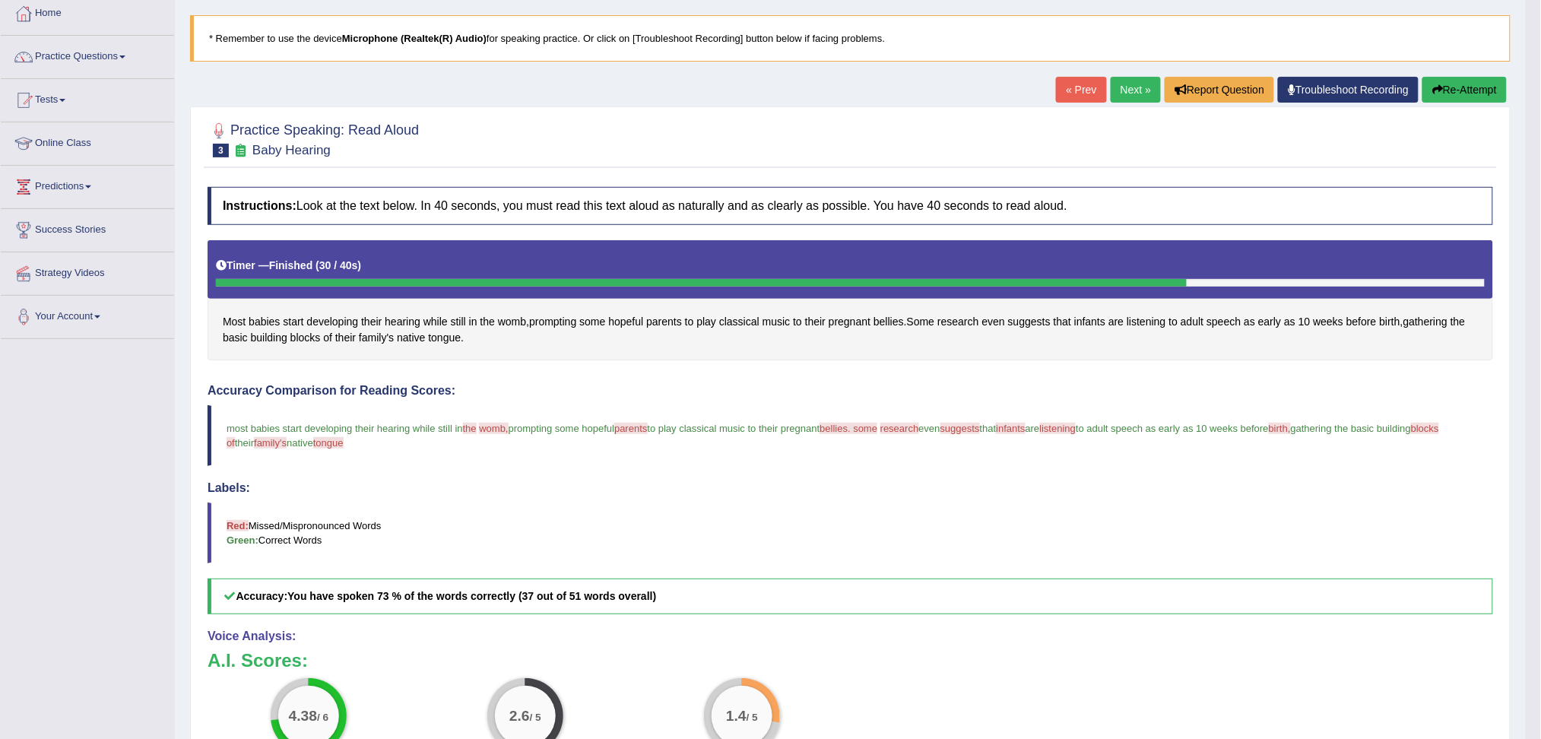
scroll to position [202, 0]
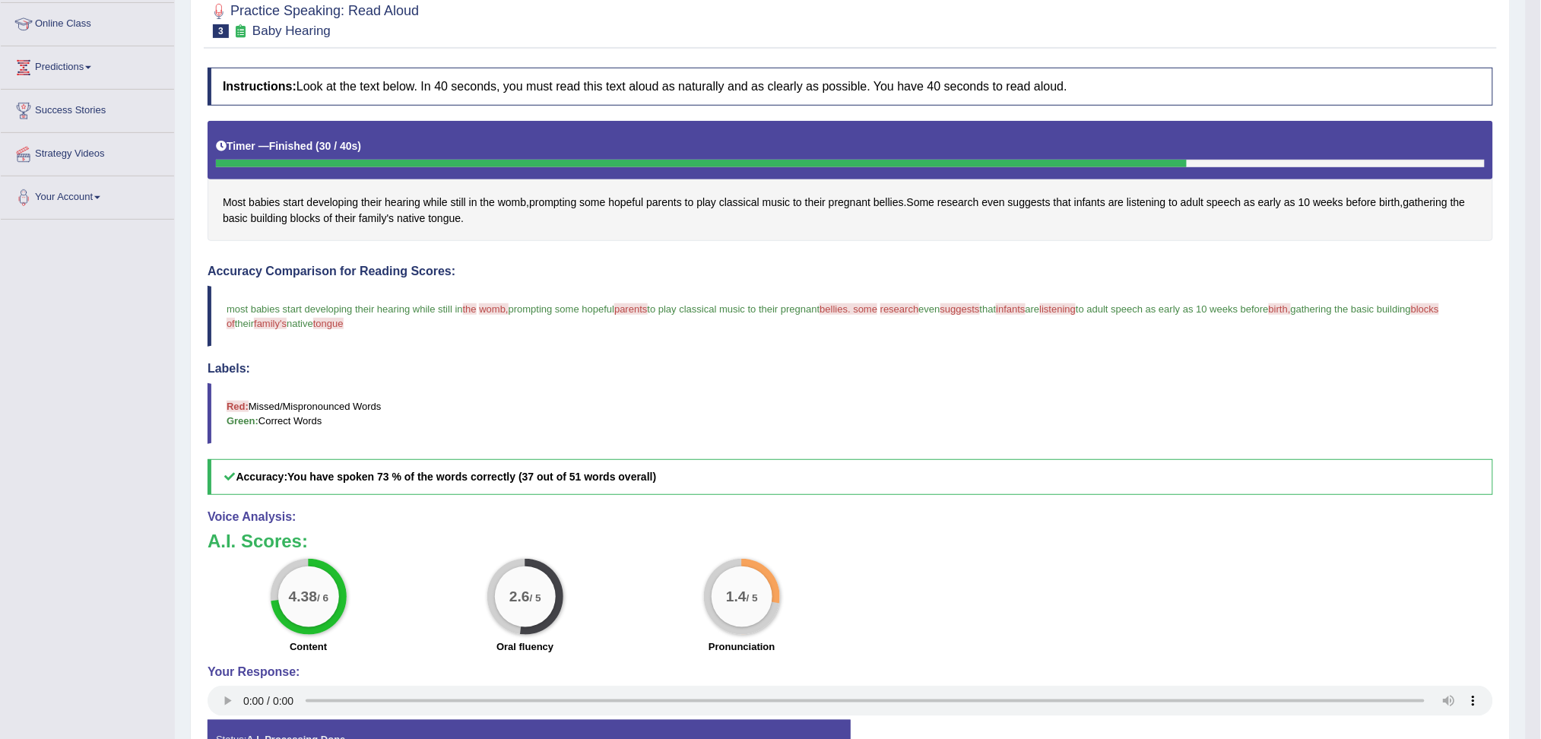
click at [74, 65] on link "Predictions" at bounding box center [87, 65] width 173 height 38
click at [87, 68] on link "Predictions" at bounding box center [85, 65] width 169 height 38
click at [59, 65] on link "Predictions" at bounding box center [87, 65] width 173 height 38
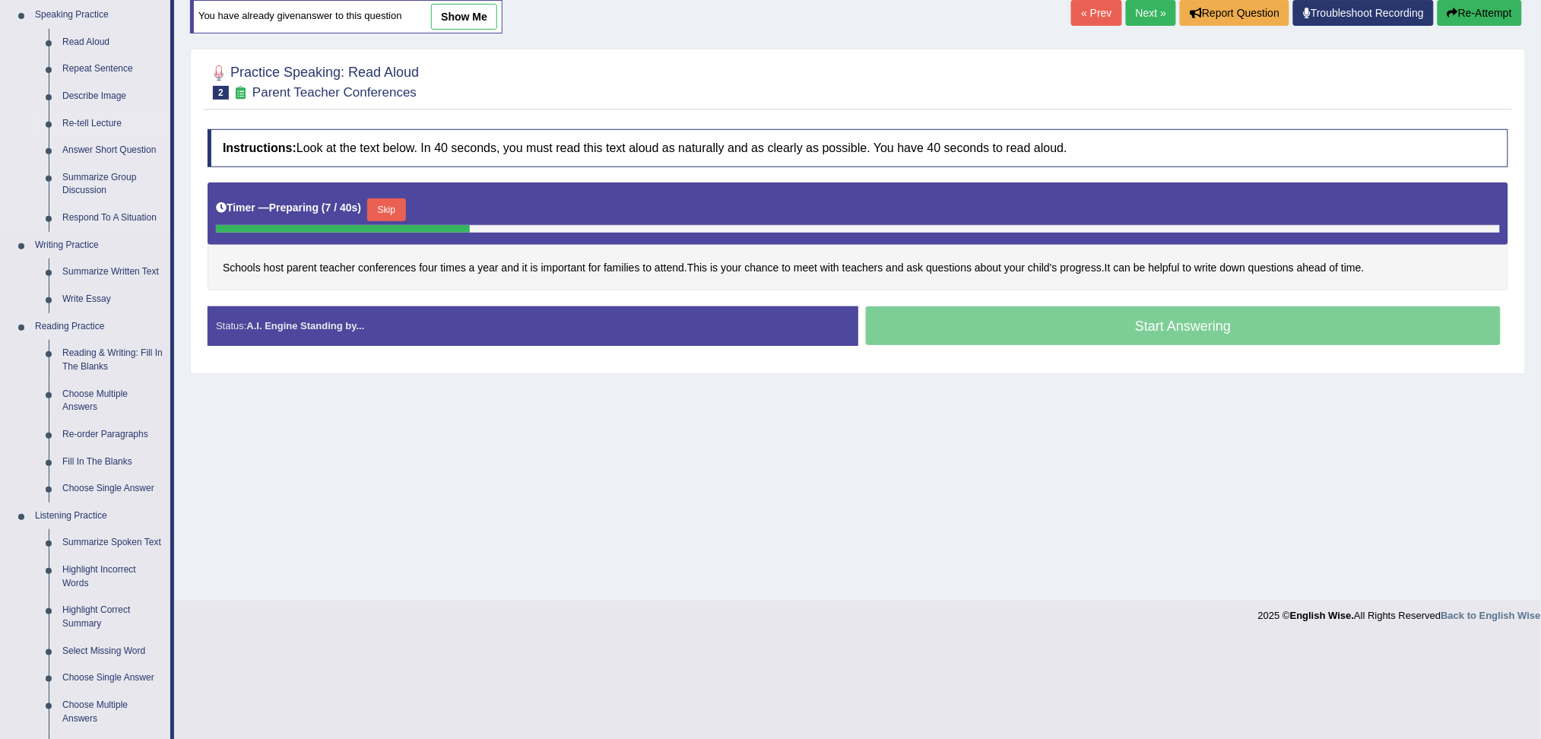
click at [98, 122] on link "Re-tell Lecture" at bounding box center [112, 123] width 115 height 27
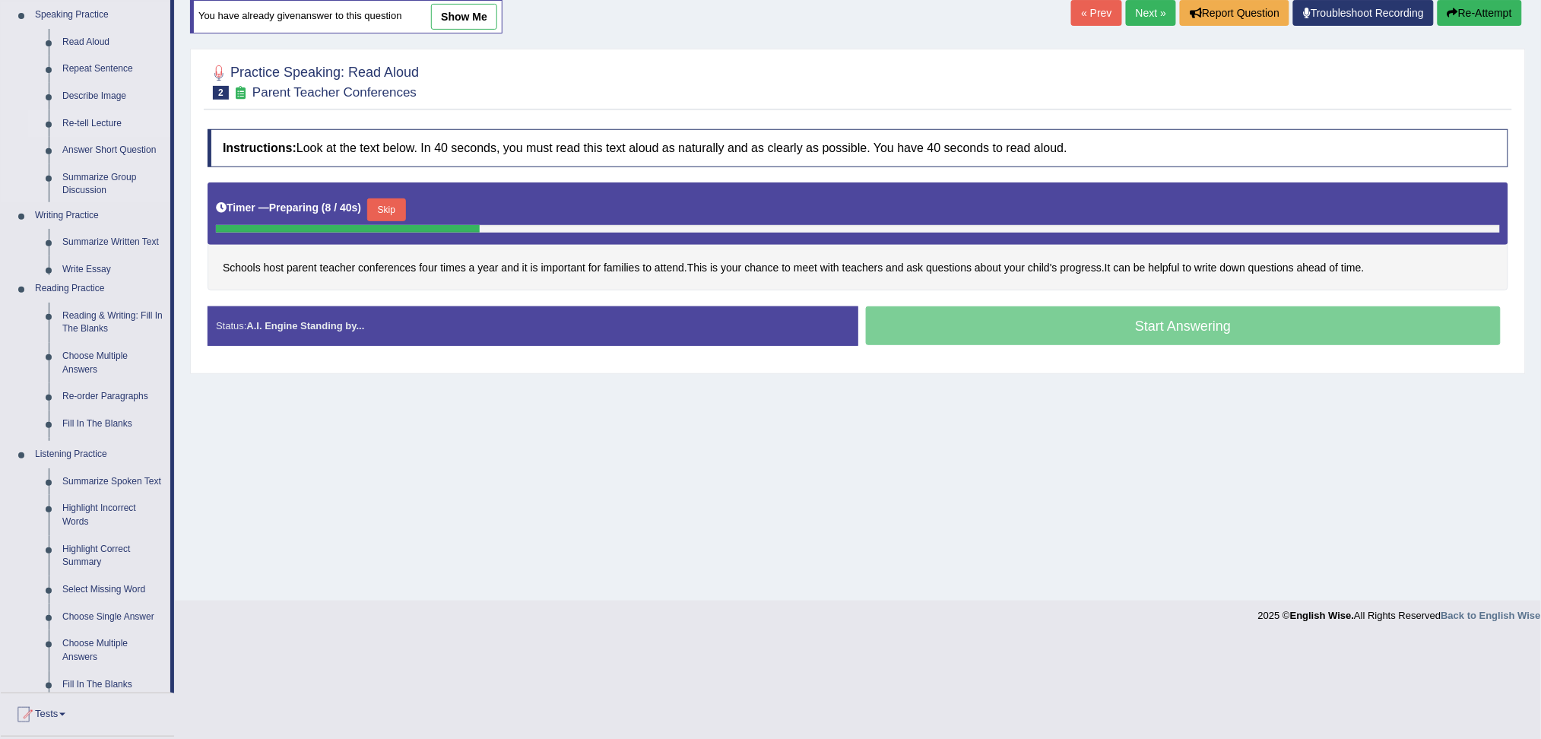
scroll to position [58, 0]
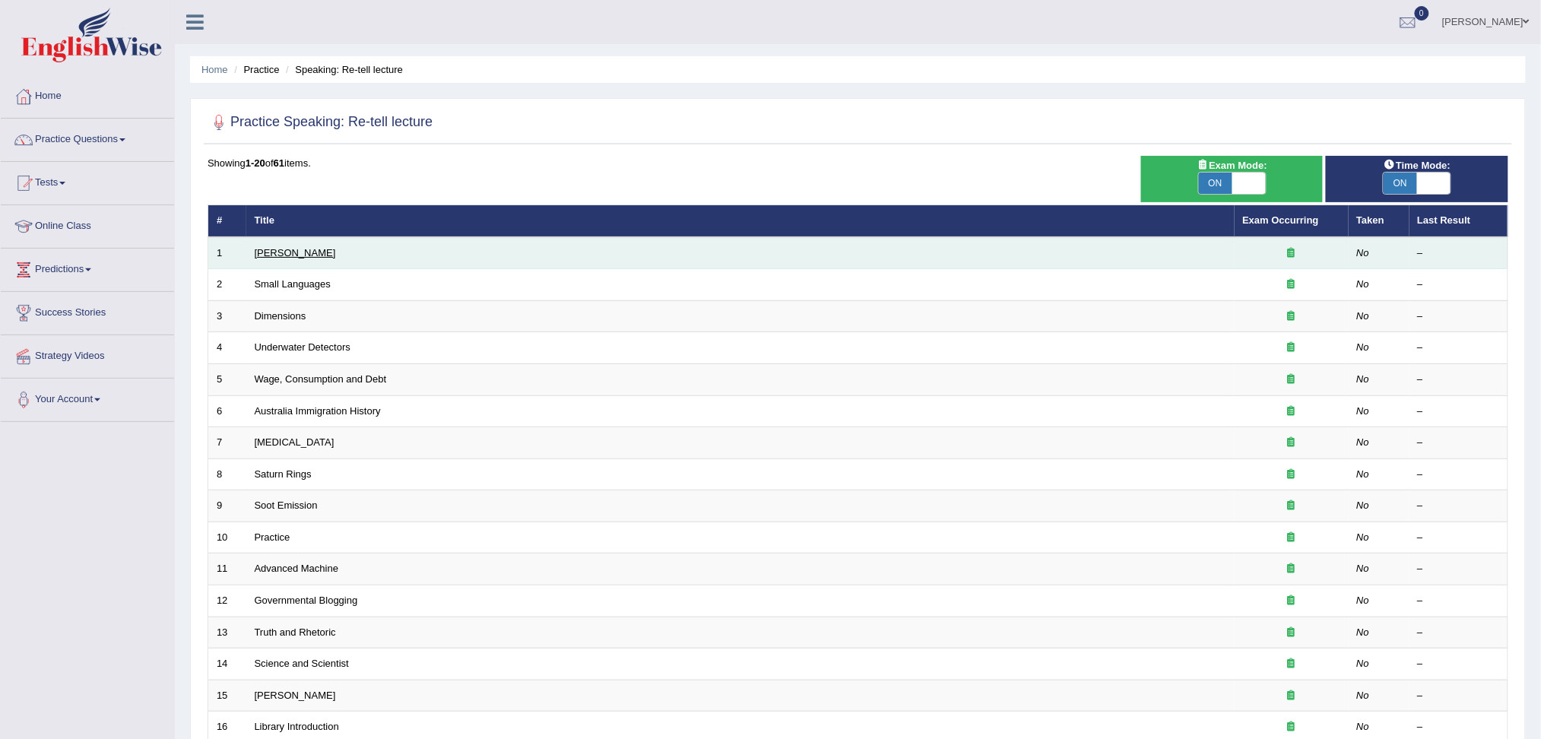
click at [288, 249] on link "[PERSON_NAME]" at bounding box center [295, 252] width 81 height 11
click at [270, 250] on link "[PERSON_NAME]" at bounding box center [295, 252] width 81 height 11
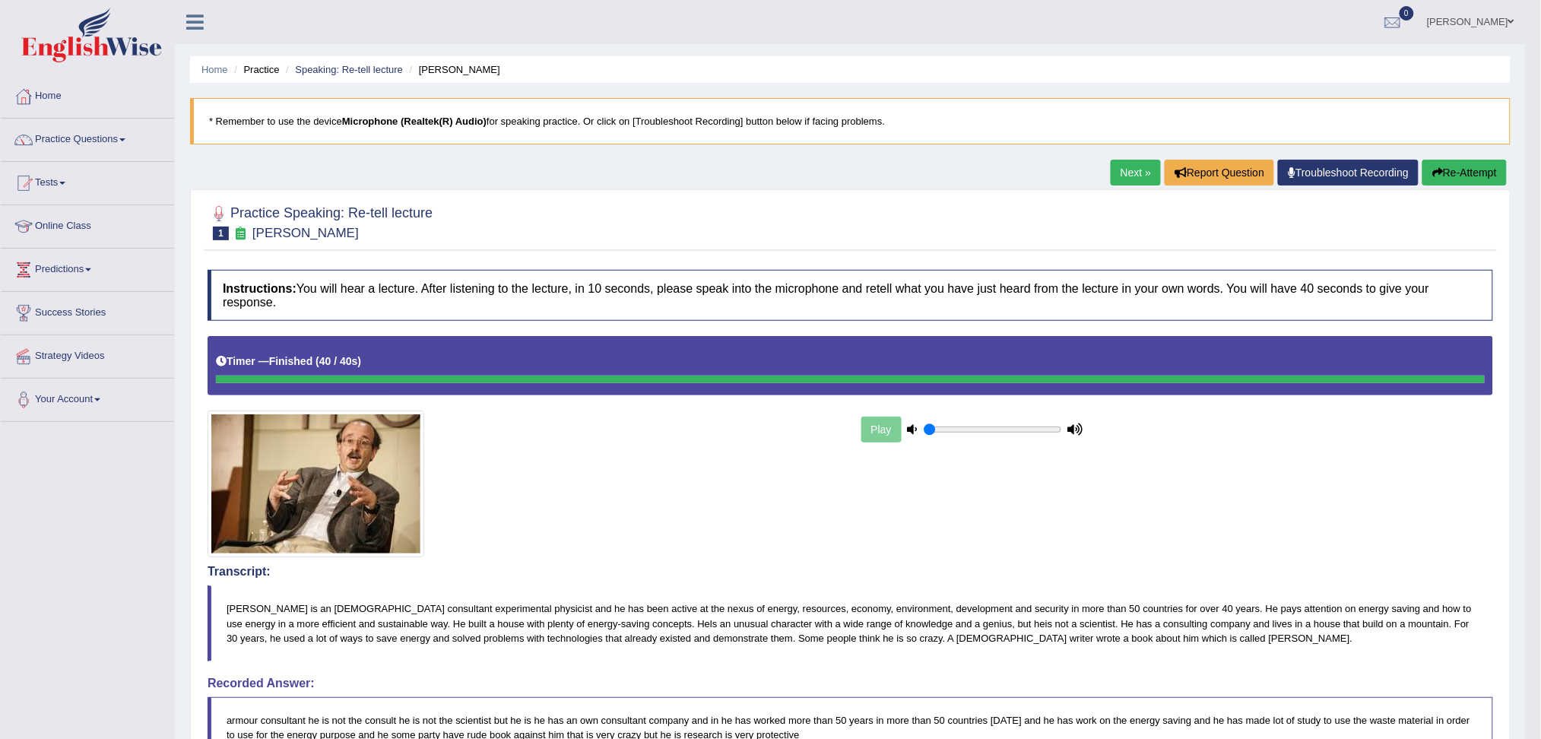
click at [1127, 173] on link "Next »" at bounding box center [1135, 173] width 50 height 26
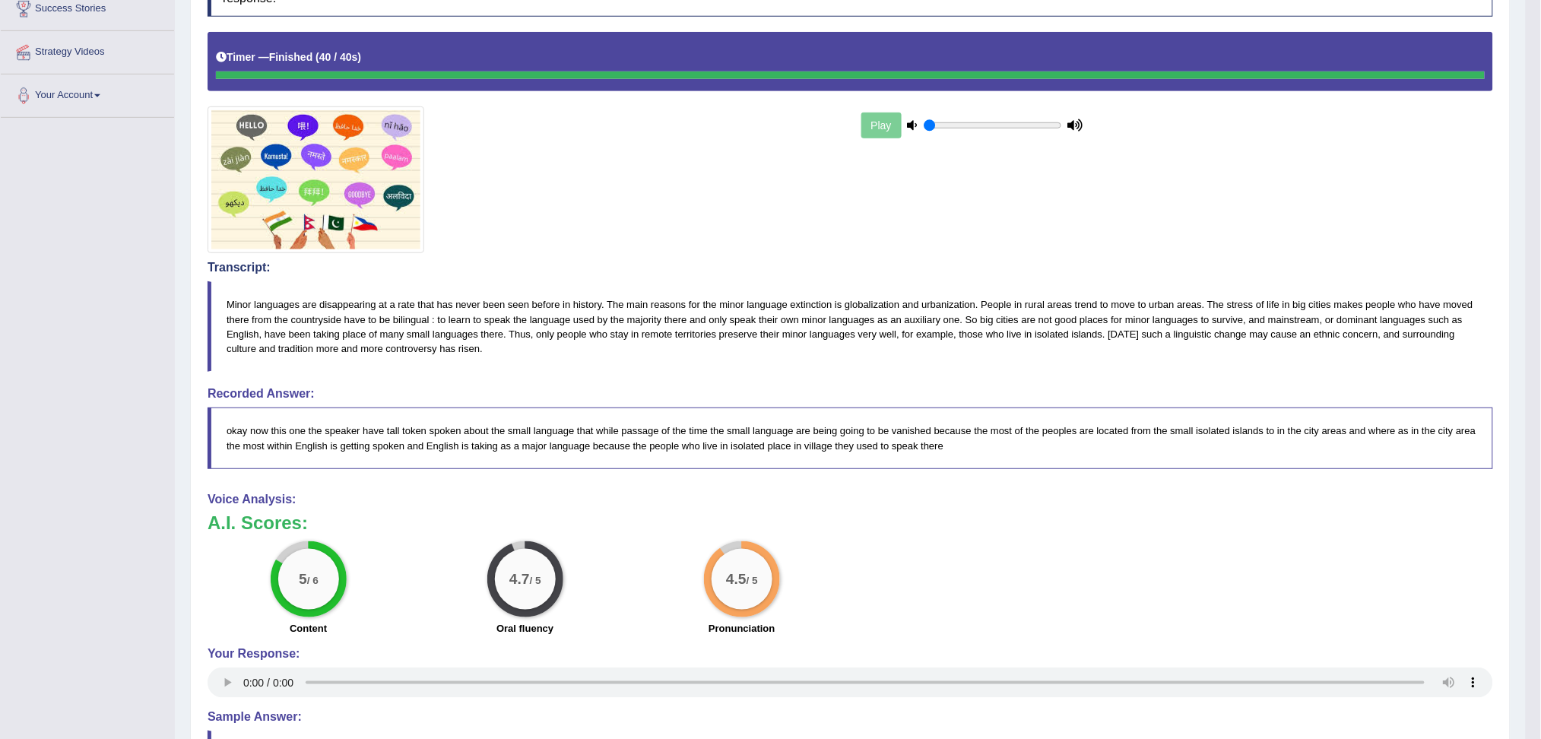
scroll to position [101, 0]
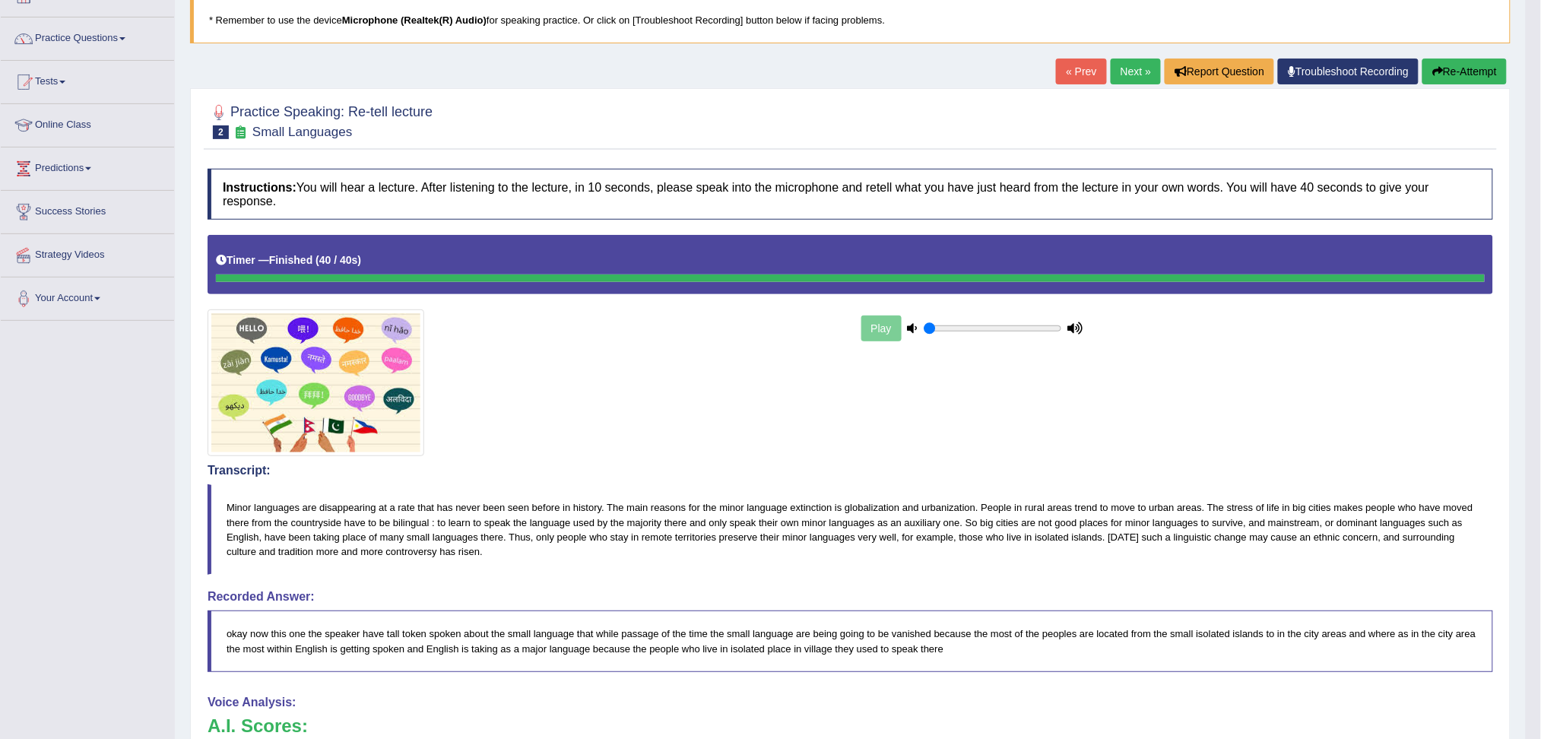
click at [1129, 68] on link "Next »" at bounding box center [1135, 72] width 50 height 26
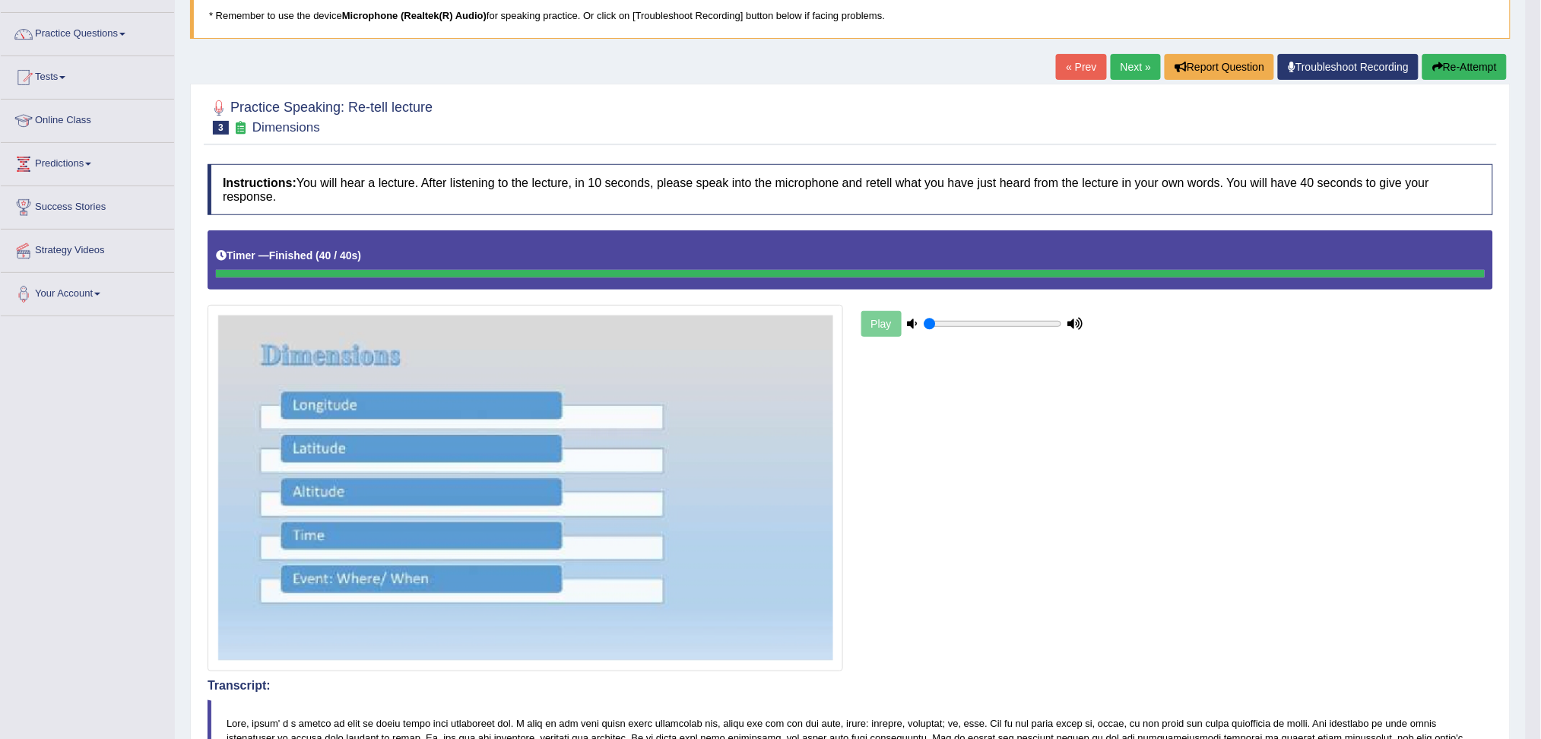
scroll to position [101, 0]
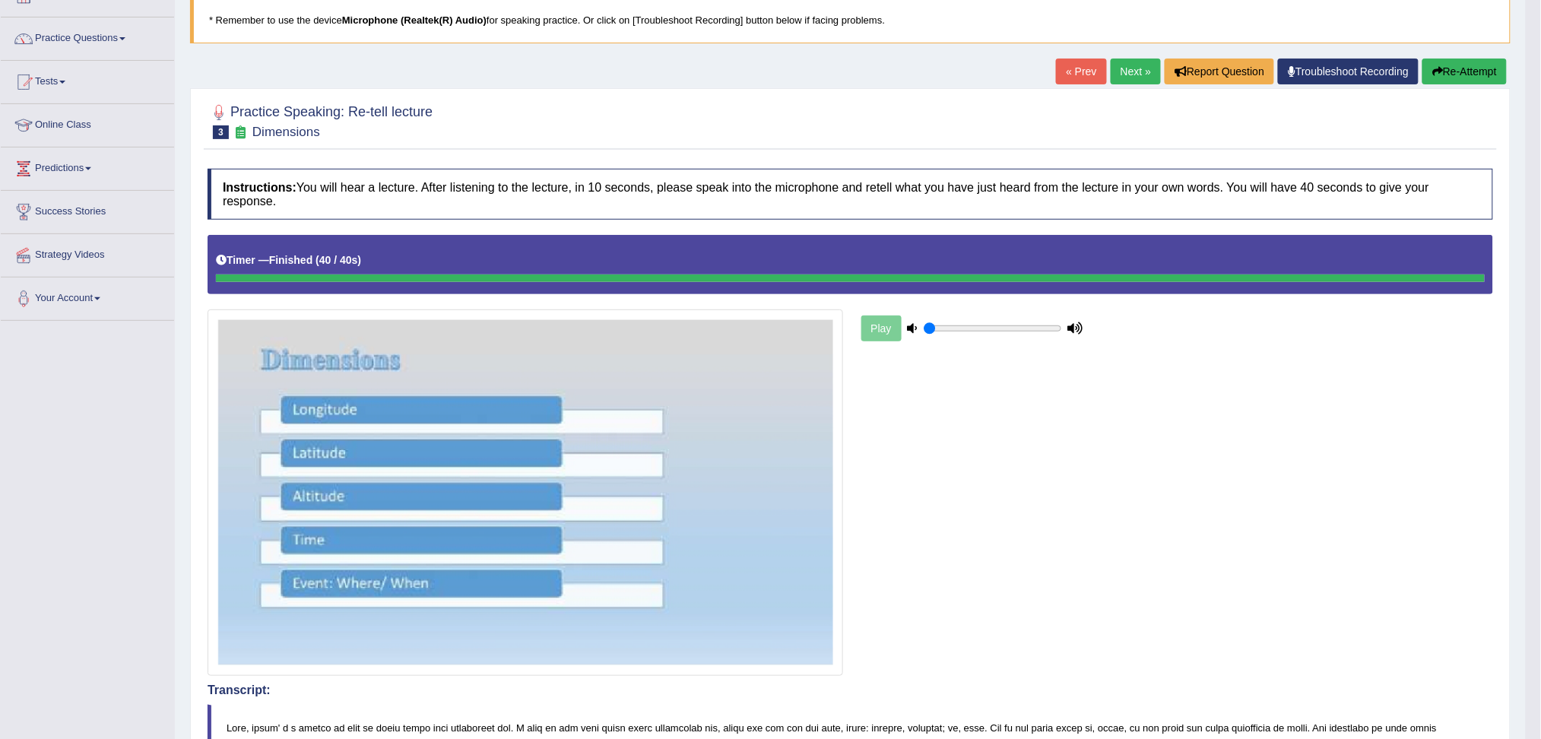
click at [1126, 73] on link "Next »" at bounding box center [1135, 72] width 50 height 26
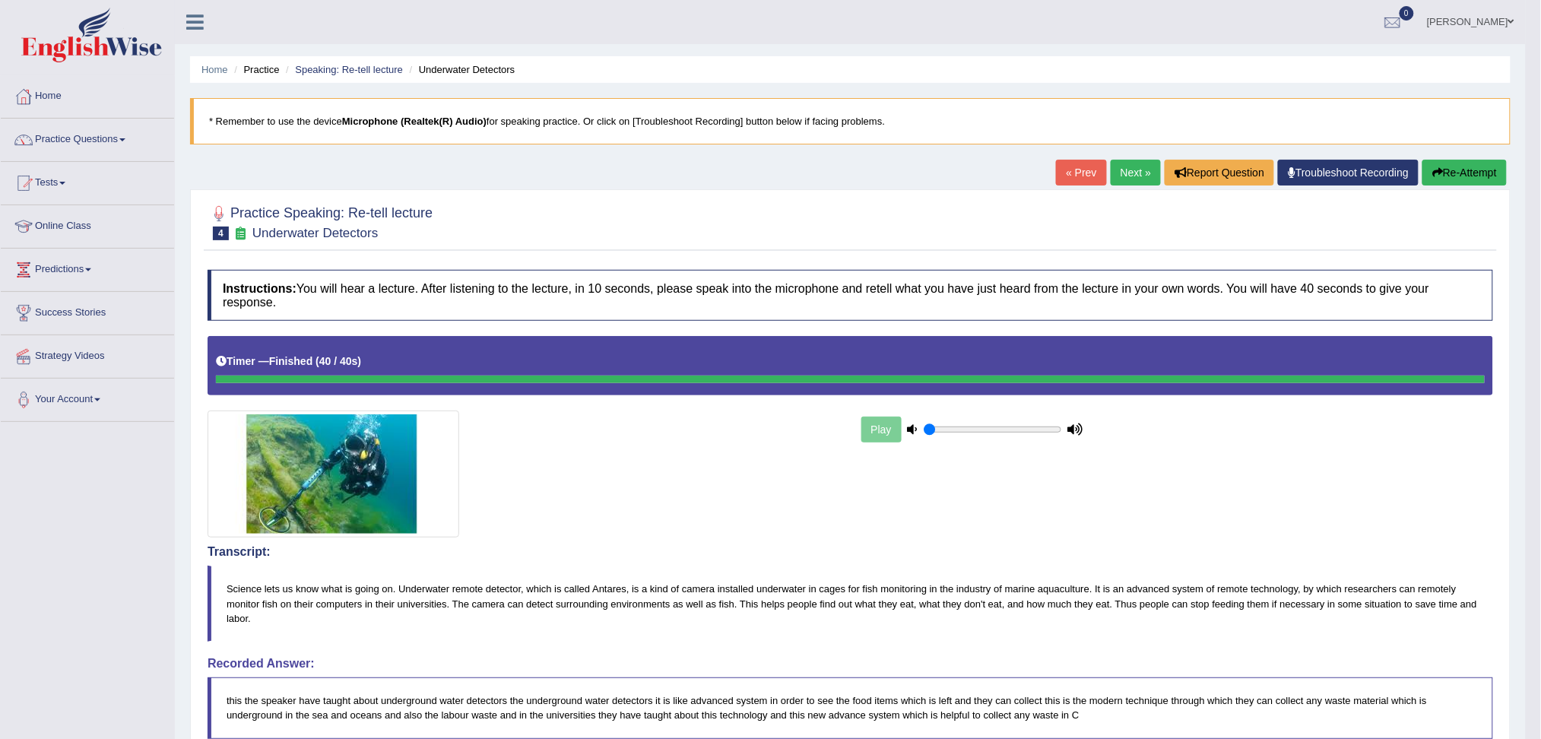
click at [1122, 169] on link "Next »" at bounding box center [1135, 173] width 50 height 26
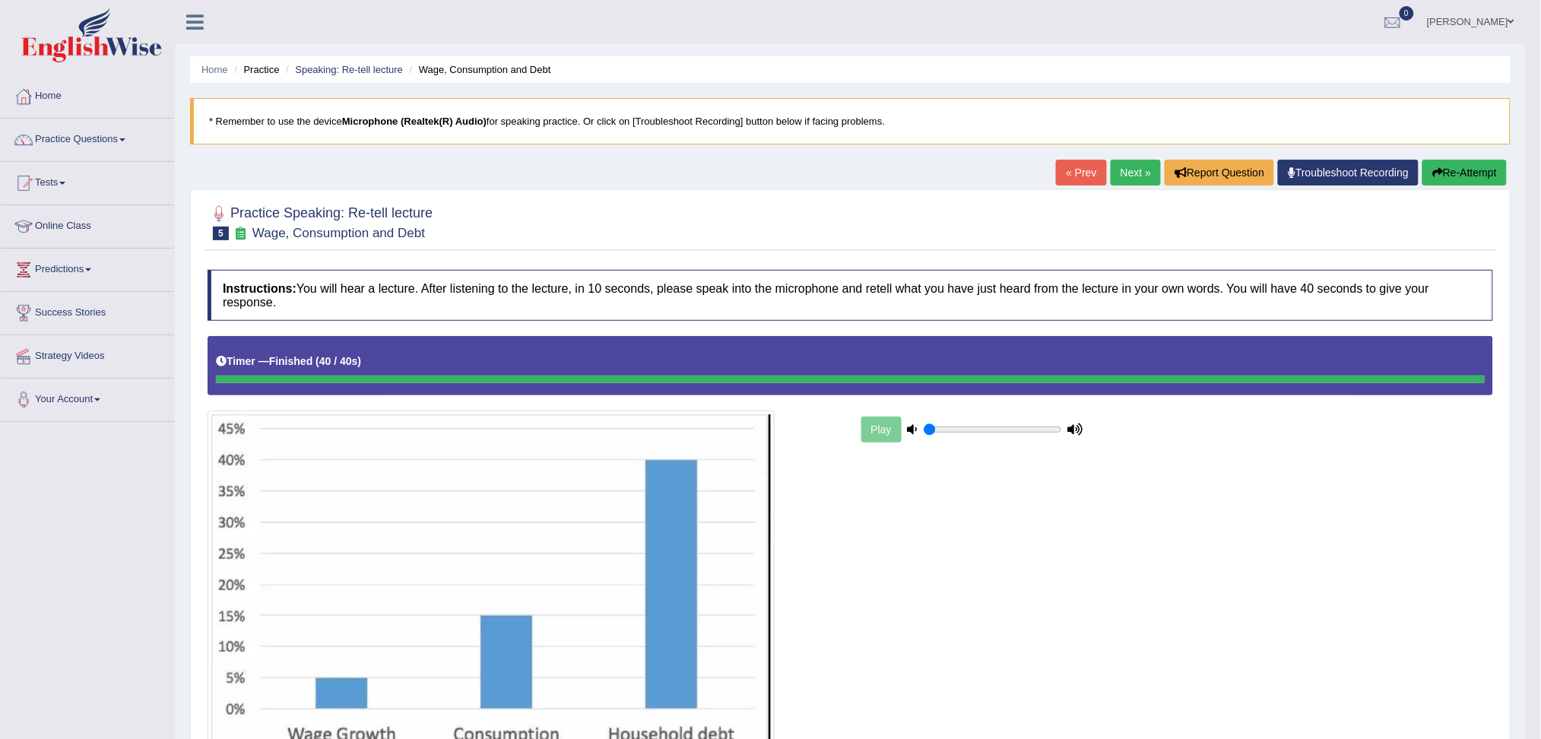
click at [1134, 170] on link "Next »" at bounding box center [1135, 173] width 50 height 26
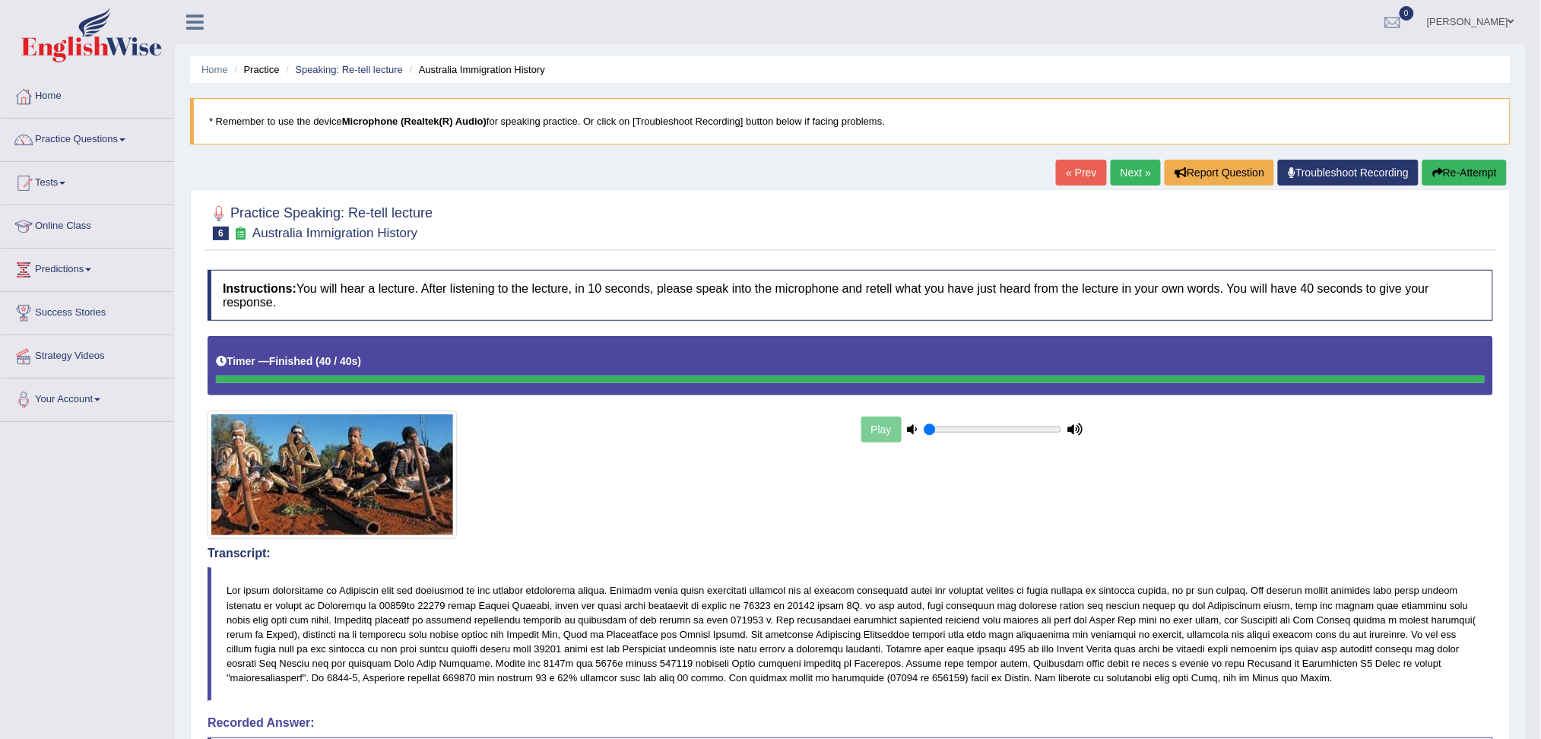
click at [1133, 172] on link "Next »" at bounding box center [1135, 173] width 50 height 26
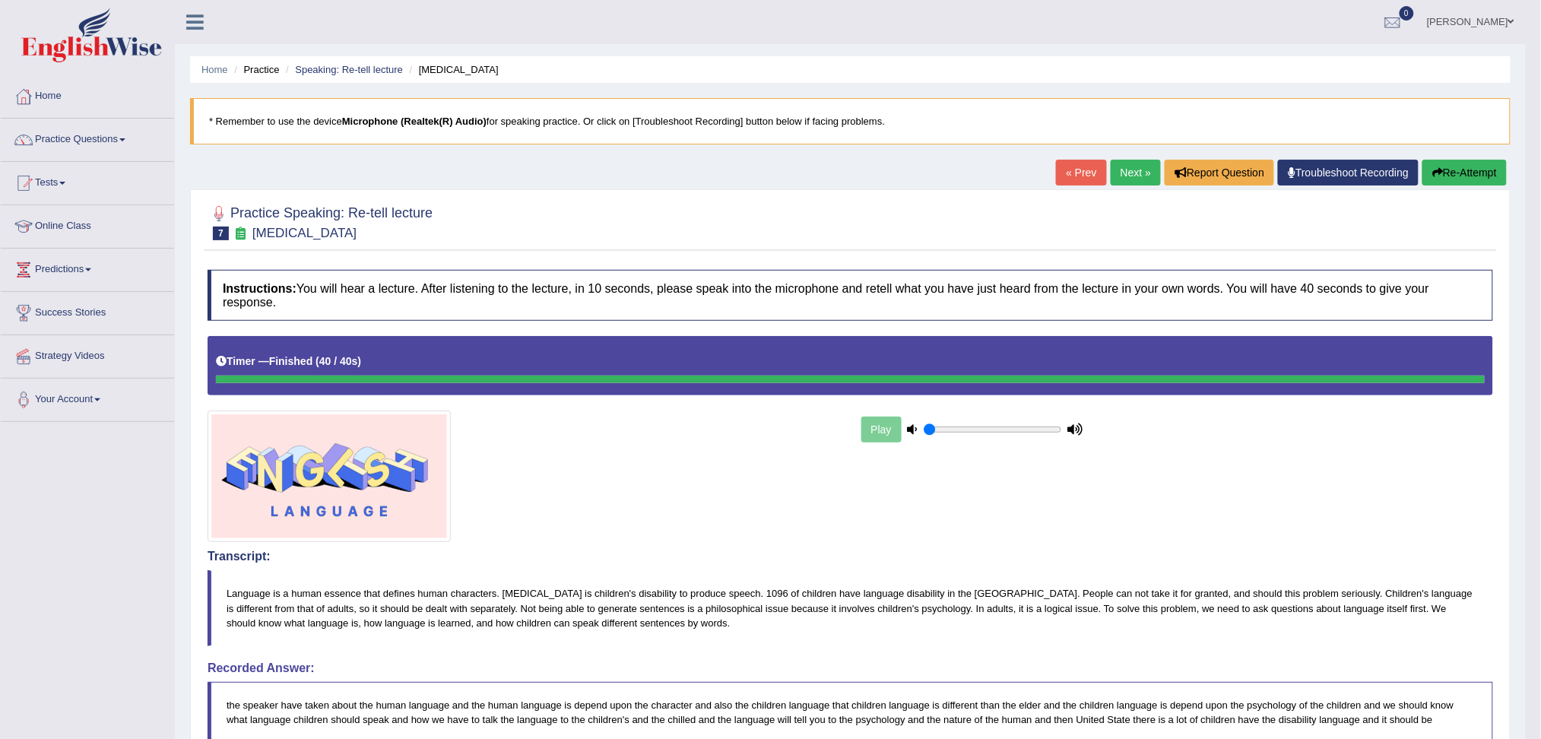
click at [1135, 169] on link "Next »" at bounding box center [1135, 173] width 50 height 26
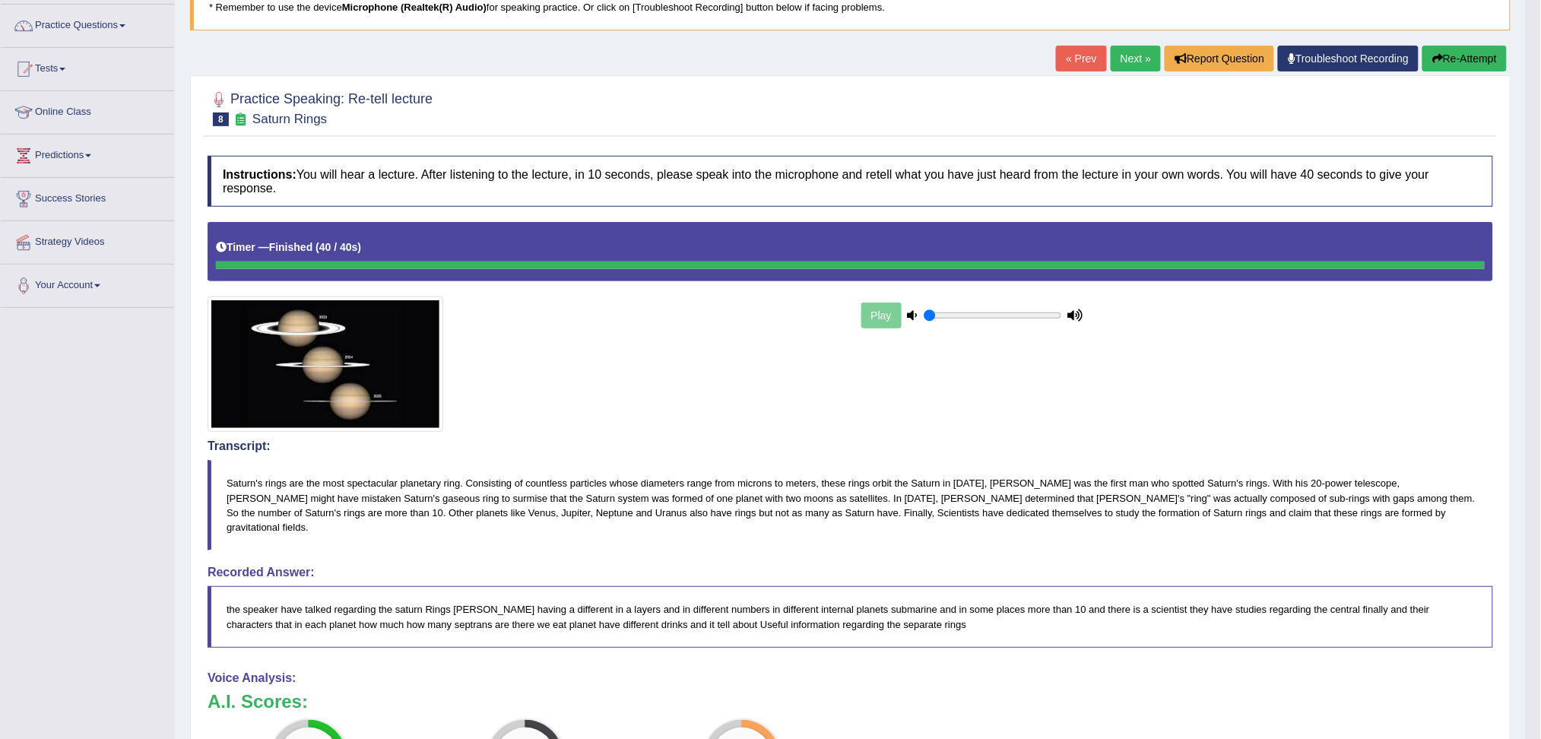
scroll to position [101, 0]
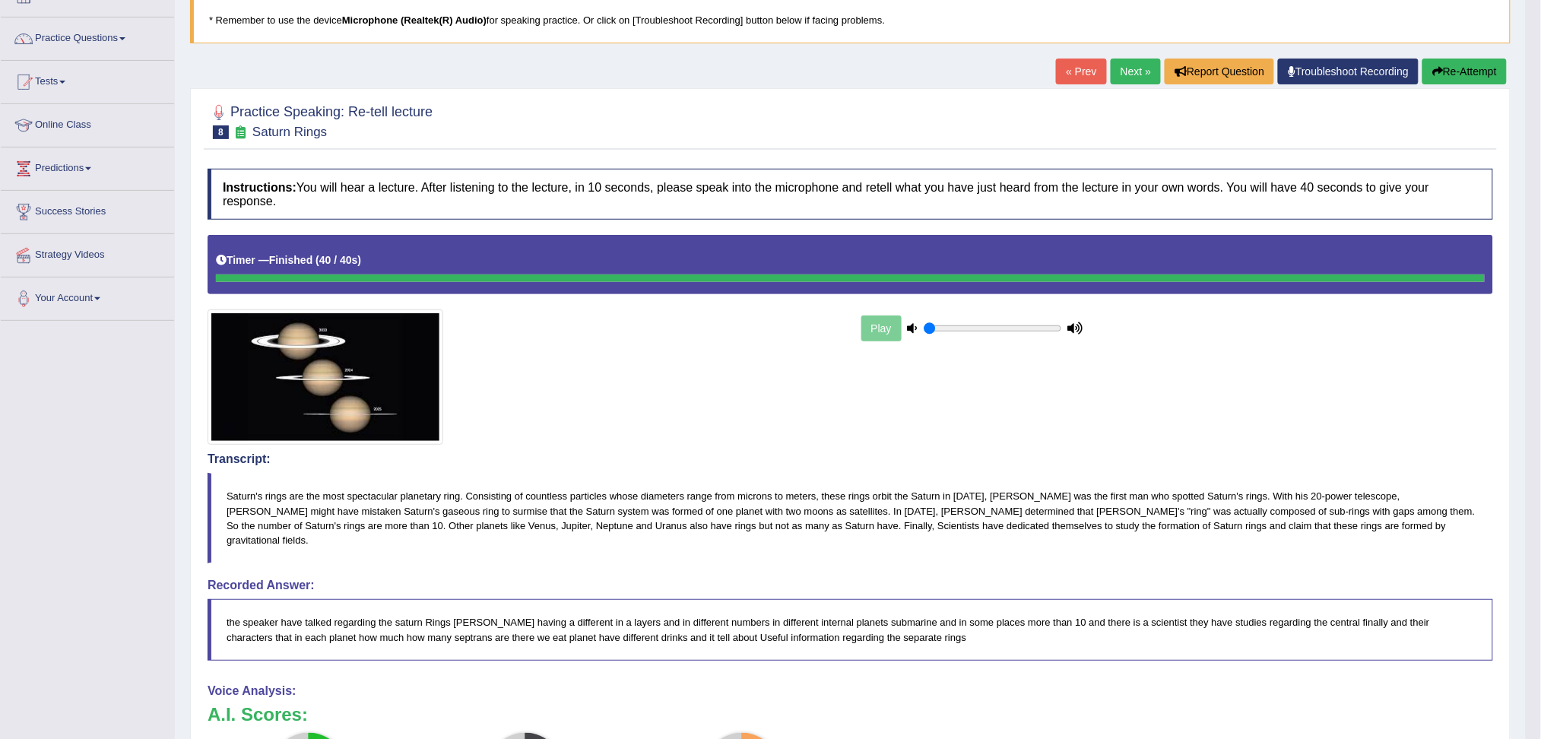
click at [1125, 68] on link "Next »" at bounding box center [1135, 72] width 50 height 26
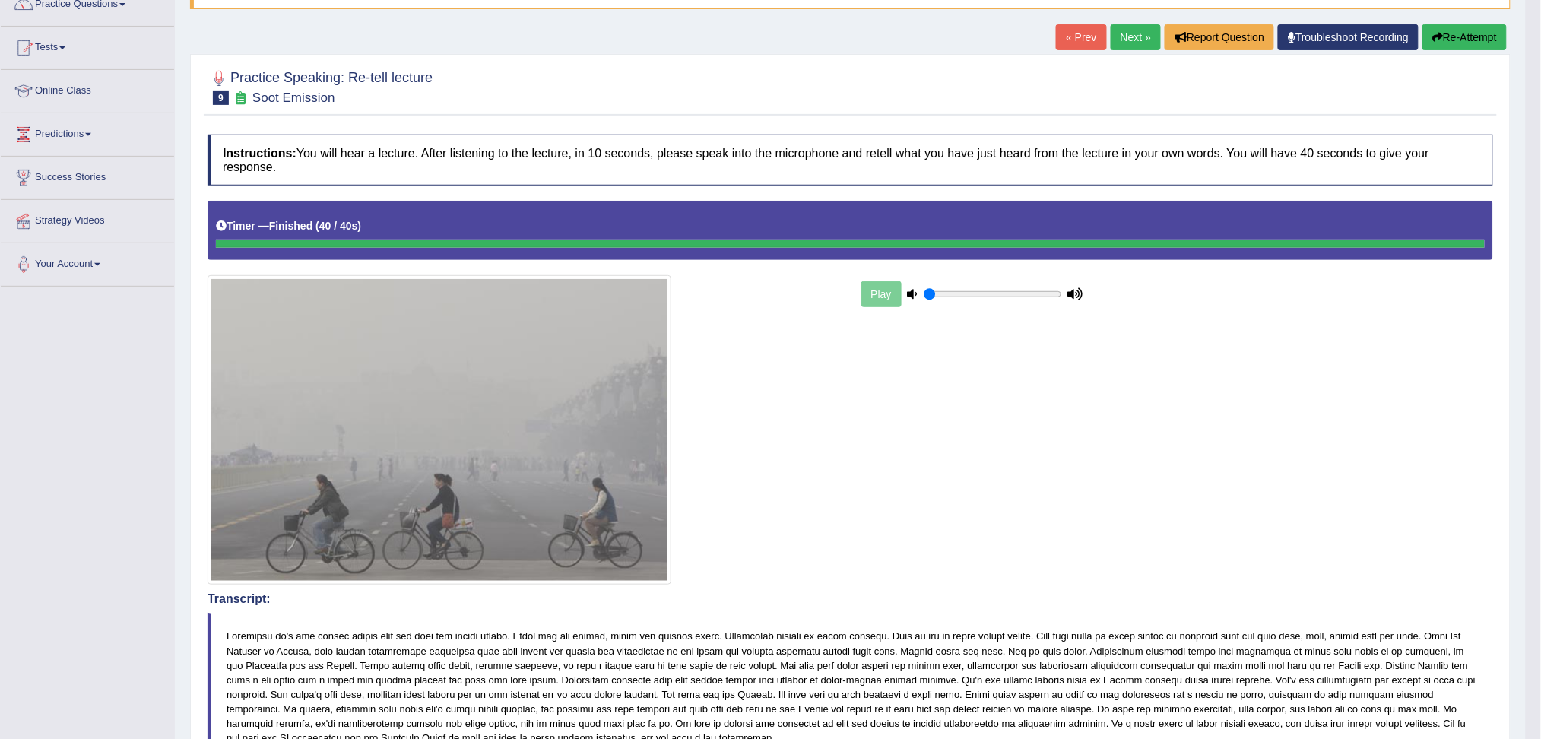
scroll to position [101, 0]
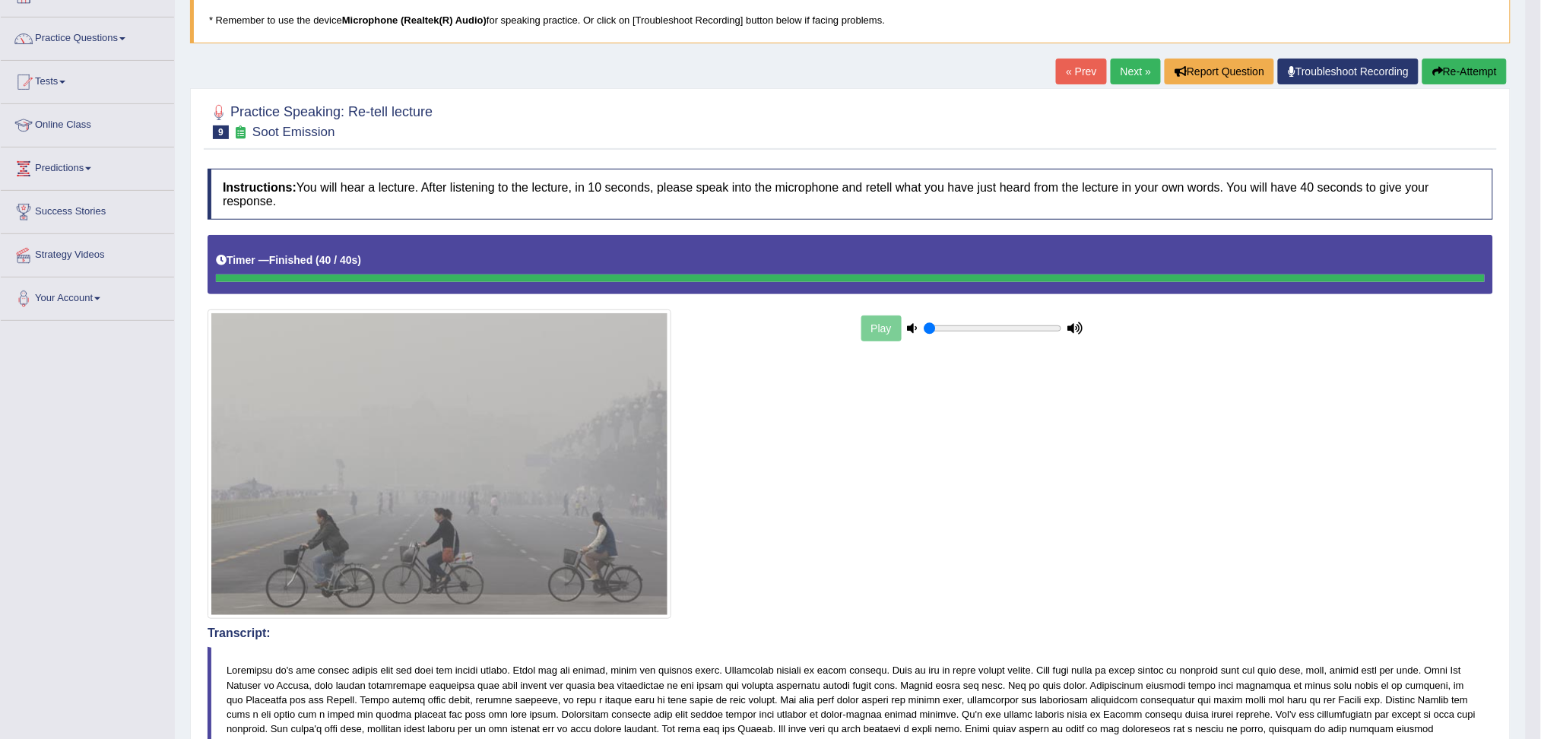
click at [1132, 64] on link "Next »" at bounding box center [1135, 72] width 50 height 26
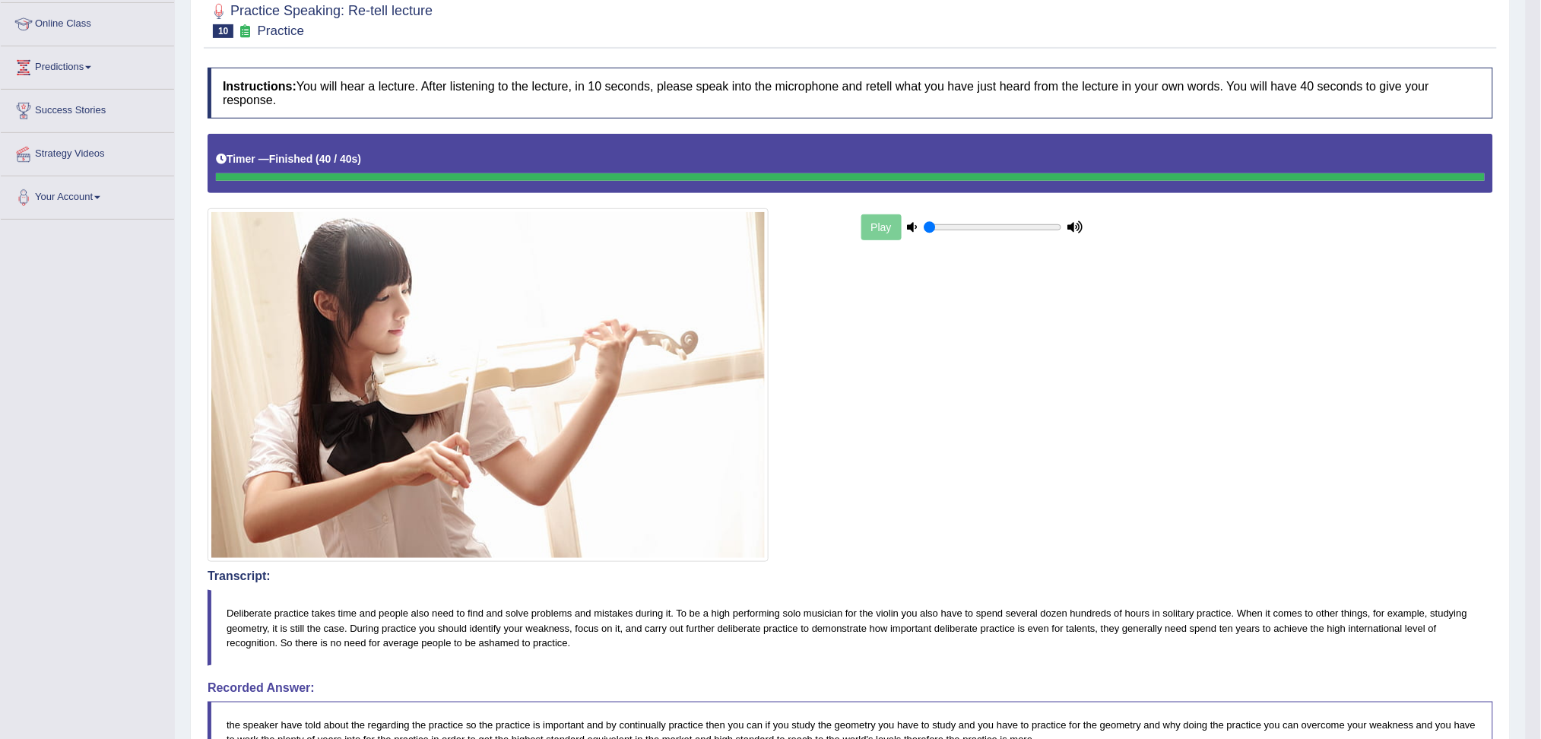
scroll to position [101, 0]
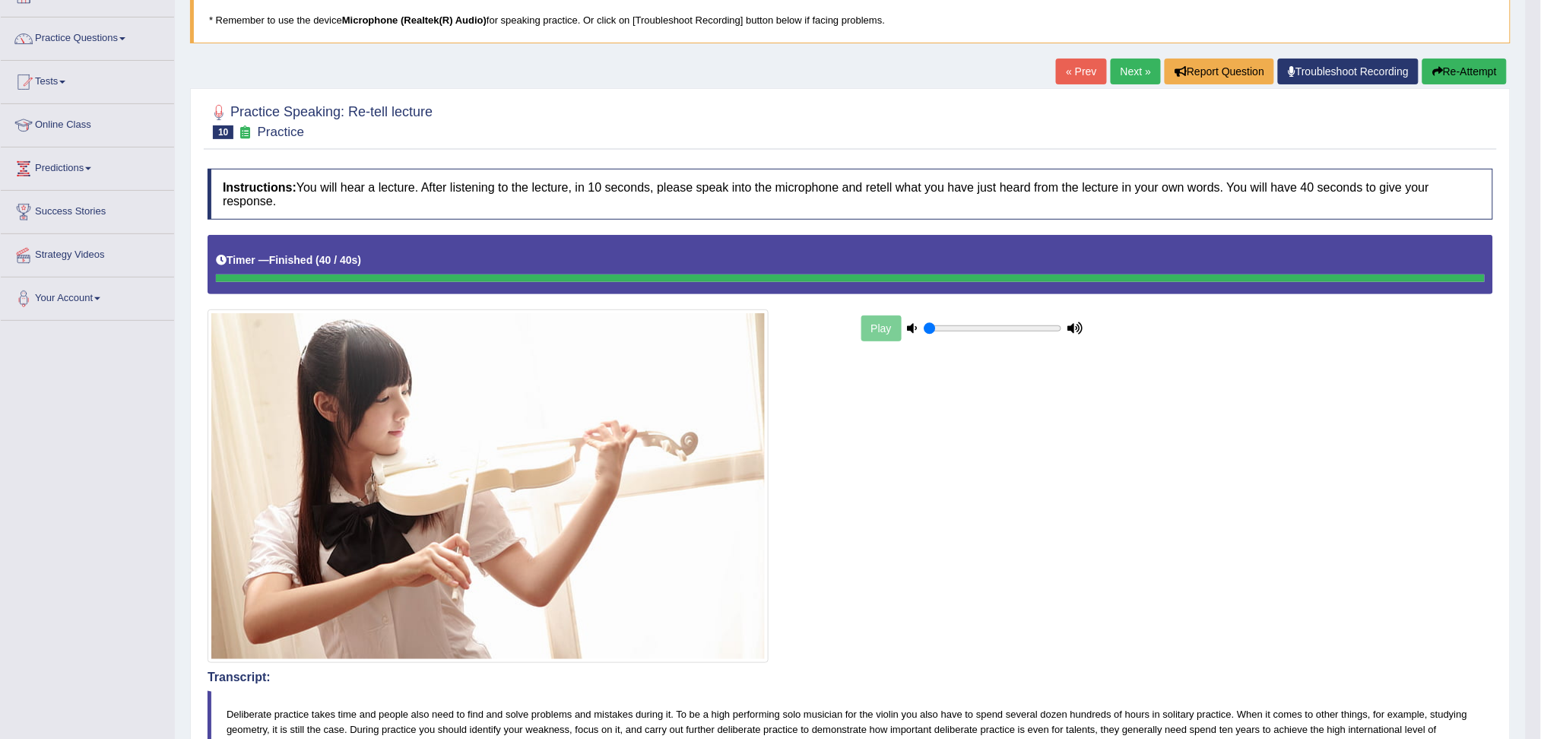
click at [1129, 72] on link "Next »" at bounding box center [1135, 72] width 50 height 26
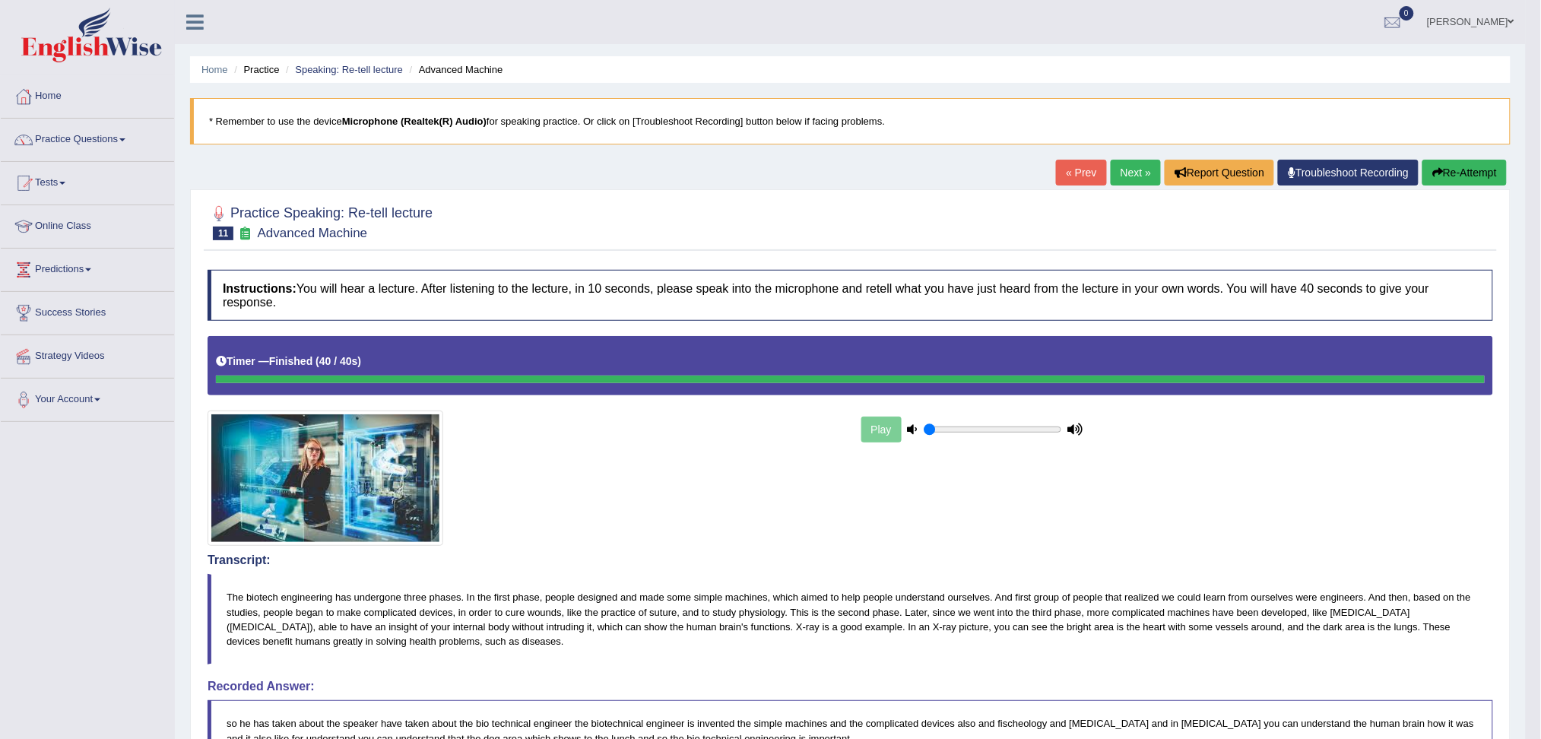
click at [1129, 173] on link "Next »" at bounding box center [1135, 173] width 50 height 26
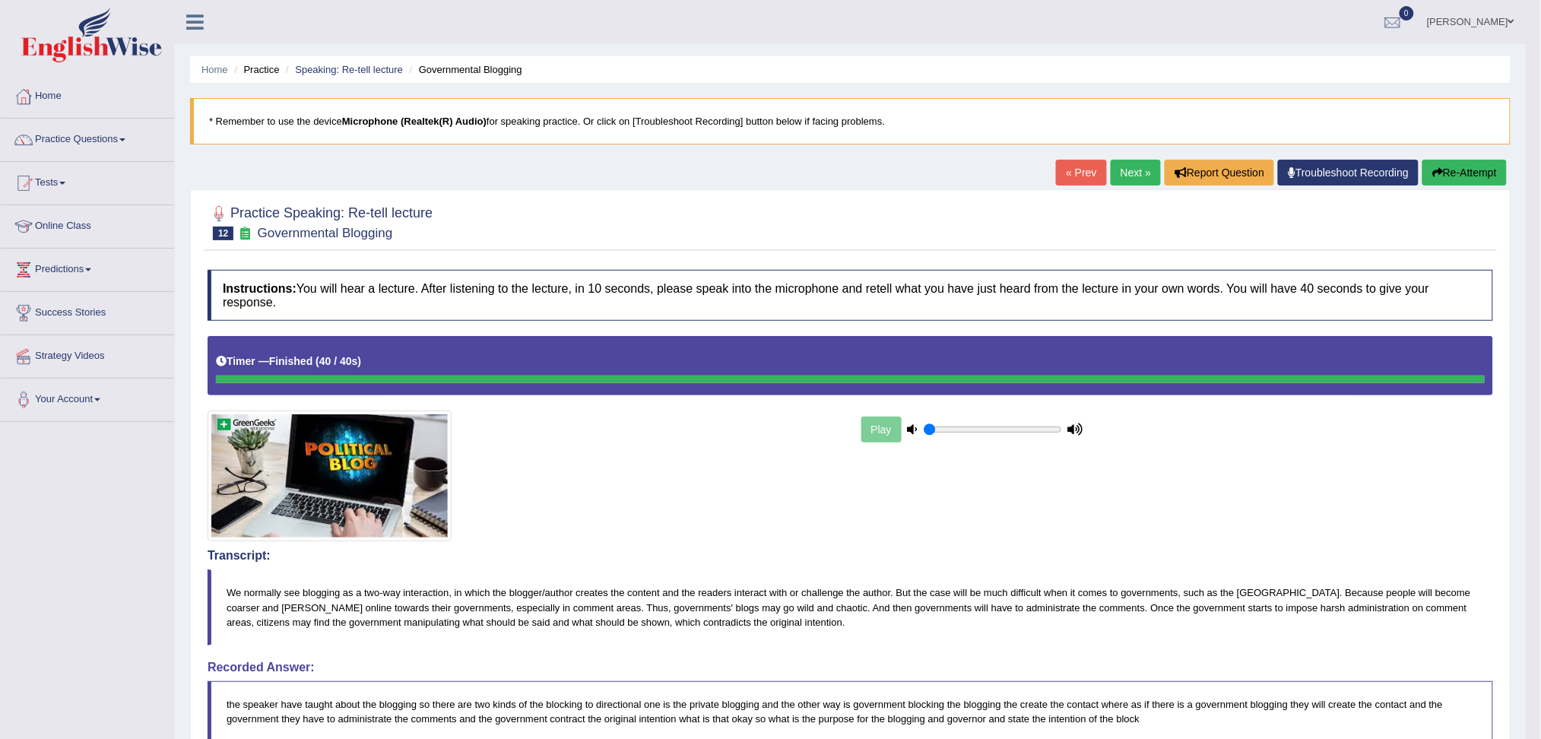
click at [1121, 174] on link "Next »" at bounding box center [1135, 173] width 50 height 26
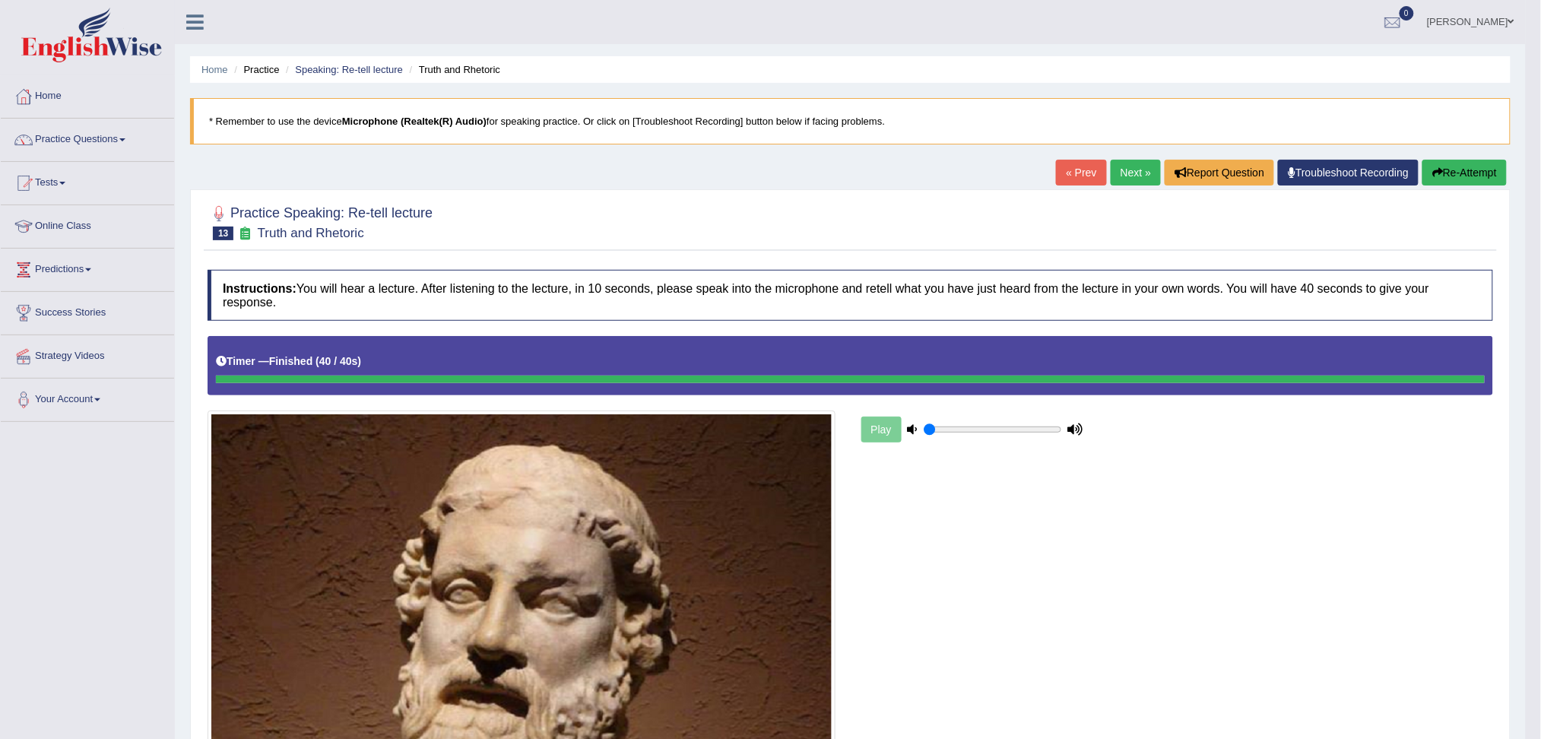
click at [1128, 175] on link "Next »" at bounding box center [1135, 173] width 50 height 26
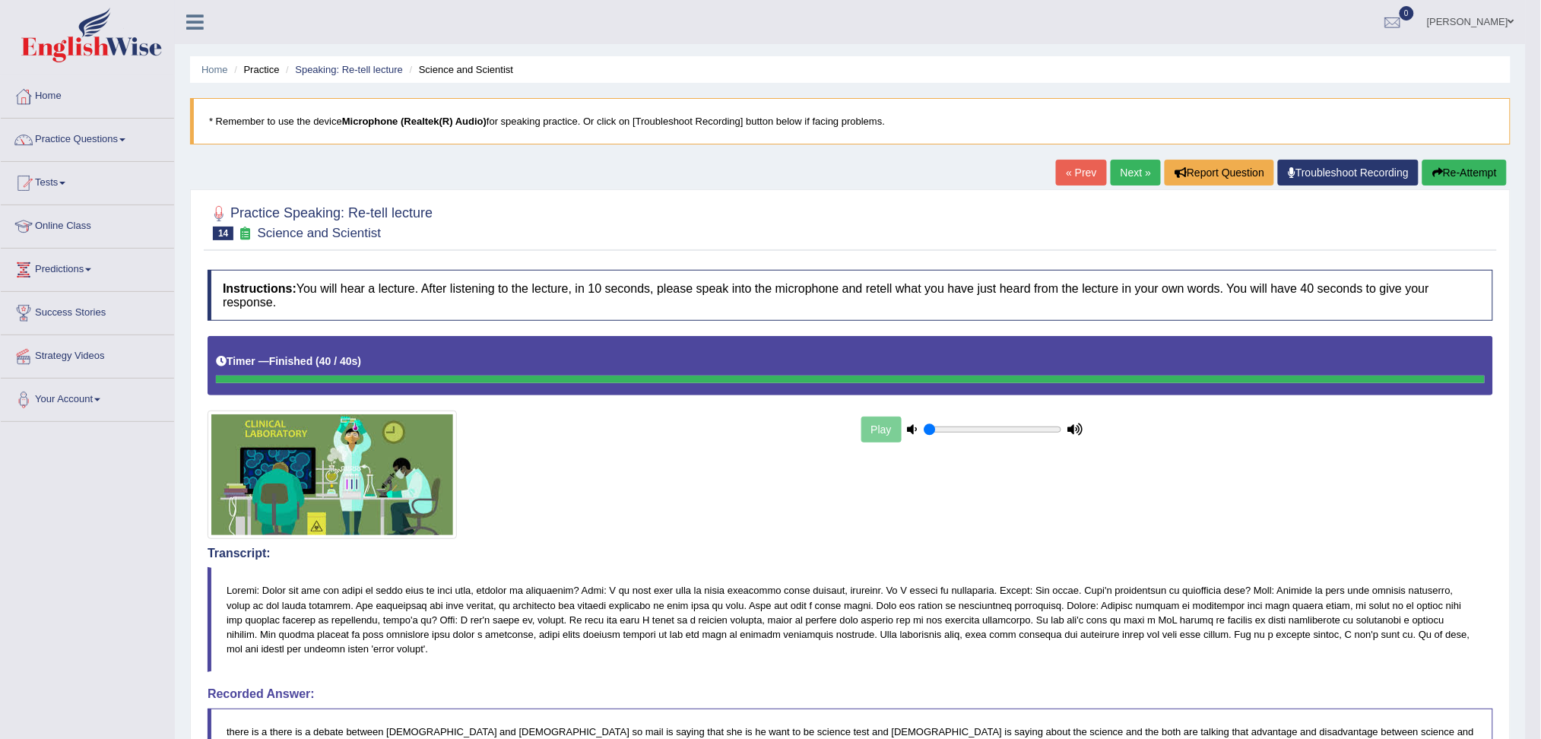
click at [1126, 164] on link "Next »" at bounding box center [1135, 173] width 50 height 26
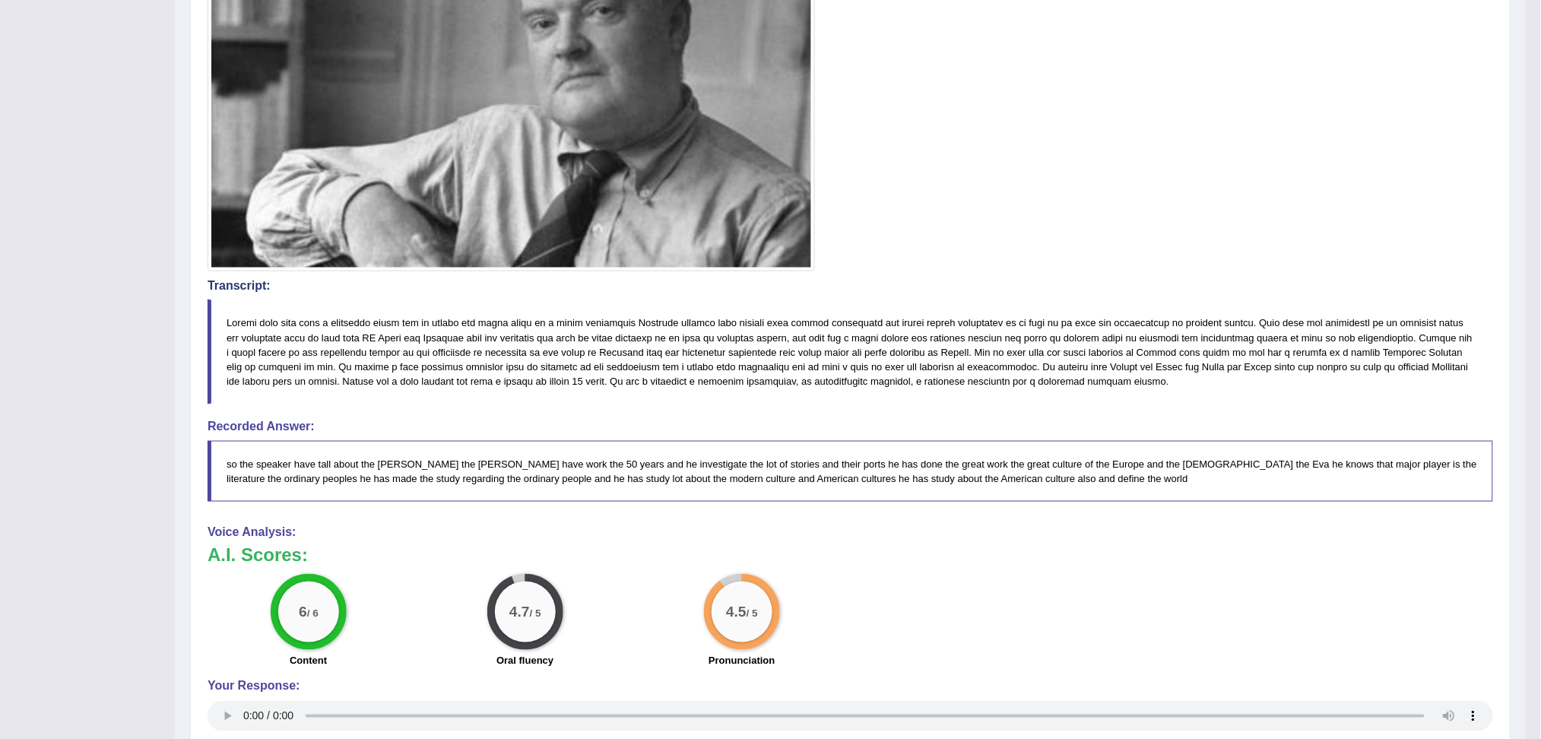
scroll to position [506, 0]
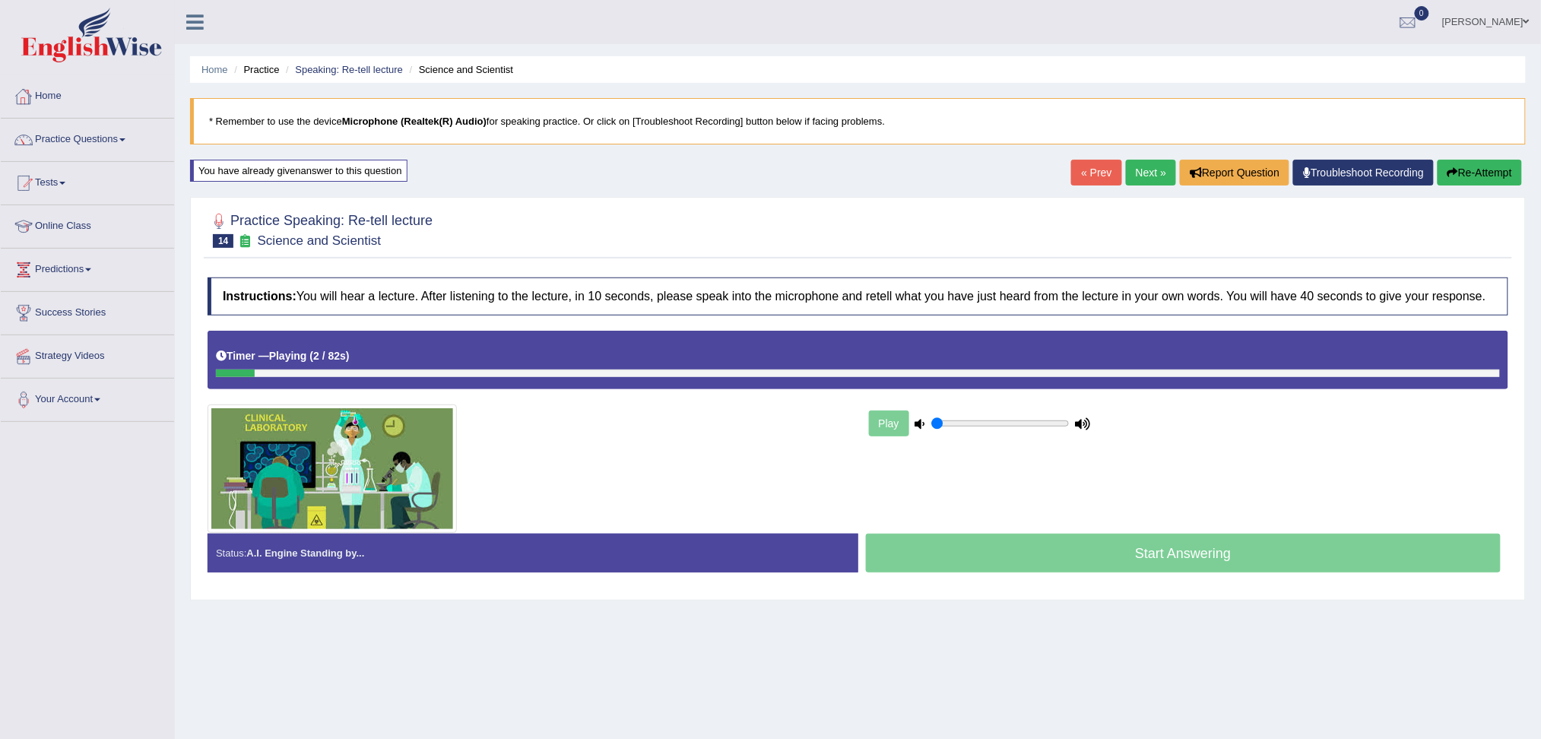
click at [59, 97] on link "Home" at bounding box center [87, 94] width 173 height 38
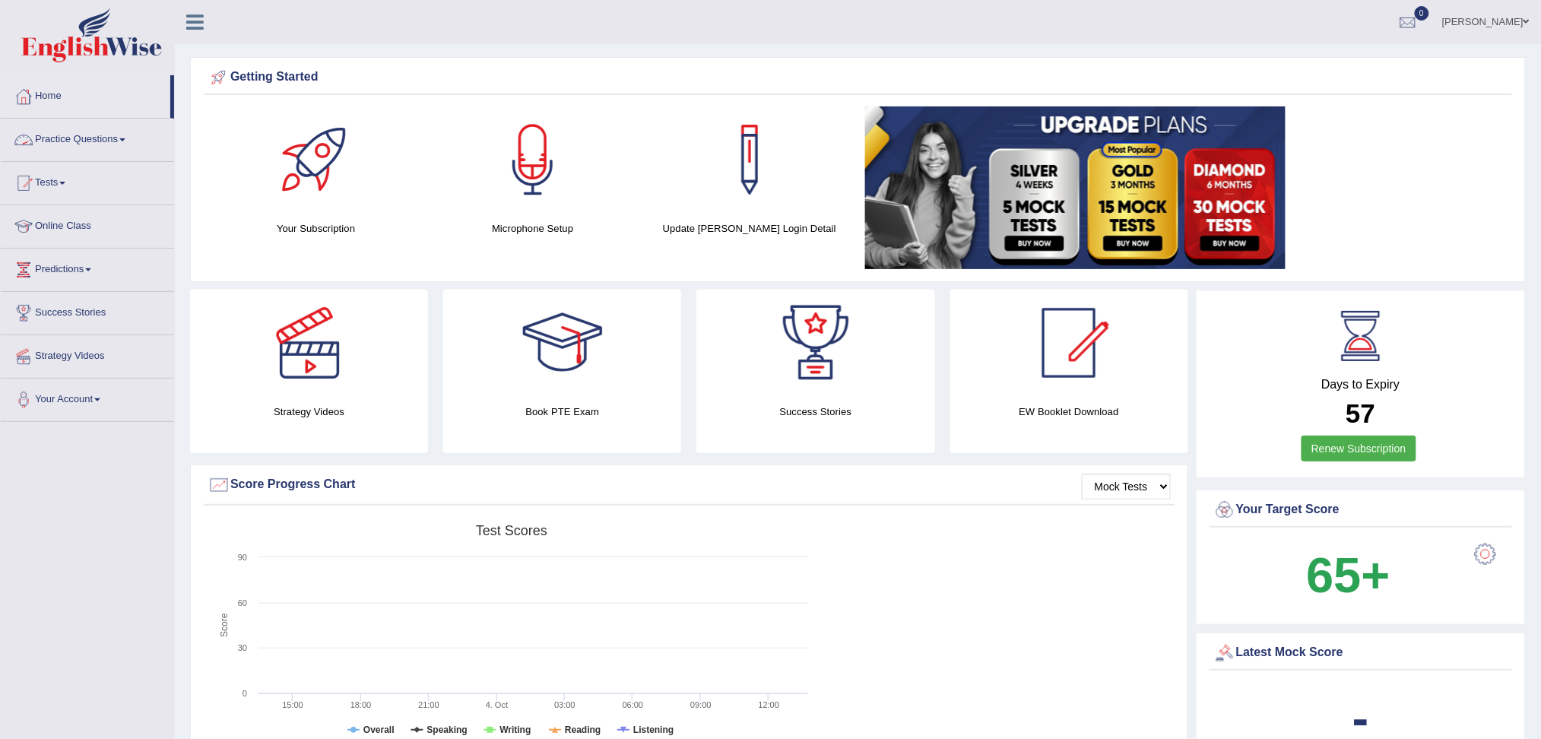
click at [81, 140] on link "Practice Questions" at bounding box center [87, 138] width 173 height 38
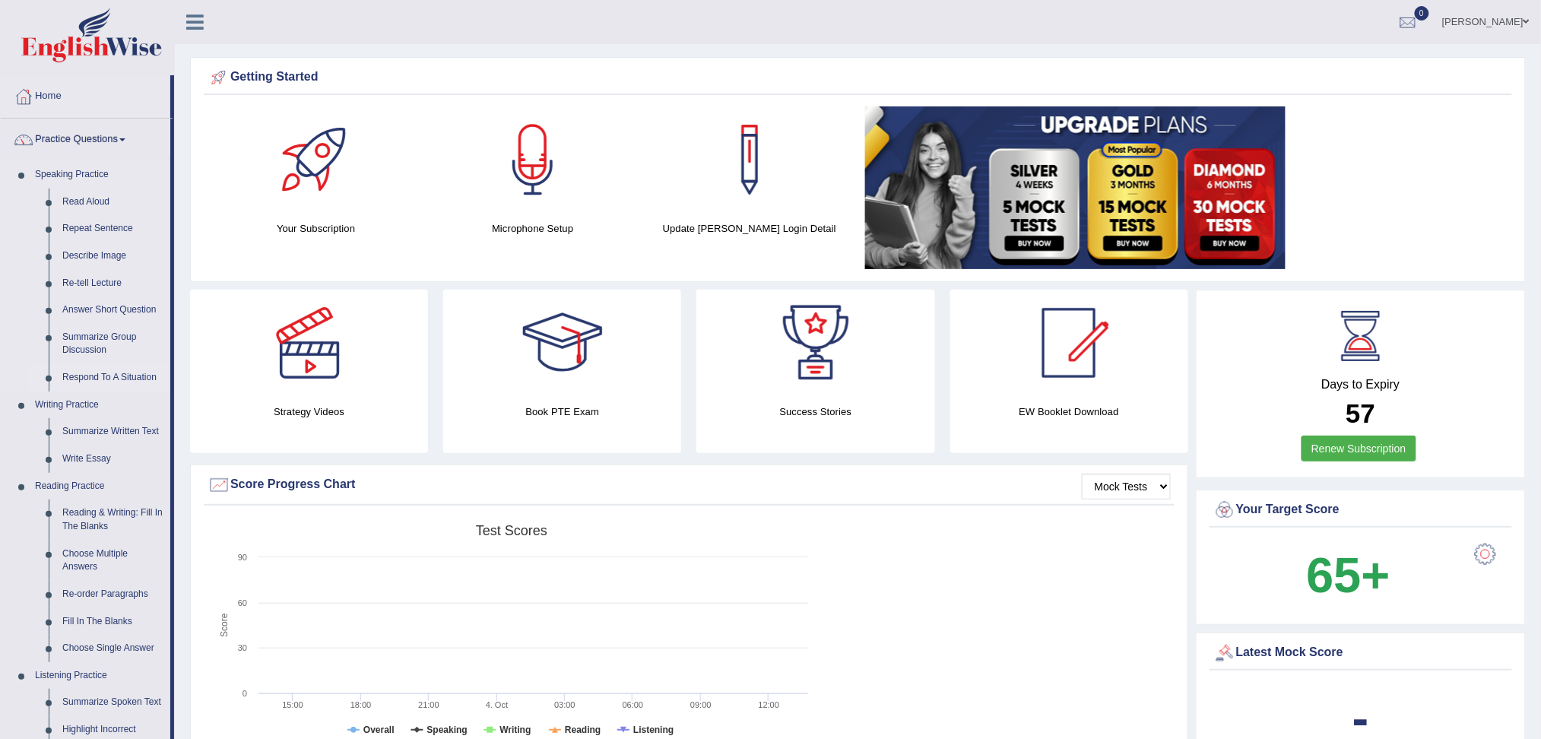
click at [119, 380] on link "Respond To A Situation" at bounding box center [112, 377] width 115 height 27
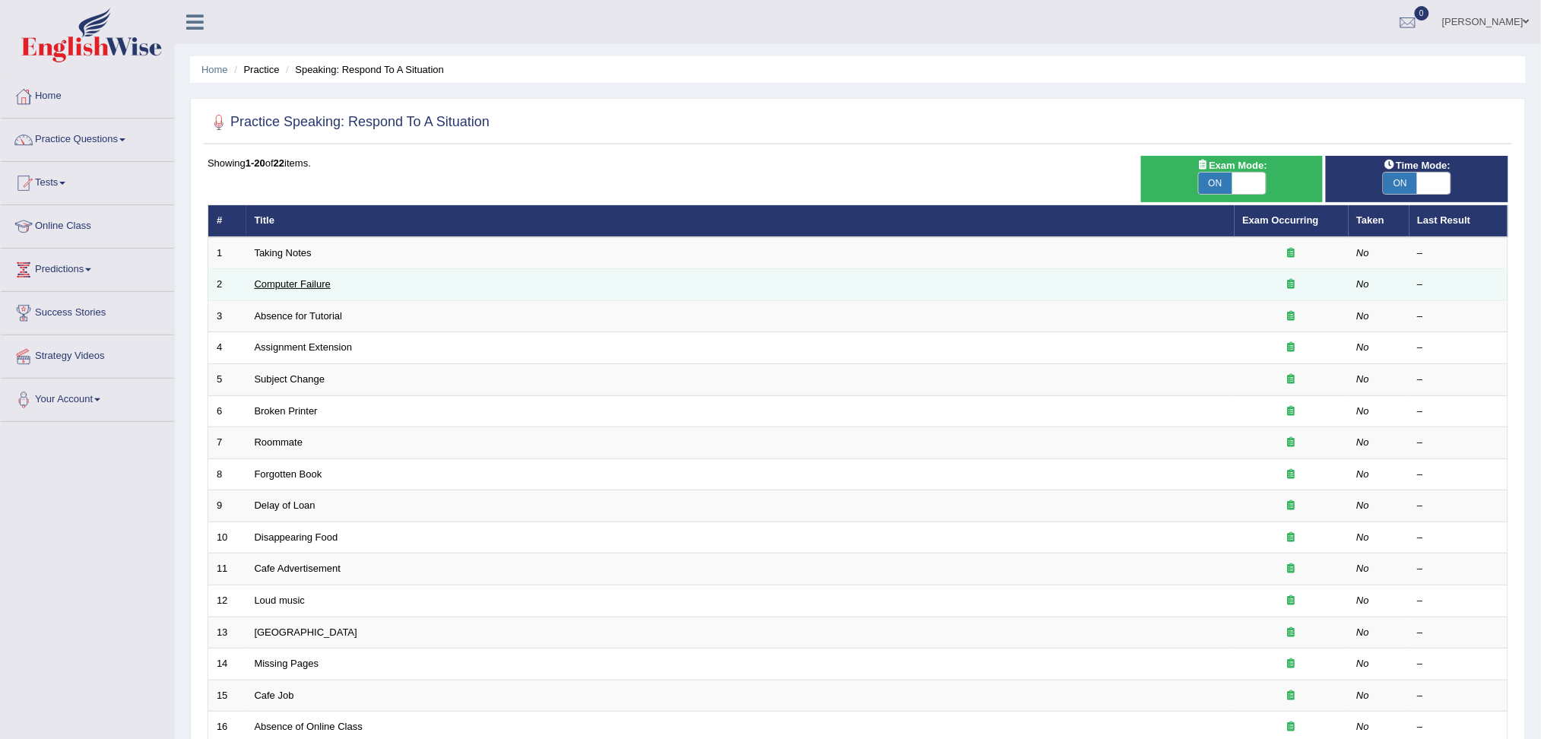
click at [271, 284] on link "Computer Failure" at bounding box center [293, 283] width 76 height 11
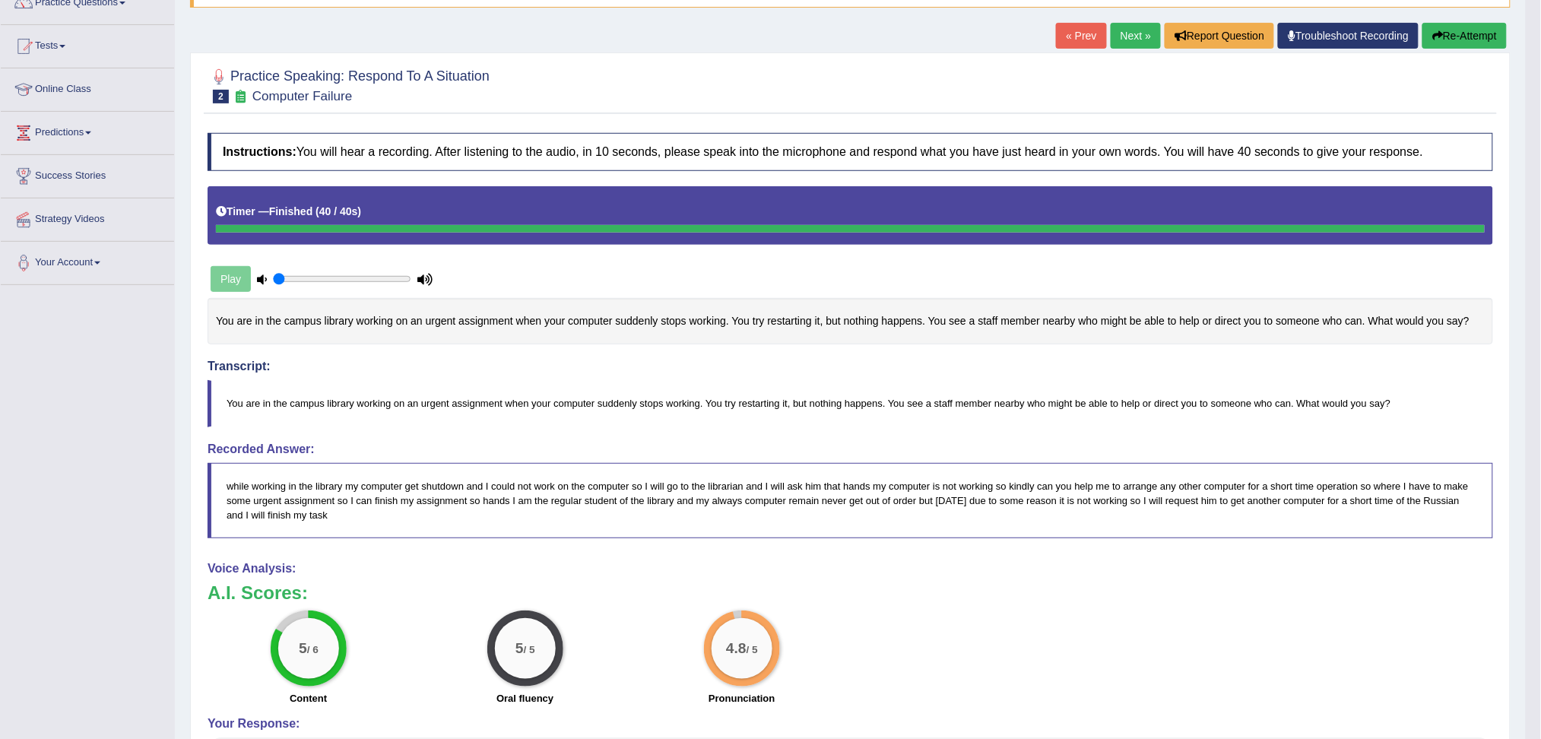
scroll to position [101, 0]
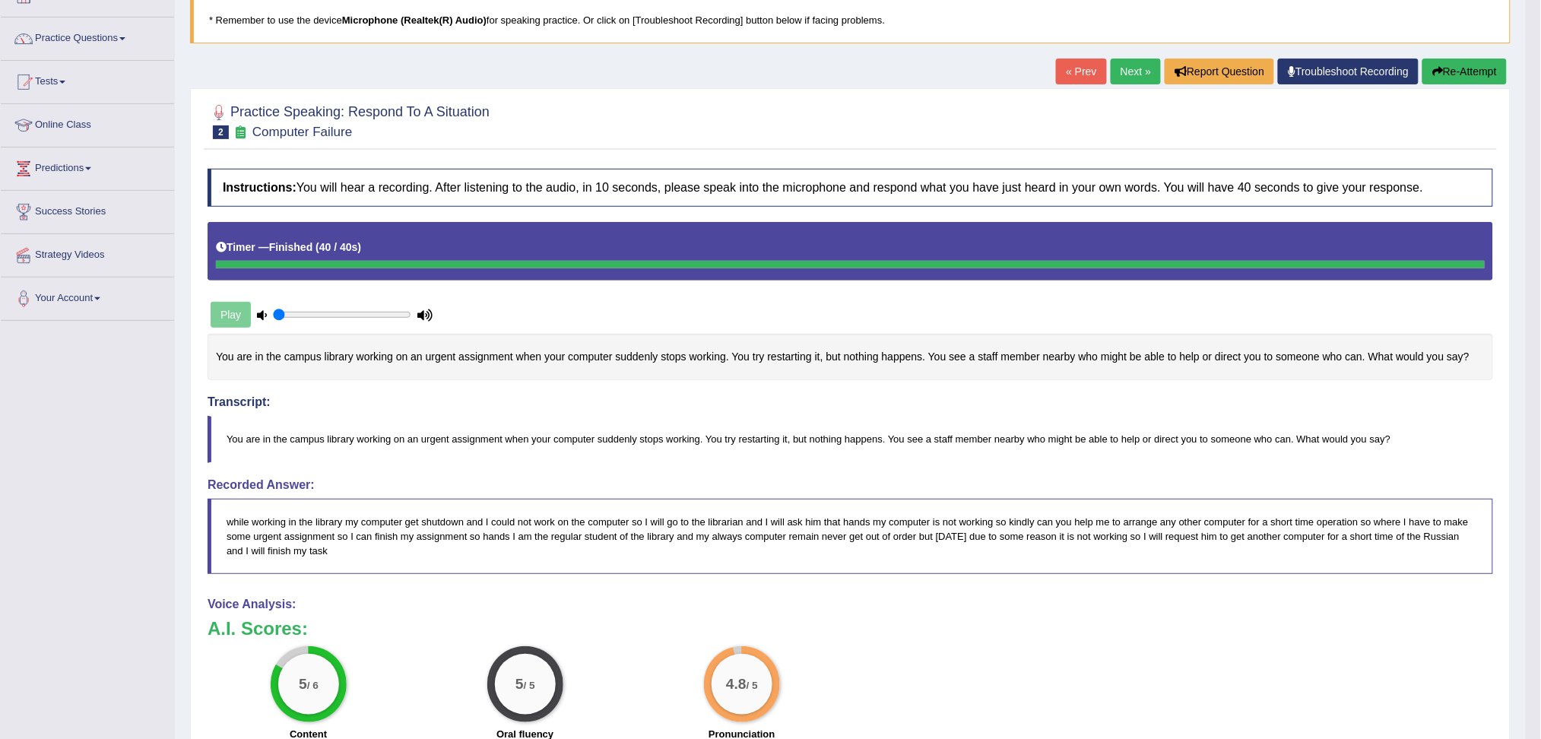
click at [1131, 66] on link "Next »" at bounding box center [1135, 72] width 50 height 26
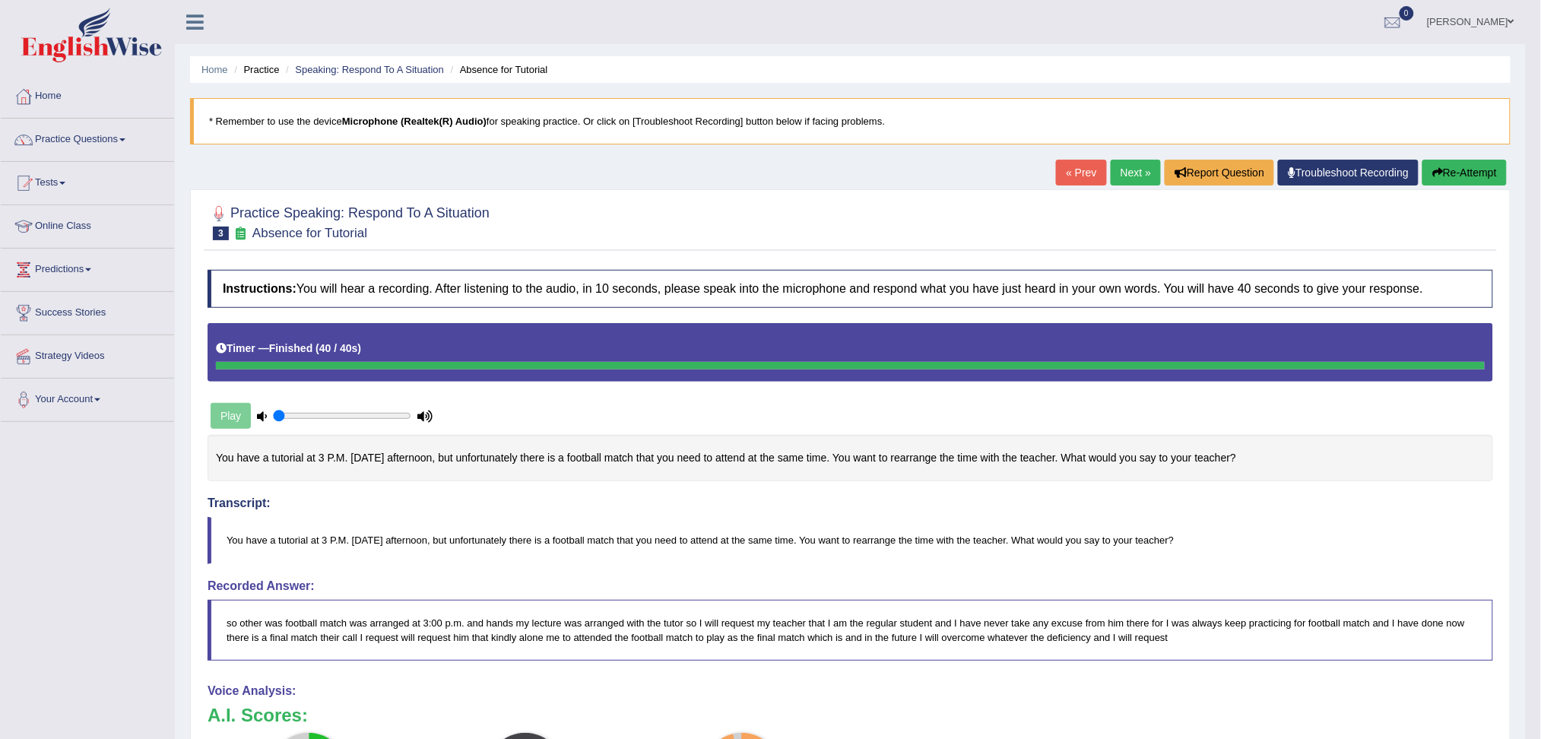
scroll to position [101, 0]
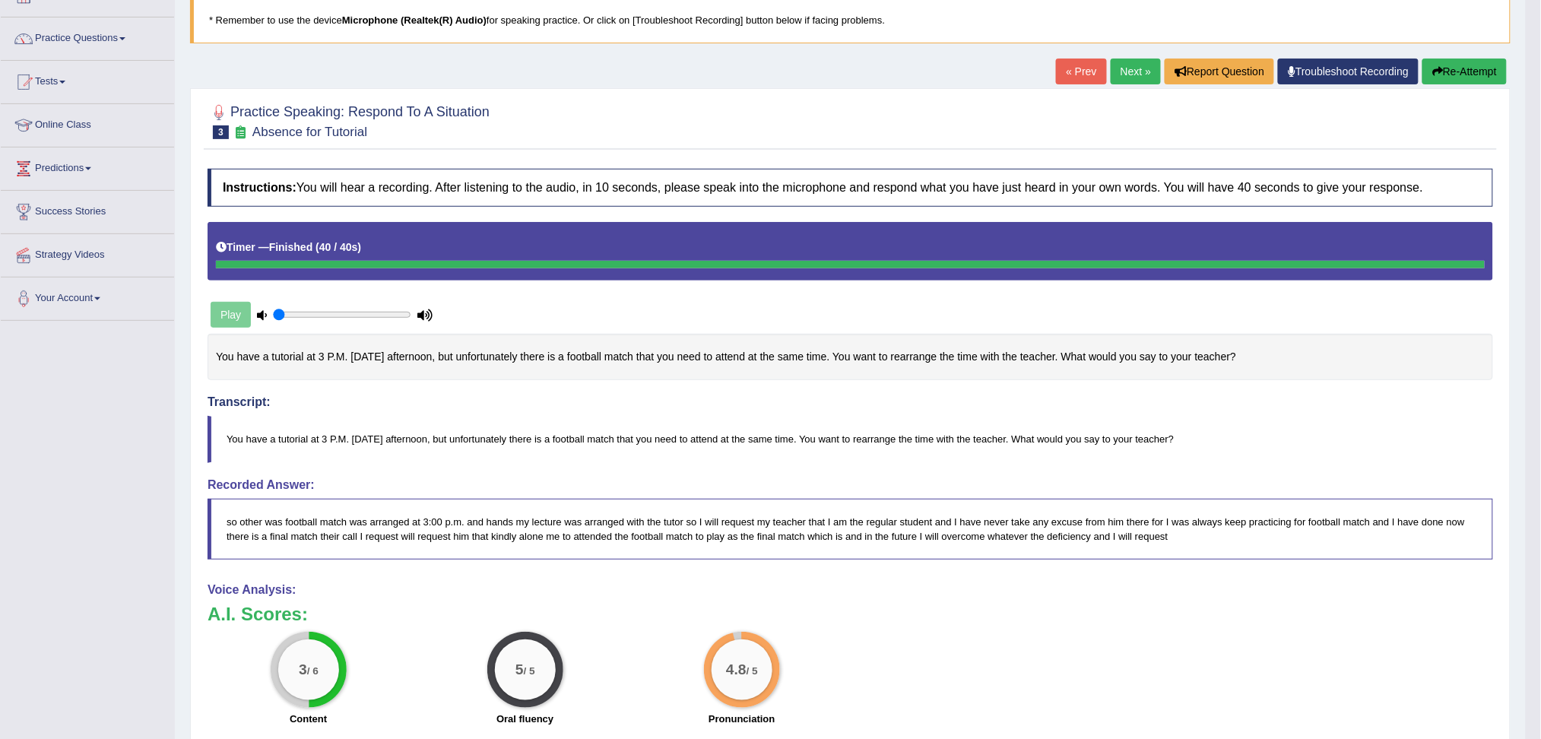
click at [1120, 71] on link "Next »" at bounding box center [1135, 72] width 50 height 26
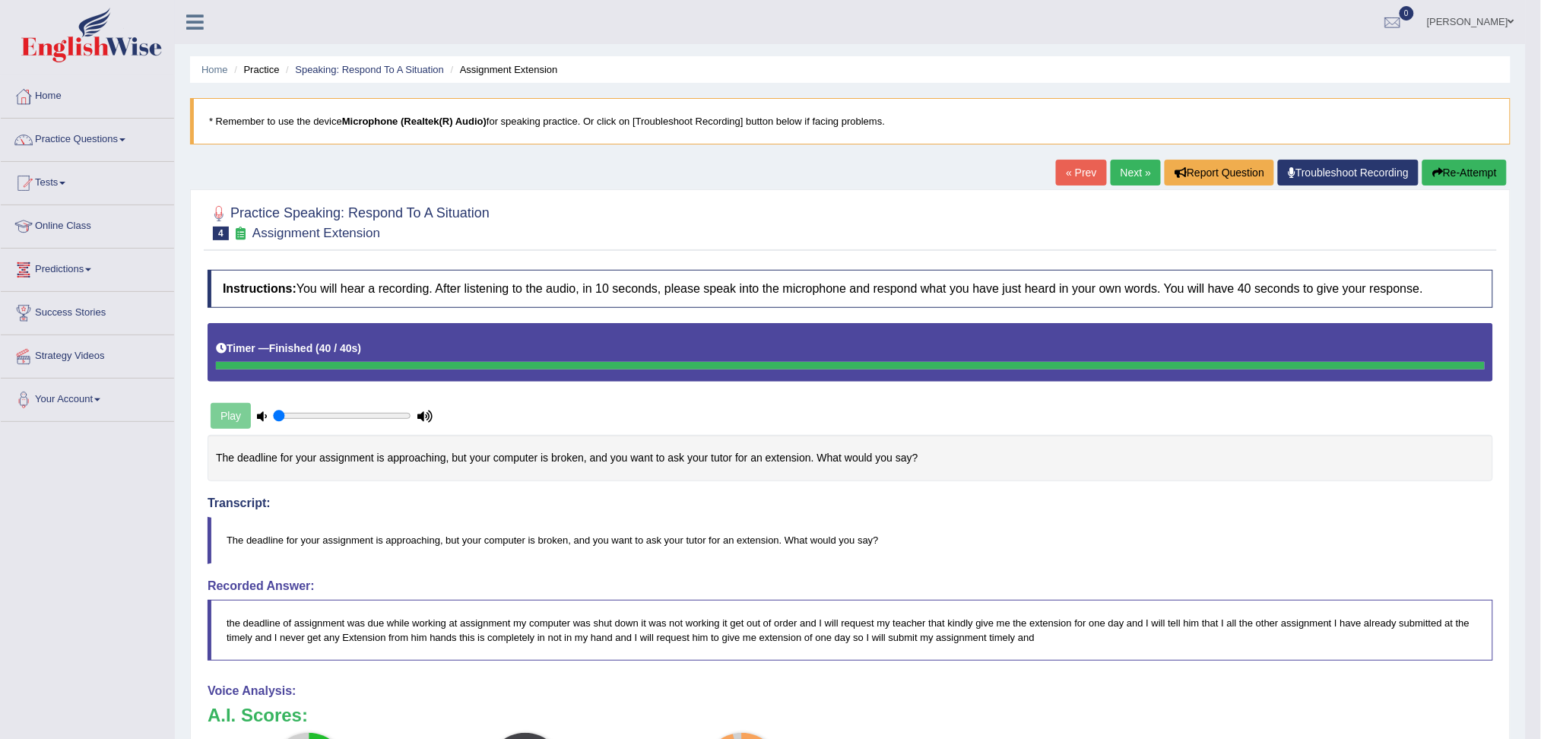
click at [1127, 176] on link "Next »" at bounding box center [1135, 173] width 50 height 26
click at [1447, 173] on button "Re-Attempt" at bounding box center [1464, 173] width 84 height 26
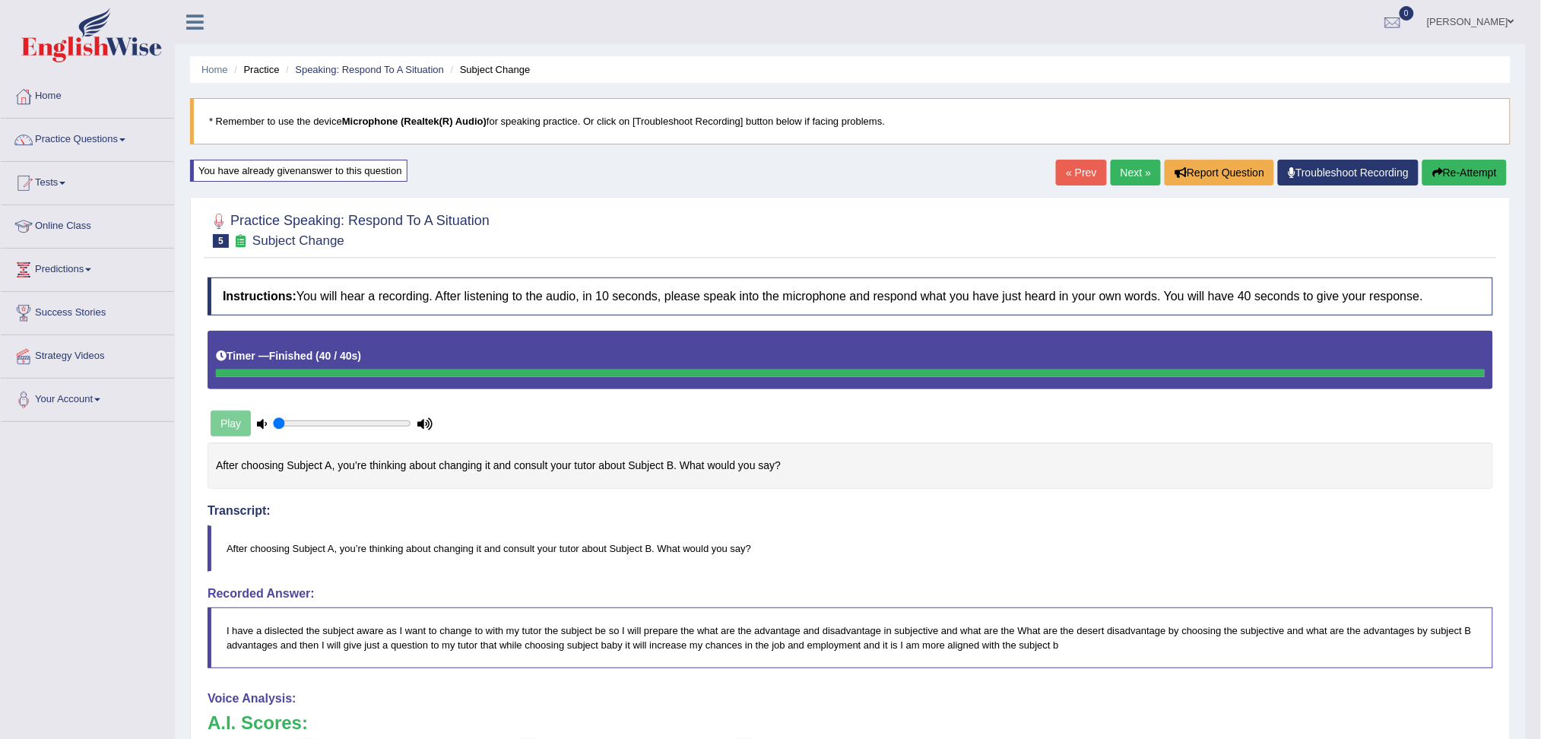
click at [1124, 170] on link "Next »" at bounding box center [1135, 173] width 50 height 26
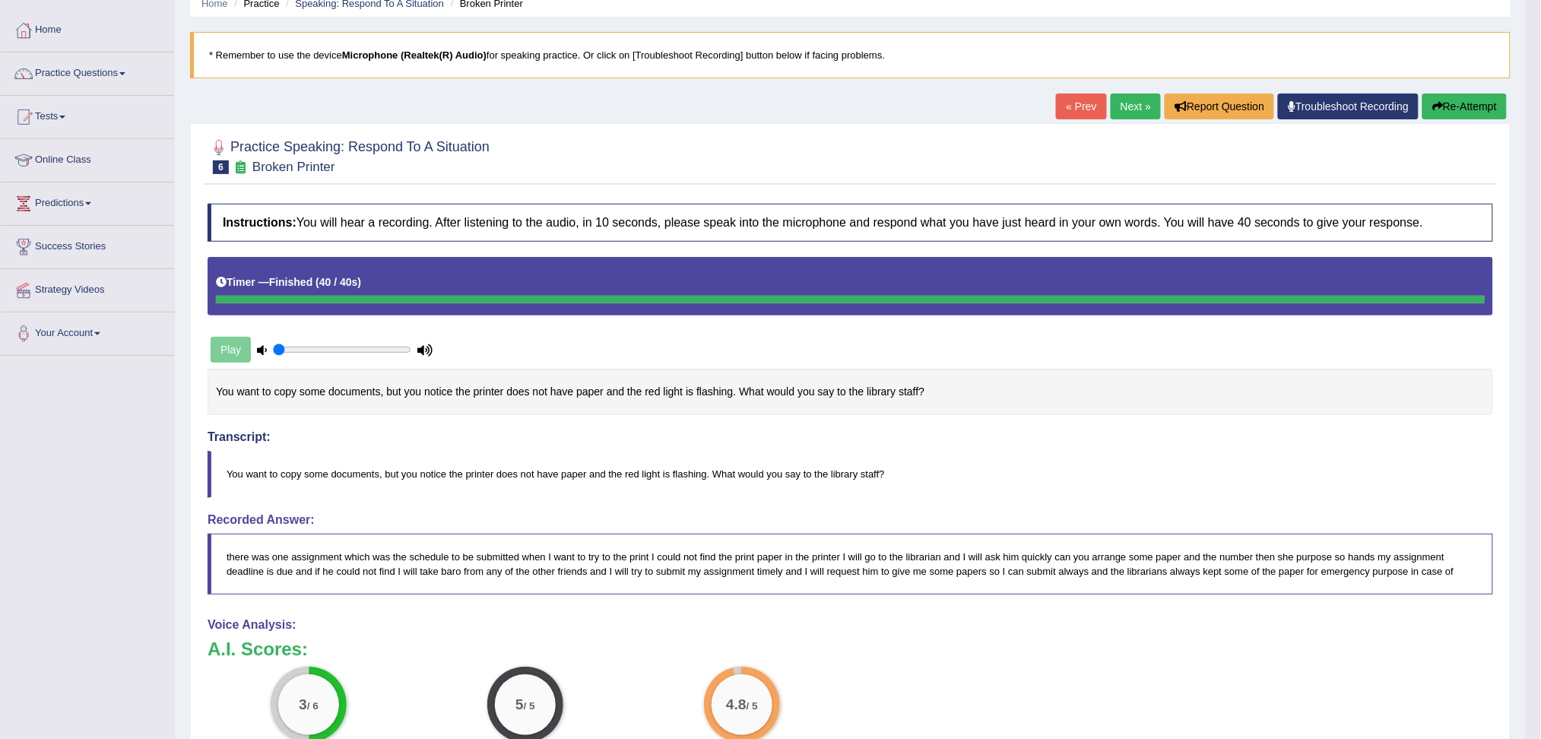
scroll to position [101, 0]
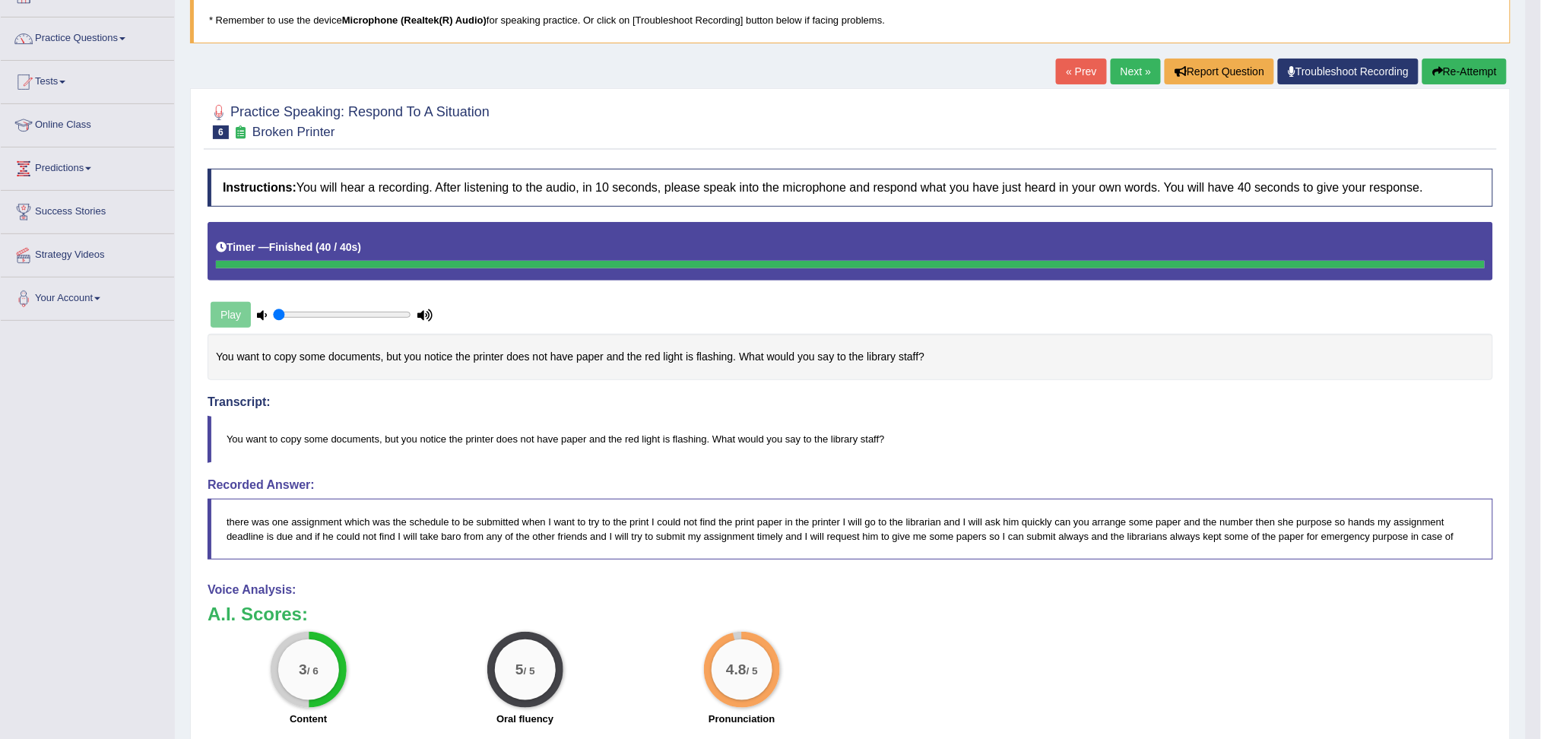
click at [1134, 67] on link "Next »" at bounding box center [1135, 72] width 50 height 26
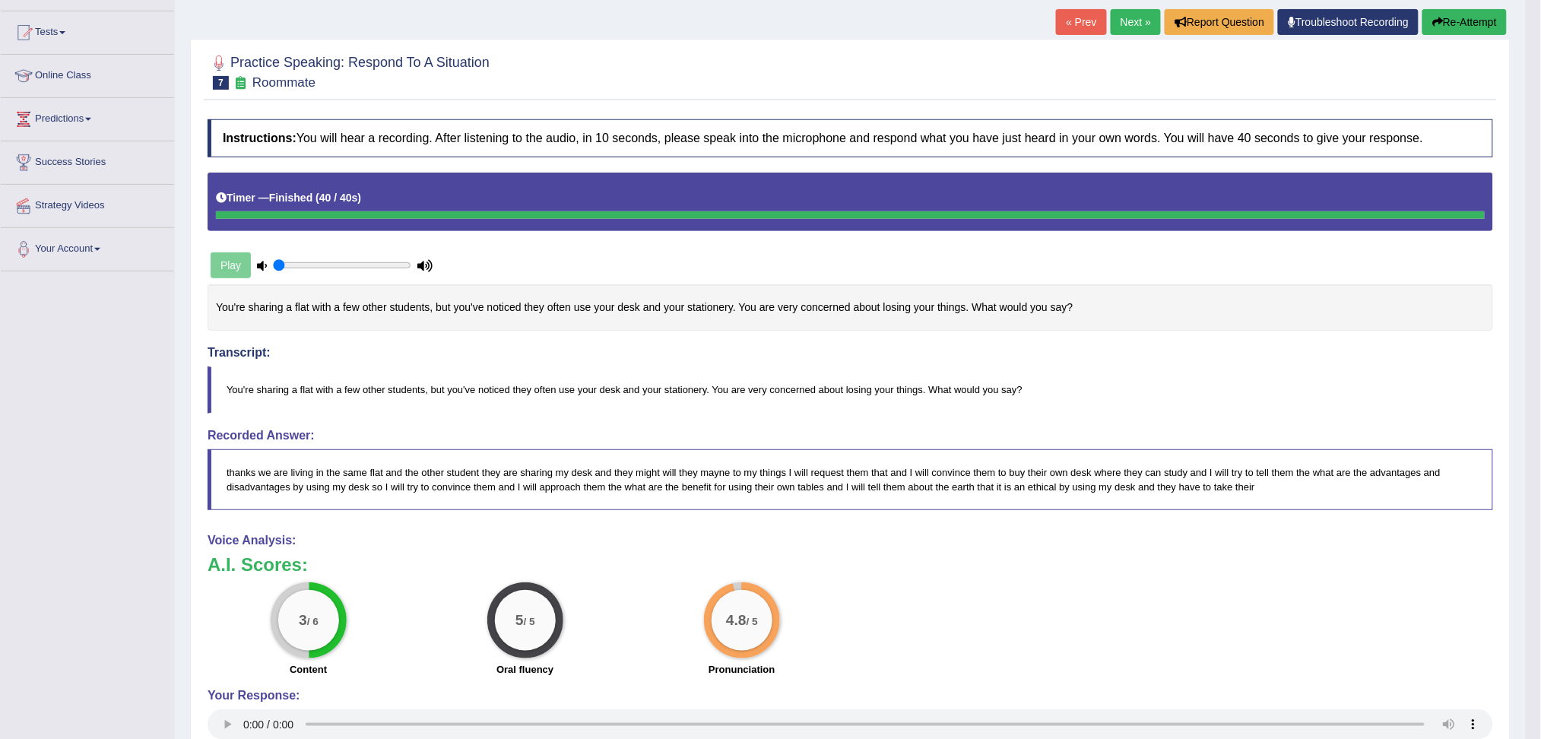
scroll to position [101, 0]
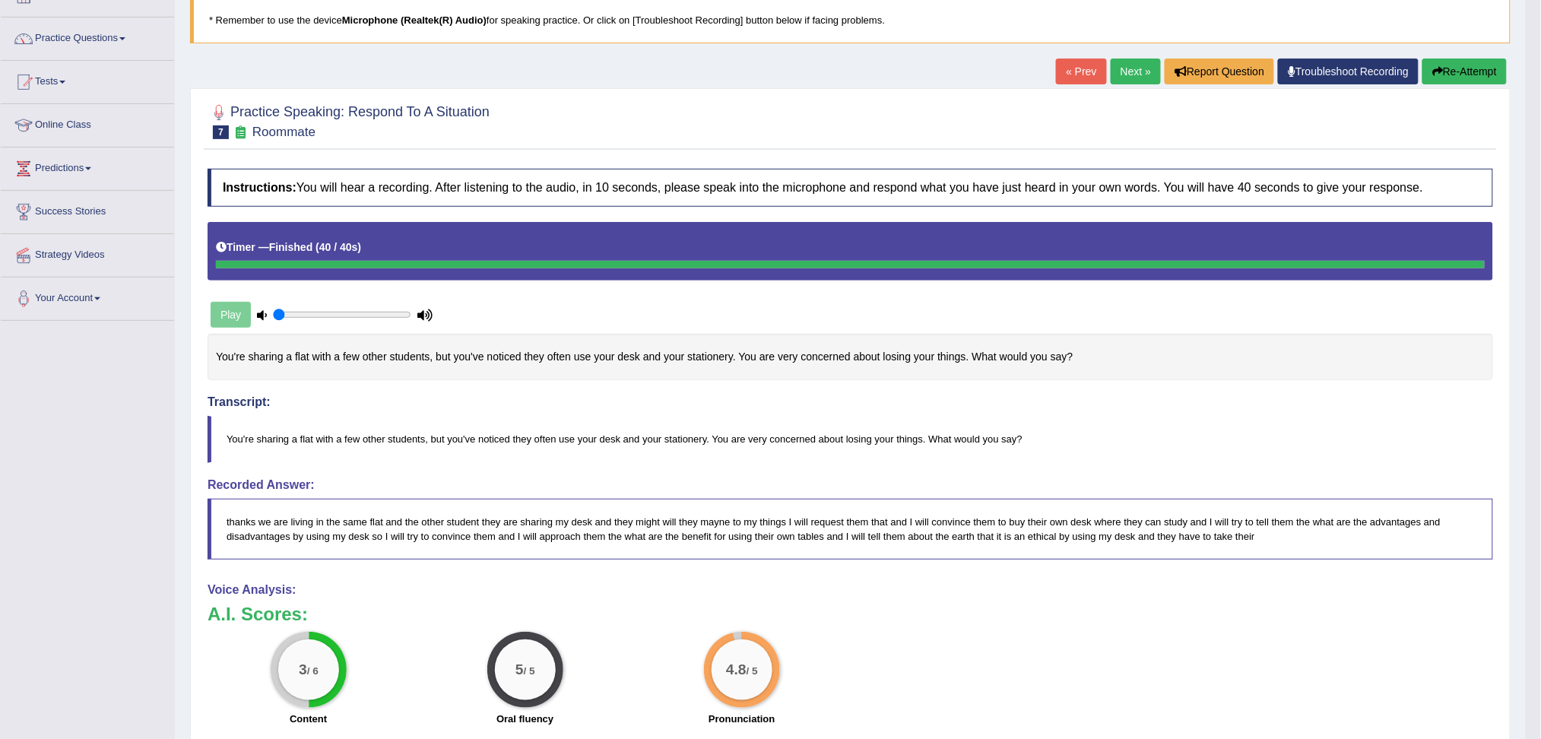
click at [1121, 73] on link "Next »" at bounding box center [1135, 72] width 50 height 26
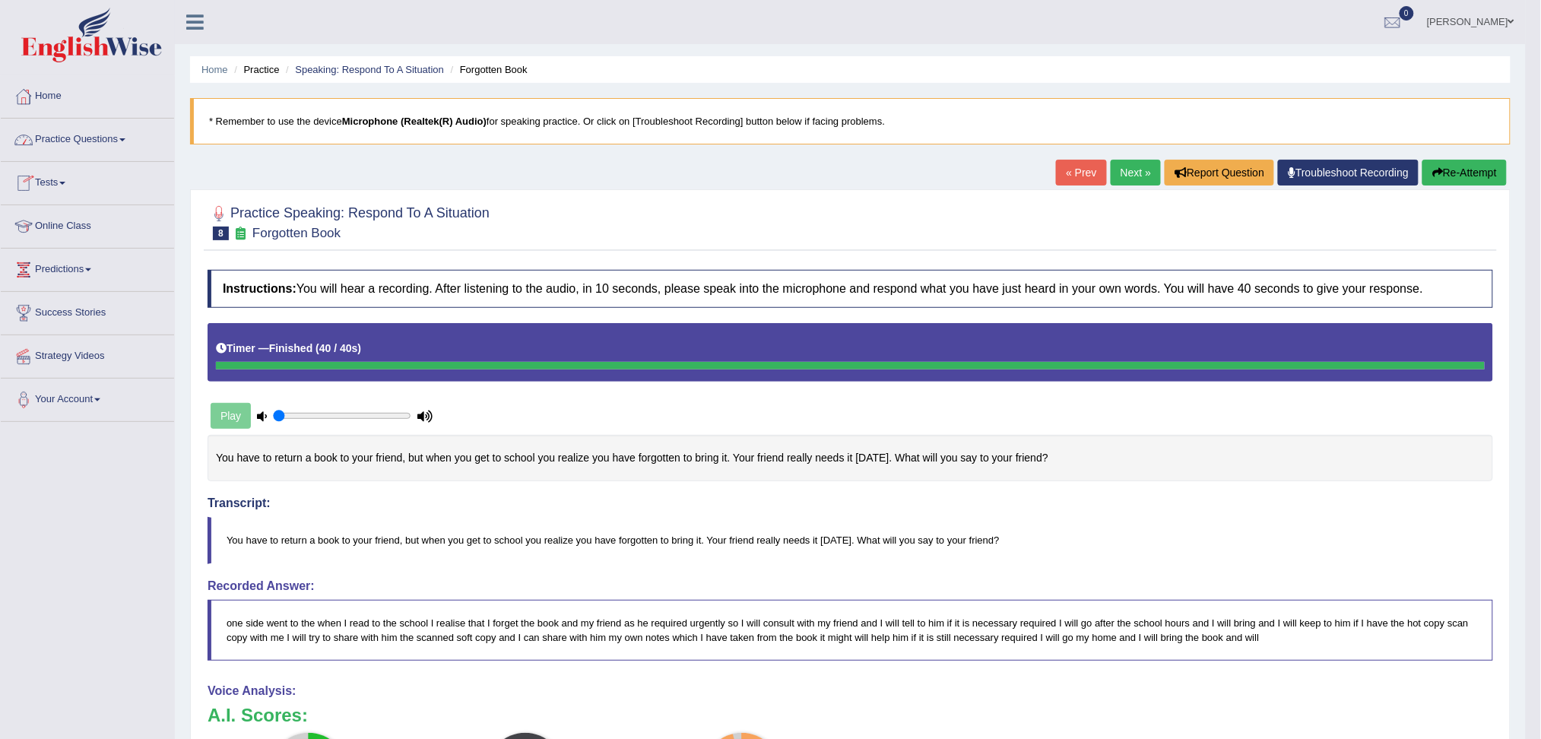
click at [45, 136] on link "Practice Questions" at bounding box center [87, 138] width 173 height 38
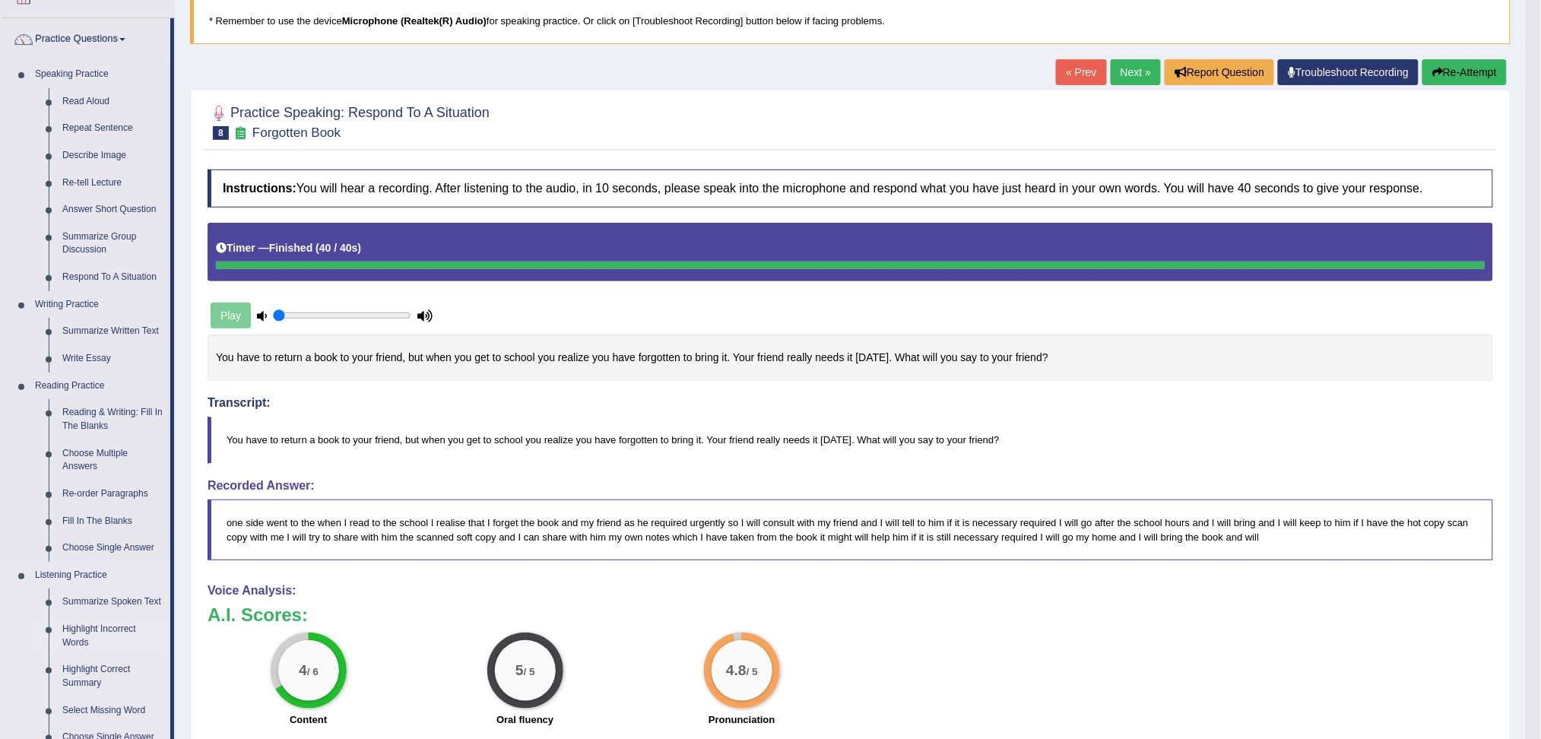
scroll to position [90, 0]
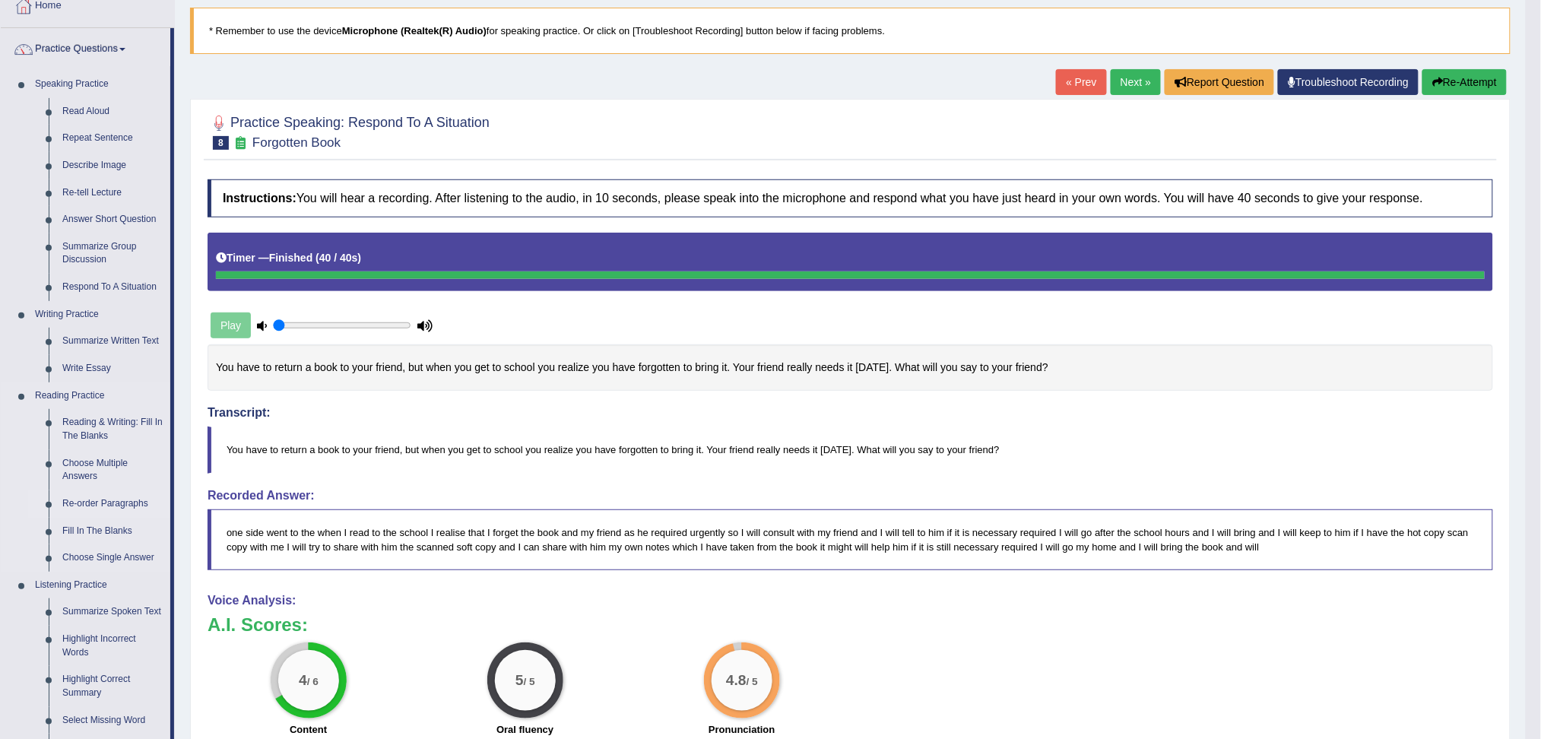
click at [103, 502] on link "Re-order Paragraphs" at bounding box center [112, 503] width 115 height 27
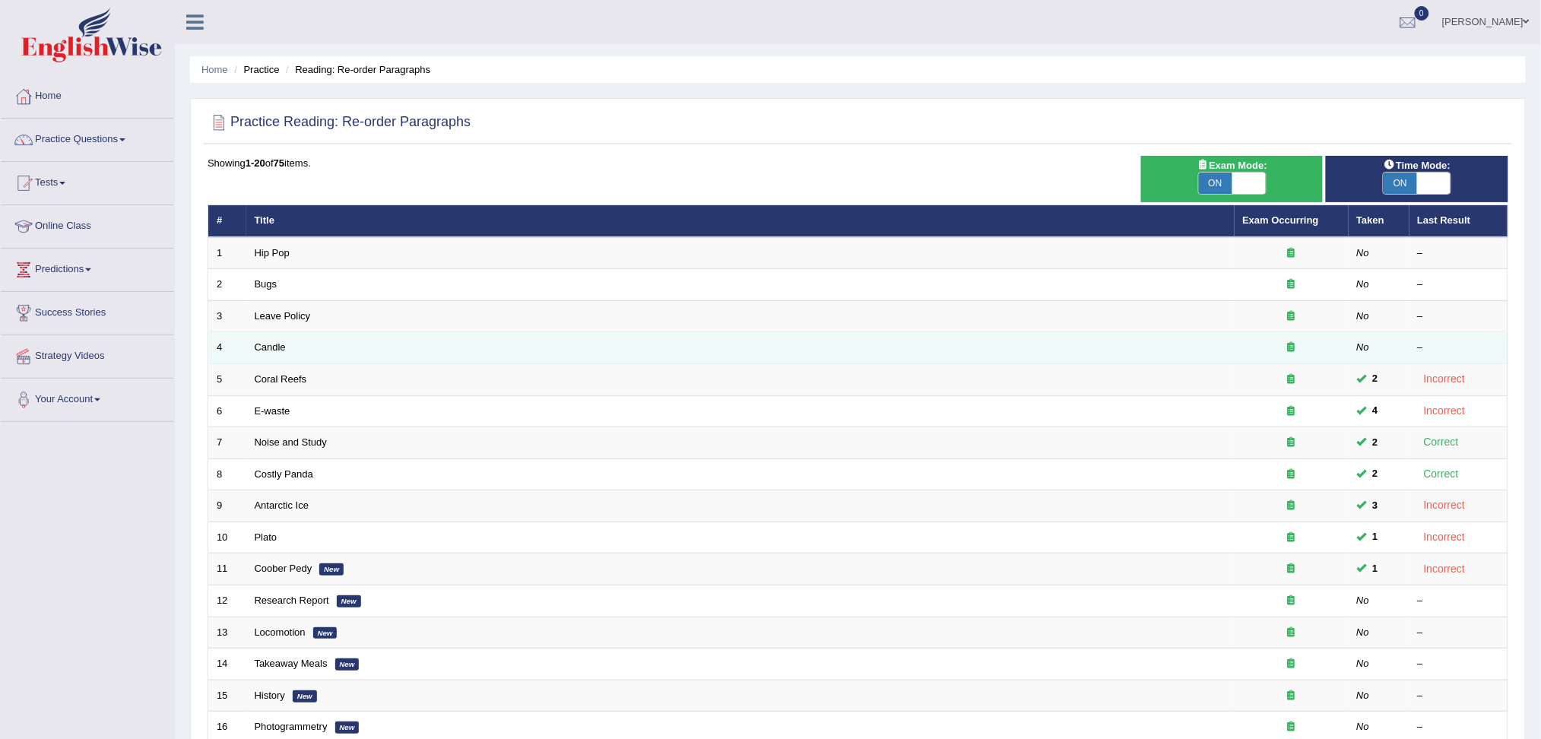
click at [264, 353] on td "Candle" at bounding box center [740, 348] width 988 height 32
click at [265, 350] on link "Candle" at bounding box center [270, 346] width 31 height 11
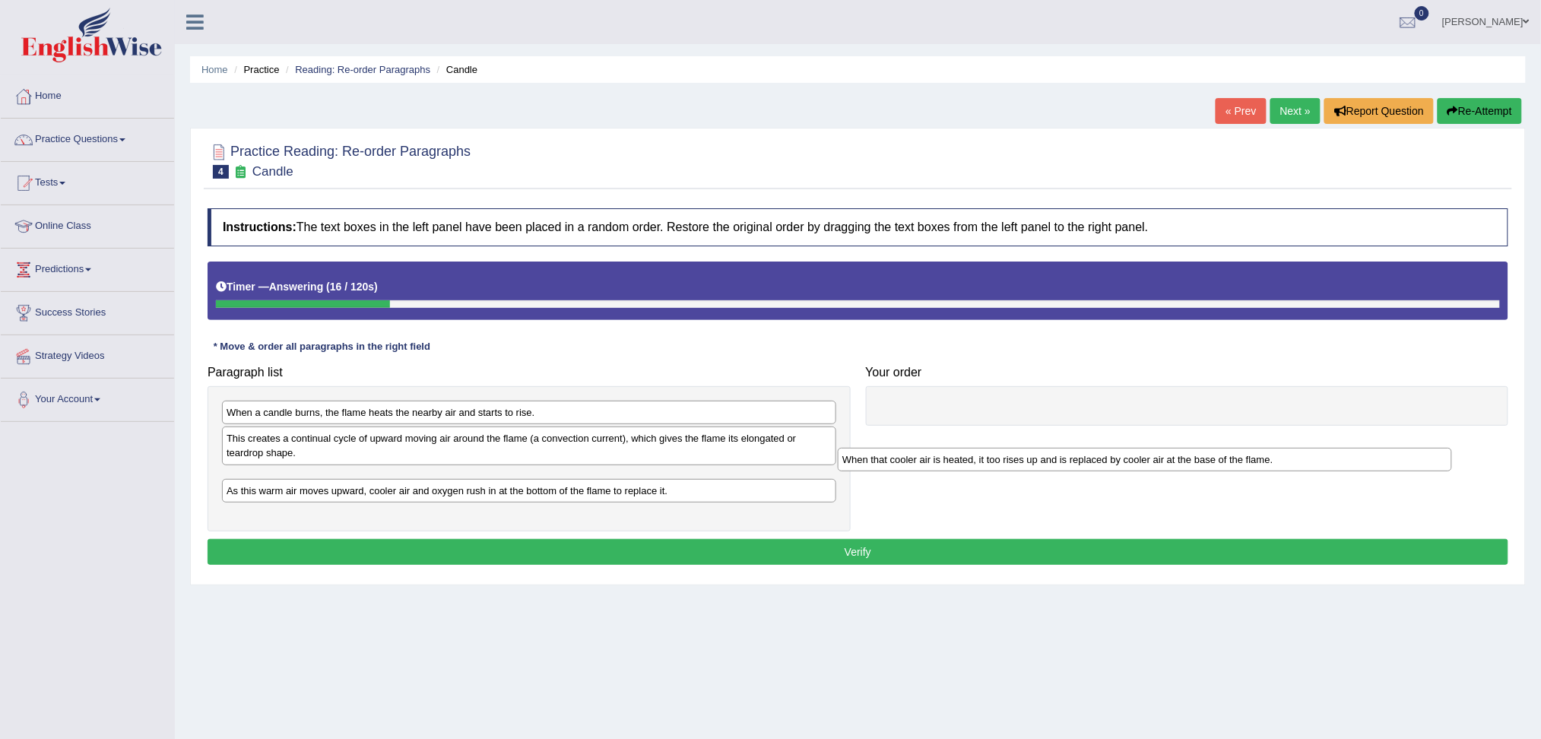
drag, startPoint x: 339, startPoint y: 416, endPoint x: 957, endPoint y: 461, distance: 619.5
click at [955, 464] on div "When that cooler air is heated, it too rises up and is replaced by cooler air a…" at bounding box center [1145, 460] width 614 height 24
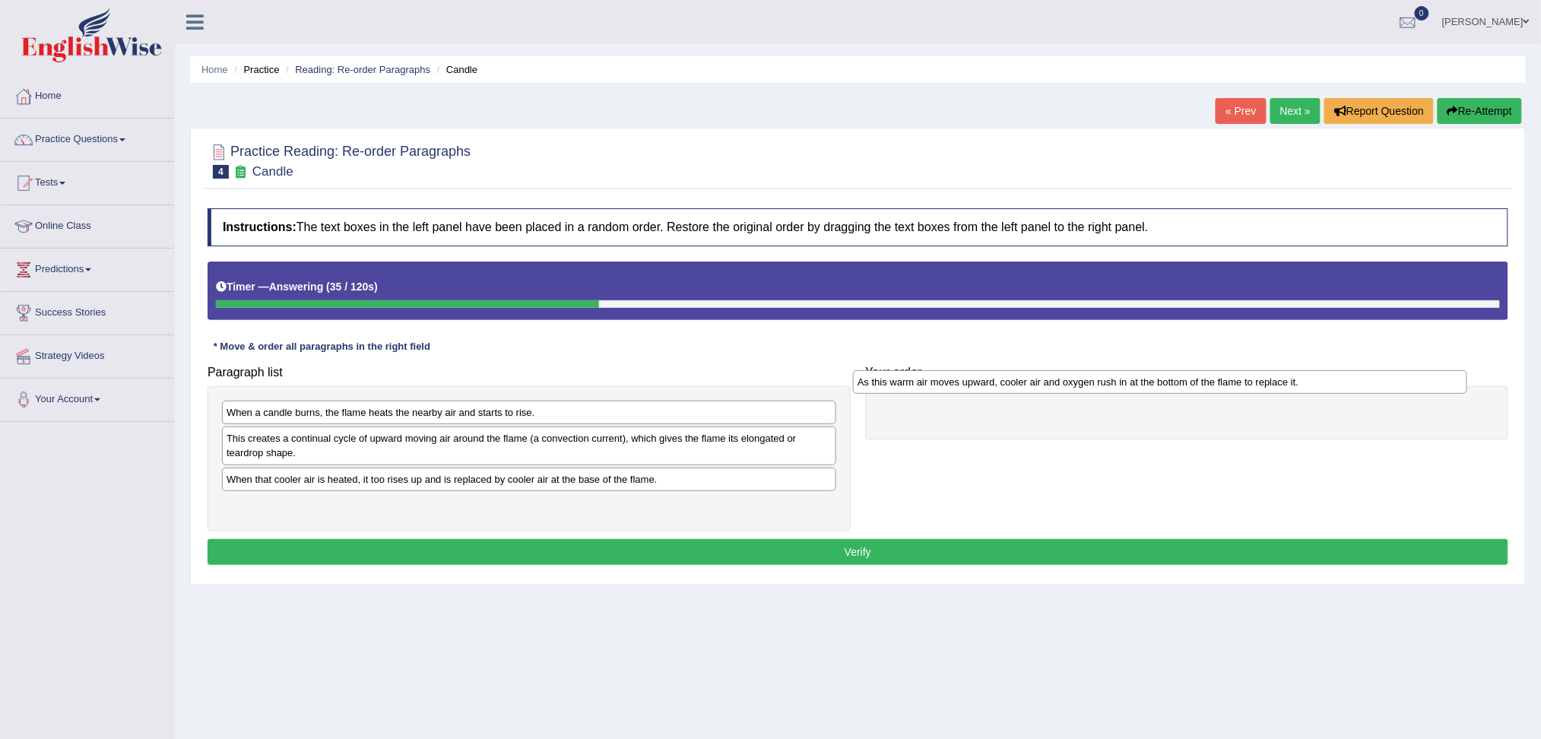
drag, startPoint x: 327, startPoint y: 510, endPoint x: 968, endPoint y: 382, distance: 653.3
click at [958, 387] on div "As this warm air moves upward, cooler air and oxygen rush in at the bottom of t…" at bounding box center [1160, 382] width 614 height 24
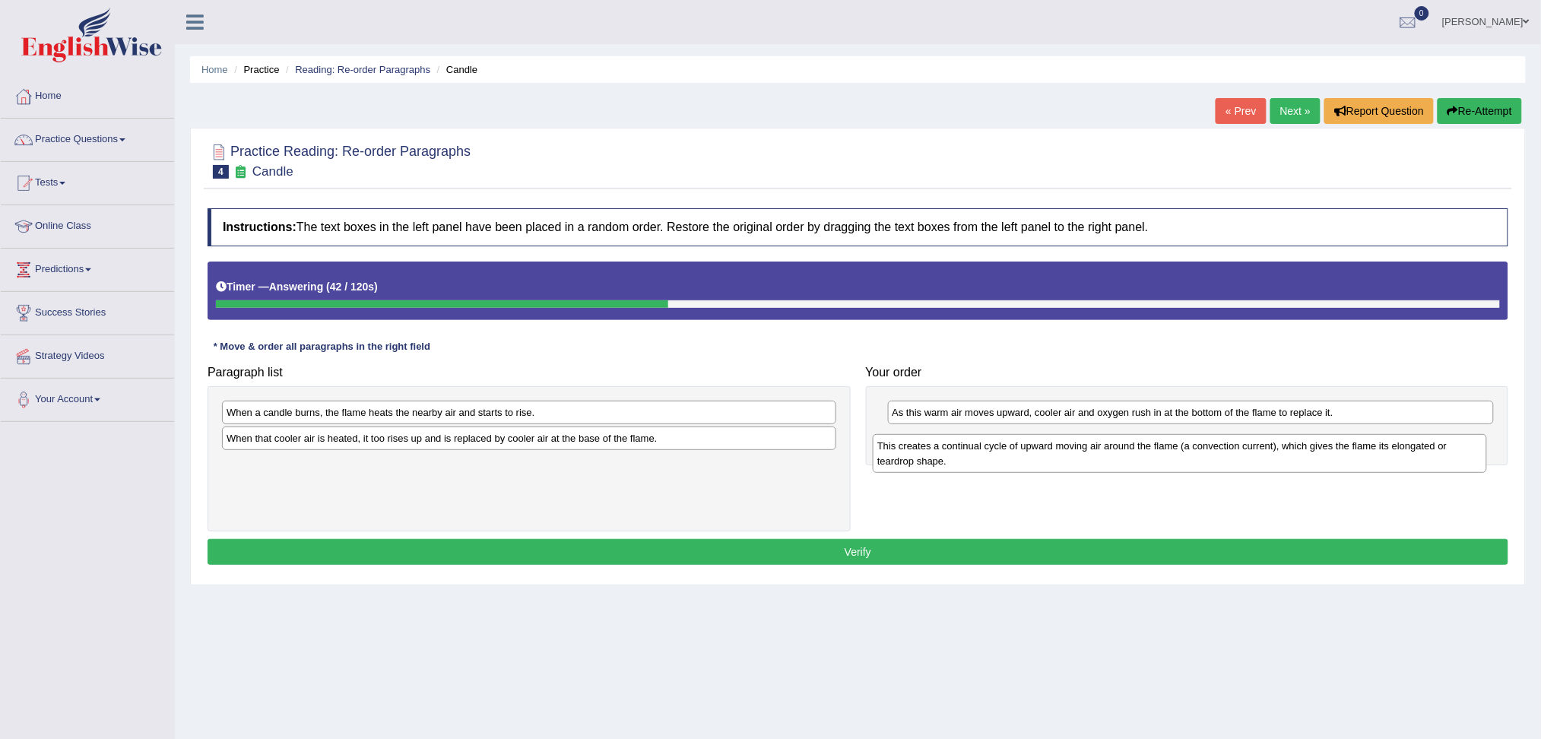
drag, startPoint x: 367, startPoint y: 451, endPoint x: 1021, endPoint y: 451, distance: 654.4
click at [1020, 455] on div "This creates a continual cycle of upward moving air around the flame (a convect…" at bounding box center [1180, 453] width 614 height 38
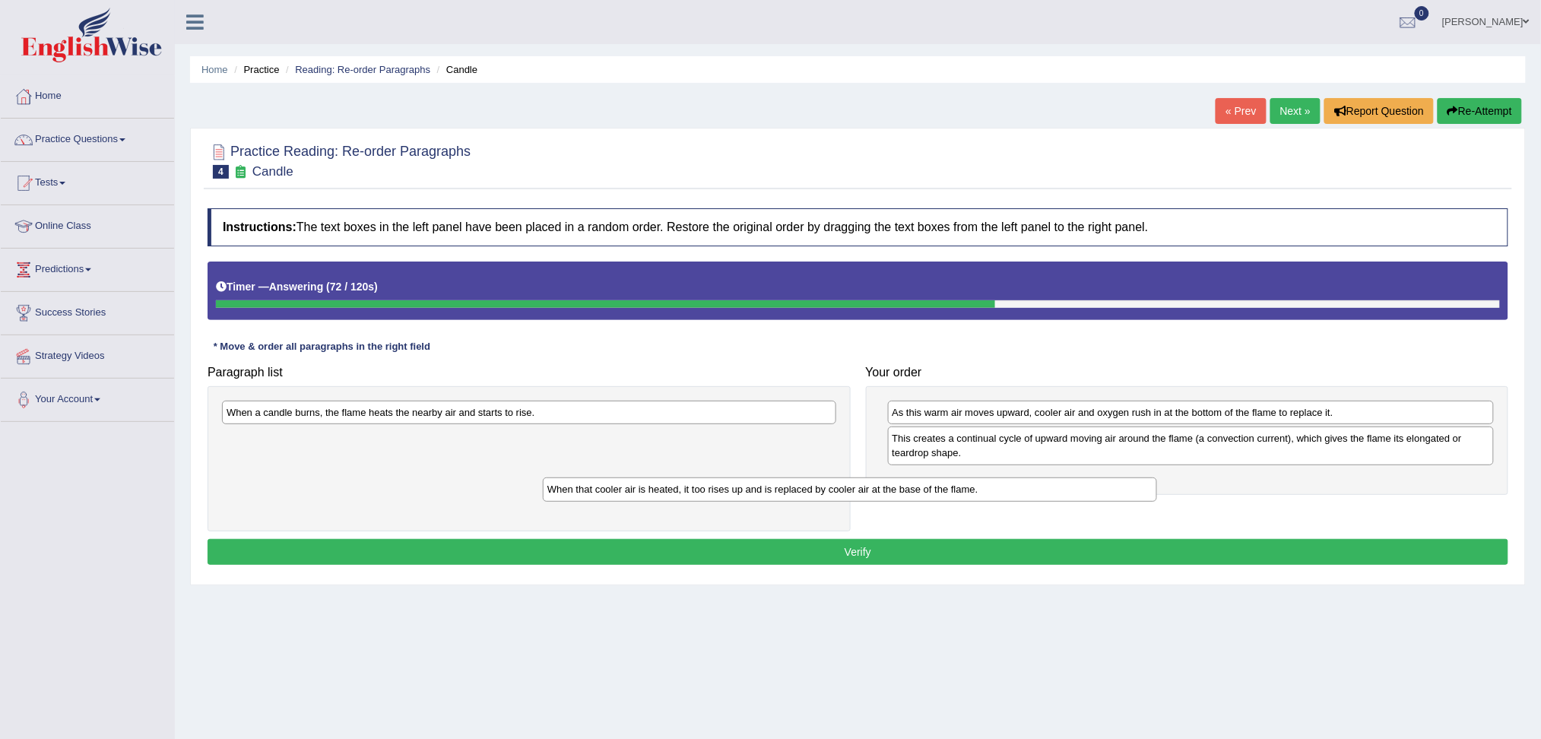
drag, startPoint x: 395, startPoint y: 435, endPoint x: 493, endPoint y: 473, distance: 104.2
click at [543, 477] on div "When that cooler air is heated, it too rises up and is replaced by cooler air a…" at bounding box center [850, 489] width 614 height 24
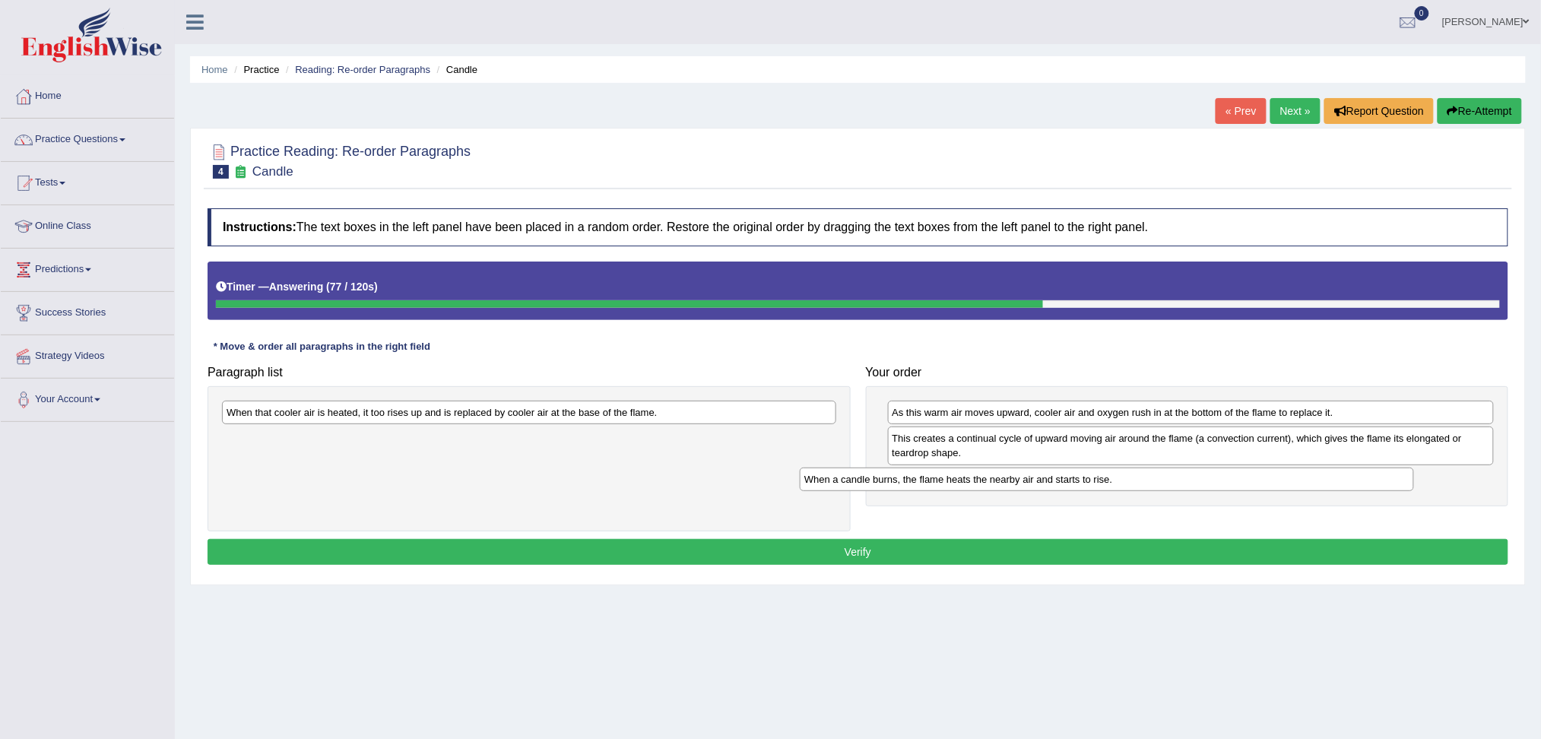
drag, startPoint x: 491, startPoint y: 413, endPoint x: 1085, endPoint y: 473, distance: 596.6
click at [1083, 474] on div "When a candle burns, the flame heats the nearby air and starts to rise." at bounding box center [1107, 479] width 614 height 24
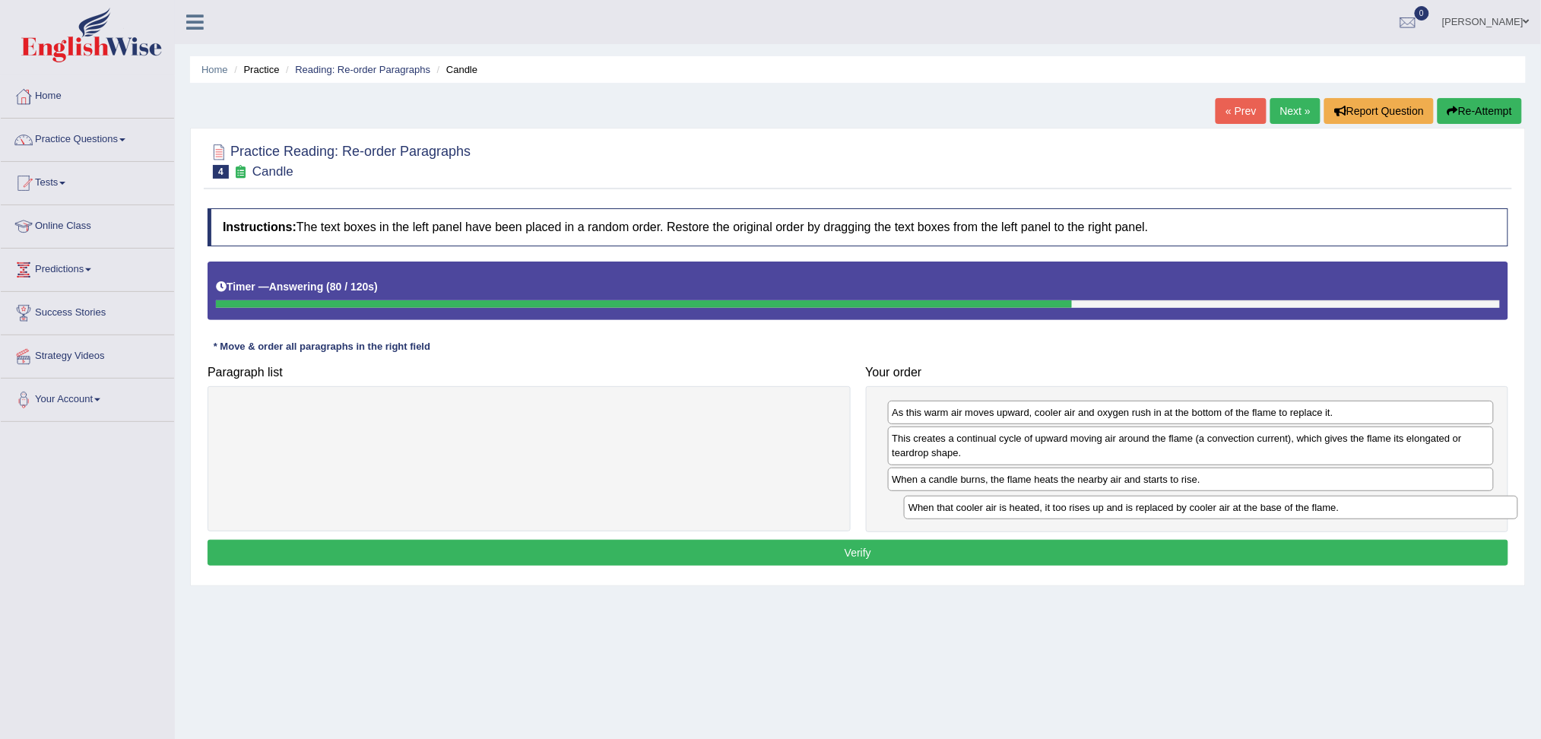
drag, startPoint x: 421, startPoint y: 410, endPoint x: 1110, endPoint y: 505, distance: 695.9
click at [1110, 505] on div "When that cooler air is heated, it too rises up and is replaced by cooler air a…" at bounding box center [1211, 508] width 614 height 24
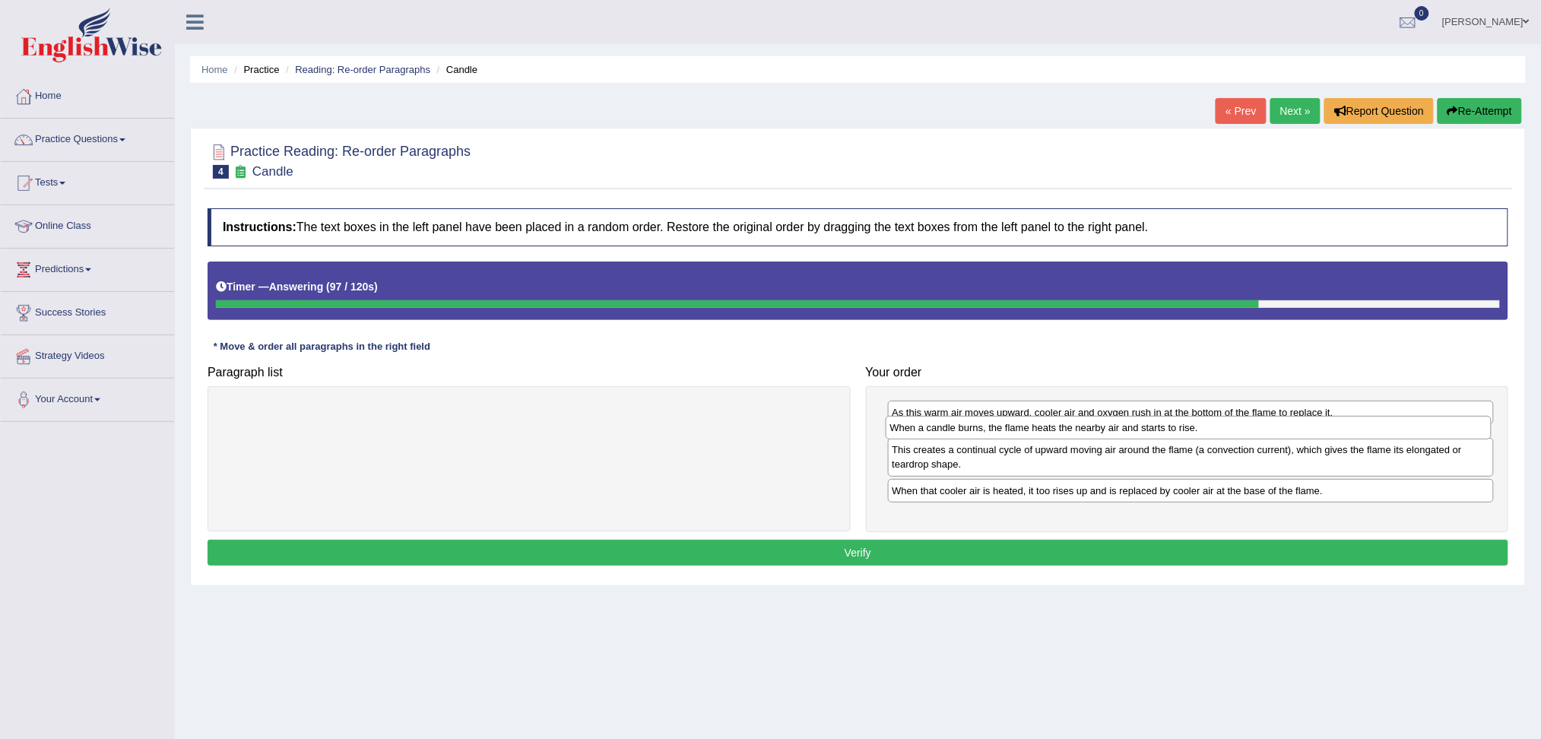
drag, startPoint x: 949, startPoint y: 478, endPoint x: 947, endPoint y: 426, distance: 51.7
click at [947, 426] on div "When a candle burns, the flame heats the nearby air and starts to rise." at bounding box center [1188, 428] width 607 height 24
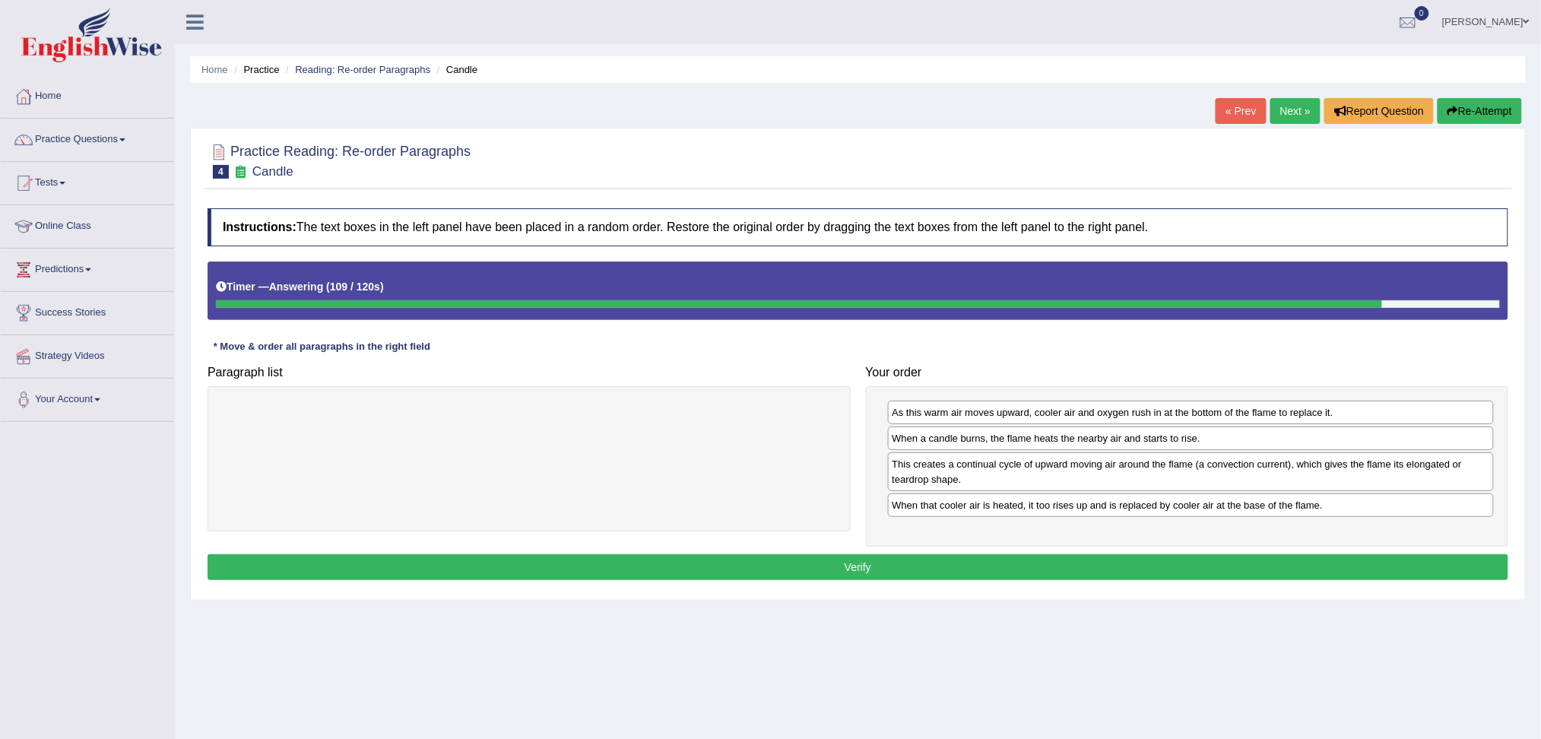
click at [957, 572] on button "Verify" at bounding box center [857, 567] width 1300 height 26
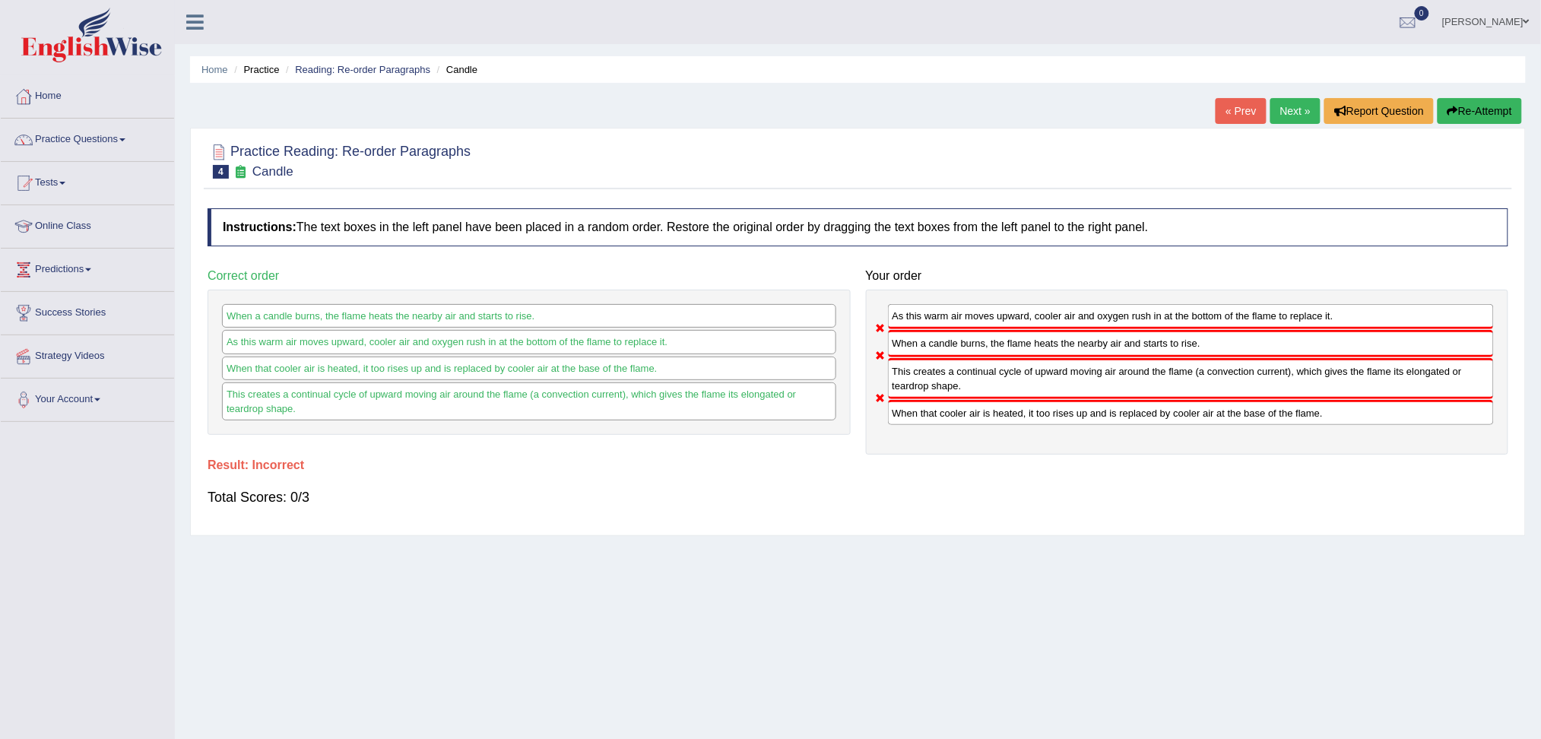
click at [1481, 114] on button "Re-Attempt" at bounding box center [1479, 111] width 84 height 26
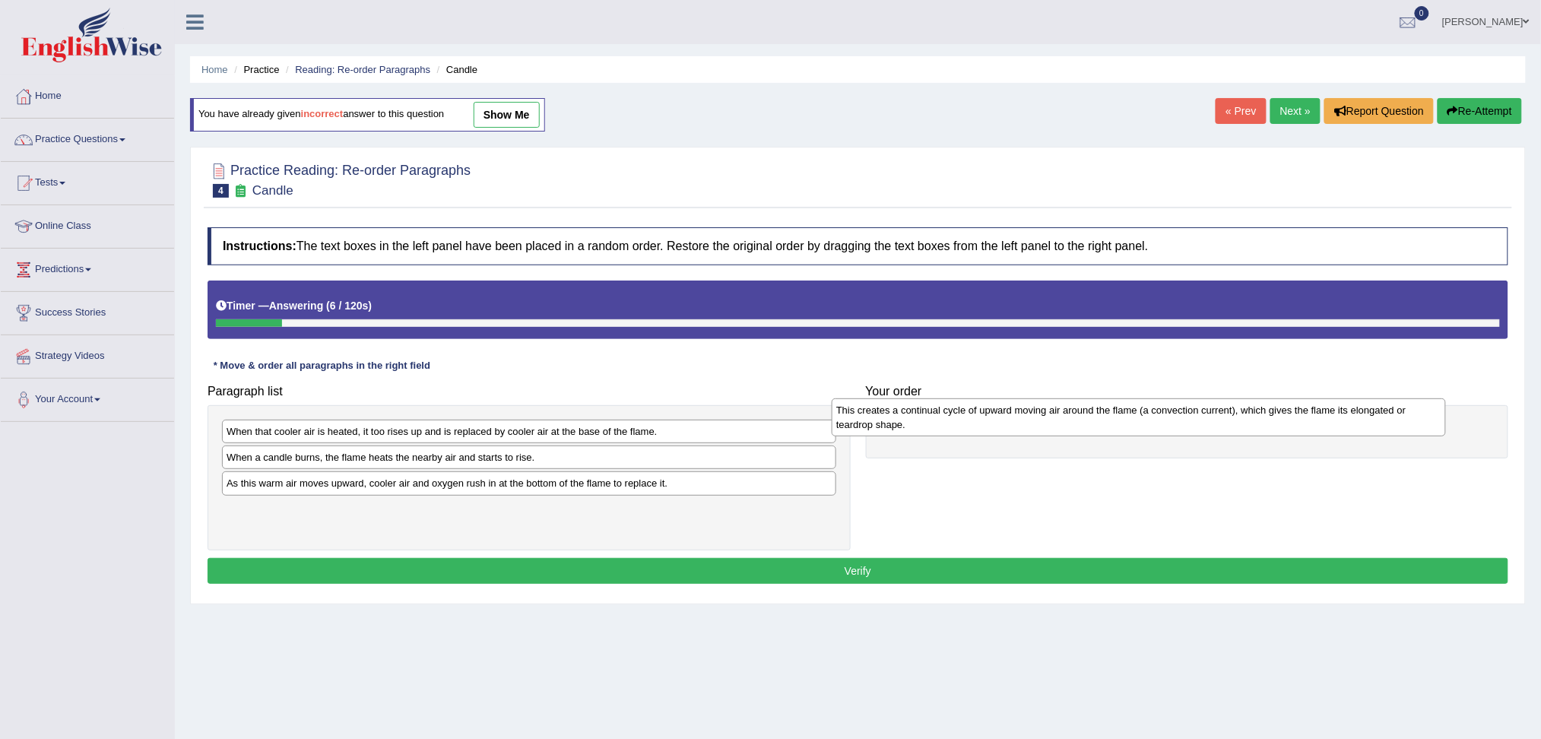
drag, startPoint x: 328, startPoint y: 492, endPoint x: 939, endPoint y: 418, distance: 614.7
click at [939, 418] on div "This creates a continual cycle of upward moving air around the flame (a convect…" at bounding box center [1138, 417] width 614 height 38
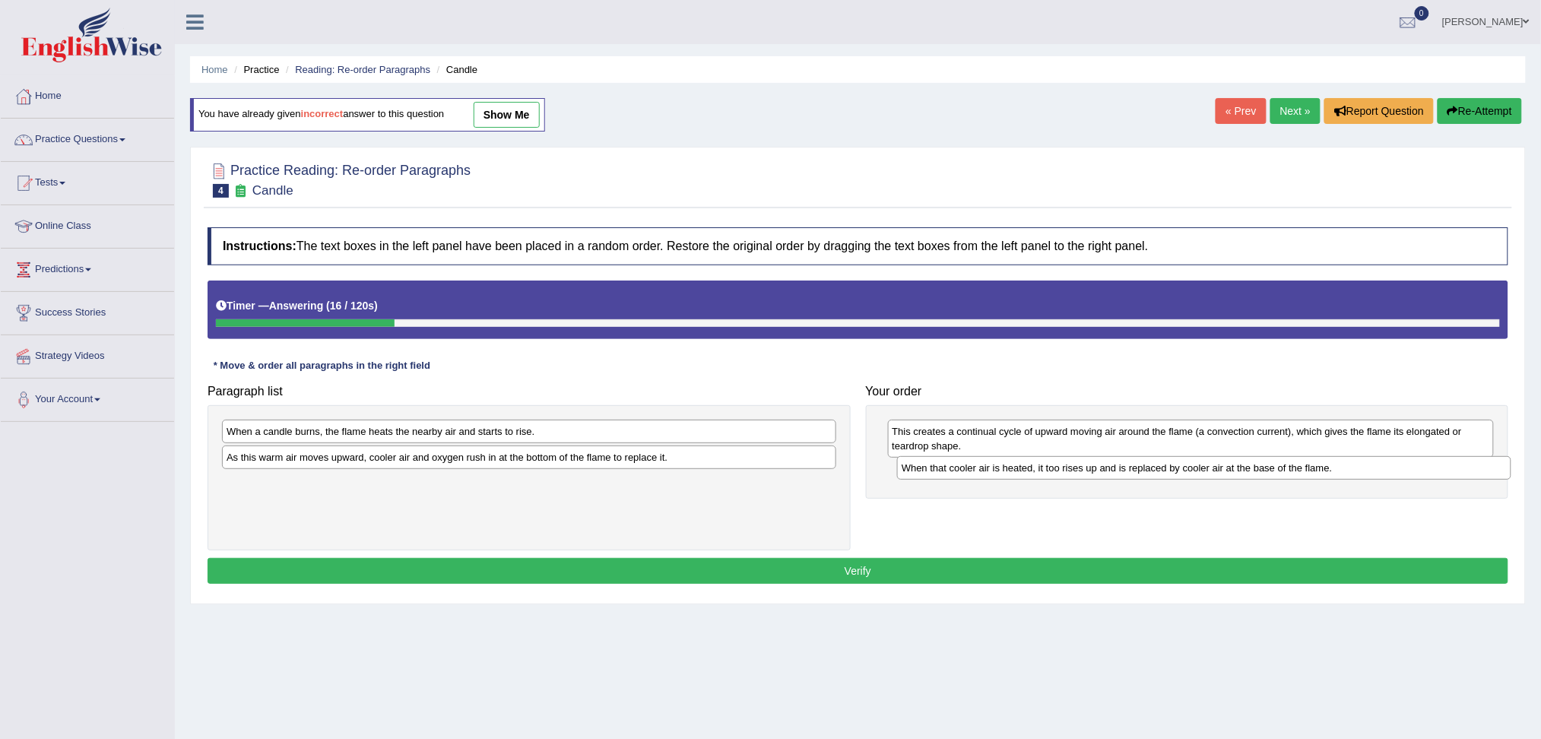
drag, startPoint x: 426, startPoint y: 429, endPoint x: 1101, endPoint y: 466, distance: 675.9
click at [1101, 466] on div "When that cooler air is heated, it too rises up and is replaced by cooler air a…" at bounding box center [1204, 468] width 614 height 24
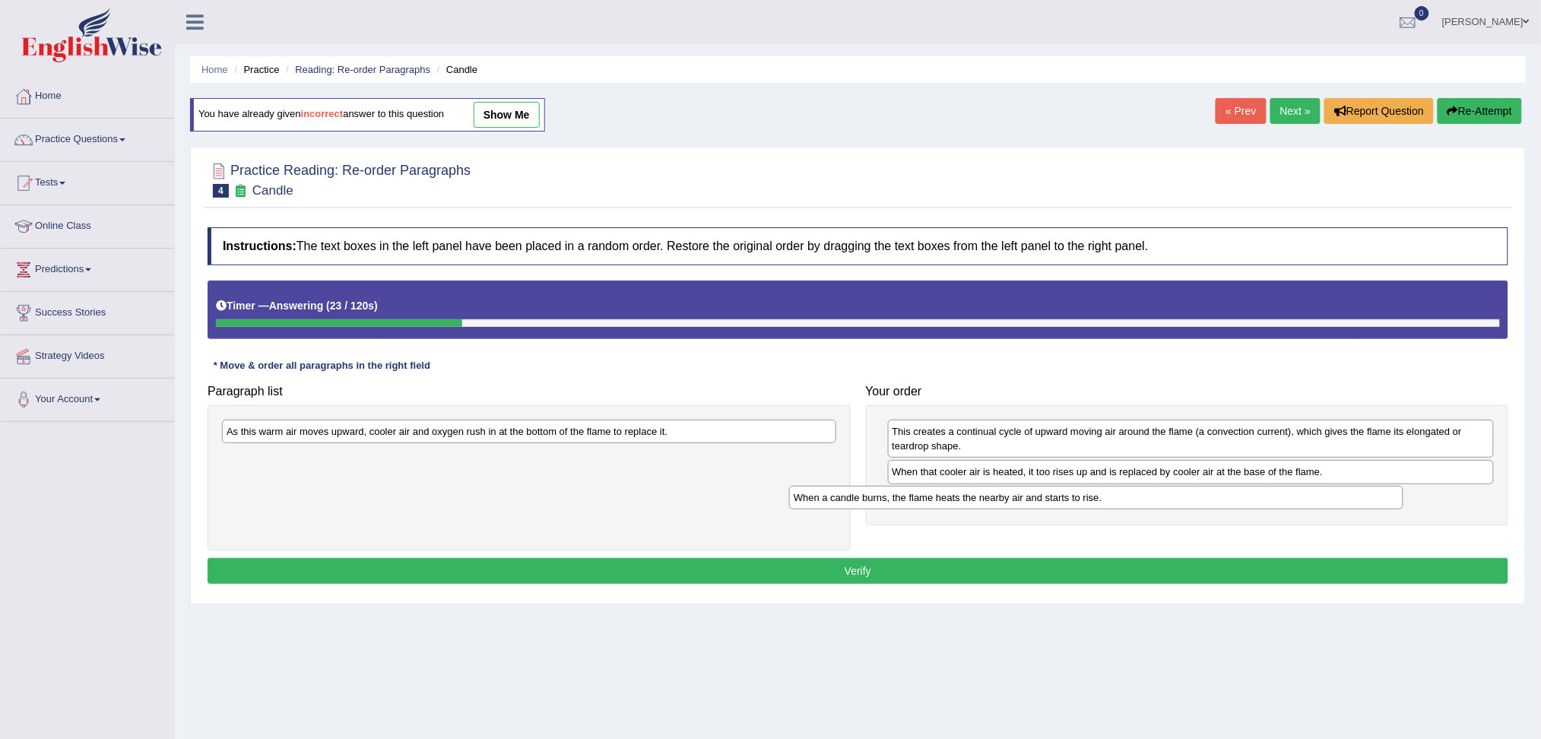
drag, startPoint x: 397, startPoint y: 435, endPoint x: 966, endPoint y: 496, distance: 572.5
click at [965, 499] on div "When a candle burns, the flame heats the nearby air and starts to rise." at bounding box center [1096, 498] width 614 height 24
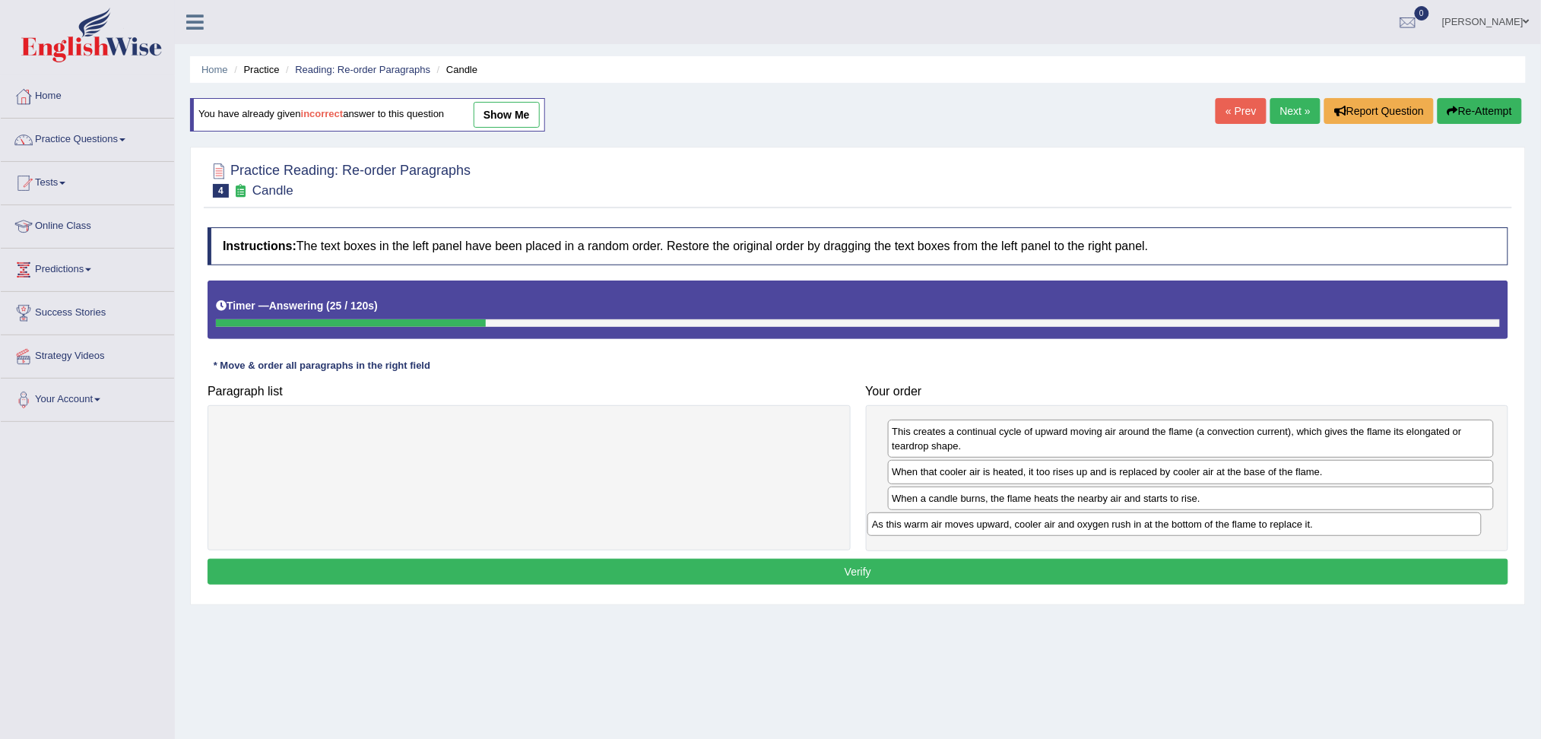
drag, startPoint x: 456, startPoint y: 431, endPoint x: 1114, endPoint y: 521, distance: 664.4
click at [1113, 521] on div "As this warm air moves upward, cooler air and oxygen rush in at the bottom of t…" at bounding box center [1174, 524] width 614 height 24
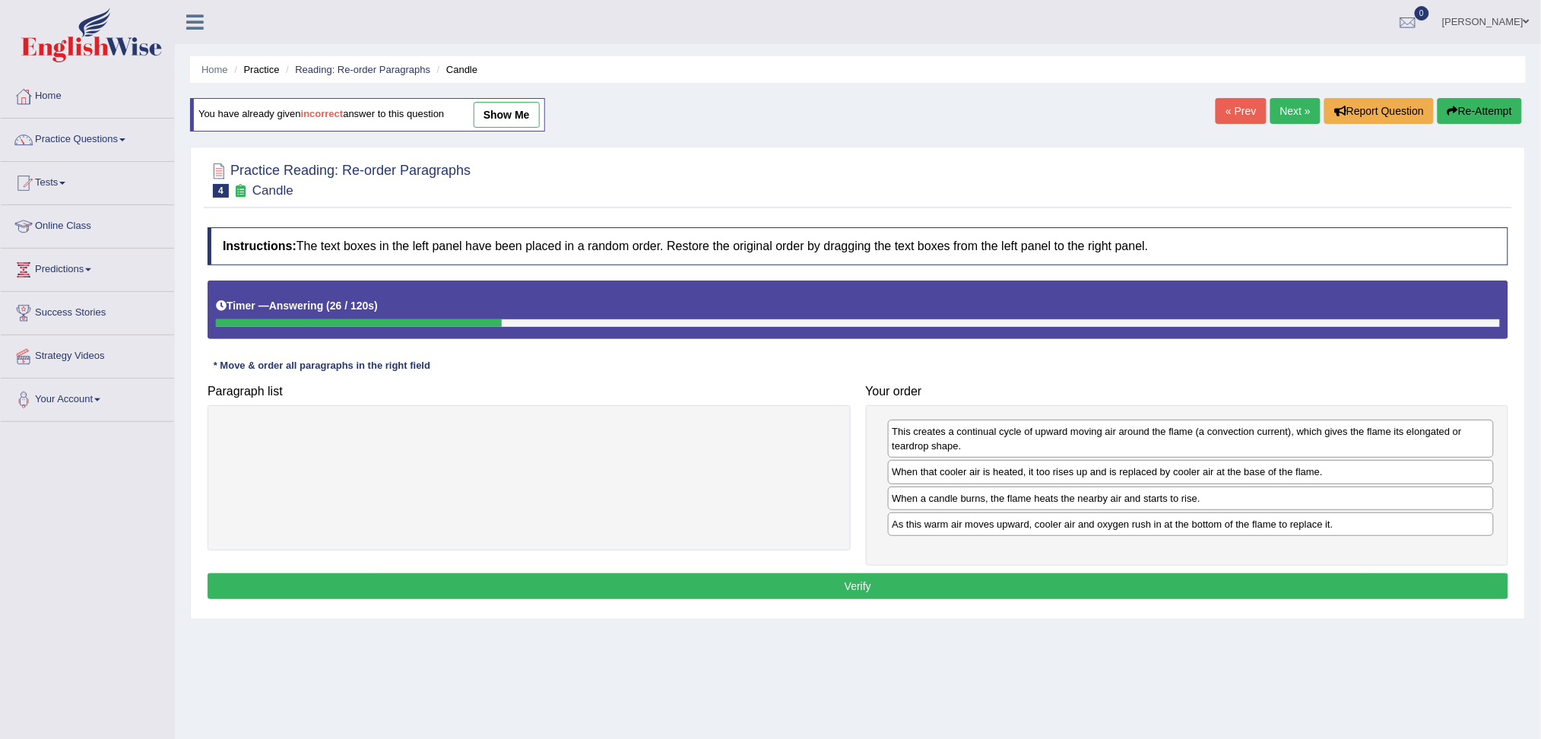
click at [924, 594] on button "Verify" at bounding box center [857, 586] width 1300 height 26
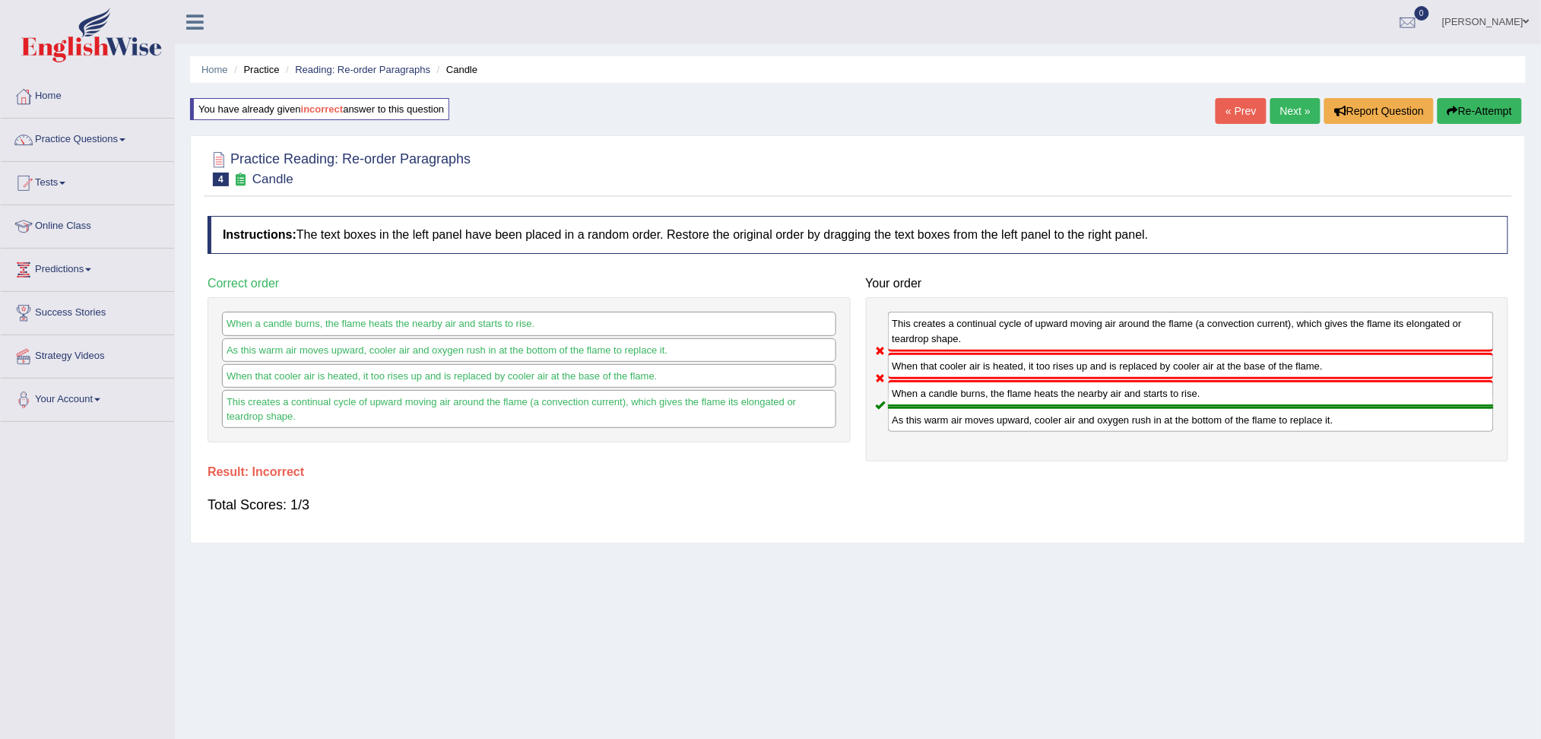
drag, startPoint x: 1287, startPoint y: 108, endPoint x: 1281, endPoint y: 135, distance: 27.9
click at [1287, 108] on link "Next »" at bounding box center [1295, 111] width 50 height 26
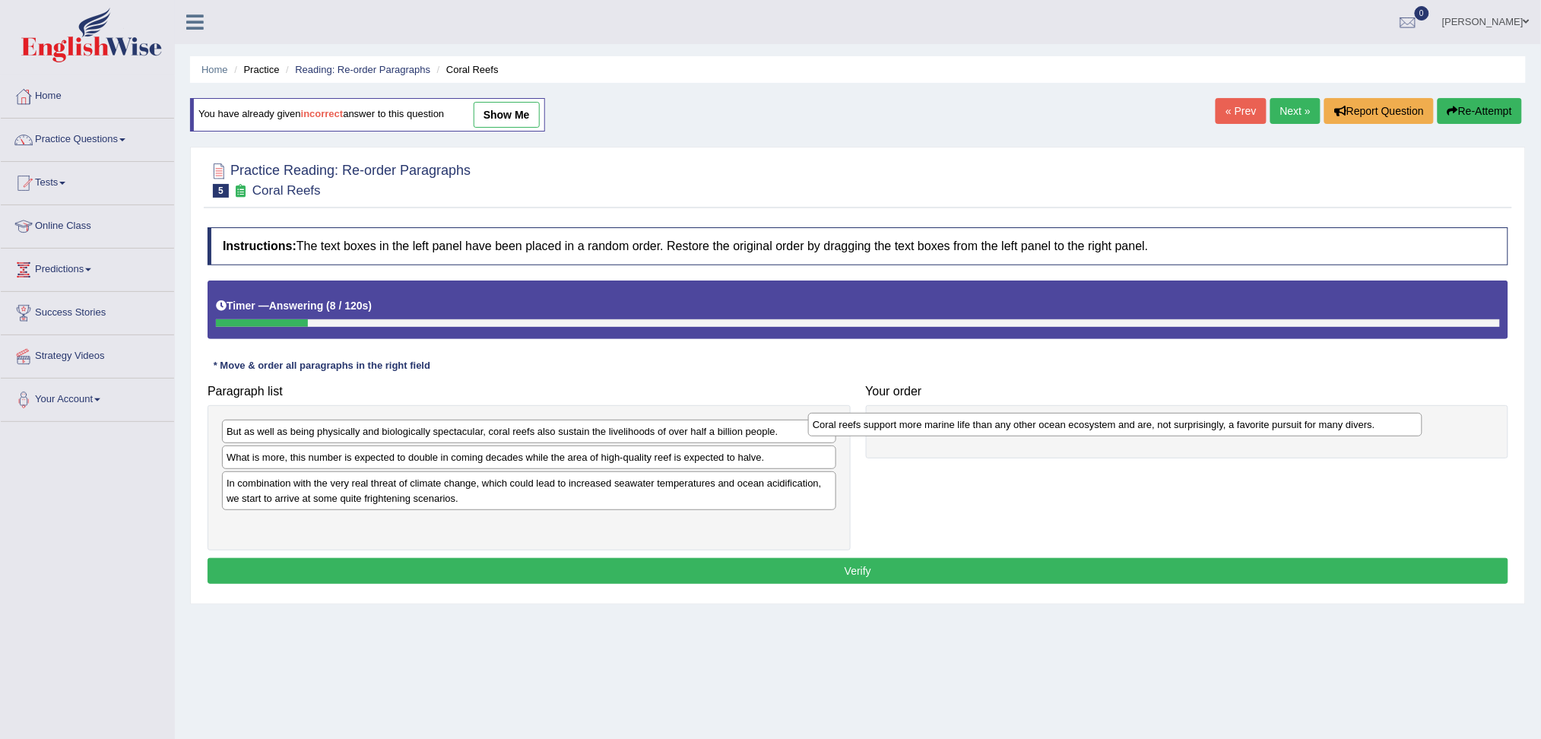
drag, startPoint x: 423, startPoint y: 485, endPoint x: 1013, endPoint y: 424, distance: 592.9
click at [1013, 424] on div "Coral reefs support more marine life than any other ocean ecosystem and are, no…" at bounding box center [1115, 425] width 614 height 24
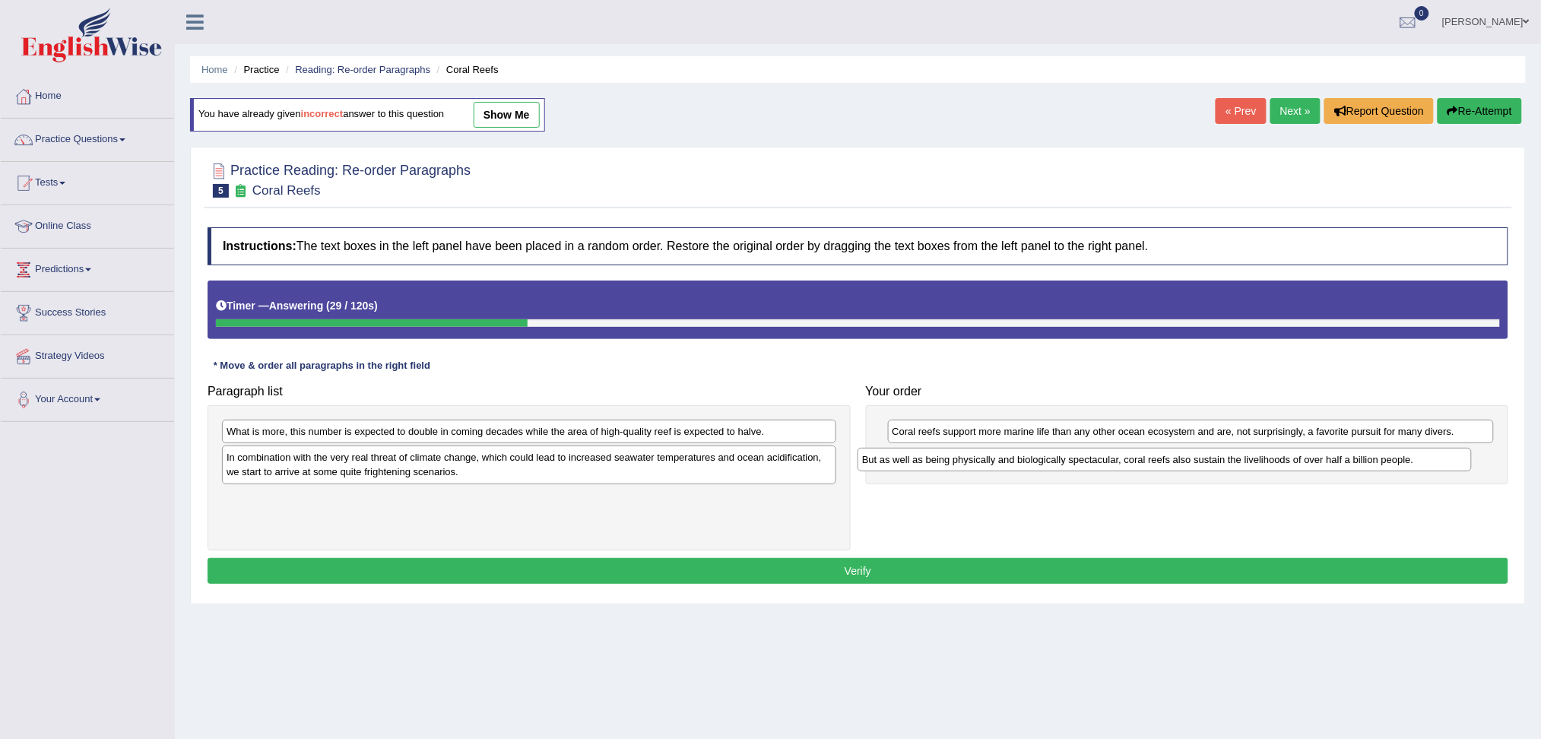
drag, startPoint x: 588, startPoint y: 432, endPoint x: 1231, endPoint y: 460, distance: 644.4
click at [1231, 460] on div "But as well as being physically and biologically spectacular, coral reefs also …" at bounding box center [1164, 460] width 614 height 24
click at [1030, 572] on button "Verify" at bounding box center [857, 571] width 1300 height 26
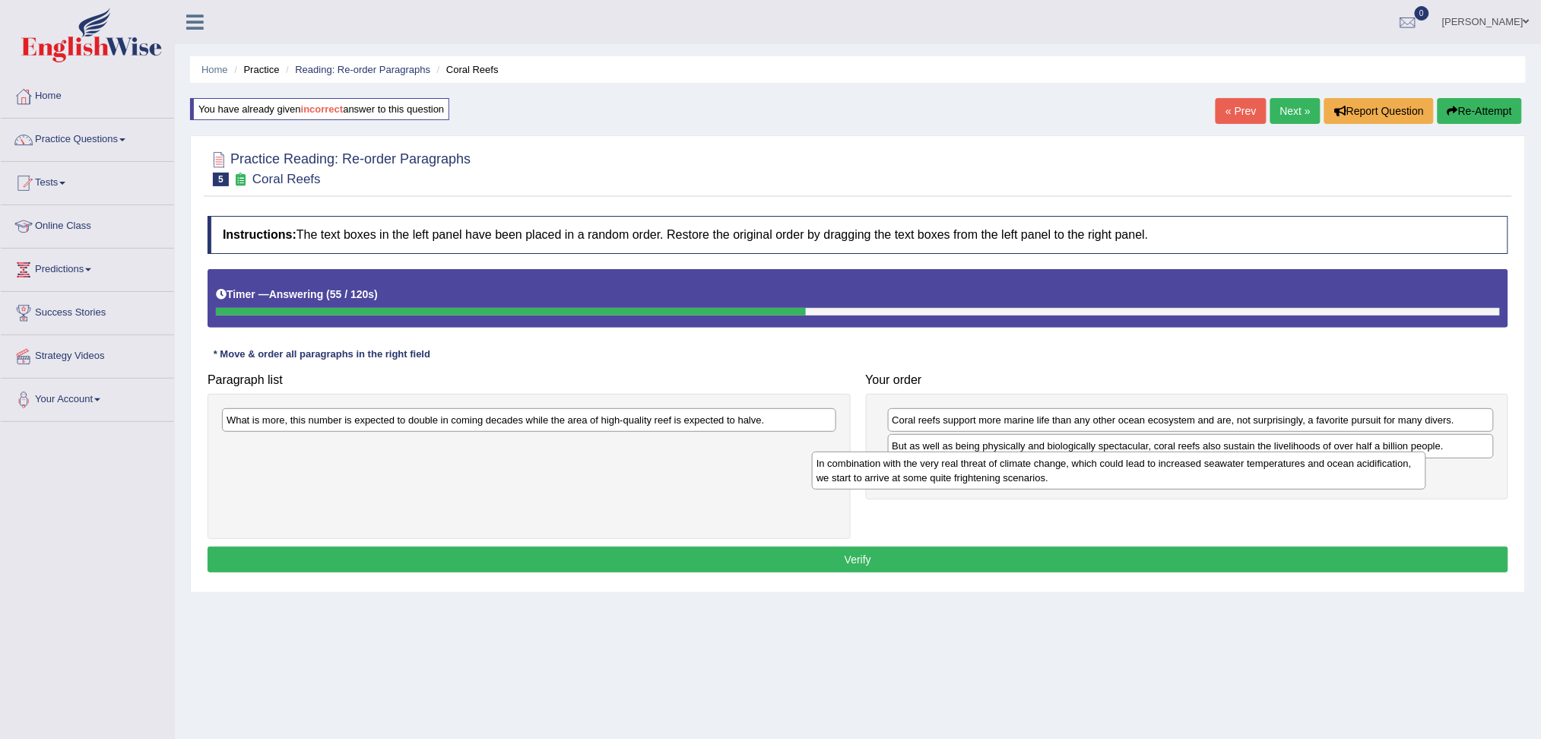
drag, startPoint x: 478, startPoint y: 444, endPoint x: 1077, endPoint y: 465, distance: 599.3
click at [1077, 465] on div "In combination with the very real threat of climate change, which could lead to…" at bounding box center [1119, 470] width 614 height 38
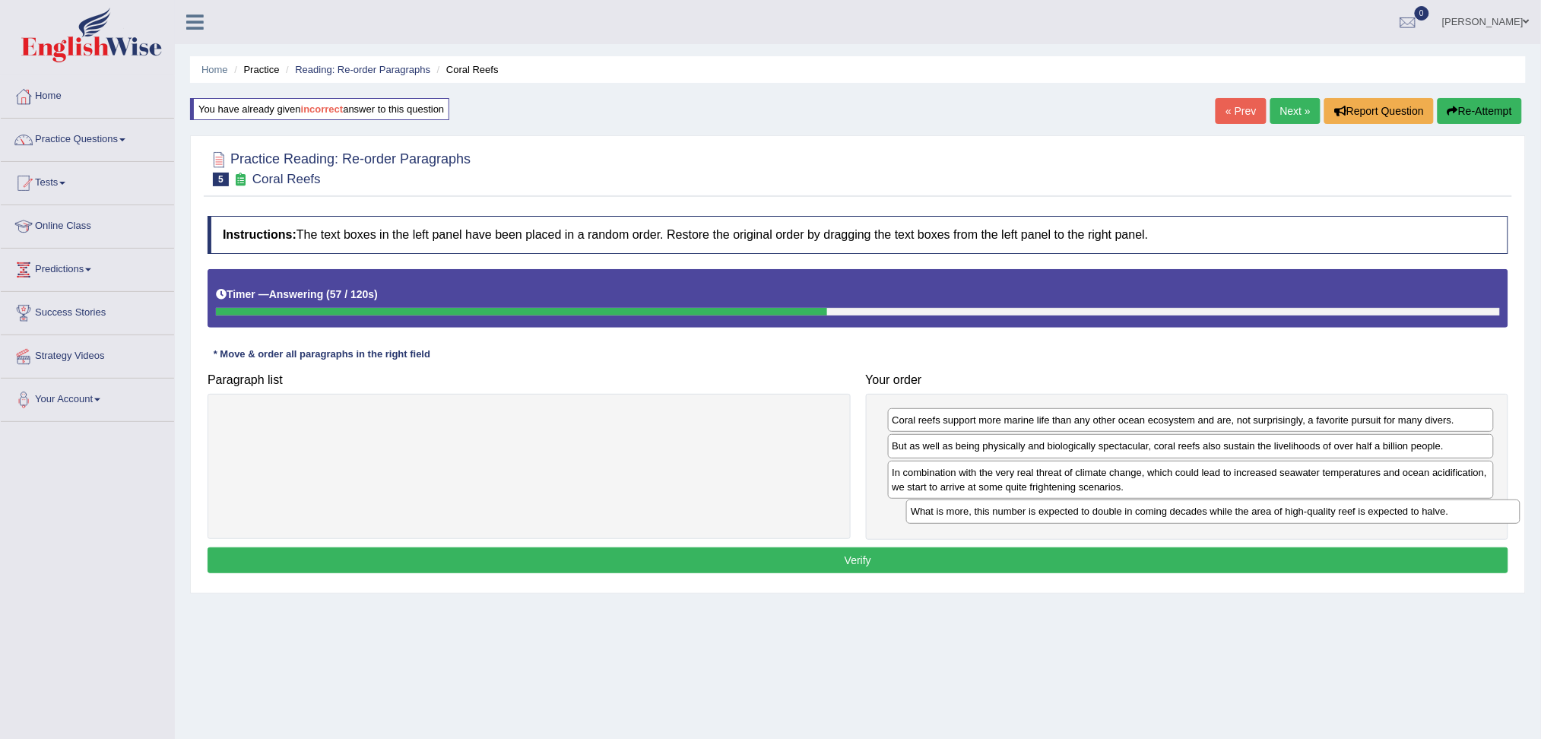
drag, startPoint x: 554, startPoint y: 420, endPoint x: 1224, endPoint y: 508, distance: 675.5
click at [1224, 508] on div "What is more, this number is expected to double in coming decades while the are…" at bounding box center [1213, 511] width 614 height 24
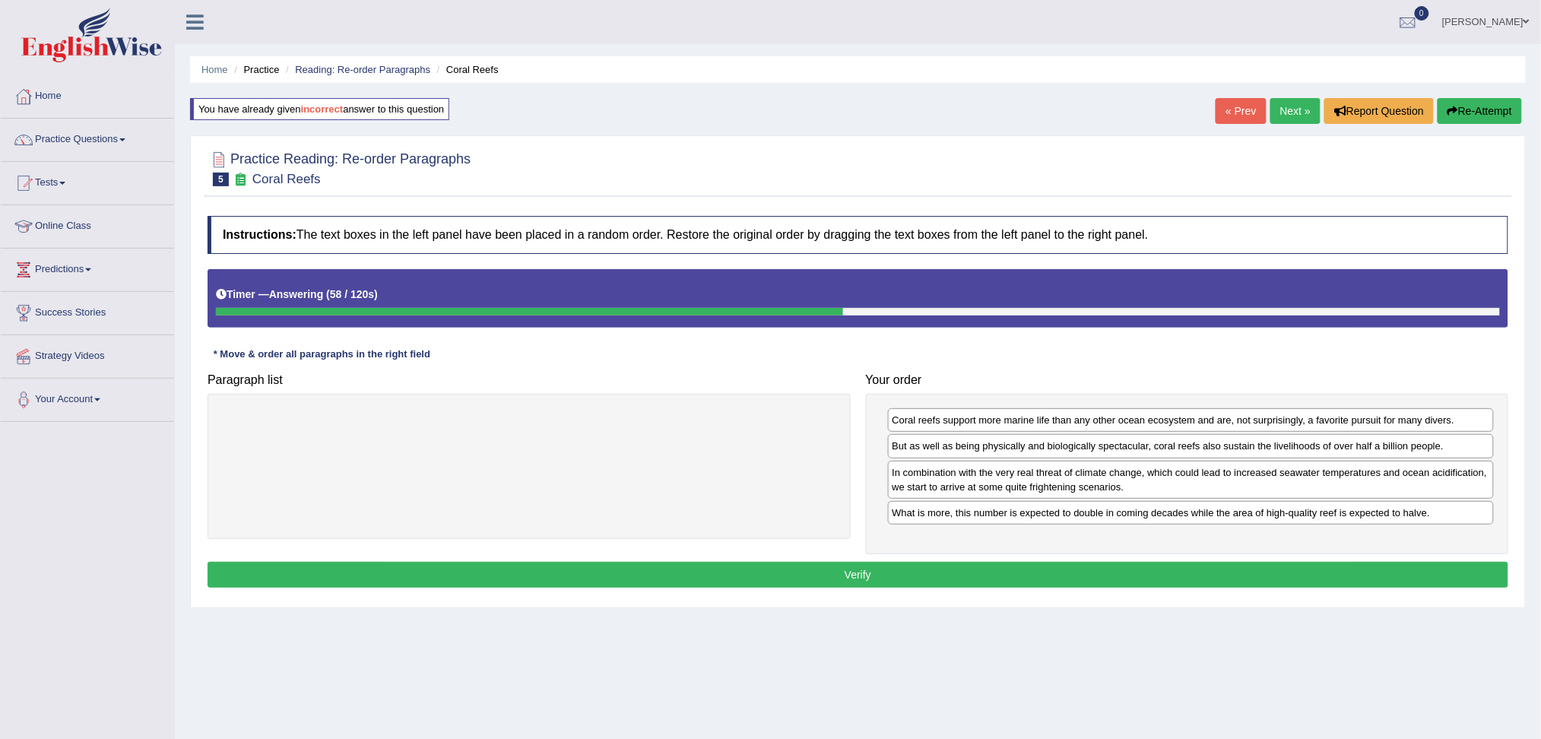
click at [1038, 582] on button "Verify" at bounding box center [857, 575] width 1300 height 26
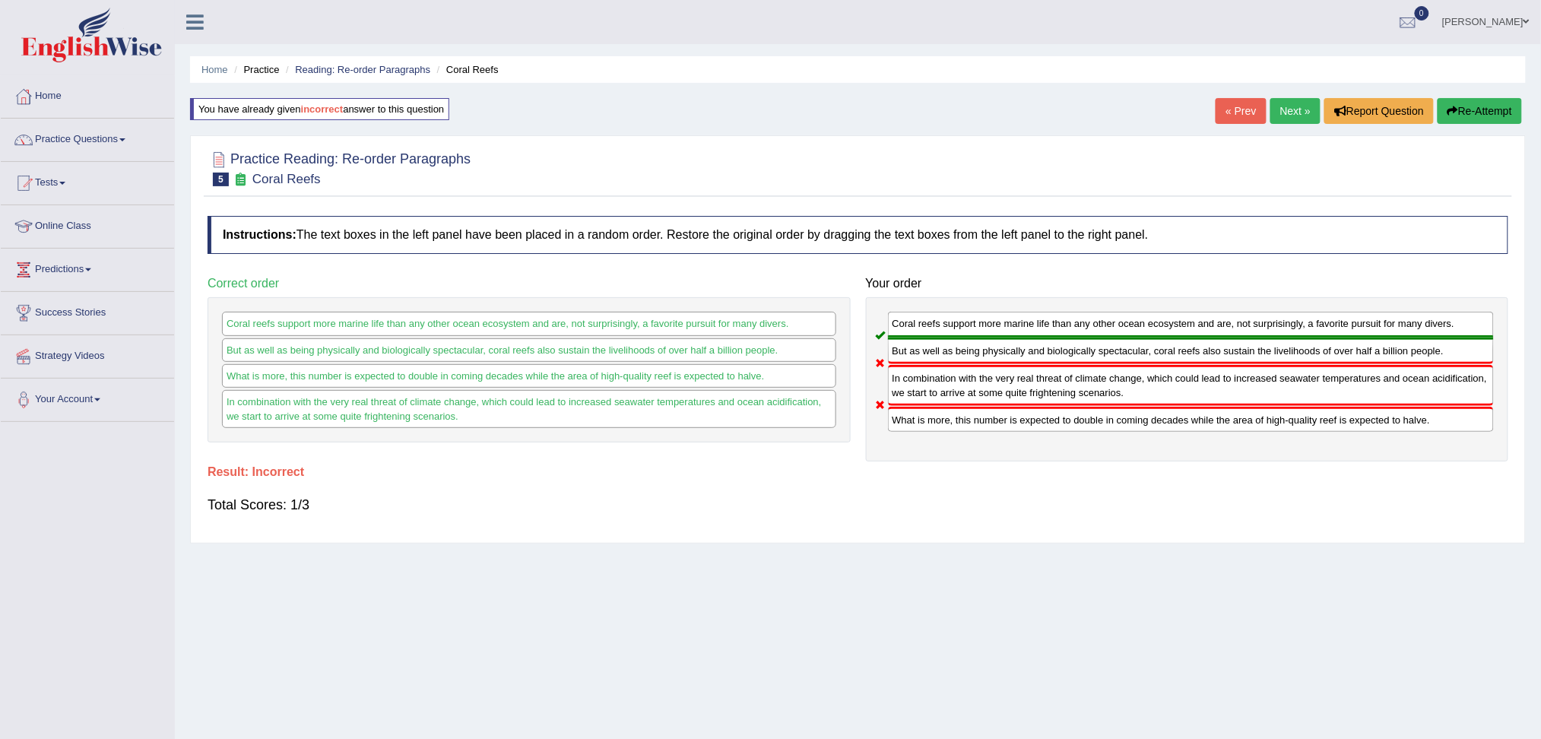
click at [1474, 105] on button "Re-Attempt" at bounding box center [1479, 111] width 84 height 26
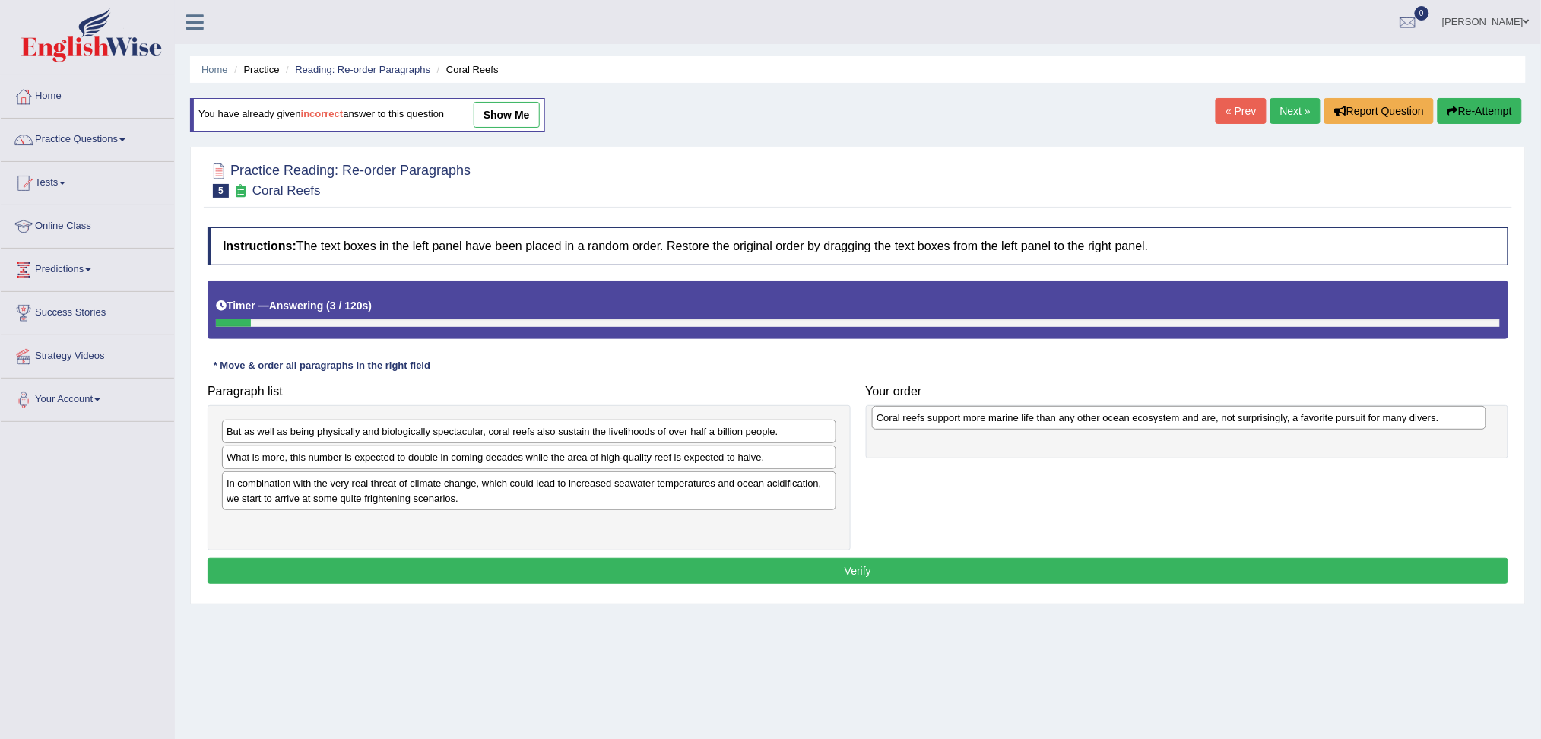
click at [967, 414] on div "Coral reefs support more marine life than any other ocean ecosystem and are, no…" at bounding box center [1179, 418] width 614 height 24
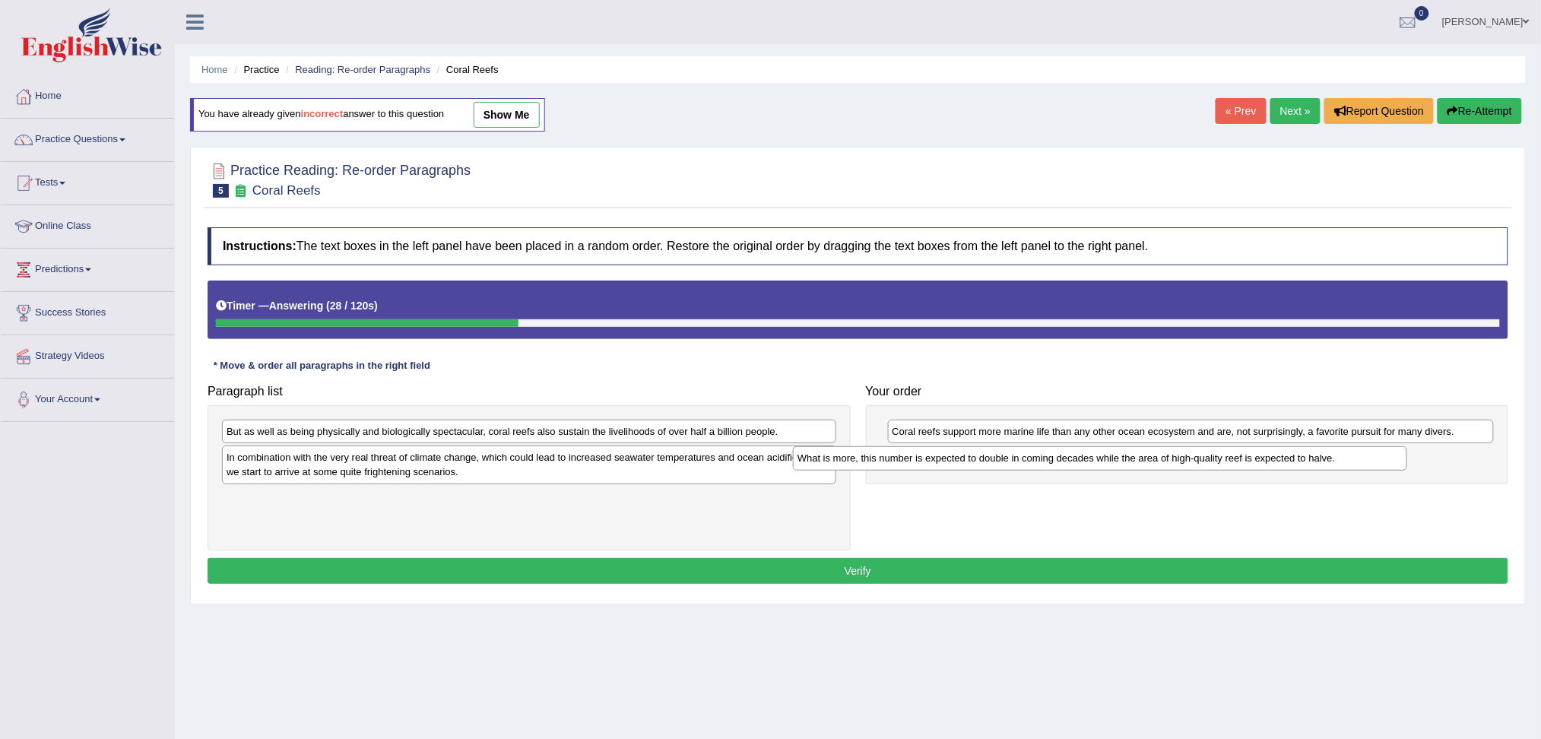
drag, startPoint x: 454, startPoint y: 460, endPoint x: 1034, endPoint y: 456, distance: 580.7
click at [1034, 456] on div "What is more, this number is expected to double in coming decades while the are…" at bounding box center [1100, 458] width 614 height 24
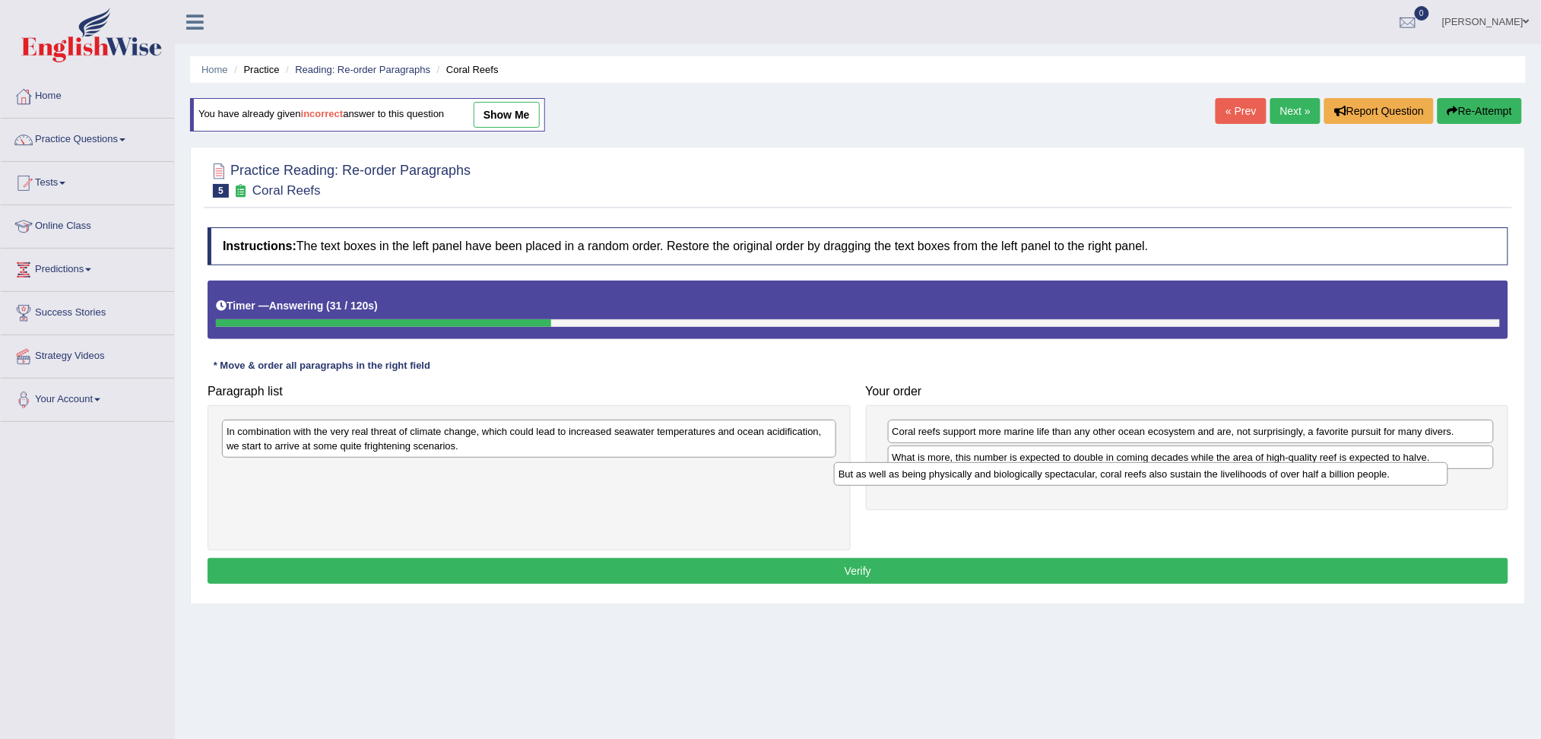
drag, startPoint x: 591, startPoint y: 432, endPoint x: 1204, endPoint y: 475, distance: 614.1
click at [1204, 475] on div "But as well as being physically and biologically spectacular, coral reefs also …" at bounding box center [1141, 474] width 614 height 24
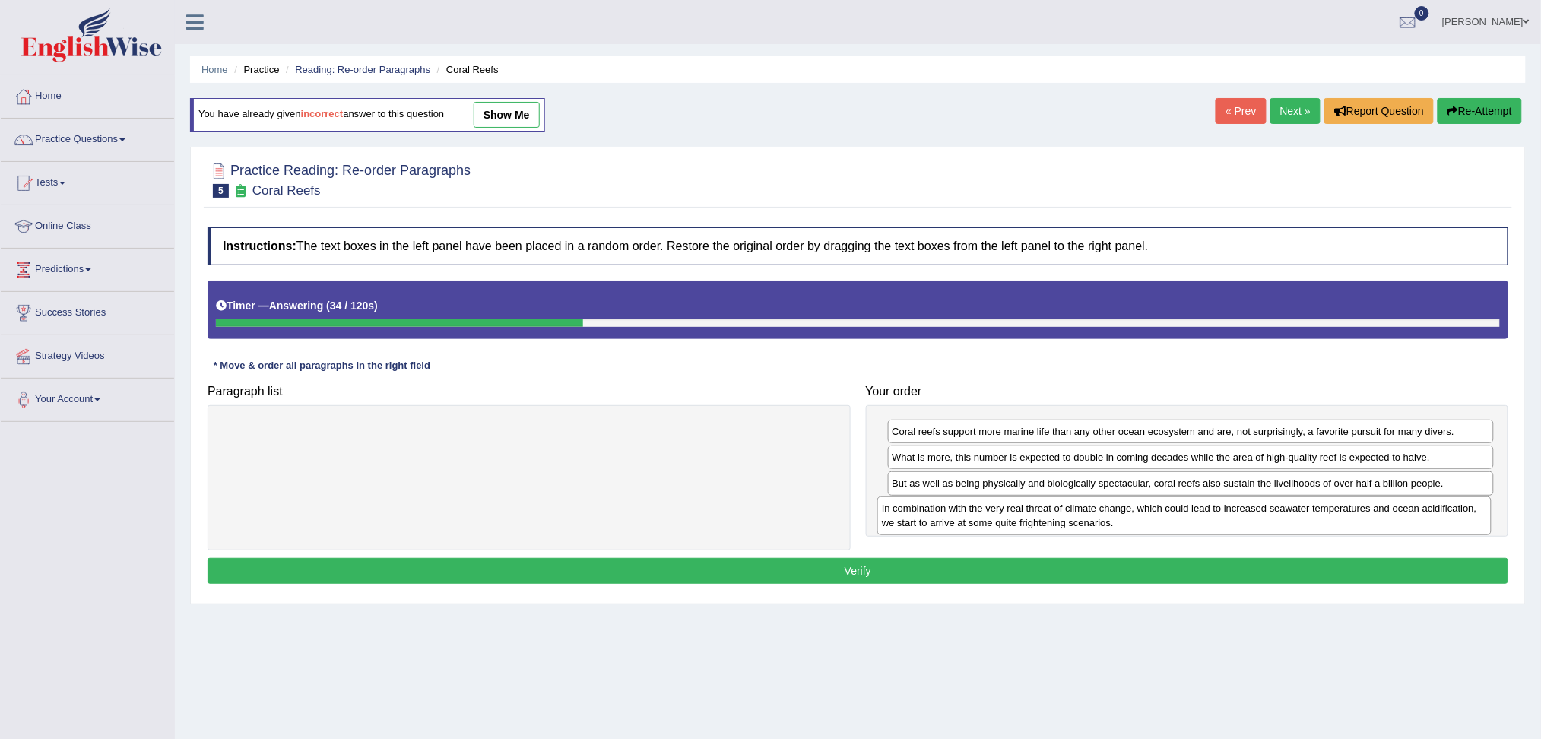
drag, startPoint x: 499, startPoint y: 437, endPoint x: 1154, endPoint y: 514, distance: 659.6
click at [1154, 514] on div "In combination with the very real threat of climate change, which could lead to…" at bounding box center [1184, 515] width 614 height 38
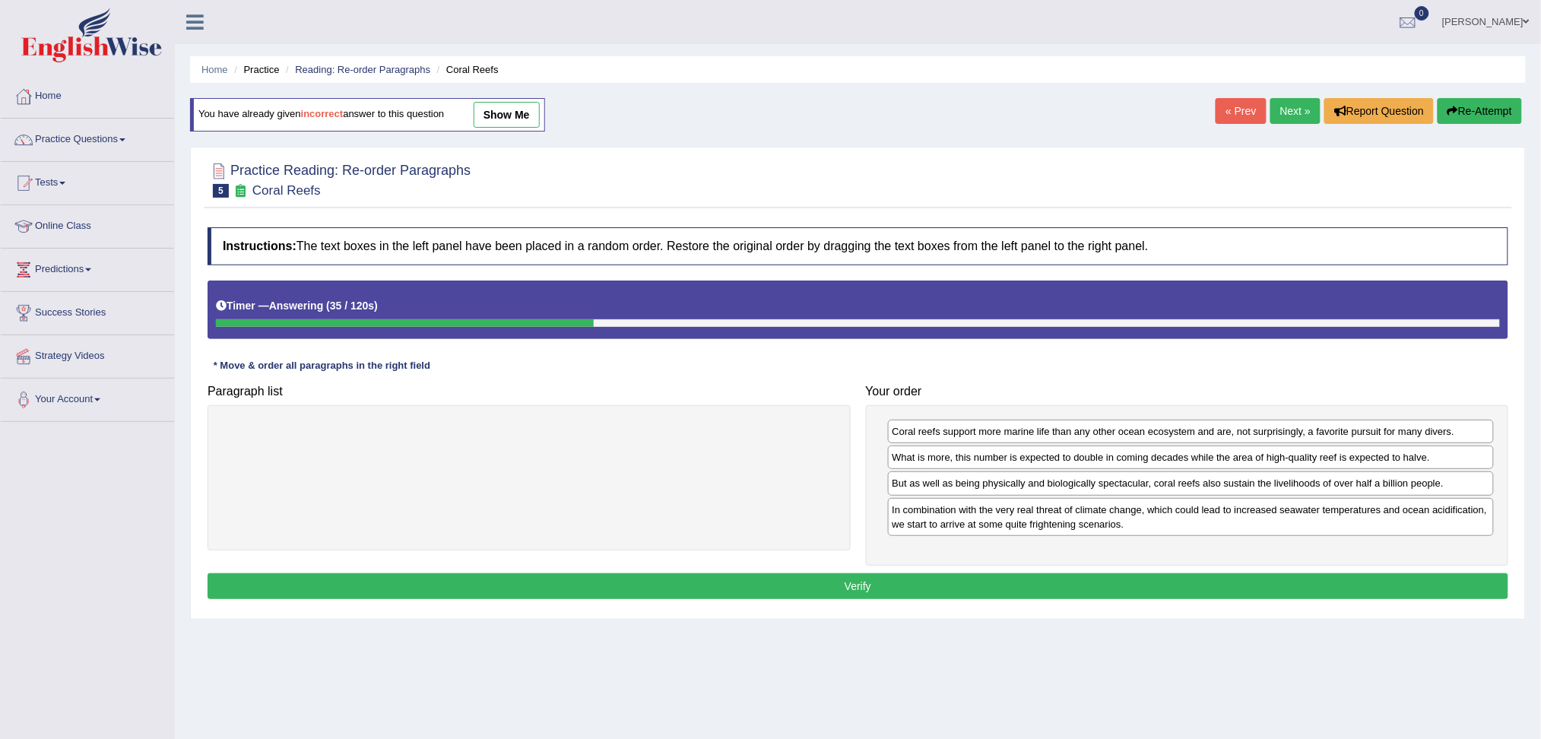
click at [995, 589] on button "Verify" at bounding box center [857, 586] width 1300 height 26
